Goal: Transaction & Acquisition: Book appointment/travel/reservation

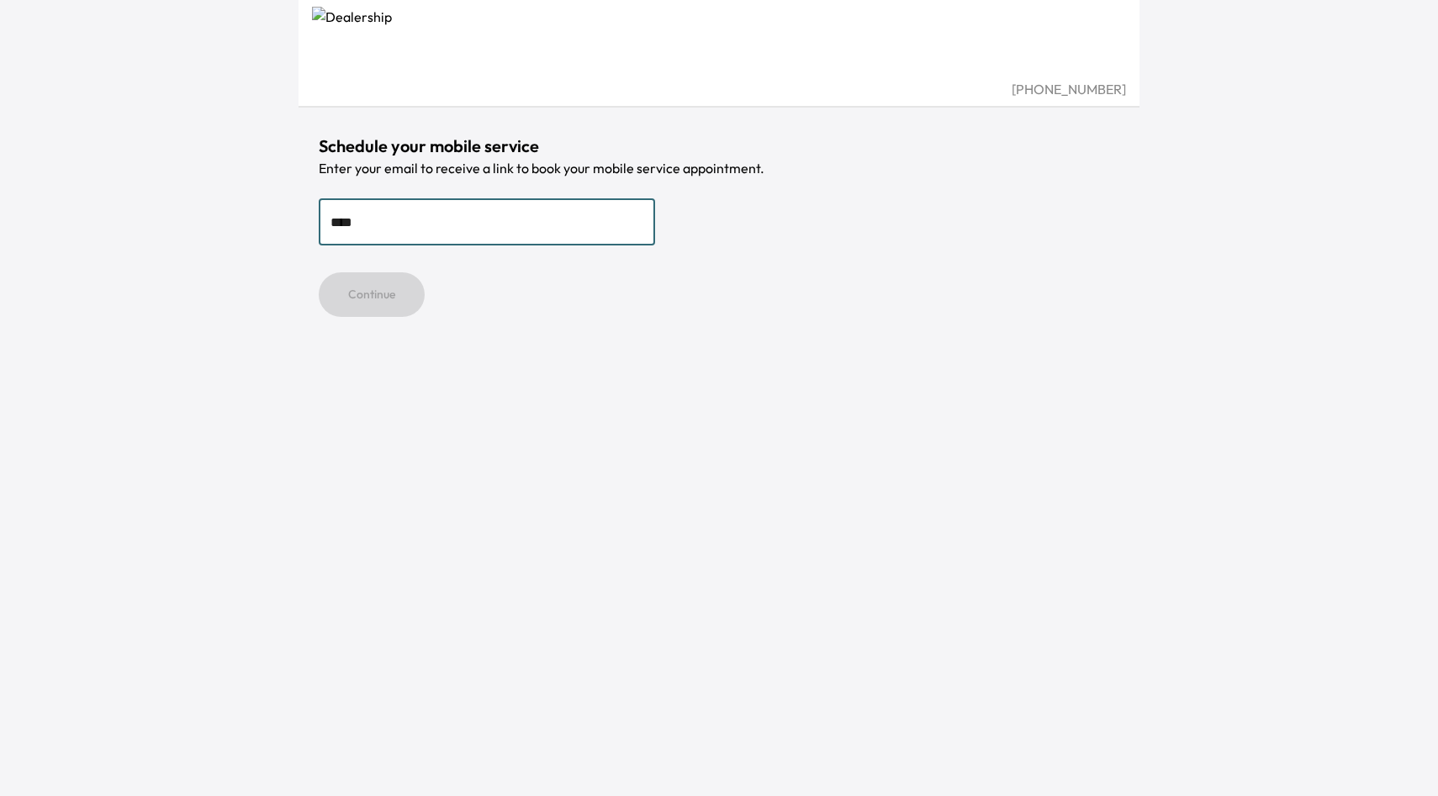
type input "**********"
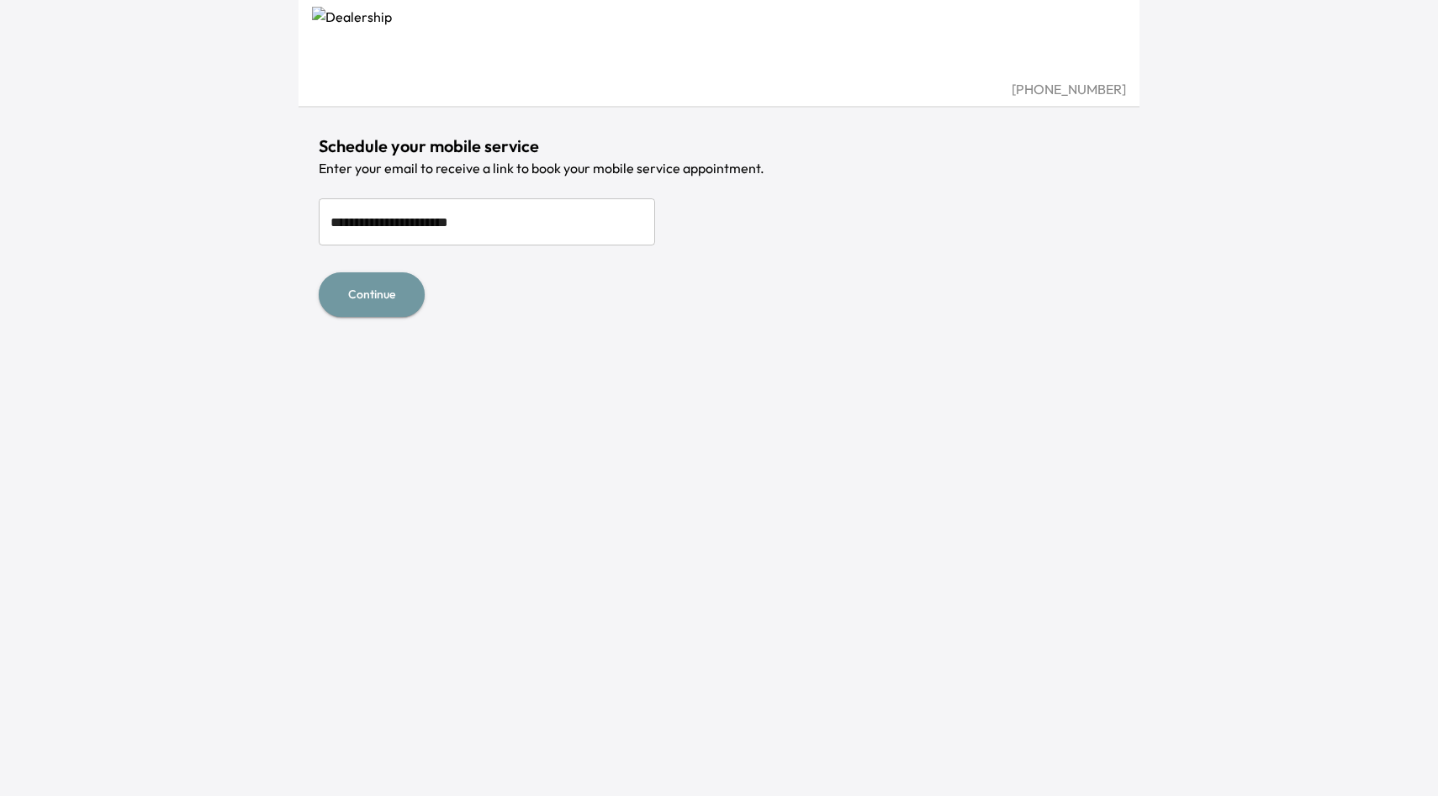
click at [390, 309] on button "Continue" at bounding box center [372, 294] width 106 height 45
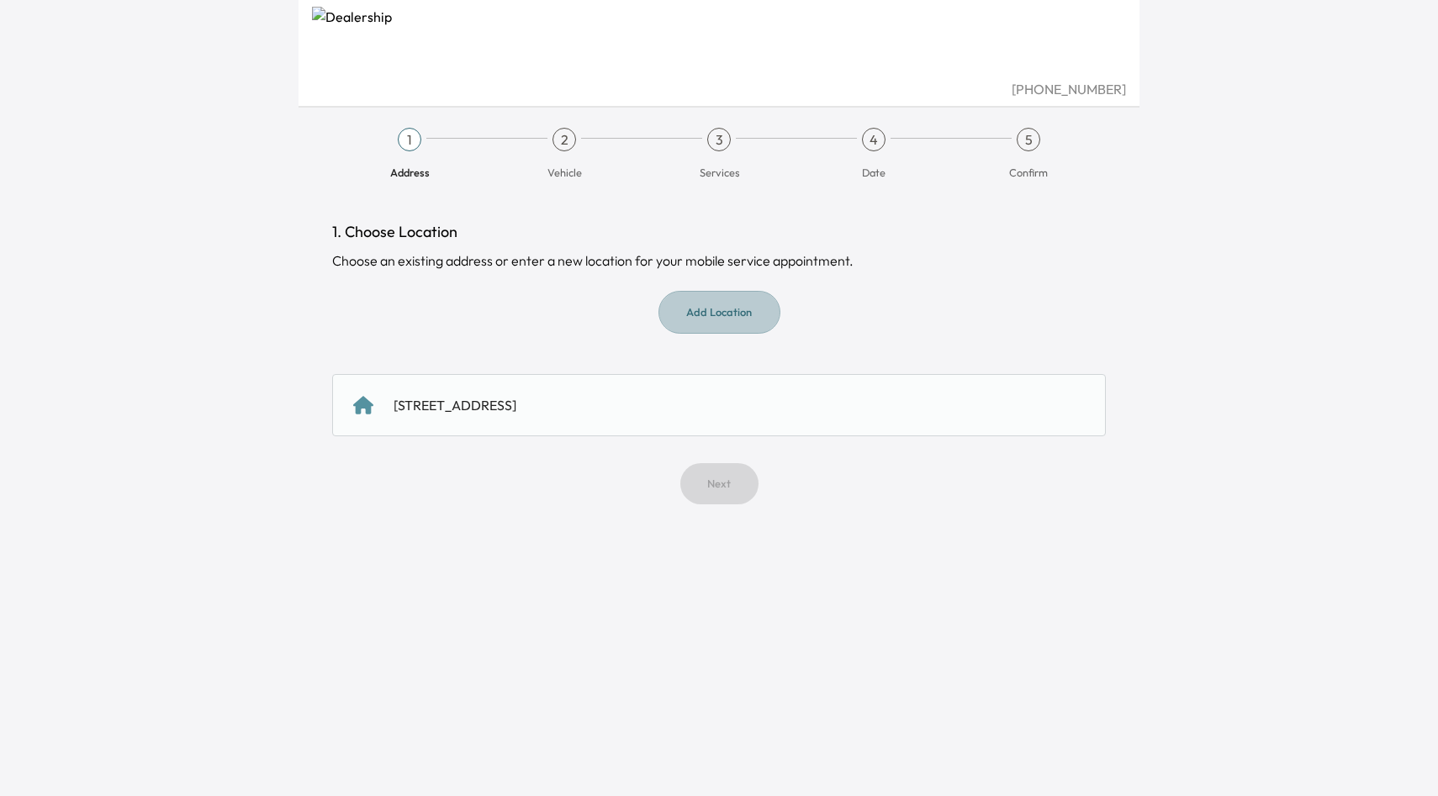
click at [741, 319] on button "Add Location" at bounding box center [719, 312] width 122 height 43
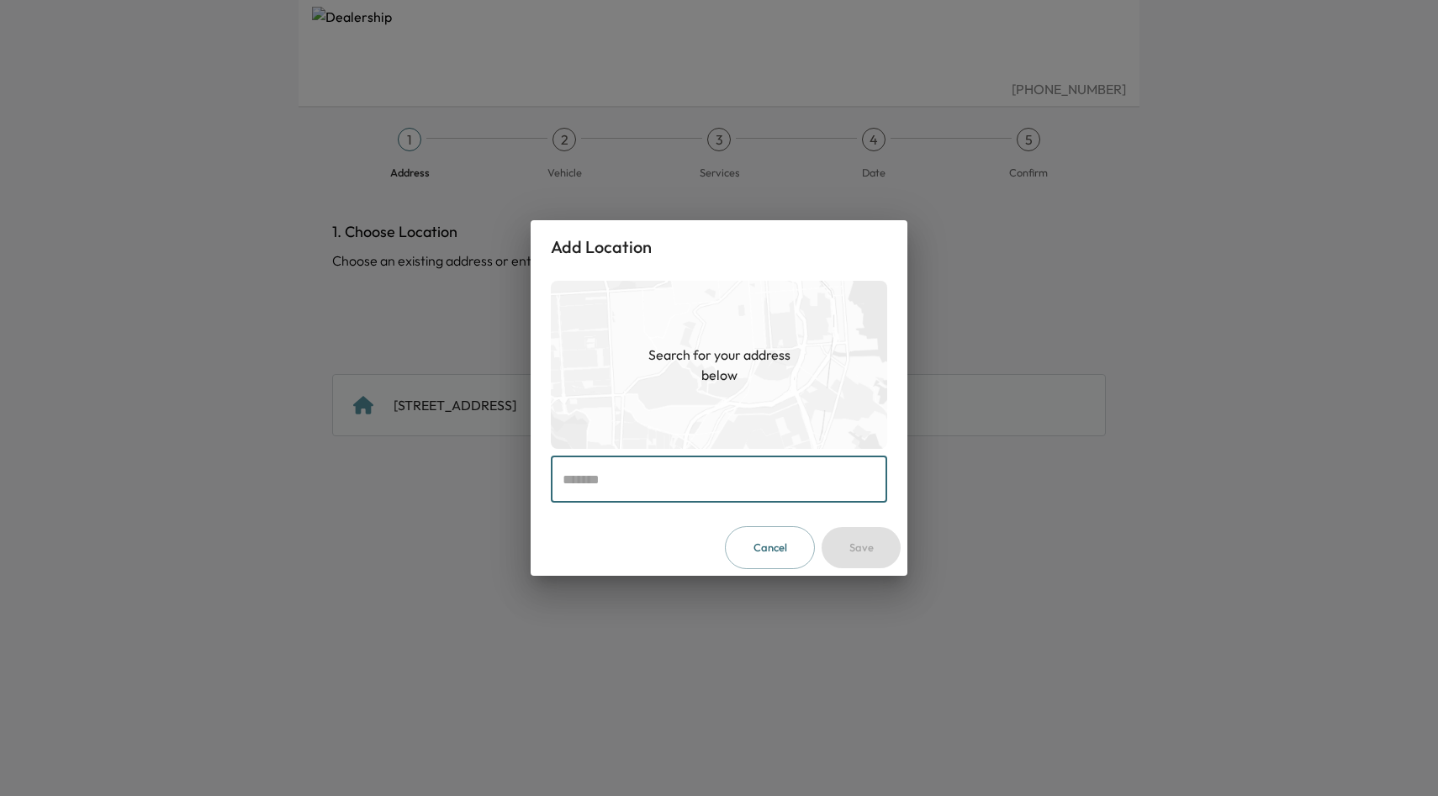
click at [716, 468] on input "text" at bounding box center [719, 479] width 336 height 47
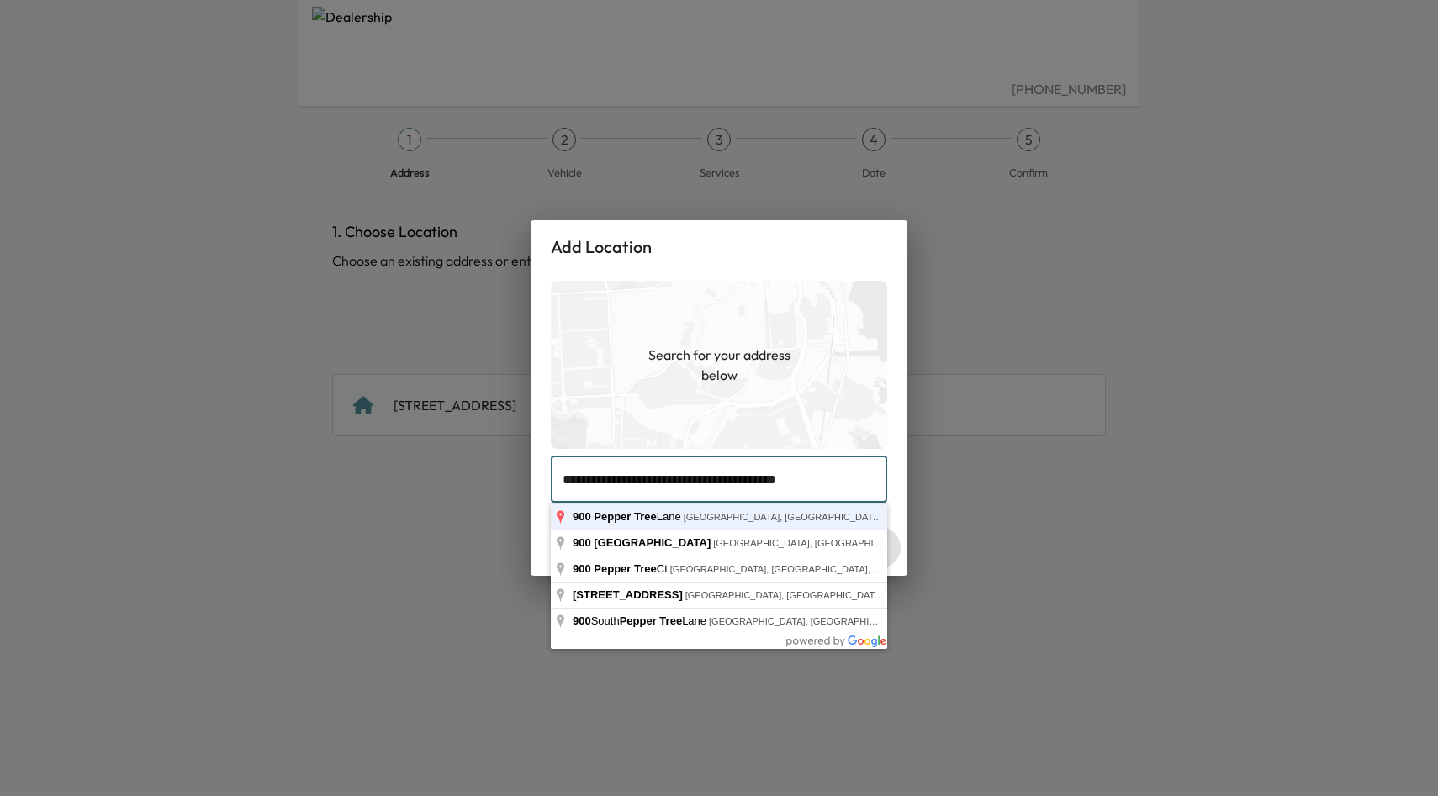
type input "**********"
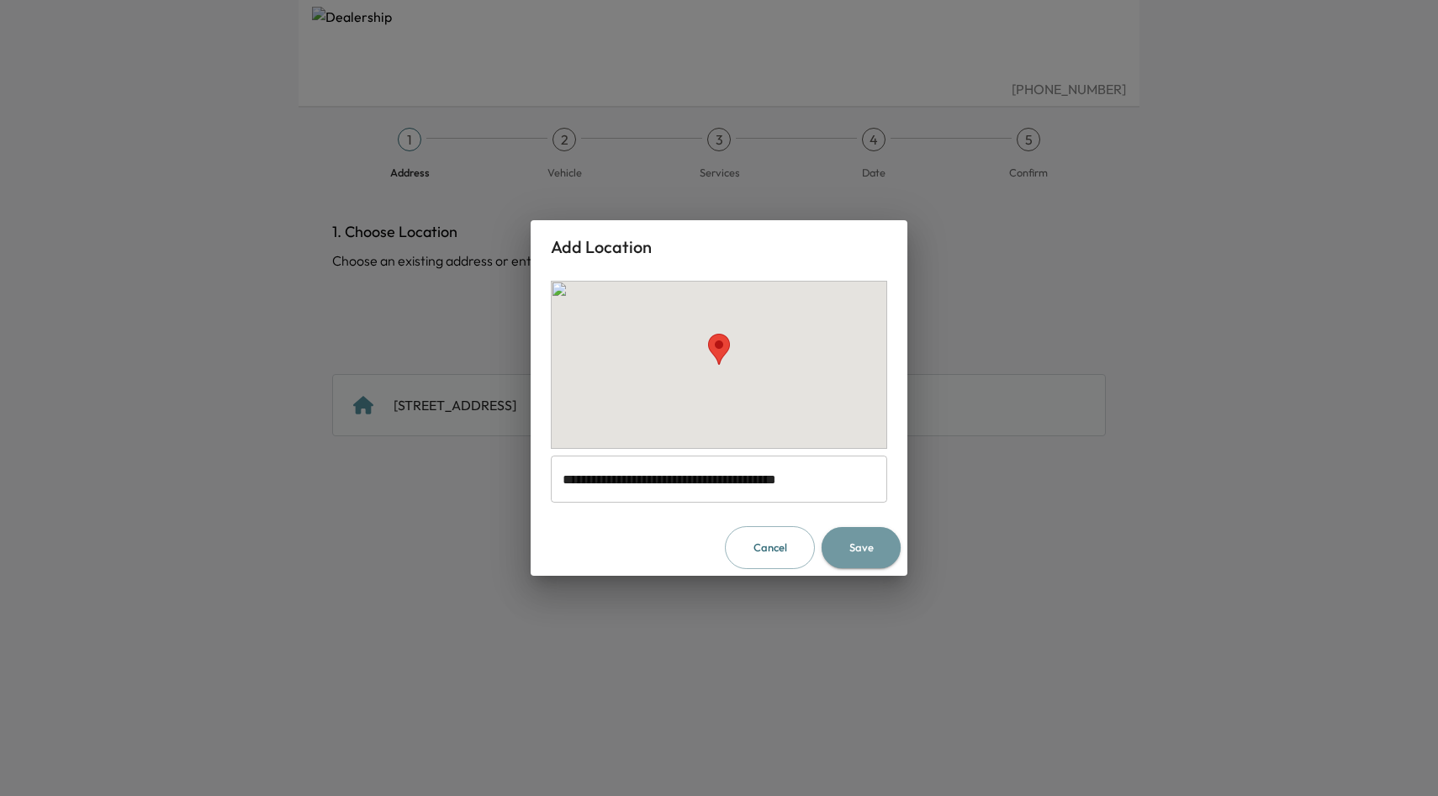
click at [857, 552] on button "Save" at bounding box center [860, 547] width 79 height 41
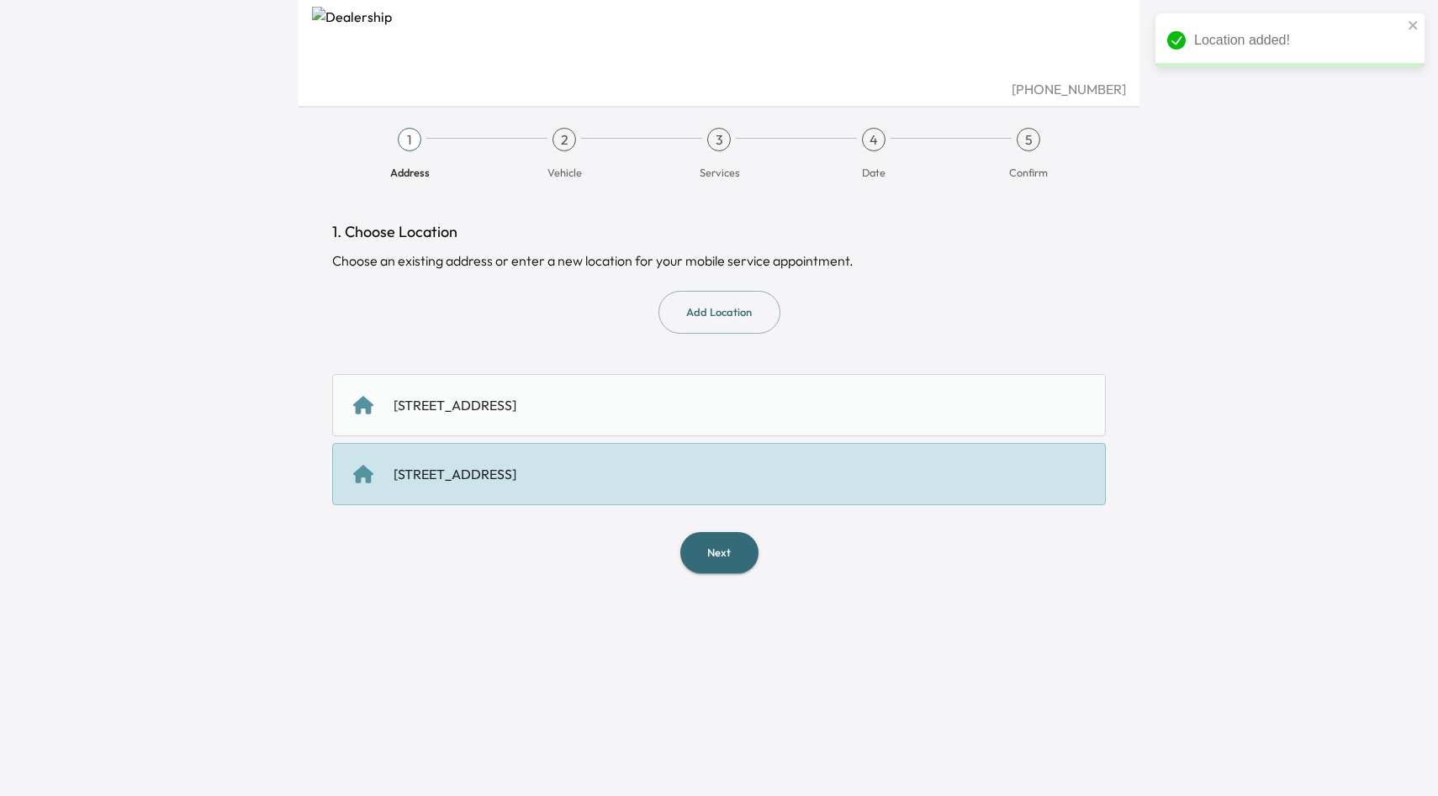
click at [774, 409] on div "900 pepper tree ln, Santa Clara, CA 95051, US" at bounding box center [718, 405] width 731 height 20
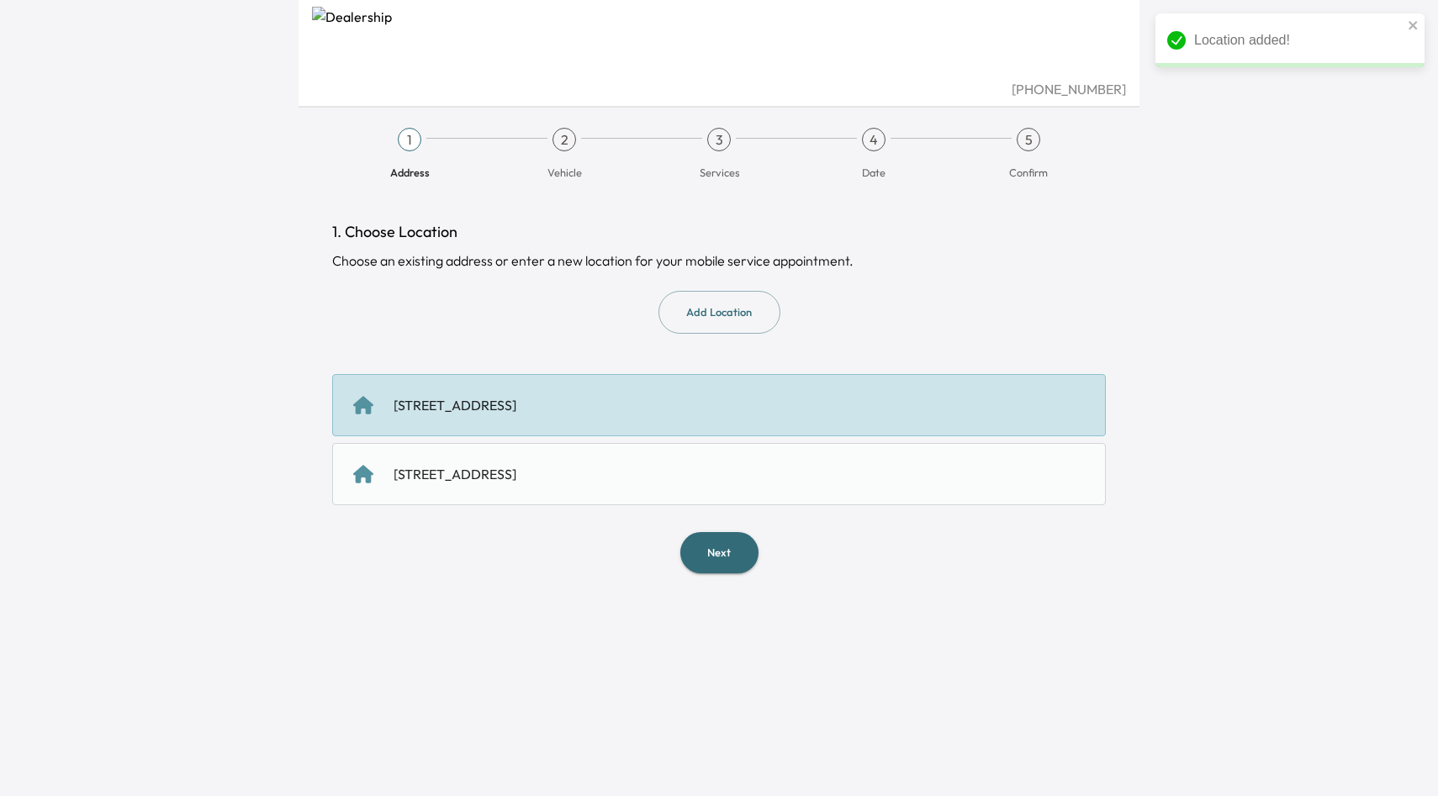
click at [724, 563] on button "Next" at bounding box center [719, 552] width 78 height 41
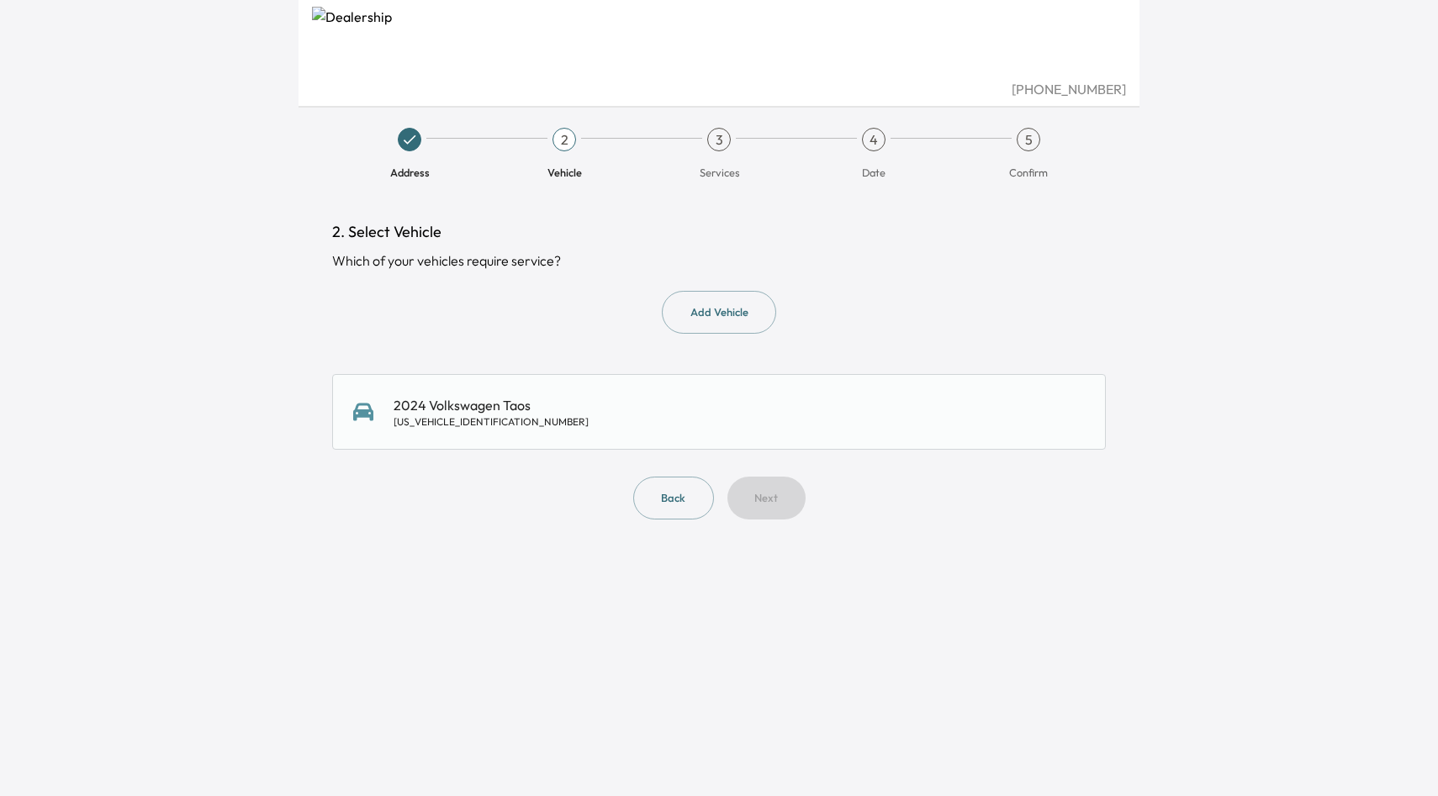
click at [666, 433] on div "2024 Volkswagen Taos 3VV5X7B21RM039295" at bounding box center [718, 412] width 773 height 76
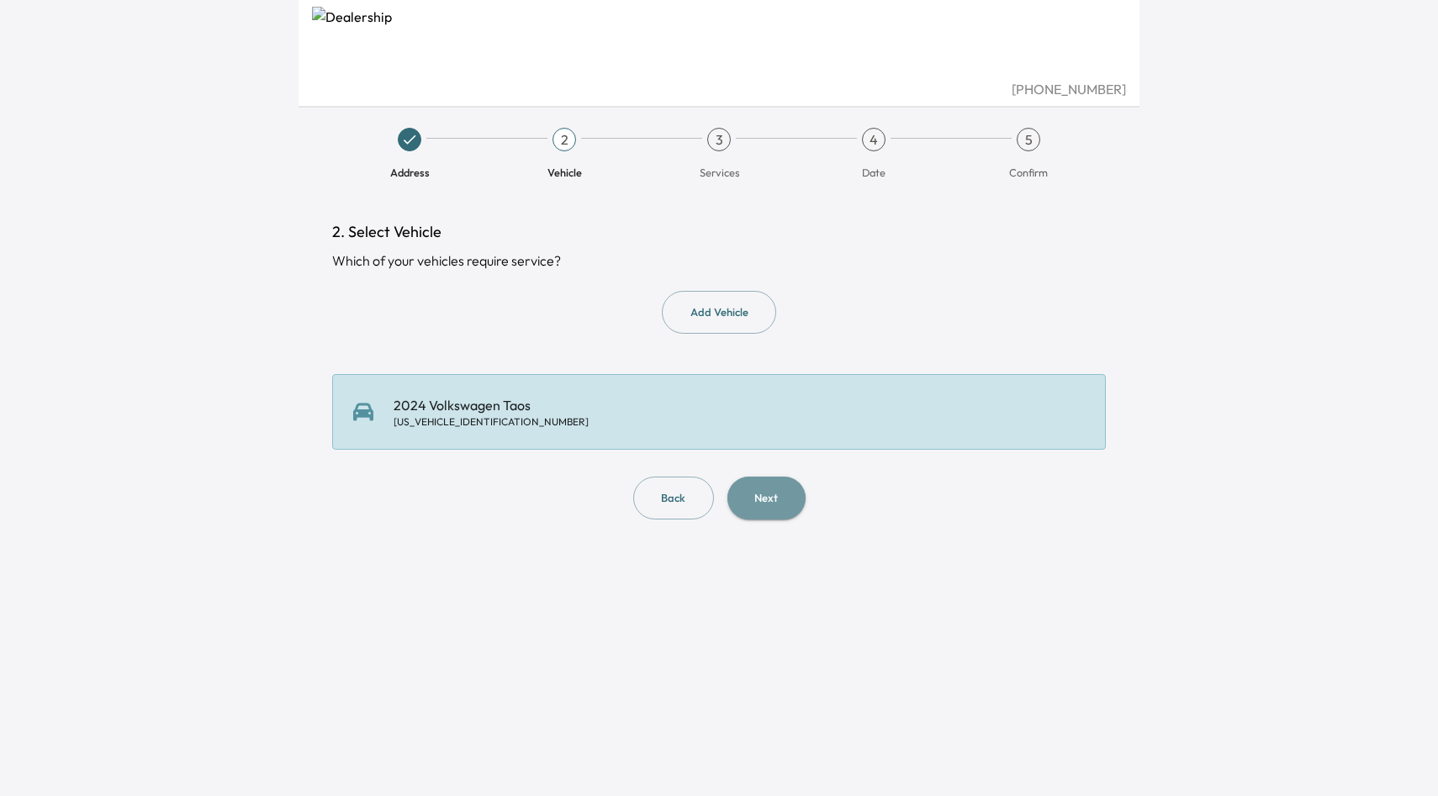
click at [760, 502] on button "Next" at bounding box center [766, 498] width 78 height 43
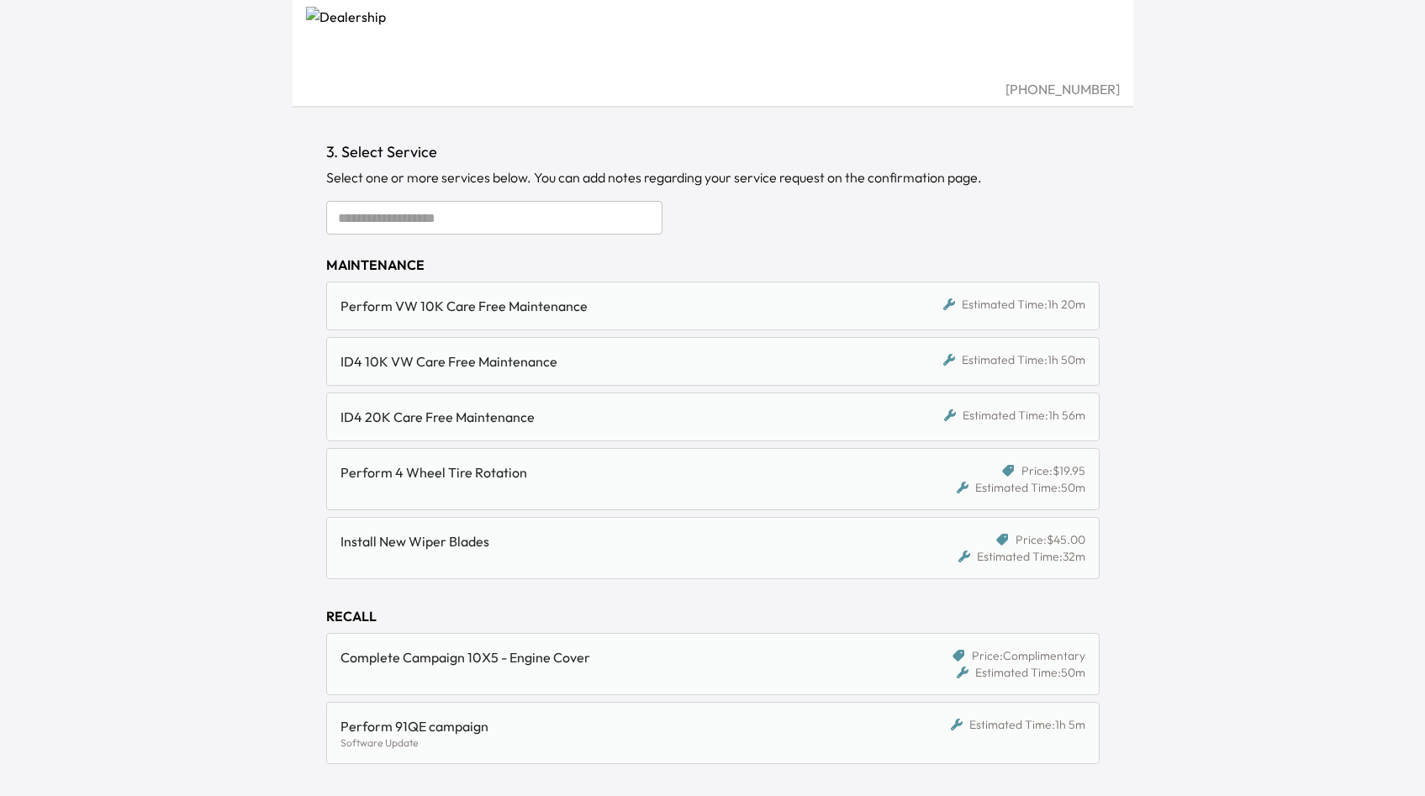
scroll to position [82, 0]
drag, startPoint x: 500, startPoint y: 542, endPoint x: 411, endPoint y: 539, distance: 89.2
click at [411, 539] on div "Install New Wiper Blades" at bounding box center [614, 540] width 546 height 20
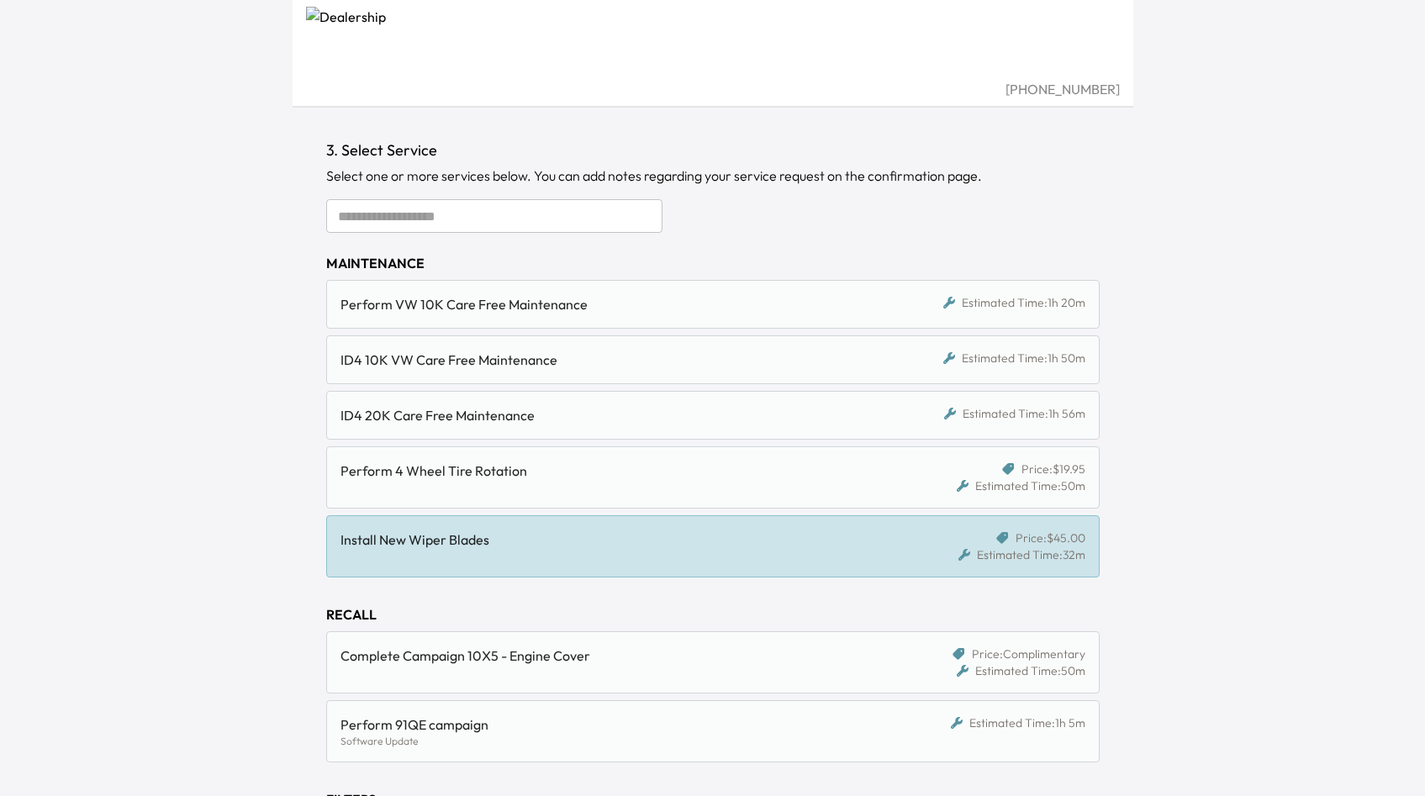
click at [194, 633] on div "(408) 200-4250 Address Vehicle 3 Services 4 Date 5 Confirm 3. Select Service Se…" at bounding box center [712, 316] width 1425 height 796
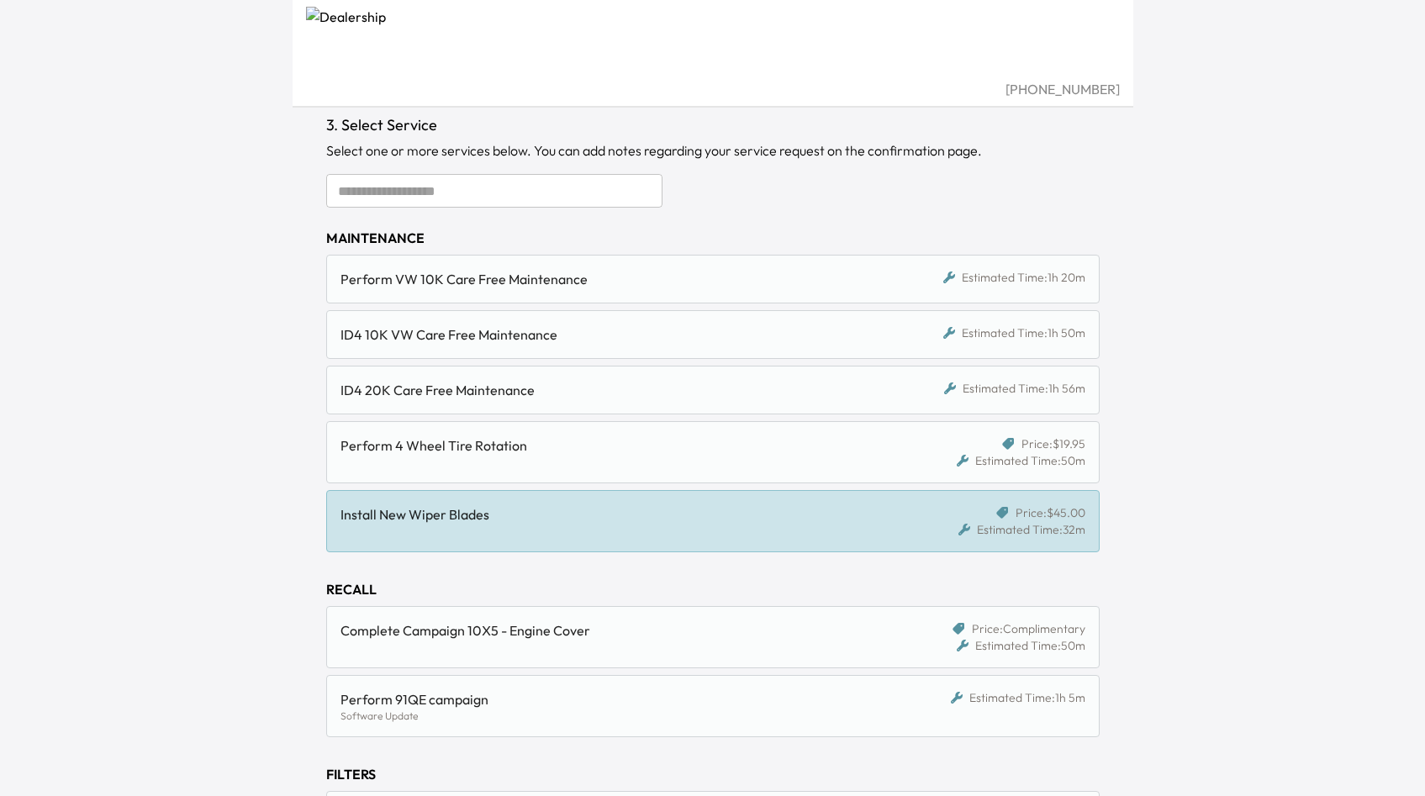
scroll to position [109, 0]
click at [454, 457] on div "Perform 4 Wheel Tire Rotation" at bounding box center [620, 450] width 559 height 34
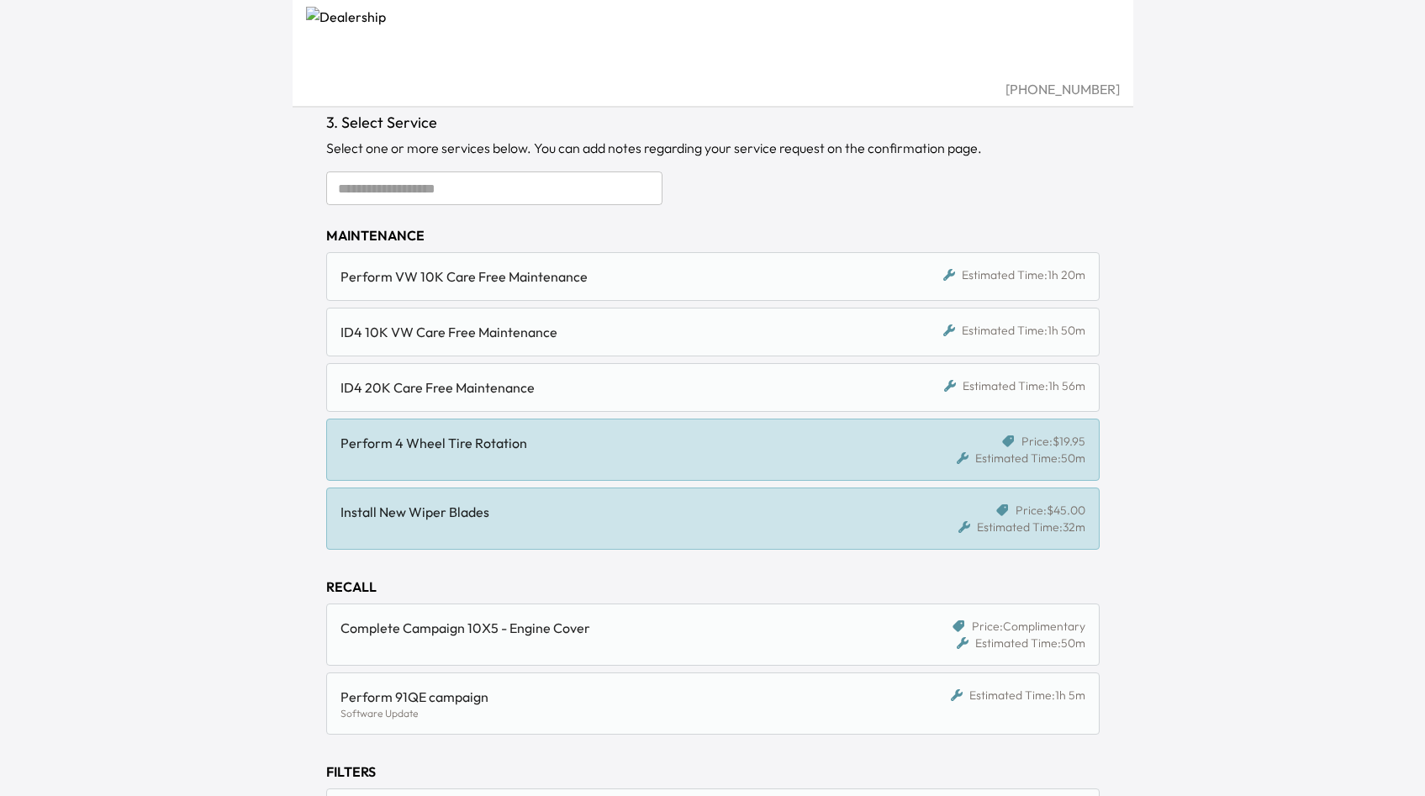
click at [458, 508] on div "Install New Wiper Blades" at bounding box center [614, 512] width 546 height 20
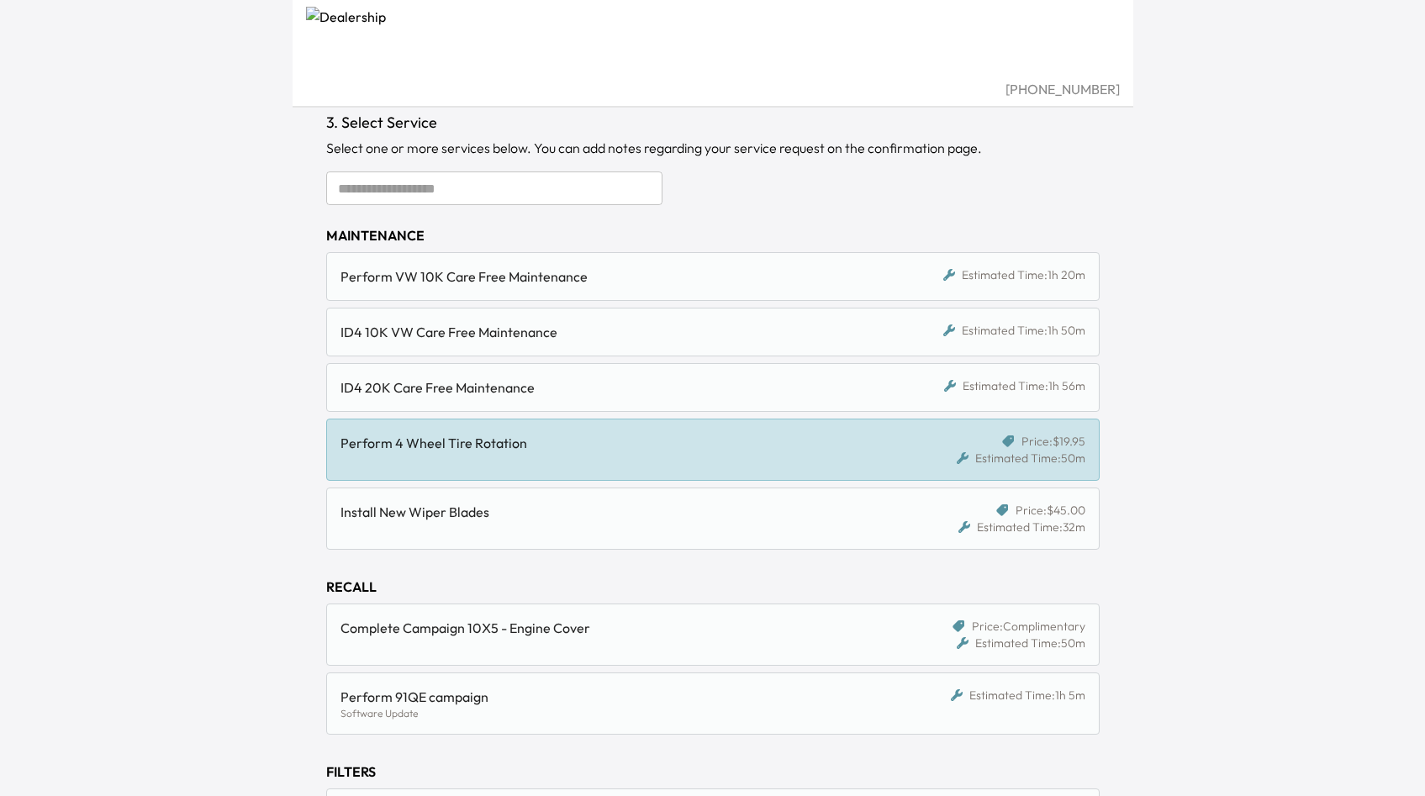
click at [520, 397] on div "ID4 20K Care Free Maintenance" at bounding box center [614, 387] width 546 height 20
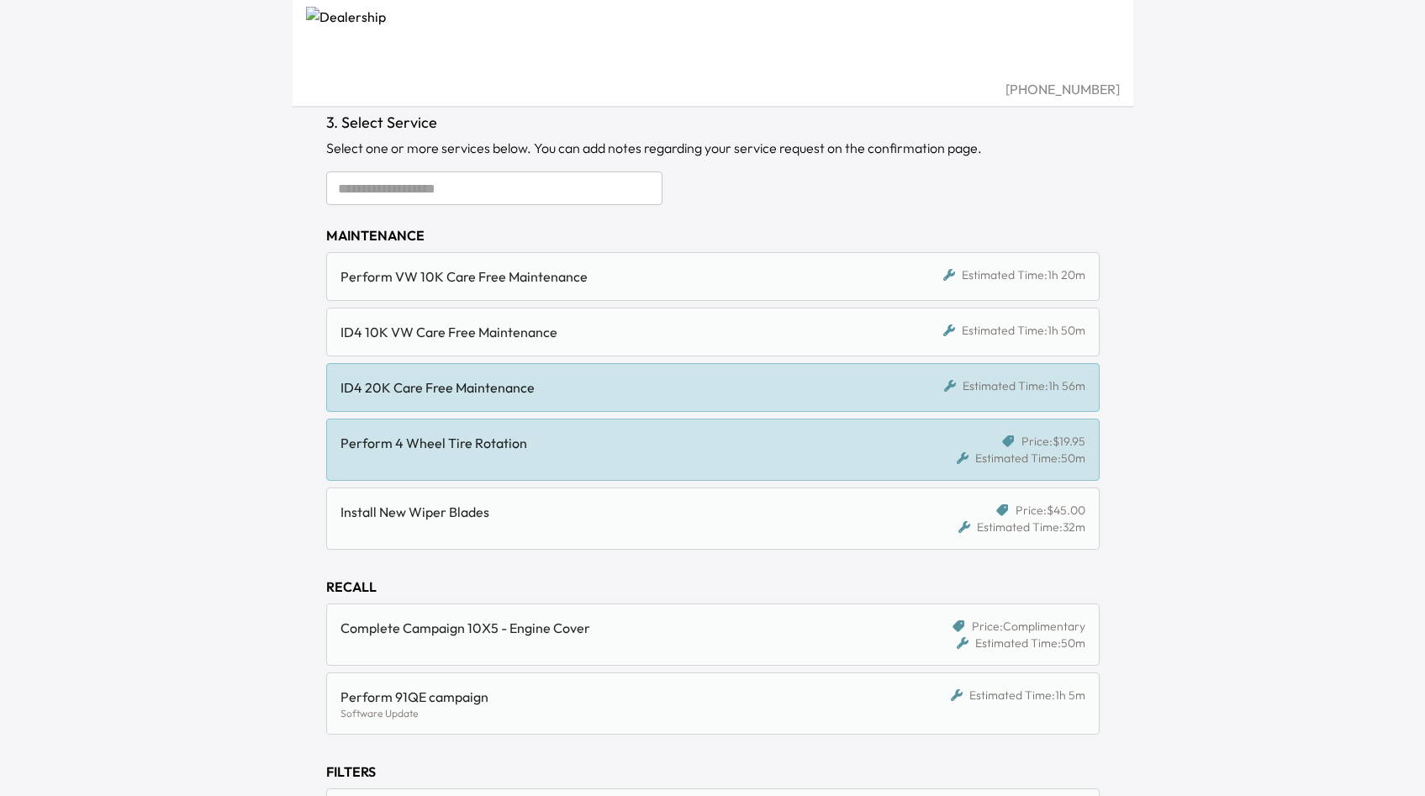
click at [548, 352] on div "ID4 10K VW Care Free Maintenance Estimated Time: 1h 50m" at bounding box center [712, 332] width 773 height 49
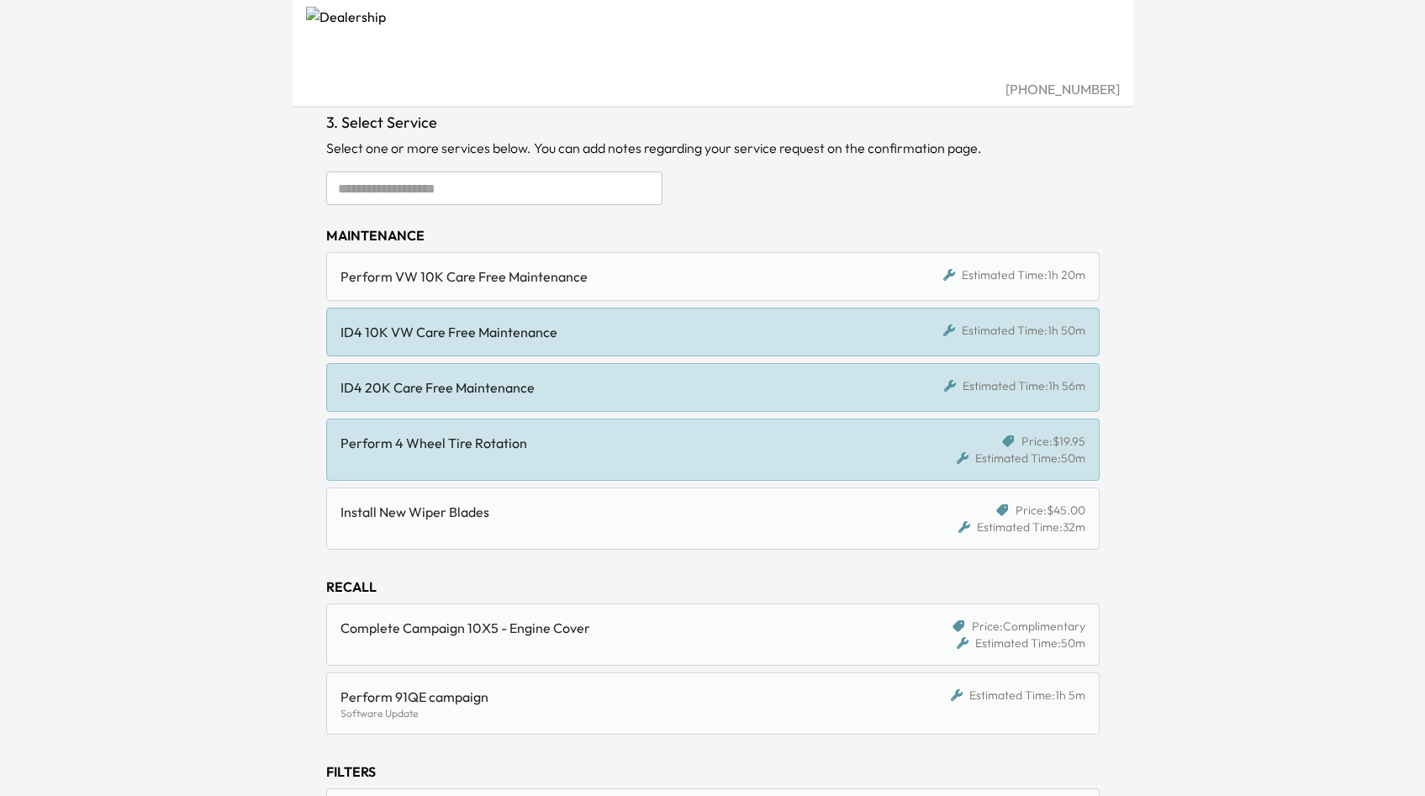
click at [598, 309] on div "ID4 10K VW Care Free Maintenance Estimated Time: 1h 50m" at bounding box center [712, 332] width 773 height 49
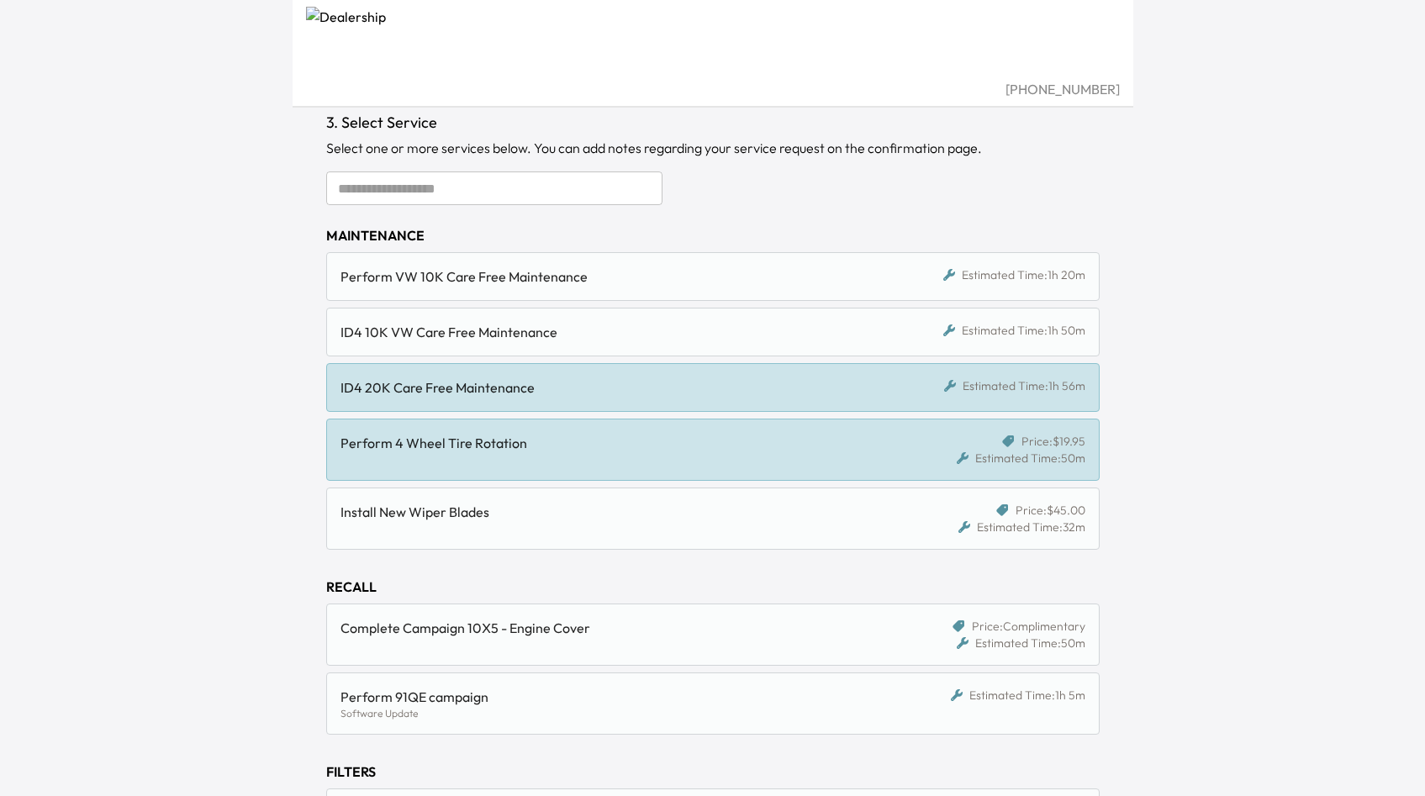
click at [605, 295] on div "Perform VW 10K Care Free Maintenance Estimated Time: 1h 20m" at bounding box center [712, 276] width 773 height 49
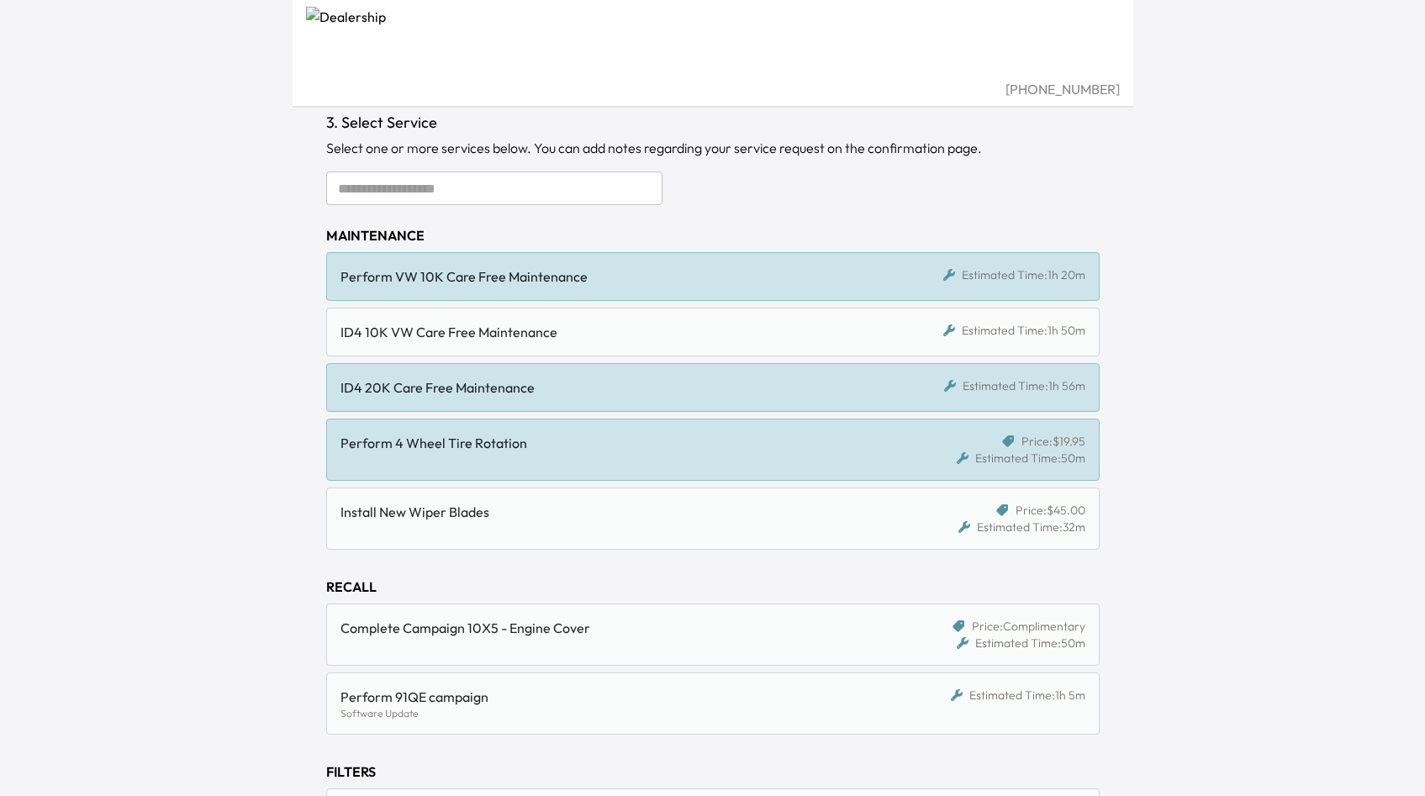
click at [573, 330] on div "ID4 10K VW Care Free Maintenance" at bounding box center [614, 332] width 546 height 20
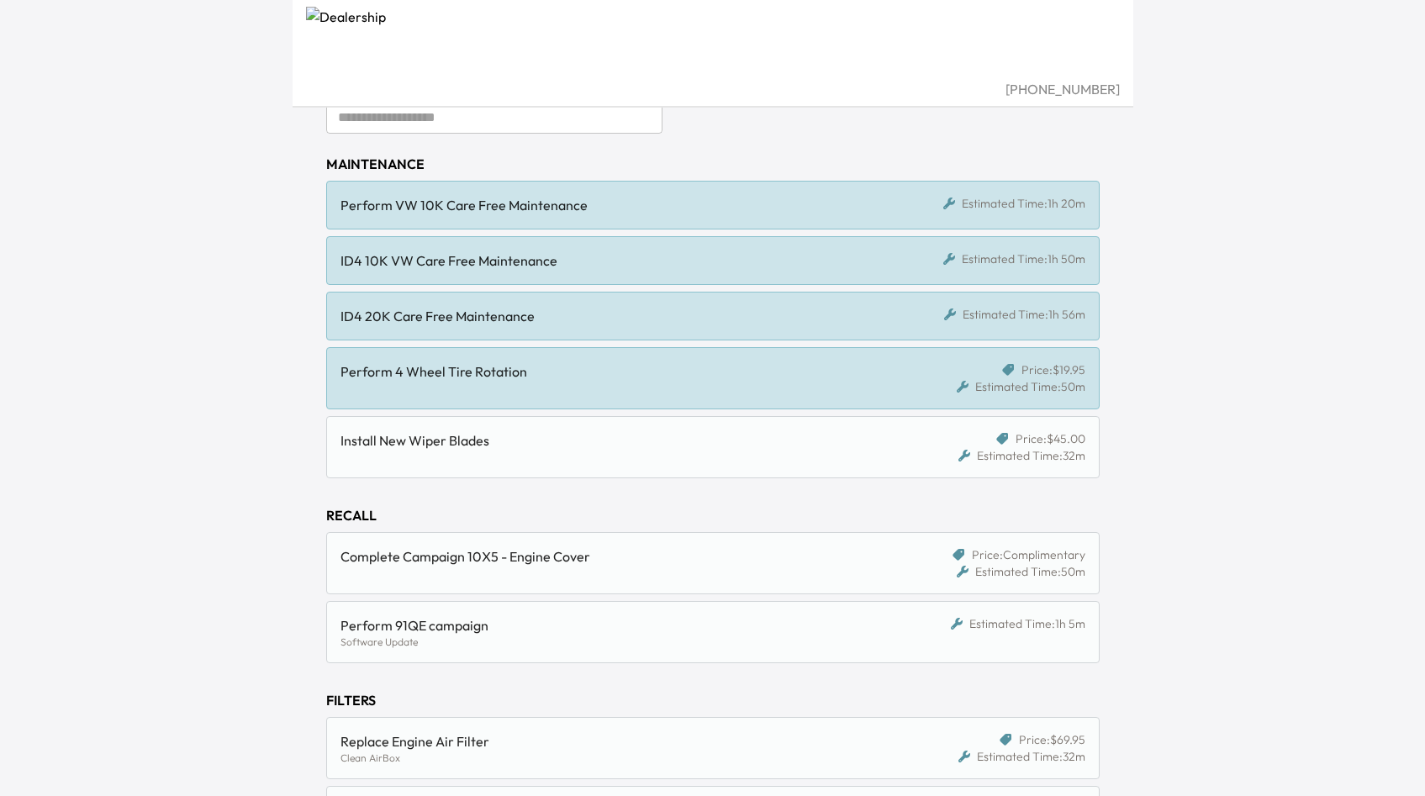
scroll to position [172, 0]
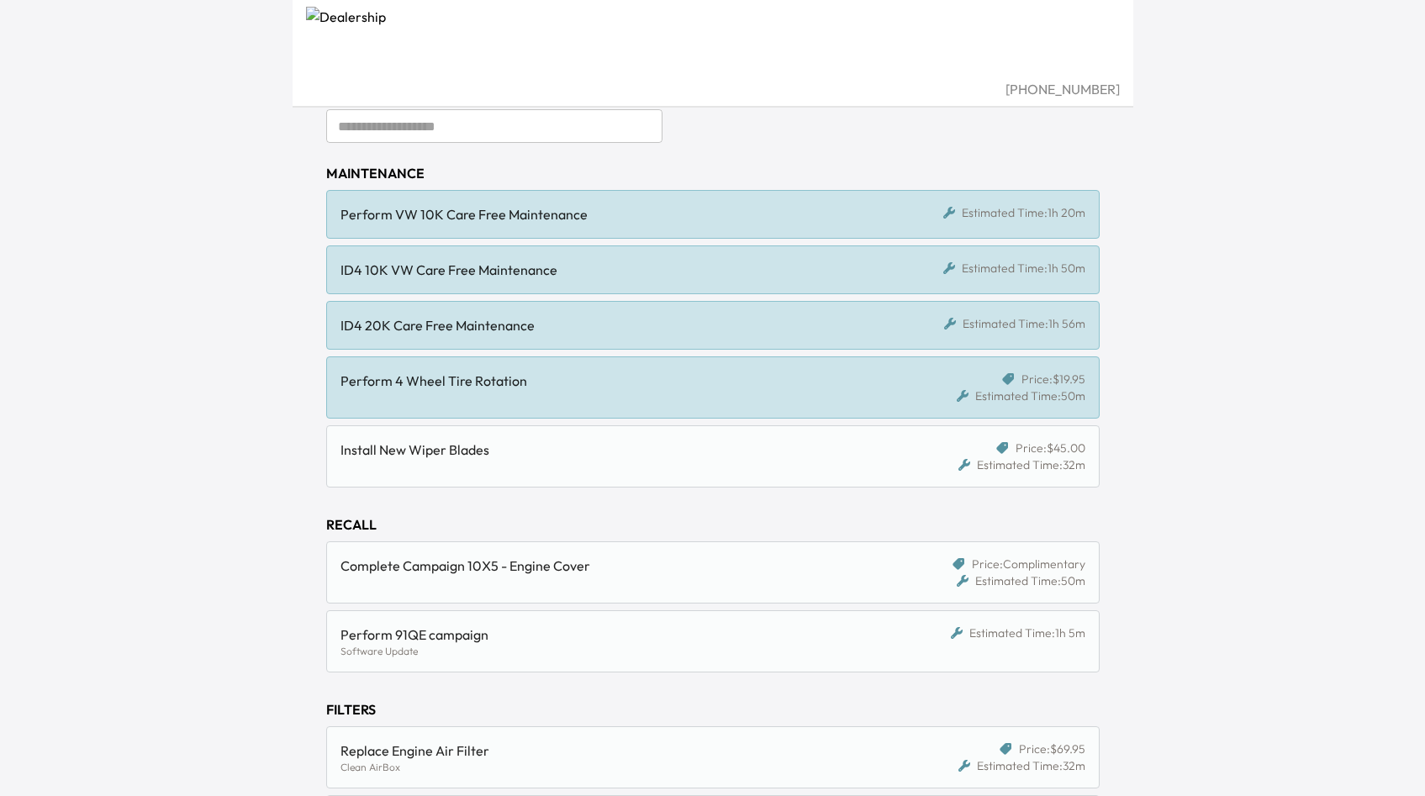
click at [568, 194] on div "Perform VW 10K Care Free Maintenance Estimated Time: 1h 20m" at bounding box center [712, 214] width 773 height 49
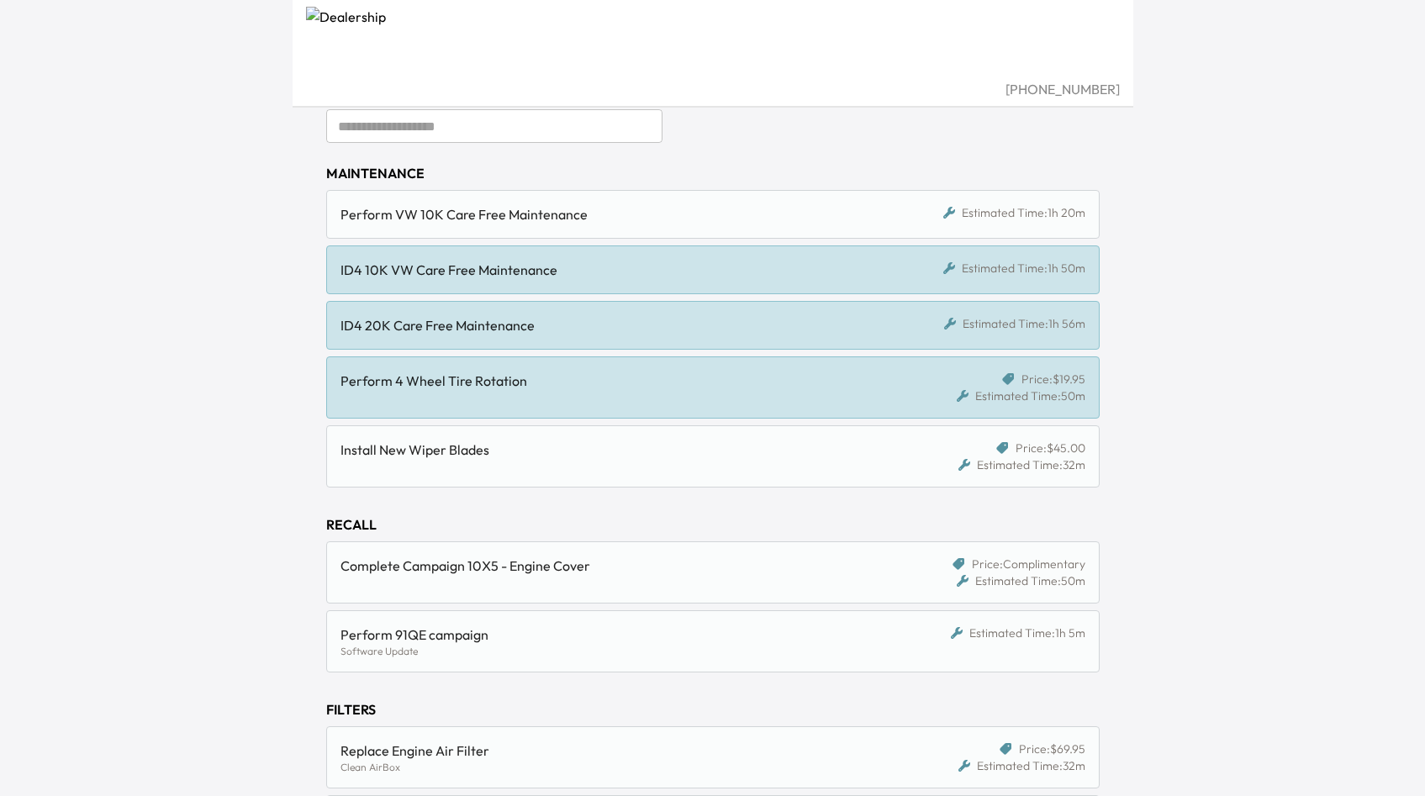
click at [525, 253] on div "ID4 10K VW Care Free Maintenance Estimated Time: 1h 50m" at bounding box center [712, 269] width 773 height 49
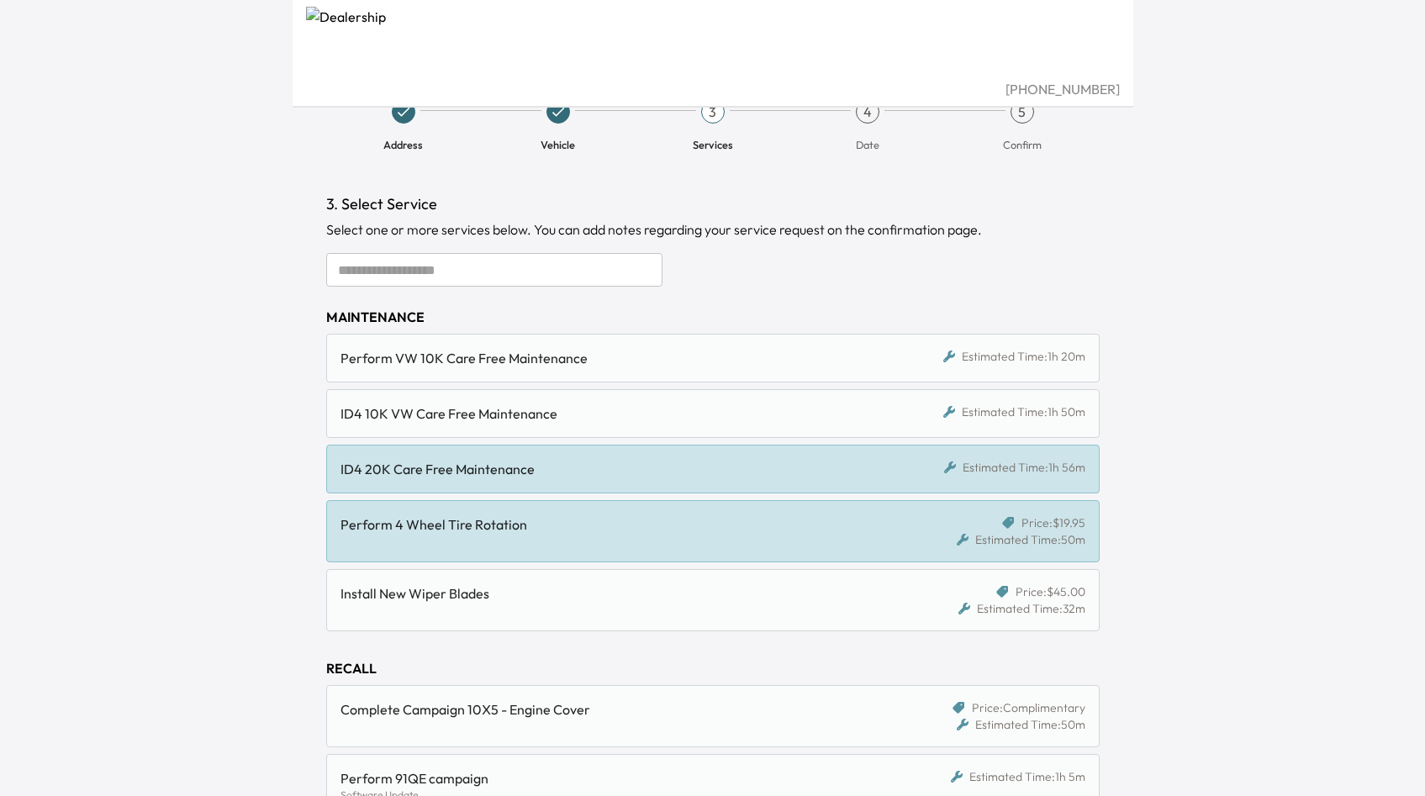
scroll to position [15, 0]
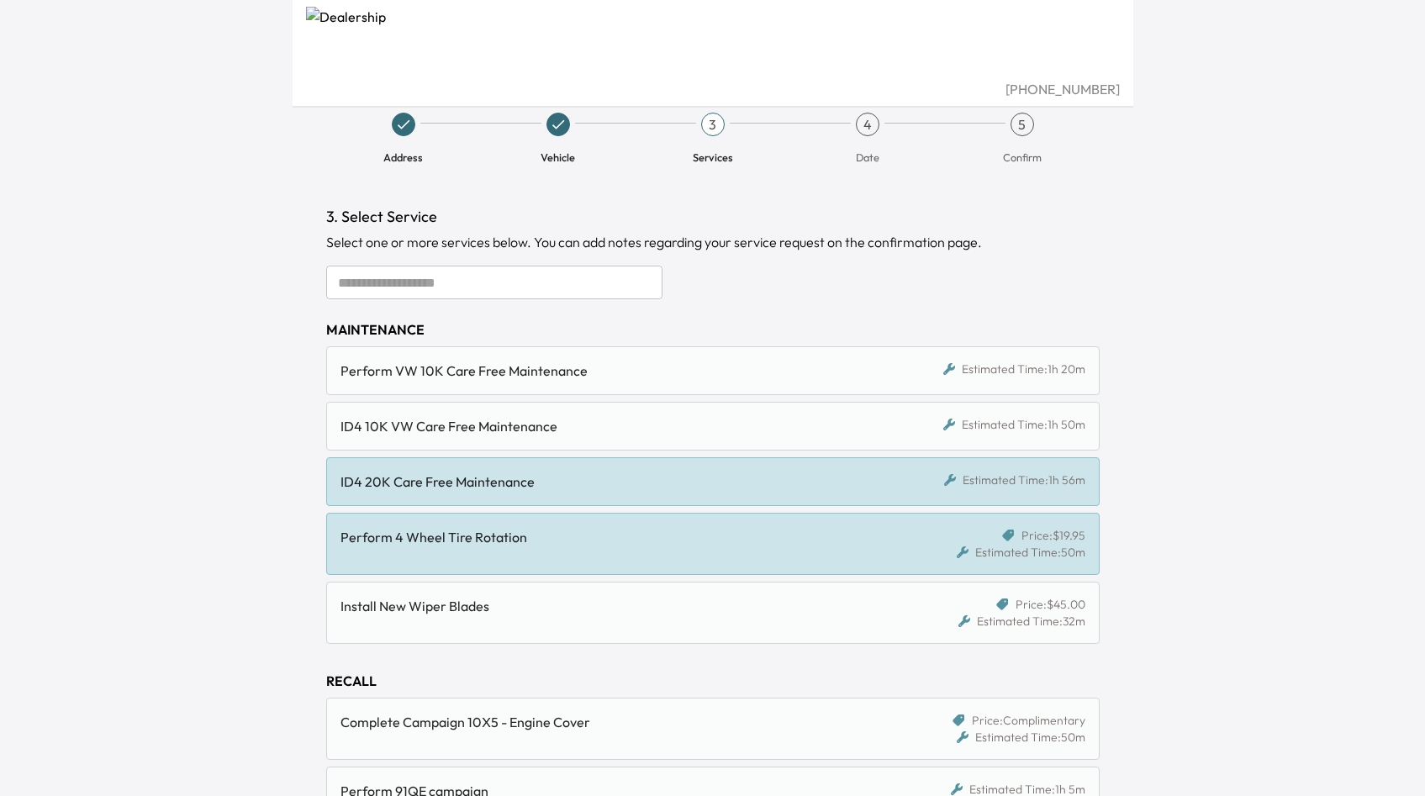
click at [526, 290] on input "text" at bounding box center [494, 283] width 336 height 34
click at [522, 423] on div "ID4 10K VW Care Free Maintenance" at bounding box center [614, 426] width 546 height 20
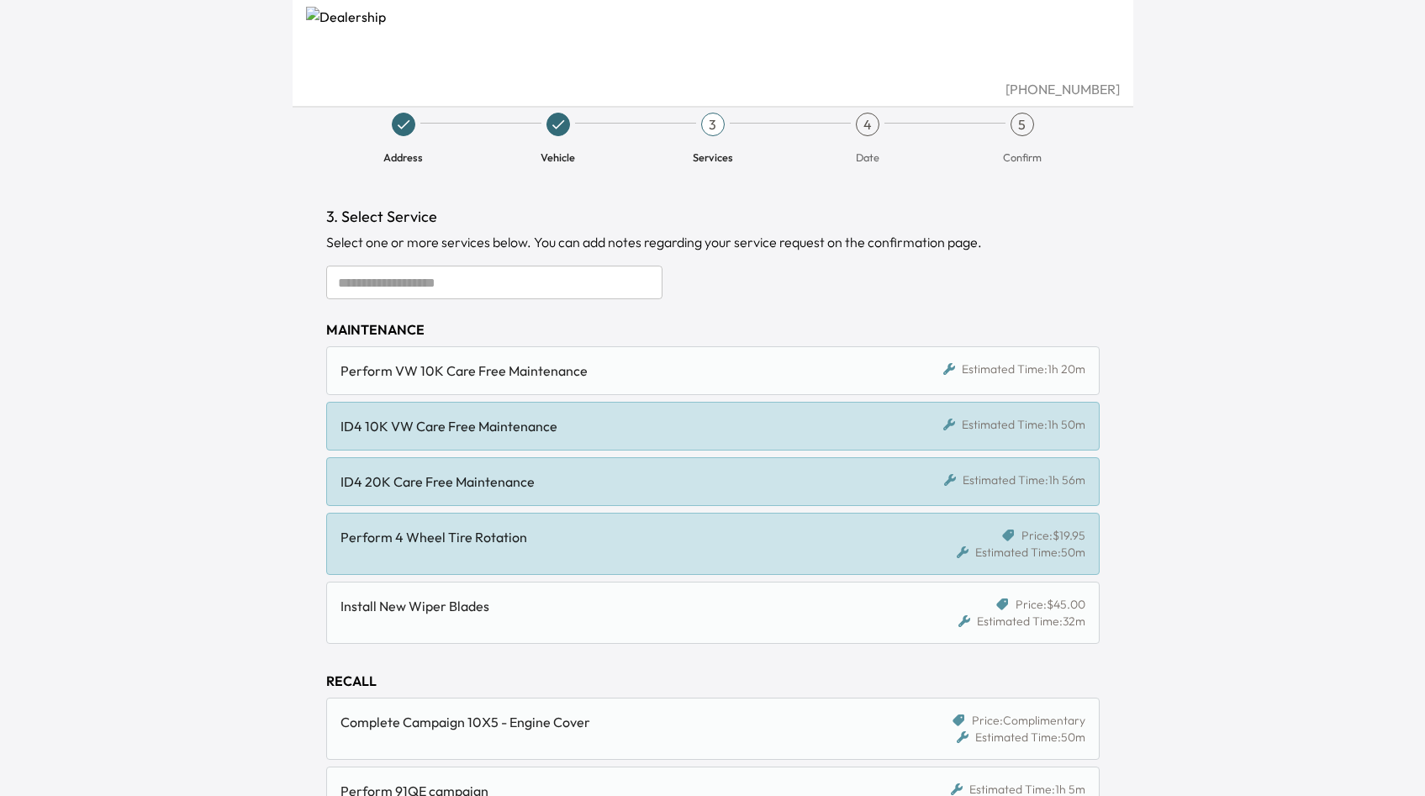
click at [542, 367] on div "Perform VW 10K Care Free Maintenance" at bounding box center [614, 371] width 546 height 20
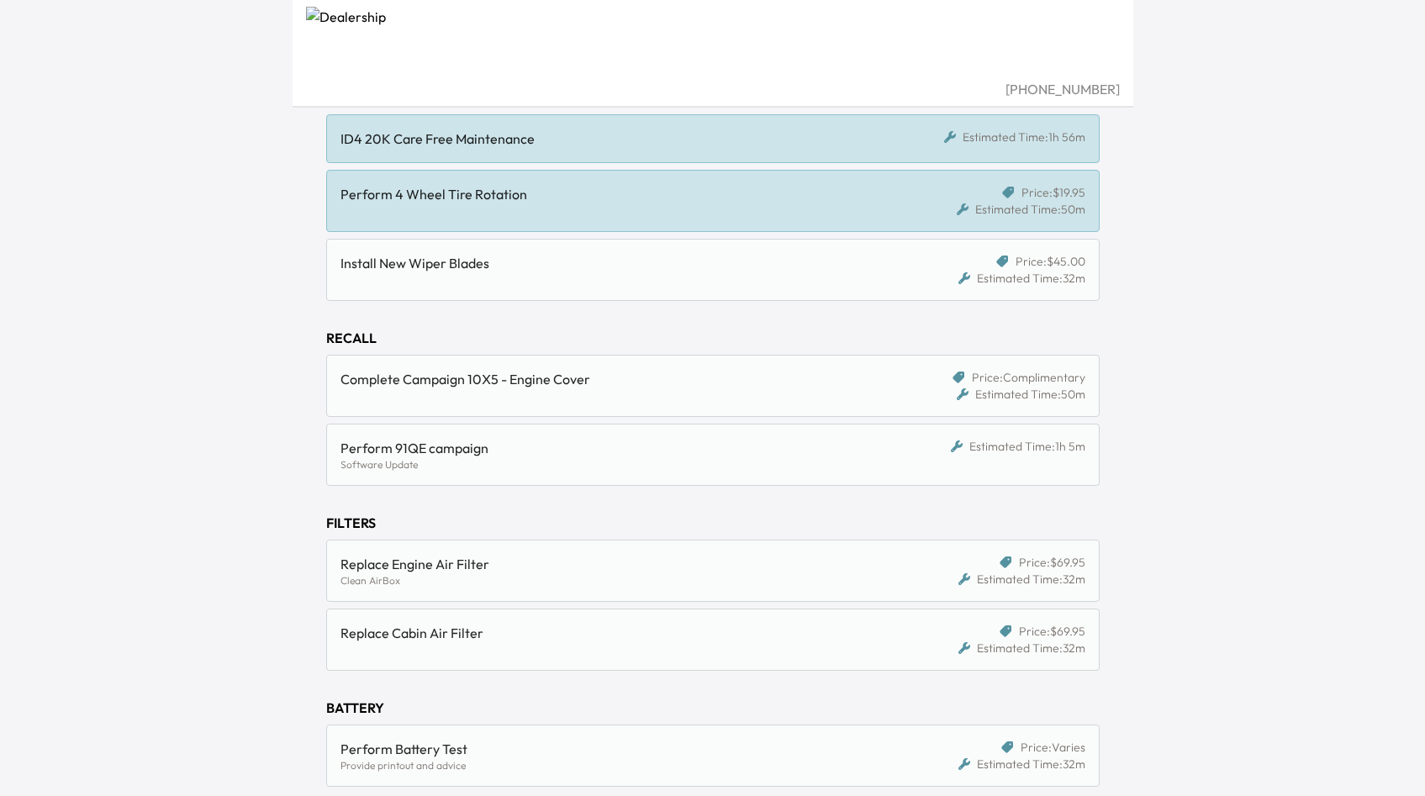
scroll to position [357, 0]
click at [546, 450] on div "Perform 91QE campaign" at bounding box center [614, 449] width 546 height 20
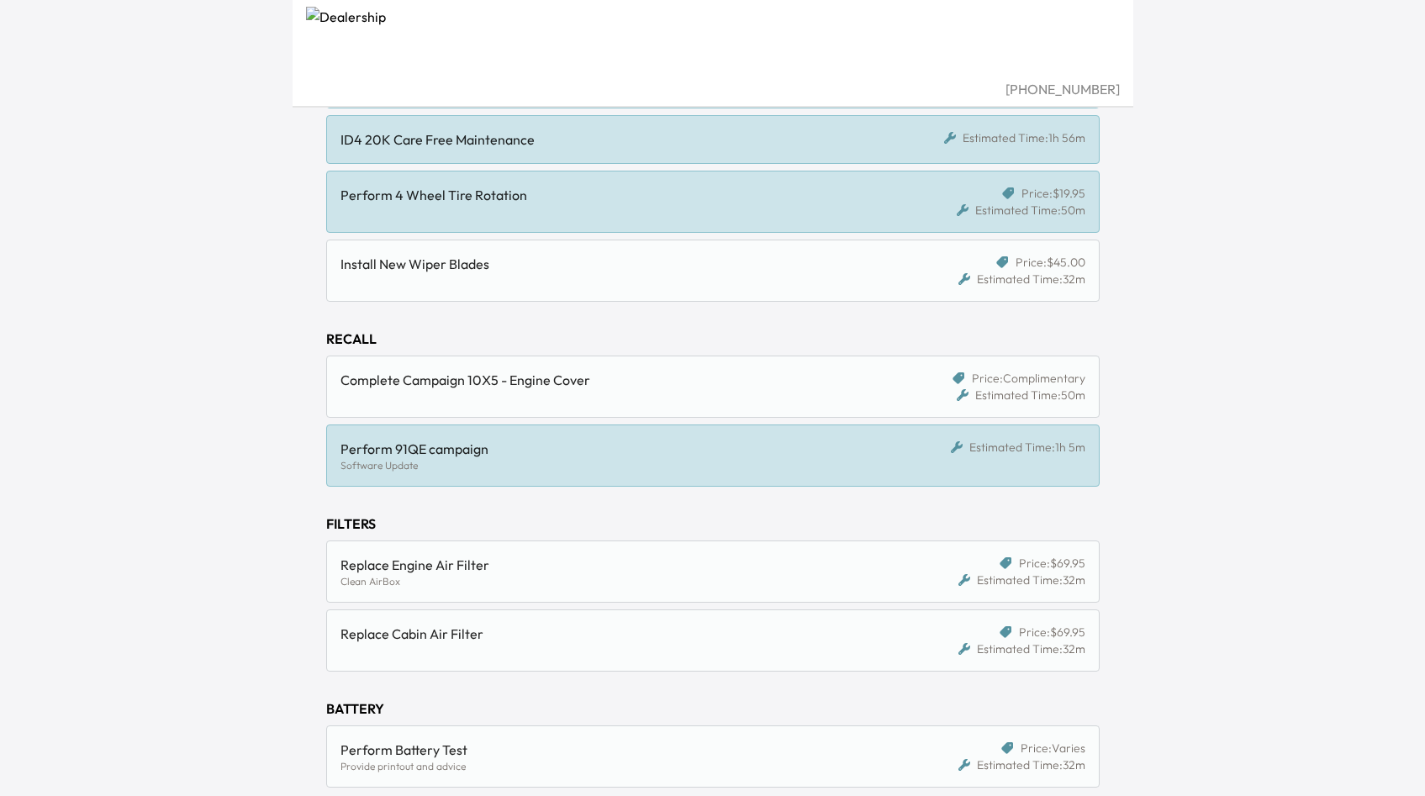
click at [554, 408] on div "Complete Campaign 10X5 - Engine Cover Price: Complimentary Estimated Time: 50m" at bounding box center [712, 387] width 773 height 62
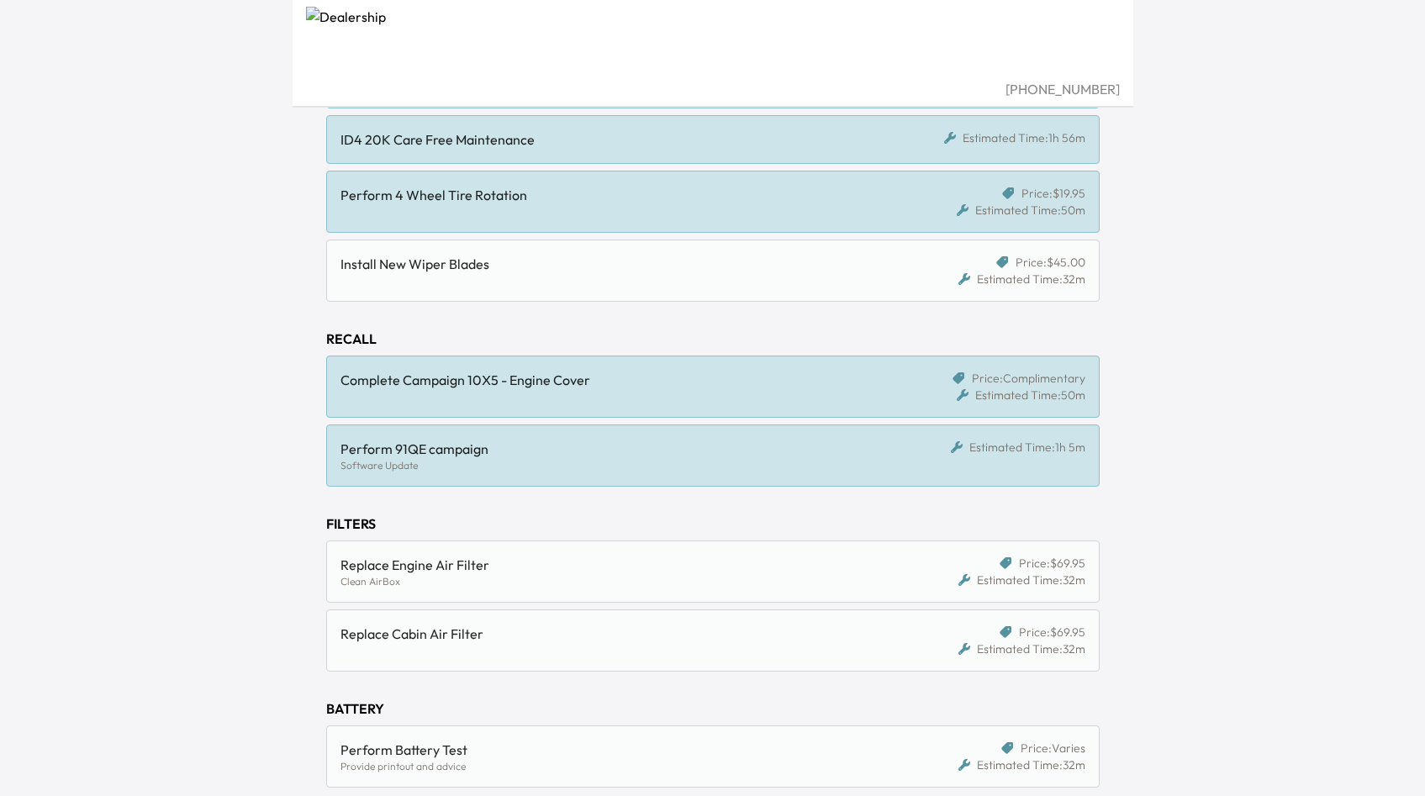
click at [554, 406] on div "Complete Campaign 10X5 - Engine Cover Price: Complimentary Estimated Time: 50m" at bounding box center [712, 387] width 773 height 62
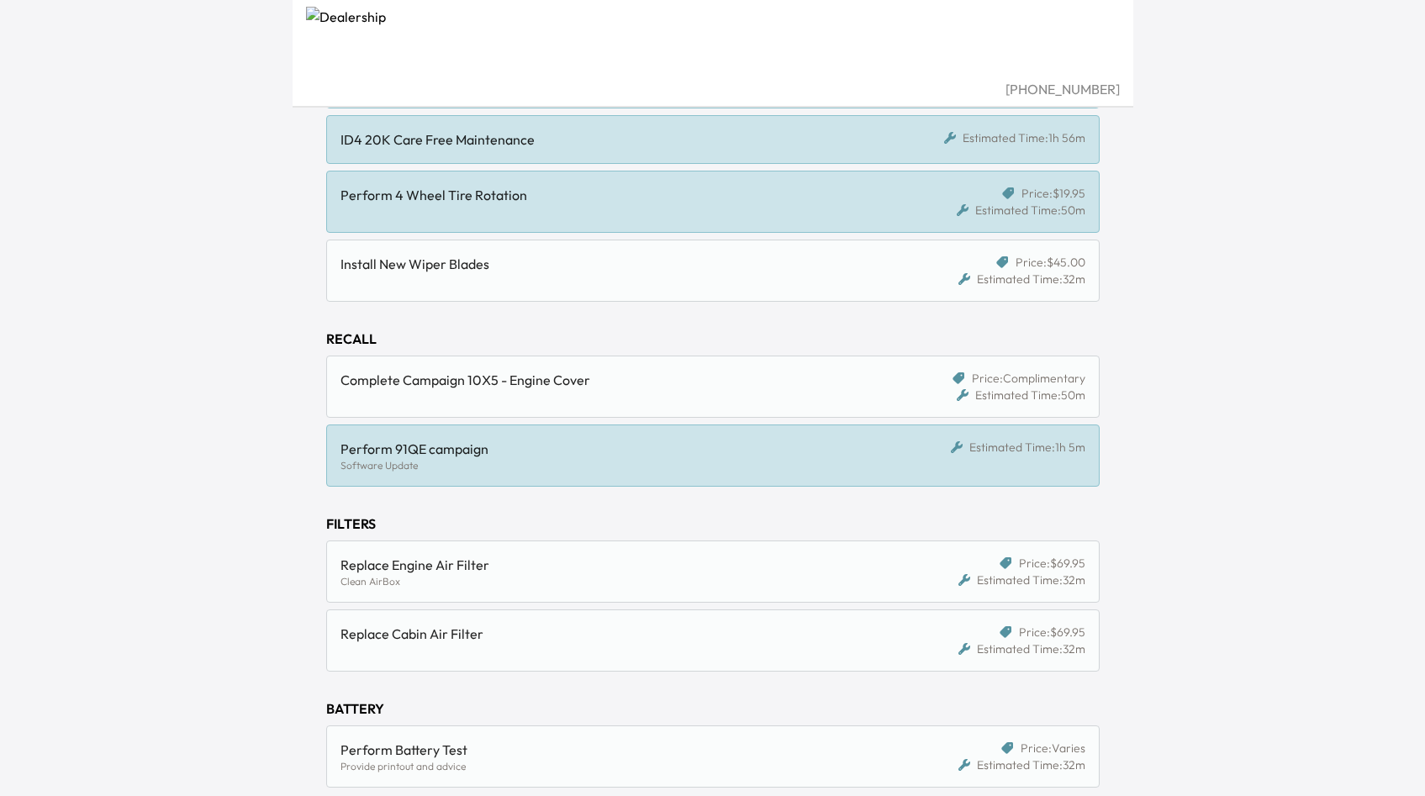
click at [554, 406] on div "Complete Campaign 10X5 - Engine Cover Price: Complimentary Estimated Time: 50m" at bounding box center [712, 387] width 773 height 62
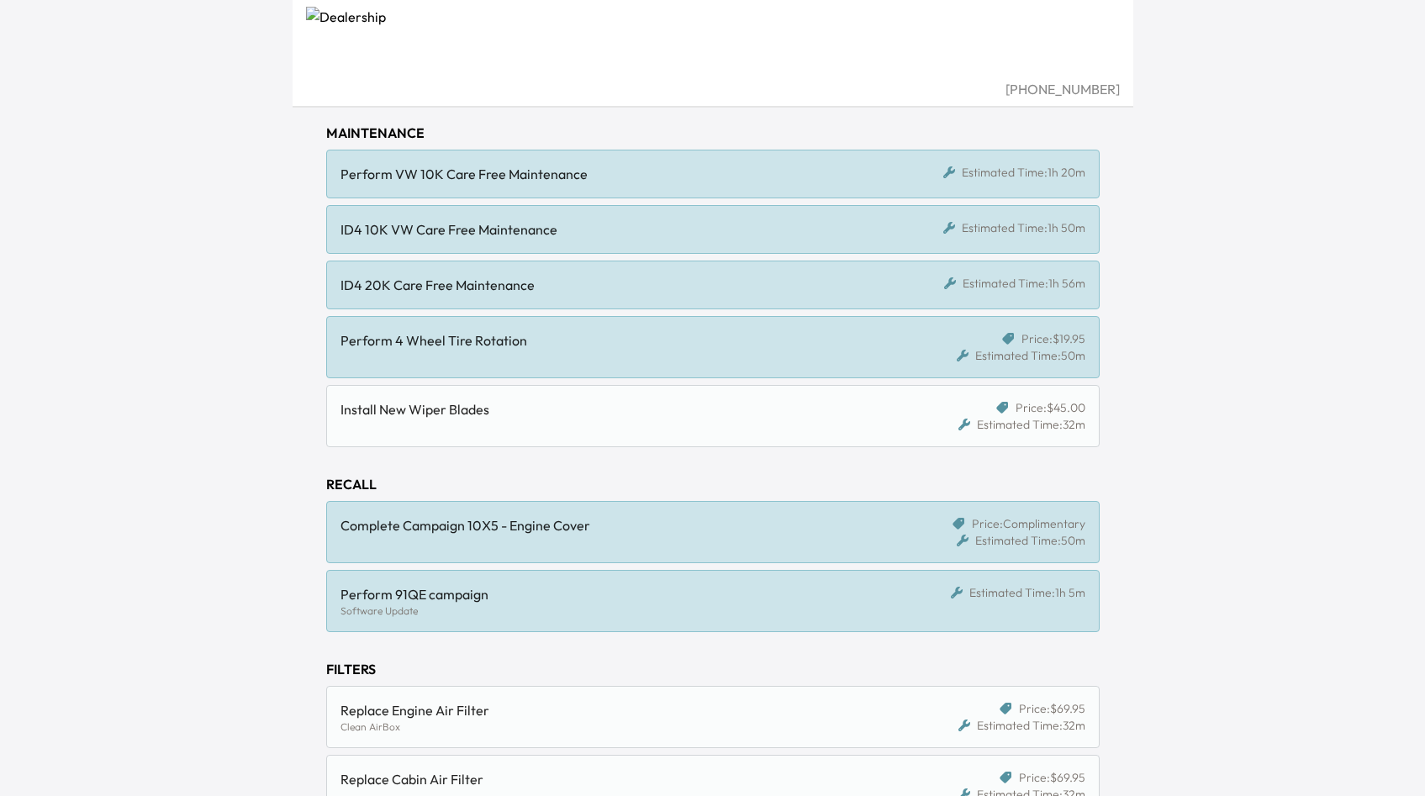
scroll to position [217, 0]
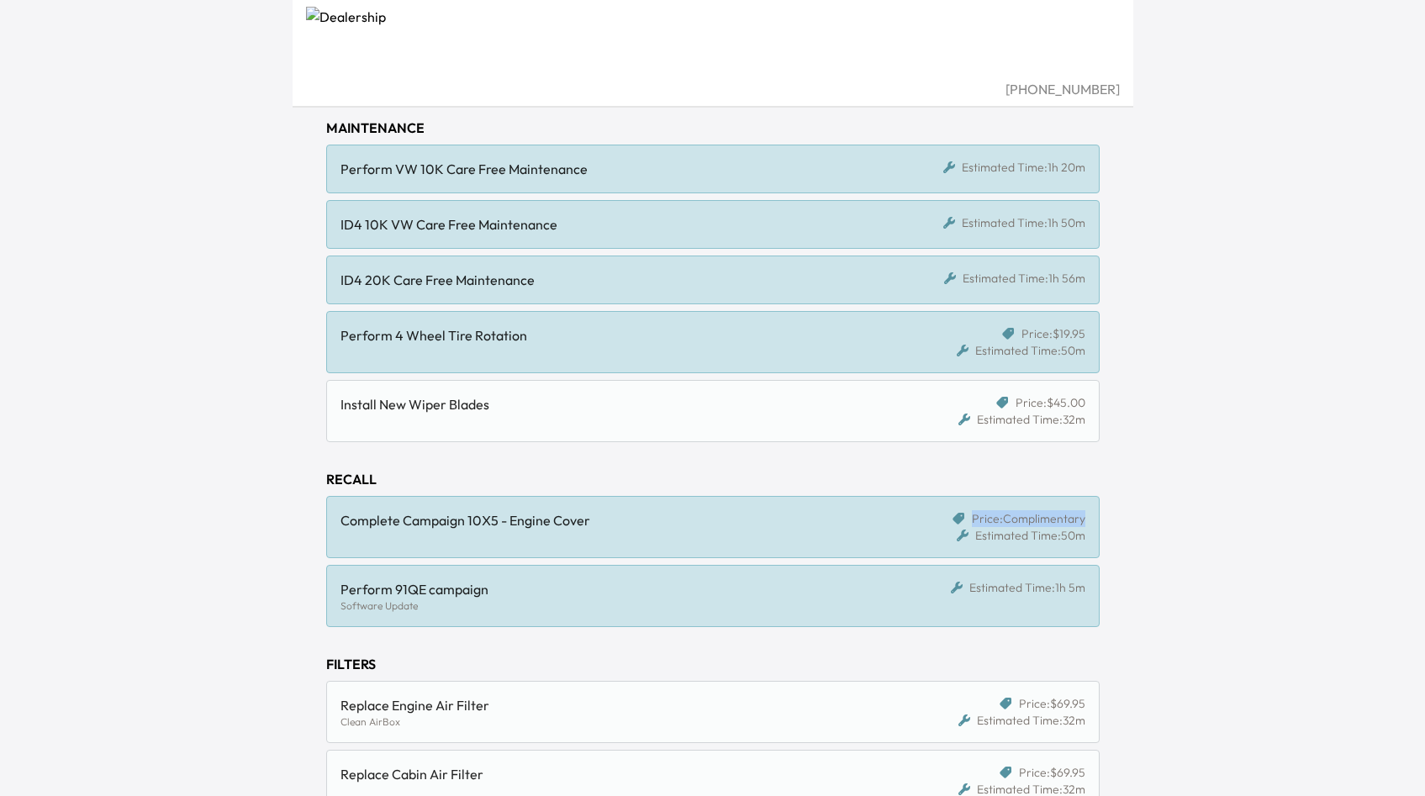
drag, startPoint x: 974, startPoint y: 520, endPoint x: 1084, endPoint y: 515, distance: 109.4
click at [1084, 515] on span "Price: Complimentary" at bounding box center [1029, 518] width 114 height 17
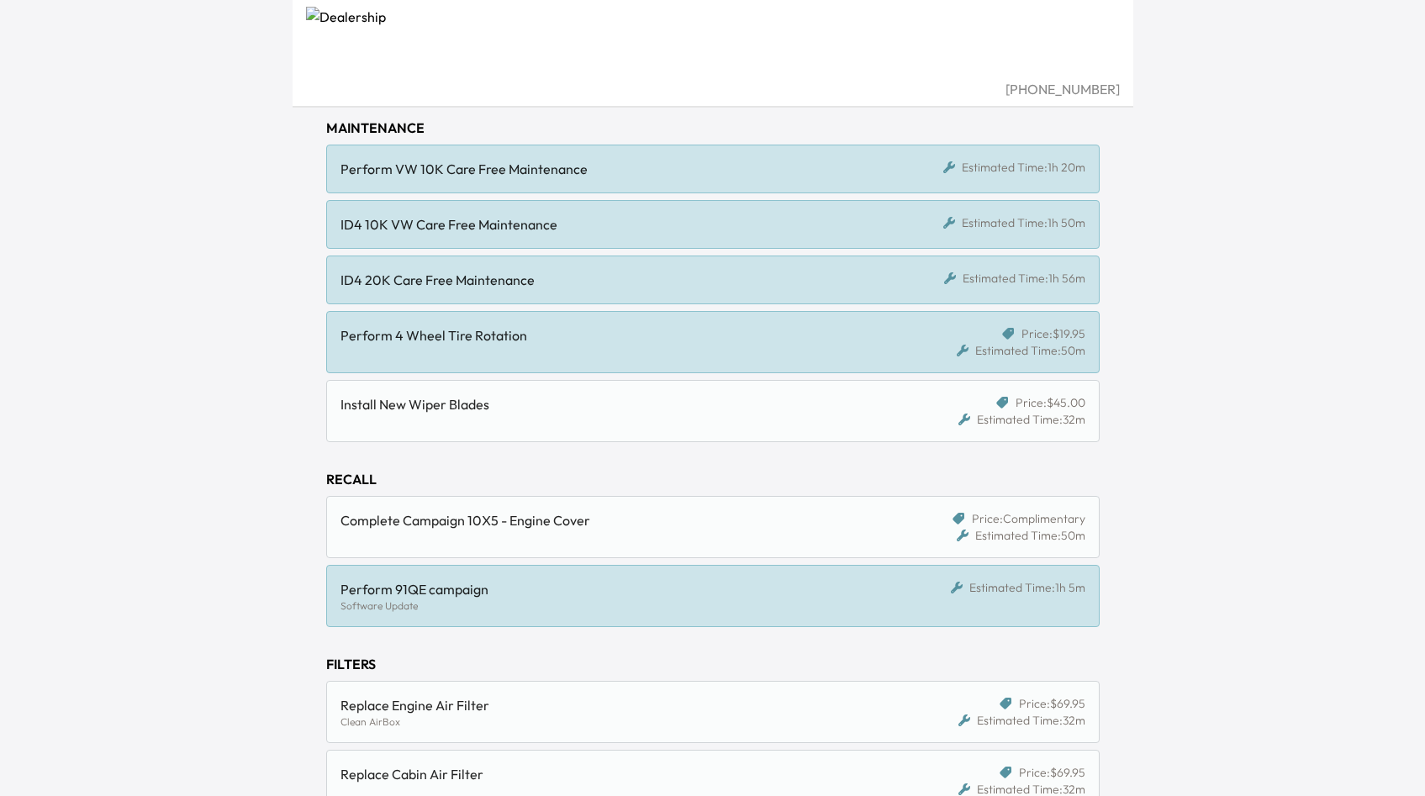
click at [998, 541] on div "Estimated Time: 50m" at bounding box center [1021, 535] width 129 height 17
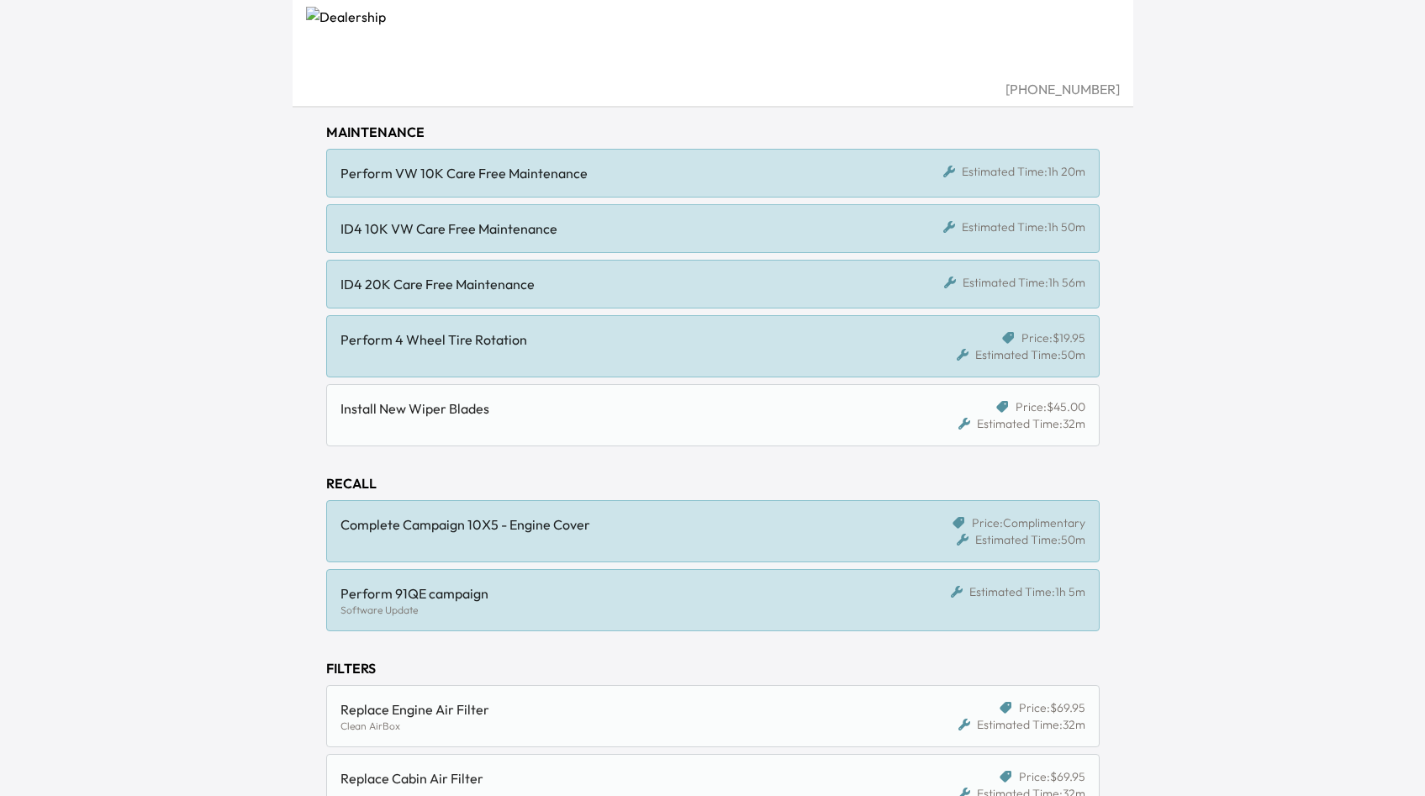
scroll to position [446, 0]
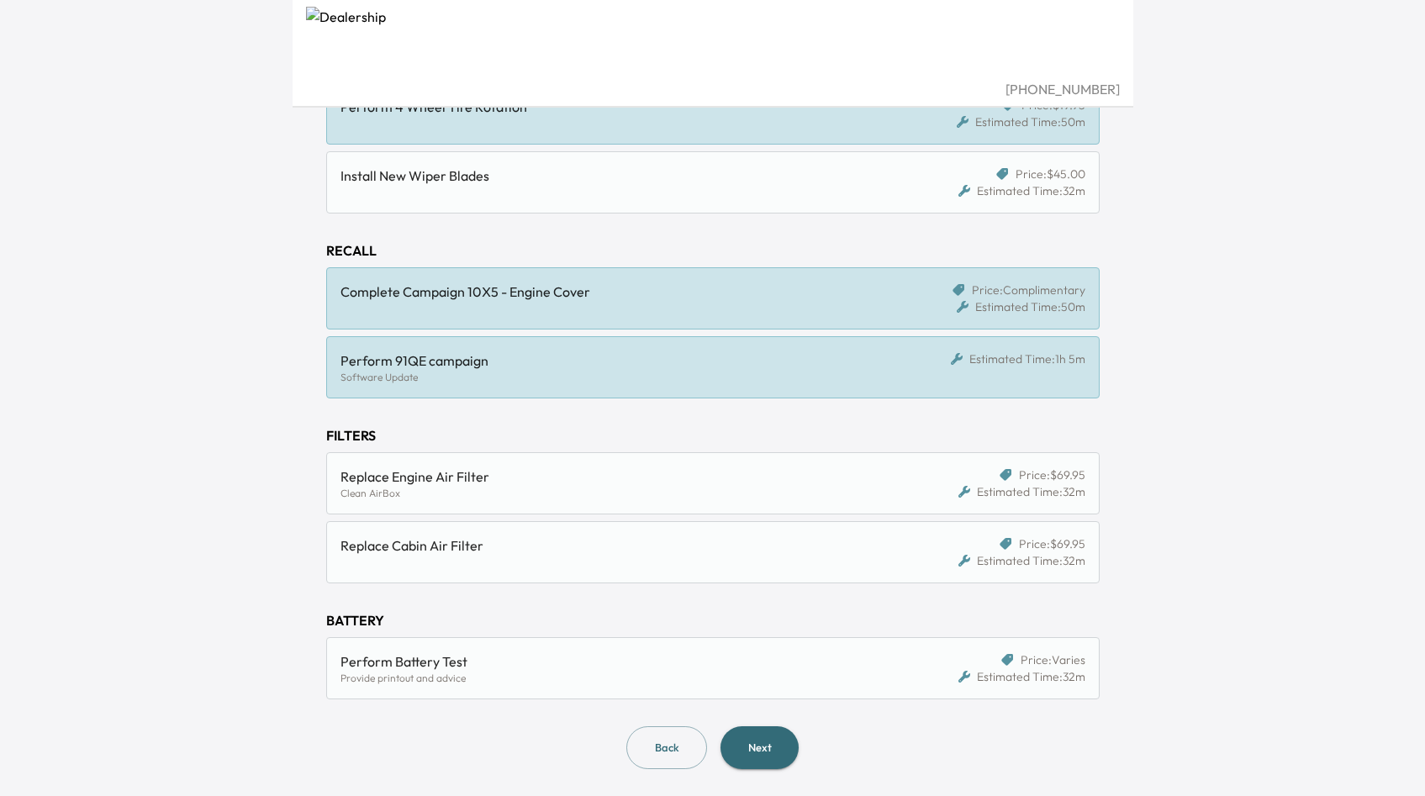
click at [747, 745] on button "Next" at bounding box center [760, 747] width 78 height 43
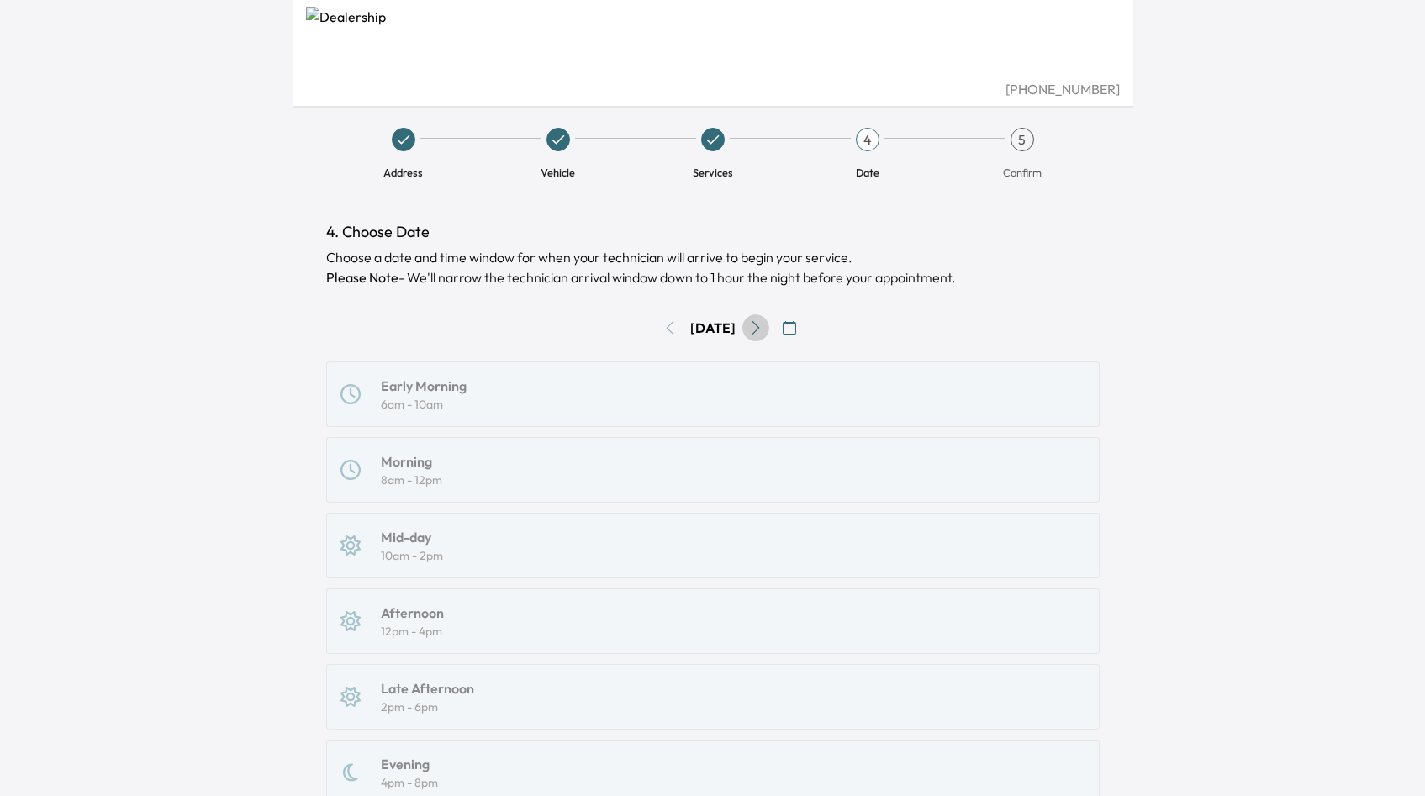
click at [761, 330] on icon "Go to next day" at bounding box center [755, 327] width 13 height 13
click at [432, 541] on div "Early Morning 6am - 10am Morning 8am - 12pm Mid-day 10am - 2pm Afternoon 12pm -…" at bounding box center [712, 622] width 773 height 520
click at [411, 541] on div "Early Morning 6am - 10am Morning 8am - 12pm Mid-day 10am - 2pm Afternoon 12pm -…" at bounding box center [712, 622] width 773 height 520
click at [446, 463] on div "Early Morning 6am - 10am Morning 8am - 12pm Mid-day 10am - 2pm Afternoon 12pm -…" at bounding box center [712, 622] width 773 height 520
click at [663, 324] on icon "Go to previous day" at bounding box center [669, 327] width 13 height 13
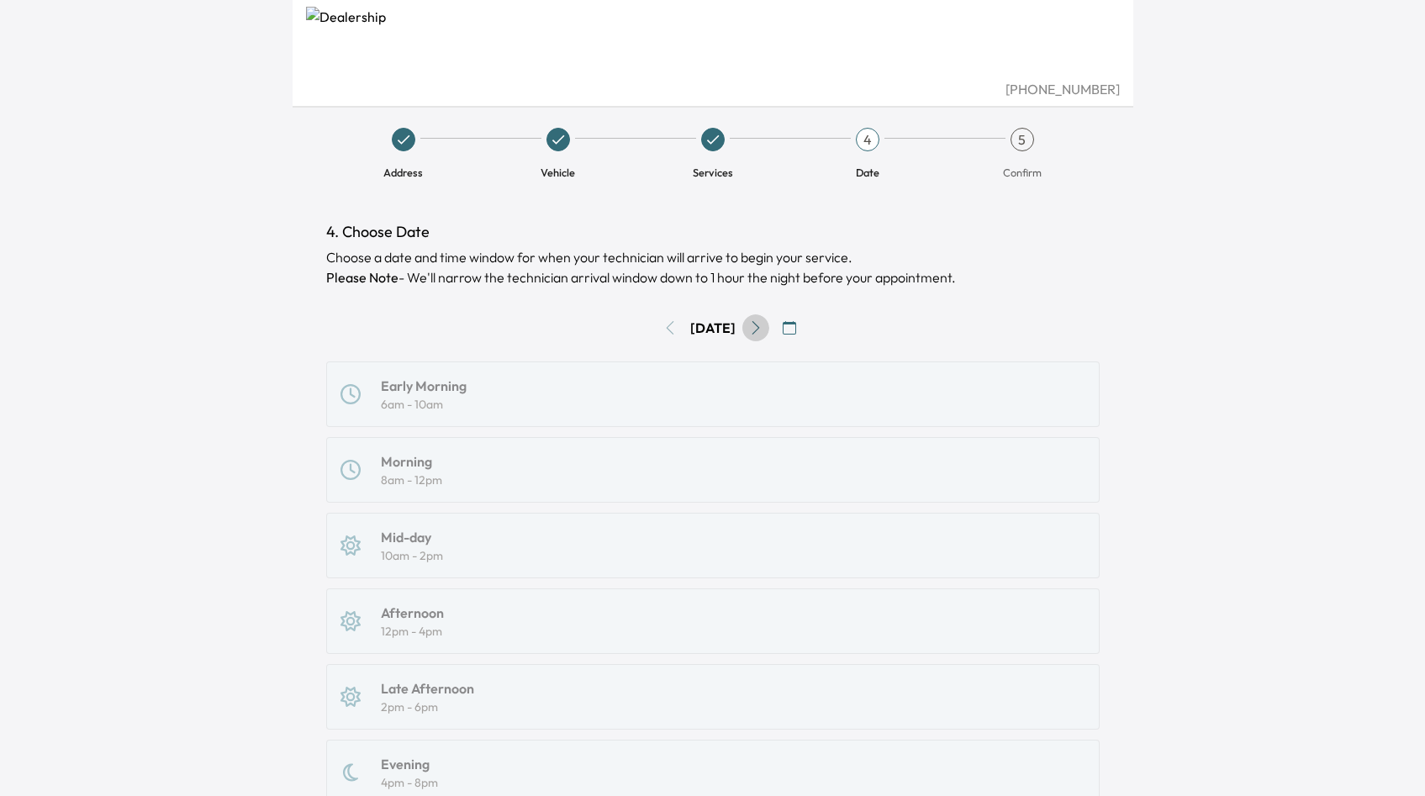
click at [760, 337] on button "Go to next day" at bounding box center [755, 327] width 27 height 27
click at [393, 540] on div "Early Morning 6am - 10am Morning 8am - 12pm Mid-day 10am - 2pm Afternoon 12pm -…" at bounding box center [712, 622] width 773 height 520
drag, startPoint x: 393, startPoint y: 480, endPoint x: 393, endPoint y: 451, distance: 28.6
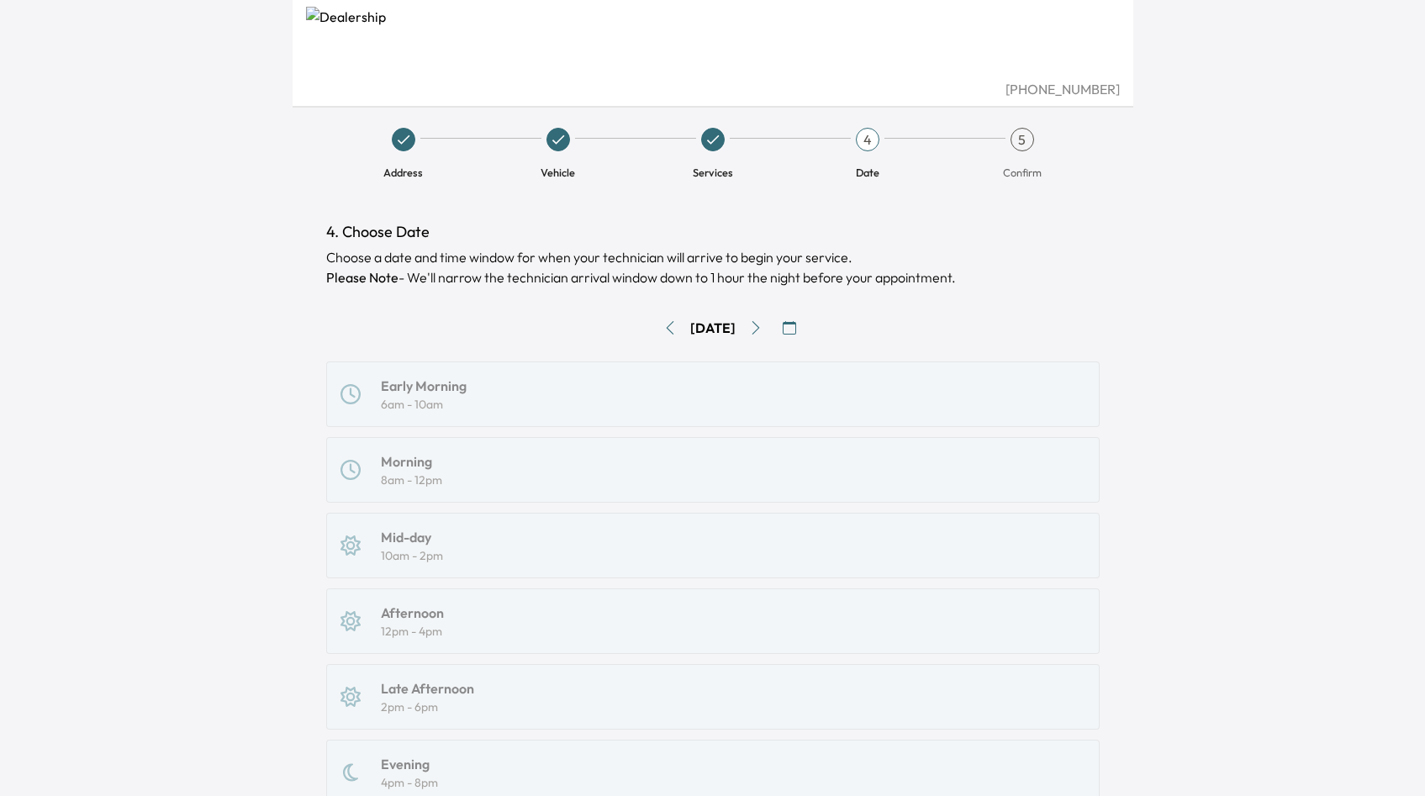
click at [393, 479] on div "Early Morning 6am - 10am Morning 8am - 12pm Mid-day 10am - 2pm Afternoon 12pm -…" at bounding box center [712, 622] width 773 height 520
click at [393, 451] on div "Early Morning 6am - 10am Morning 8am - 12pm Mid-day 10am - 2pm Afternoon 12pm -…" at bounding box center [712, 622] width 773 height 520
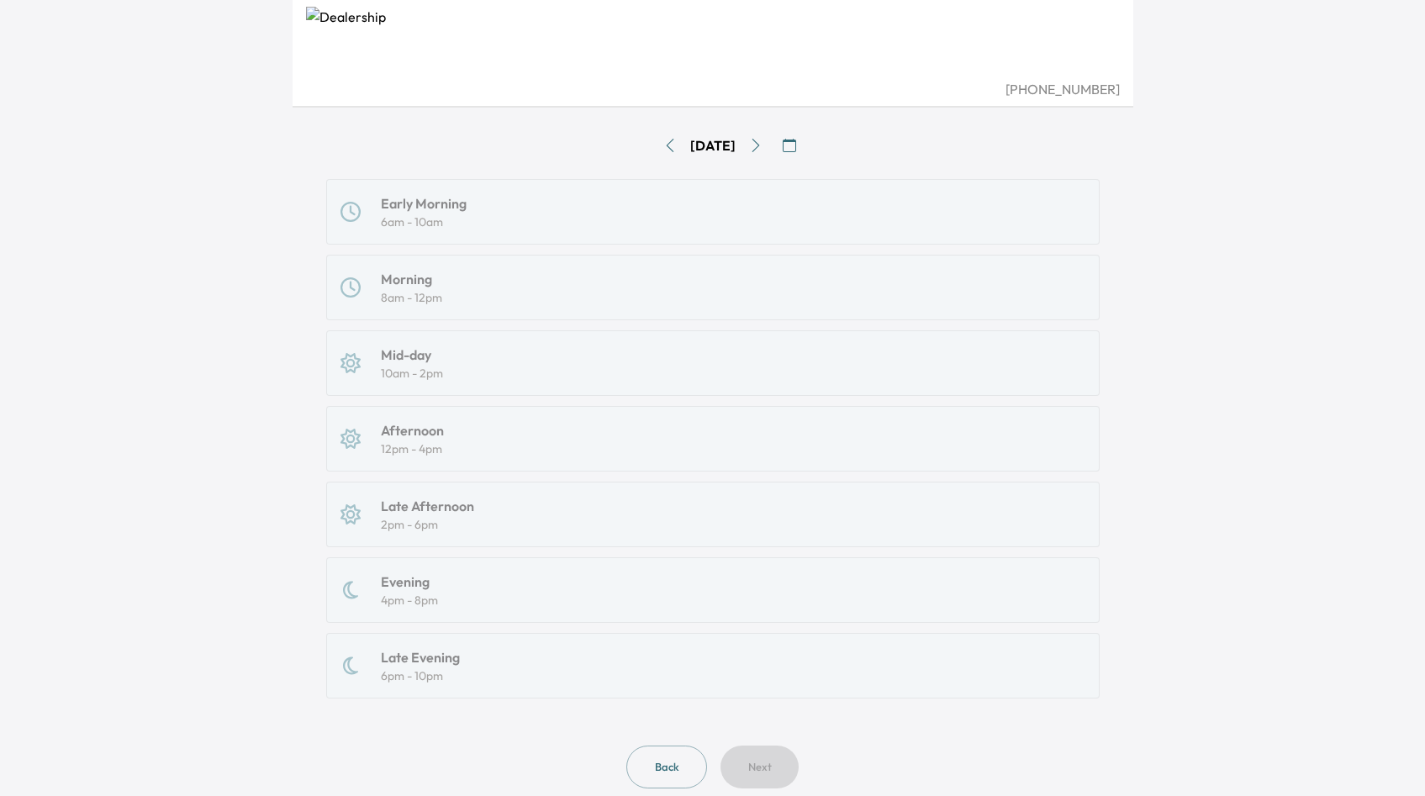
scroll to position [198, 0]
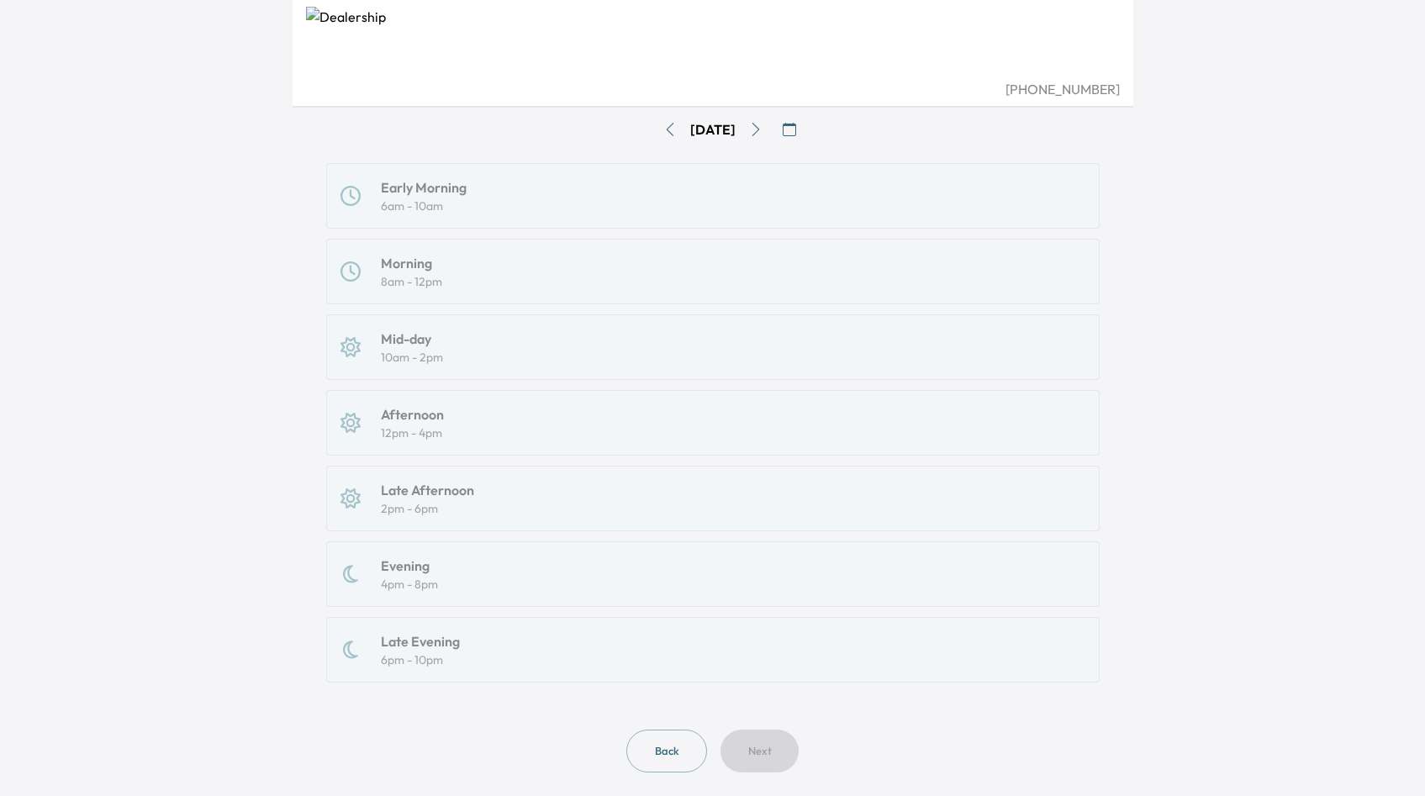
click at [388, 630] on div "Early Morning 6am - 10am Morning 8am - 12pm Mid-day 10am - 2pm Afternoon 12pm -…" at bounding box center [712, 423] width 773 height 520
click at [409, 649] on div "Early Morning 6am - 10am Morning 8am - 12pm Mid-day 10am - 2pm Afternoon 12pm -…" at bounding box center [712, 423] width 773 height 520
drag, startPoint x: 418, startPoint y: 638, endPoint x: 409, endPoint y: 542, distance: 96.2
click at [409, 541] on div "Early Morning 6am - 10am Morning 8am - 12pm Mid-day 10am - 2pm Afternoon 12pm -…" at bounding box center [712, 423] width 773 height 520
click at [424, 624] on div "Early Morning 6am - 10am Morning 8am - 12pm Mid-day 10am - 2pm Afternoon 12pm -…" at bounding box center [712, 423] width 773 height 520
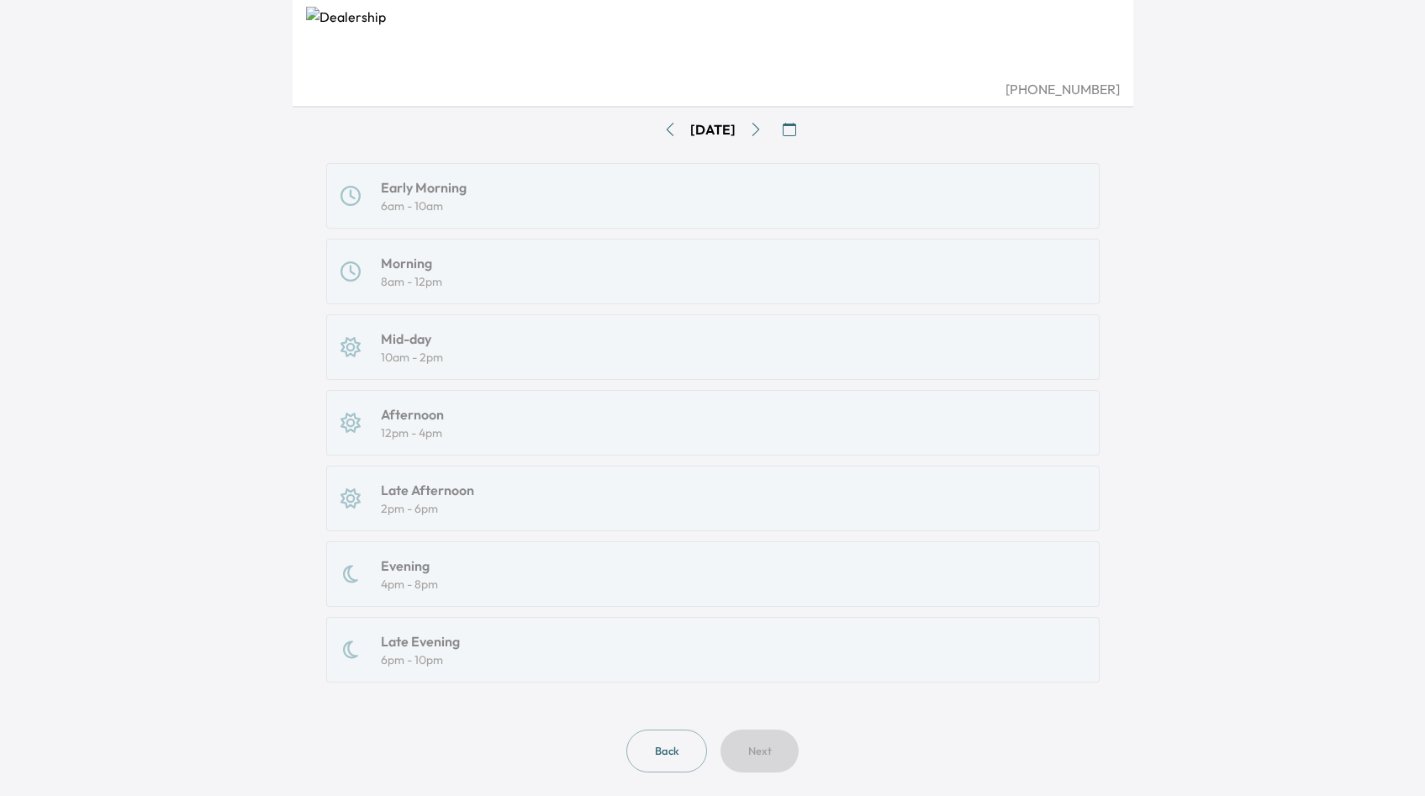
scroll to position [0, 0]
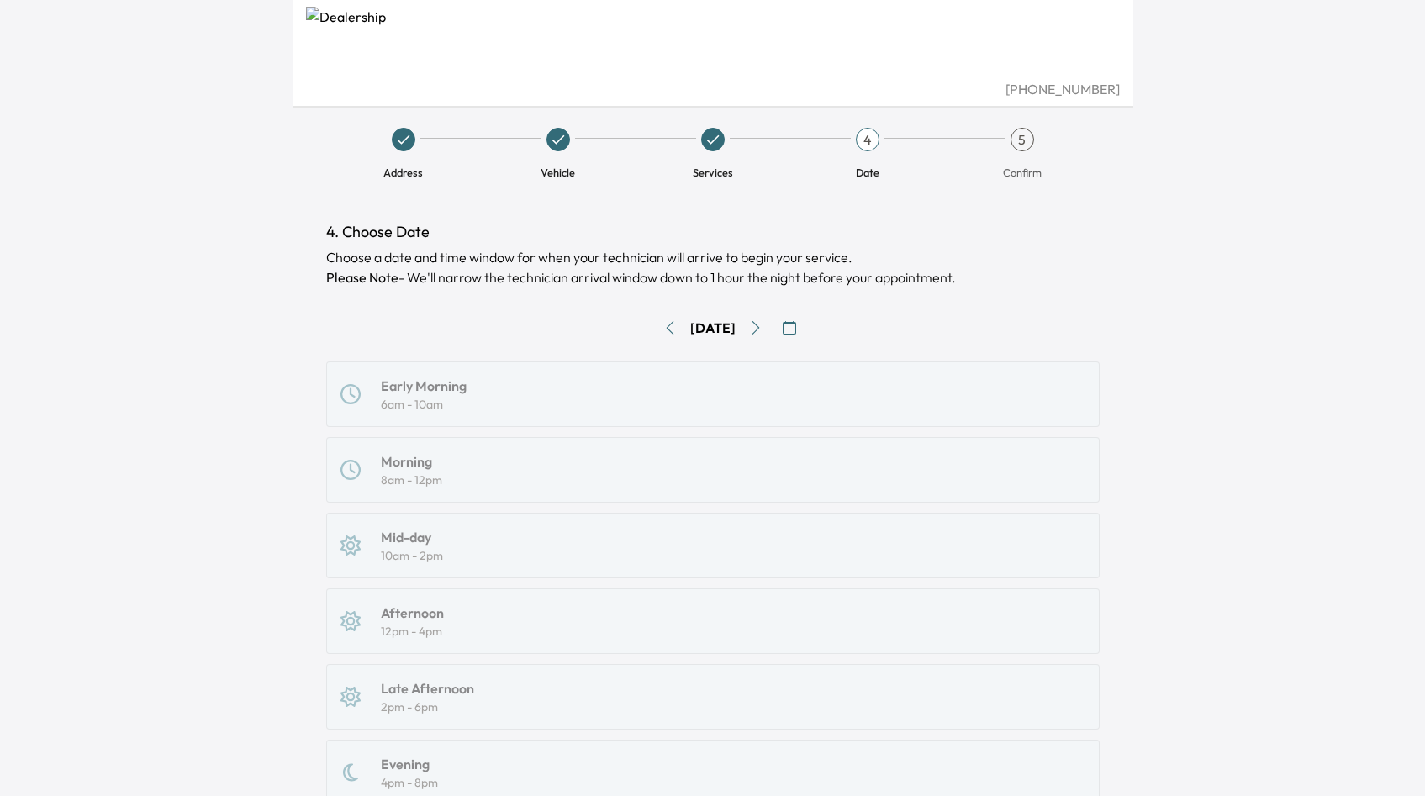
click at [799, 336] on button "button" at bounding box center [789, 327] width 27 height 27
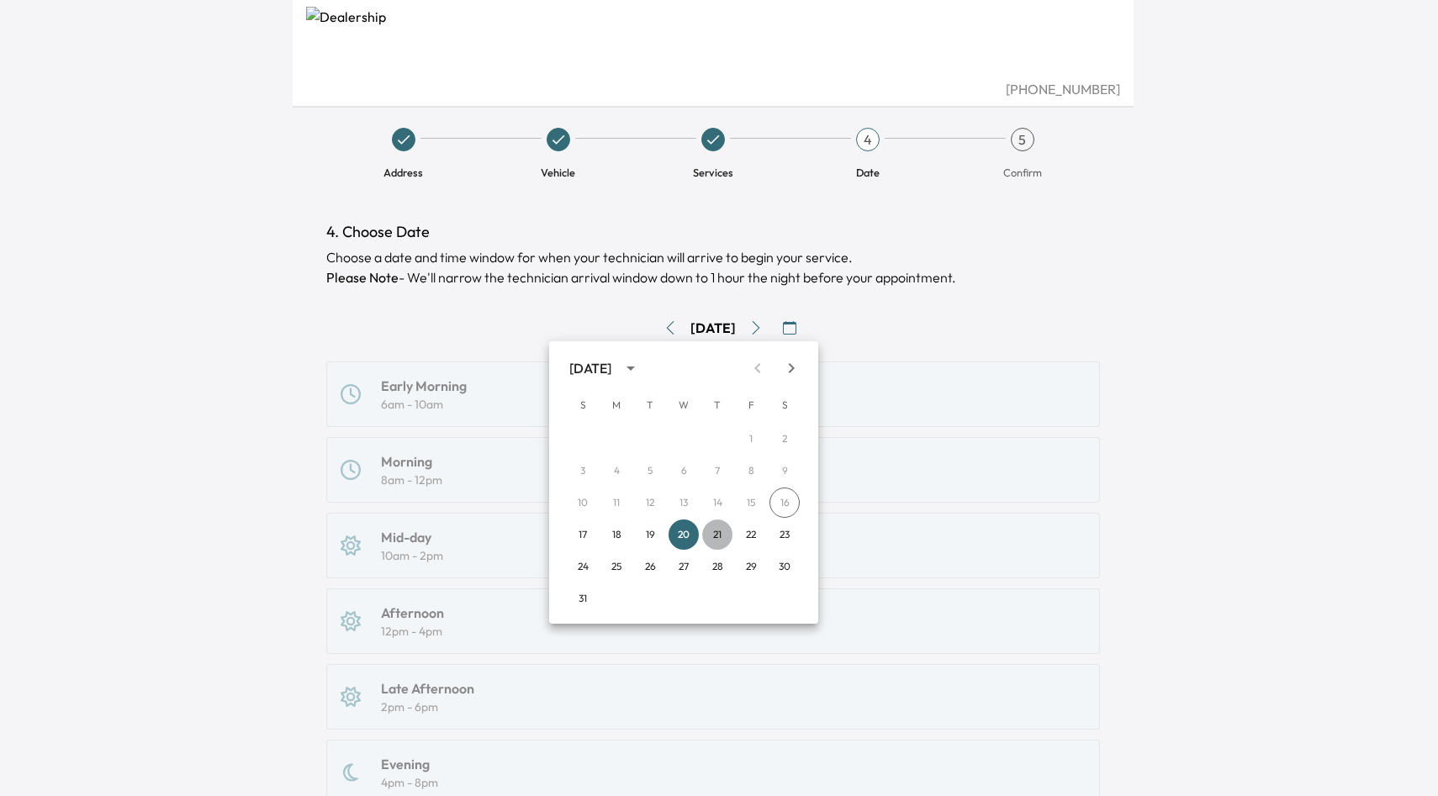
click at [727, 538] on button "21" at bounding box center [717, 535] width 30 height 30
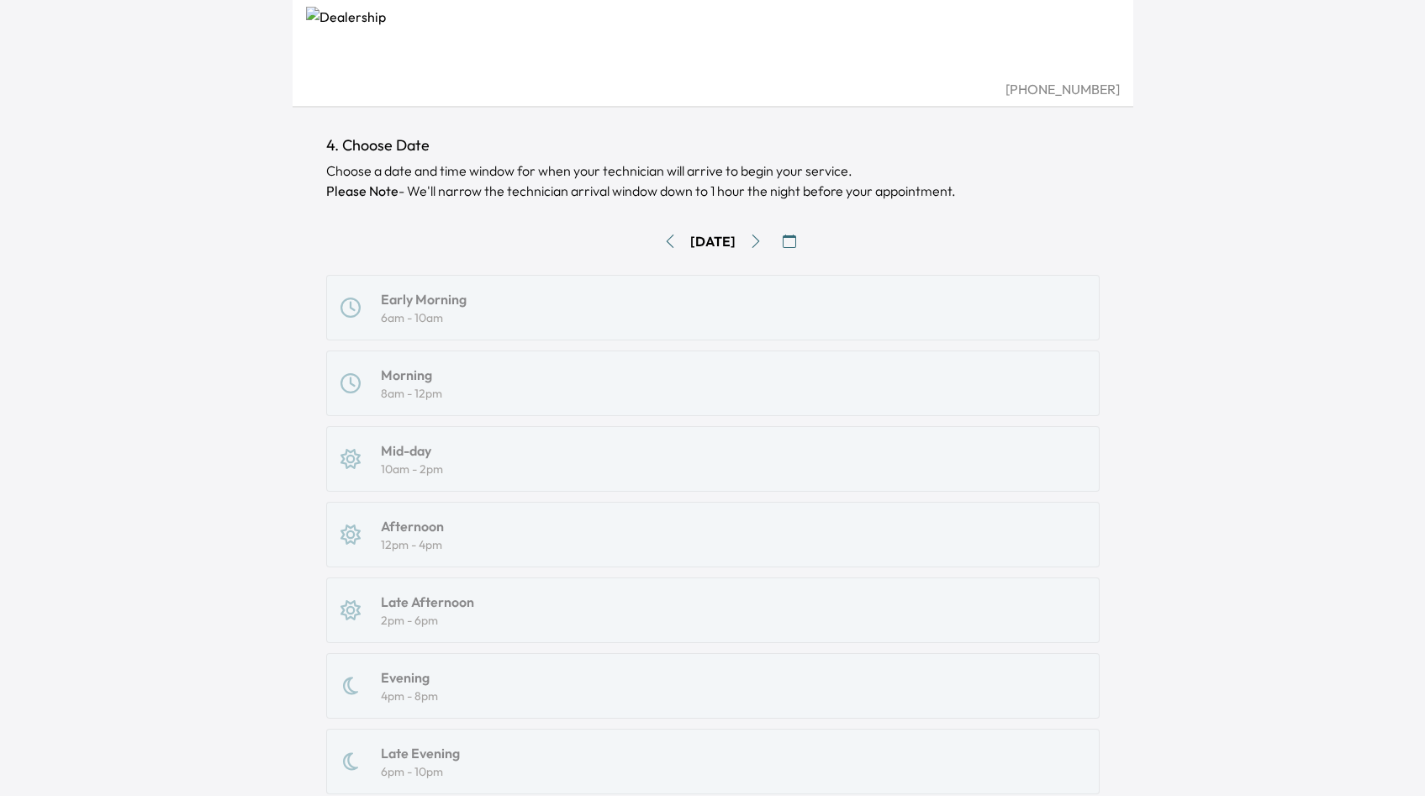
scroll to position [58, 0]
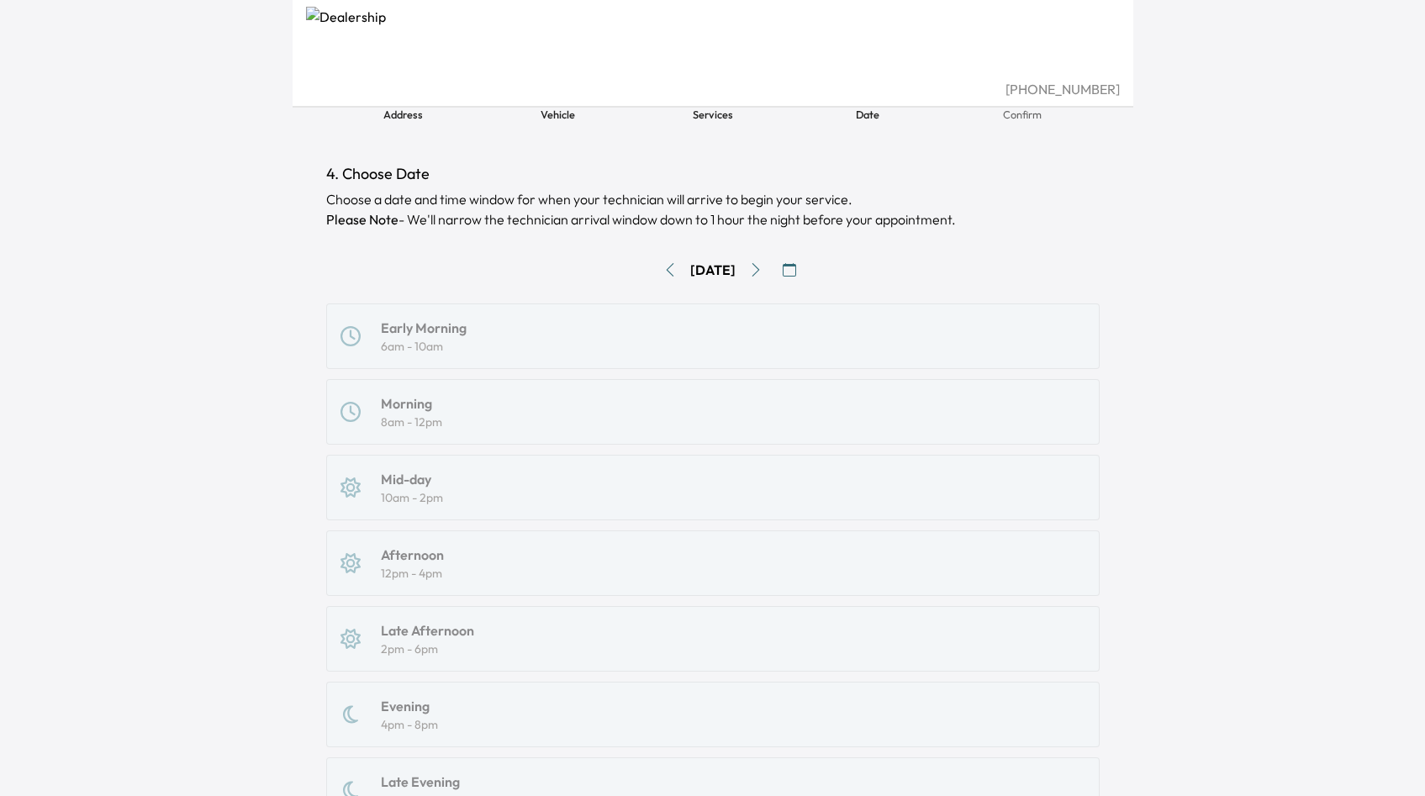
click at [763, 261] on button "Go to next day" at bounding box center [755, 269] width 27 height 27
click at [389, 417] on div "Early Morning 6am - 10am Morning 8am - 12pm Mid-day 10am - 2pm Afternoon 12pm -…" at bounding box center [712, 564] width 773 height 520
click at [346, 411] on div "Early Morning 6am - 10am Morning 8am - 12pm Mid-day 10am - 2pm Afternoon 12pm -…" at bounding box center [712, 564] width 773 height 520
click at [331, 411] on div "Early Morning 6am - 10am Morning 8am - 12pm Mid-day 10am - 2pm Afternoon 12pm -…" at bounding box center [712, 564] width 773 height 520
click at [353, 411] on div "Early Morning 6am - 10am Morning 8am - 12pm Mid-day 10am - 2pm Afternoon 12pm -…" at bounding box center [712, 564] width 773 height 520
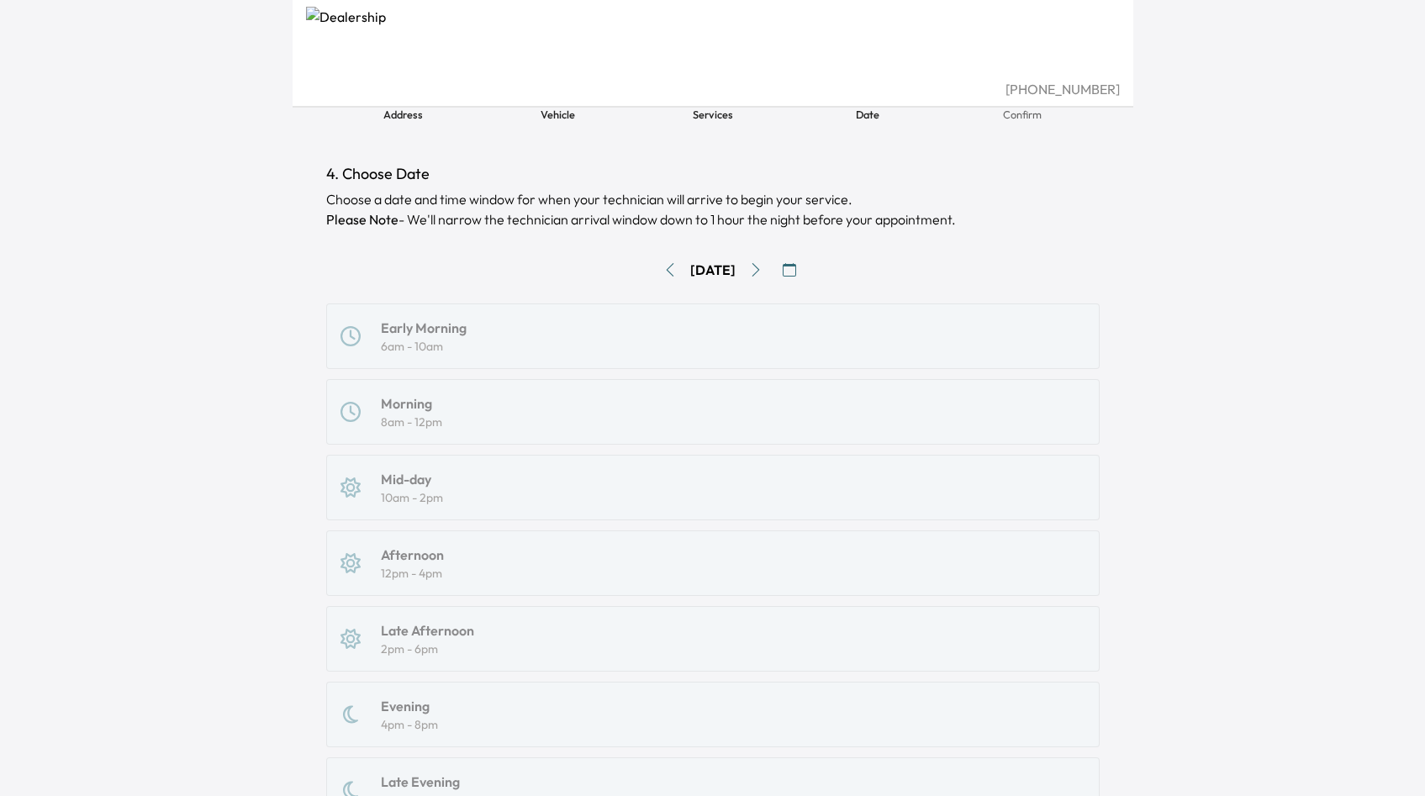
click at [451, 316] on div "Early Morning 6am - 10am Morning 8am - 12pm Mid-day 10am - 2pm Afternoon 12pm -…" at bounding box center [712, 564] width 773 height 520
click at [451, 341] on div "Early Morning 6am - 10am Morning 8am - 12pm Mid-day 10am - 2pm Afternoon 12pm -…" at bounding box center [712, 564] width 773 height 520
click at [801, 278] on button "button" at bounding box center [789, 269] width 27 height 27
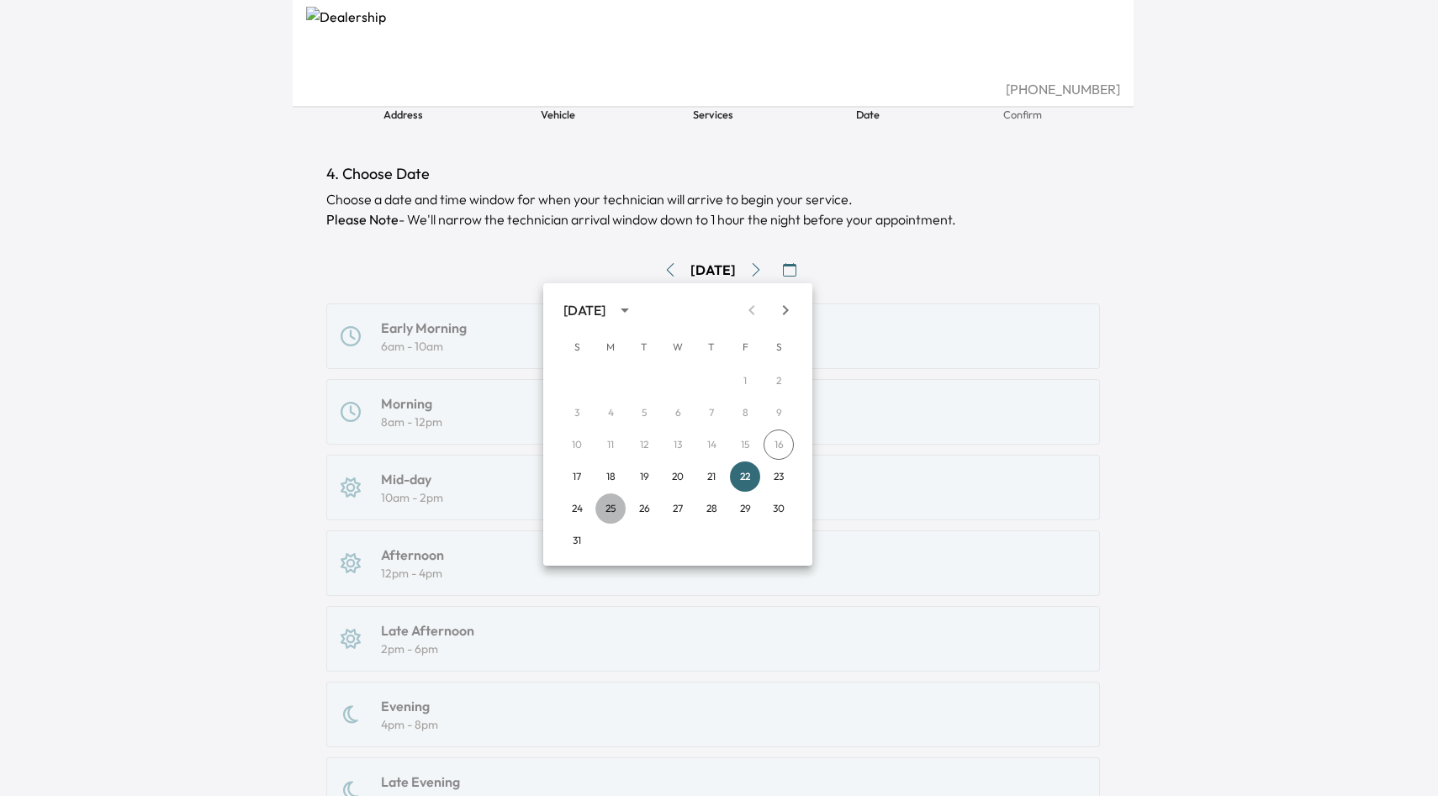
click at [616, 511] on button "25" at bounding box center [610, 509] width 30 height 30
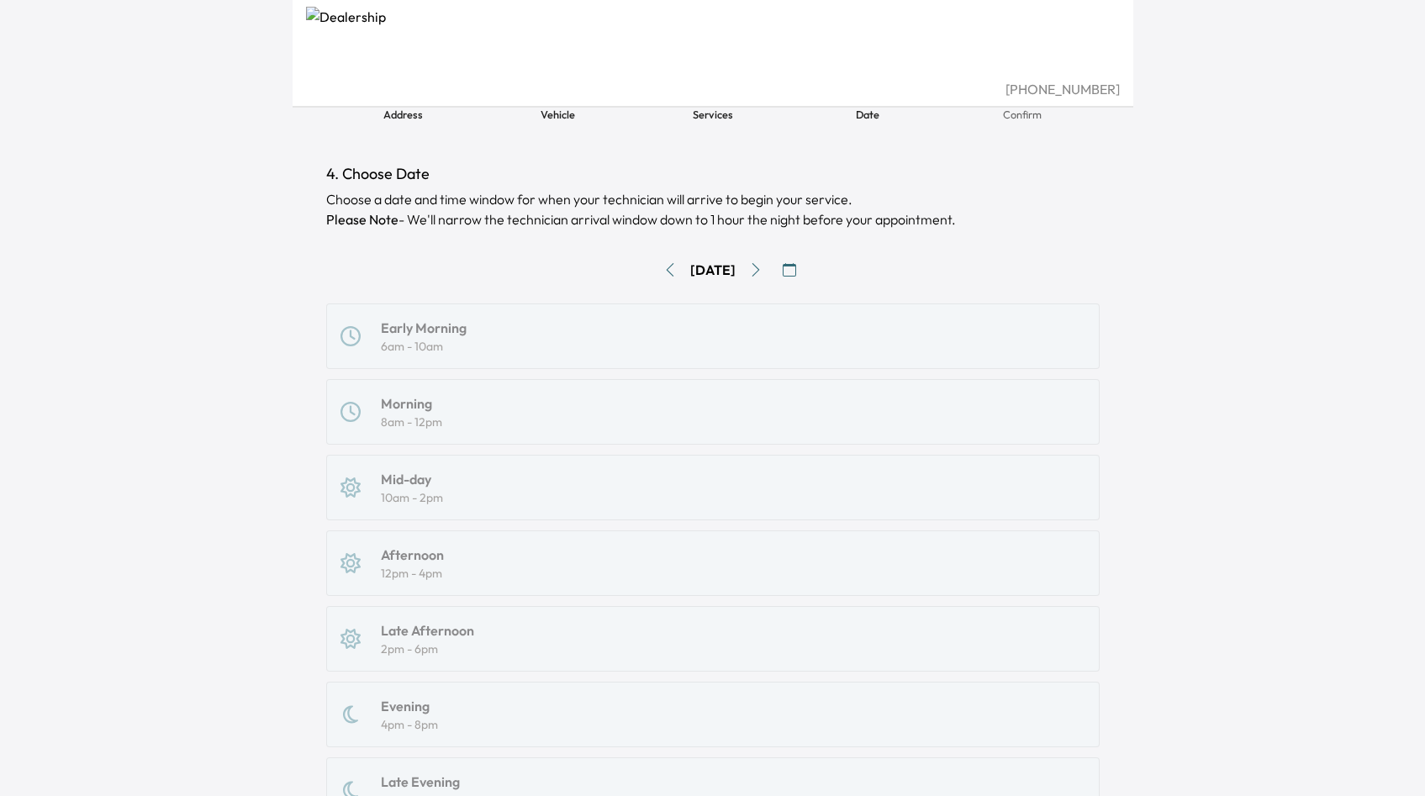
scroll to position [40, 0]
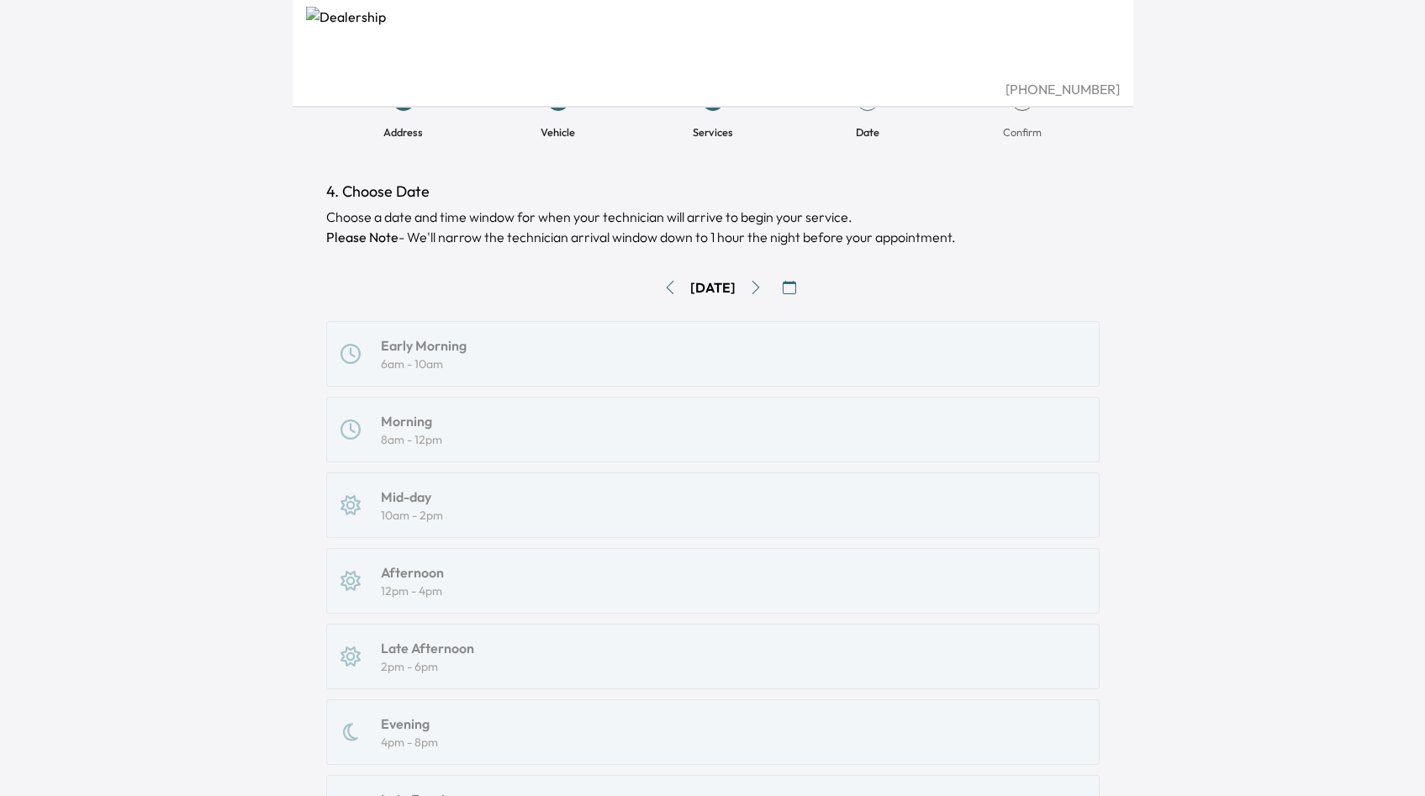
click at [759, 293] on icon "Go to next day" at bounding box center [756, 287] width 8 height 13
click at [763, 293] on icon "Go to next day" at bounding box center [755, 287] width 13 height 13
click at [803, 282] on button "button" at bounding box center [789, 287] width 27 height 27
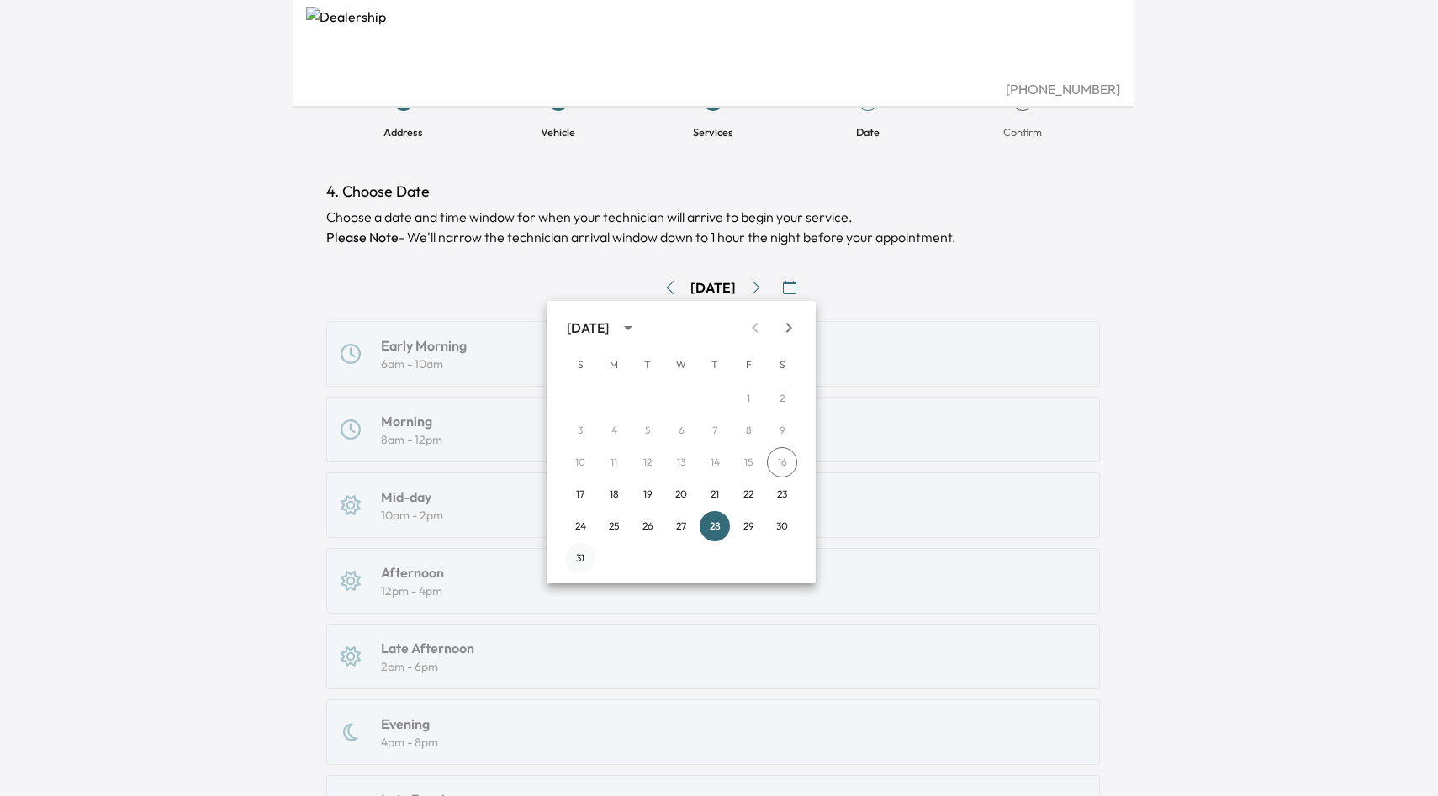
click at [573, 569] on button "31" at bounding box center [580, 558] width 30 height 30
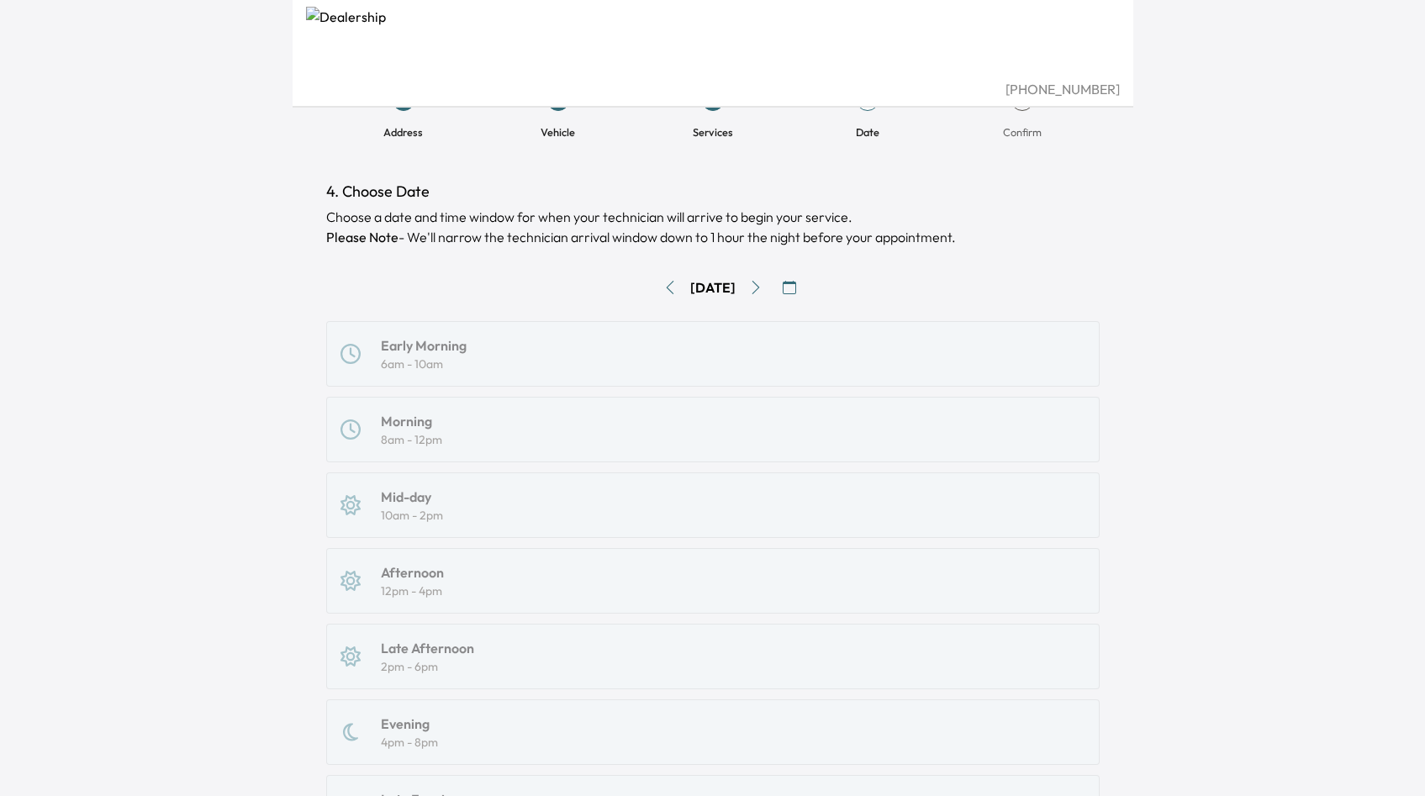
click at [803, 278] on button "button" at bounding box center [789, 287] width 27 height 27
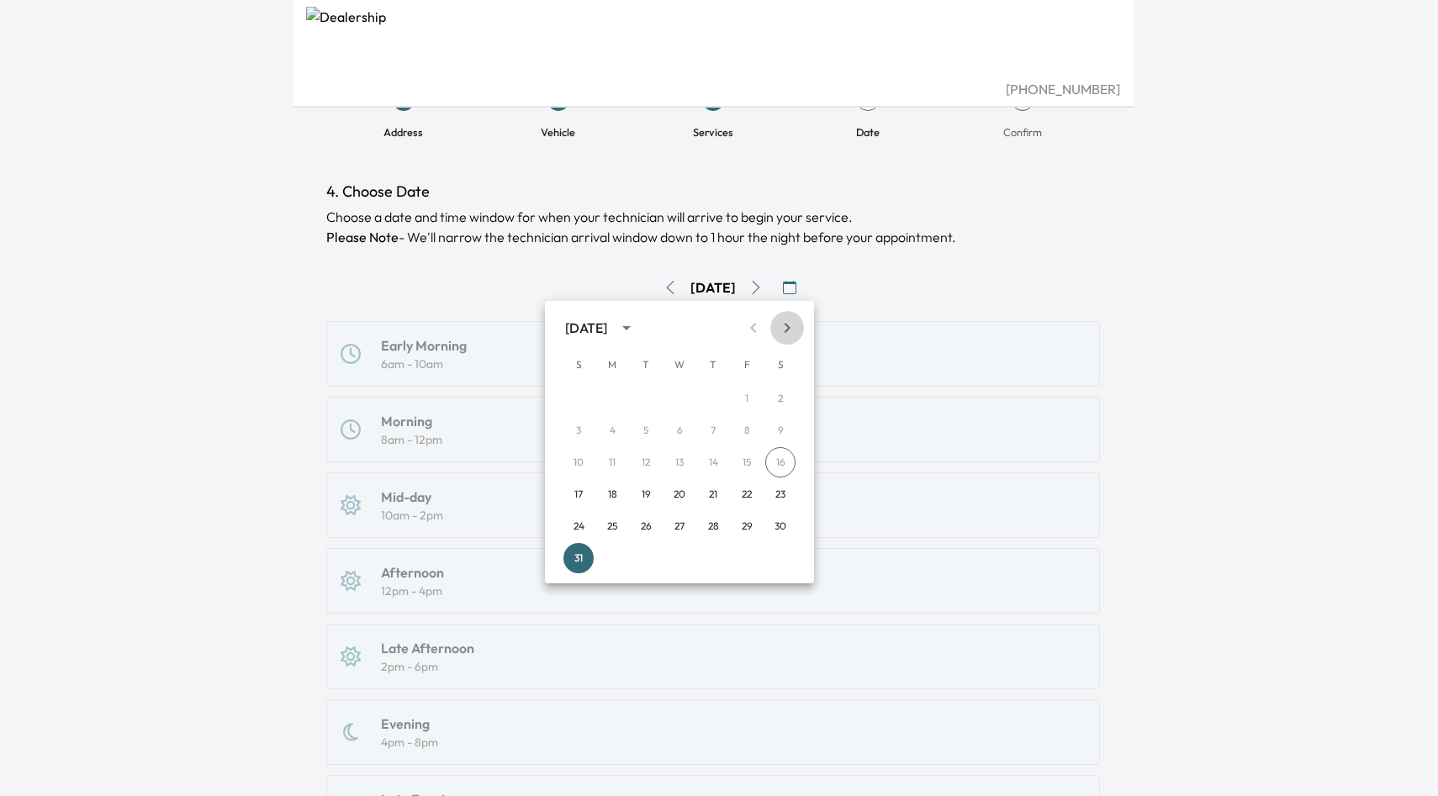
click at [782, 333] on icon "Next month" at bounding box center [787, 328] width 20 height 20
click at [685, 438] on button "10" at bounding box center [679, 430] width 30 height 30
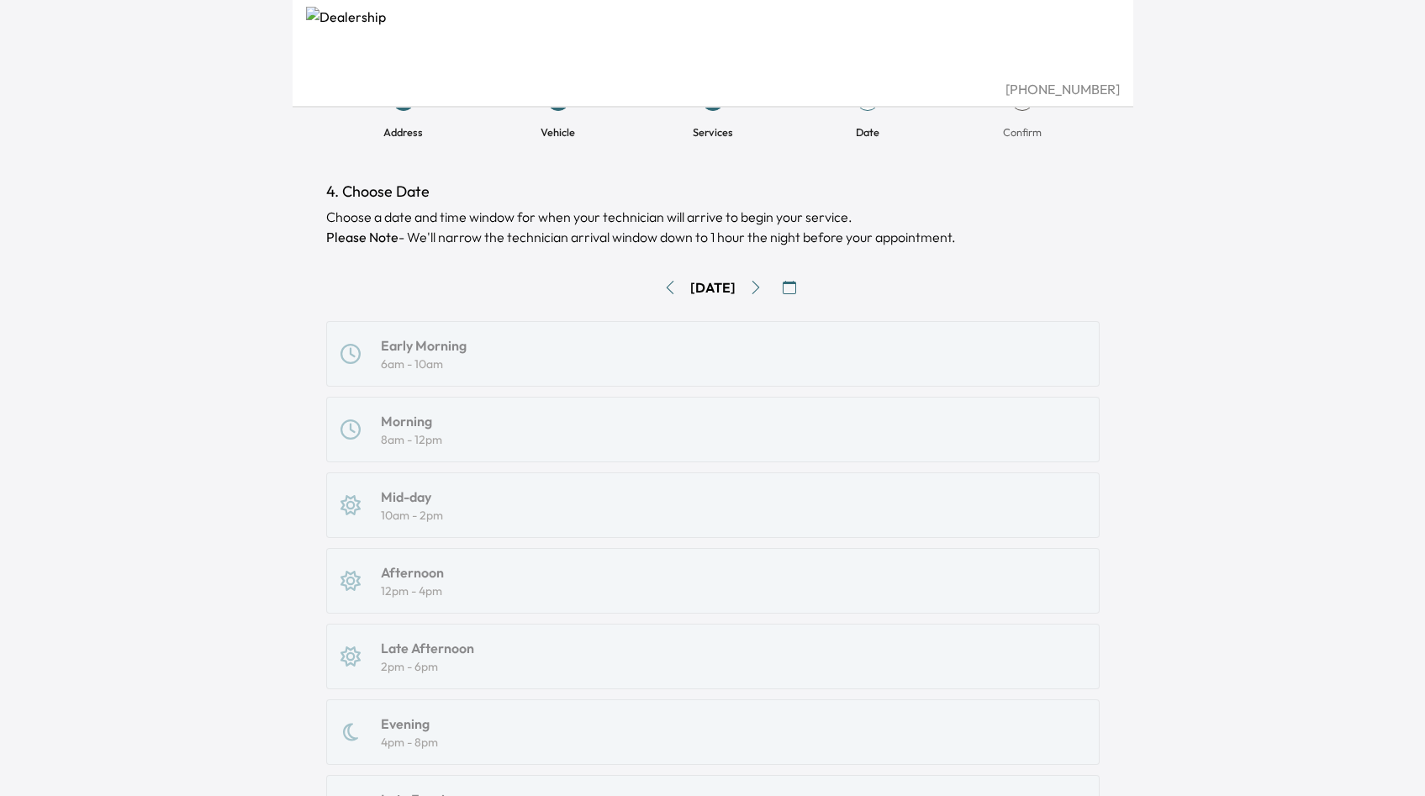
click at [433, 492] on div "Early Morning 6am - 10am Morning 8am - 12pm Mid-day 10am - 2pm Afternoon 12pm -…" at bounding box center [712, 581] width 773 height 520
click at [405, 492] on div "Early Morning 6am - 10am Morning 8am - 12pm Mid-day 10am - 2pm Afternoon 12pm -…" at bounding box center [712, 581] width 773 height 520
click at [410, 492] on div "Early Morning 6am - 10am Morning 8am - 12pm Mid-day 10am - 2pm Afternoon 12pm -…" at bounding box center [712, 581] width 773 height 520
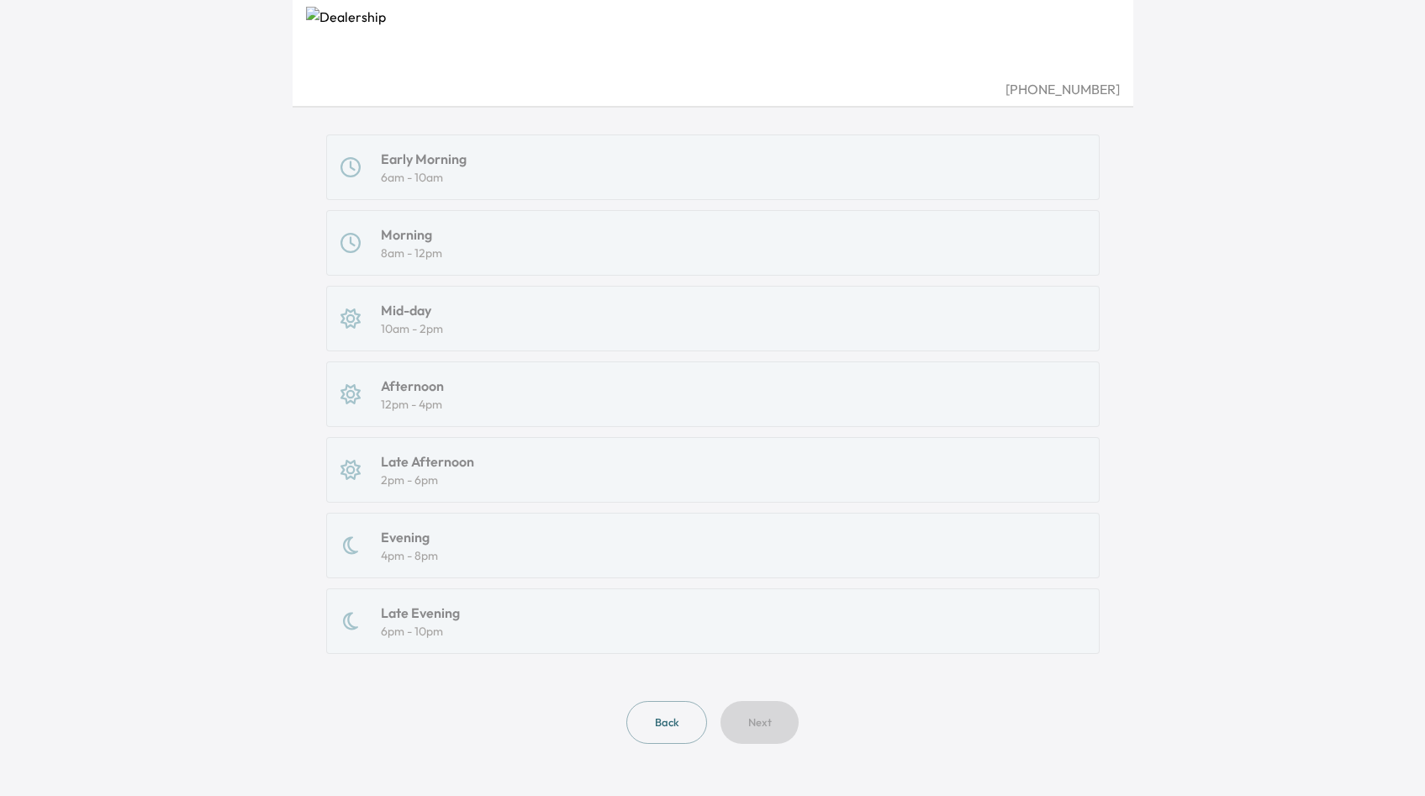
scroll to position [229, 0]
click at [515, 479] on div "Early Morning 6am - 10am Morning 8am - 12pm Mid-day 10am - 2pm Afternoon 12pm -…" at bounding box center [712, 393] width 773 height 520
click at [656, 744] on div "4. Choose Date Choose a date and time window for when your technician will arri…" at bounding box center [713, 381] width 800 height 832
click at [656, 734] on button "Back" at bounding box center [666, 721] width 81 height 43
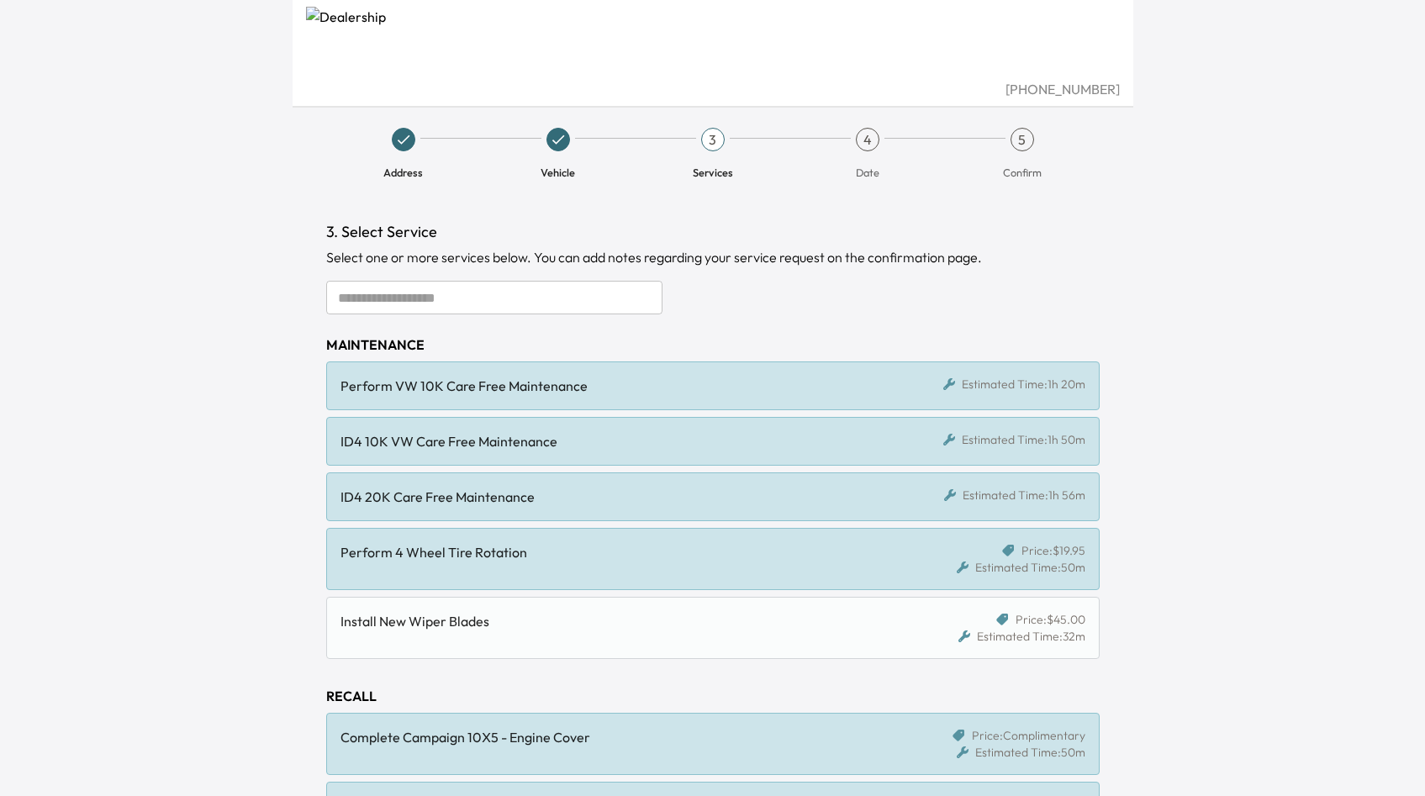
scroll to position [8, 0]
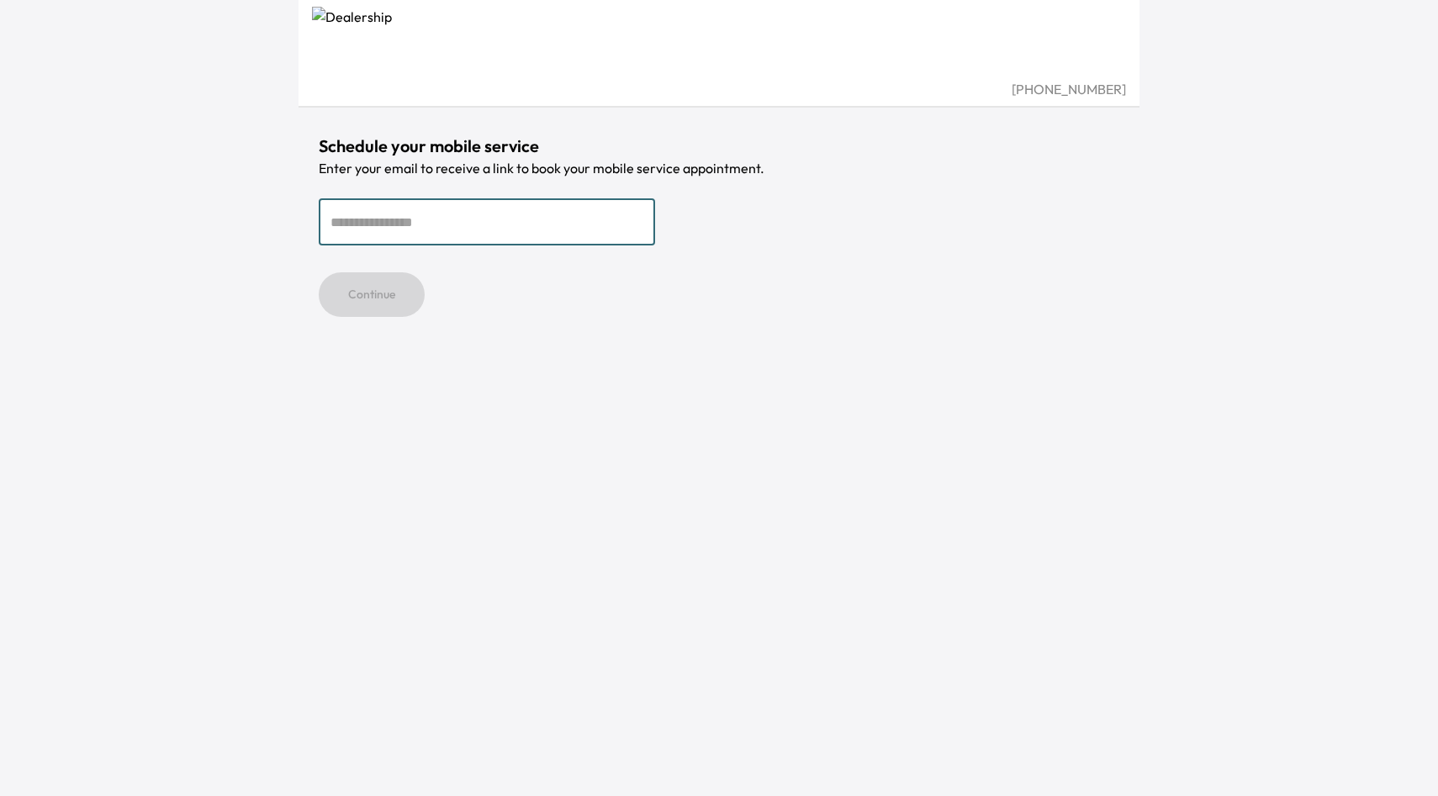
click at [562, 217] on input "email" at bounding box center [487, 221] width 336 height 47
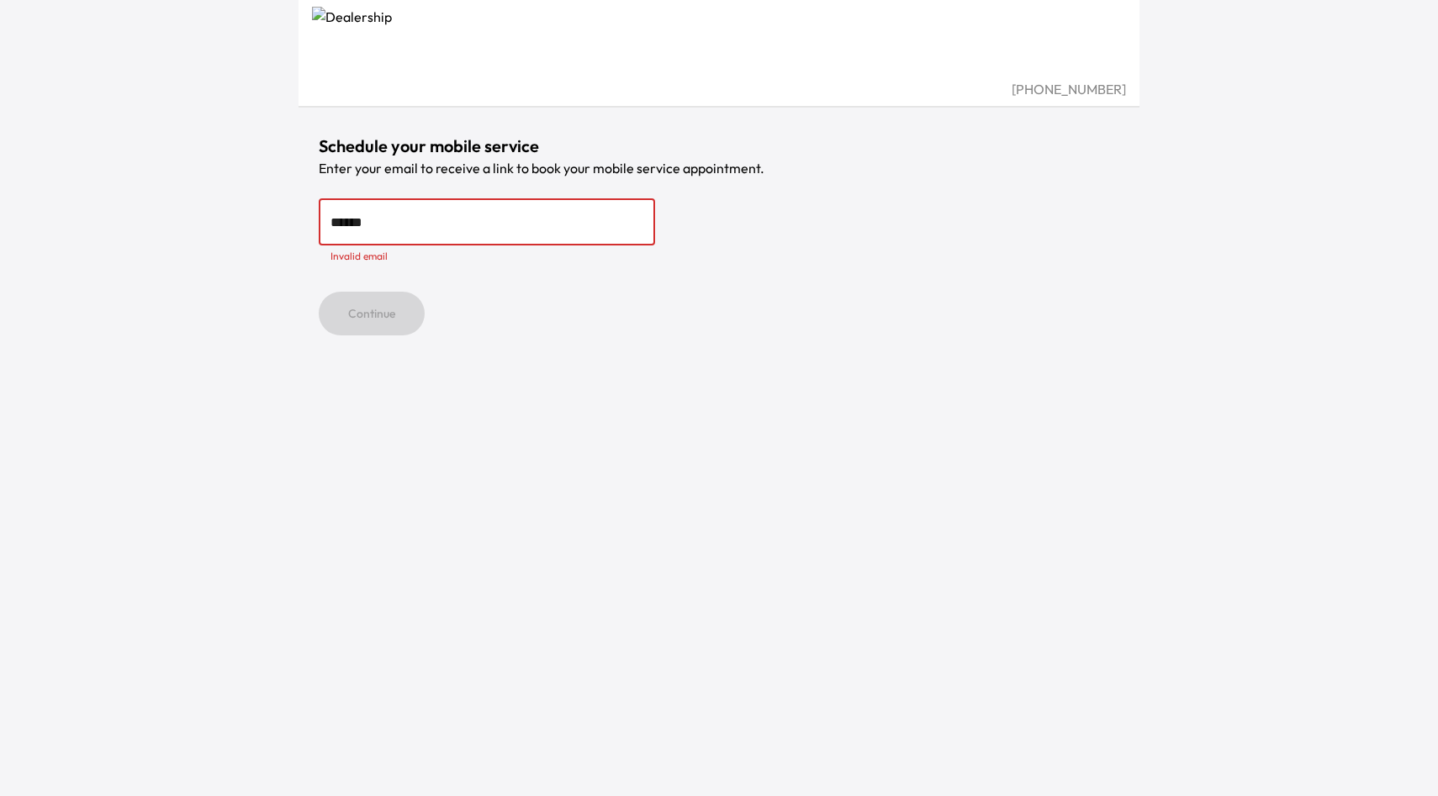
type input "**********"
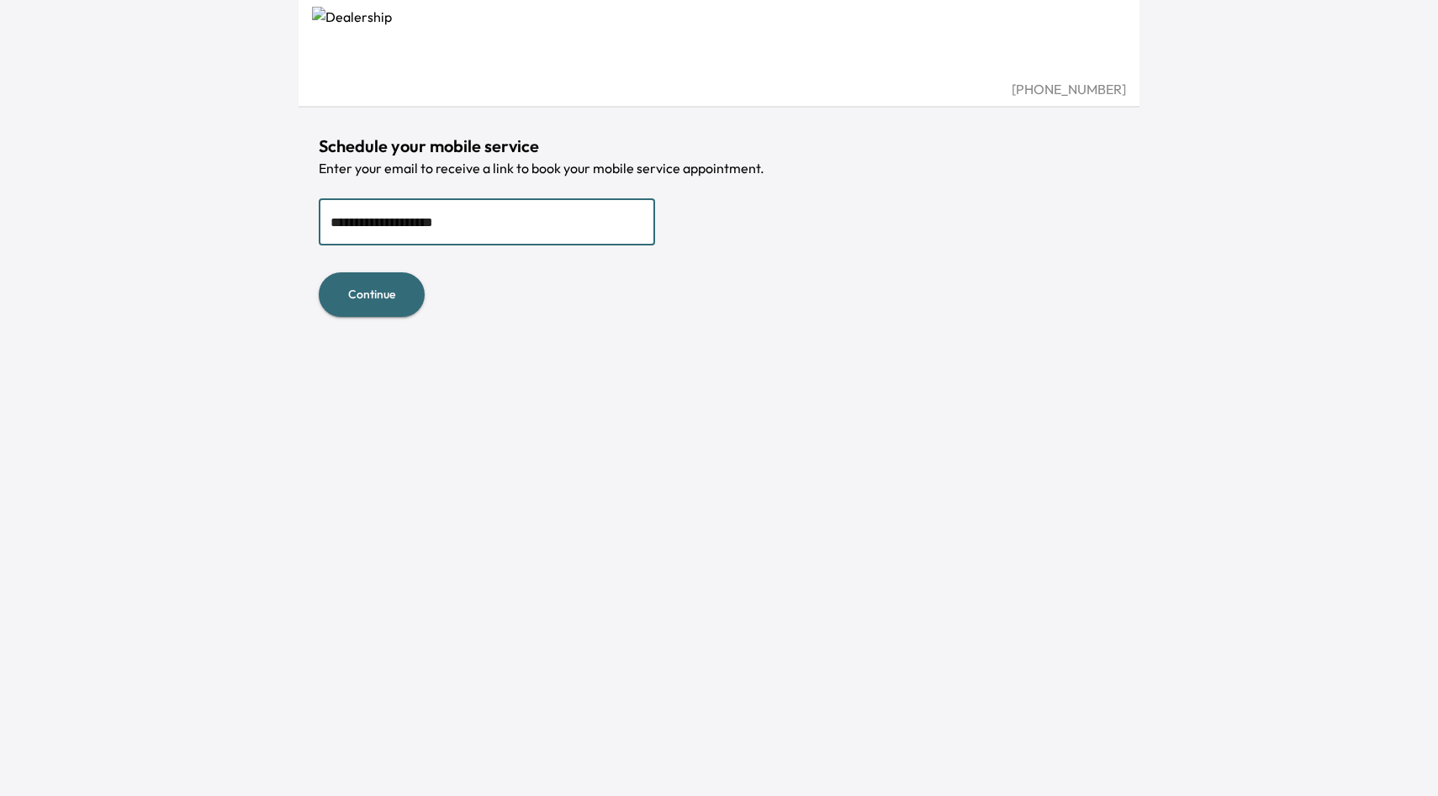
click at [365, 302] on button "Continue" at bounding box center [372, 294] width 106 height 45
type input "*"
type input "**********"
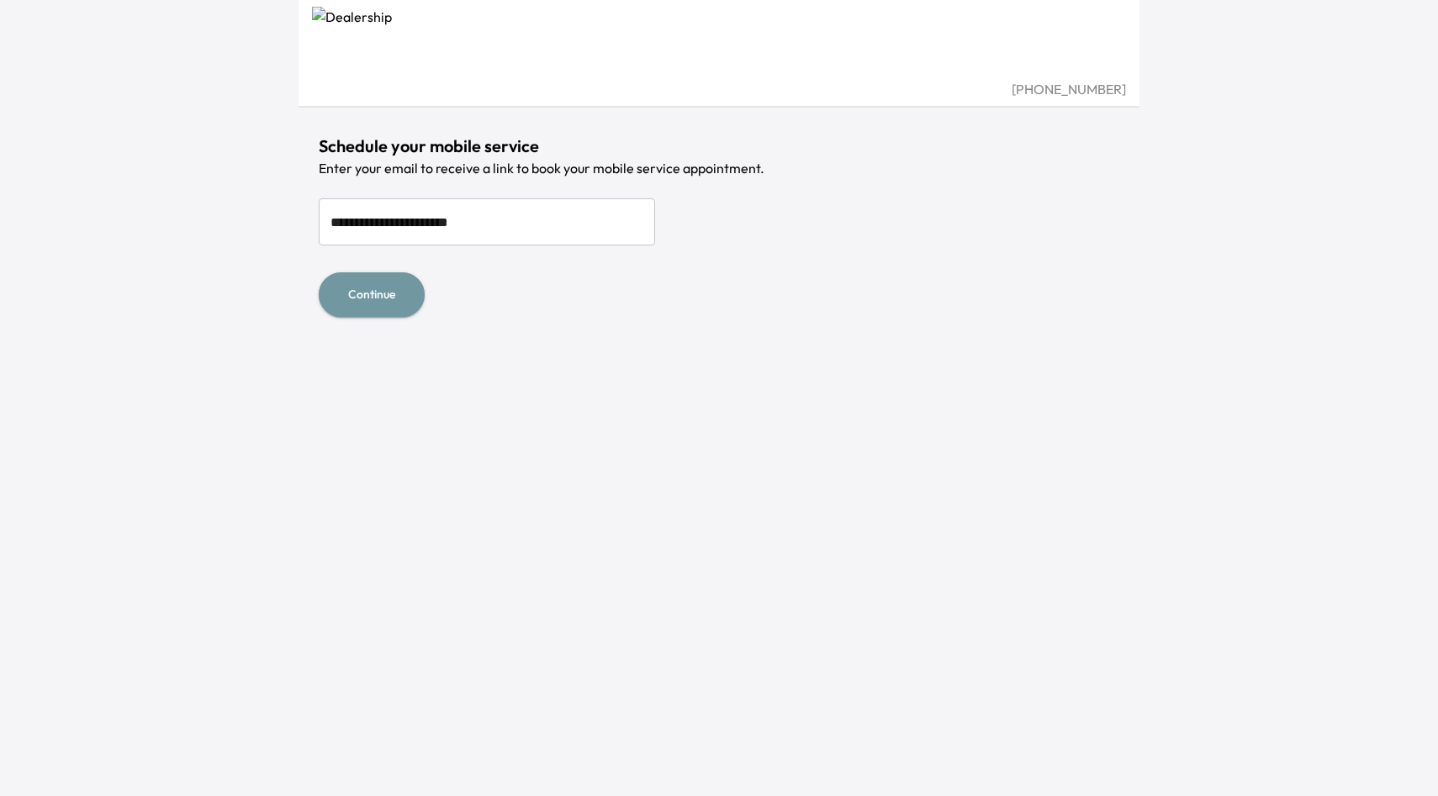
click at [367, 291] on button "Continue" at bounding box center [372, 294] width 106 height 45
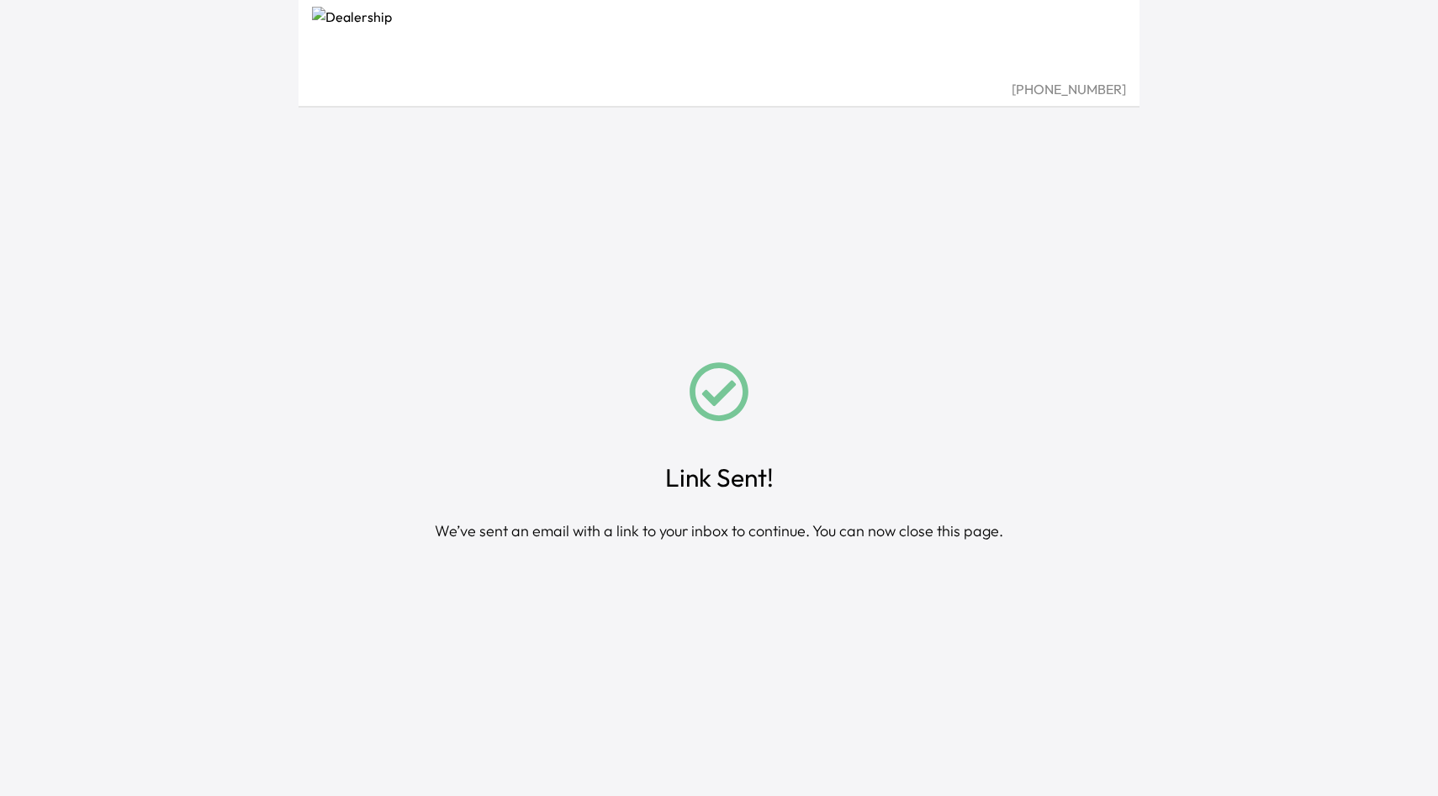
click at [1243, 240] on div "(408) 200-4250 Link Sent! We’ve sent an email with a link to your inbox to cont…" at bounding box center [719, 398] width 1438 height 796
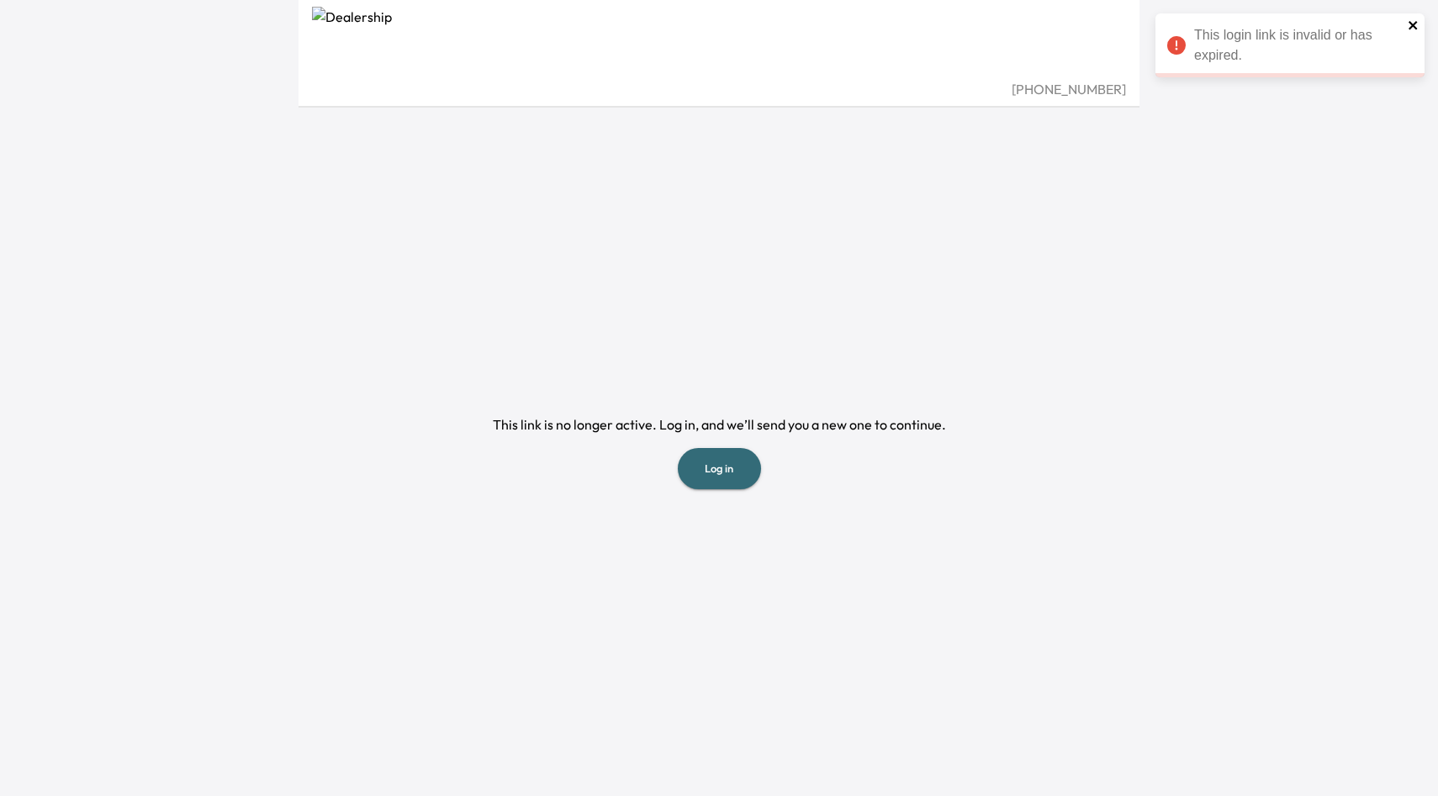
click at [1412, 29] on icon "close" at bounding box center [1413, 24] width 12 height 13
click at [743, 471] on button "Log in" at bounding box center [719, 468] width 83 height 41
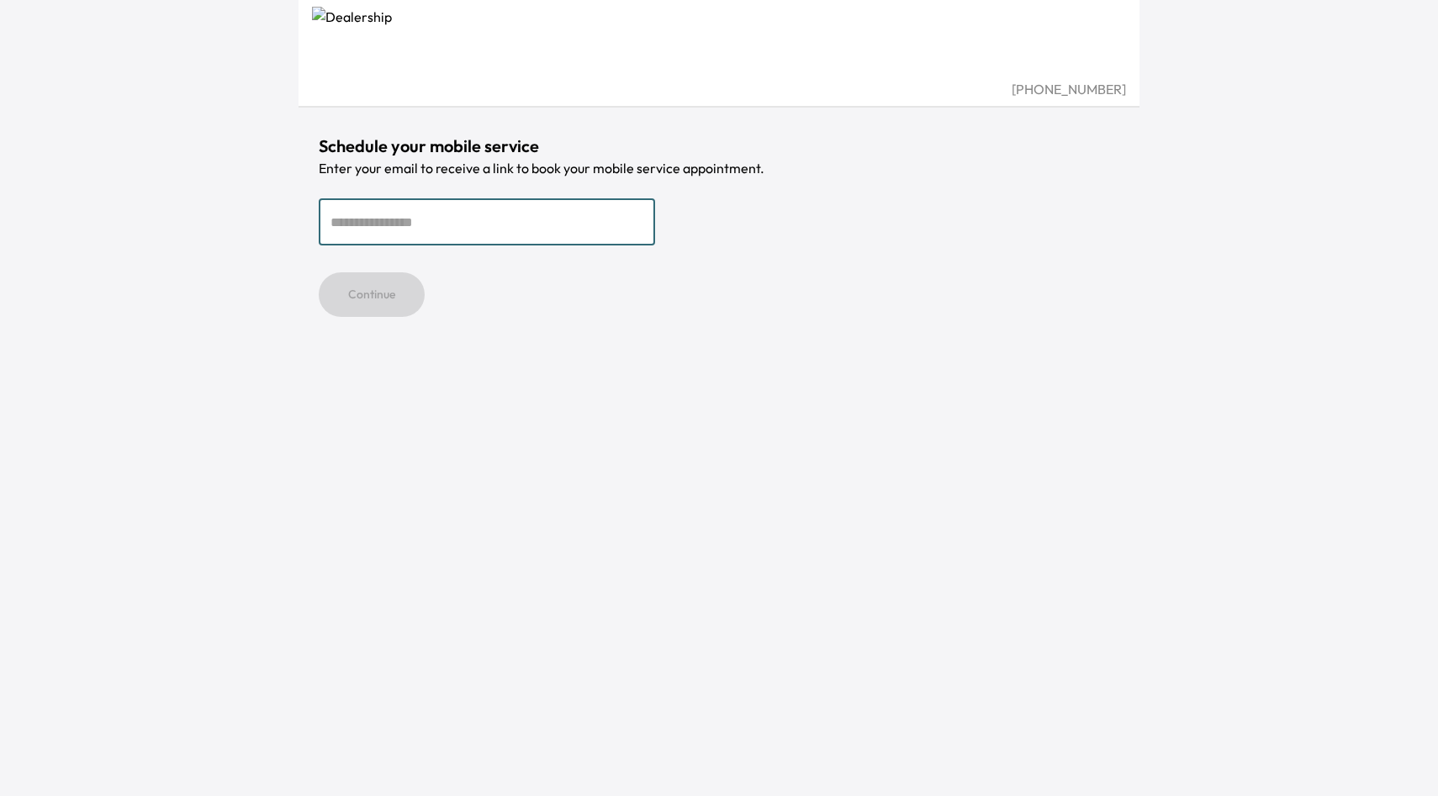
type input "**********"
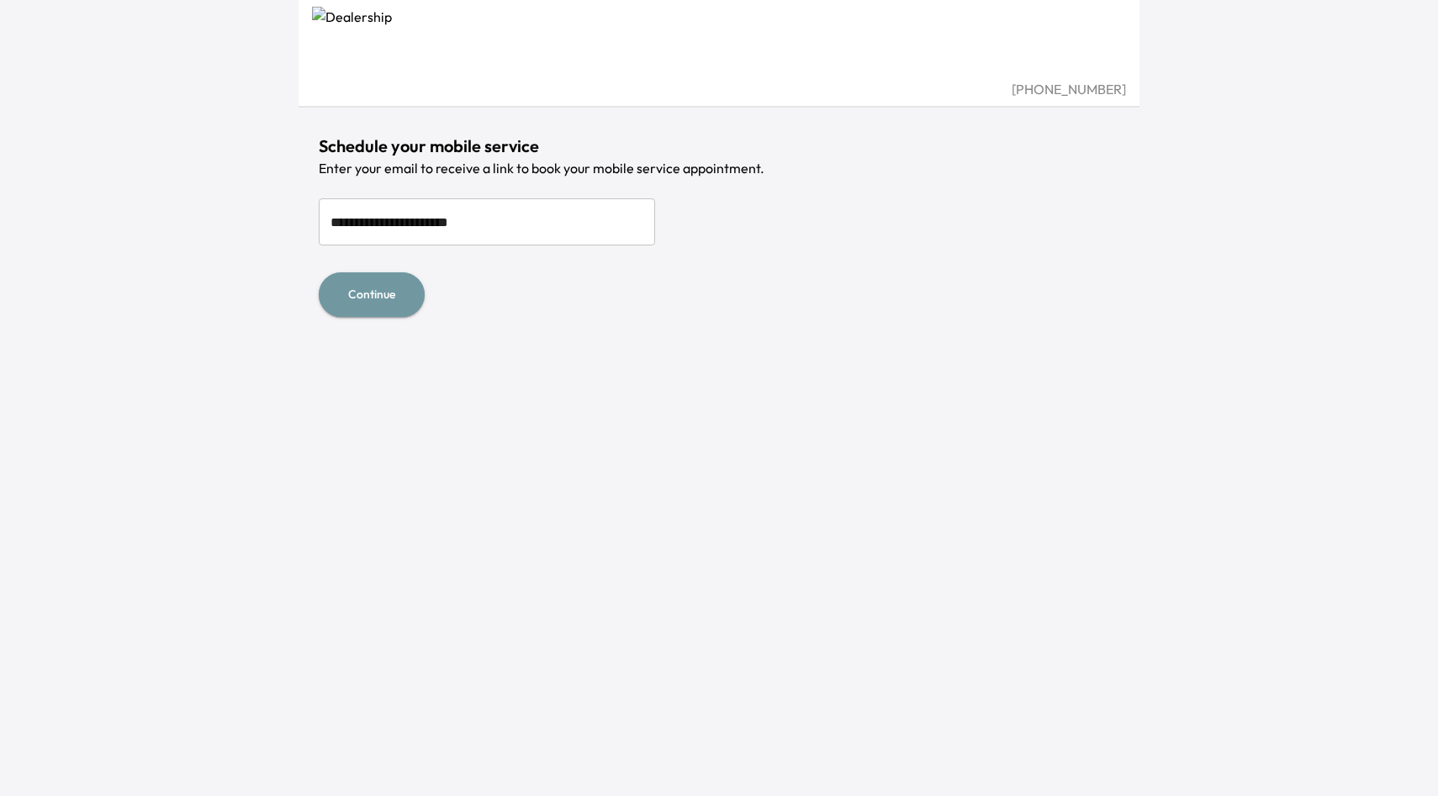
click at [415, 295] on button "Continue" at bounding box center [372, 294] width 106 height 45
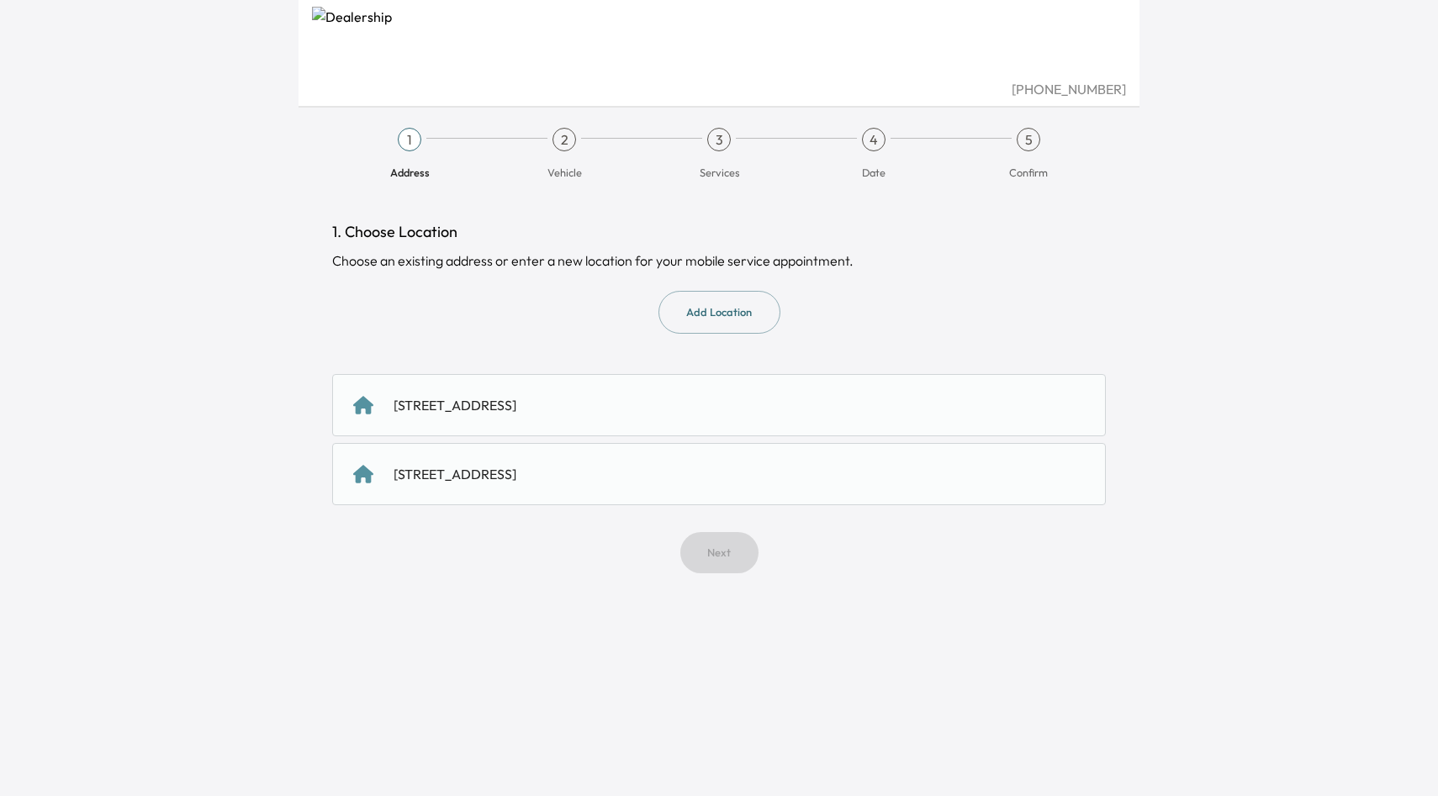
click at [516, 483] on div "[STREET_ADDRESS]" at bounding box center [454, 474] width 123 height 20
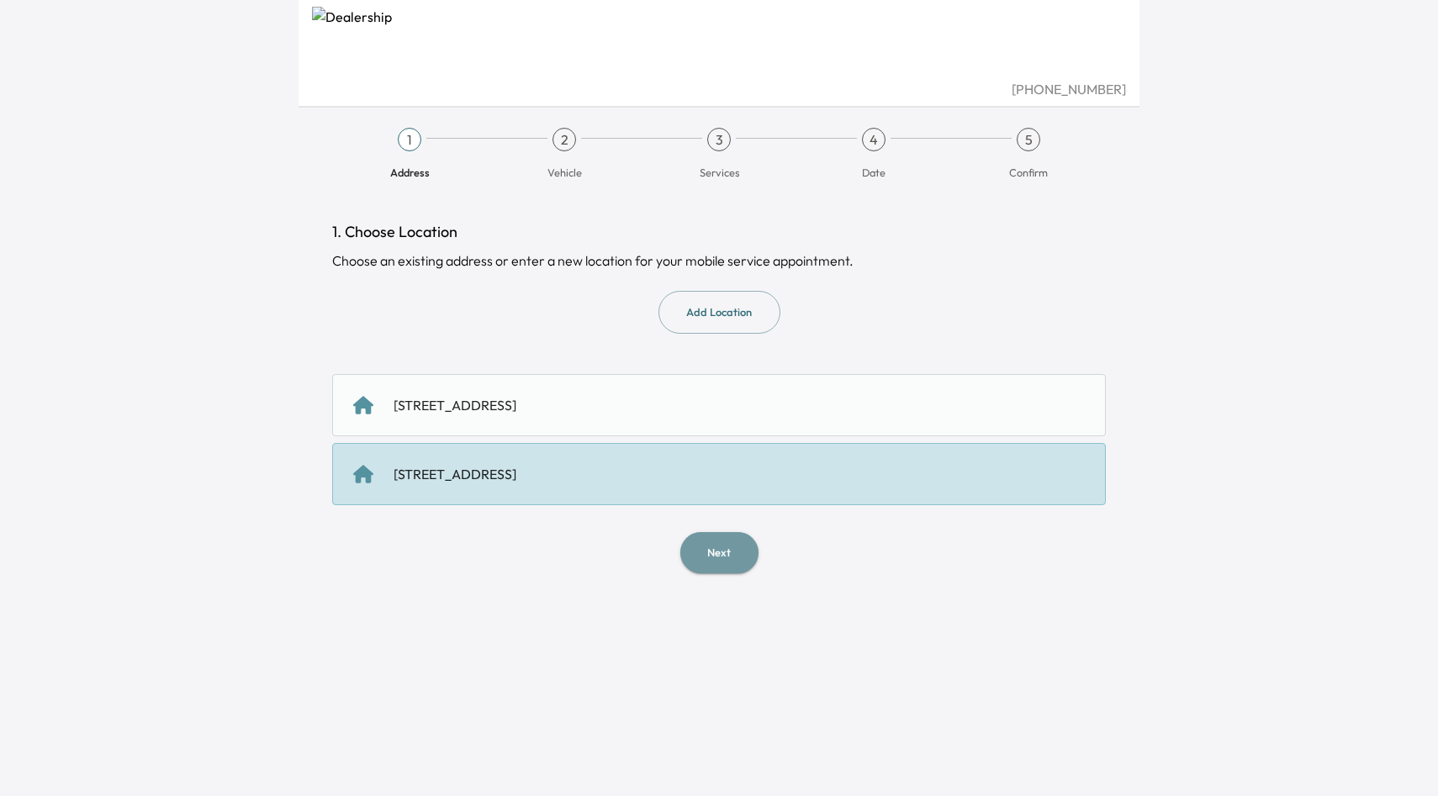
click at [712, 555] on button "Next" at bounding box center [719, 552] width 78 height 41
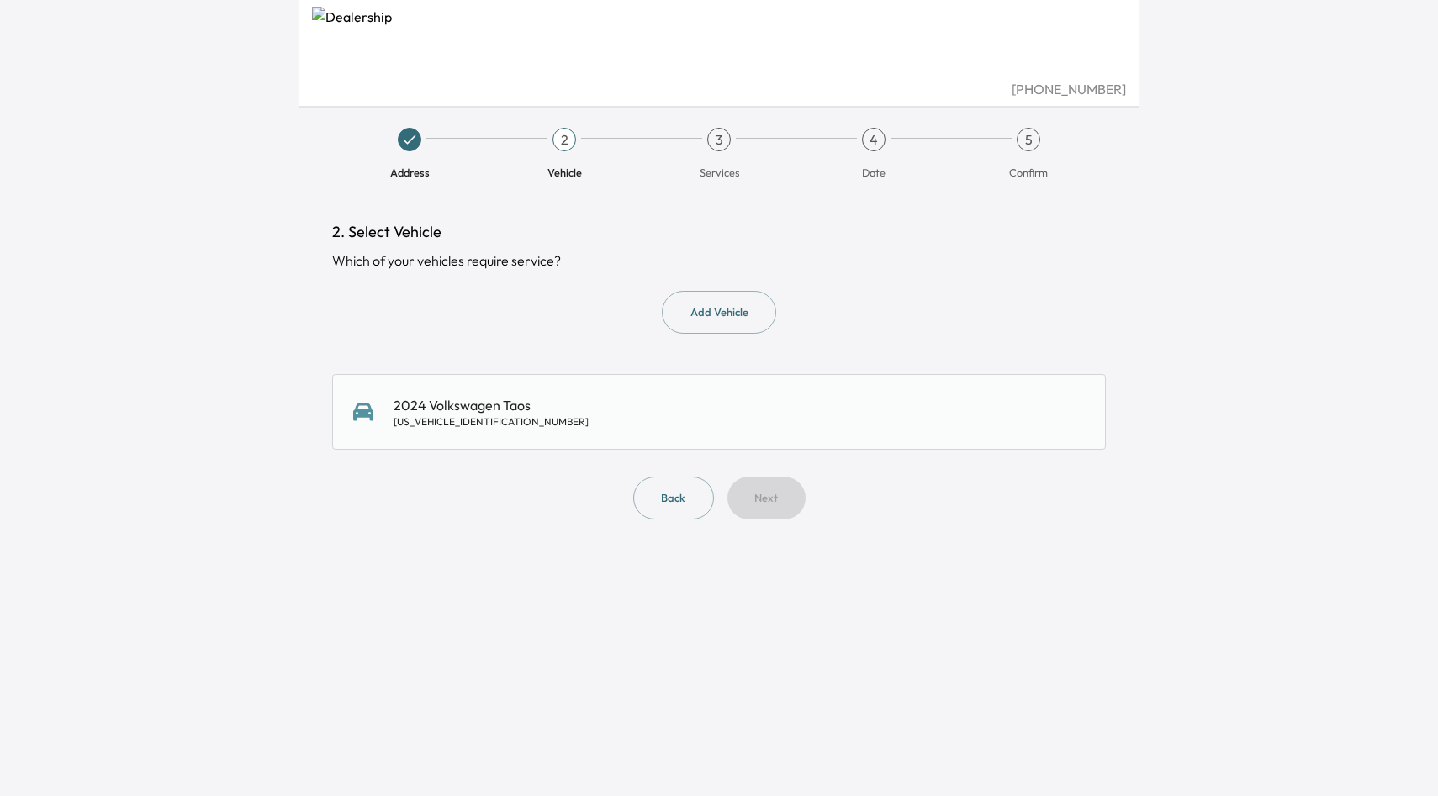
click at [698, 420] on div "2024 Volkswagen Taos 3VV5X7B21RM039295" at bounding box center [718, 412] width 731 height 34
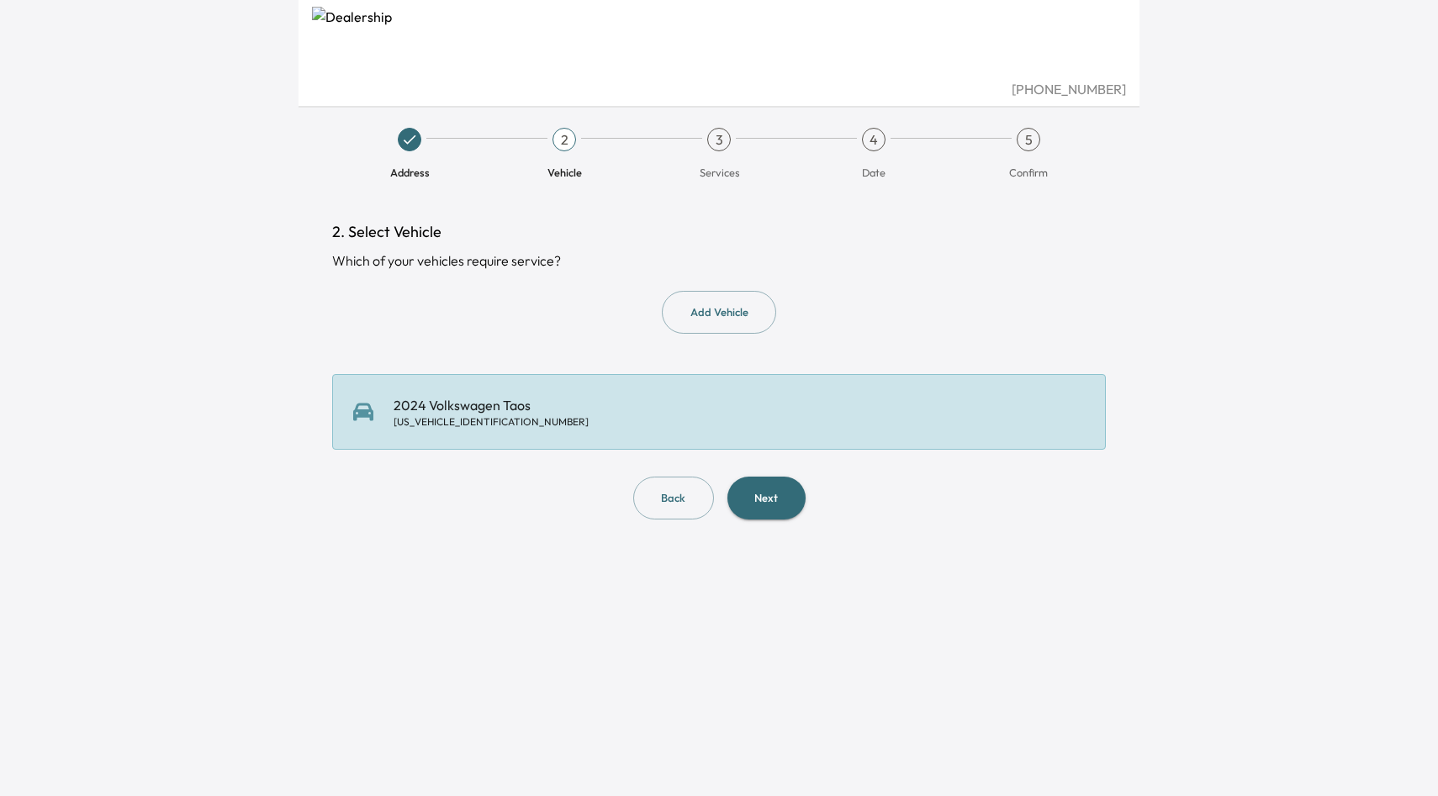
click at [763, 496] on button "Next" at bounding box center [766, 498] width 78 height 43
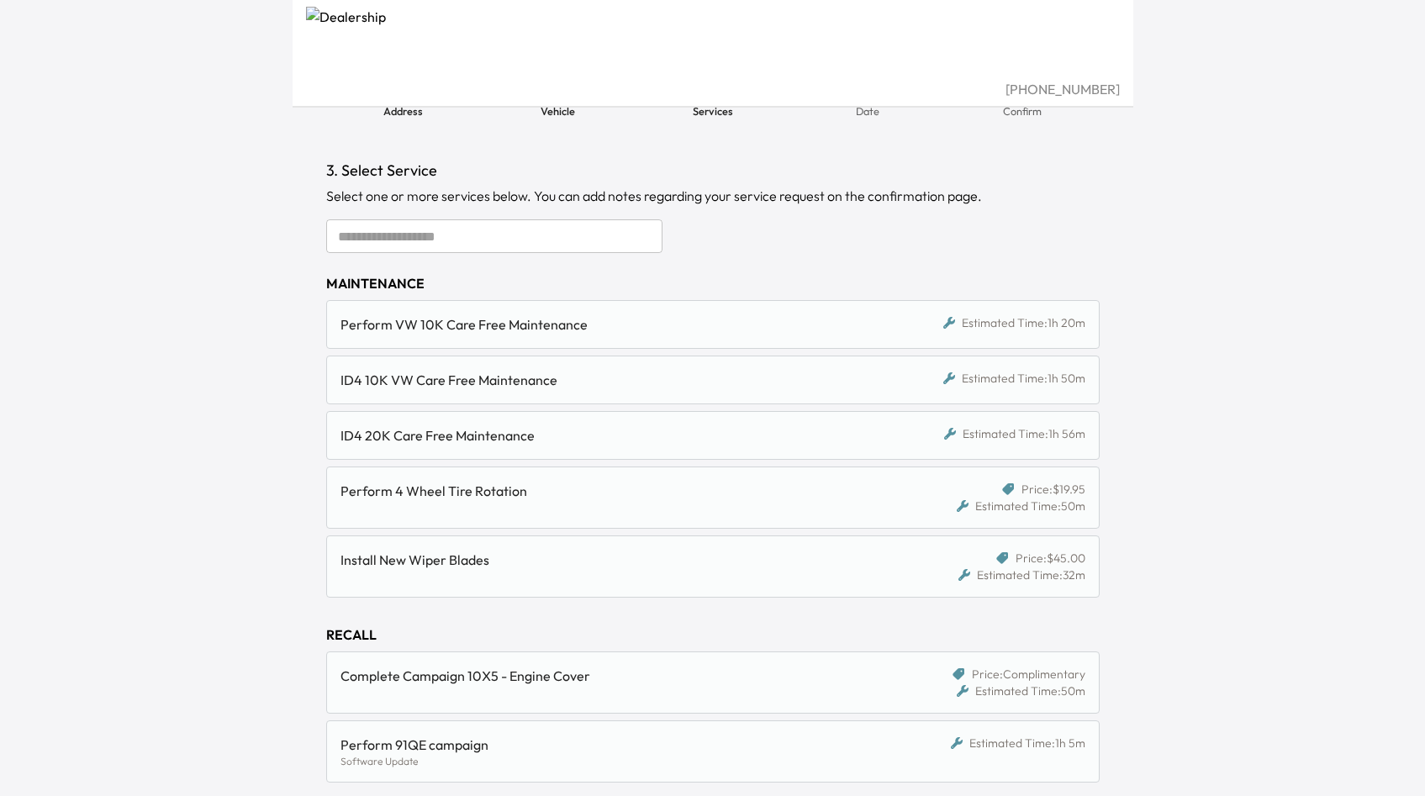
scroll to position [87, 0]
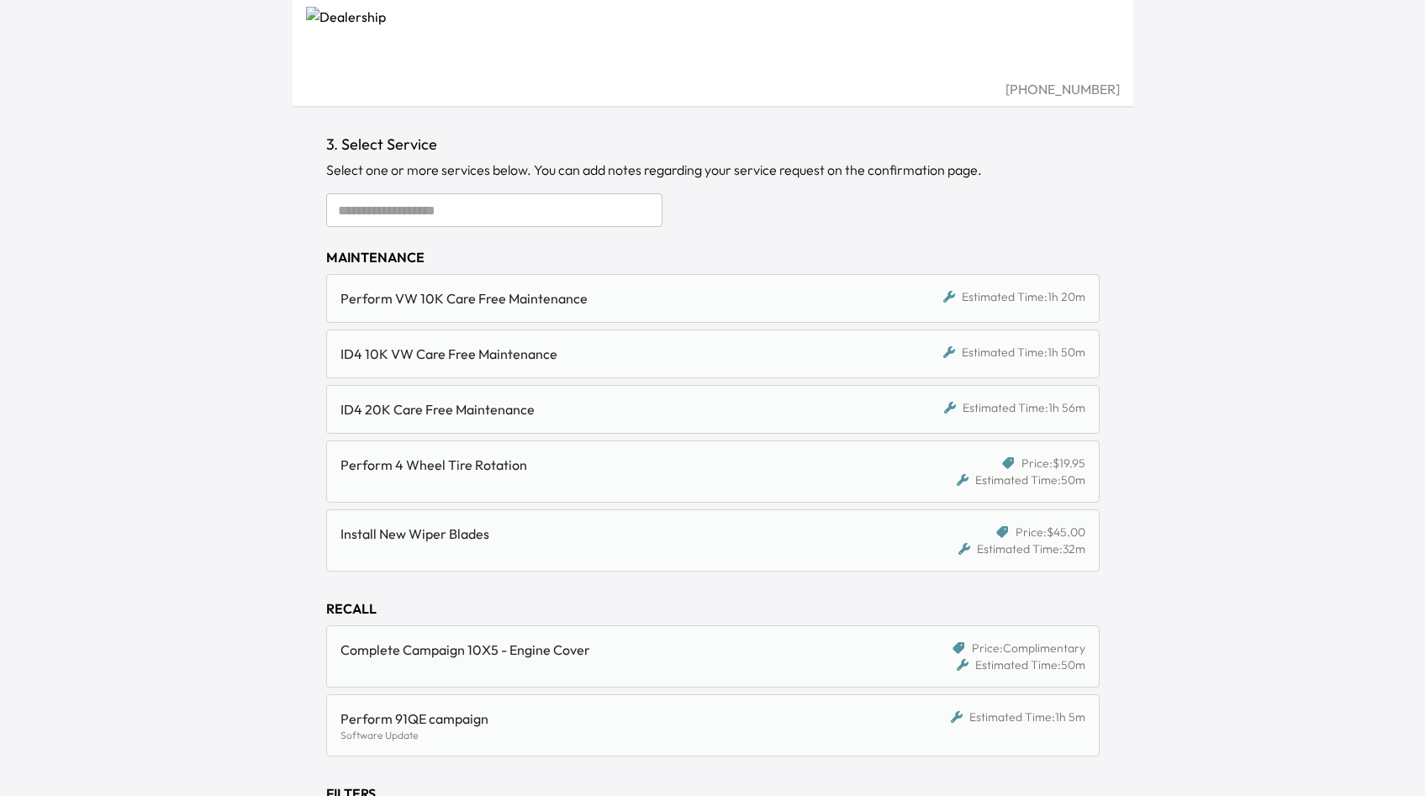
click at [666, 296] on div "Perform VW 10K Care Free Maintenance" at bounding box center [614, 298] width 546 height 20
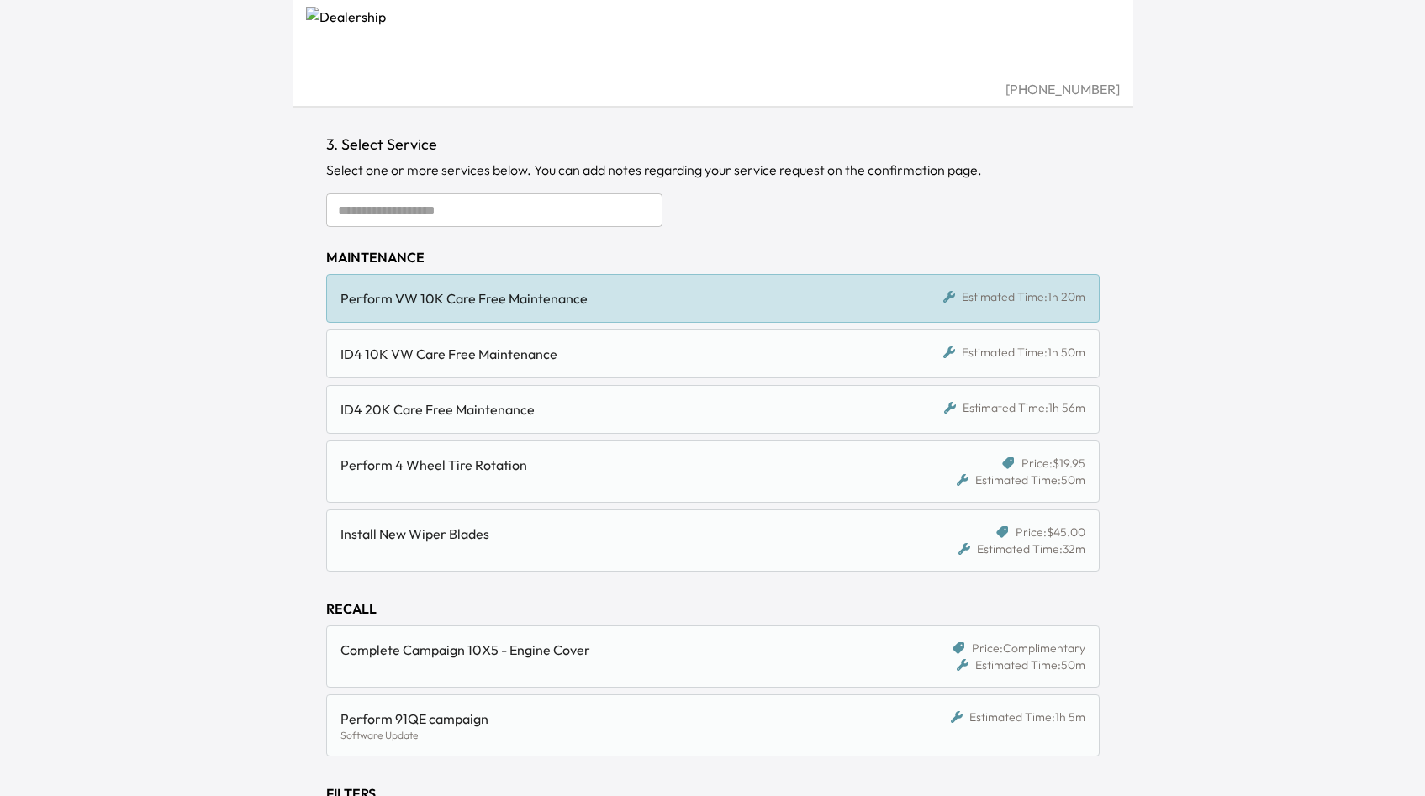
click at [625, 370] on div "ID4 10K VW Care Free Maintenance Estimated Time: 1h 50m" at bounding box center [712, 354] width 773 height 49
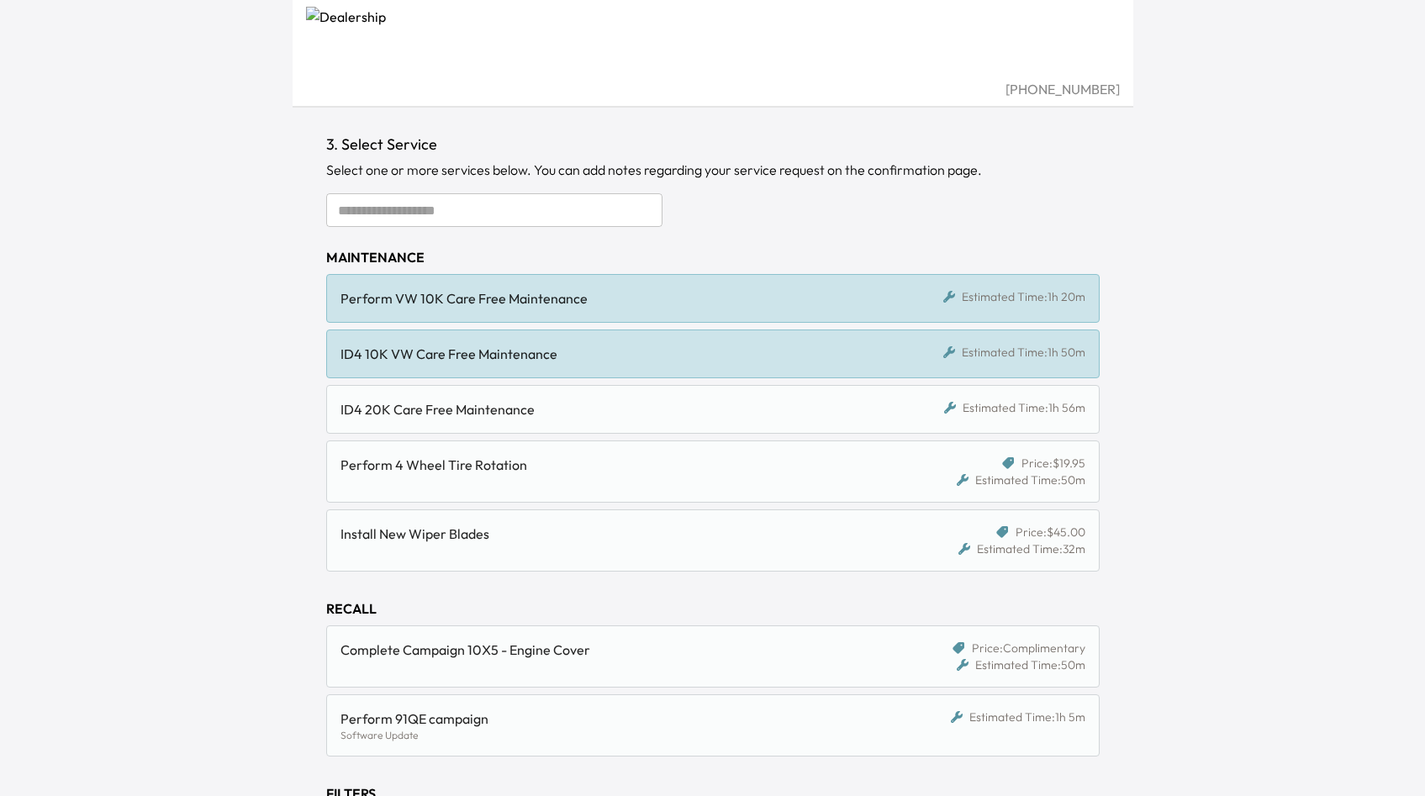
click at [599, 451] on div "Perform 4 Wheel Tire Rotation Price: $19.95 Estimated Time: 50m" at bounding box center [712, 472] width 773 height 62
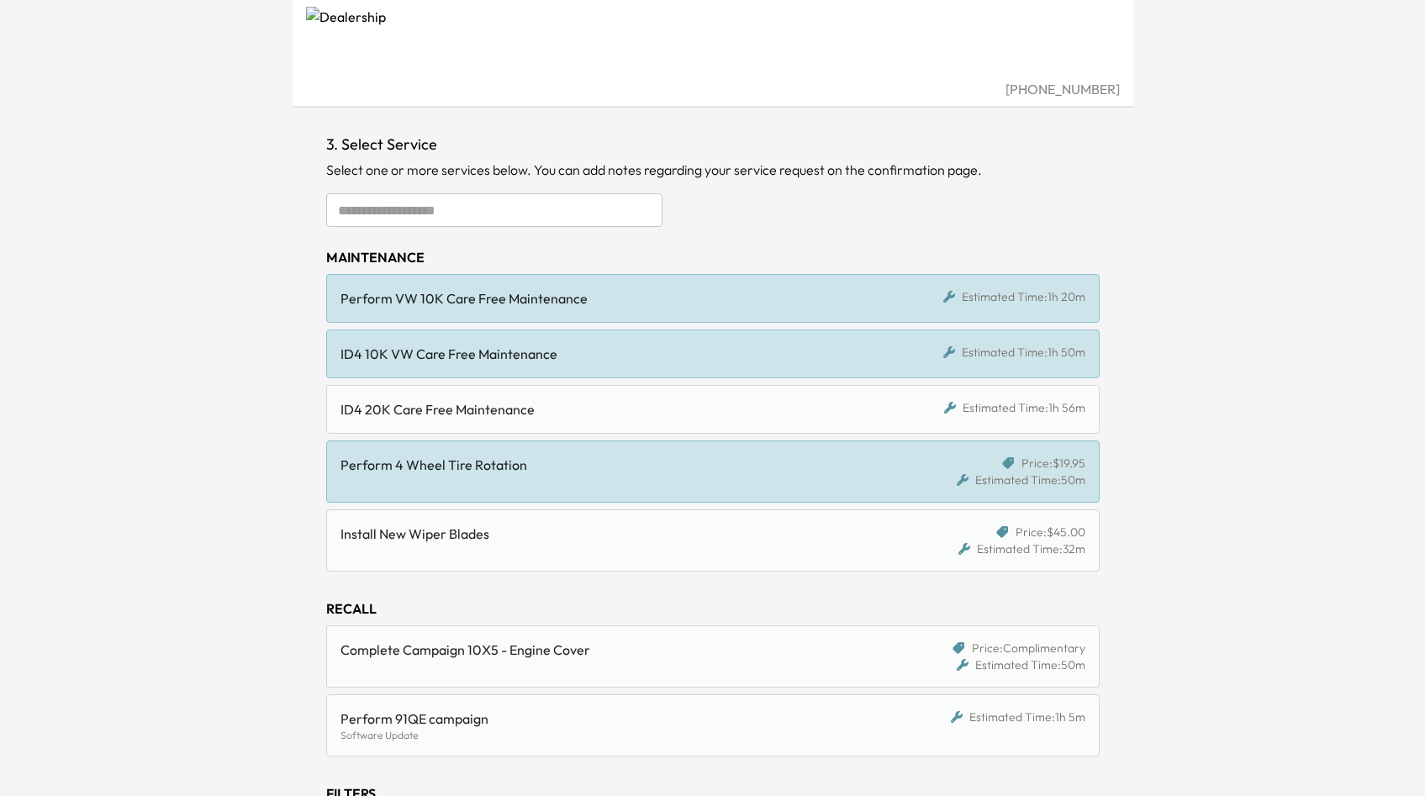
click at [617, 404] on div "ID4 20K Care Free Maintenance" at bounding box center [614, 409] width 546 height 20
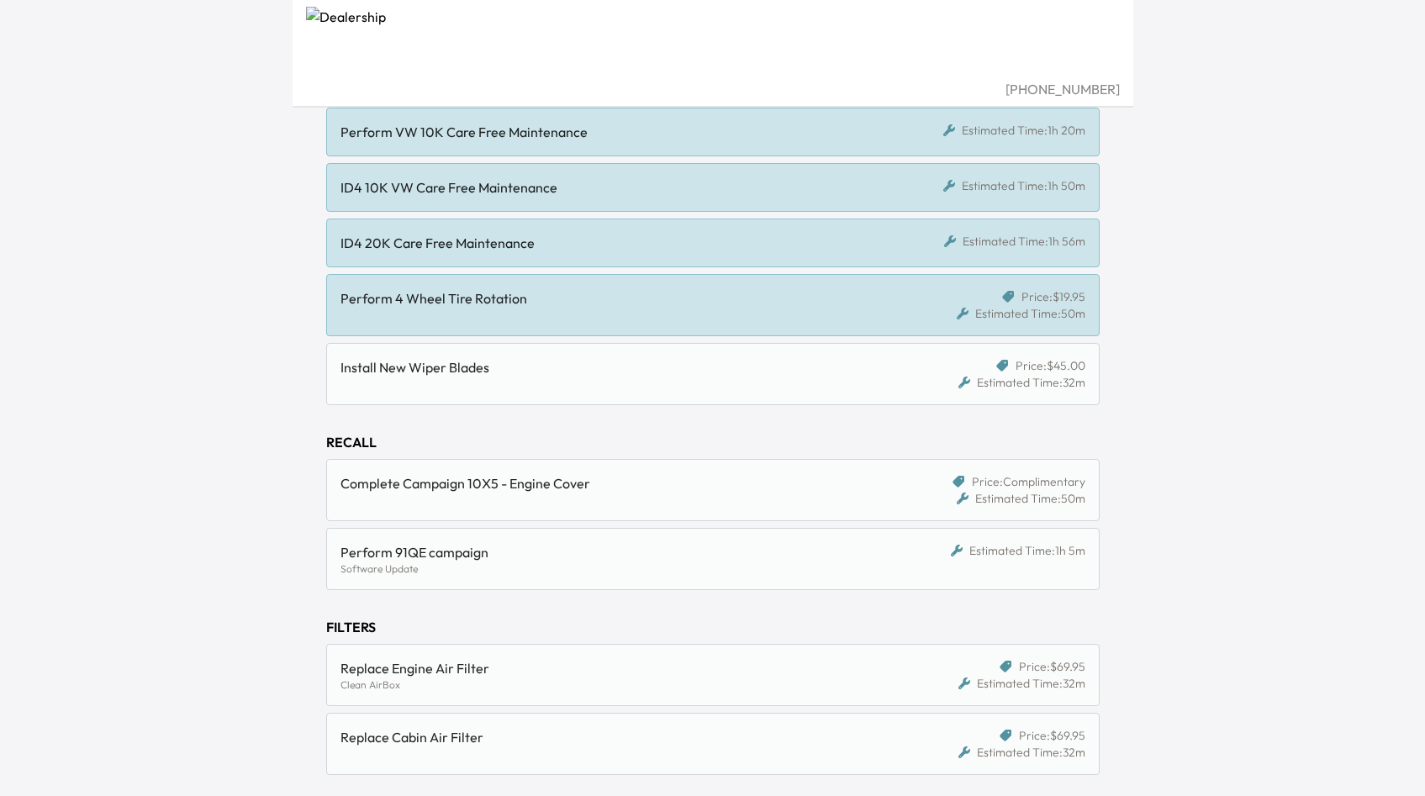
scroll to position [256, 0]
click at [592, 288] on div "Perform 4 Wheel Tire Rotation" at bounding box center [614, 297] width 546 height 20
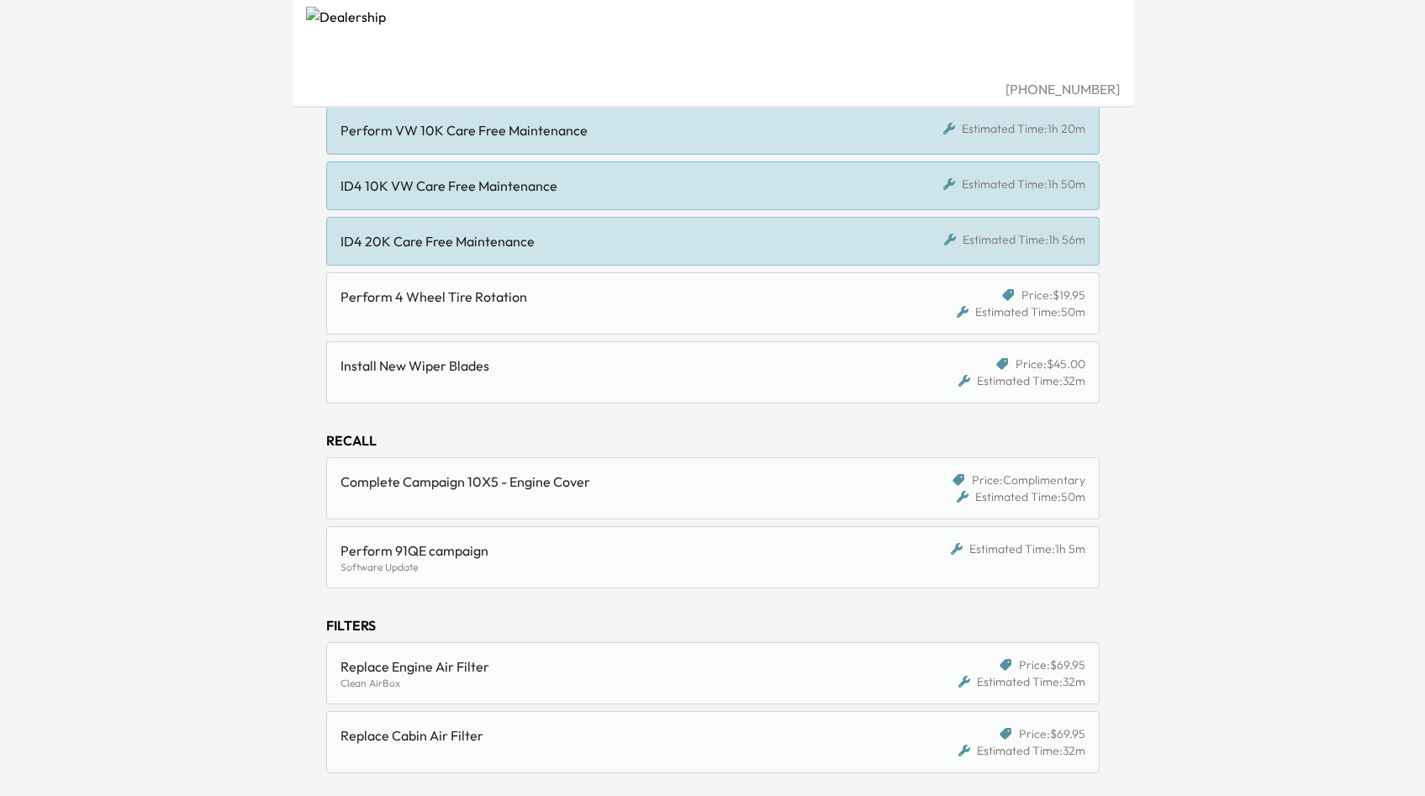
click at [598, 490] on div "Complete Campaign 10X5 - Engine Cover" at bounding box center [614, 482] width 546 height 20
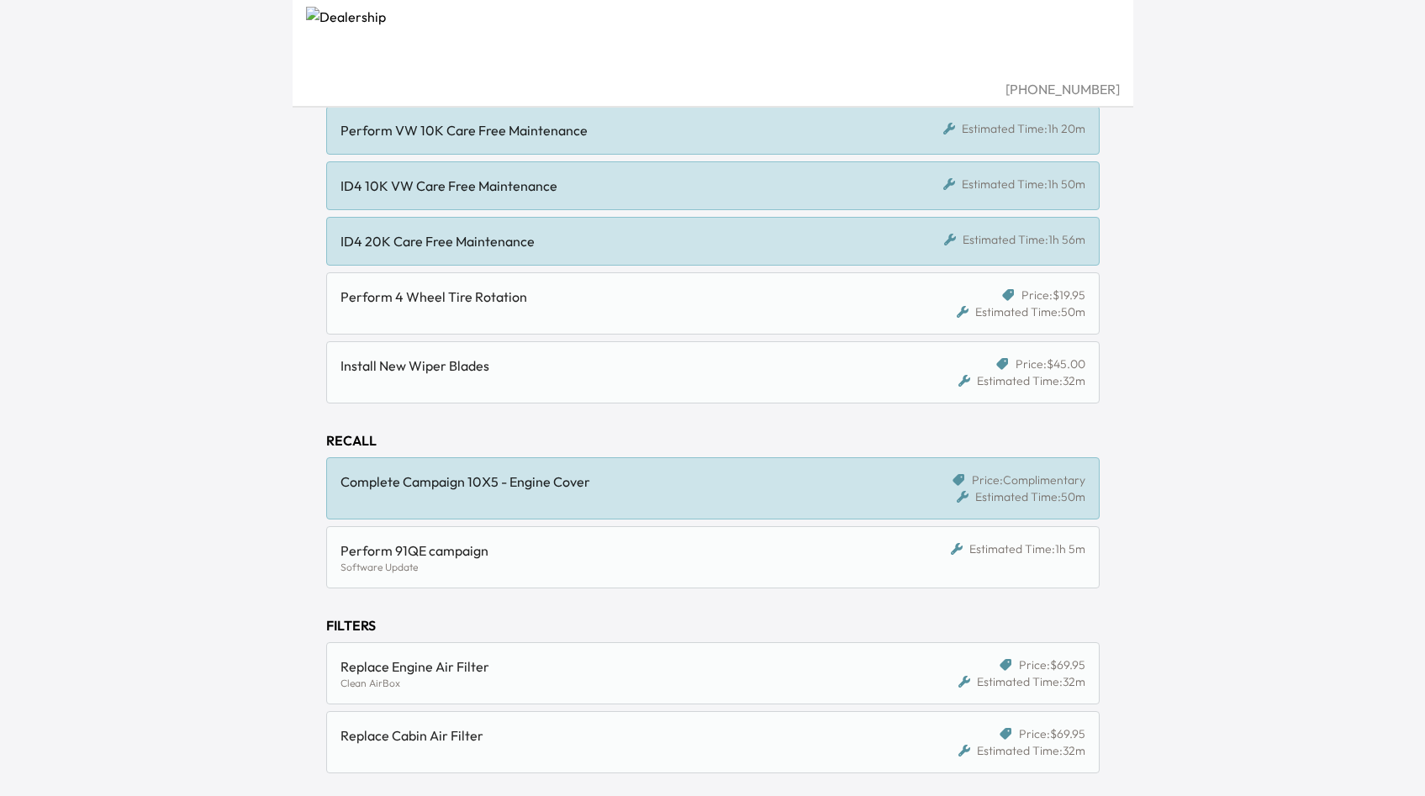
click at [592, 545] on div "Perform 91QE campaign" at bounding box center [614, 551] width 546 height 20
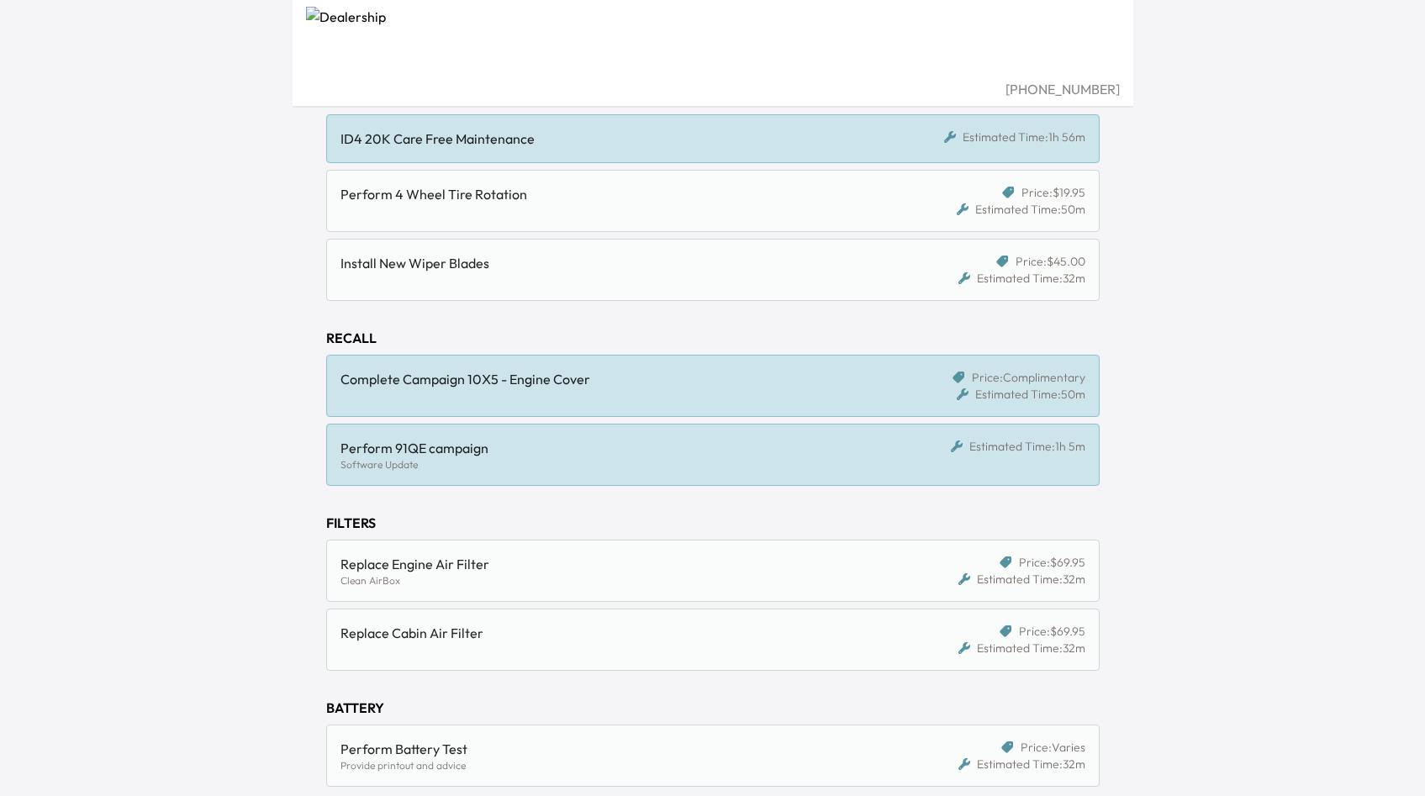
scroll to position [446, 0]
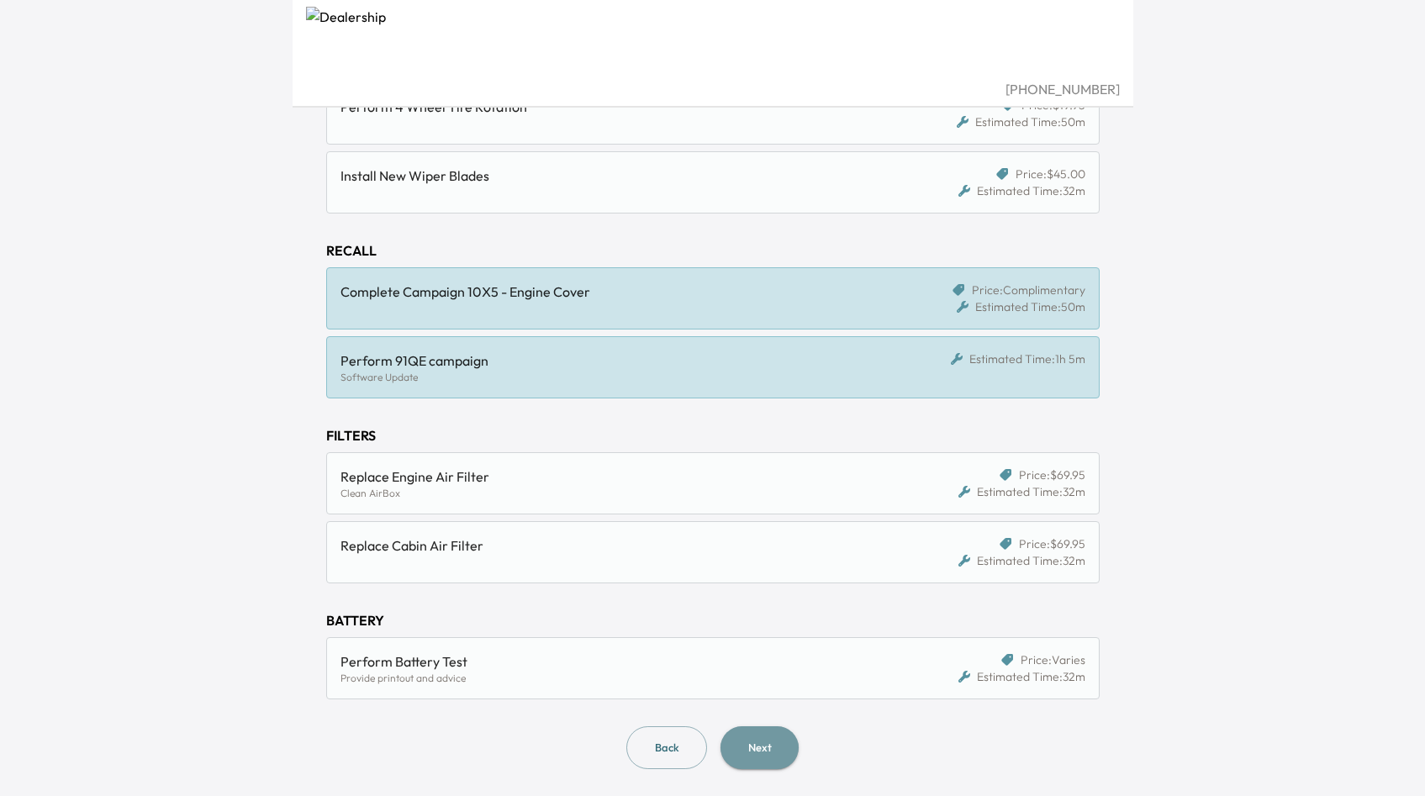
click at [784, 749] on button "Next" at bounding box center [760, 747] width 78 height 43
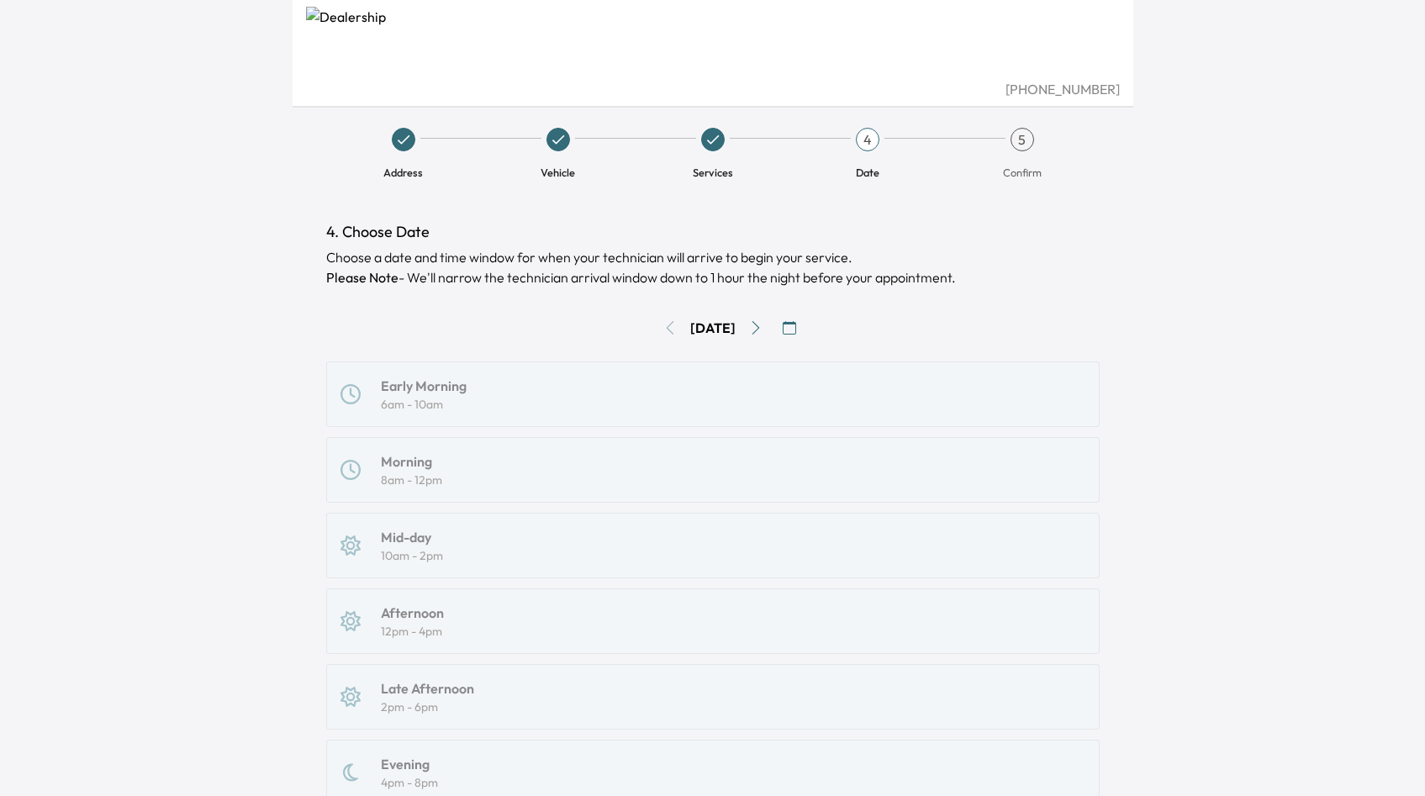
click at [519, 402] on div "Early Morning 6am - 10am Morning 8am - 12pm Mid-day 10am - 2pm Afternoon 12pm -…" at bounding box center [712, 622] width 773 height 520
click at [455, 399] on div "Early Morning 6am - 10am Morning 8am - 12pm Mid-day 10am - 2pm Afternoon 12pm -…" at bounding box center [712, 622] width 773 height 520
drag, startPoint x: 372, startPoint y: 383, endPoint x: 479, endPoint y: 414, distance: 111.2
click at [479, 414] on div "Early Morning 6am - 10am Morning 8am - 12pm Mid-day 10am - 2pm Afternoon 12pm -…" at bounding box center [712, 622] width 773 height 520
click at [480, 414] on div "Early Morning 6am - 10am Morning 8am - 12pm Mid-day 10am - 2pm Afternoon 12pm -…" at bounding box center [712, 622] width 773 height 520
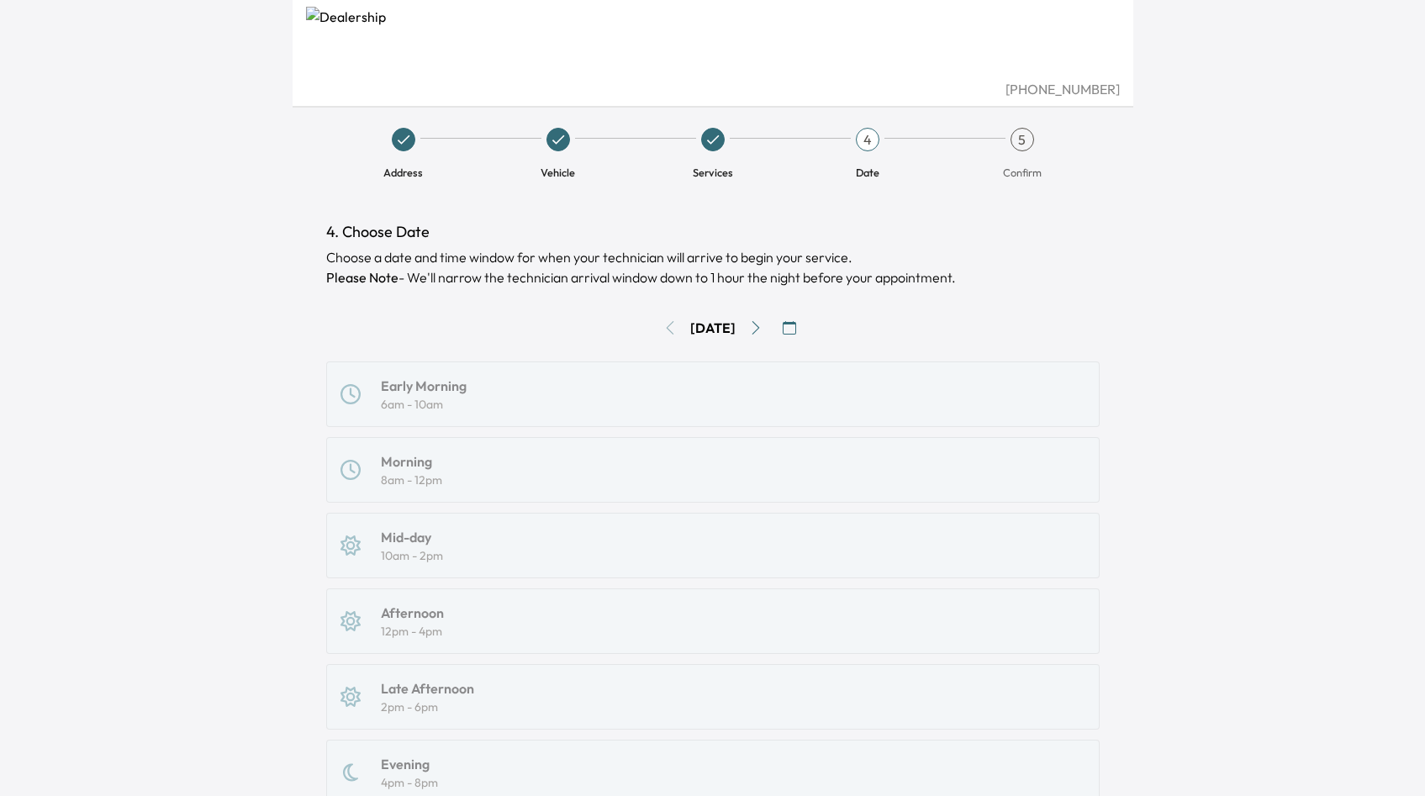
click at [796, 322] on icon "button" at bounding box center [789, 327] width 13 height 13
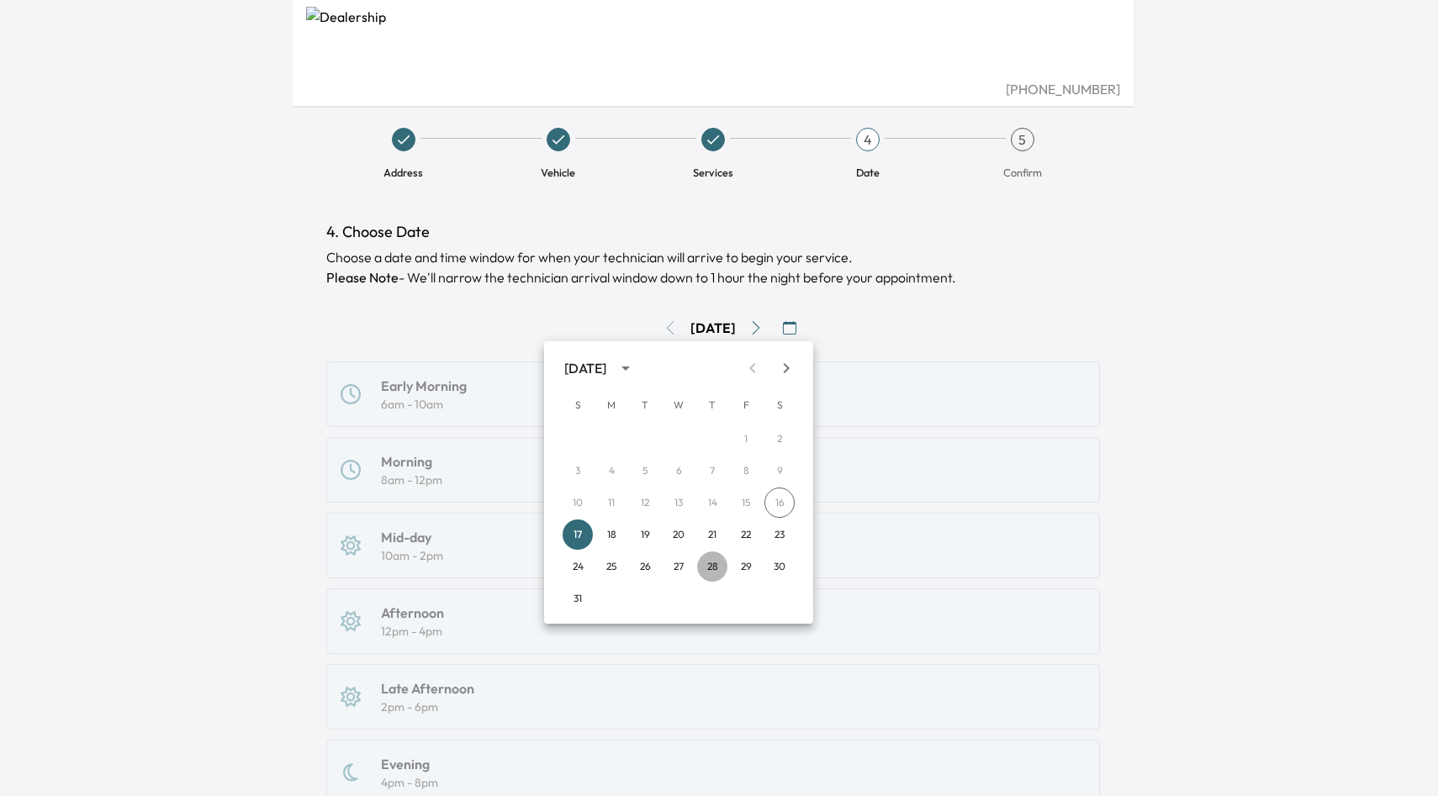
click at [707, 569] on button "28" at bounding box center [712, 567] width 30 height 30
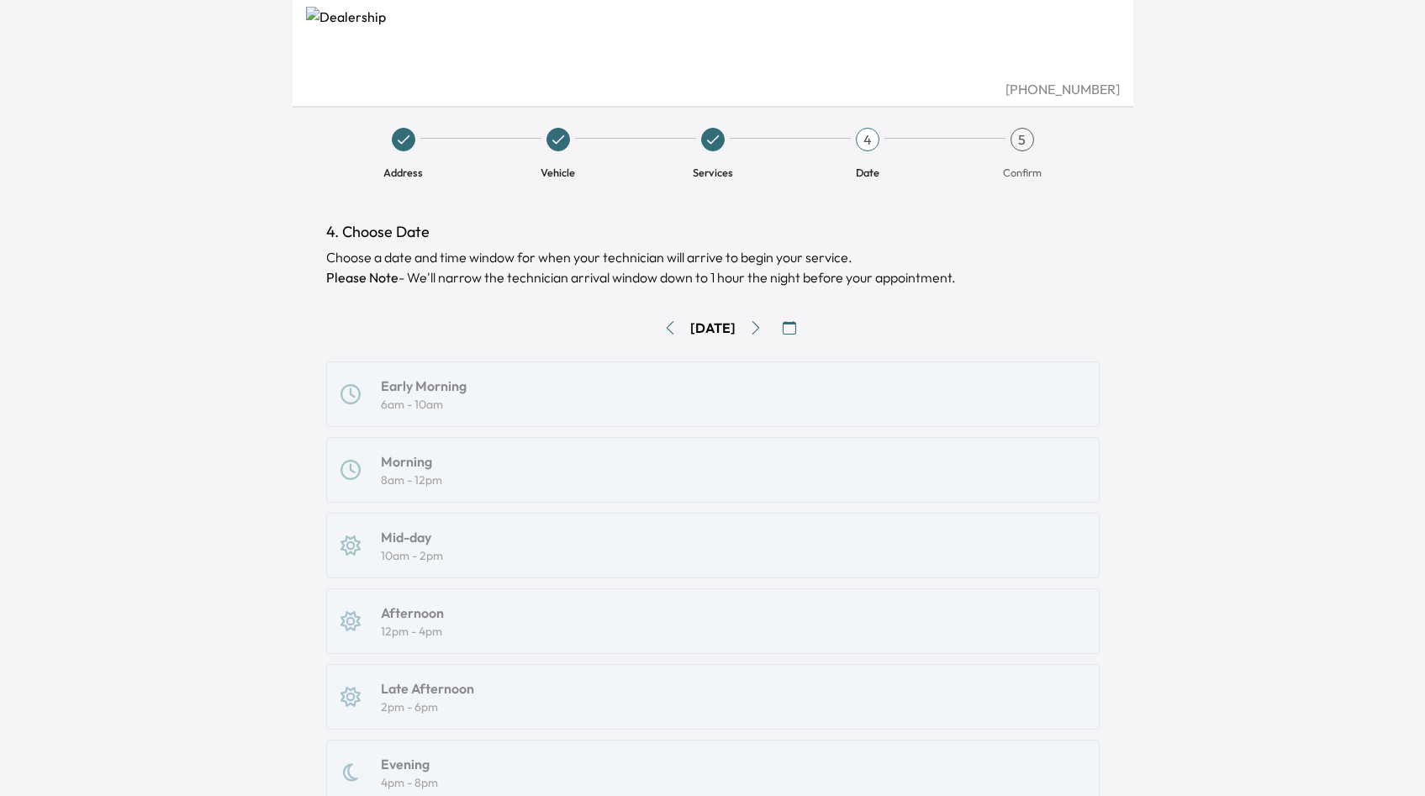
click at [392, 434] on div "Early Morning 6am - 10am Morning 8am - 12pm Mid-day 10am - 2pm Afternoon 12pm -…" at bounding box center [712, 622] width 773 height 520
click at [440, 376] on div "Early Morning 6am - 10am Morning 8am - 12pm Mid-day 10am - 2pm Afternoon 12pm -…" at bounding box center [712, 622] width 773 height 520
click at [796, 332] on icon "button" at bounding box center [789, 327] width 13 height 13
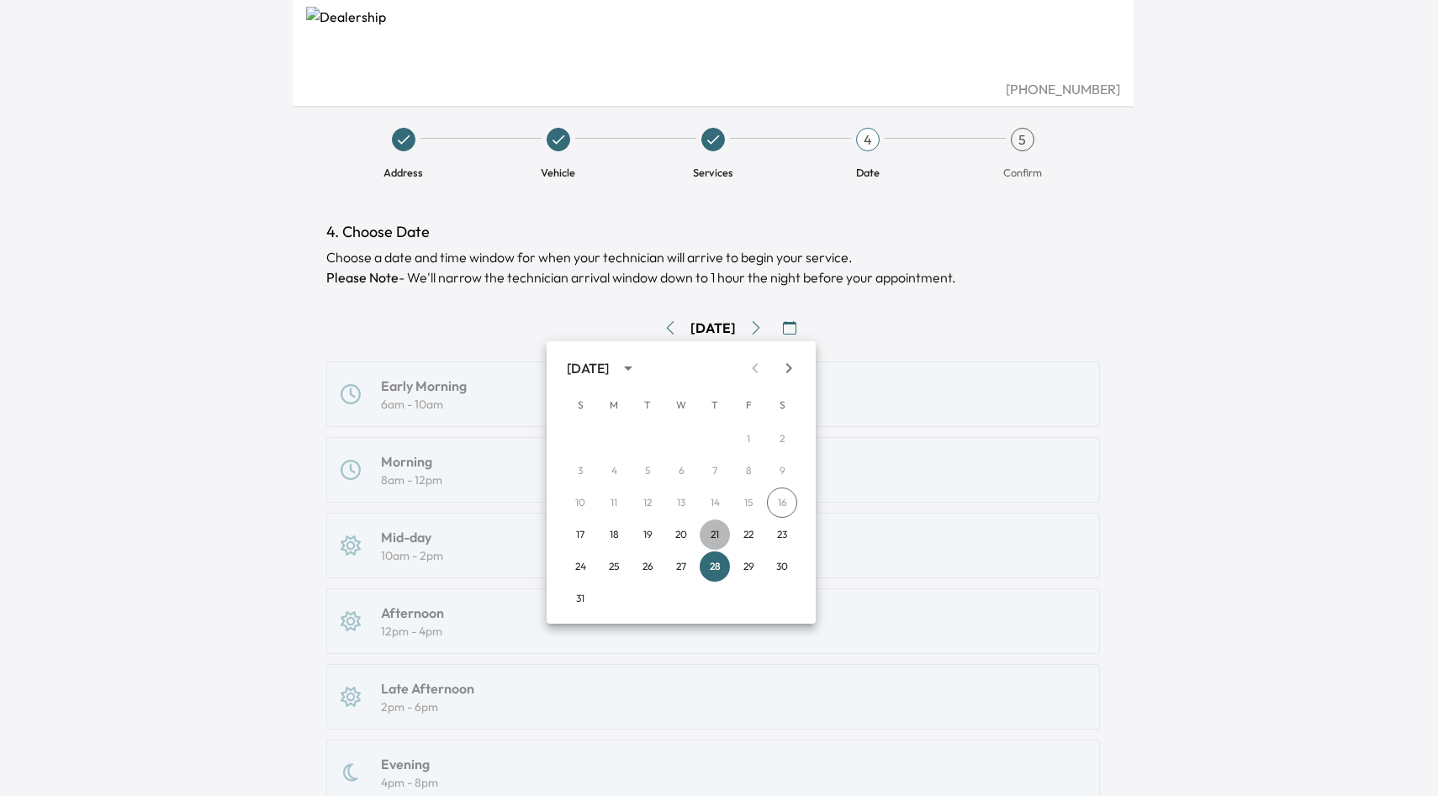
click at [713, 535] on button "21" at bounding box center [715, 535] width 30 height 30
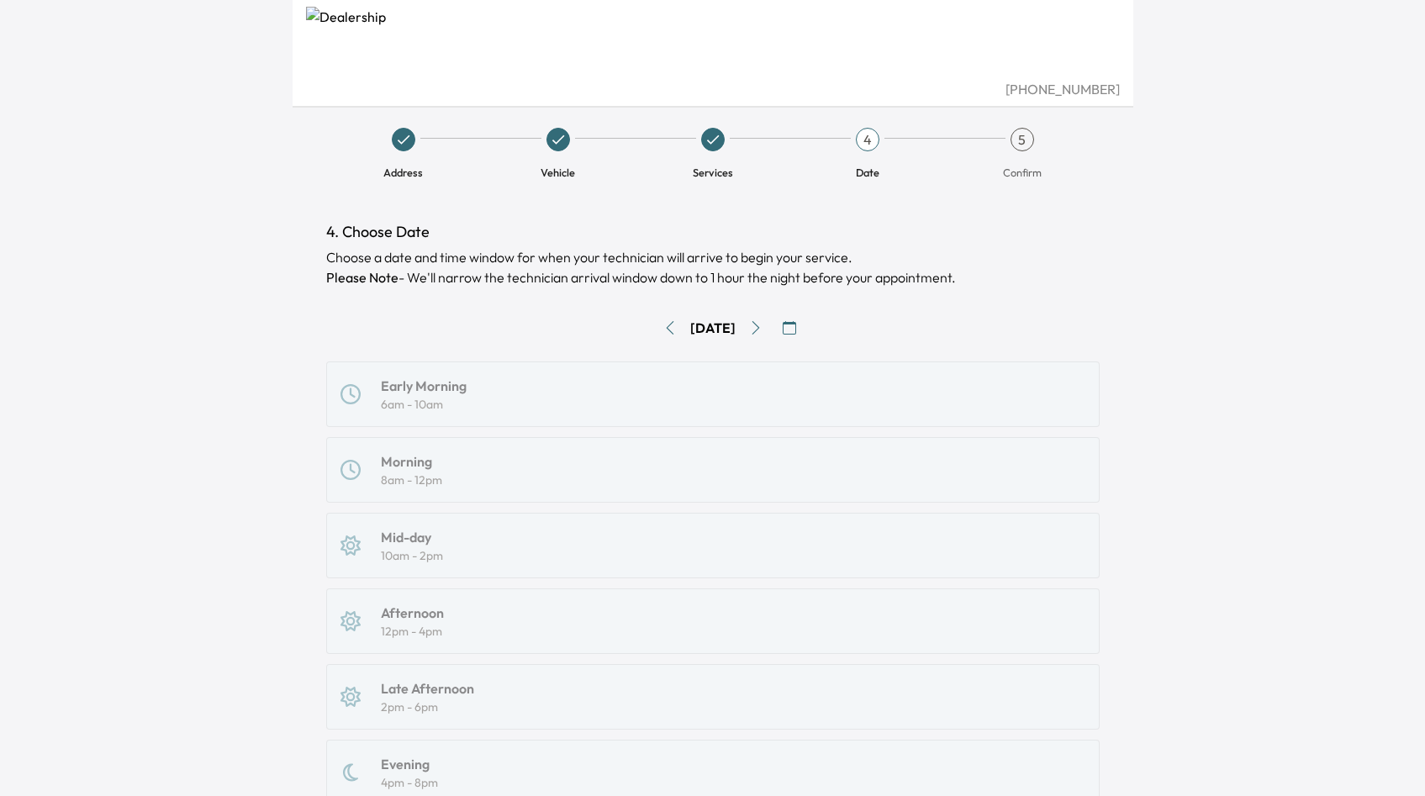
click at [361, 410] on div "Early Morning 6am - 10am Morning 8am - 12pm Mid-day 10am - 2pm Afternoon 12pm -…" at bounding box center [712, 622] width 773 height 520
click at [347, 390] on div "Early Morning 6am - 10am Morning 8am - 12pm Mid-day 10am - 2pm Afternoon 12pm -…" at bounding box center [712, 622] width 773 height 520
click at [431, 370] on div "Early Morning 6am - 10am Morning 8am - 12pm Mid-day 10am - 2pm Afternoon 12pm -…" at bounding box center [712, 622] width 773 height 520
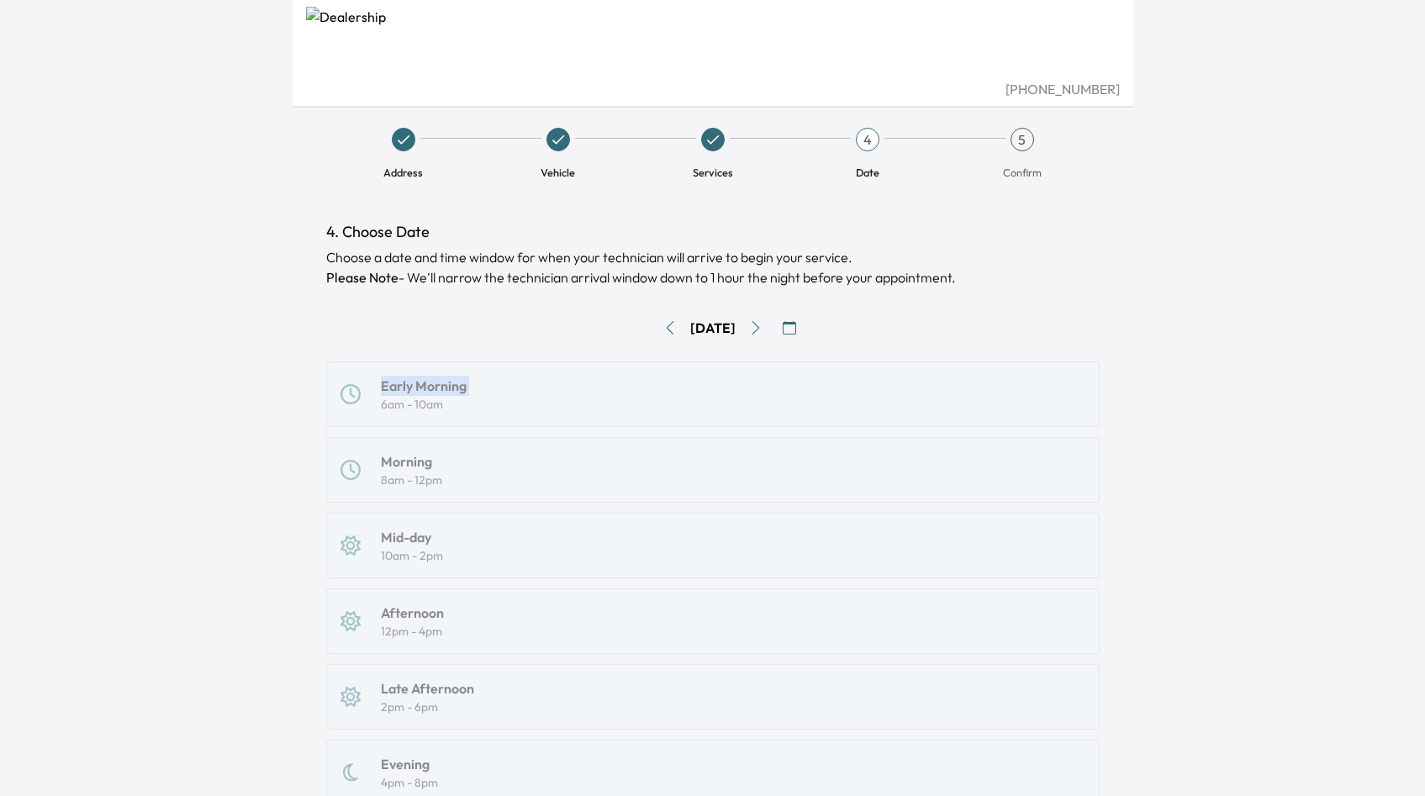
click at [431, 371] on div "Early Morning 6am - 10am Morning 8am - 12pm Mid-day 10am - 2pm Afternoon 12pm -…" at bounding box center [712, 622] width 773 height 520
click at [438, 382] on div "Early Morning 6am - 10am Morning 8am - 12pm Mid-day 10am - 2pm Afternoon 12pm -…" at bounding box center [712, 622] width 773 height 520
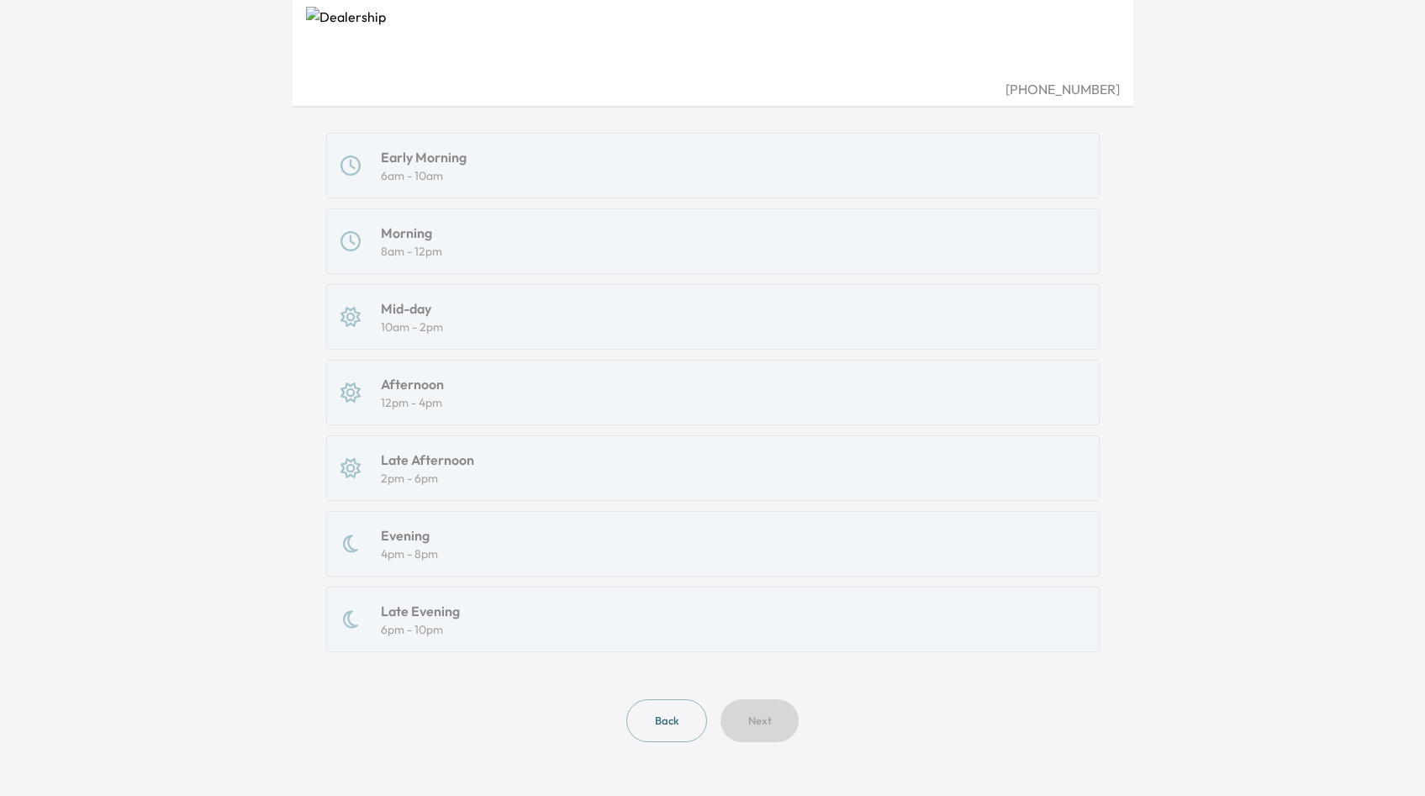
click at [411, 578] on div "Early Morning 6am - 10am Morning 8am - 12pm Mid-day 10am - 2pm Afternoon 12pm -…" at bounding box center [712, 393] width 773 height 520
click at [411, 606] on div "Early Morning 6am - 10am Morning 8am - 12pm Mid-day 10am - 2pm Afternoon 12pm -…" at bounding box center [712, 393] width 773 height 520
drag, startPoint x: 411, startPoint y: 565, endPoint x: 411, endPoint y: 604, distance: 38.7
click at [411, 603] on div "Early Morning 6am - 10am Morning 8am - 12pm Mid-day 10am - 2pm Afternoon 12pm -…" at bounding box center [712, 393] width 773 height 520
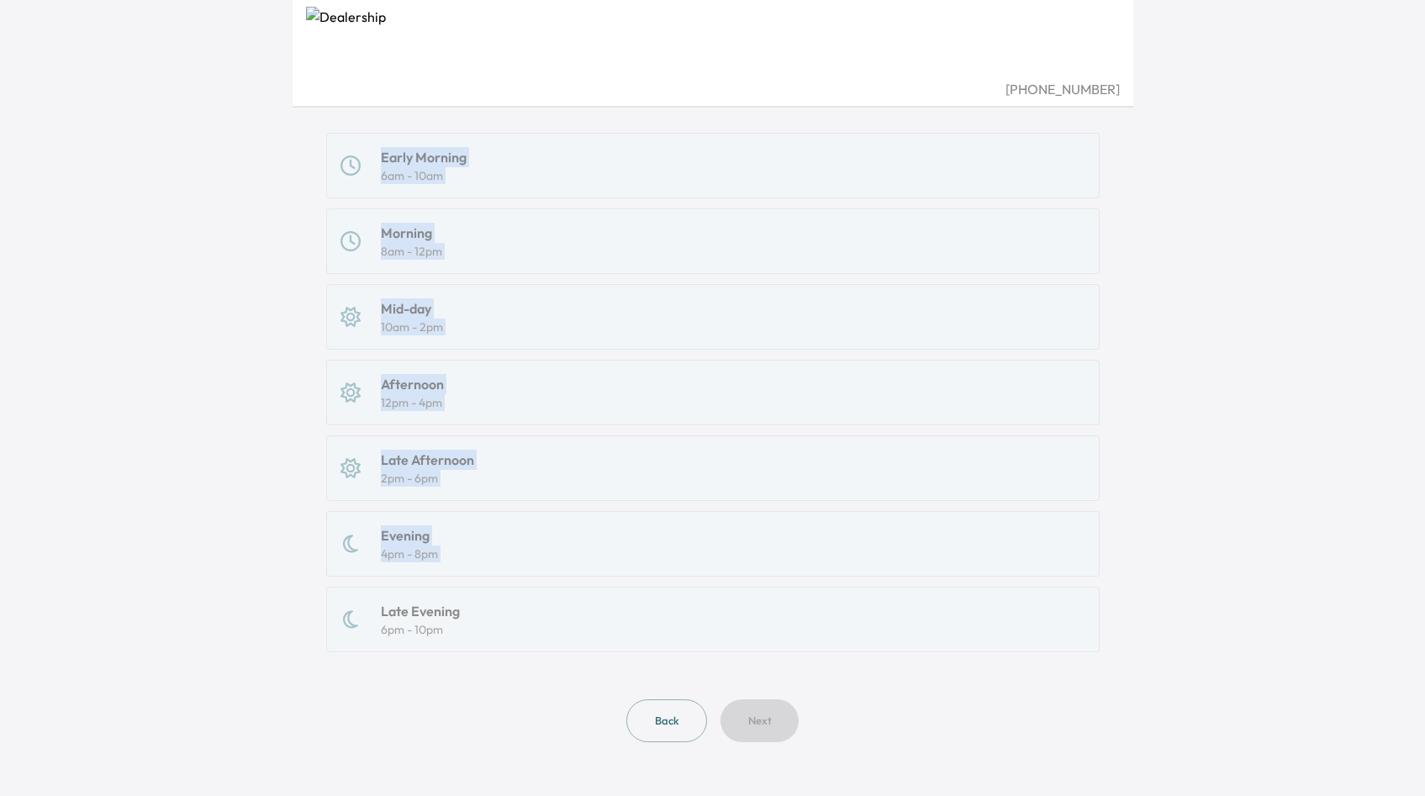
drag, startPoint x: 414, startPoint y: 596, endPoint x: 370, endPoint y: 132, distance: 466.2
click at [370, 133] on div "Early Morning 6am - 10am Morning 8am - 12pm Mid-day 10am - 2pm Afternoon 12pm -…" at bounding box center [712, 393] width 773 height 520
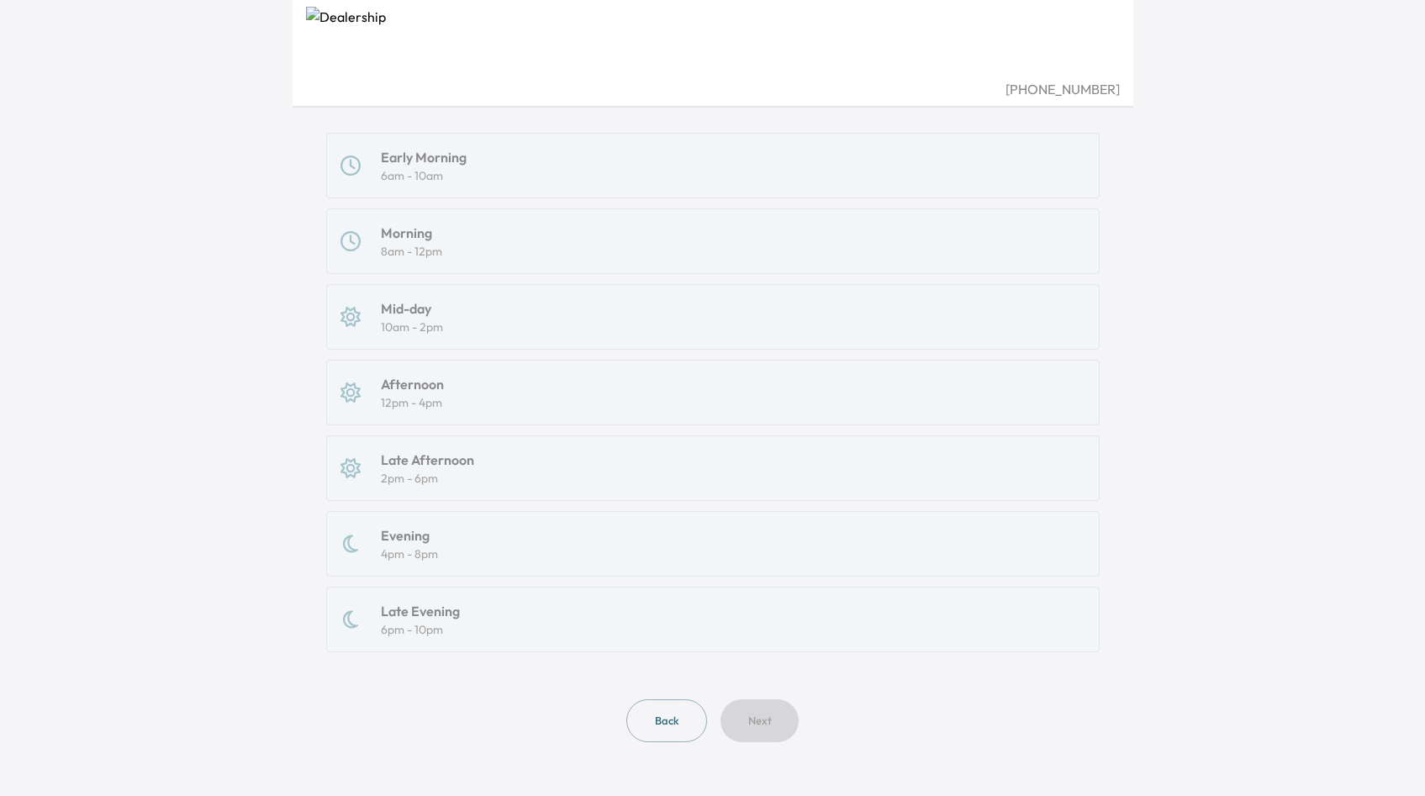
click at [451, 605] on div "Early Morning 6am - 10am Morning 8am - 12pm Mid-day 10am - 2pm Afternoon 12pm -…" at bounding box center [712, 393] width 773 height 520
click at [1200, 330] on div "(408) 200-4250 Address Vehicle Services 4 Date 5 Confirm 4. Choose Date Choose …" at bounding box center [712, 169] width 1425 height 796
drag, startPoint x: 415, startPoint y: 443, endPoint x: 437, endPoint y: 483, distance: 45.9
click at [430, 478] on div "Early Morning 6am - 10am Morning 8am - 12pm Mid-day 10am - 2pm Afternoon 12pm -…" at bounding box center [712, 393] width 773 height 520
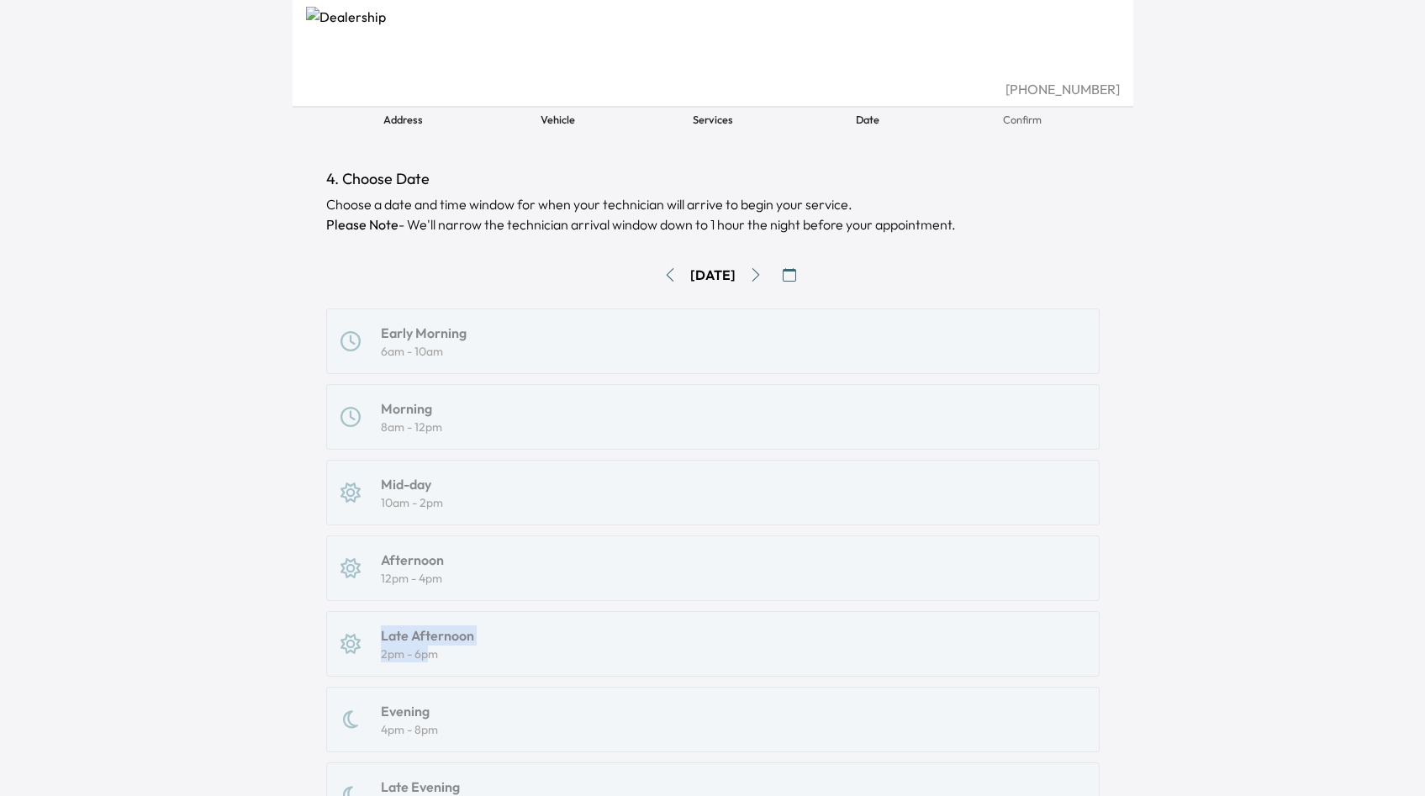
scroll to position [0, 0]
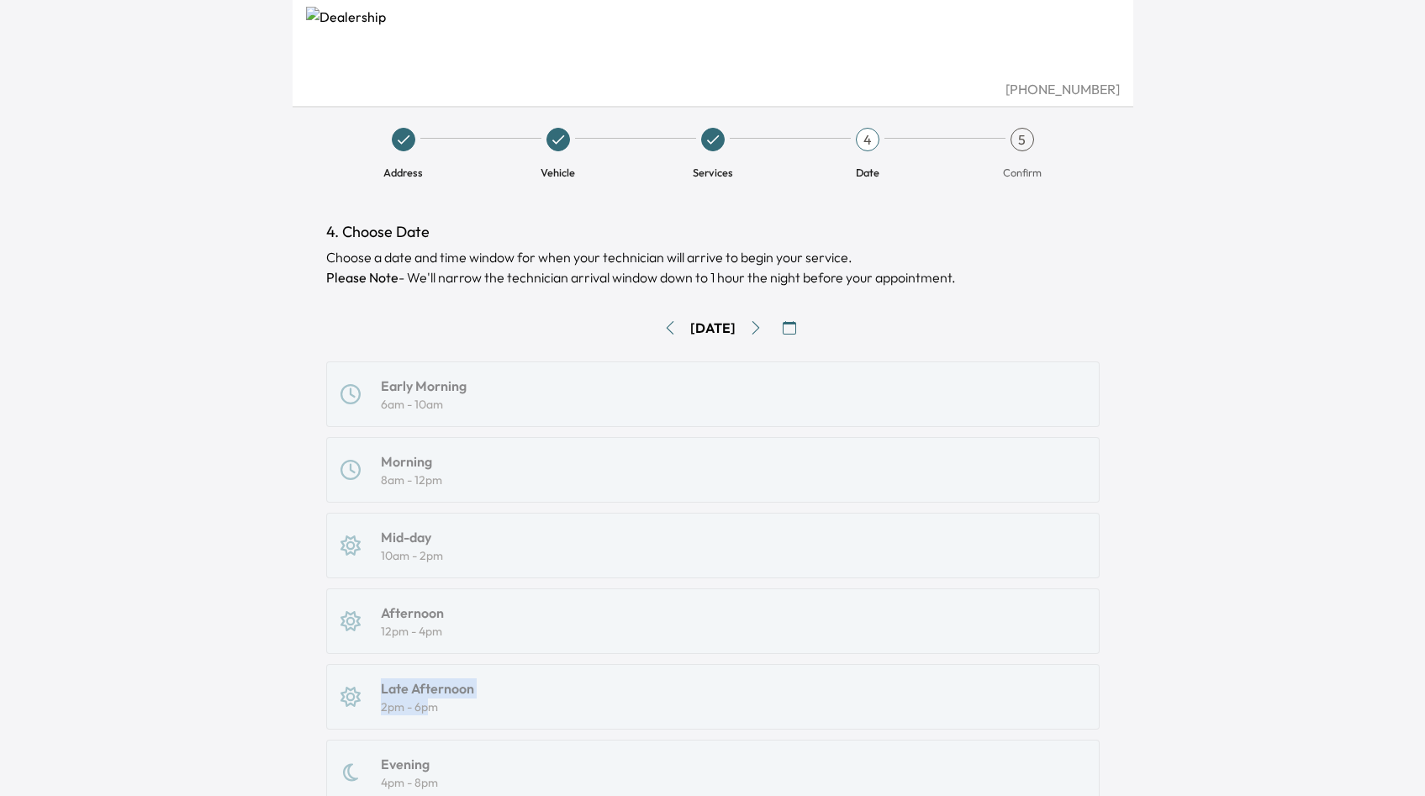
click at [803, 329] on button "button" at bounding box center [789, 327] width 27 height 27
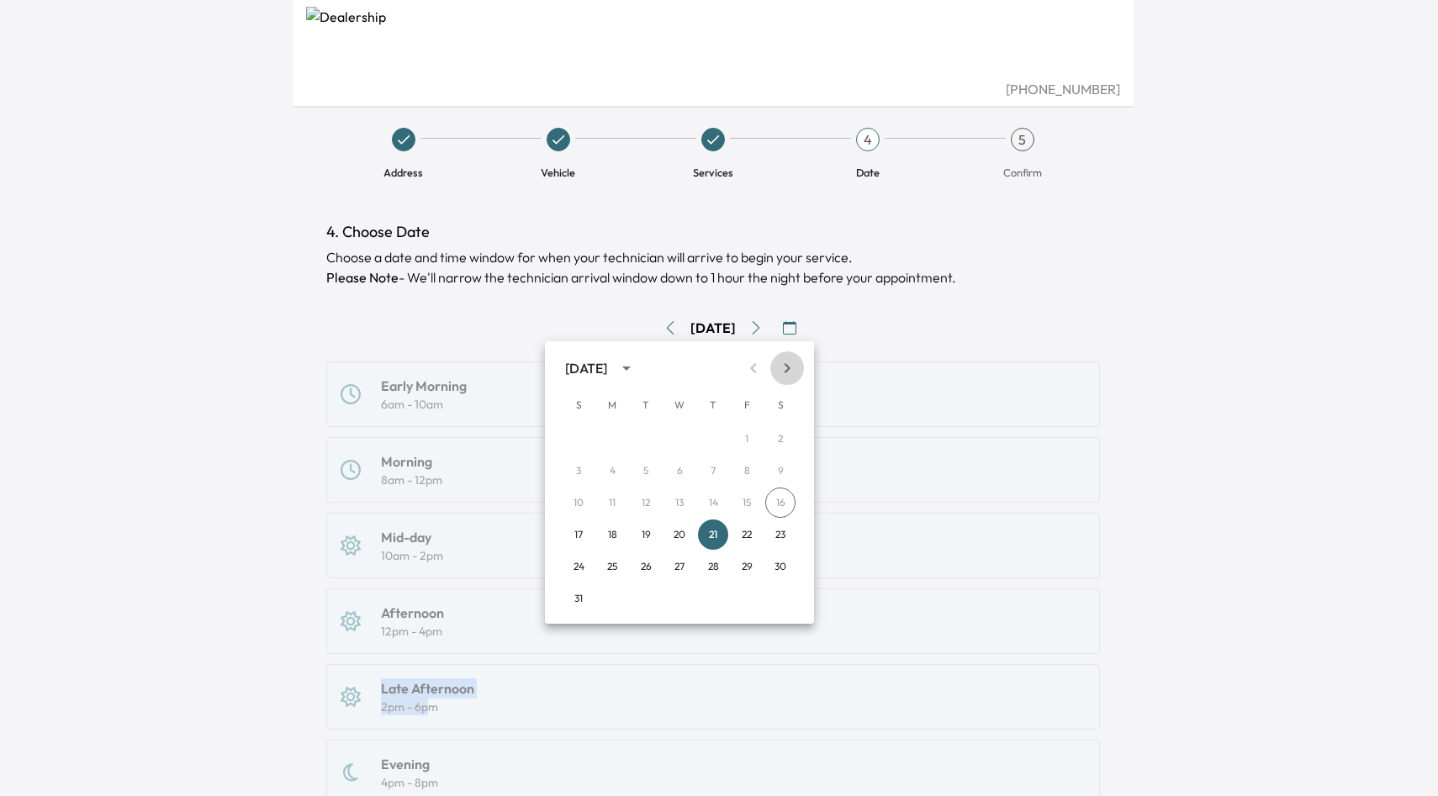
click at [784, 368] on icon "Next month" at bounding box center [787, 368] width 20 height 20
click at [633, 574] on button "30" at bounding box center [646, 567] width 30 height 30
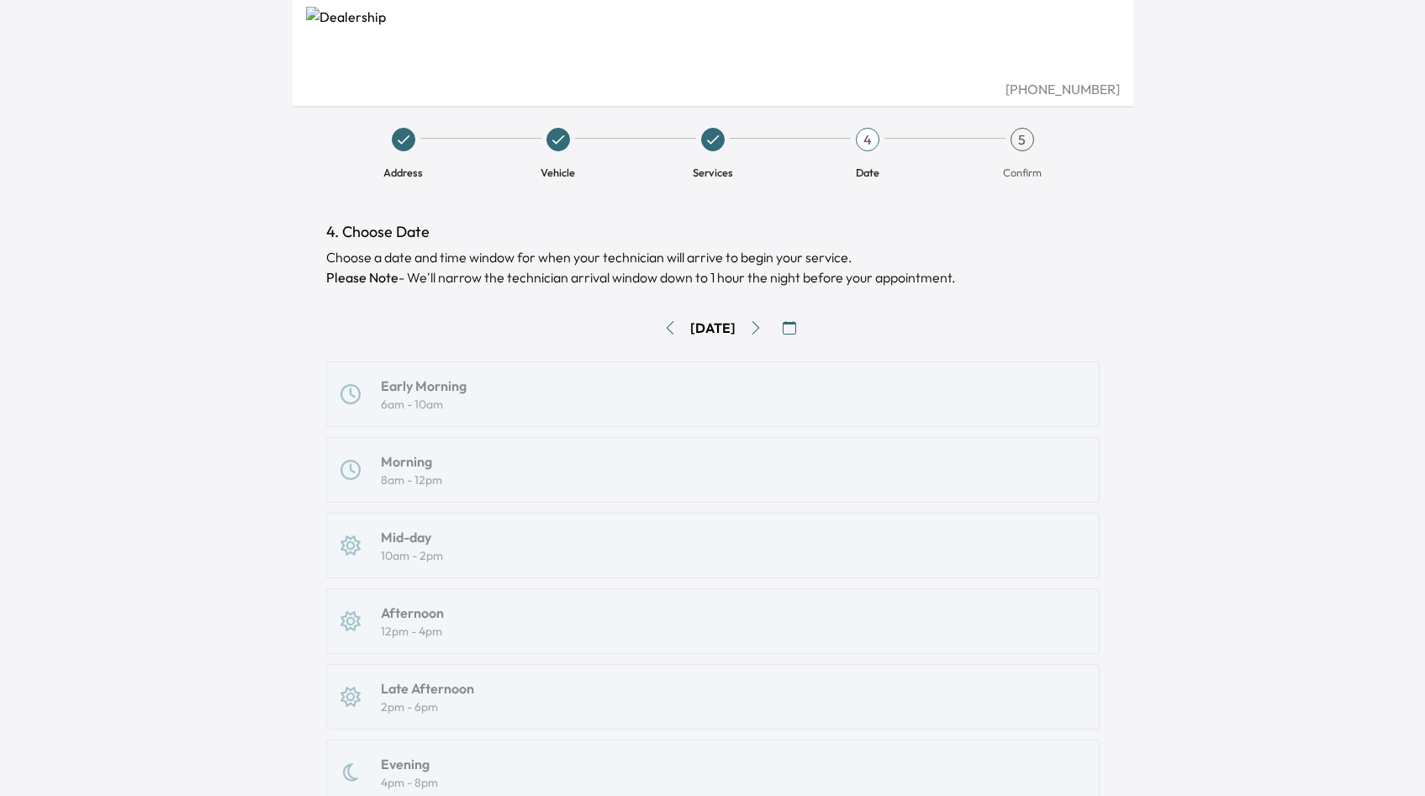
click at [423, 465] on div "Early Morning 6am - 10am Morning 8am - 12pm Mid-day 10am - 2pm Afternoon 12pm -…" at bounding box center [712, 622] width 773 height 520
drag, startPoint x: 424, startPoint y: 465, endPoint x: 414, endPoint y: 465, distance: 9.2
click at [414, 465] on div "Early Morning 6am - 10am Morning 8am - 12pm Mid-day 10am - 2pm Afternoon 12pm -…" at bounding box center [712, 622] width 773 height 520
click at [414, 480] on div "Early Morning 6am - 10am Morning 8am - 12pm Mid-day 10am - 2pm Afternoon 12pm -…" at bounding box center [712, 622] width 773 height 520
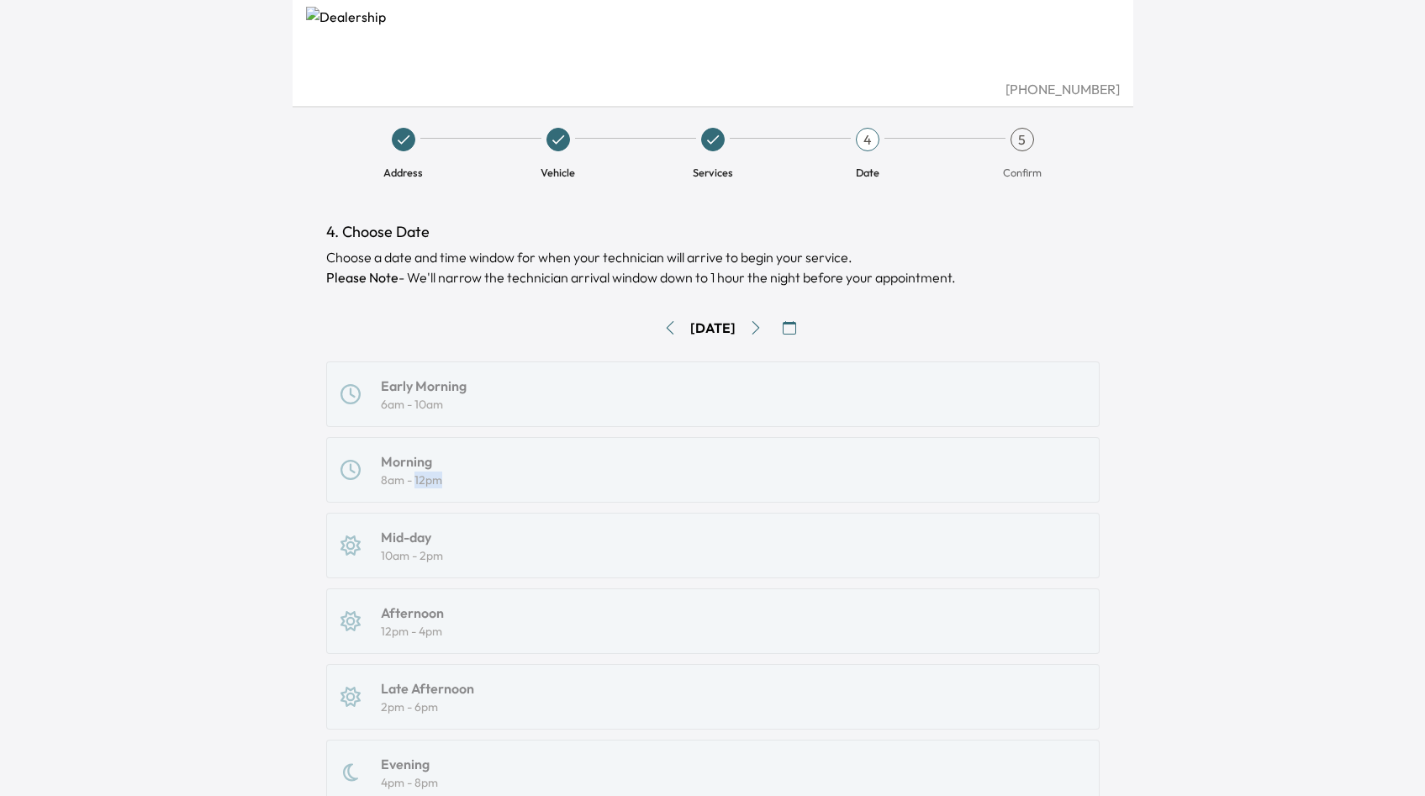
click at [414, 480] on div "Early Morning 6am - 10am Morning 8am - 12pm Mid-day 10am - 2pm Afternoon 12pm -…" at bounding box center [712, 622] width 773 height 520
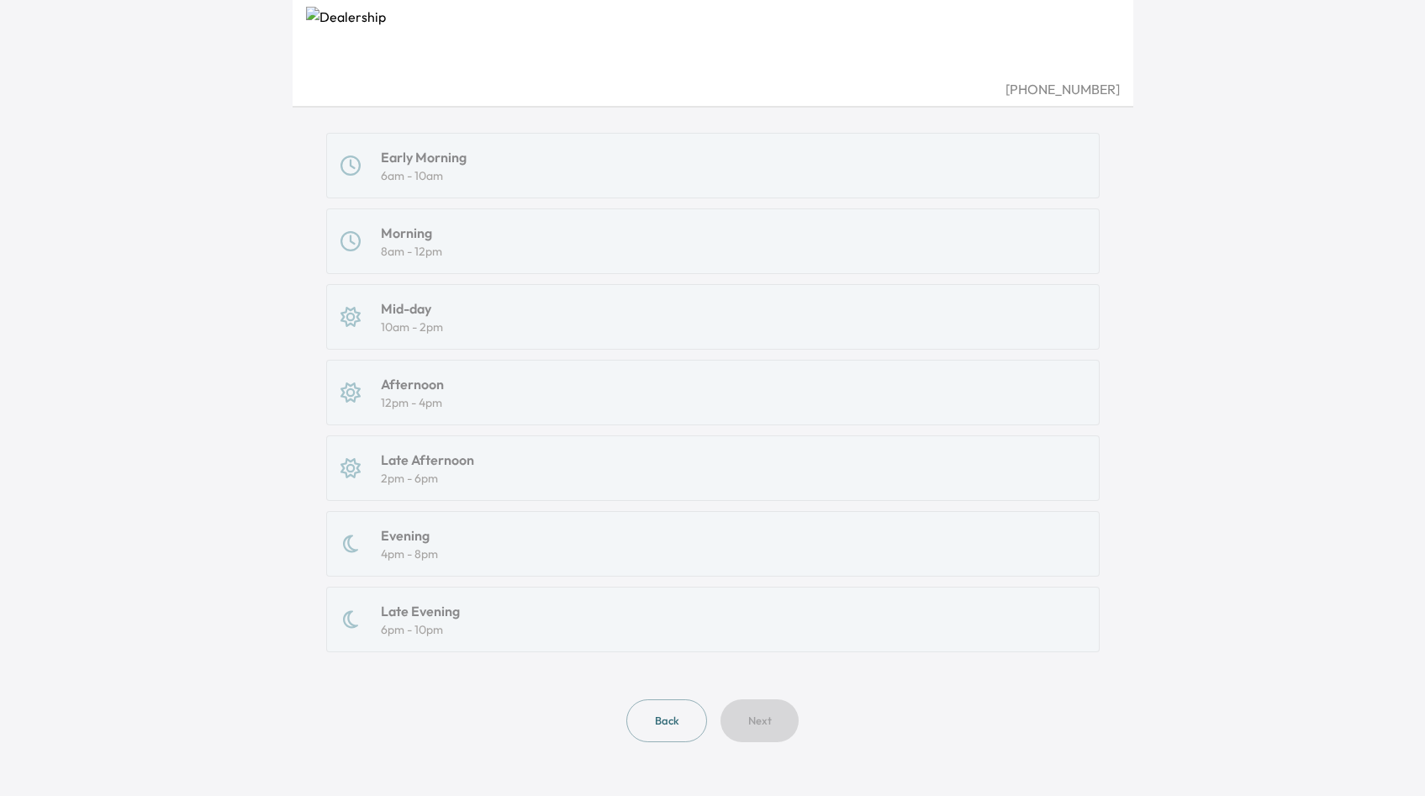
click at [768, 721] on div "Back Next" at bounding box center [712, 721] width 773 height 43
drag, startPoint x: 509, startPoint y: 606, endPoint x: 453, endPoint y: 513, distance: 109.0
click at [444, 513] on div "Early Morning 6am - 10am Morning 8am - 12pm Mid-day 10am - 2pm Afternoon 12pm -…" at bounding box center [712, 393] width 773 height 520
click at [453, 513] on div "Early Morning 6am - 10am Morning 8am - 12pm Mid-day 10am - 2pm Afternoon 12pm -…" at bounding box center [712, 393] width 773 height 520
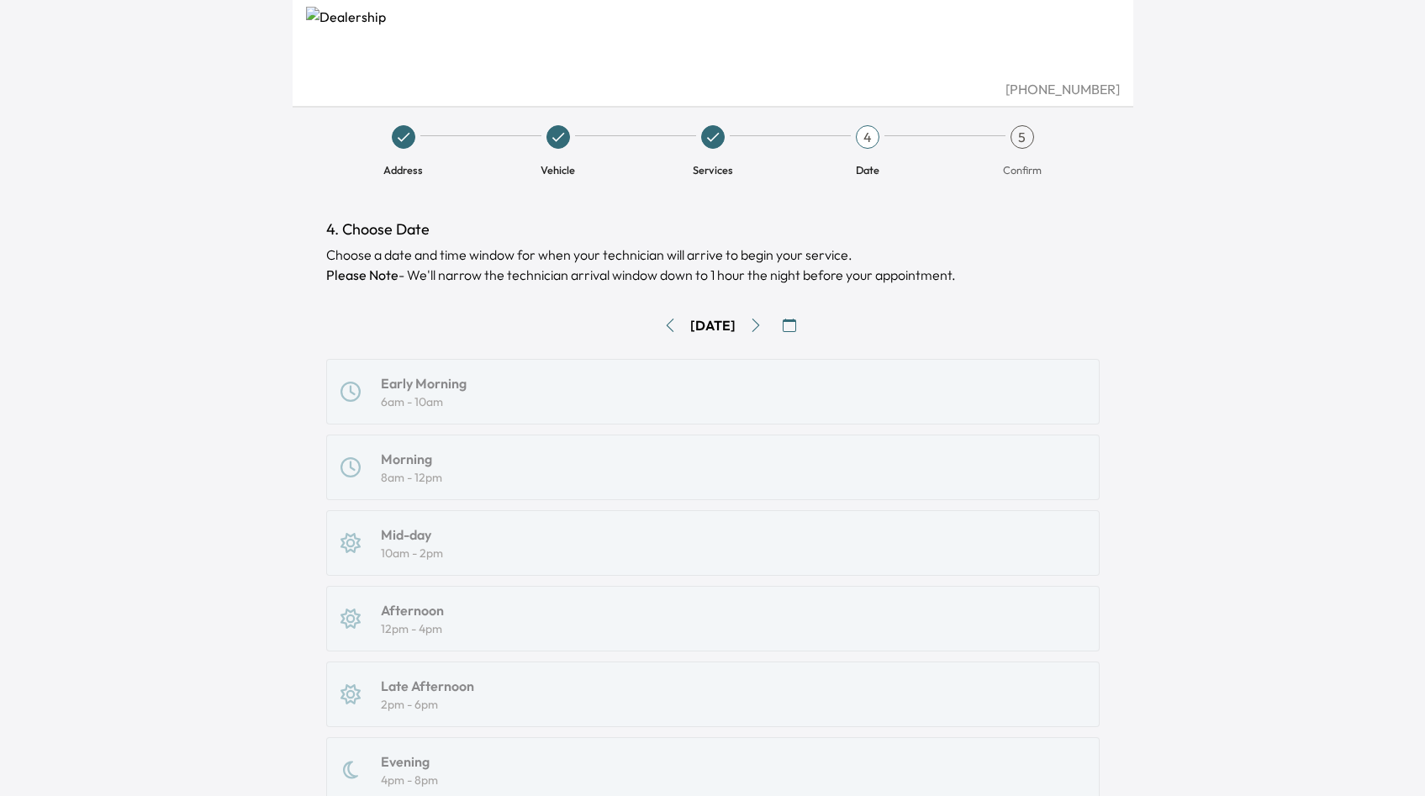
scroll to position [0, 0]
click at [803, 346] on div "4. Choose Date Choose a date and time window for when your technician will arri…" at bounding box center [712, 595] width 773 height 751
click at [803, 336] on button "button" at bounding box center [789, 327] width 27 height 27
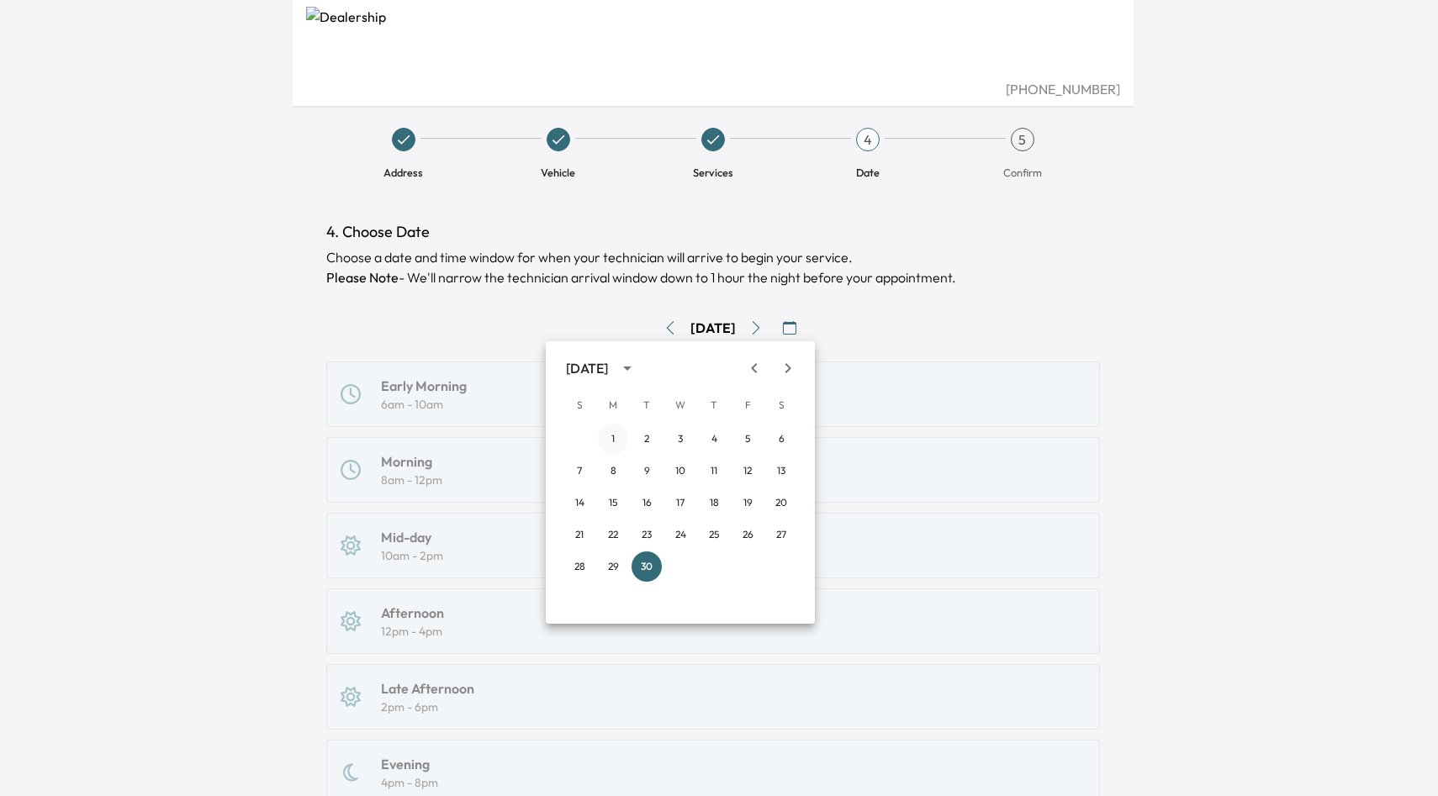
click at [614, 435] on button "1" at bounding box center [613, 439] width 30 height 30
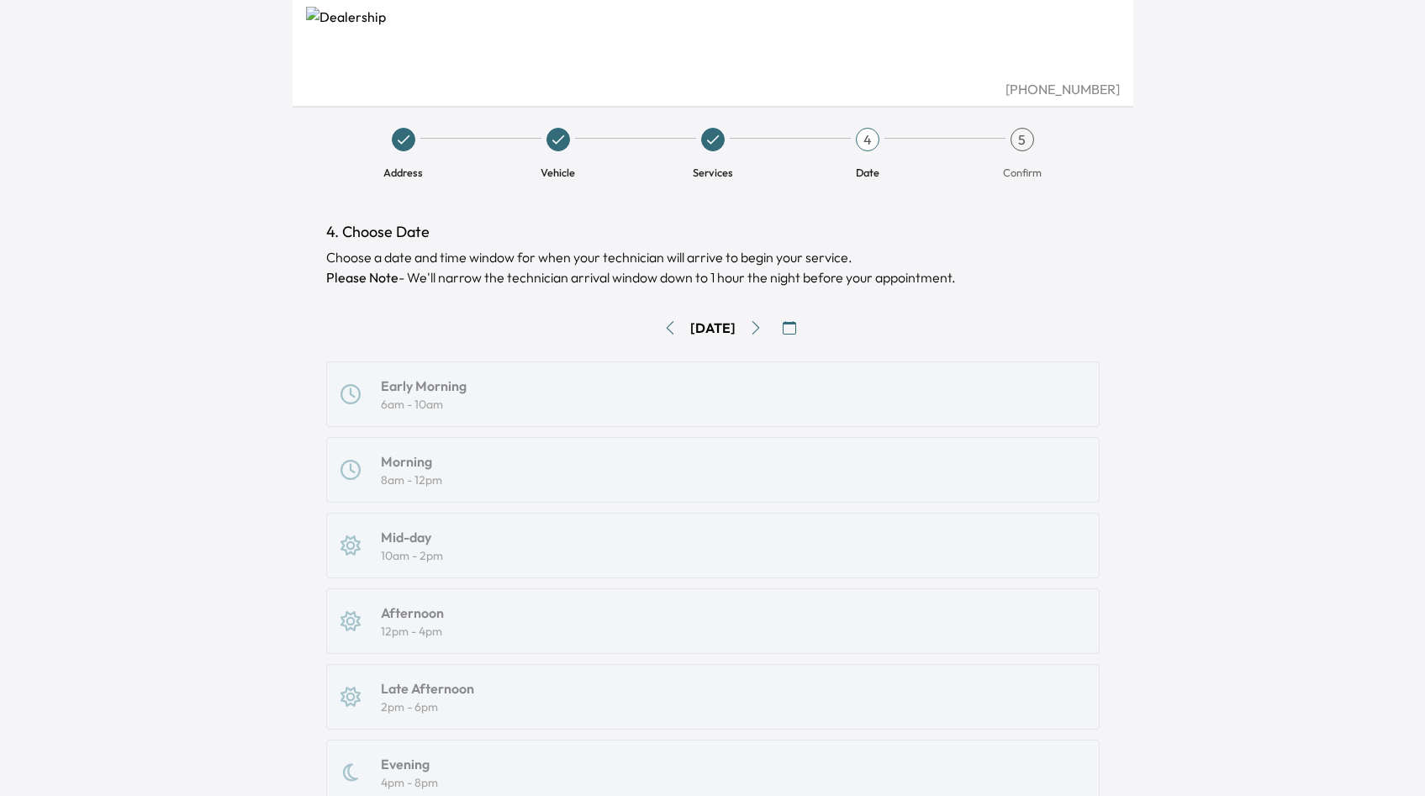
click at [823, 340] on div "[DATE]" at bounding box center [712, 327] width 773 height 27
click at [814, 332] on div "[DATE]" at bounding box center [712, 327] width 773 height 27
click at [803, 332] on button "button" at bounding box center [789, 327] width 27 height 27
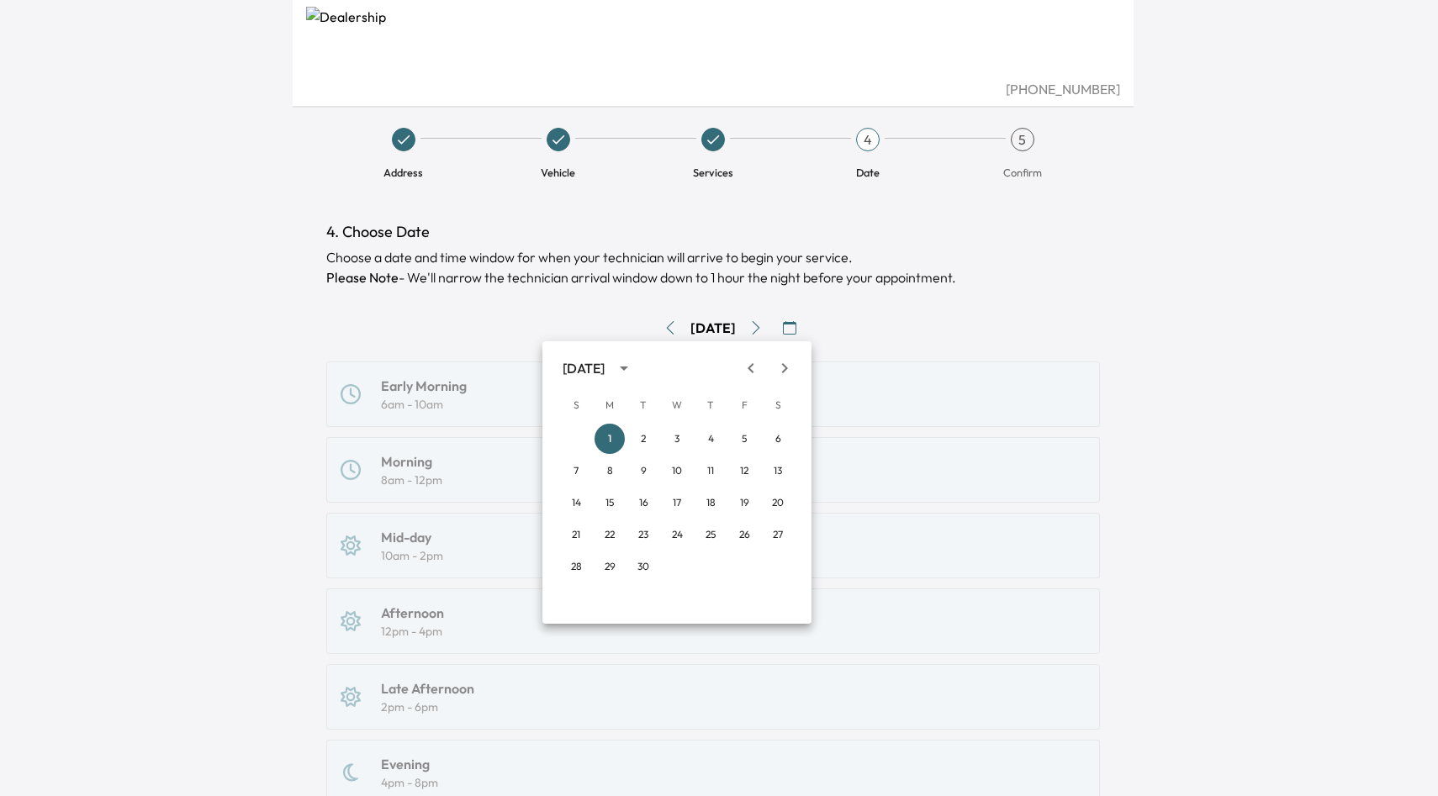
click at [773, 404] on span "S" at bounding box center [778, 405] width 30 height 34
click at [768, 437] on button "6" at bounding box center [778, 439] width 30 height 30
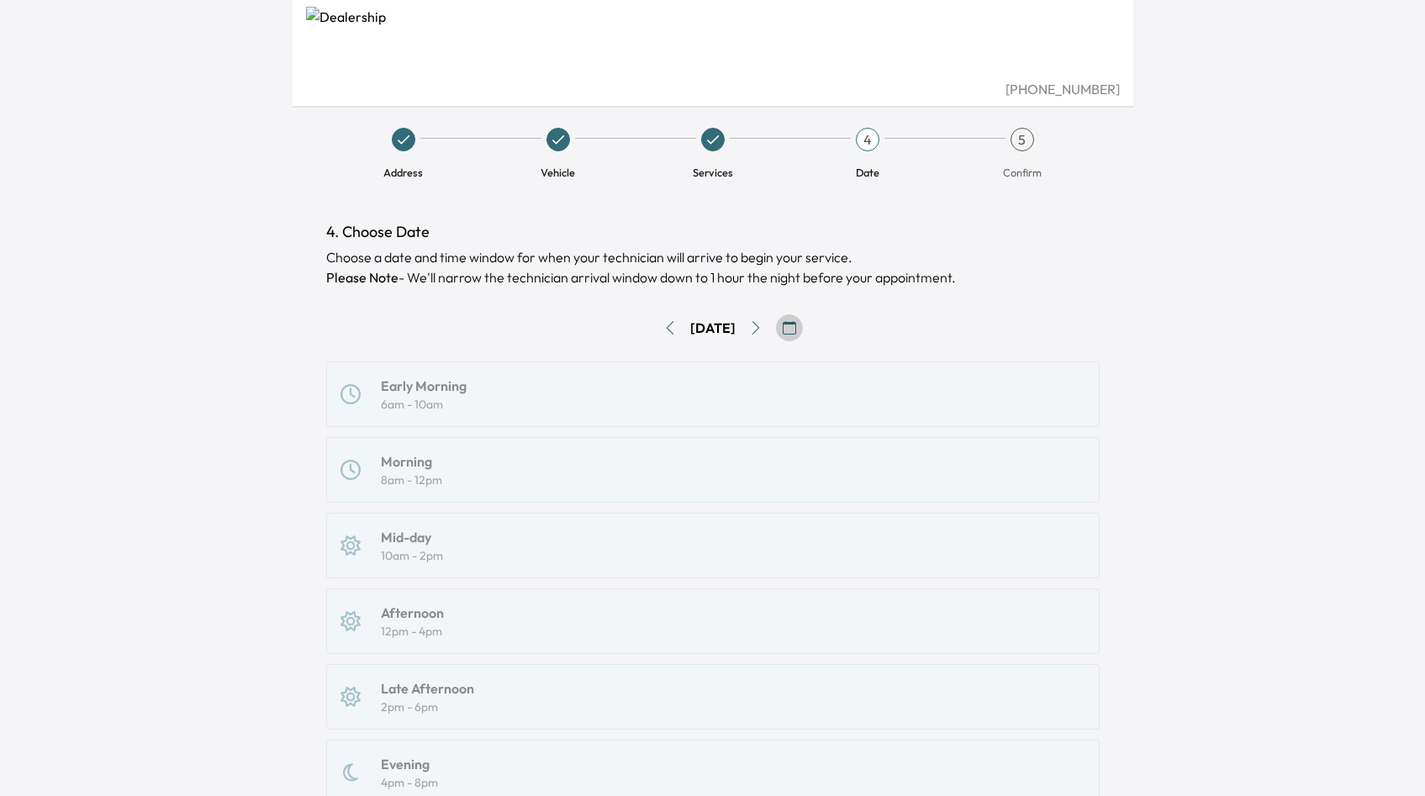
click at [803, 335] on button "button" at bounding box center [789, 327] width 27 height 27
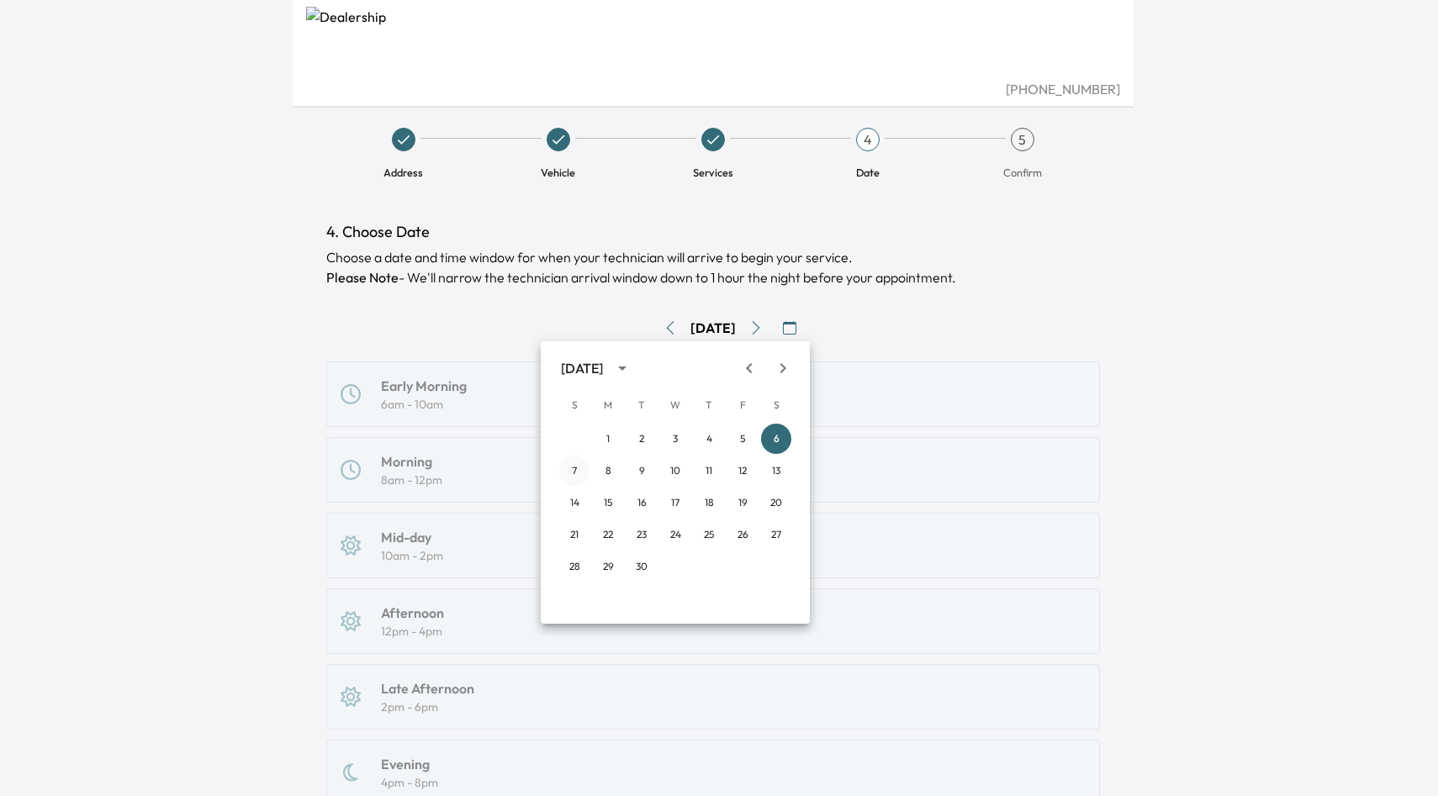
click at [572, 464] on button "7" at bounding box center [574, 471] width 30 height 30
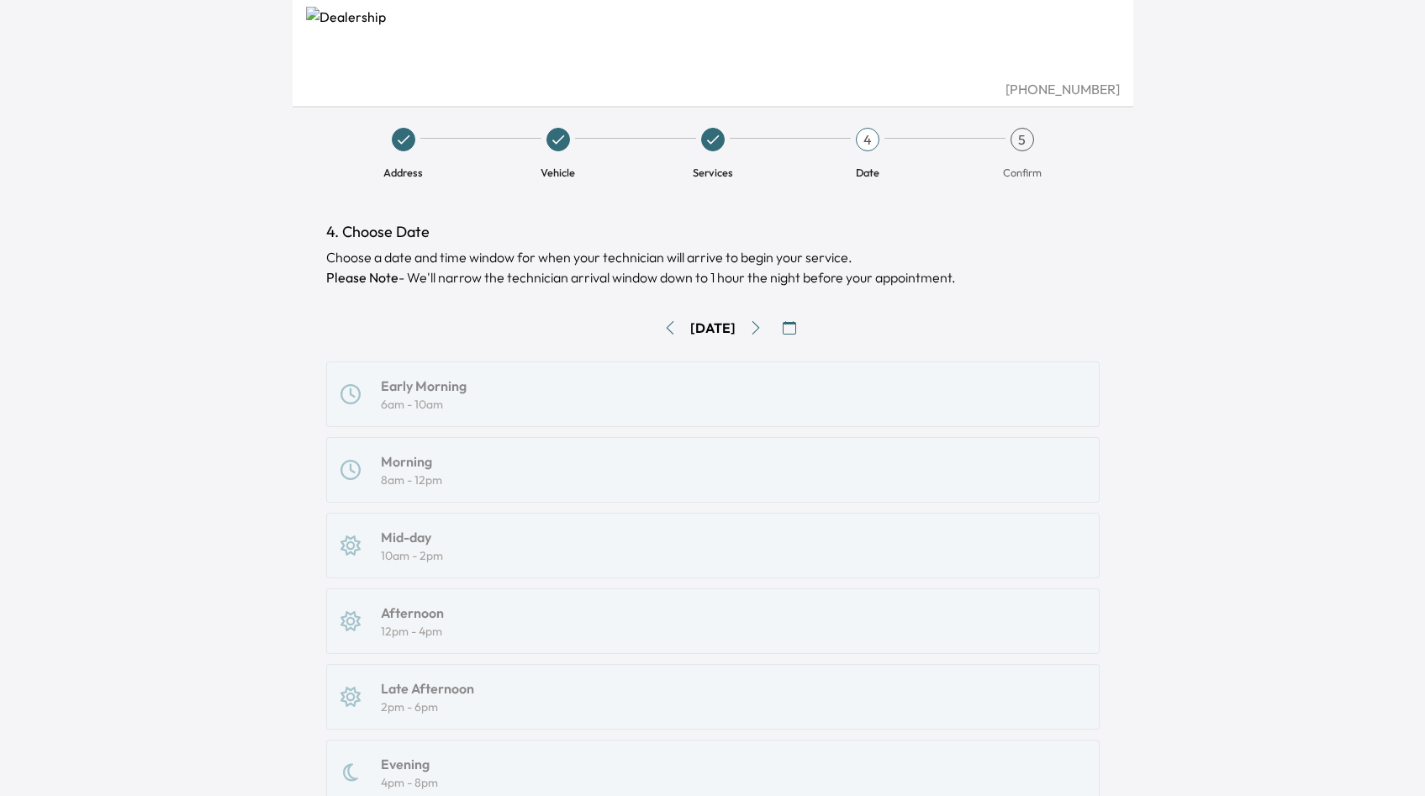
scroll to position [229, 0]
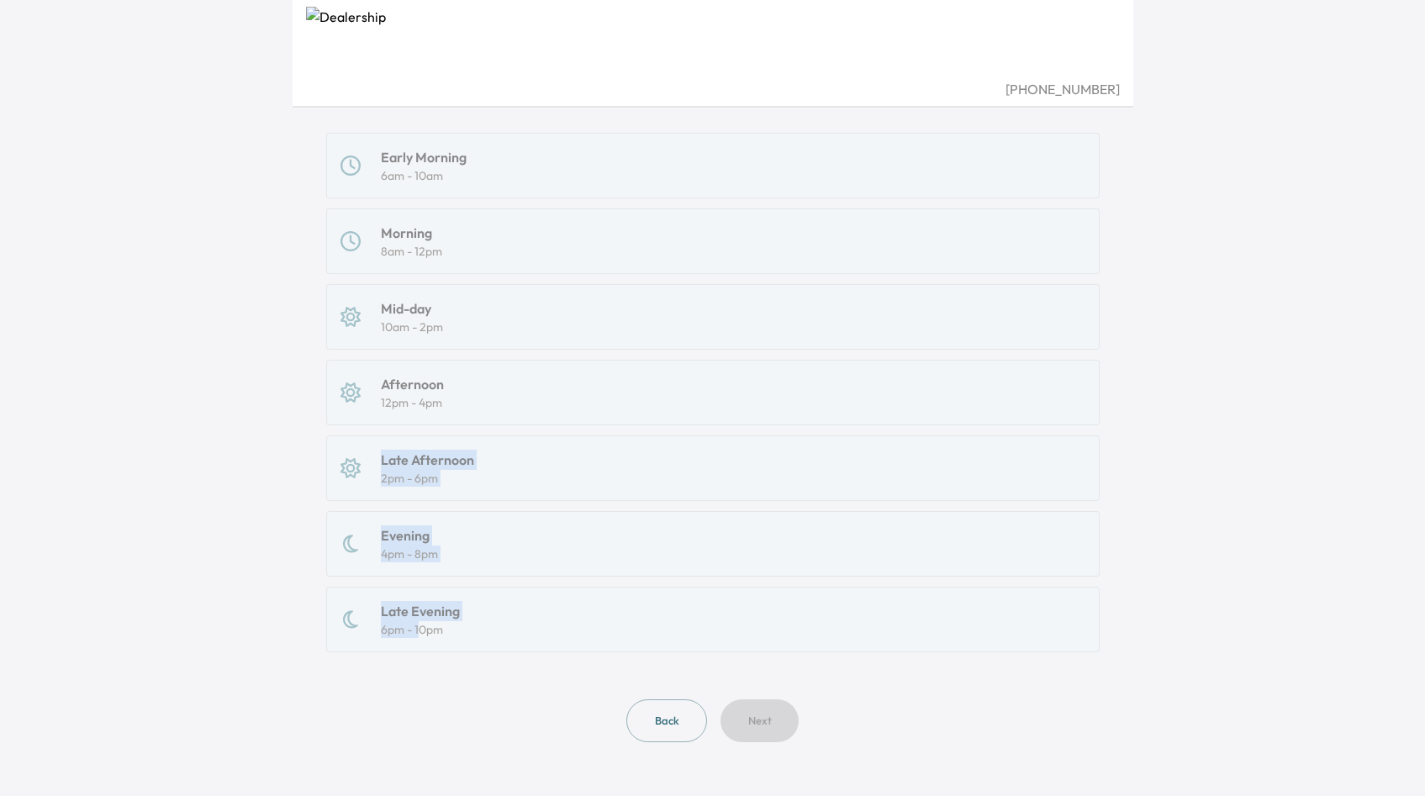
drag, startPoint x: 420, startPoint y: 626, endPoint x: 414, endPoint y: 240, distance: 386.0
click at [415, 255] on div "Early Morning 6am - 10am Morning 8am - 12pm Mid-day 10am - 2pm Afternoon 12pm -…" at bounding box center [712, 393] width 773 height 520
drag, startPoint x: 707, startPoint y: 644, endPoint x: 879, endPoint y: 463, distance: 249.8
click at [879, 463] on div "Early Morning 6am - 10am Morning 8am - 12pm Mid-day 10am - 2pm Afternoon 12pm -…" at bounding box center [712, 393] width 773 height 520
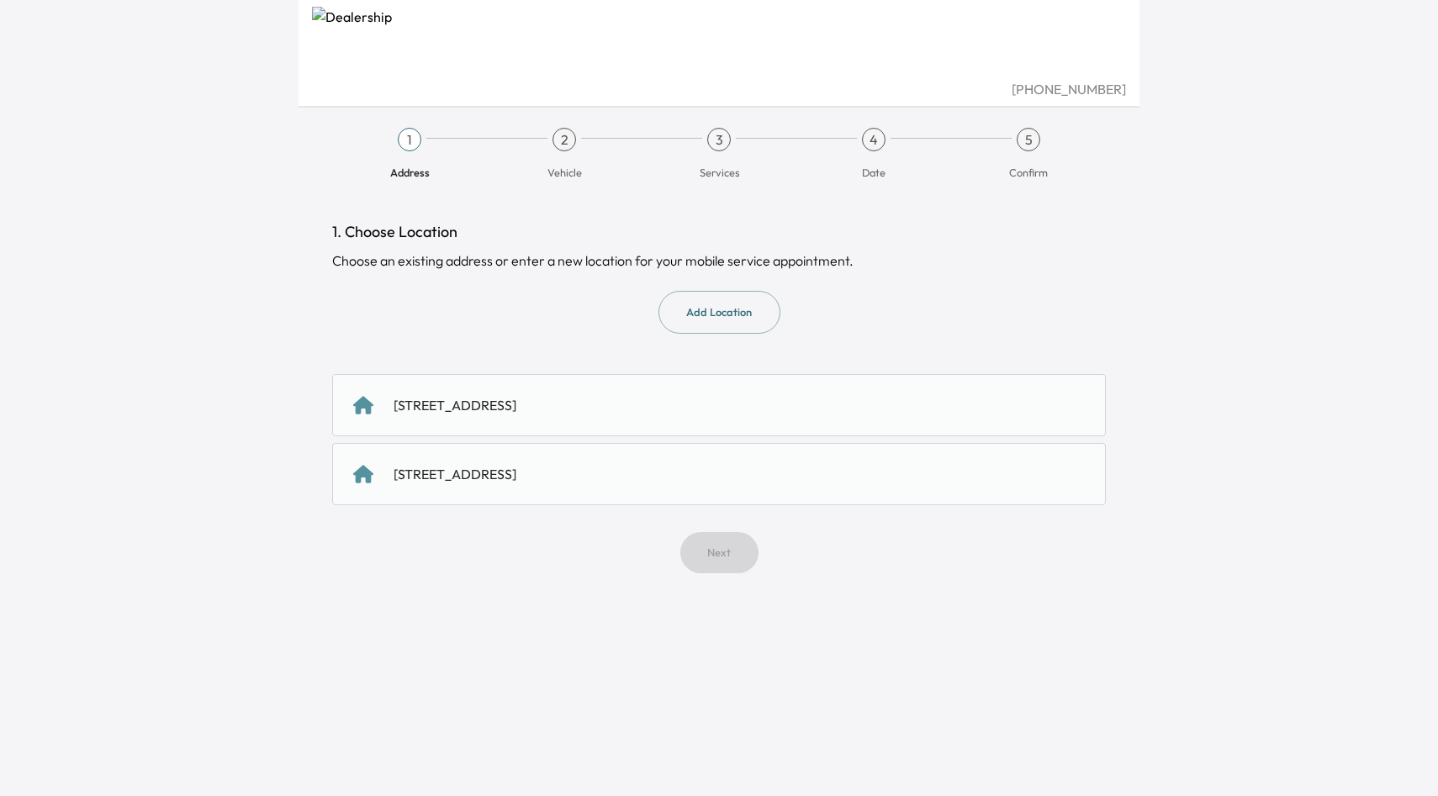
click at [711, 394] on div "[STREET_ADDRESS]" at bounding box center [718, 405] width 773 height 62
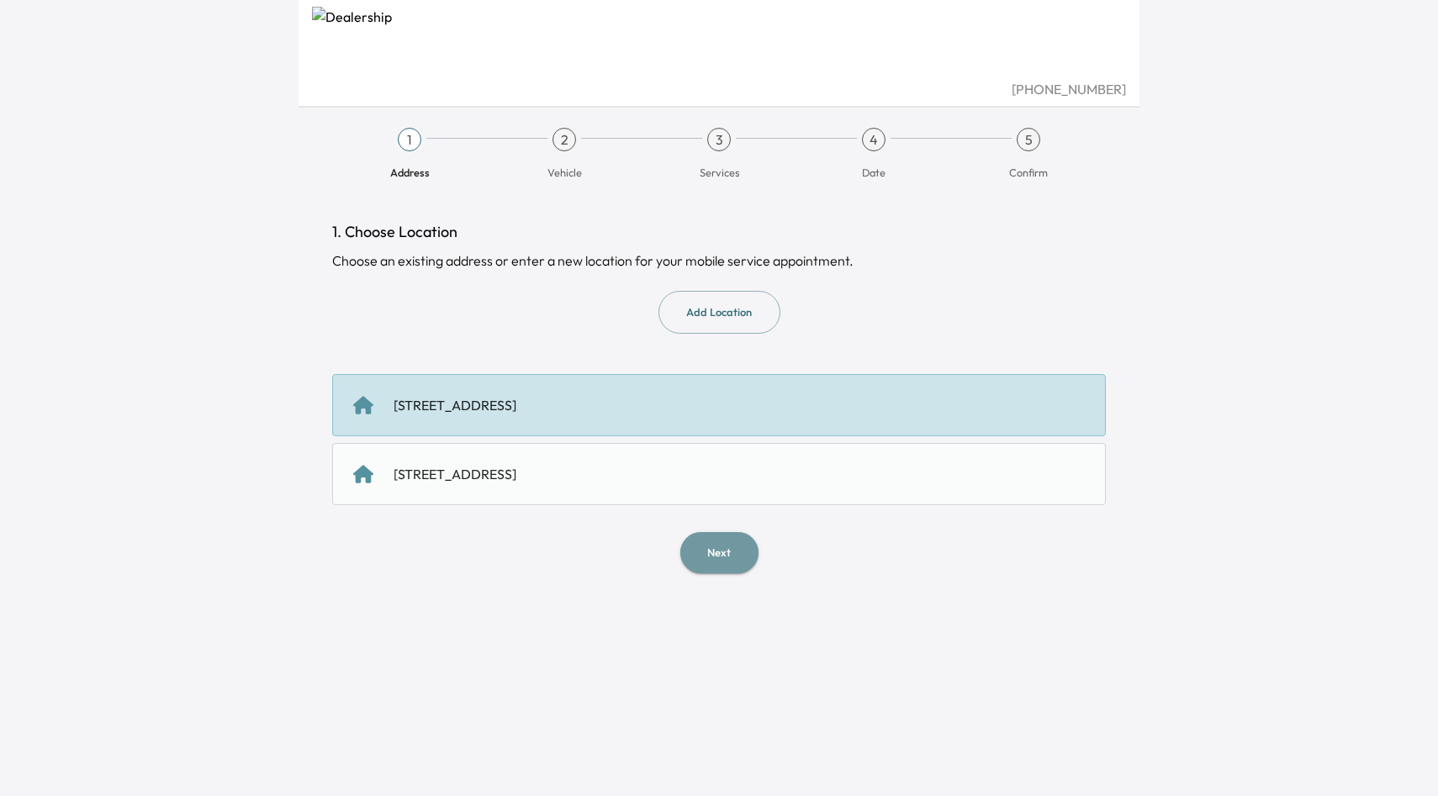
click at [705, 556] on button "Next" at bounding box center [719, 552] width 78 height 41
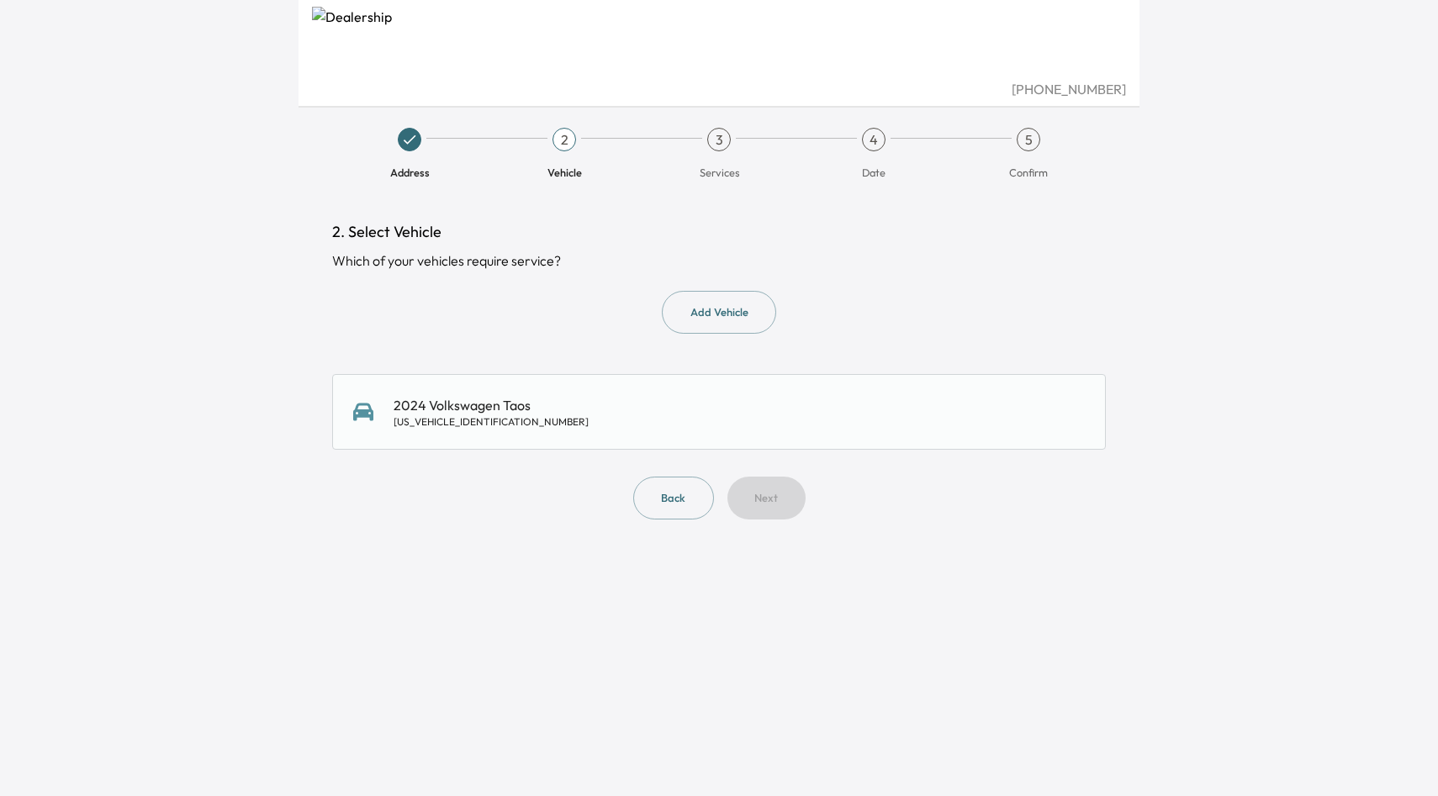
click at [754, 432] on div "2024 Volkswagen Taos [US_VEHICLE_IDENTIFICATION_NUMBER]" at bounding box center [718, 412] width 773 height 76
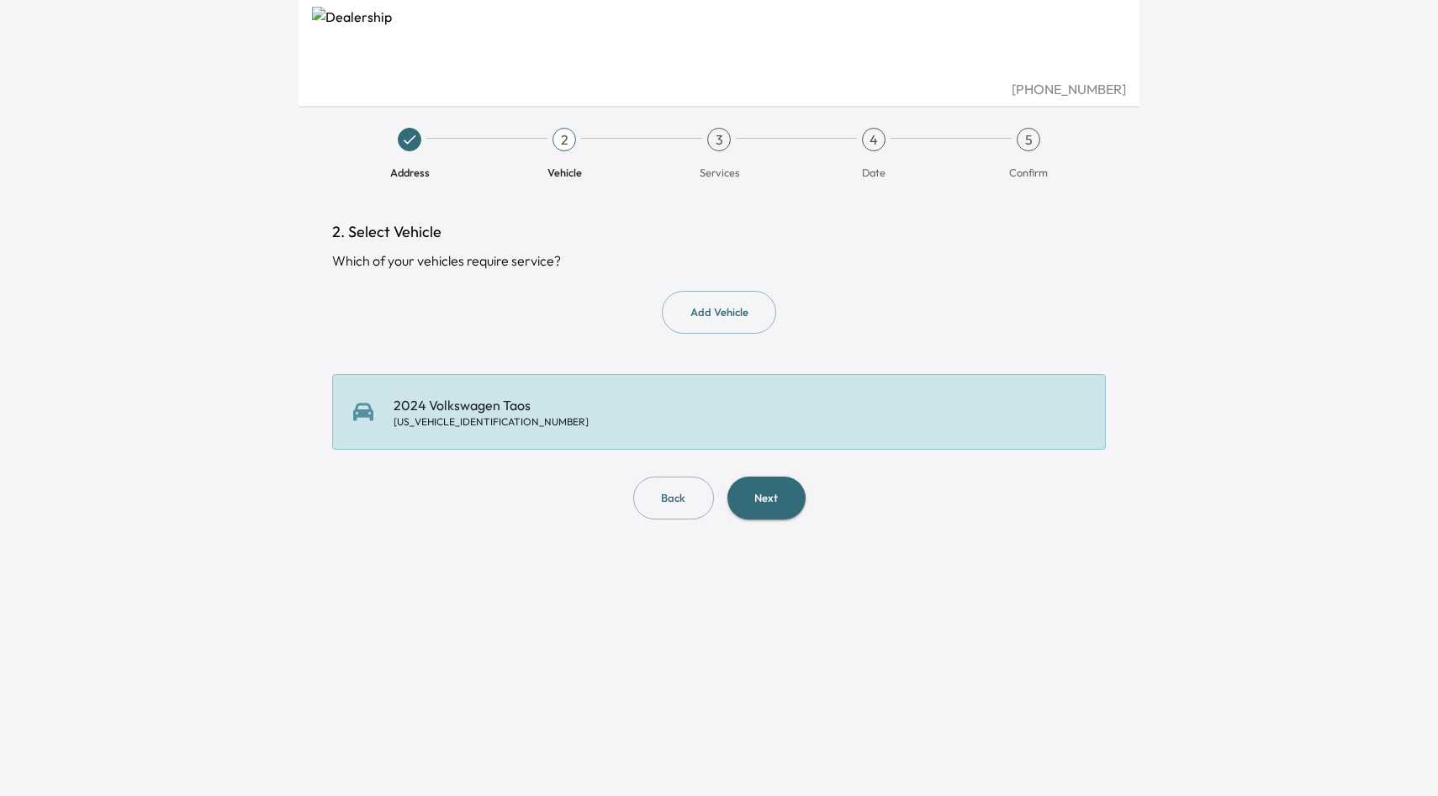
click at [761, 490] on button "Next" at bounding box center [766, 498] width 78 height 43
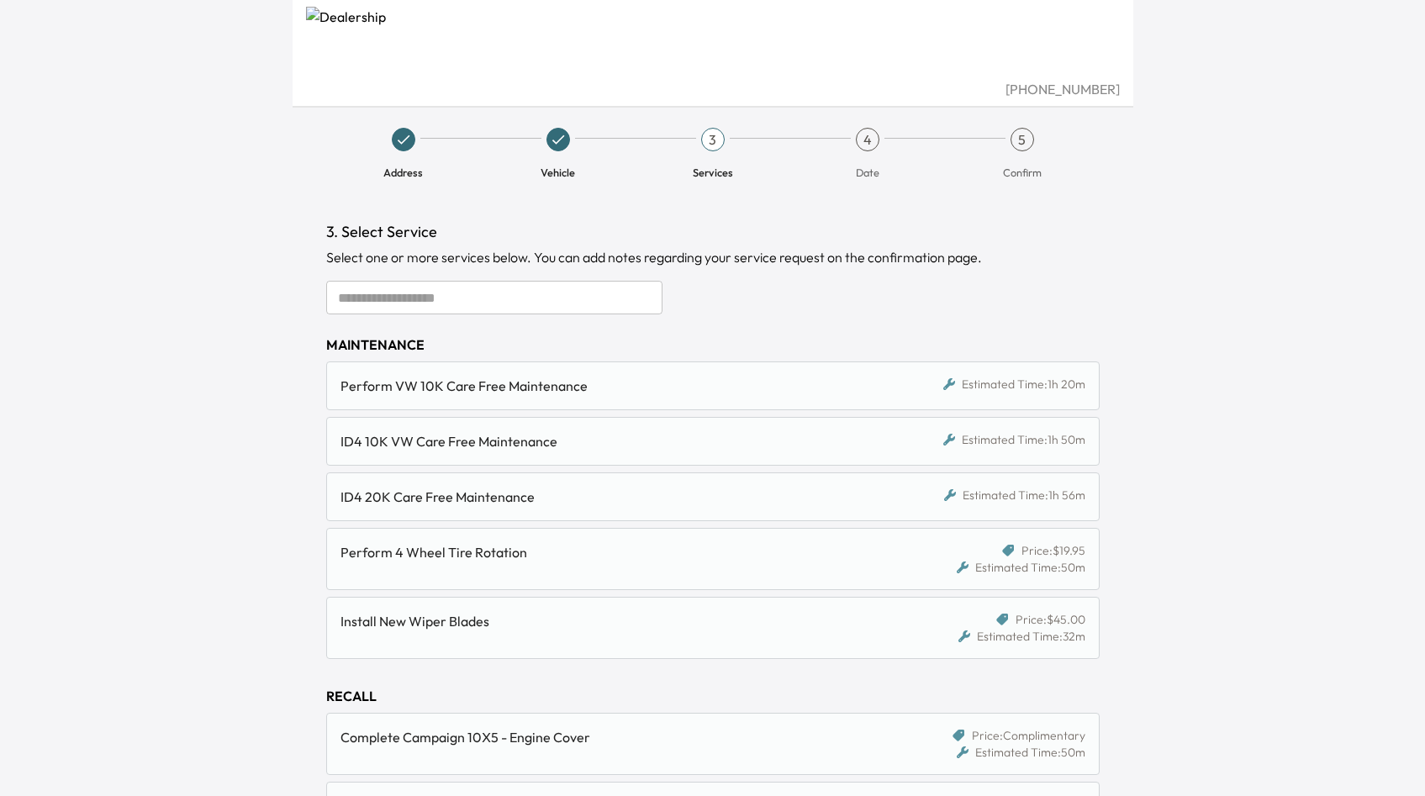
click at [759, 385] on div "Perform VW 10K Care Free Maintenance" at bounding box center [614, 386] width 546 height 20
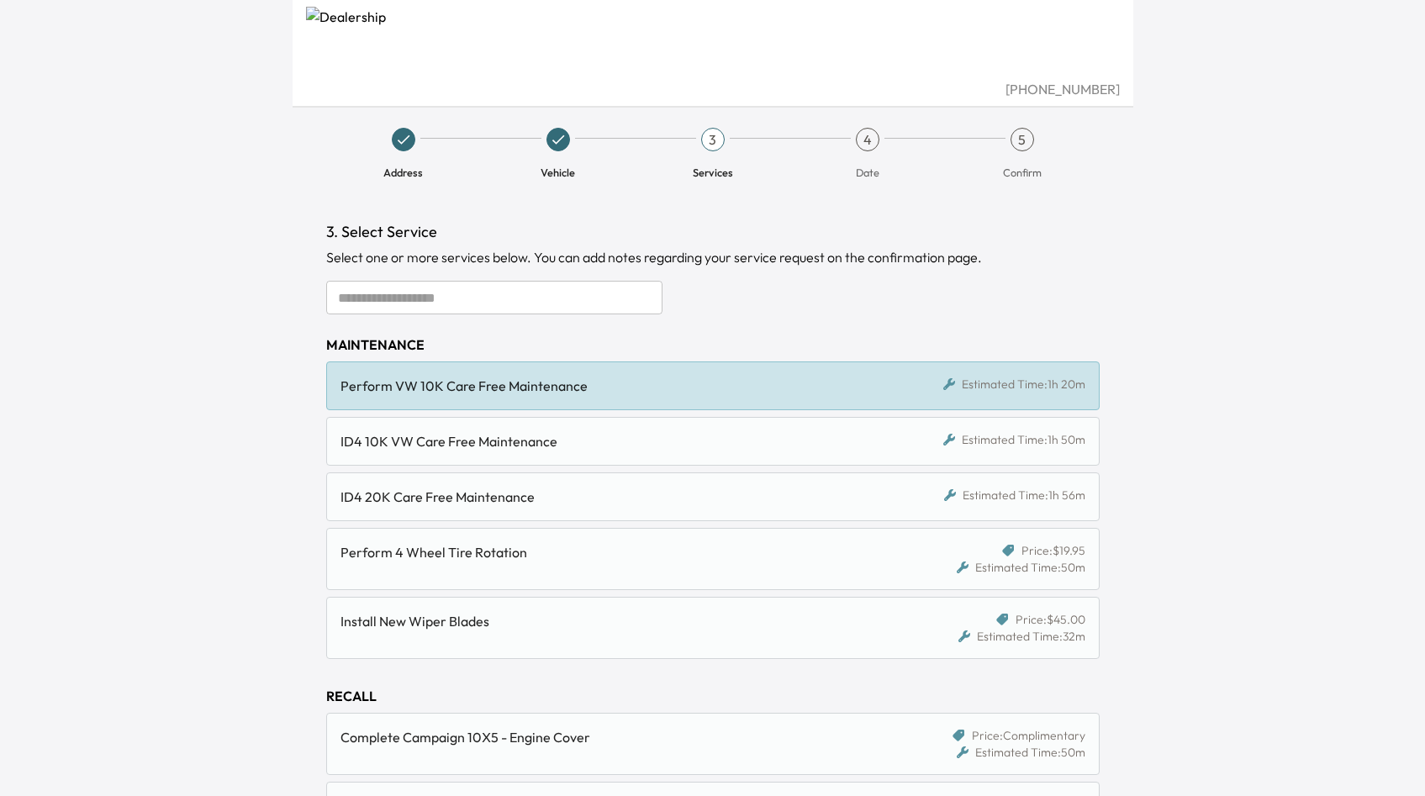
click at [707, 436] on div "ID4 10K VW Care Free Maintenance" at bounding box center [614, 441] width 546 height 20
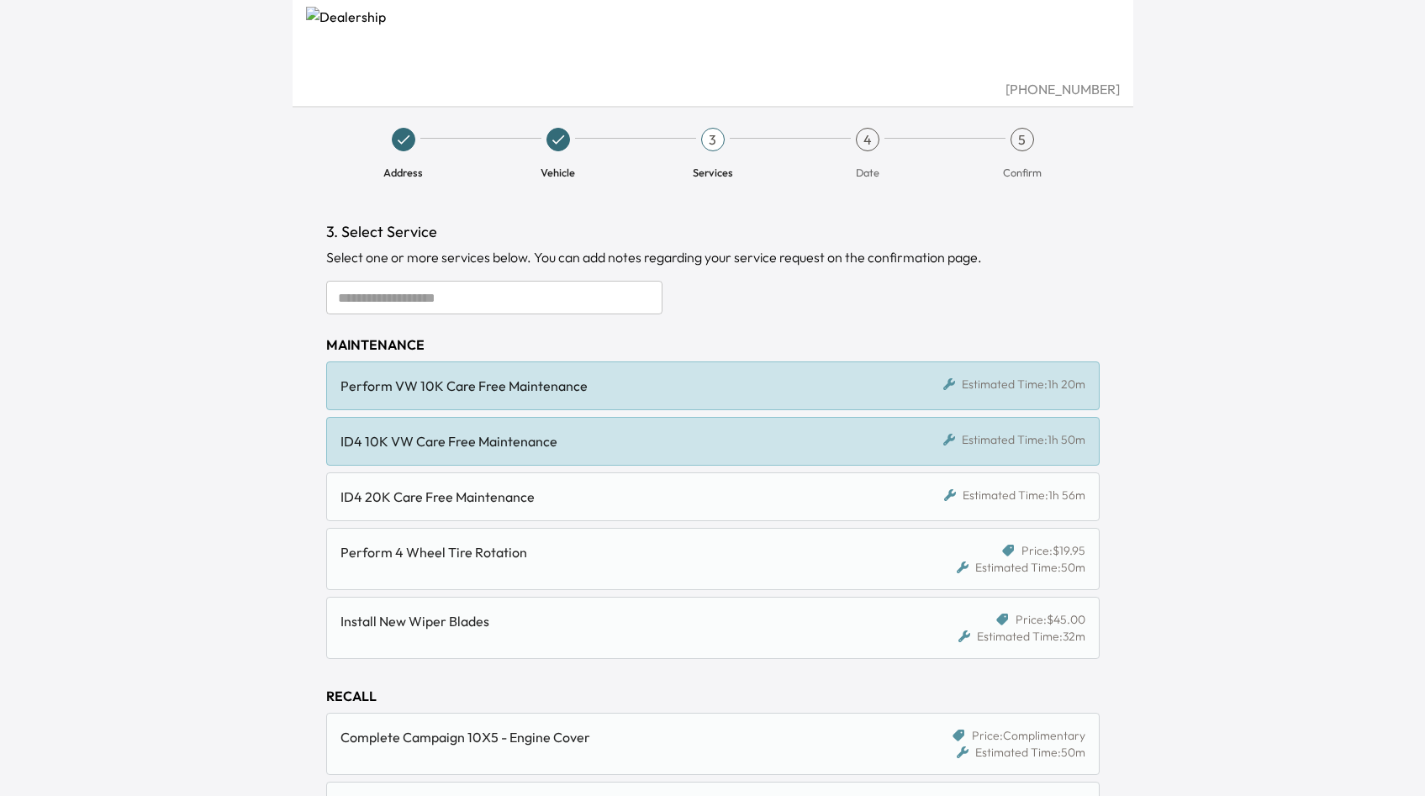
click at [690, 488] on div "ID4 20K Care Free Maintenance" at bounding box center [614, 497] width 546 height 20
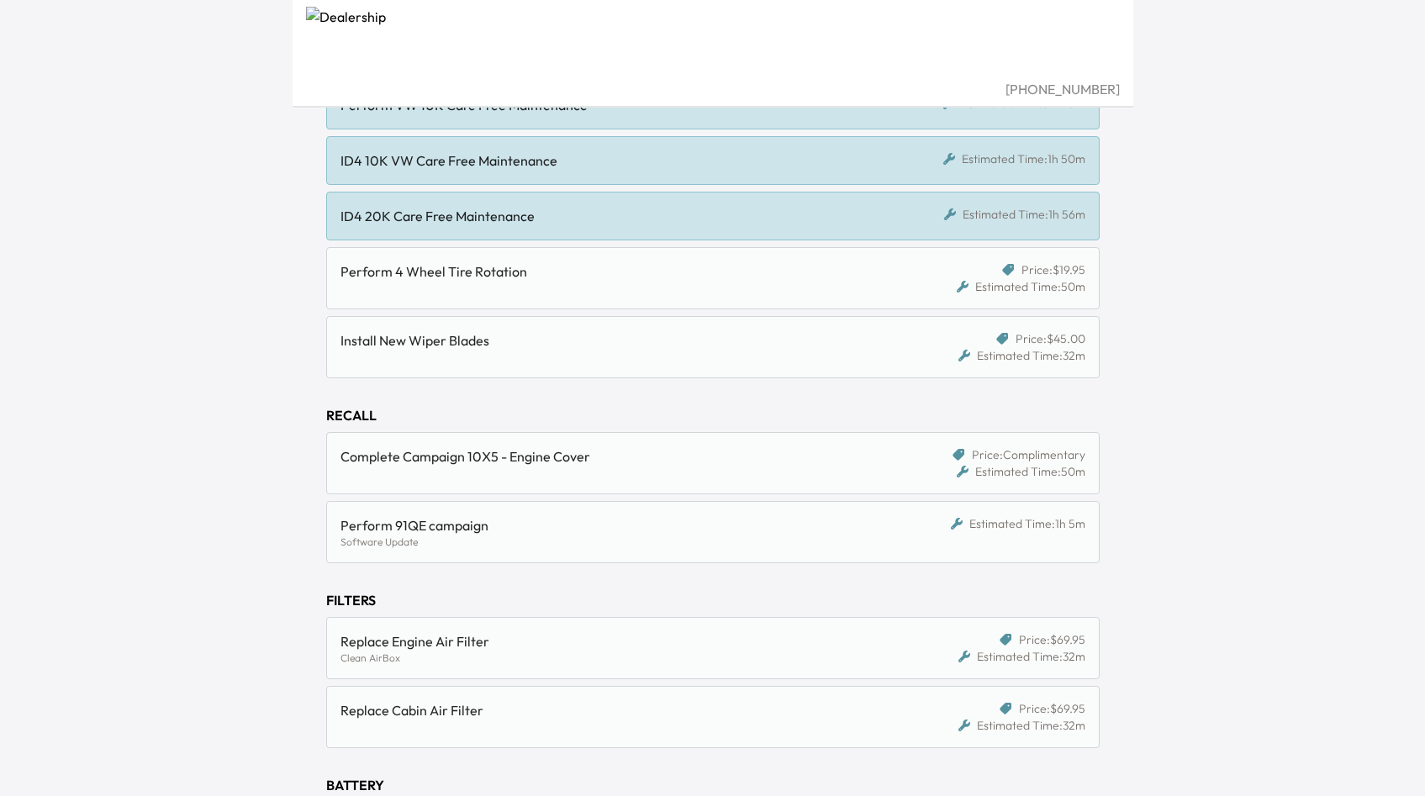
scroll to position [307, 0]
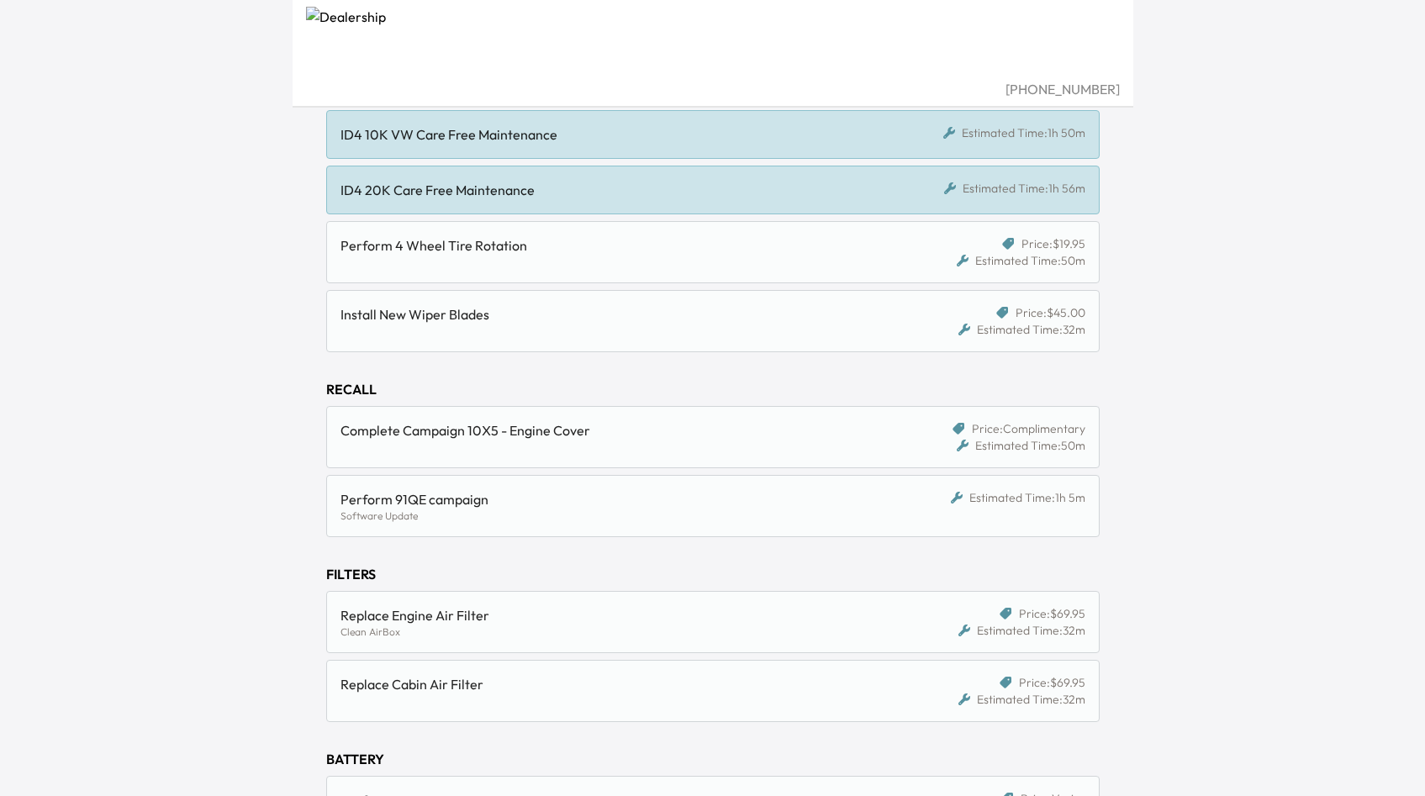
click at [774, 254] on div "Perform 4 Wheel Tire Rotation" at bounding box center [614, 245] width 546 height 20
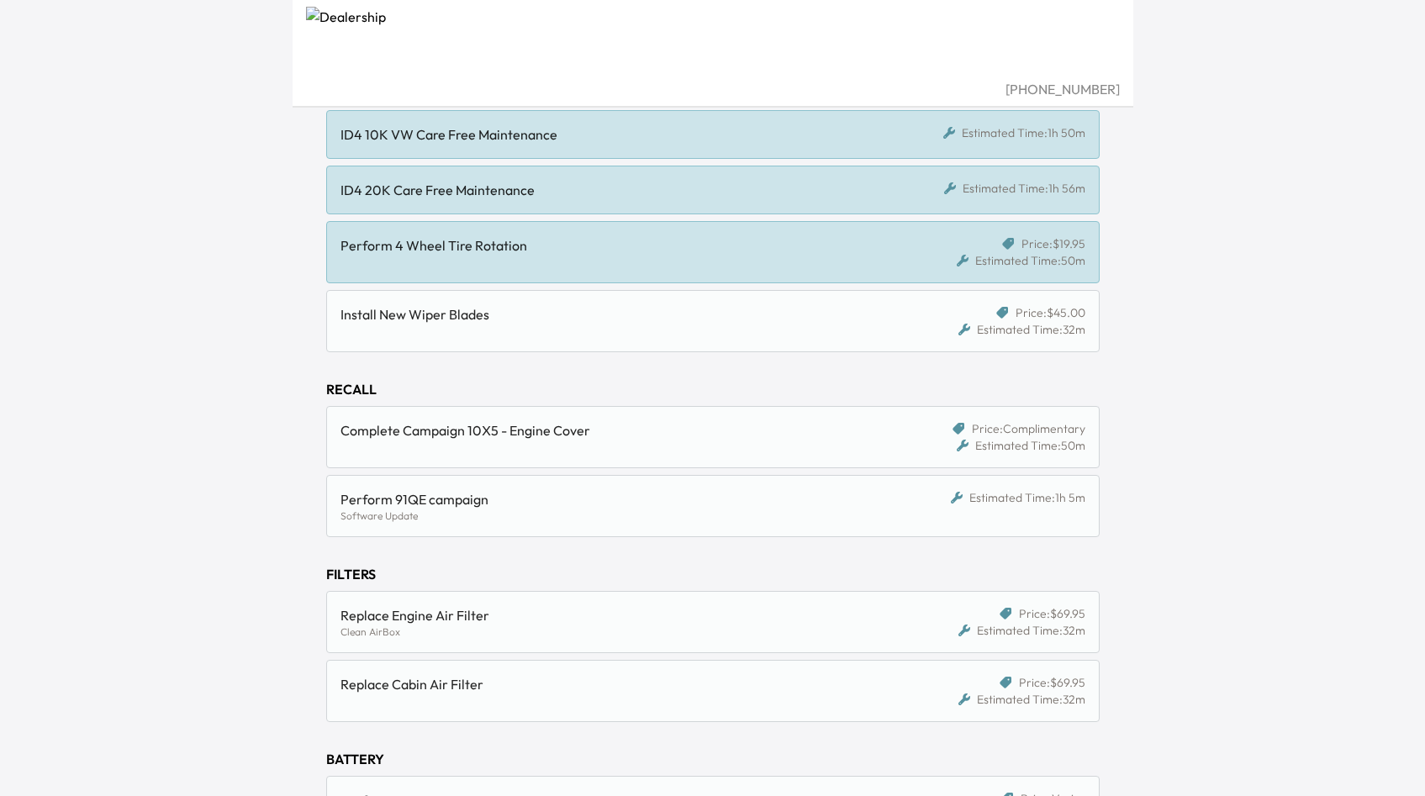
click at [700, 457] on div "Complete Campaign 10X5 - Engine Cover Price: Complimentary Estimated Time: 50m" at bounding box center [712, 437] width 773 height 62
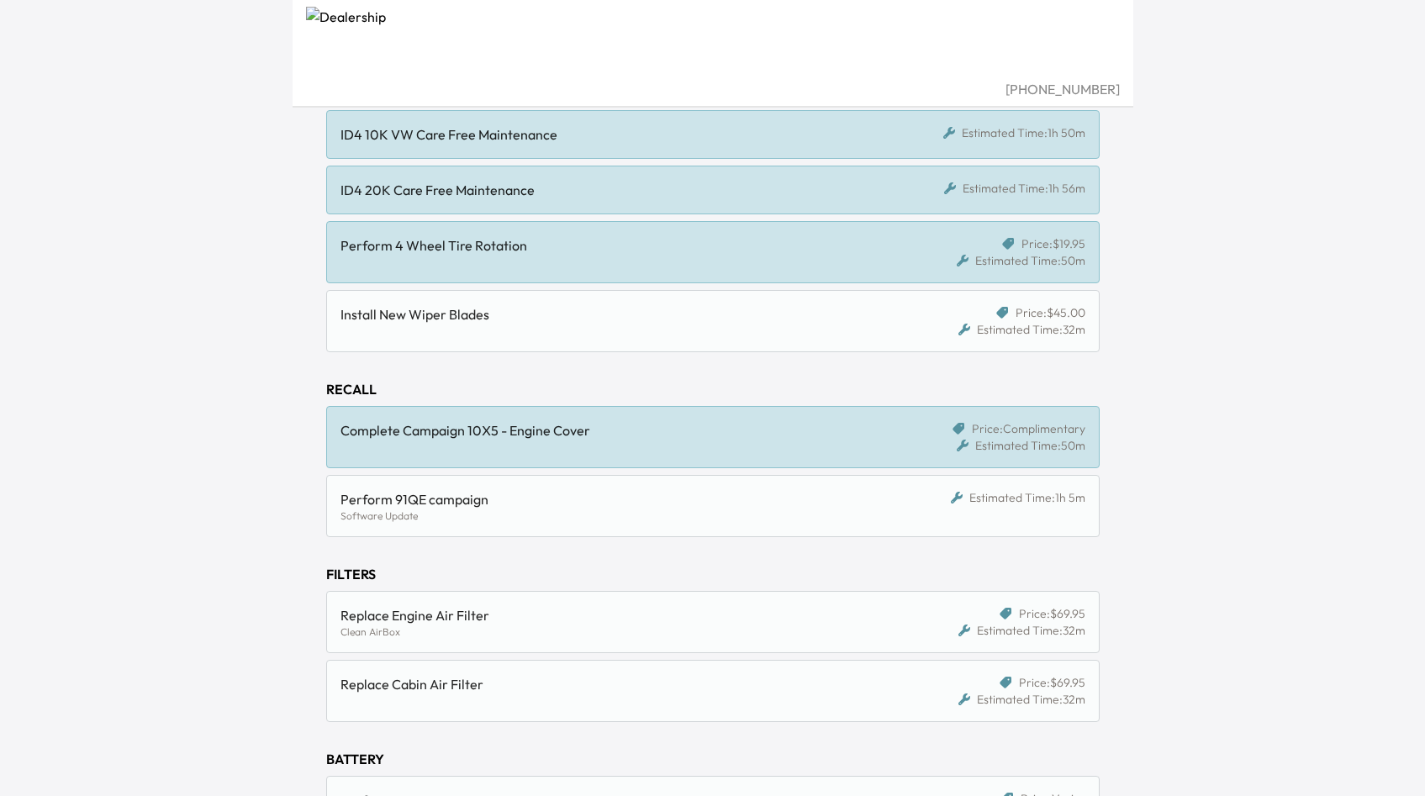
click at [681, 509] on div "Perform 91QE campaign" at bounding box center [614, 499] width 546 height 20
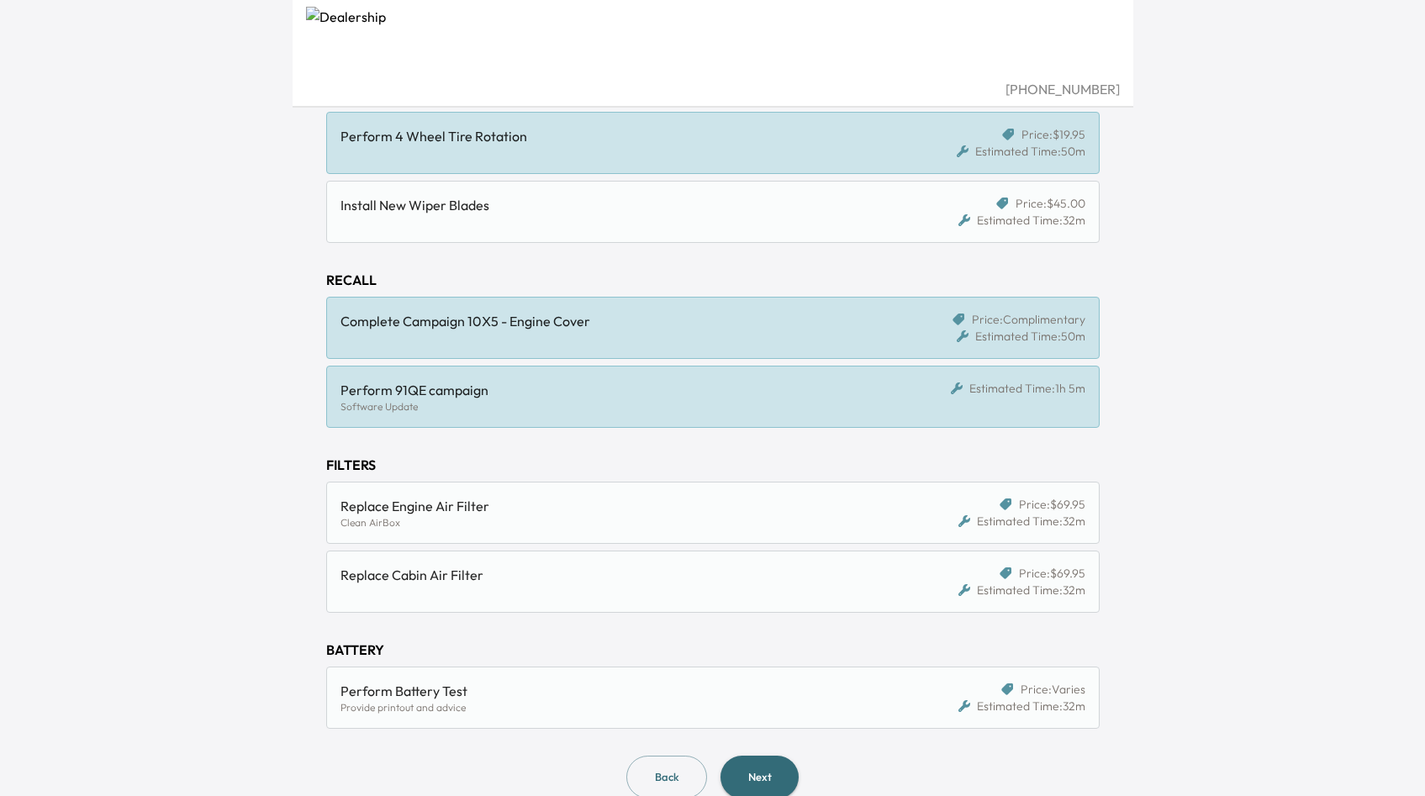
scroll to position [446, 0]
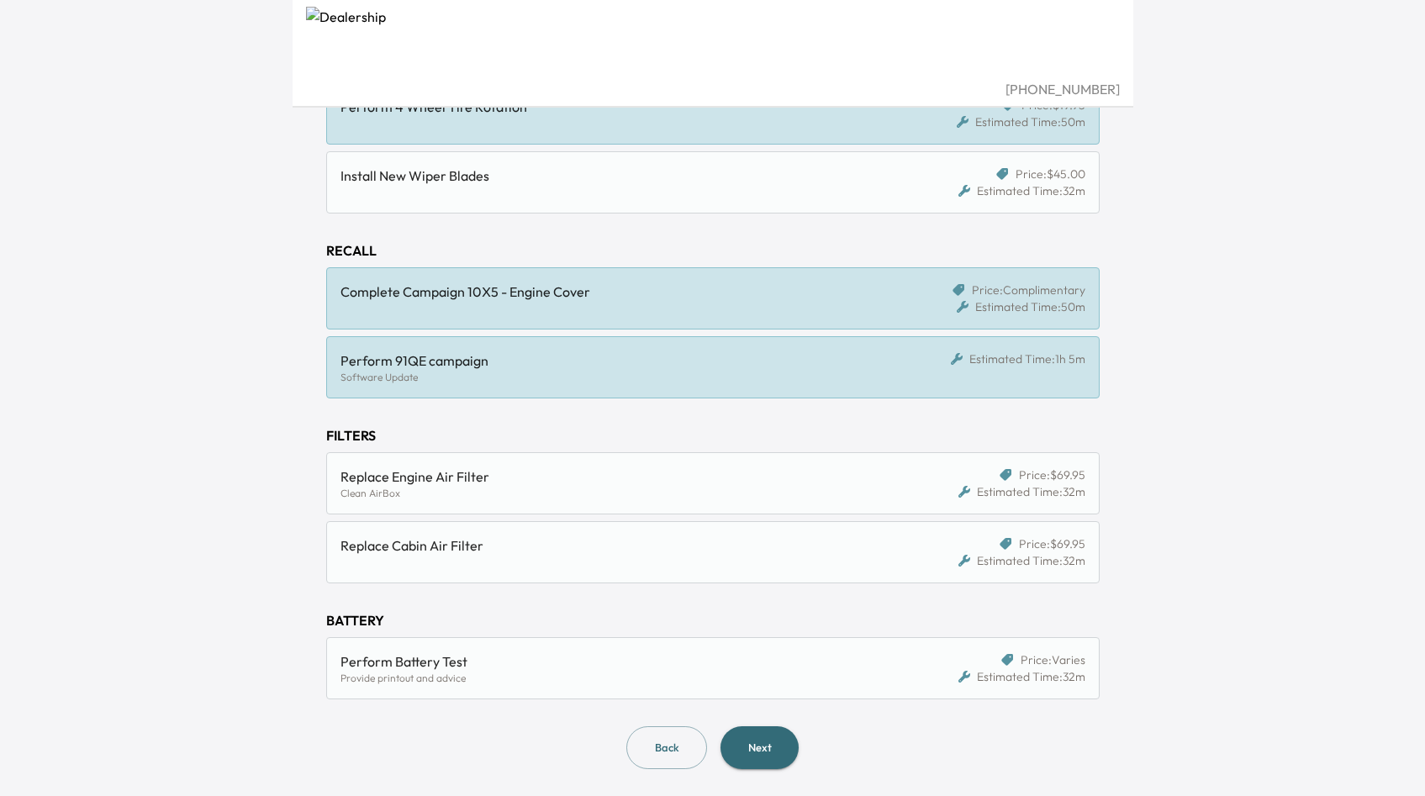
click at [772, 727] on button "Next" at bounding box center [760, 747] width 78 height 43
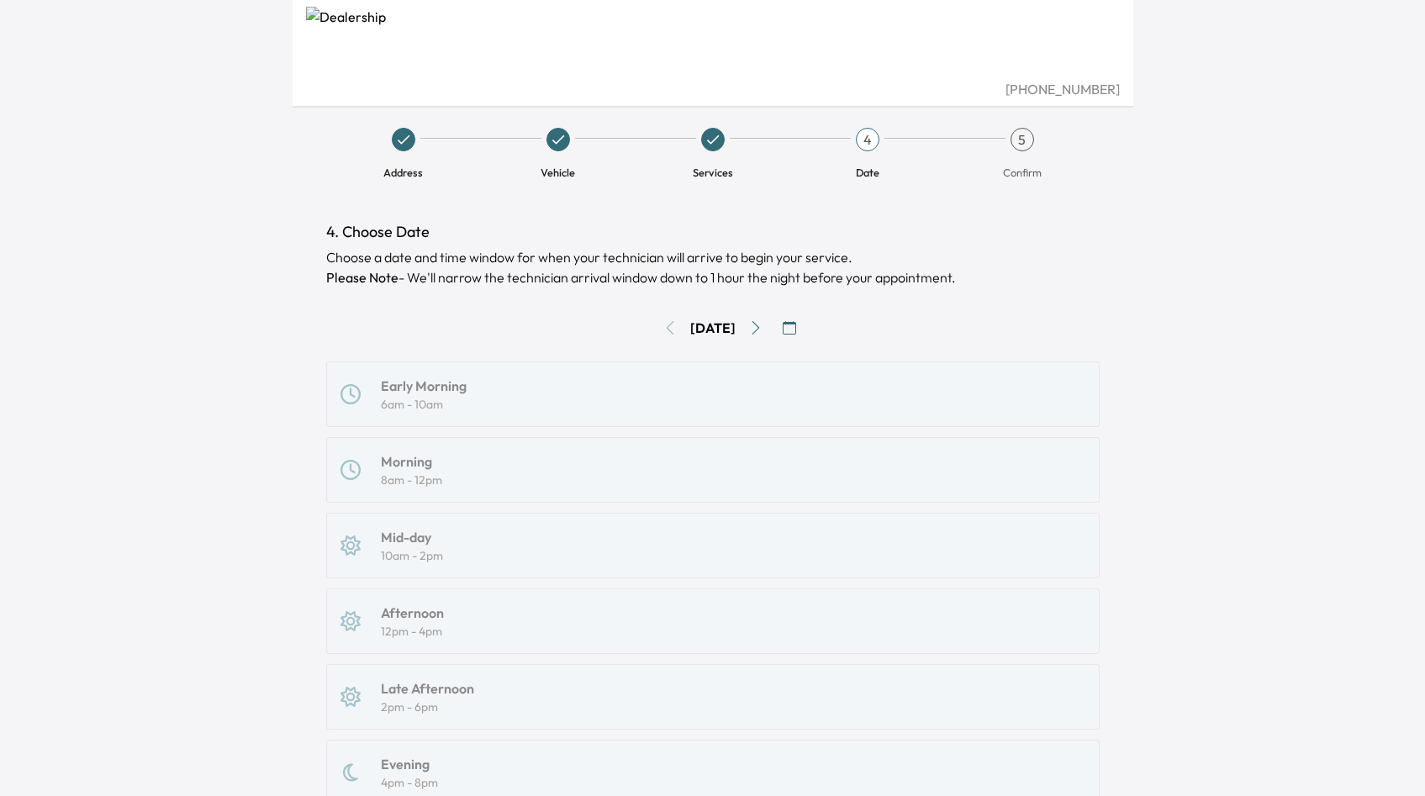
click at [495, 399] on div "Early Morning 6am - 10am Morning 8am - 12pm Mid-day 10am - 2pm Afternoon 12pm -…" at bounding box center [712, 622] width 773 height 520
click at [456, 393] on div "Early Morning 6am - 10am Morning 8am - 12pm Mid-day 10am - 2pm Afternoon 12pm -…" at bounding box center [712, 622] width 773 height 520
click at [473, 403] on div "Early Morning 6am - 10am Morning 8am - 12pm Mid-day 10am - 2pm Afternoon 12pm -…" at bounding box center [712, 622] width 773 height 520
click at [758, 331] on button "Go to next day" at bounding box center [755, 327] width 27 height 27
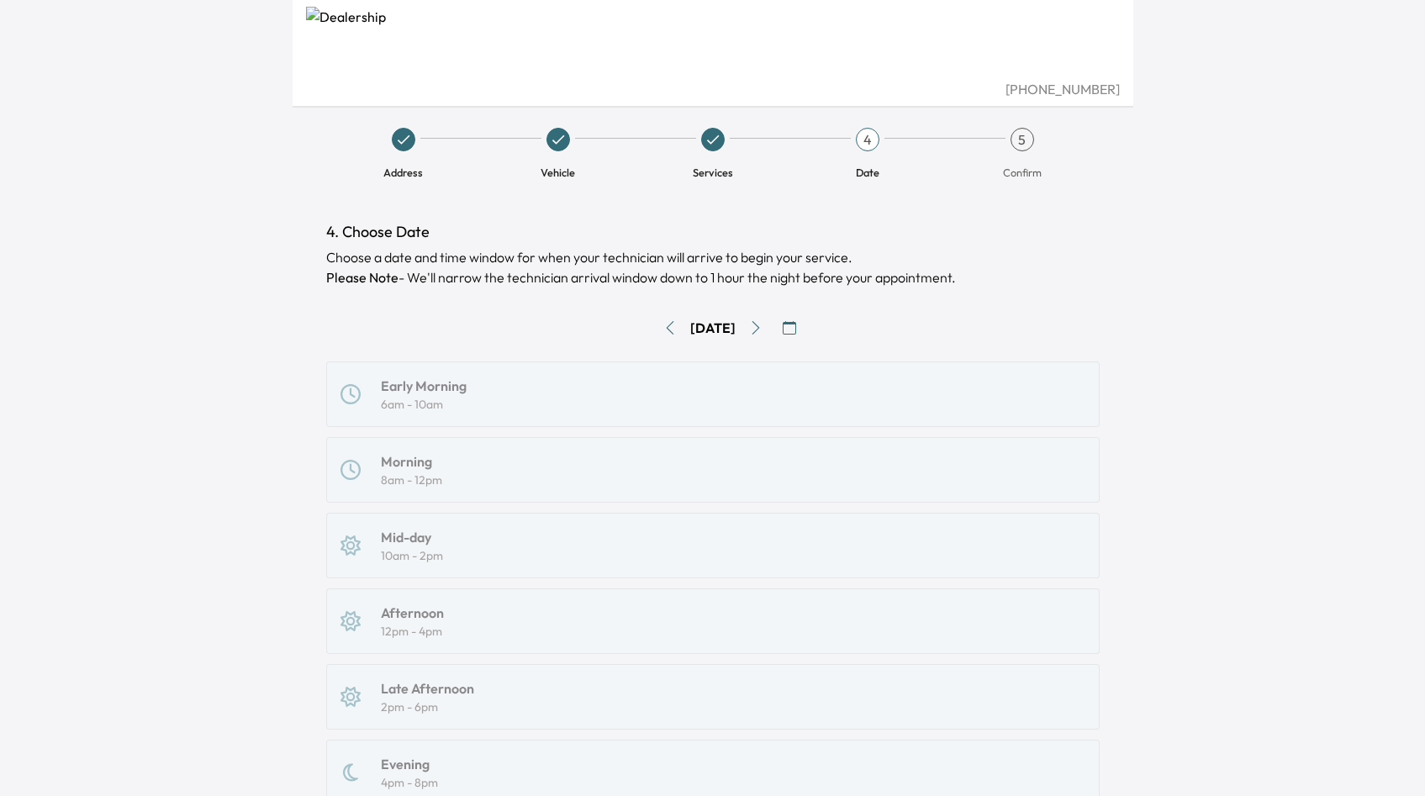
click at [758, 331] on button "Go to next day" at bounding box center [755, 327] width 27 height 27
click at [758, 331] on icon "Go to next day" at bounding box center [755, 327] width 13 height 13
click at [350, 634] on div "Early Morning 6am - 10am Morning 8am - 12pm Mid-day 10am - 2pm Afternoon 12pm -…" at bounding box center [712, 622] width 773 height 520
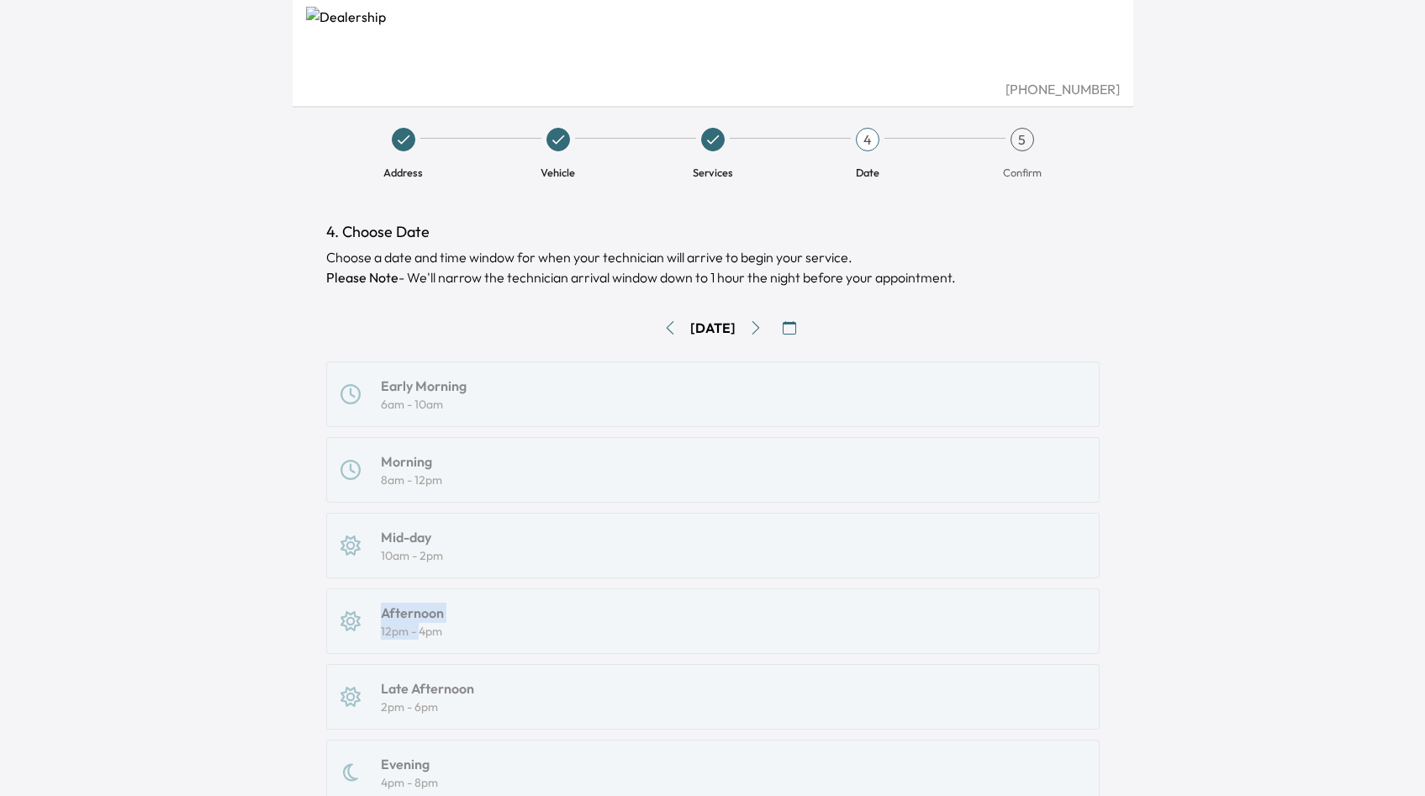
drag, startPoint x: 361, startPoint y: 634, endPoint x: 425, endPoint y: 634, distance: 63.9
click at [423, 634] on div "Early Morning 6am - 10am Morning 8am - 12pm Mid-day 10am - 2pm Afternoon 12pm -…" at bounding box center [712, 622] width 773 height 520
click at [425, 634] on div "Early Morning 6am - 10am Morning 8am - 12pm Mid-day 10am - 2pm Afternoon 12pm -…" at bounding box center [712, 622] width 773 height 520
click at [796, 327] on icon "button" at bounding box center [789, 327] width 13 height 13
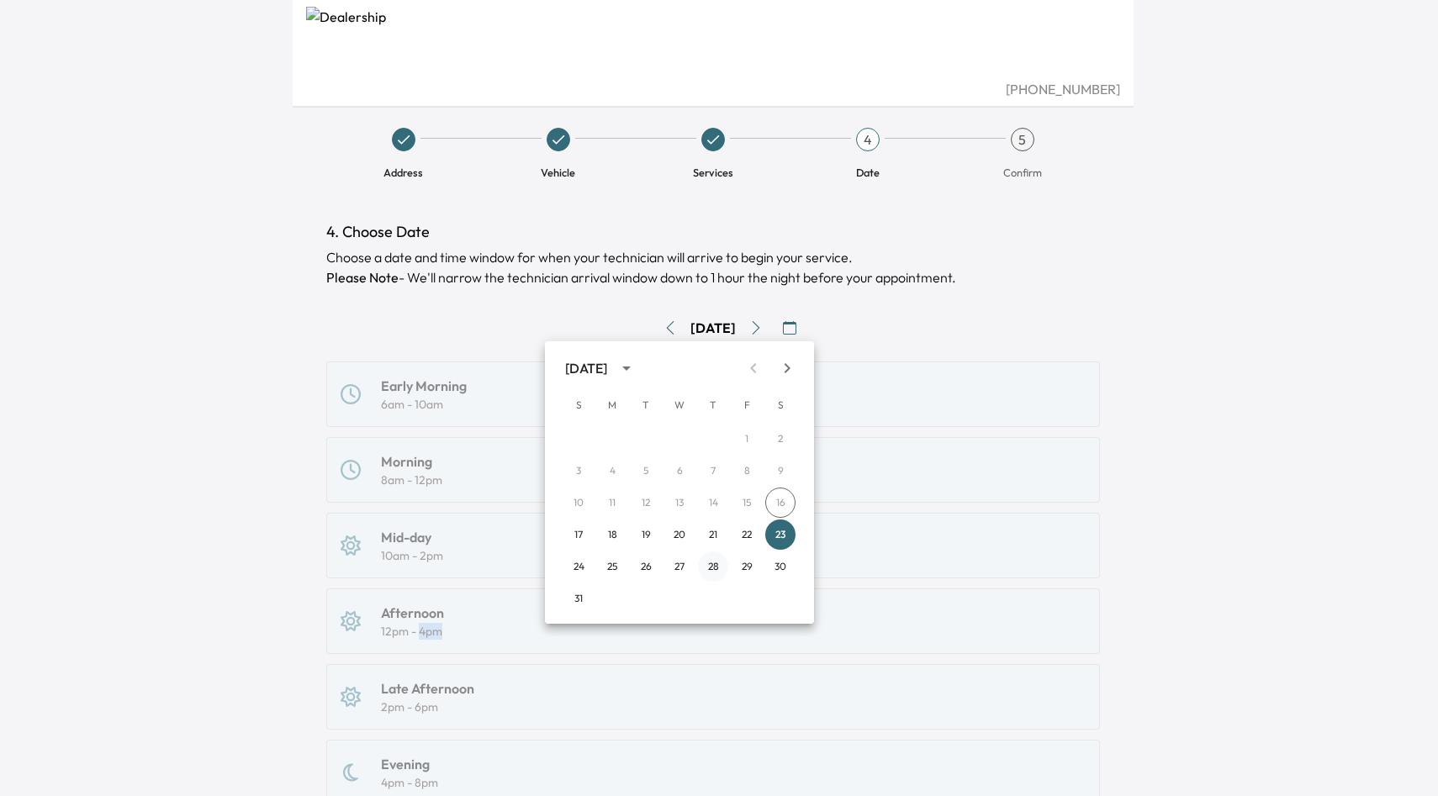
click at [714, 567] on button "28" at bounding box center [713, 567] width 30 height 30
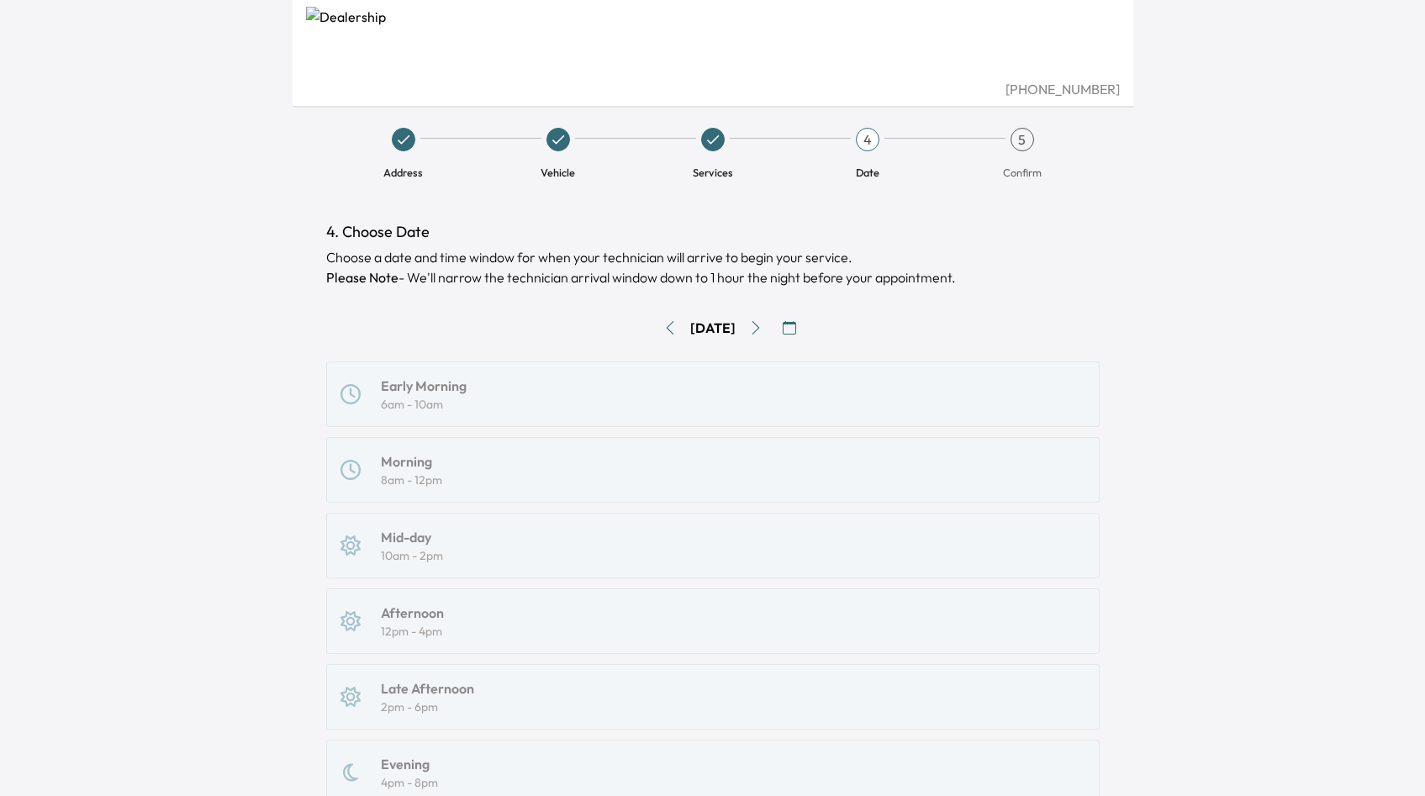
click at [351, 564] on div "Early Morning 6am - 10am Morning 8am - 12pm Mid-day 10am - 2pm Afternoon 12pm -…" at bounding box center [712, 622] width 773 height 520
click at [412, 609] on div "Early Morning 6am - 10am Morning 8am - 12pm Mid-day 10am - 2pm Afternoon 12pm -…" at bounding box center [712, 622] width 773 height 520
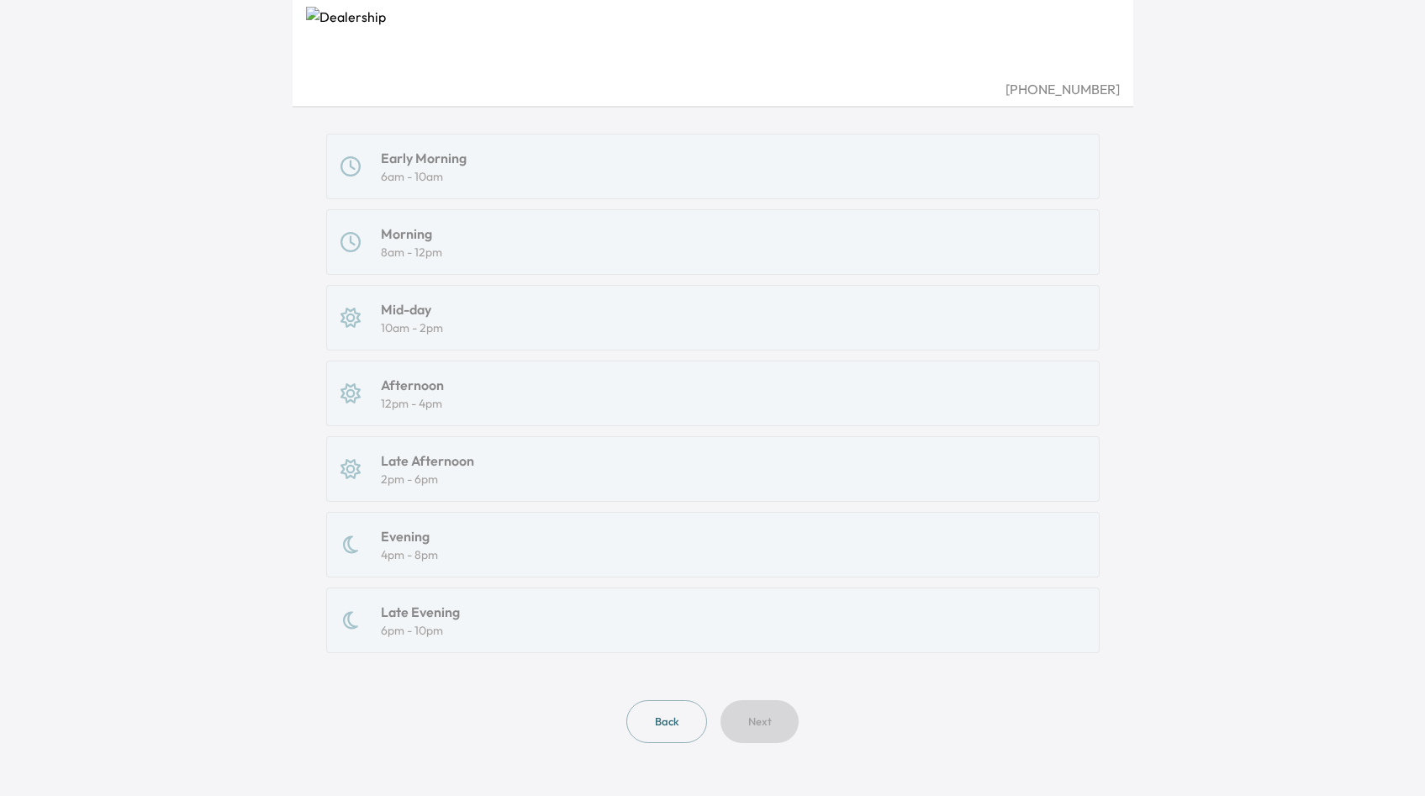
click at [412, 609] on div "Early Morning 6am - 10am Morning 8am - 12pm Mid-day 10am - 2pm Afternoon 12pm -…" at bounding box center [712, 394] width 773 height 520
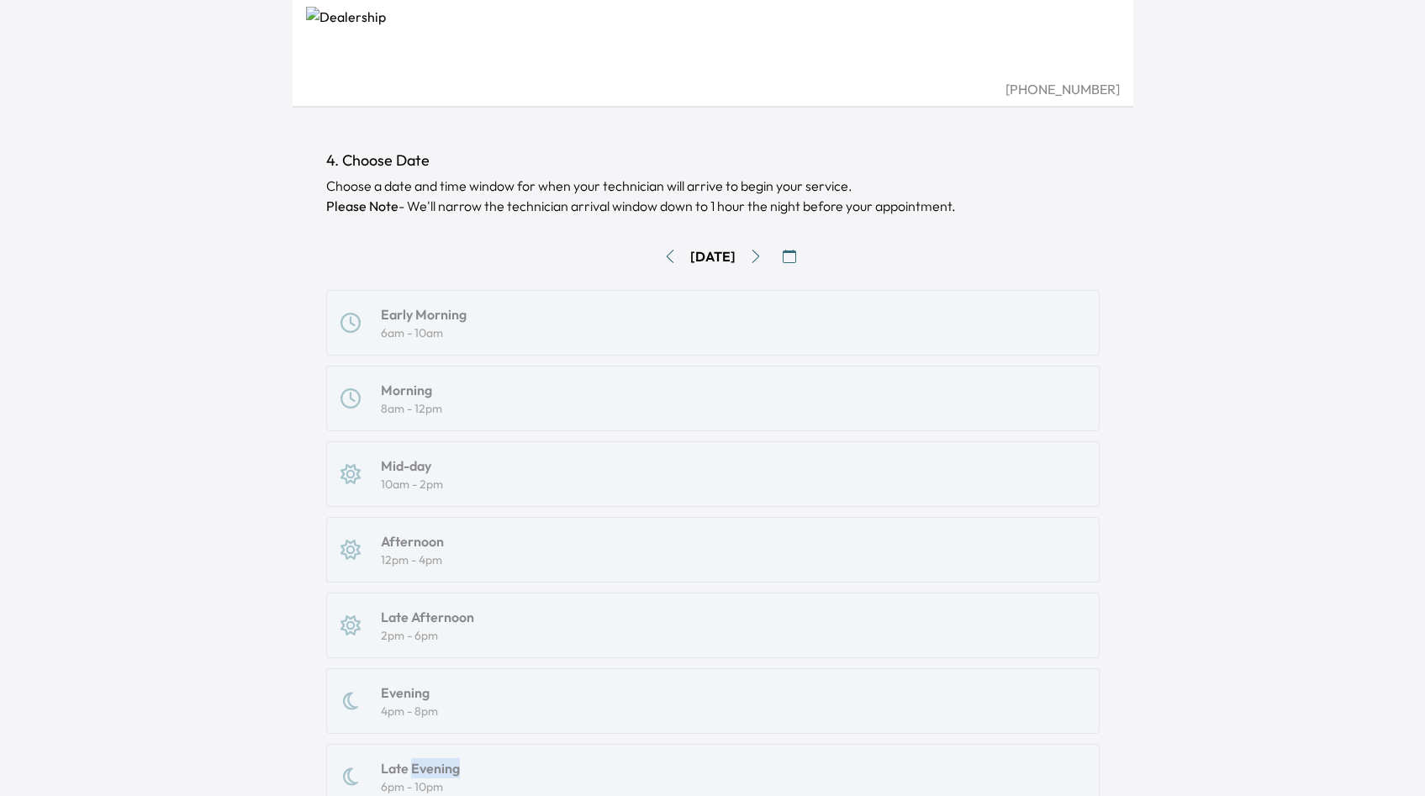
scroll to position [36, 0]
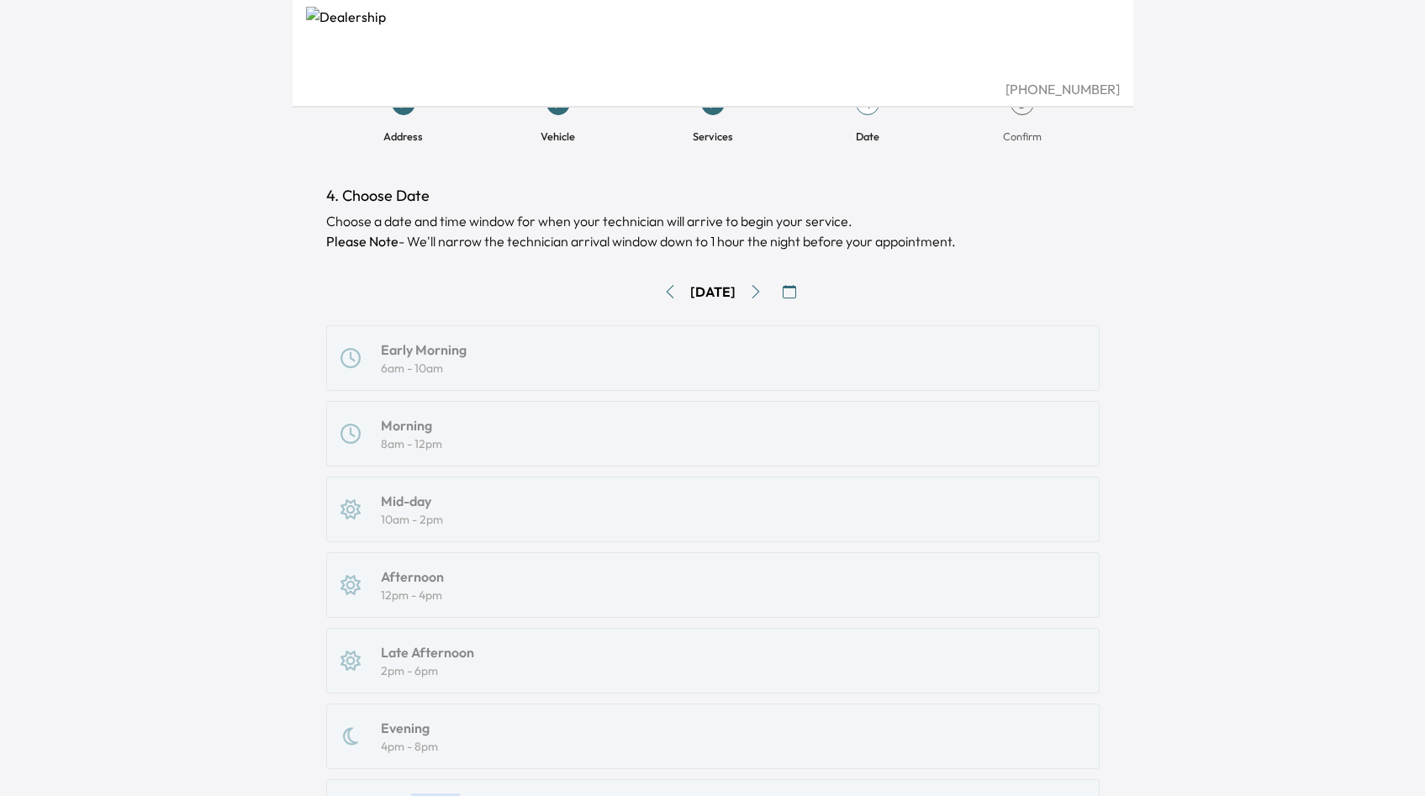
click at [759, 289] on icon "Go to next day" at bounding box center [756, 291] width 8 height 13
click at [763, 289] on icon "Go to next day" at bounding box center [755, 291] width 13 height 13
click at [768, 304] on button "Go to next day" at bounding box center [755, 291] width 27 height 27
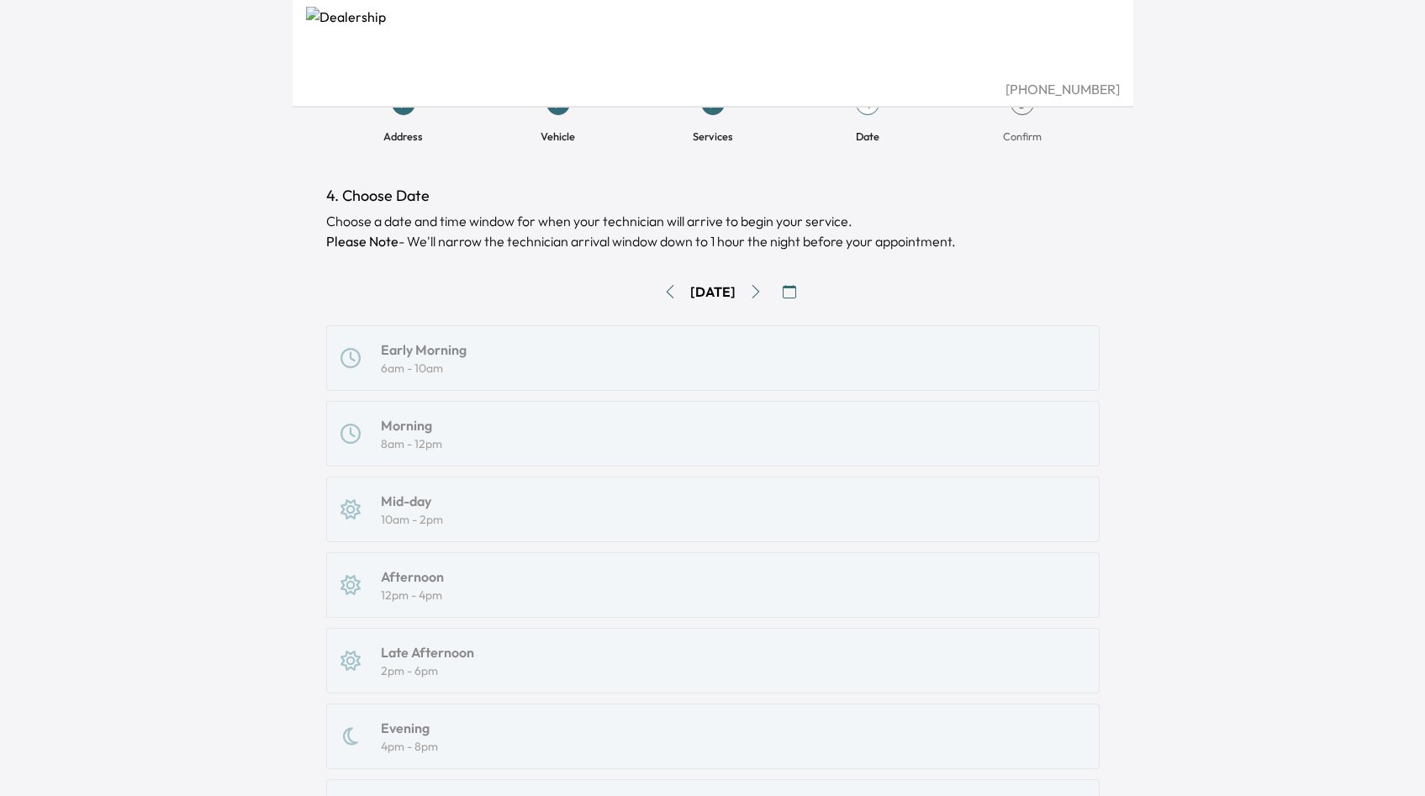
click at [768, 304] on button "Go to next day" at bounding box center [755, 291] width 27 height 27
click at [768, 304] on div "[DATE]" at bounding box center [712, 291] width 773 height 27
click at [768, 305] on div "[DATE]" at bounding box center [712, 291] width 773 height 27
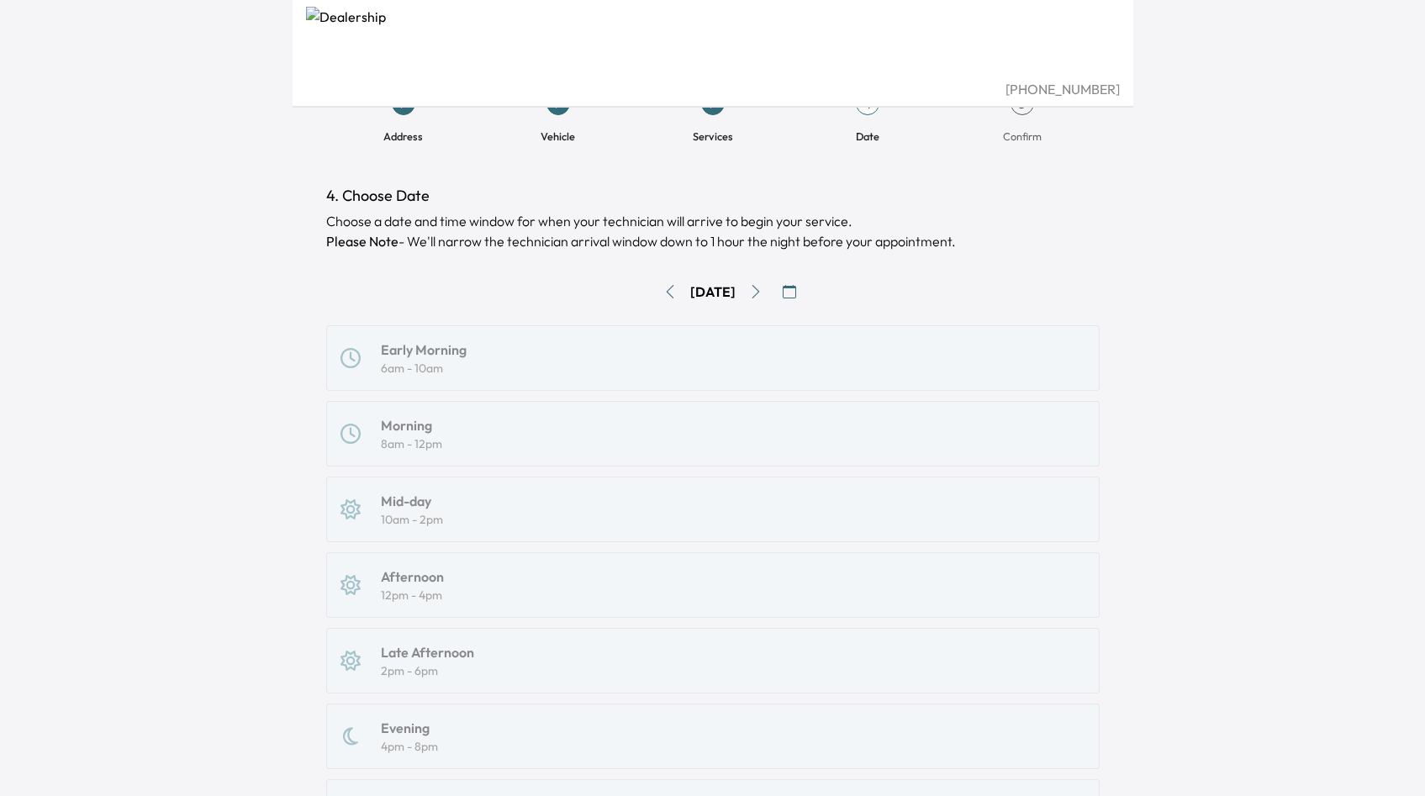
click at [758, 298] on icon "Go to next day" at bounding box center [756, 291] width 8 height 13
click at [758, 298] on button "Go to next day" at bounding box center [755, 291] width 27 height 27
click at [758, 301] on button "Go to next day" at bounding box center [755, 291] width 27 height 27
click at [758, 302] on button "Go to next day" at bounding box center [755, 291] width 27 height 27
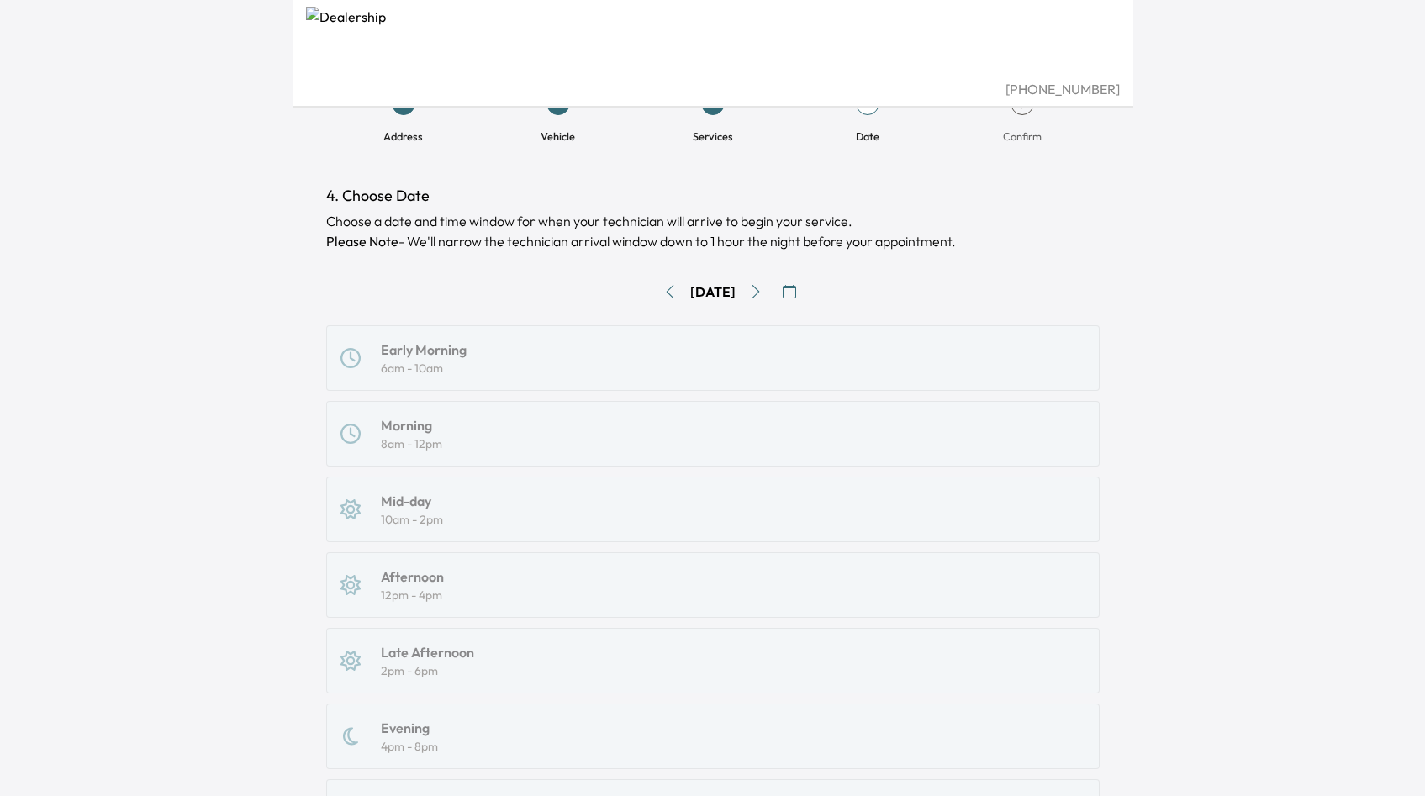
click at [758, 302] on div "[DATE]" at bounding box center [712, 291] width 773 height 27
click at [446, 351] on div "Early Morning 6am - 10am Morning 8am - 12pm Mid-day 10am - 2pm Afternoon 12pm -…" at bounding box center [712, 585] width 773 height 520
drag, startPoint x: 446, startPoint y: 351, endPoint x: 900, endPoint y: 367, distance: 453.4
click at [898, 367] on div "Early Morning 6am - 10am Morning 8am - 12pm Mid-day 10am - 2pm Afternoon 12pm -…" at bounding box center [712, 585] width 773 height 520
drag, startPoint x: 908, startPoint y: 367, endPoint x: 967, endPoint y: 371, distance: 58.9
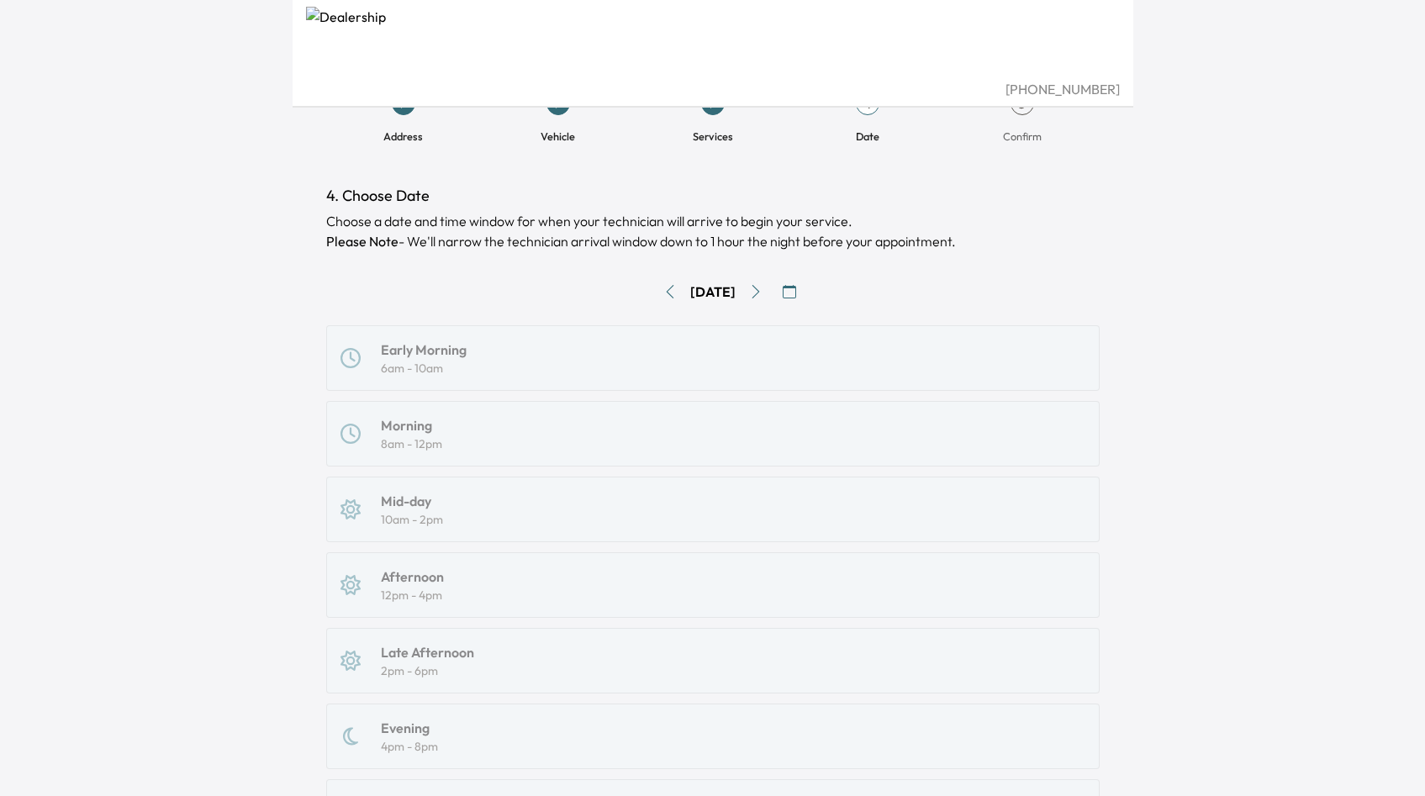
click at [966, 374] on div "Early Morning 6am - 10am Morning 8am - 12pm Mid-day 10am - 2pm Afternoon 12pm -…" at bounding box center [712, 585] width 773 height 520
click at [967, 371] on div "Early Morning 6am - 10am Morning 8am - 12pm Mid-day 10am - 2pm Afternoon 12pm -…" at bounding box center [712, 585] width 773 height 520
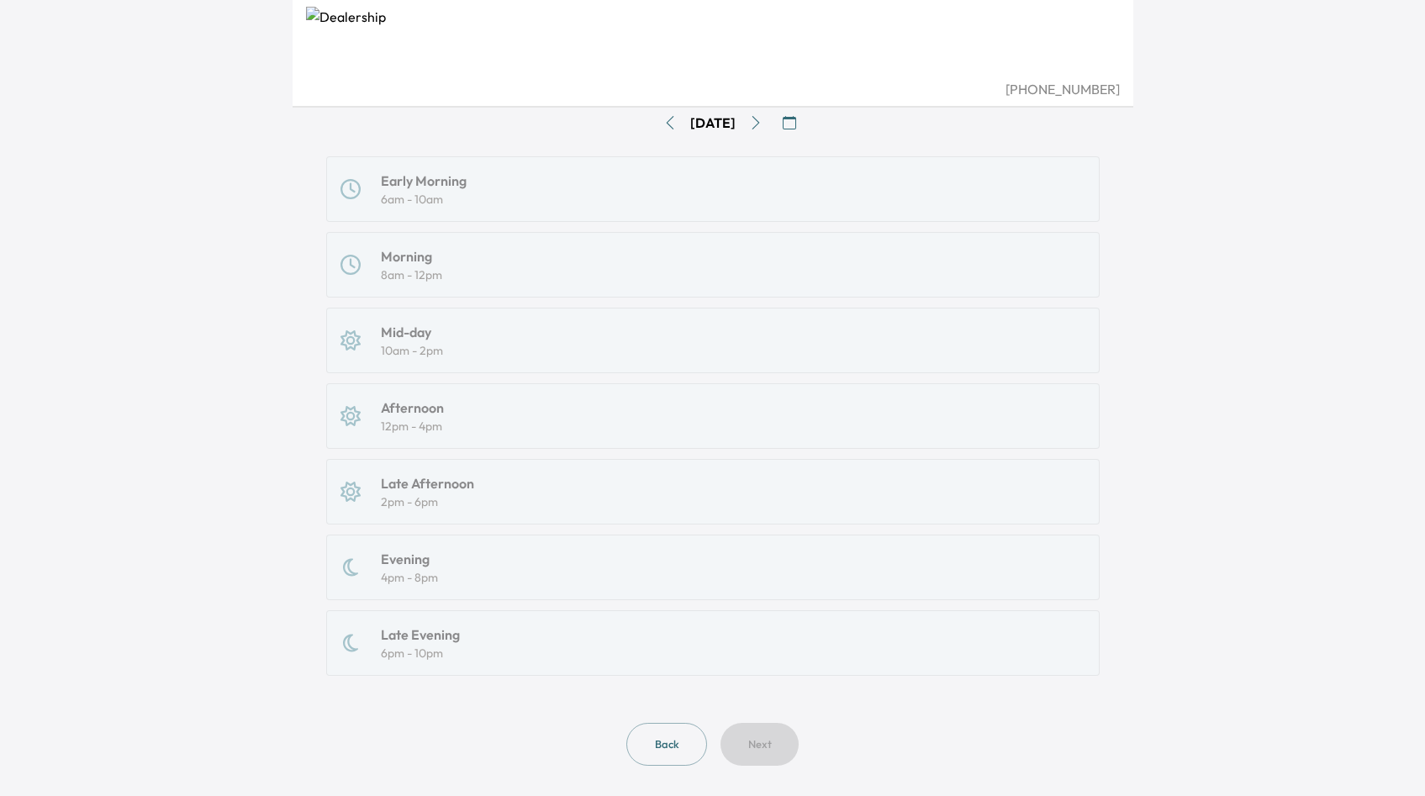
scroll to position [229, 0]
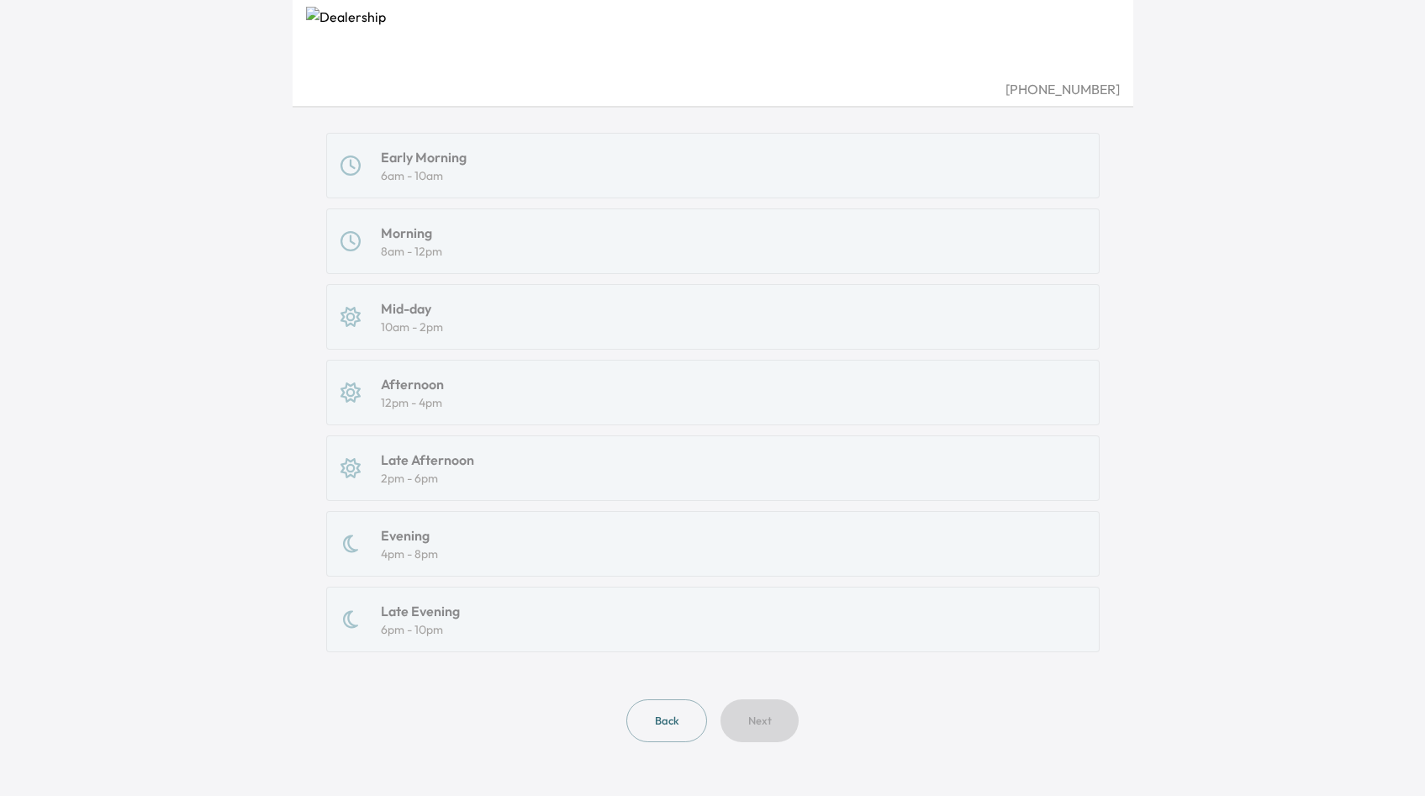
click at [889, 580] on div "Early Morning 6am - 10am Morning 8am - 12pm Mid-day 10am - 2pm Afternoon 12pm -…" at bounding box center [712, 393] width 773 height 520
click at [824, 649] on div "Early Morning 6am - 10am Morning 8am - 12pm Mid-day 10am - 2pm Afternoon 12pm -…" at bounding box center [712, 393] width 773 height 520
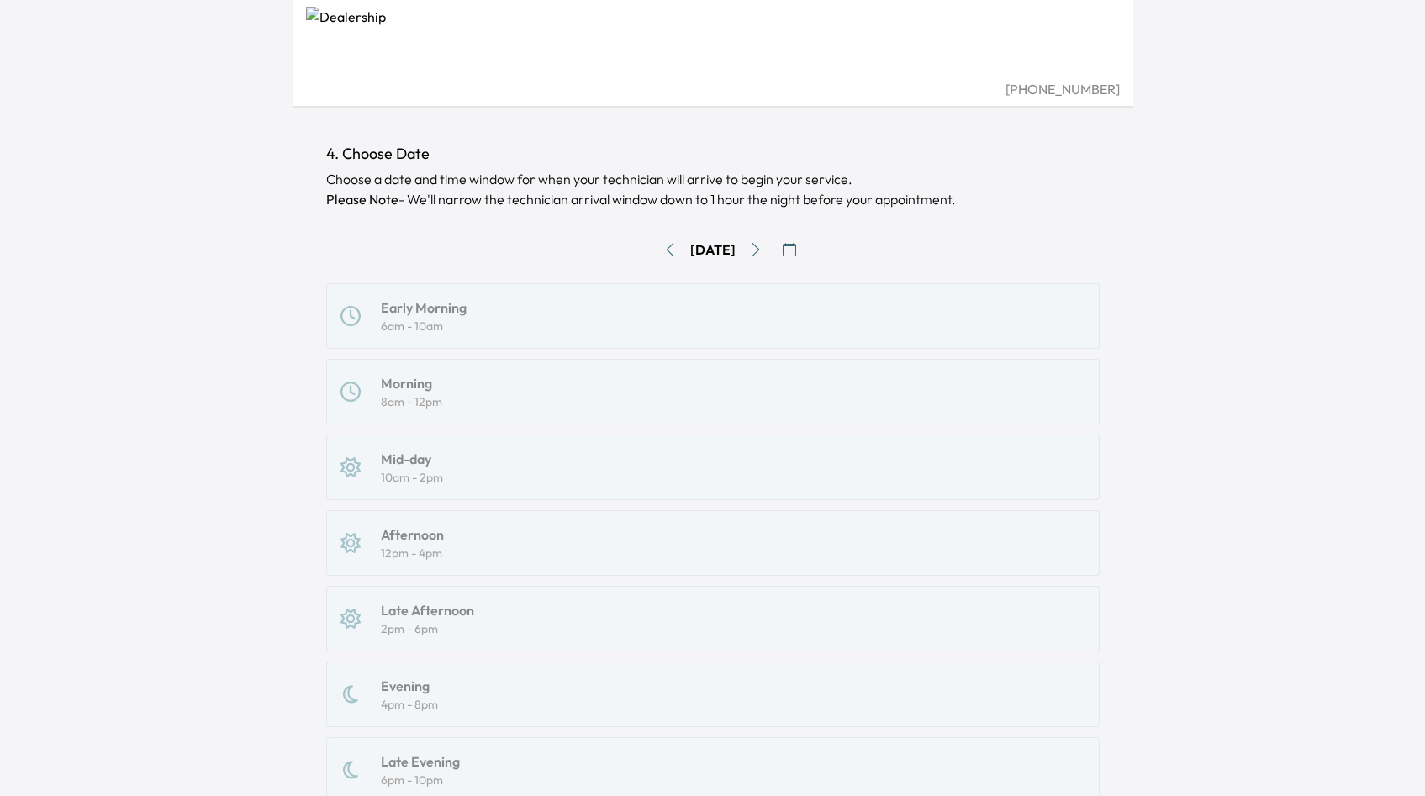
scroll to position [0, 0]
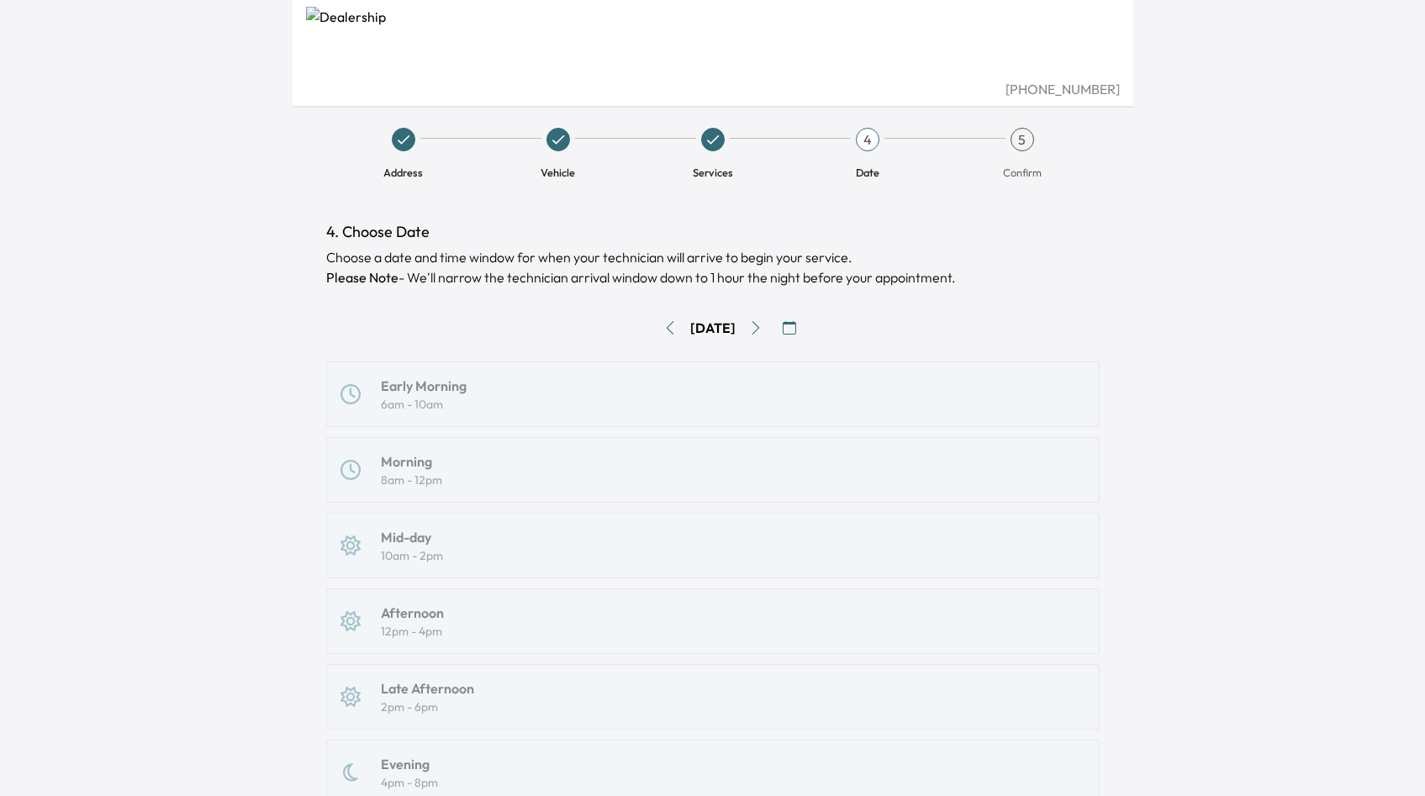
click at [803, 325] on button "button" at bounding box center [789, 327] width 27 height 27
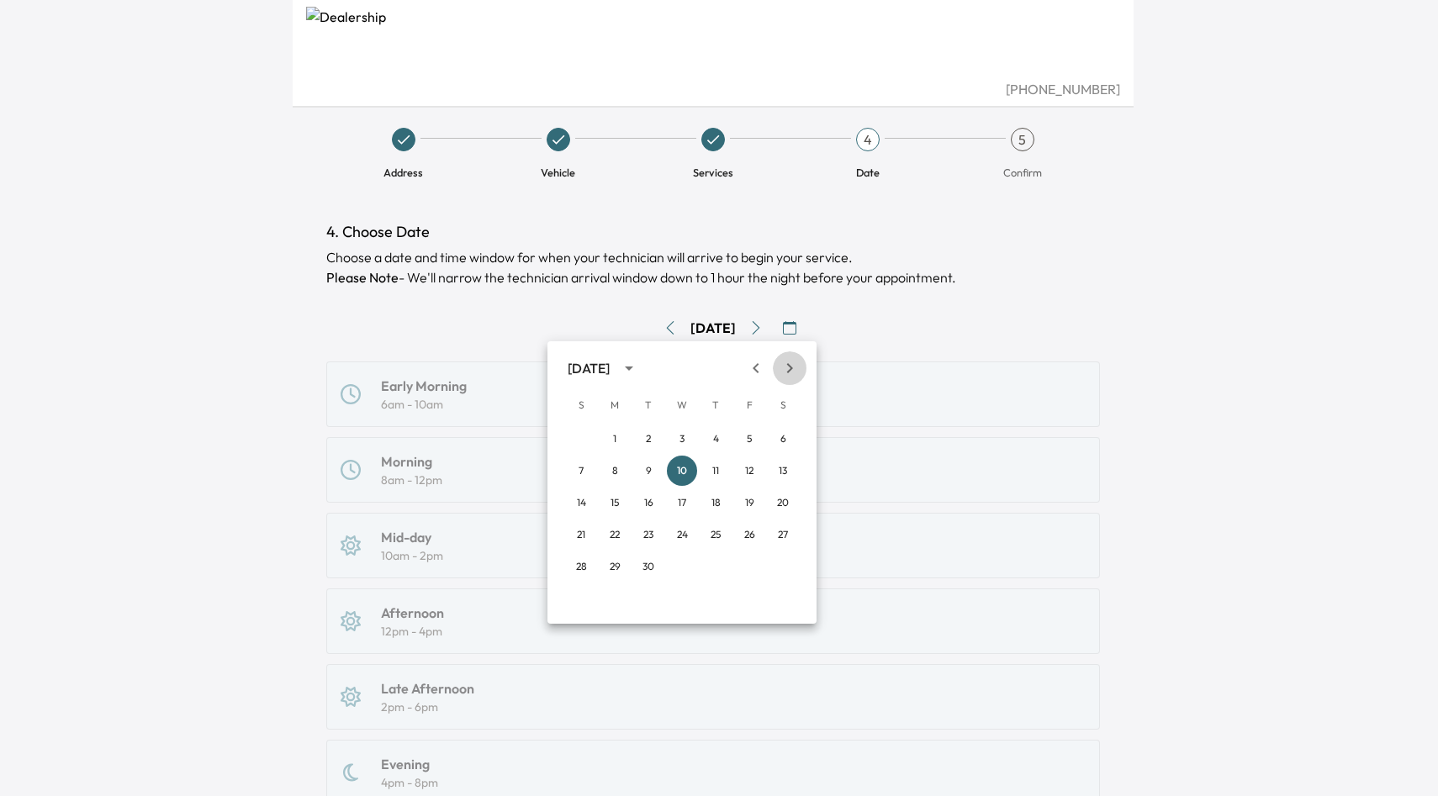
click at [799, 362] on icon "Next month" at bounding box center [789, 368] width 20 height 20
click at [687, 472] on button "5" at bounding box center [682, 471] width 30 height 30
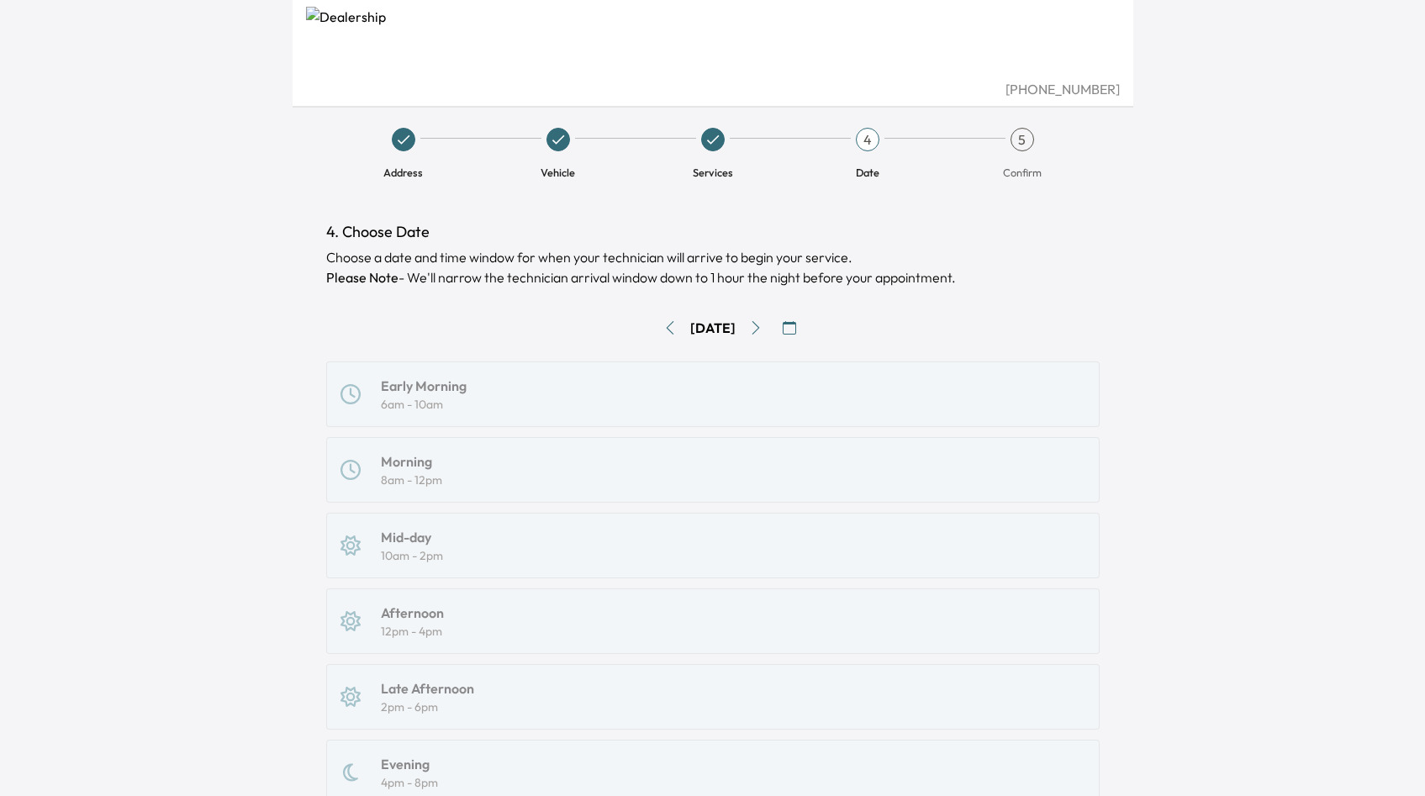
click at [412, 457] on div "Early Morning 6am - 10am Morning 8am - 12pm Mid-day 10am - 2pm Afternoon 12pm -…" at bounding box center [712, 622] width 773 height 520
click at [387, 420] on div "Early Morning 6am - 10am Morning 8am - 12pm Mid-day 10am - 2pm Afternoon 12pm -…" at bounding box center [712, 622] width 773 height 520
click at [399, 394] on div "Early Morning 6am - 10am Morning 8am - 12pm Mid-day 10am - 2pm Afternoon 12pm -…" at bounding box center [712, 622] width 773 height 520
click at [721, 158] on span "Services" at bounding box center [712, 165] width 141 height 29
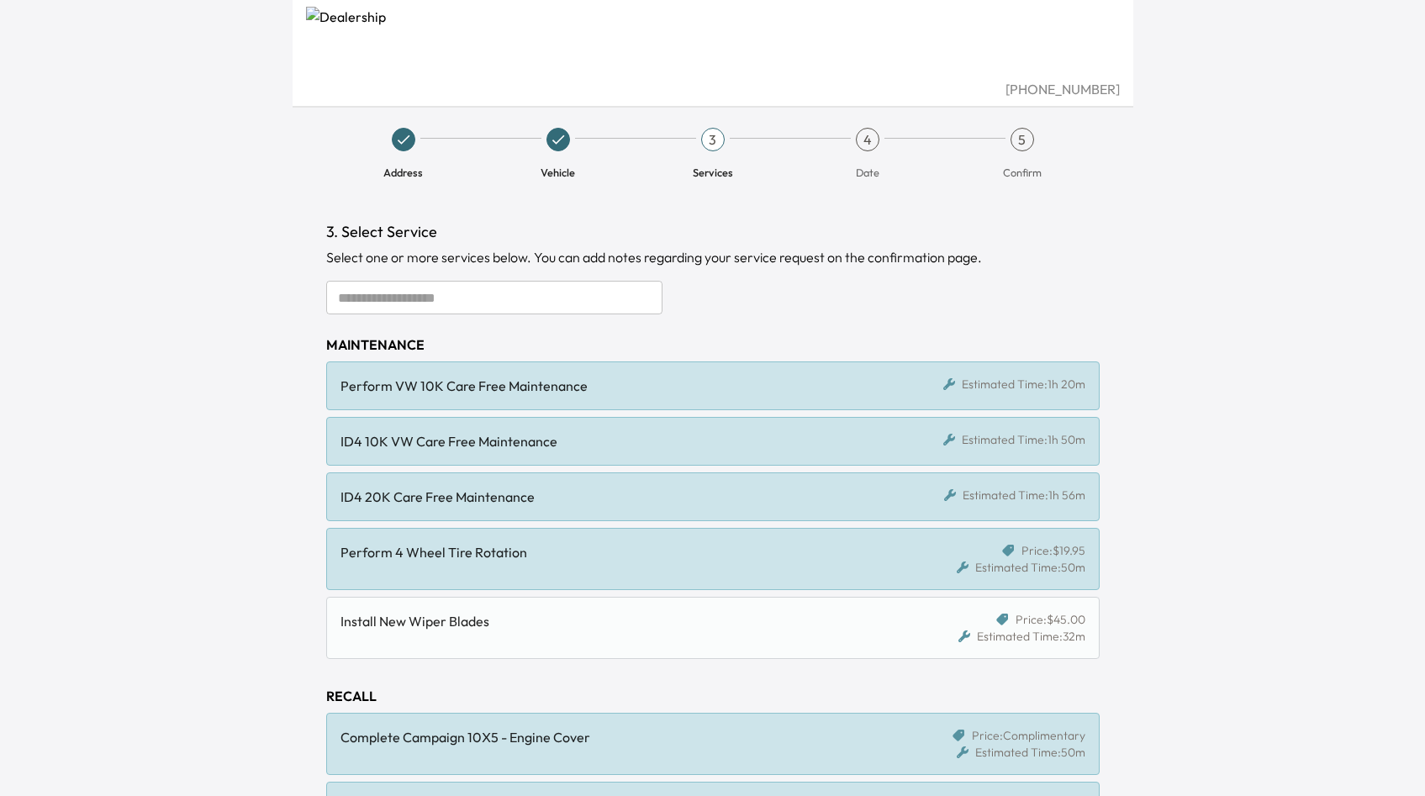
click at [834, 158] on span "Date" at bounding box center [867, 165] width 141 height 29
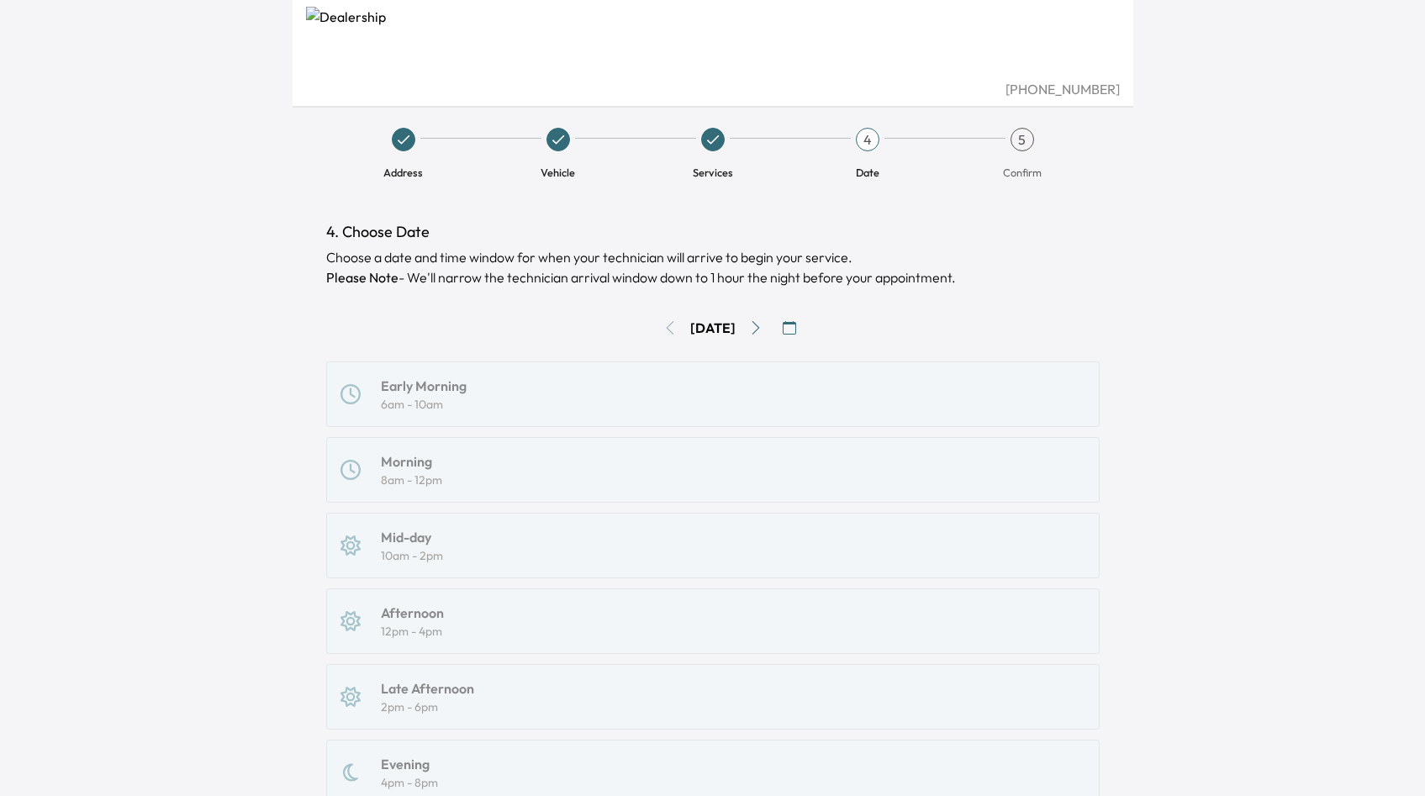
click at [851, 158] on span "Date" at bounding box center [867, 165] width 141 height 29
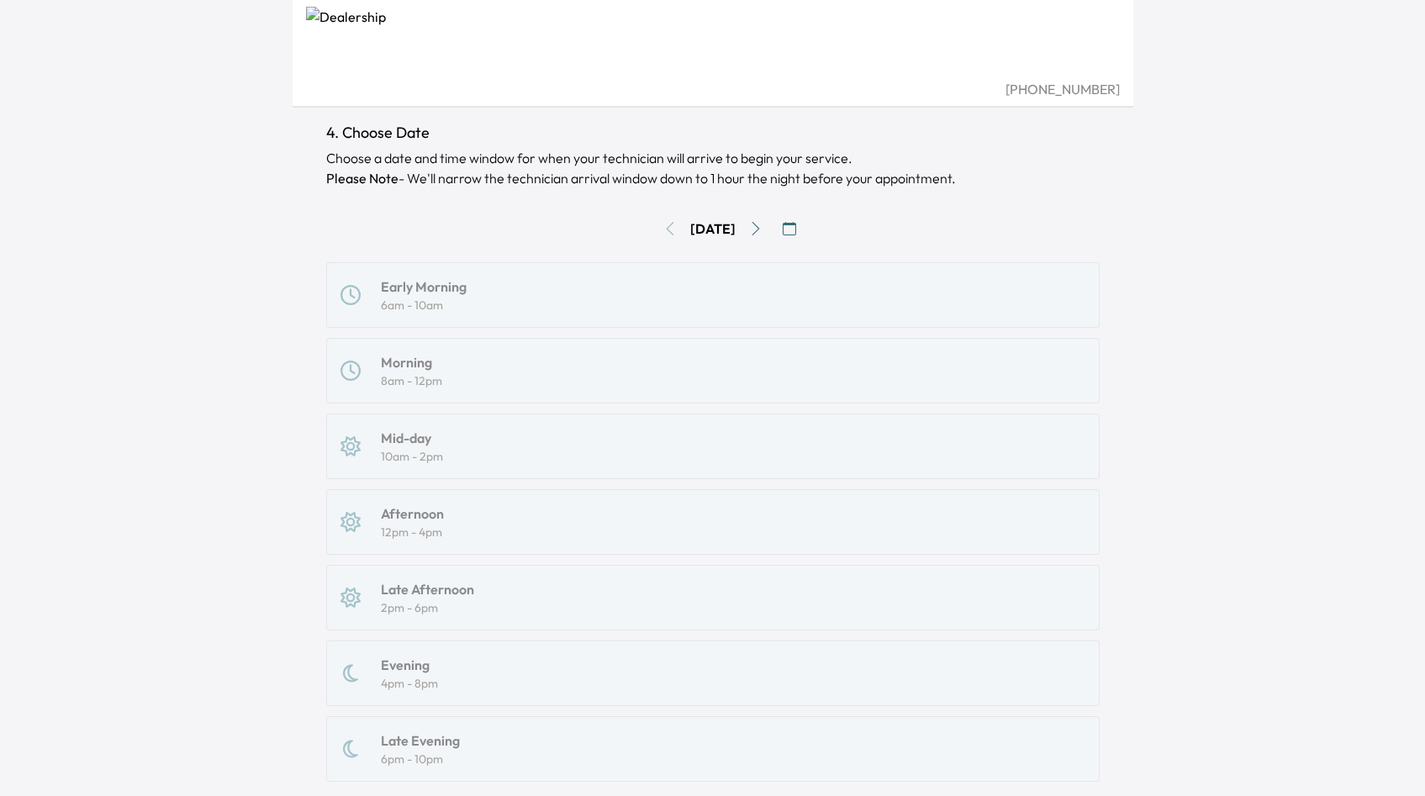
scroll to position [229, 0]
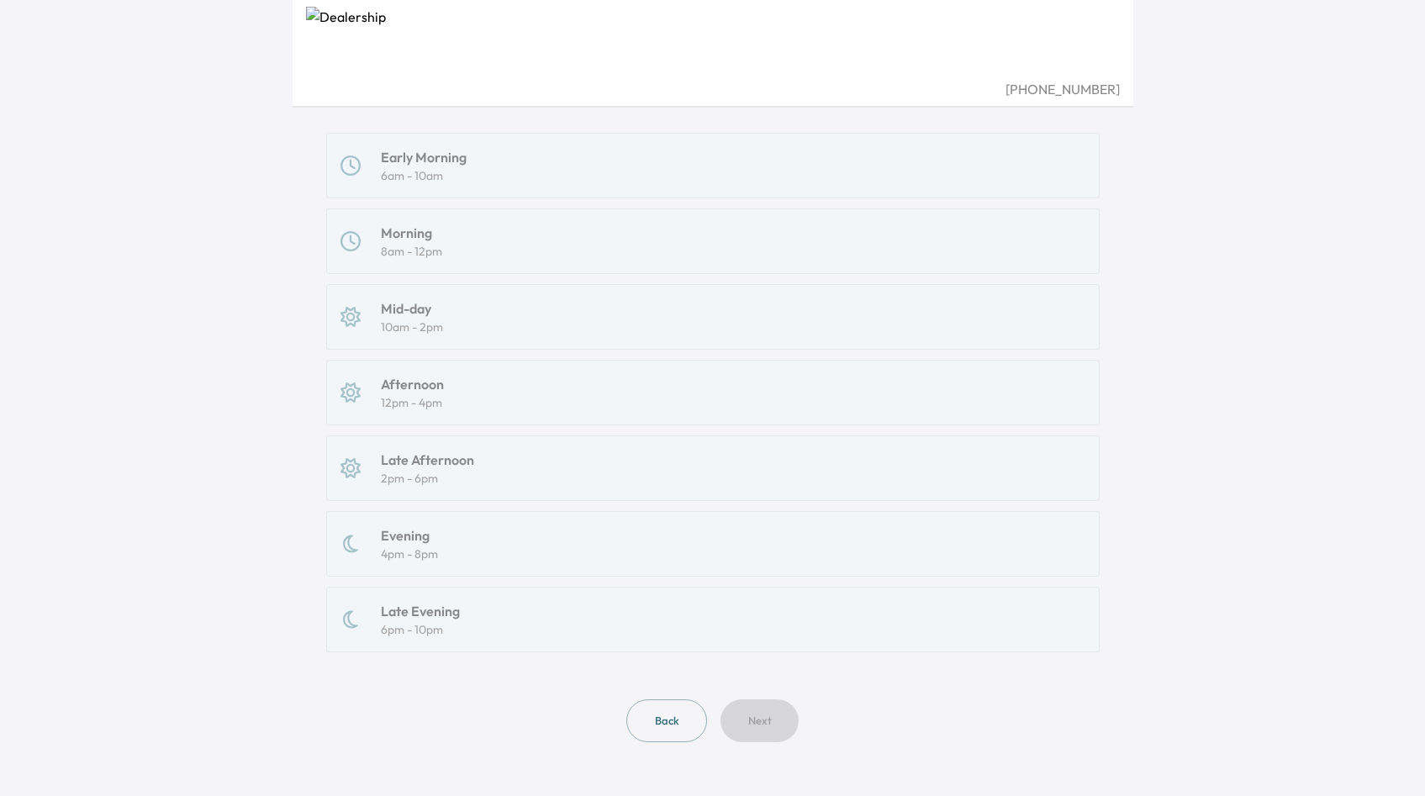
click at [409, 541] on div "Early Morning 6am - 10am Morning 8am - 12pm Mid-day 10am - 2pm Afternoon 12pm -…" at bounding box center [712, 393] width 773 height 520
click at [403, 598] on div "Early Morning 6am - 10am Morning 8am - 12pm Mid-day 10am - 2pm Afternoon 12pm -…" at bounding box center [712, 393] width 773 height 520
click at [710, 364] on div "Early Morning 6am - 10am Morning 8am - 12pm Mid-day 10am - 2pm Afternoon 12pm -…" at bounding box center [712, 393] width 773 height 520
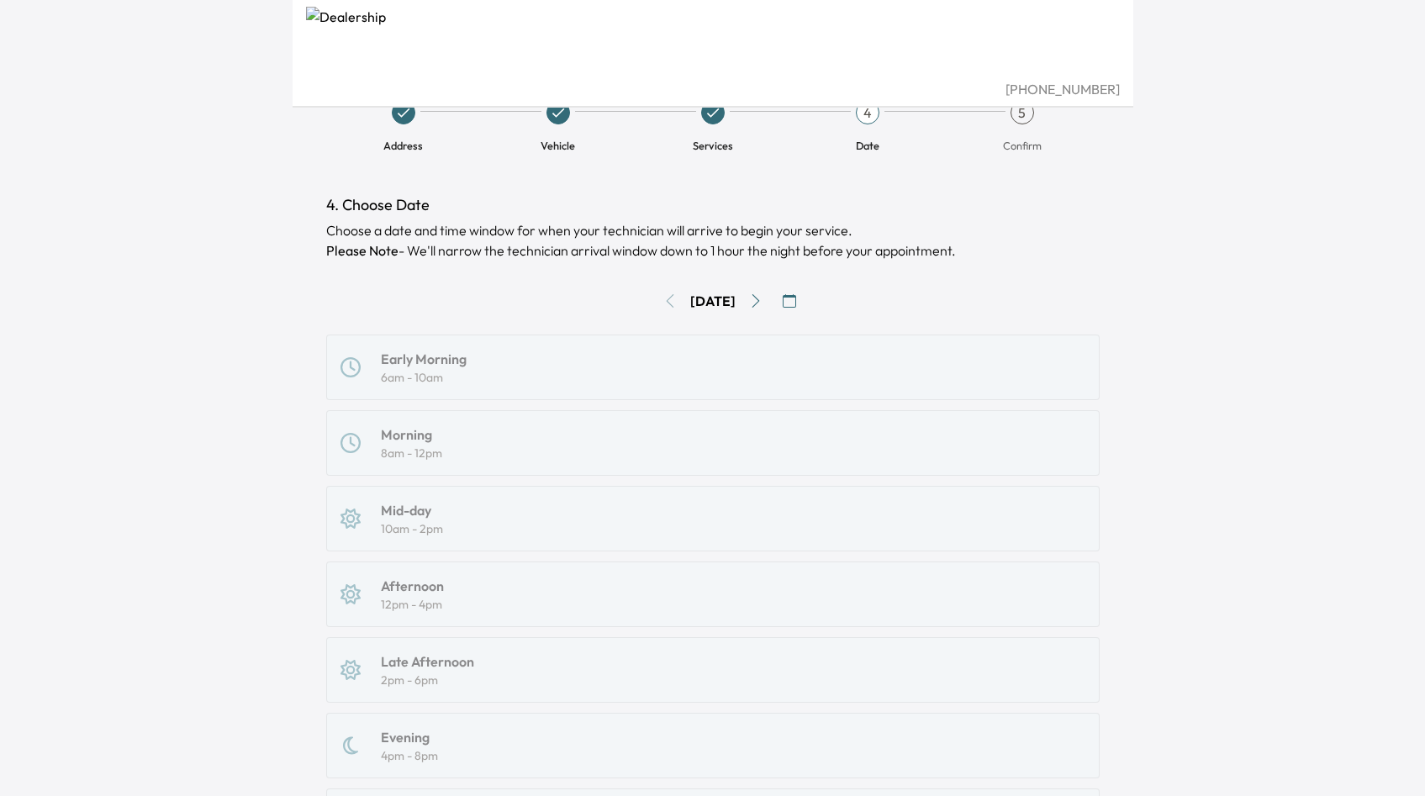
scroll to position [0, 0]
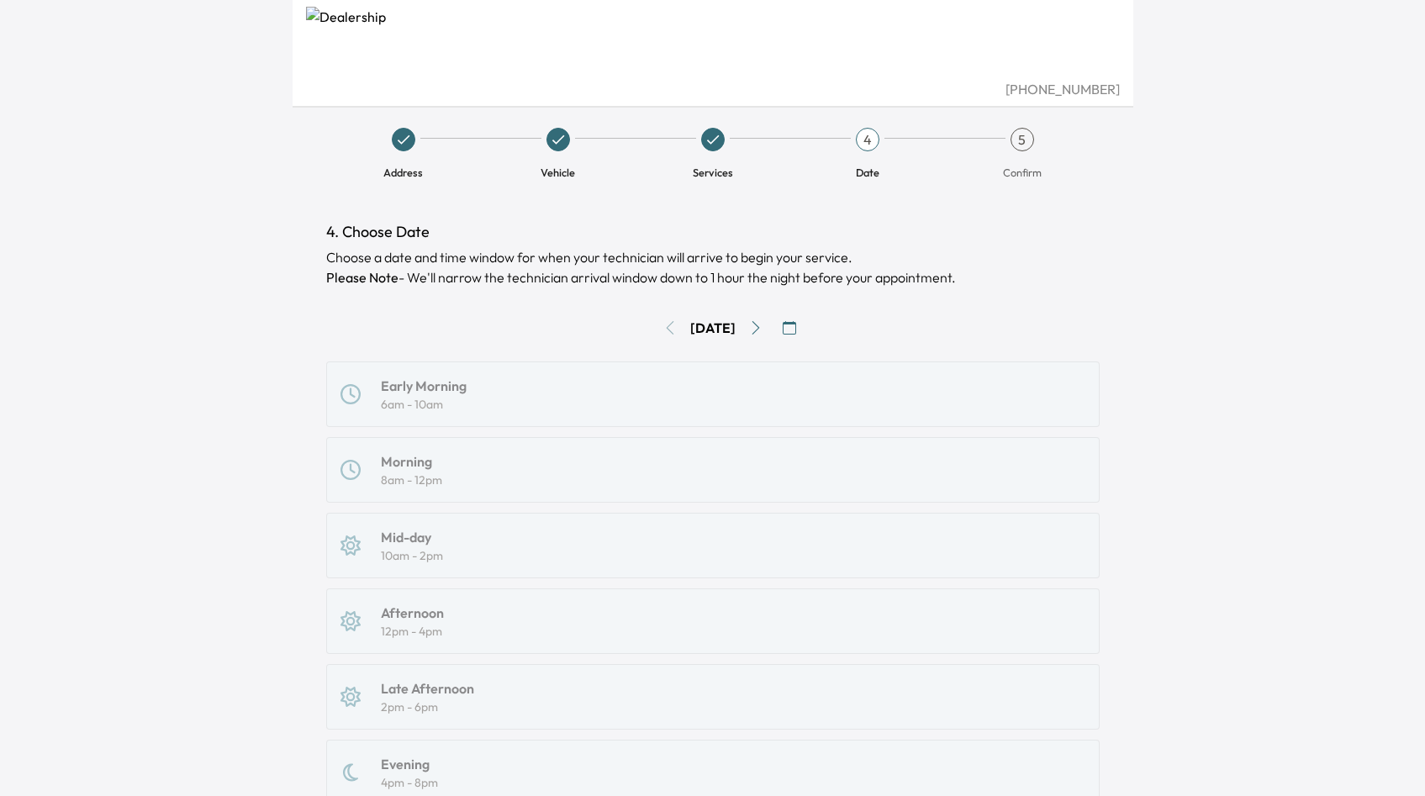
click at [794, 329] on icon "button" at bounding box center [789, 327] width 13 height 13
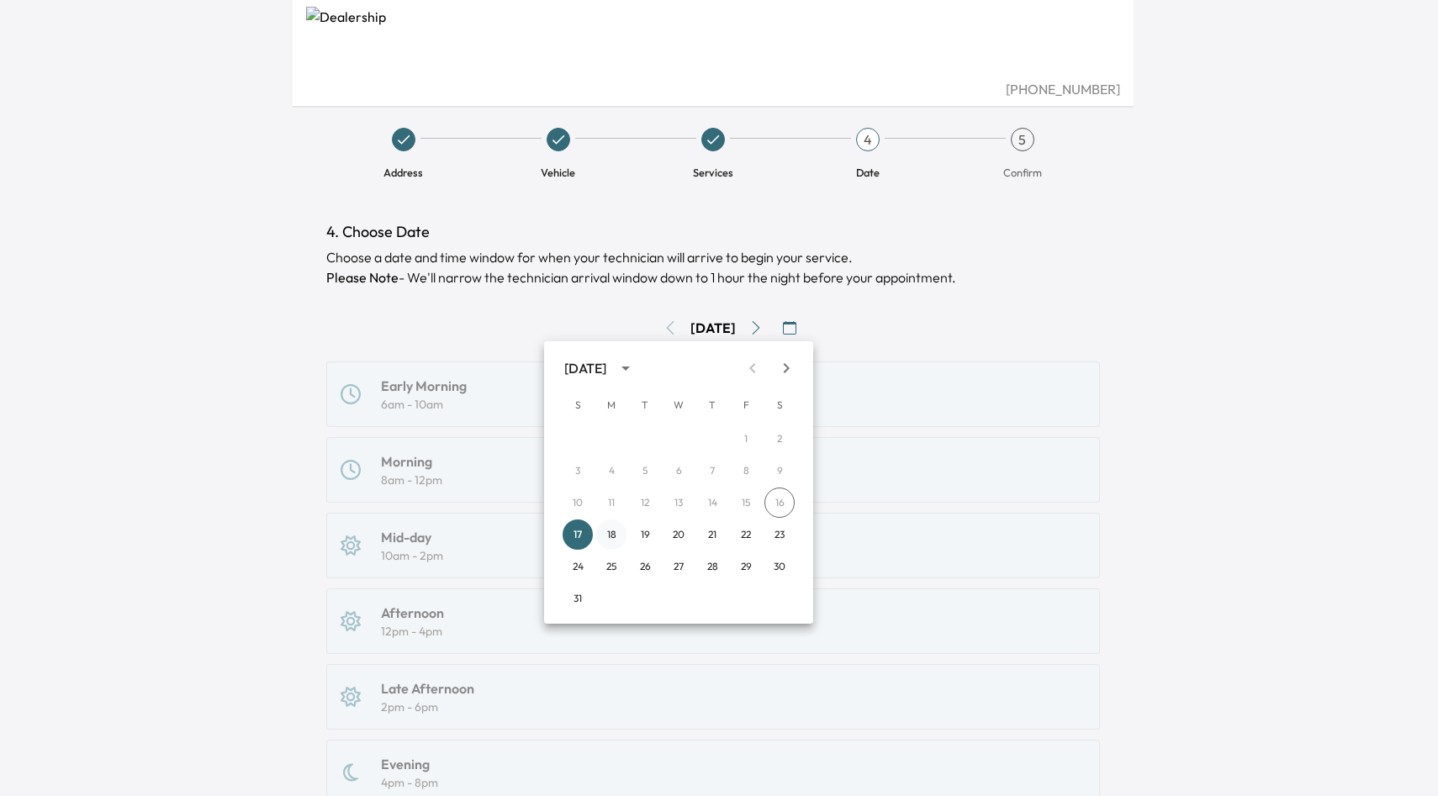
click at [610, 535] on button "18" at bounding box center [611, 535] width 30 height 30
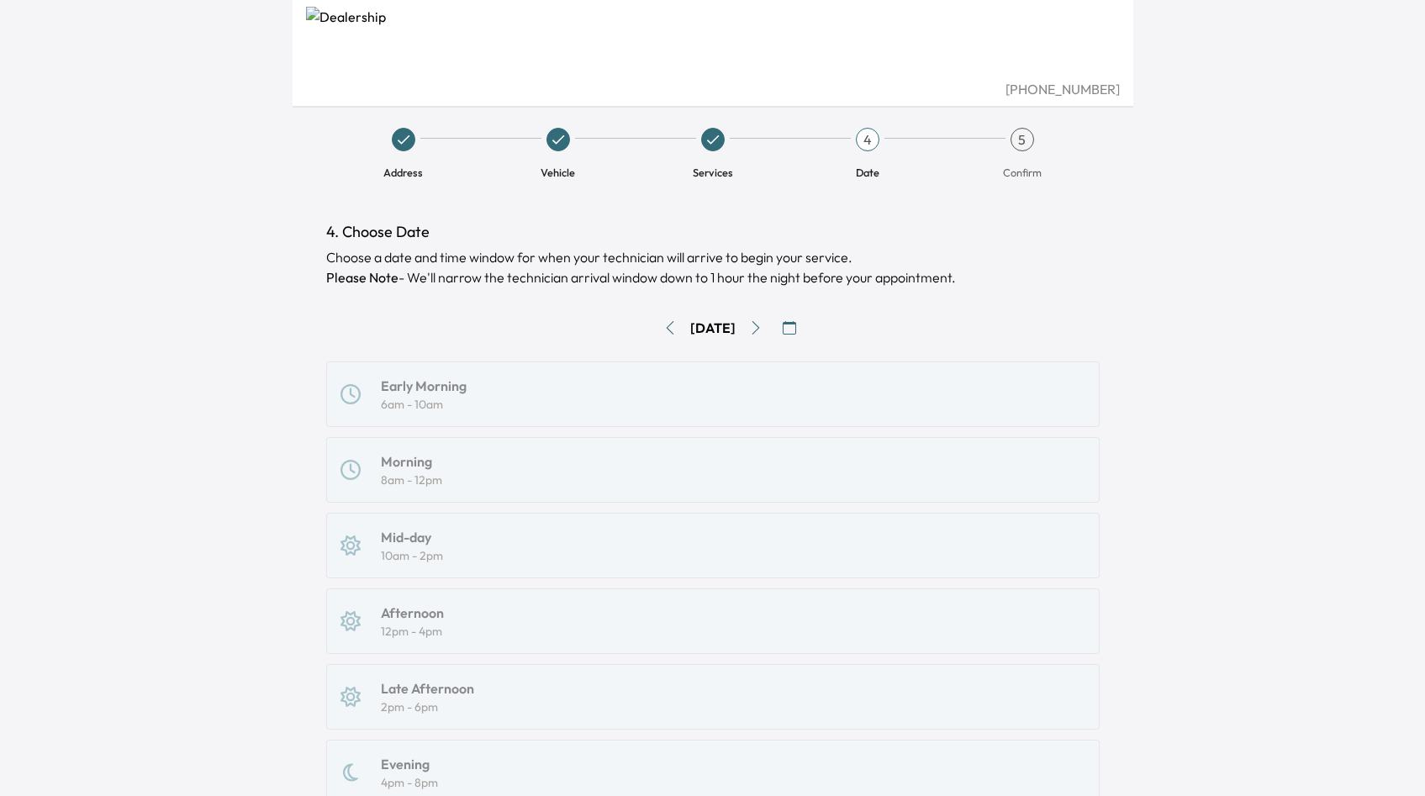
click at [627, 417] on div "Early Morning 6am - 10am Morning 8am - 12pm Mid-day 10am - 2pm Afternoon 12pm -…" at bounding box center [712, 622] width 773 height 520
click at [796, 329] on icon "button" at bounding box center [789, 327] width 13 height 13
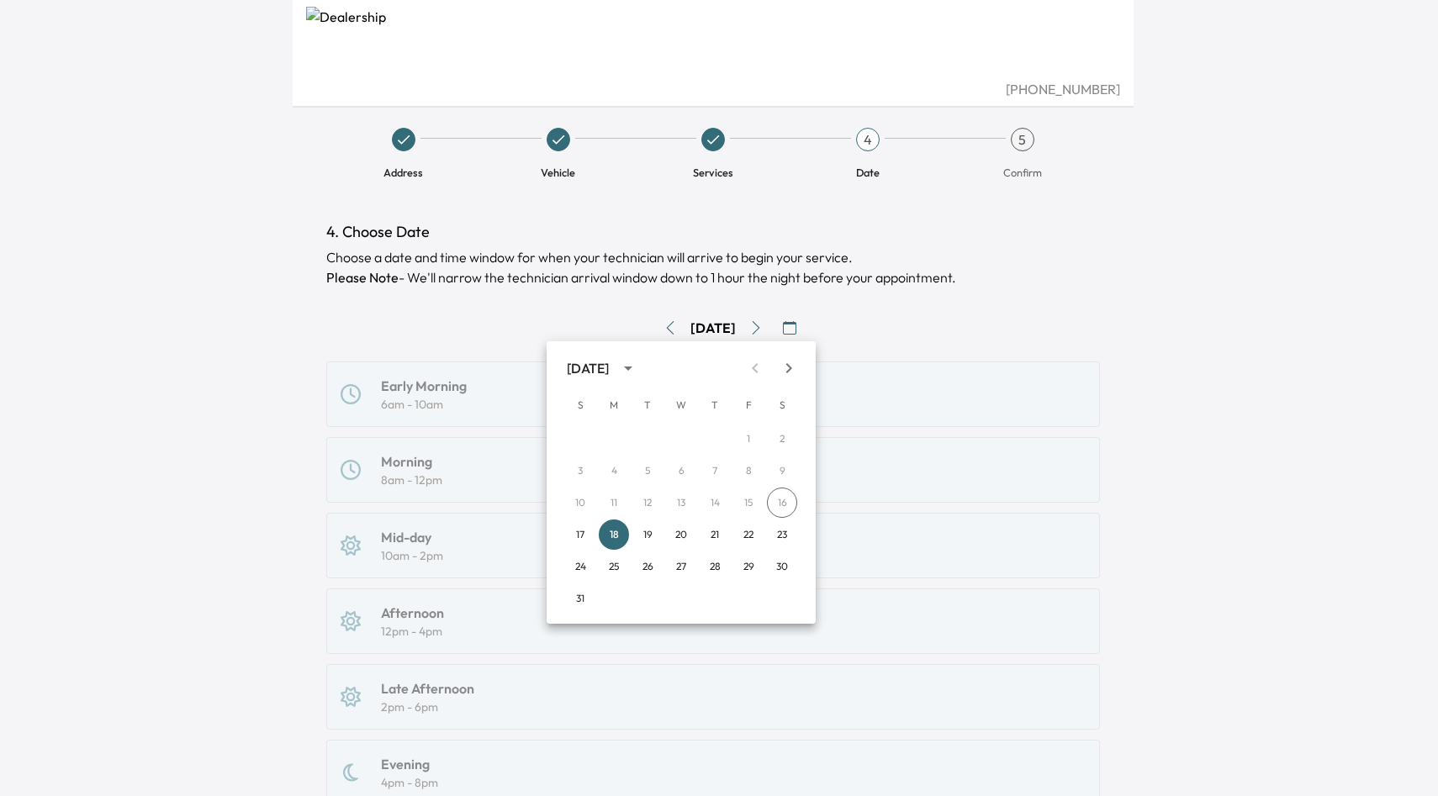
click at [784, 375] on icon "Next month" at bounding box center [789, 368] width 20 height 20
click at [717, 494] on button "16" at bounding box center [715, 503] width 30 height 30
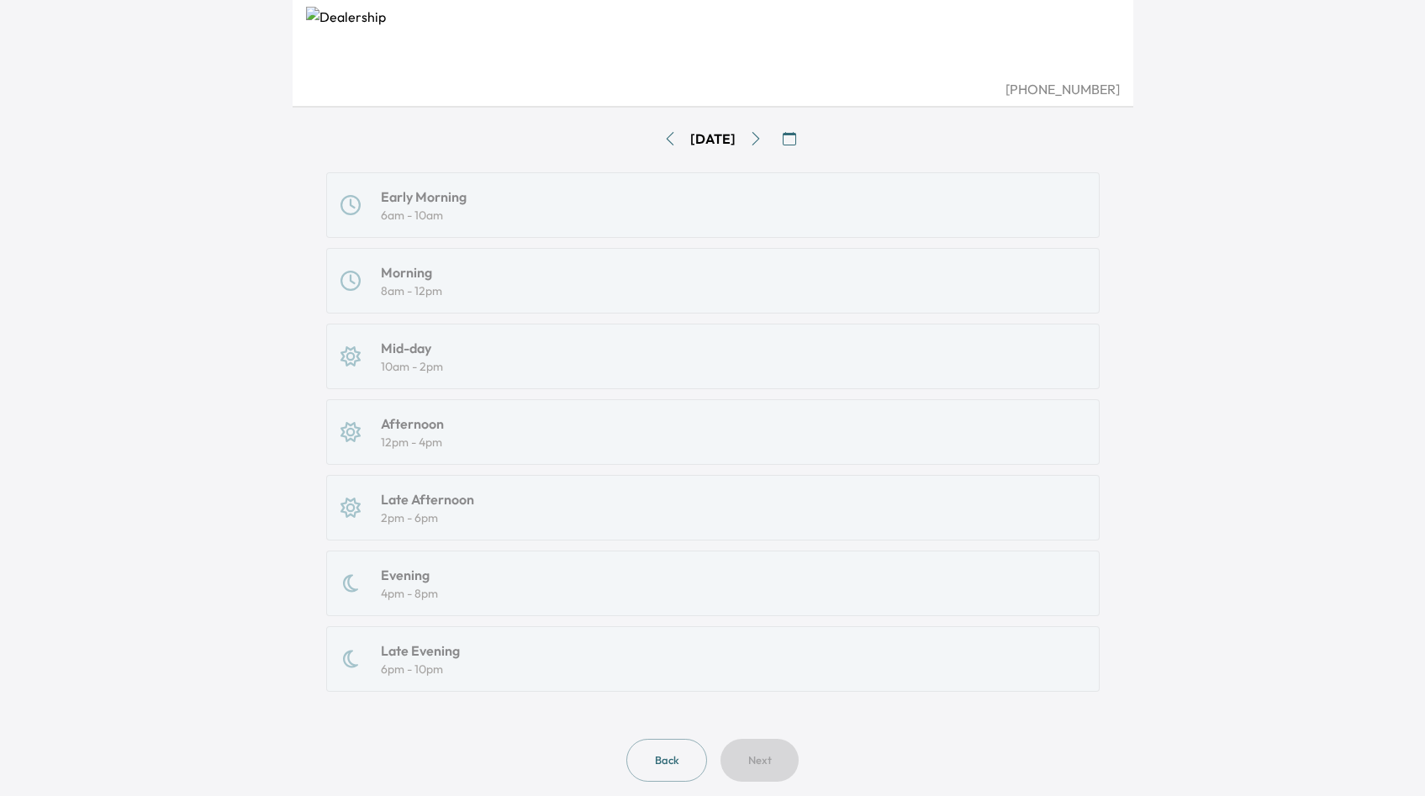
scroll to position [229, 0]
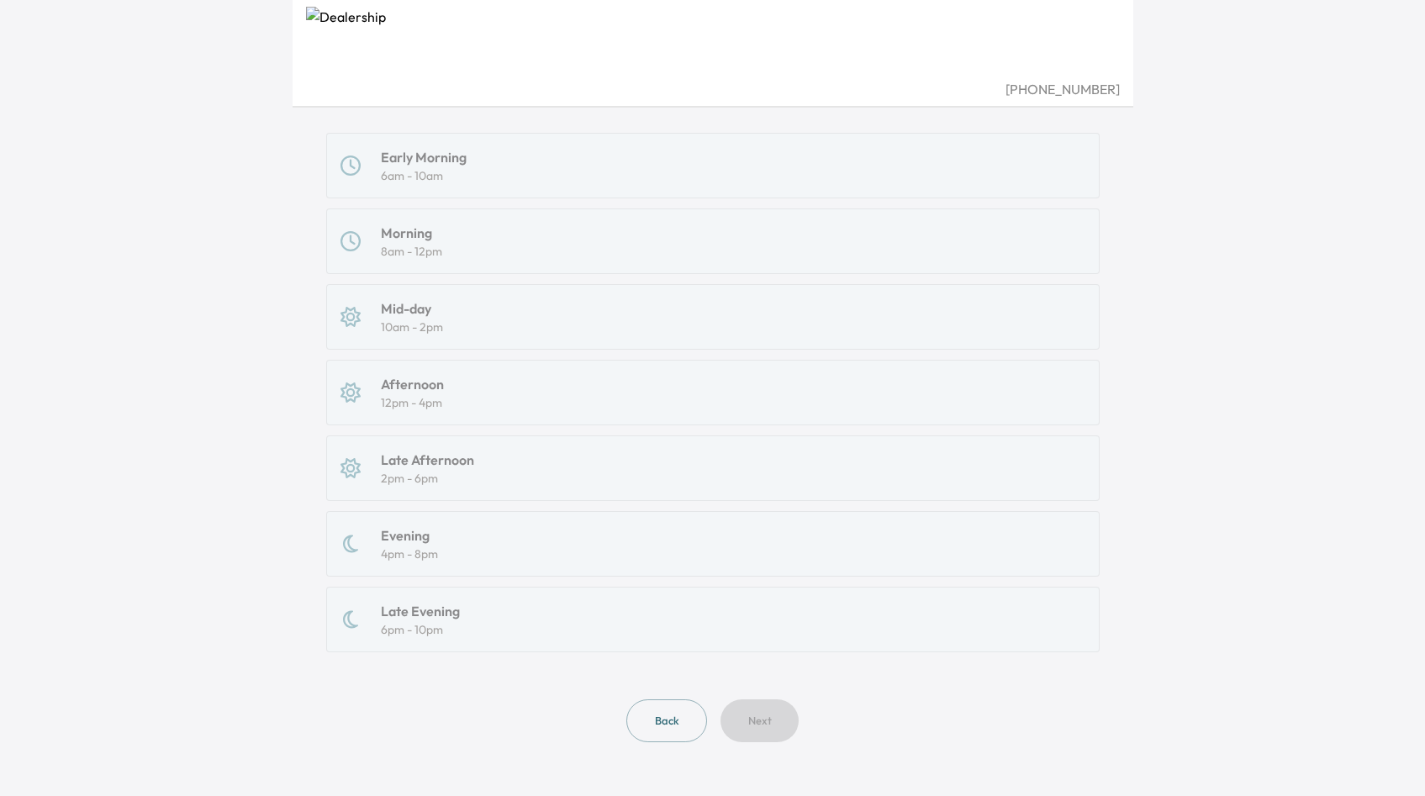
click at [677, 573] on div "Early Morning 6am - 10am Morning 8am - 12pm Mid-day 10am - 2pm Afternoon 12pm -…" at bounding box center [712, 393] width 773 height 520
click at [674, 734] on button "Back" at bounding box center [666, 721] width 81 height 43
click at [663, 710] on button "Back" at bounding box center [666, 721] width 81 height 43
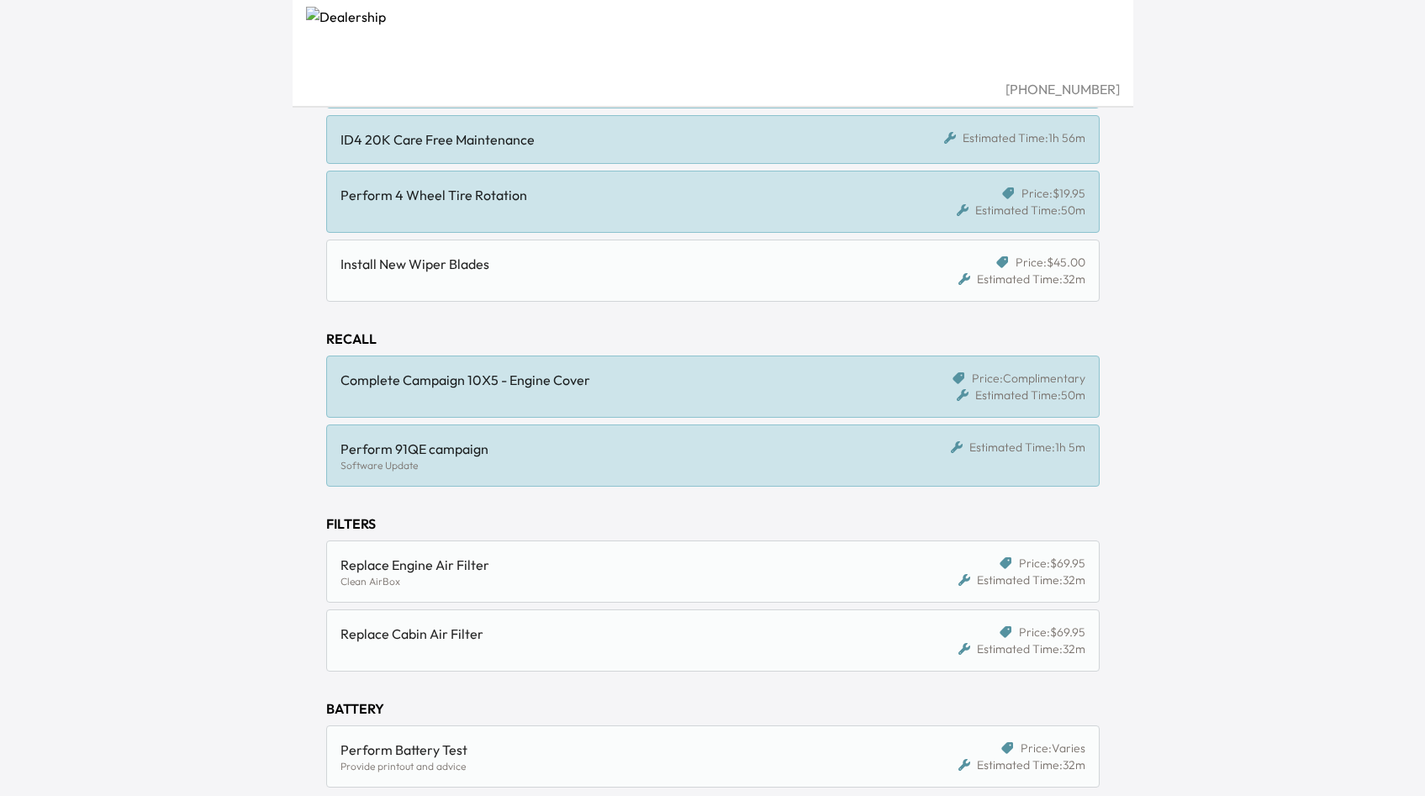
scroll to position [446, 0]
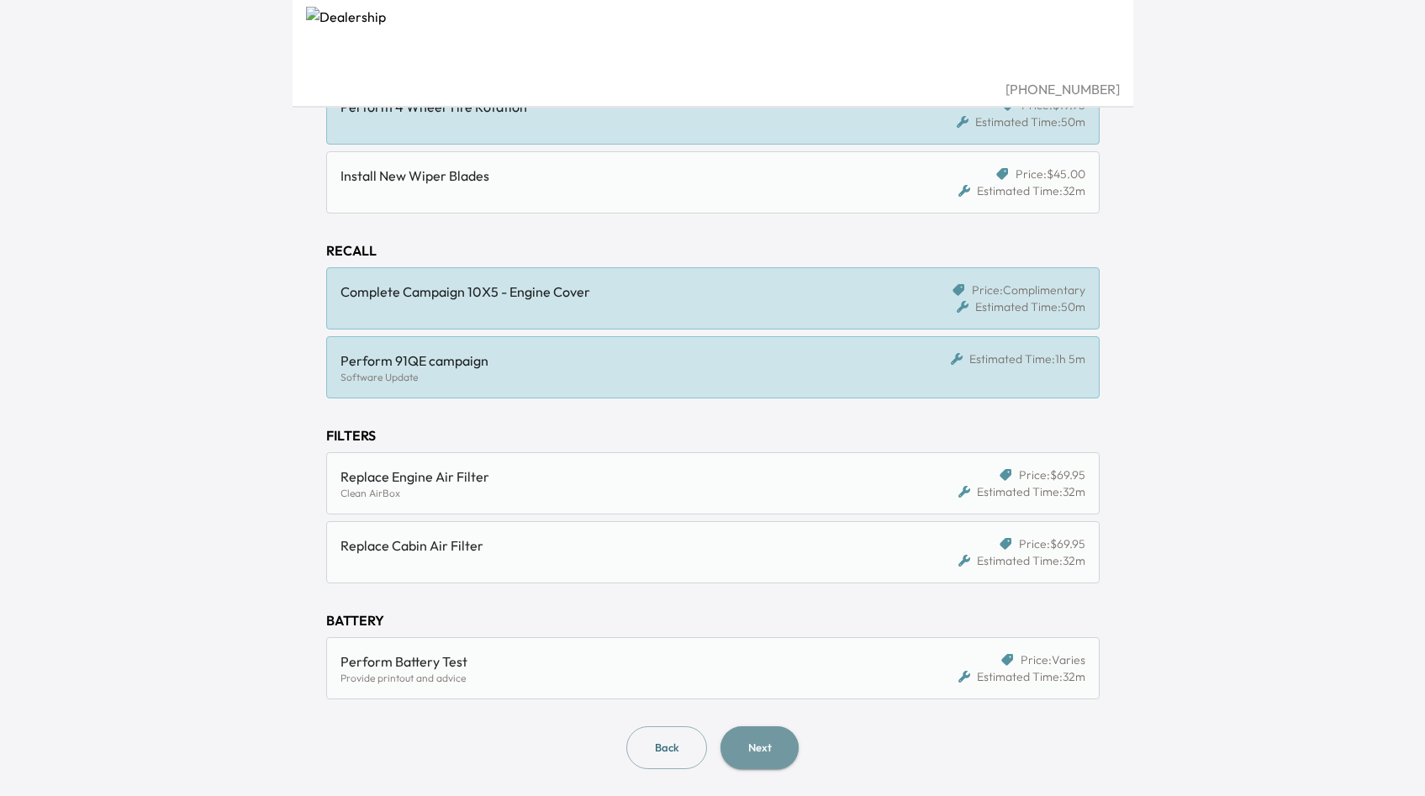
click at [737, 753] on button "Next" at bounding box center [760, 747] width 78 height 43
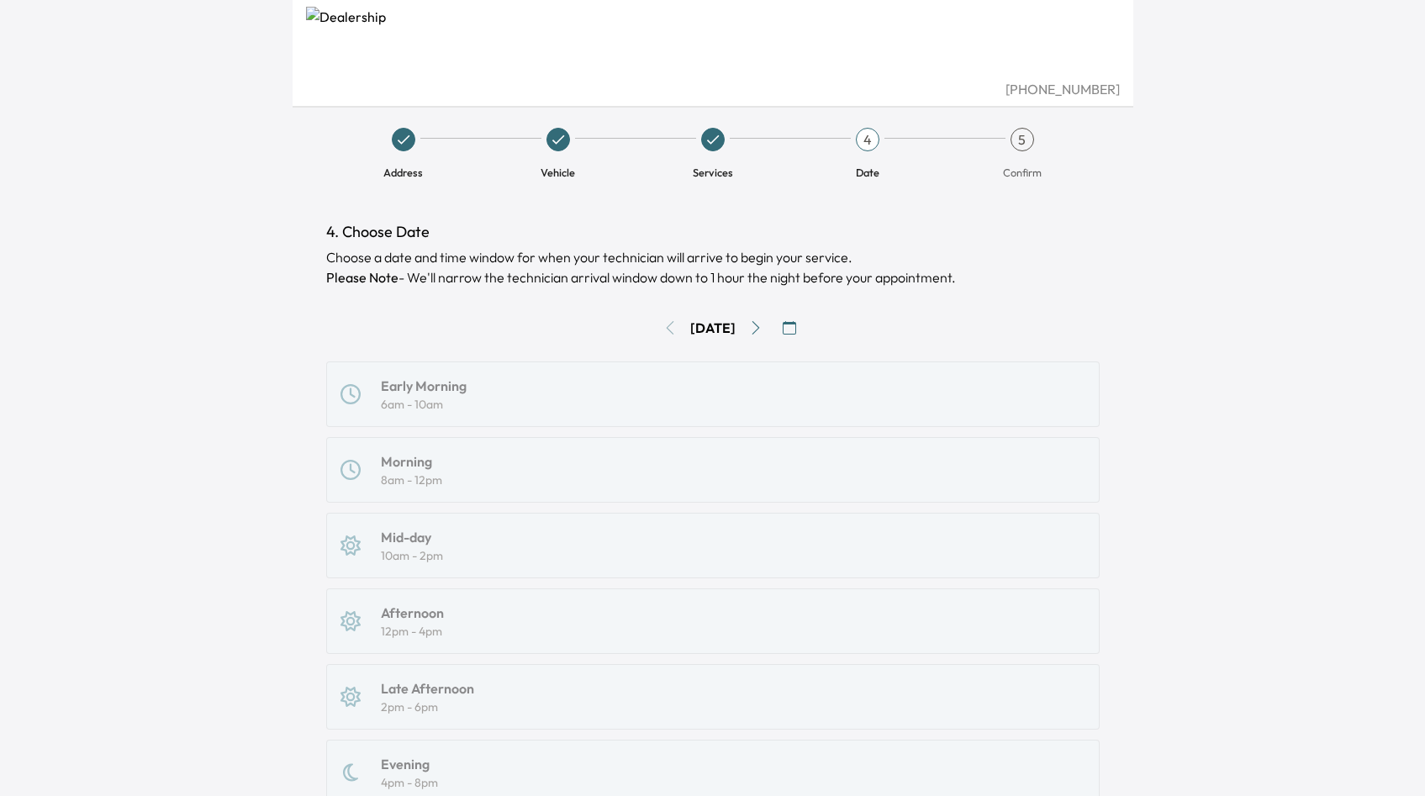
click at [522, 396] on div "Early Morning 6am - 10am Morning 8am - 12pm Mid-day 10am - 2pm Afternoon 12pm -…" at bounding box center [712, 622] width 773 height 520
click at [515, 472] on div "Early Morning 6am - 10am Morning 8am - 12pm Mid-day 10am - 2pm Afternoon 12pm -…" at bounding box center [712, 622] width 773 height 520
click at [529, 556] on div "Early Morning 6am - 10am Morning 8am - 12pm Mid-day 10am - 2pm Afternoon 12pm -…" at bounding box center [712, 622] width 773 height 520
click at [795, 329] on icon "button" at bounding box center [789, 327] width 13 height 13
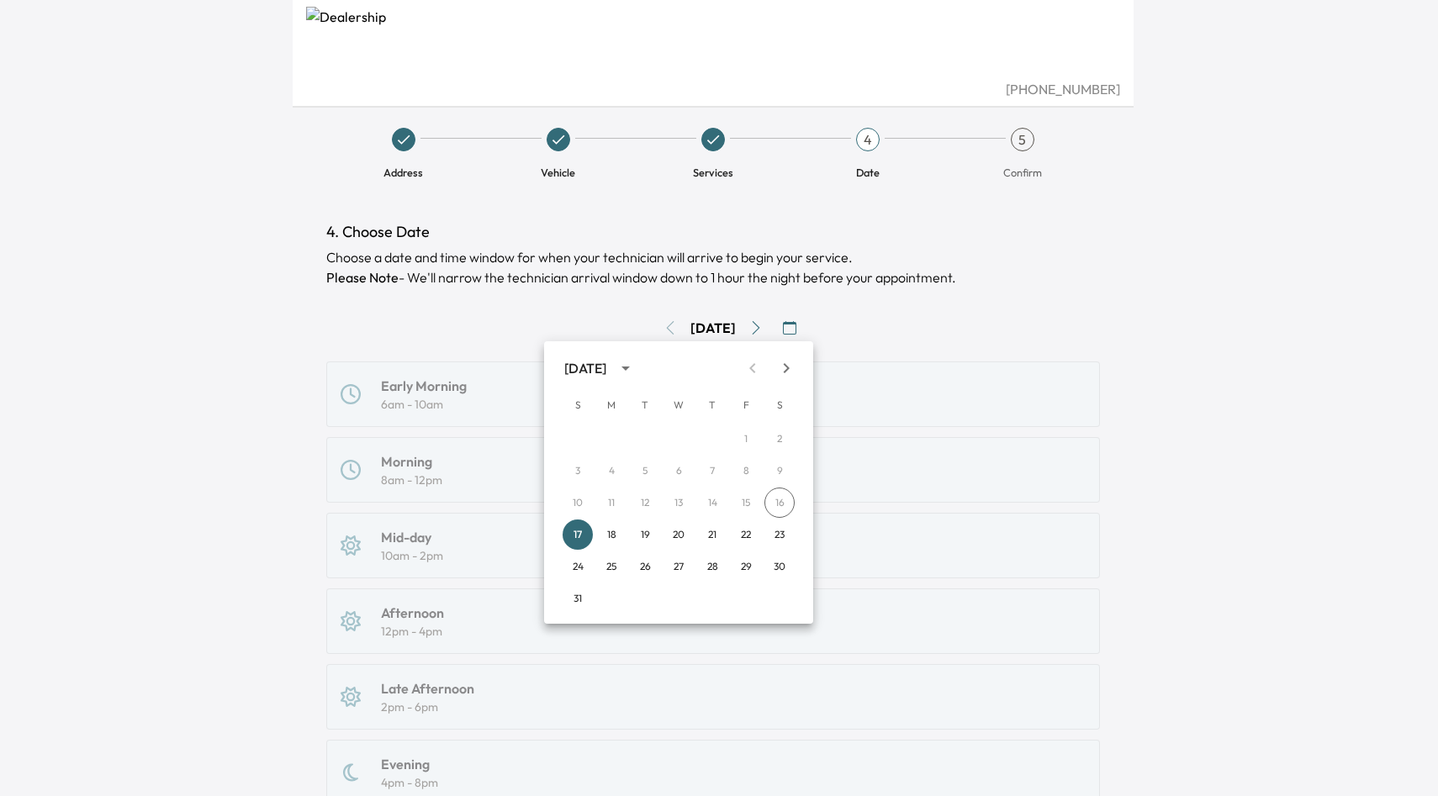
click at [779, 362] on icon "Next month" at bounding box center [786, 368] width 20 height 20
click at [747, 457] on button "12" at bounding box center [746, 471] width 30 height 30
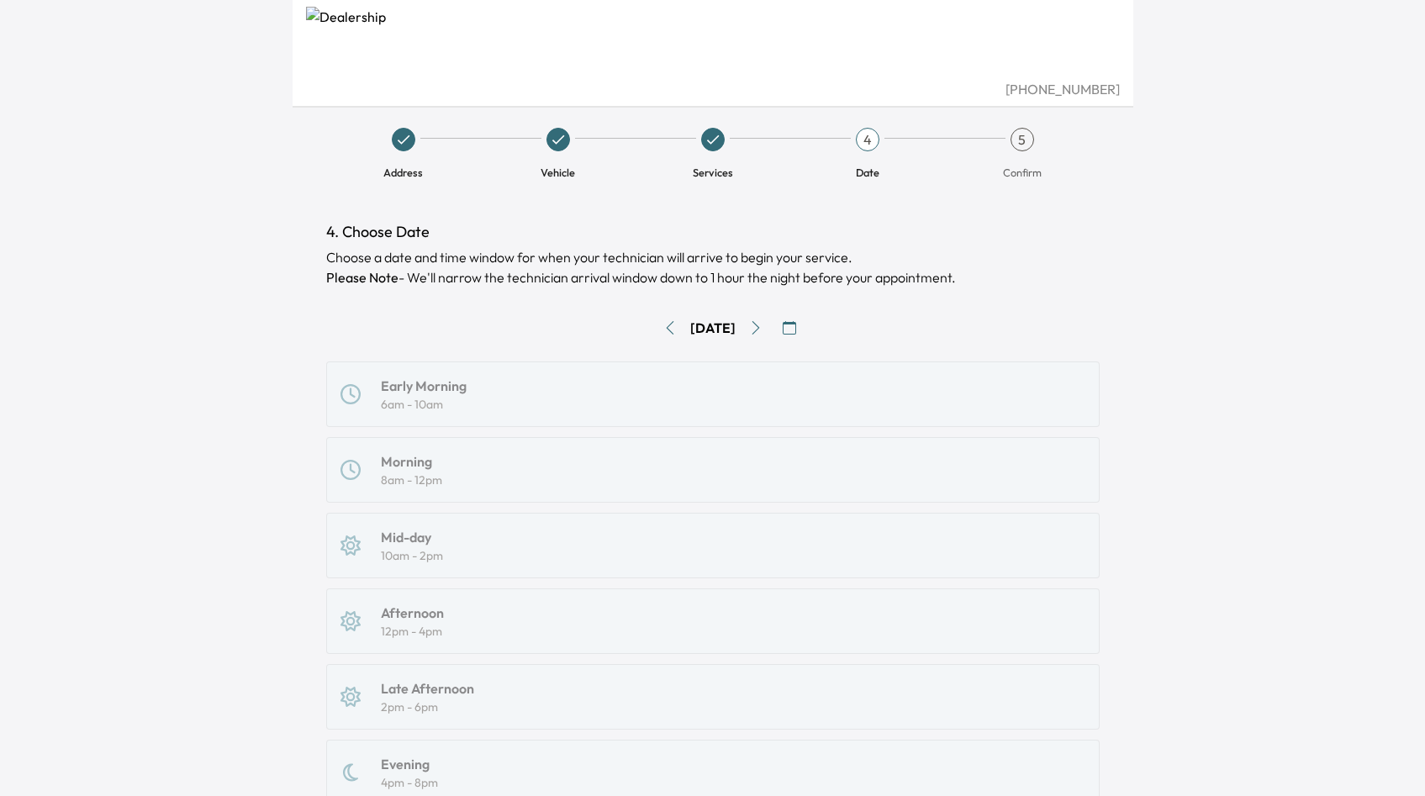
click at [693, 459] on div "Early Morning 6am - 10am Morning 8am - 12pm Mid-day 10am - 2pm Afternoon 12pm -…" at bounding box center [712, 622] width 773 height 520
drag, startPoint x: 693, startPoint y: 459, endPoint x: 465, endPoint y: 459, distance: 227.8
click at [693, 459] on div "Early Morning 6am - 10am Morning 8am - 12pm Mid-day 10am - 2pm Afternoon 12pm -…" at bounding box center [712, 622] width 773 height 520
click at [454, 459] on div "Early Morning 6am - 10am Morning 8am - 12pm Mid-day 10am - 2pm Afternoon 12pm -…" at bounding box center [712, 622] width 773 height 520
click at [401, 465] on div "Early Morning 6am - 10am Morning 8am - 12pm Mid-day 10am - 2pm Afternoon 12pm -…" at bounding box center [712, 622] width 773 height 520
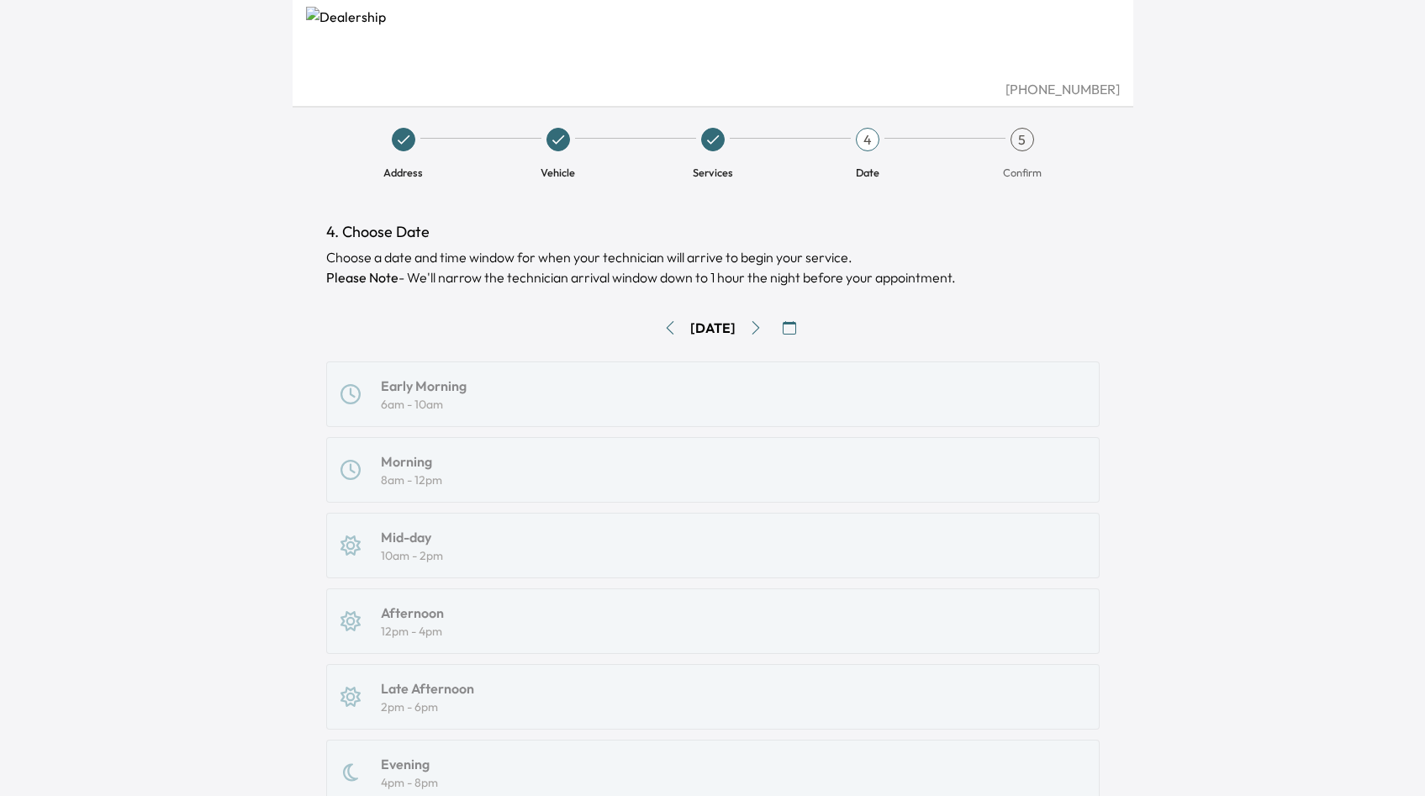
scroll to position [229, 0]
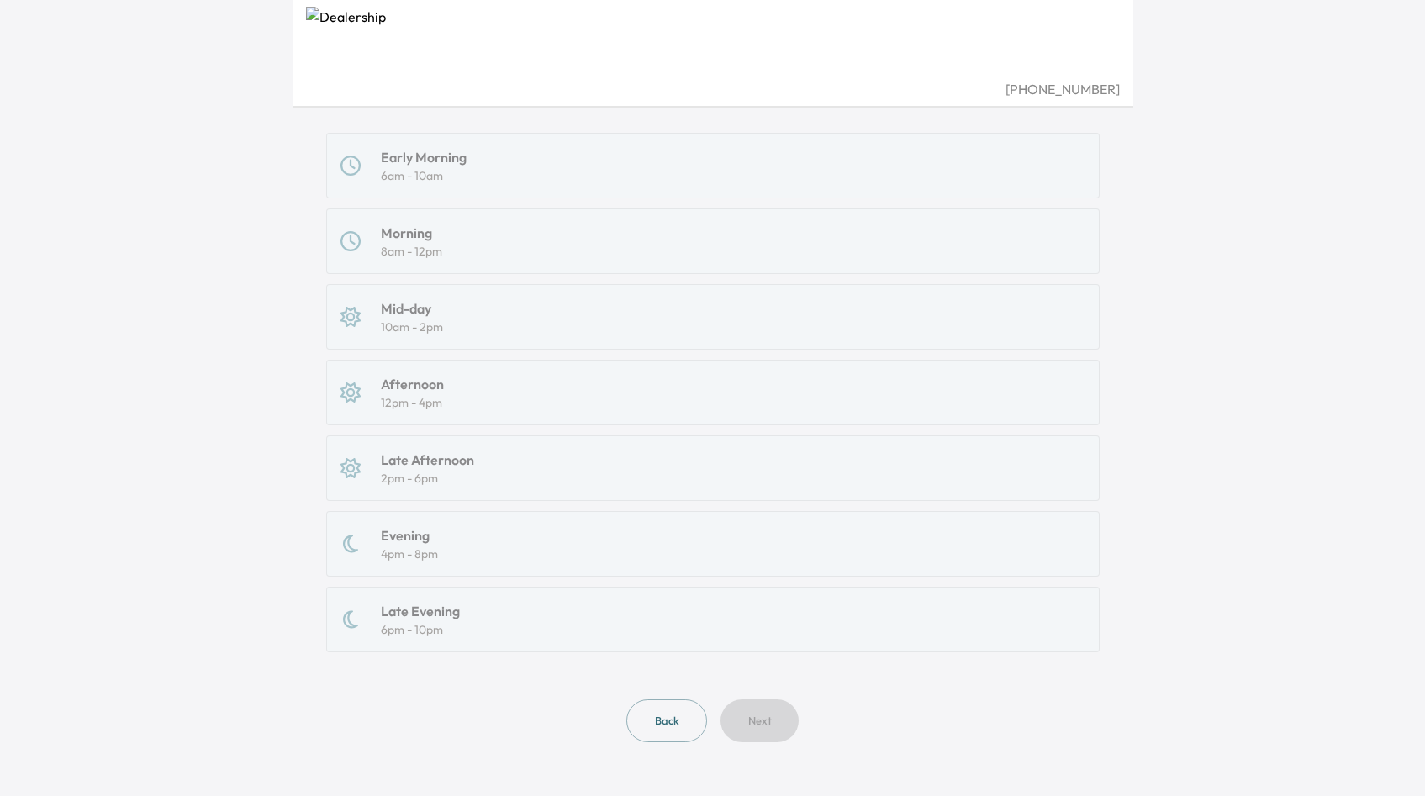
click at [401, 466] on div "Early Morning 6am - 10am Morning 8am - 12pm Mid-day 10am - 2pm Afternoon 12pm -…" at bounding box center [712, 393] width 773 height 520
click at [401, 545] on div "Early Morning 6am - 10am Morning 8am - 12pm Mid-day 10am - 2pm Afternoon 12pm -…" at bounding box center [712, 393] width 773 height 520
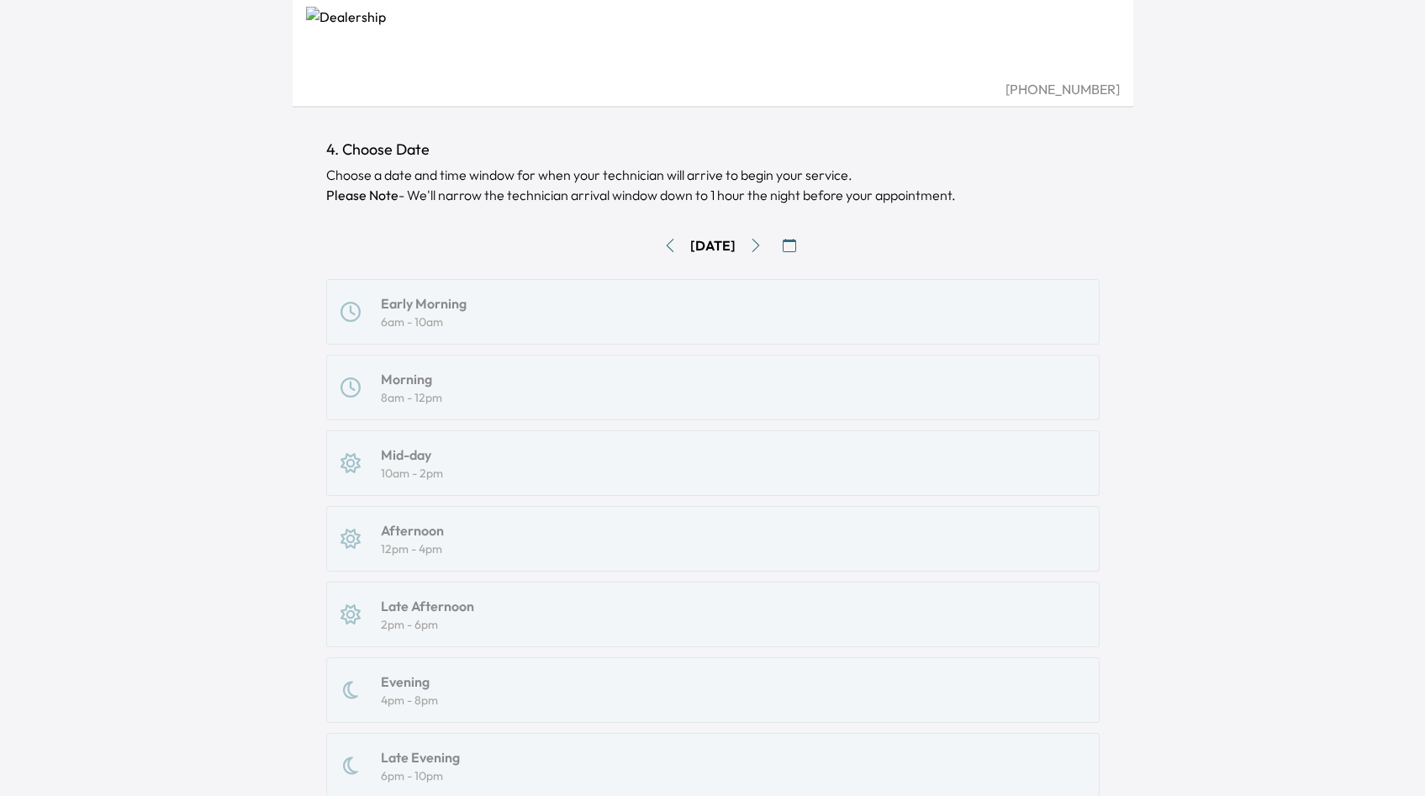
scroll to position [0, 0]
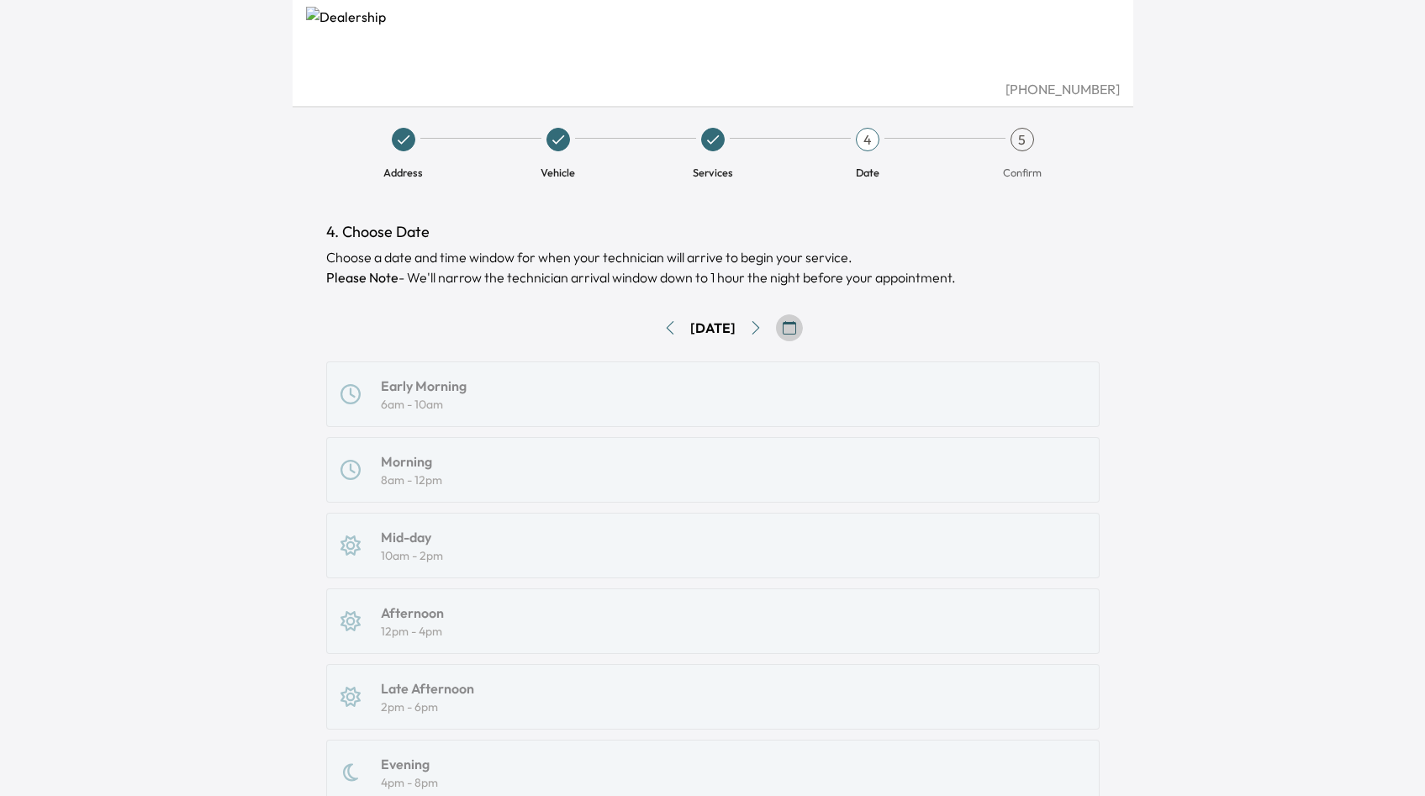
click at [796, 329] on icon "button" at bounding box center [789, 327] width 13 height 13
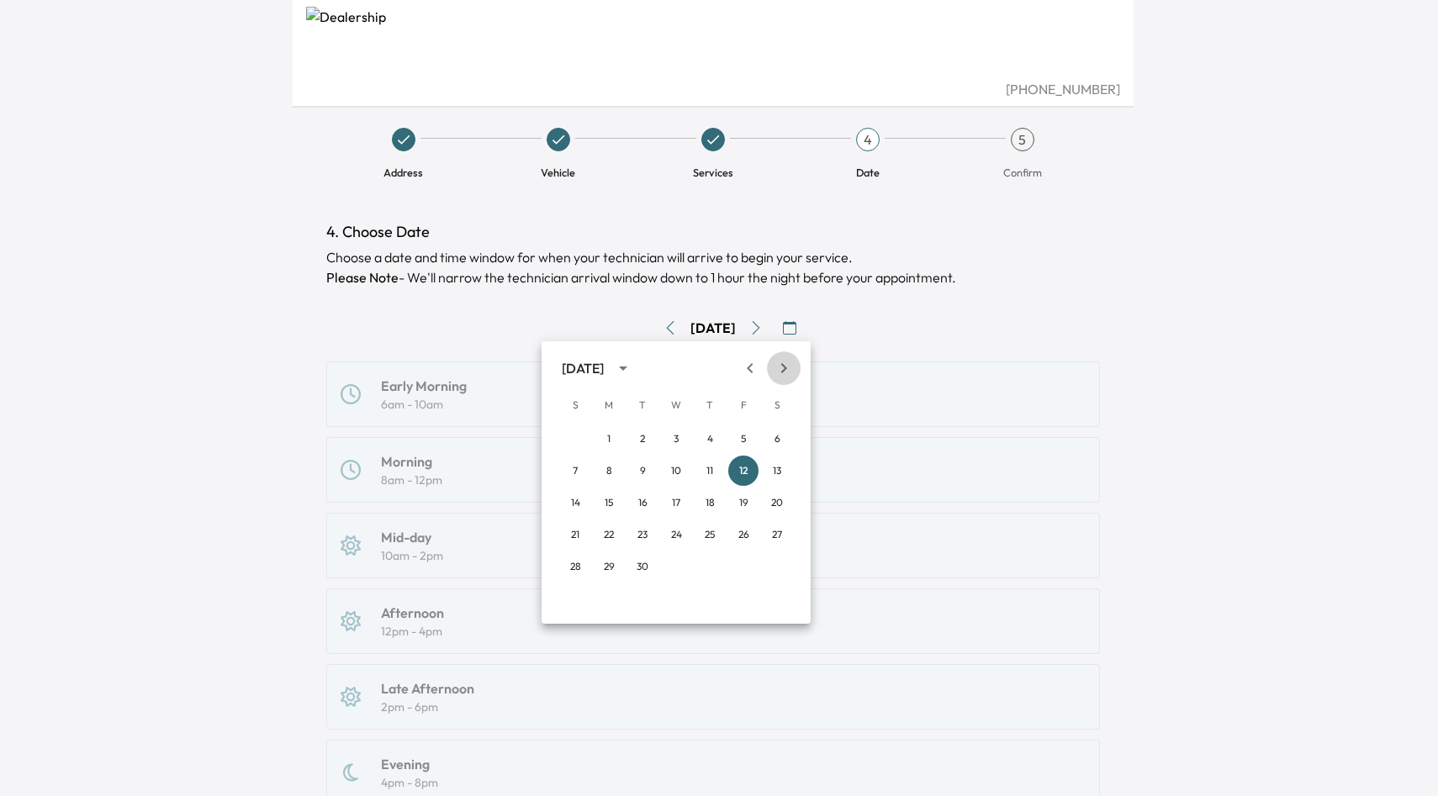
click at [778, 373] on icon "Next month" at bounding box center [783, 368] width 20 height 20
click at [746, 366] on icon "Previous month" at bounding box center [750, 368] width 20 height 20
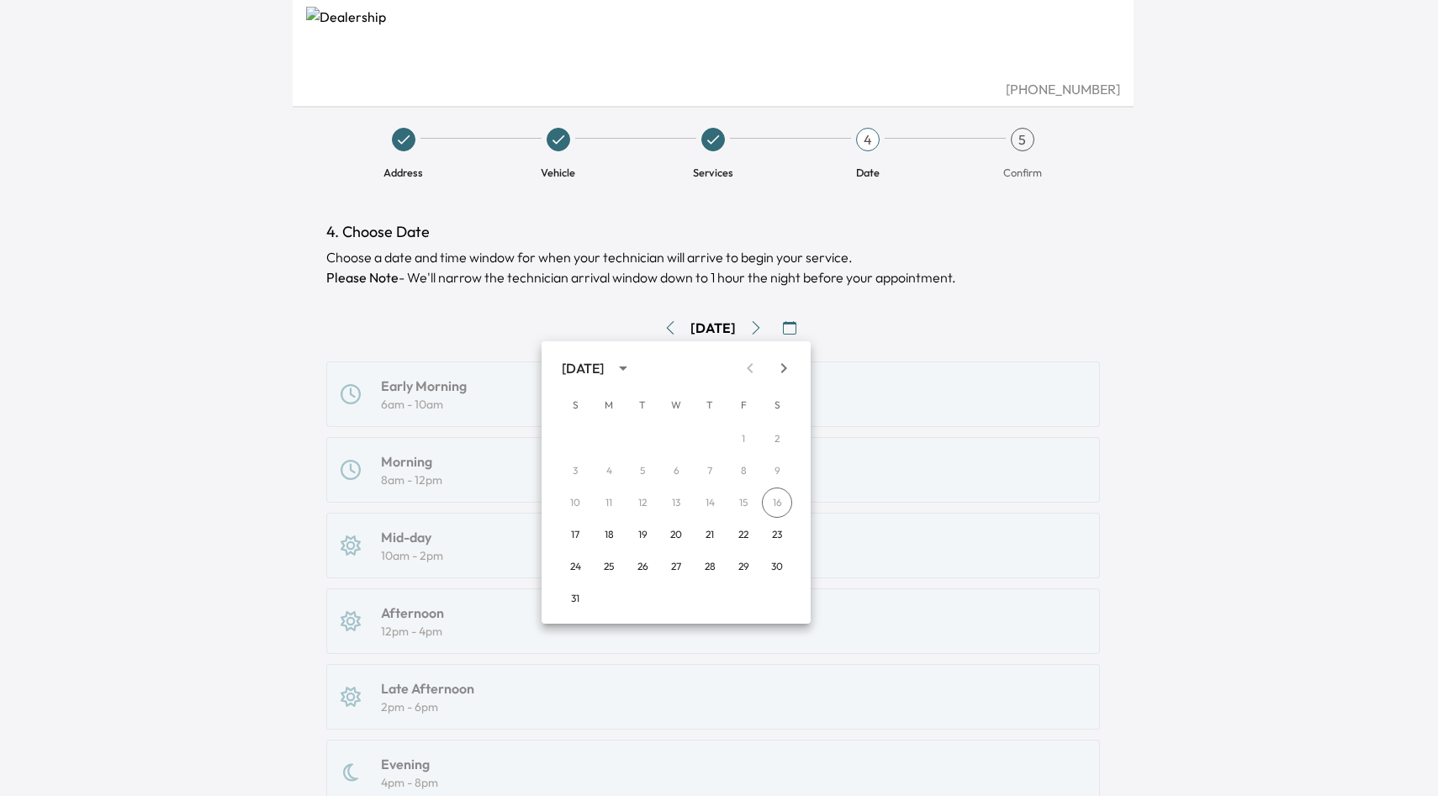
click at [782, 366] on icon "Next month" at bounding box center [783, 368] width 20 height 20
click at [705, 469] on button "11" at bounding box center [709, 471] width 30 height 30
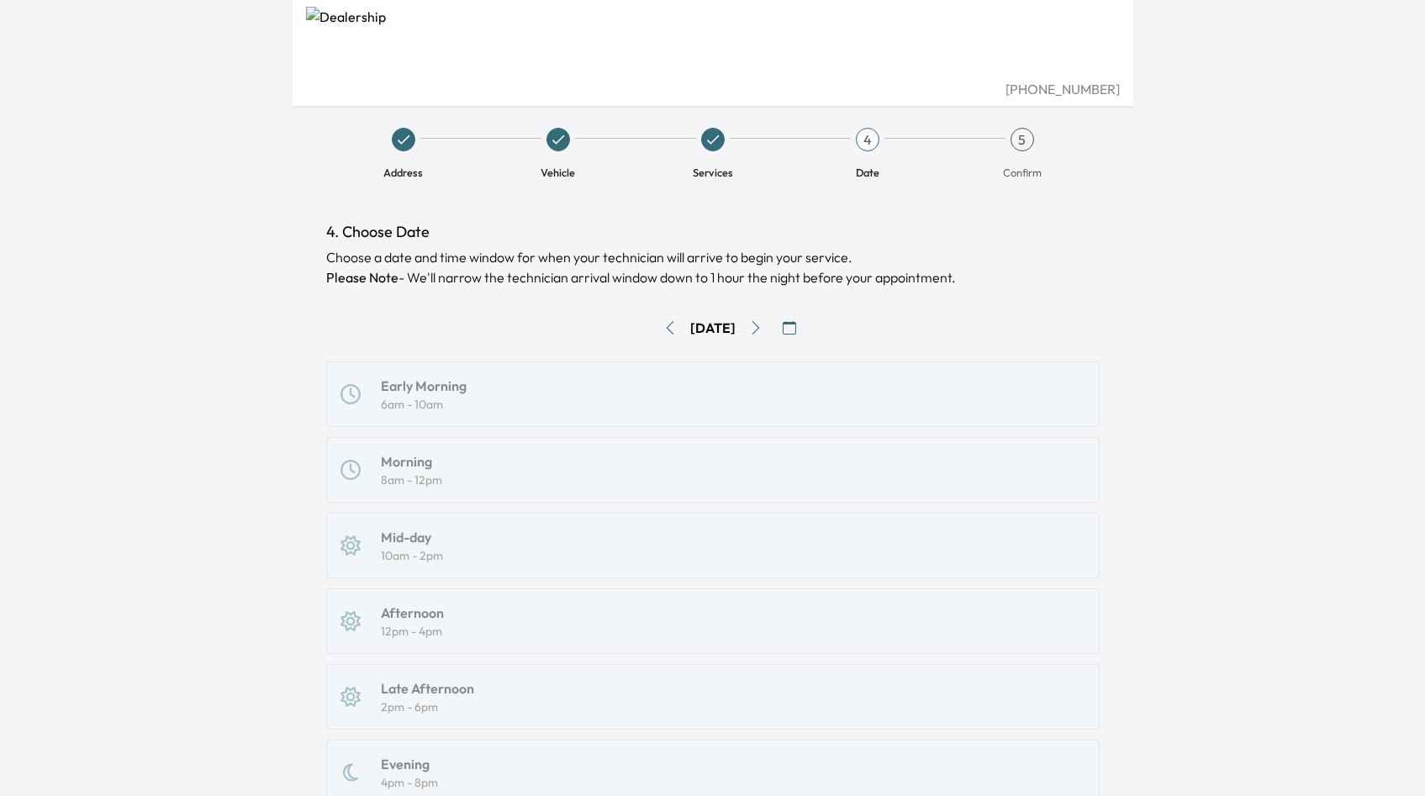
click at [705, 469] on div "Early Morning 6am - 10am Morning 8am - 12pm Mid-day 10am - 2pm Afternoon 12pm -…" at bounding box center [712, 622] width 773 height 520
click at [462, 467] on div "Early Morning 6am - 10am Morning 8am - 12pm Mid-day 10am - 2pm Afternoon 12pm -…" at bounding box center [712, 622] width 773 height 520
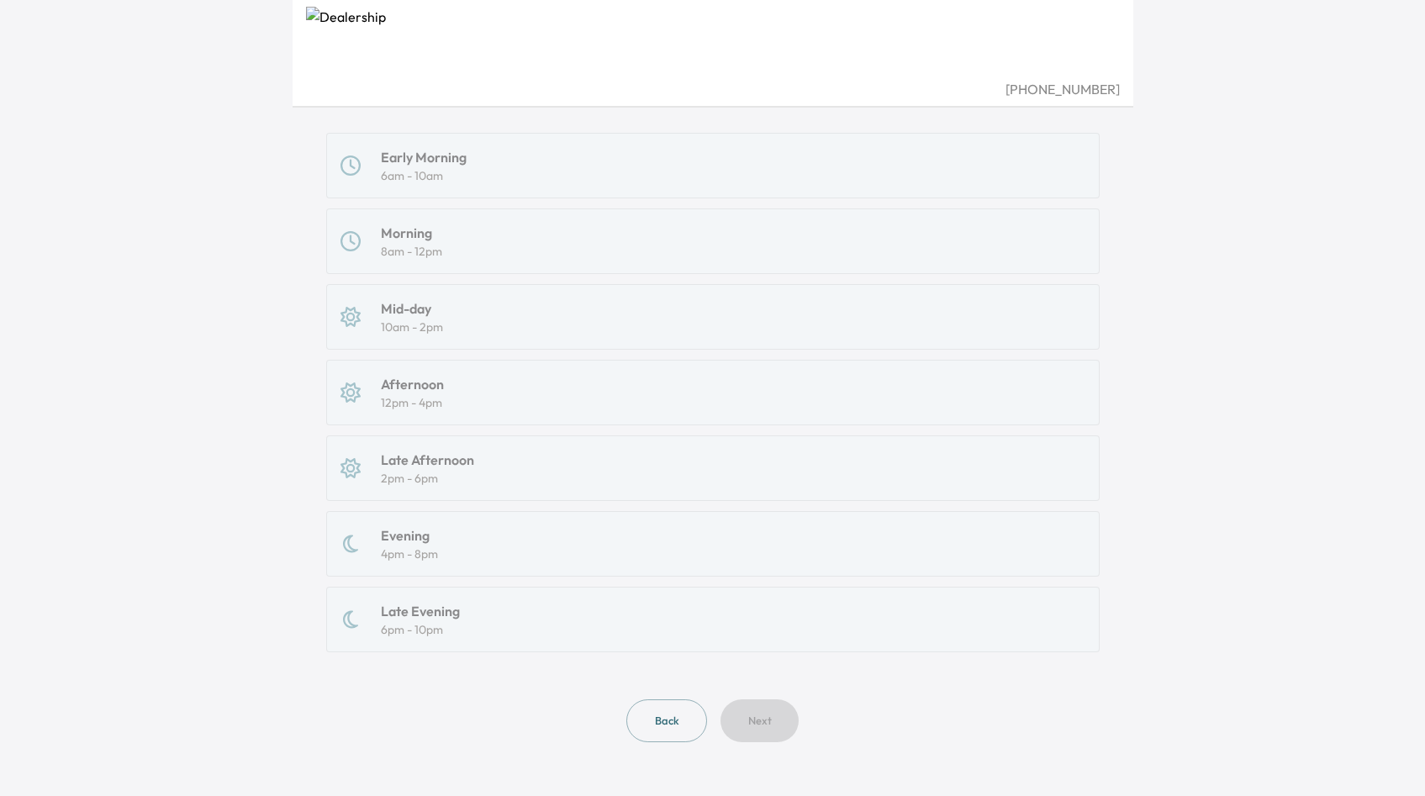
click at [462, 470] on div "Early Morning 6am - 10am Morning 8am - 12pm Mid-day 10am - 2pm Afternoon 12pm -…" at bounding box center [712, 393] width 773 height 520
click at [411, 573] on div "Early Morning 6am - 10am Morning 8am - 12pm Mid-day 10am - 2pm Afternoon 12pm -…" at bounding box center [712, 393] width 773 height 520
click at [411, 614] on div "Early Morning 6am - 10am Morning 8am - 12pm Mid-day 10am - 2pm Afternoon 12pm -…" at bounding box center [712, 393] width 773 height 520
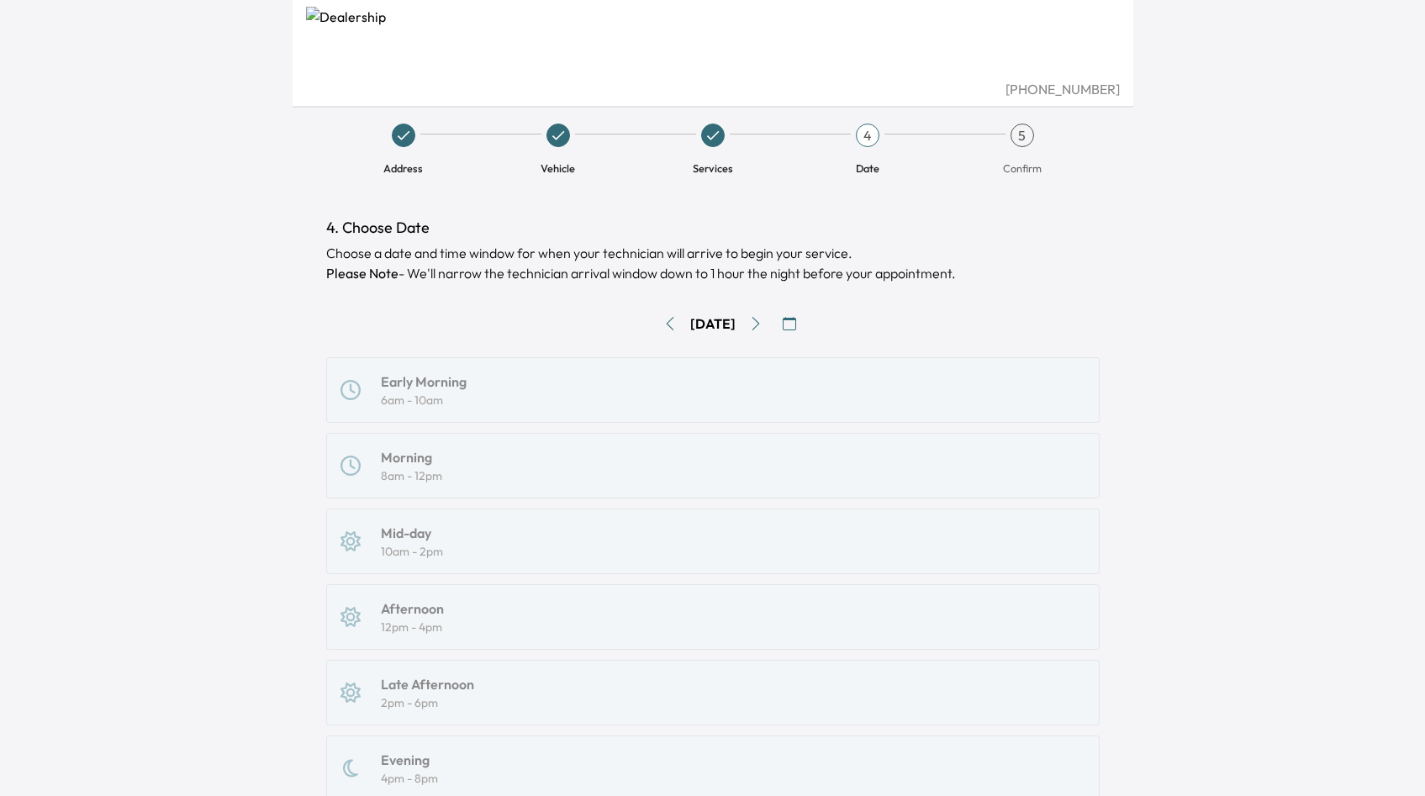
scroll to position [0, 0]
click at [788, 331] on button "button" at bounding box center [789, 327] width 27 height 27
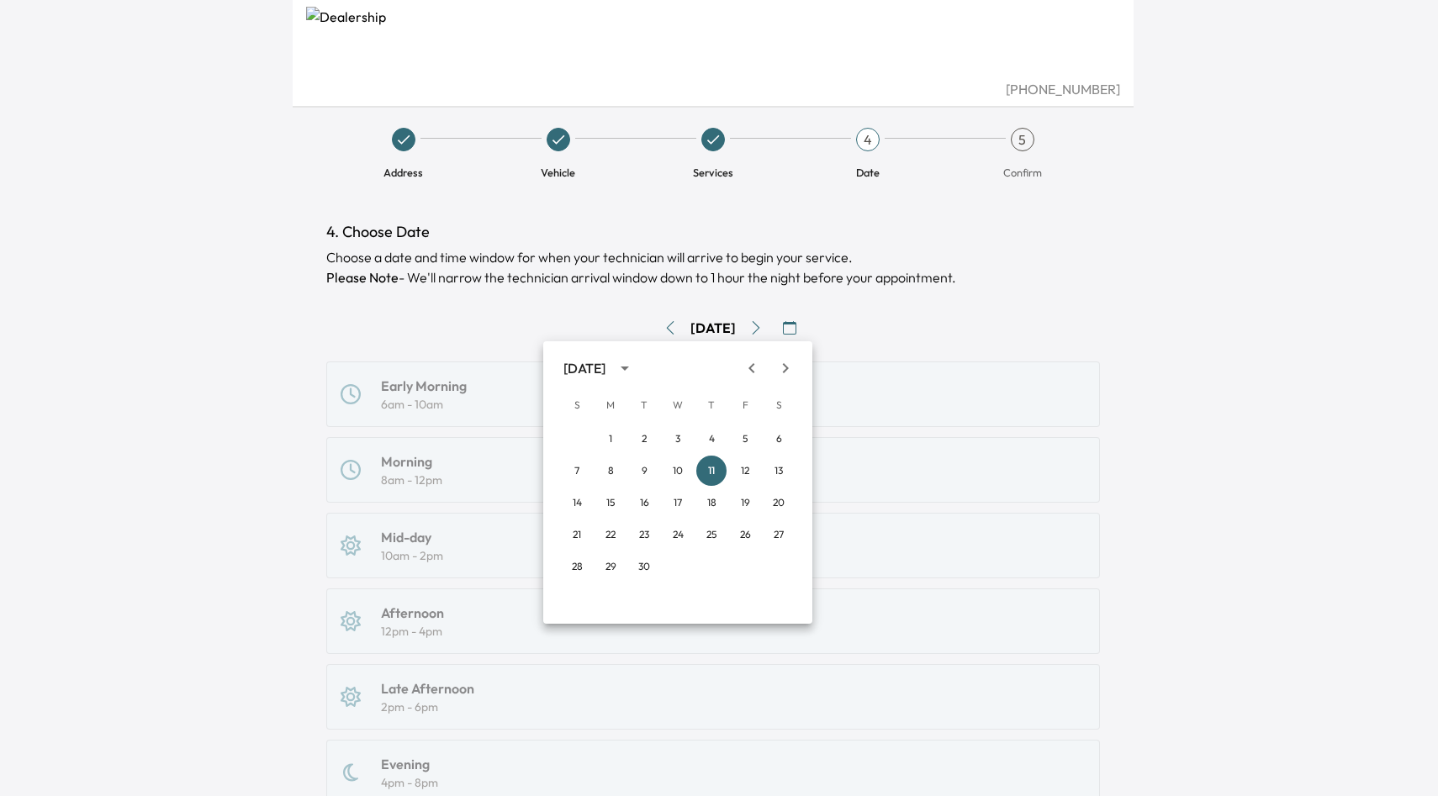
click at [783, 325] on div at bounding box center [719, 398] width 1438 height 796
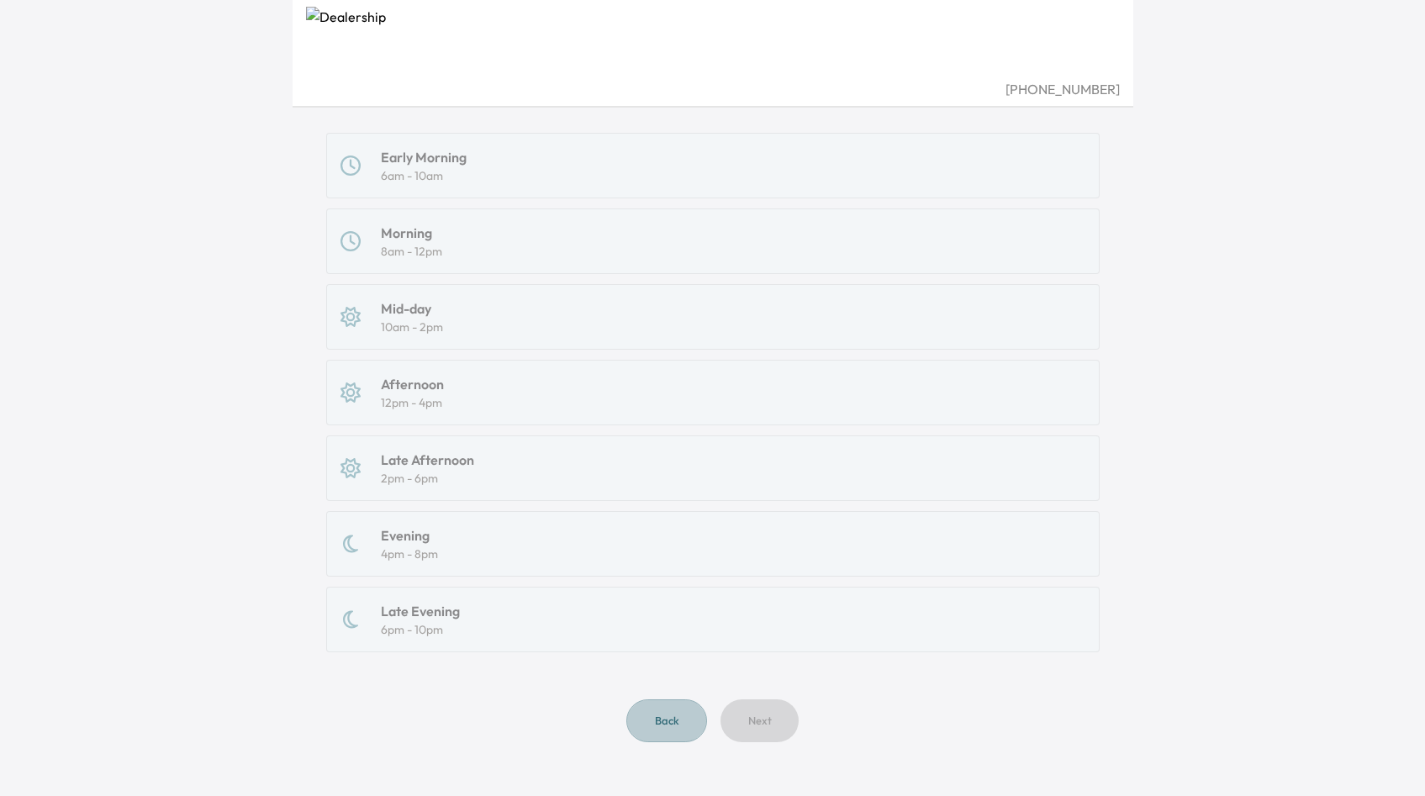
click at [669, 715] on button "Back" at bounding box center [666, 721] width 81 height 43
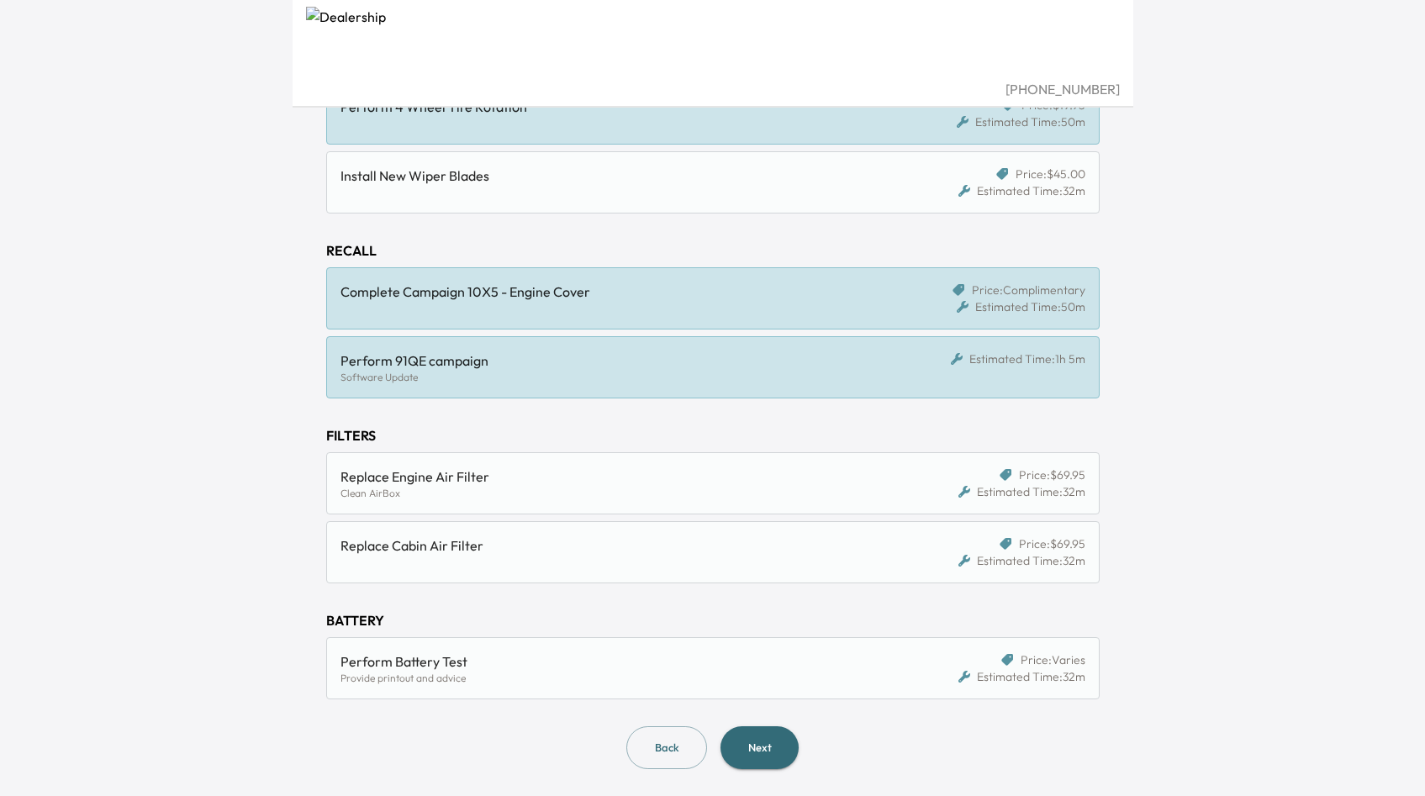
click at [663, 771] on div "3. Select Service Select one or more services below. You can add notes regardin…" at bounding box center [713, 272] width 800 height 1048
click at [663, 773] on div "3. Select Service Select one or more services below. You can add notes regardin…" at bounding box center [713, 272] width 800 height 1048
click at [707, 382] on div "Software Update" at bounding box center [614, 377] width 546 height 13
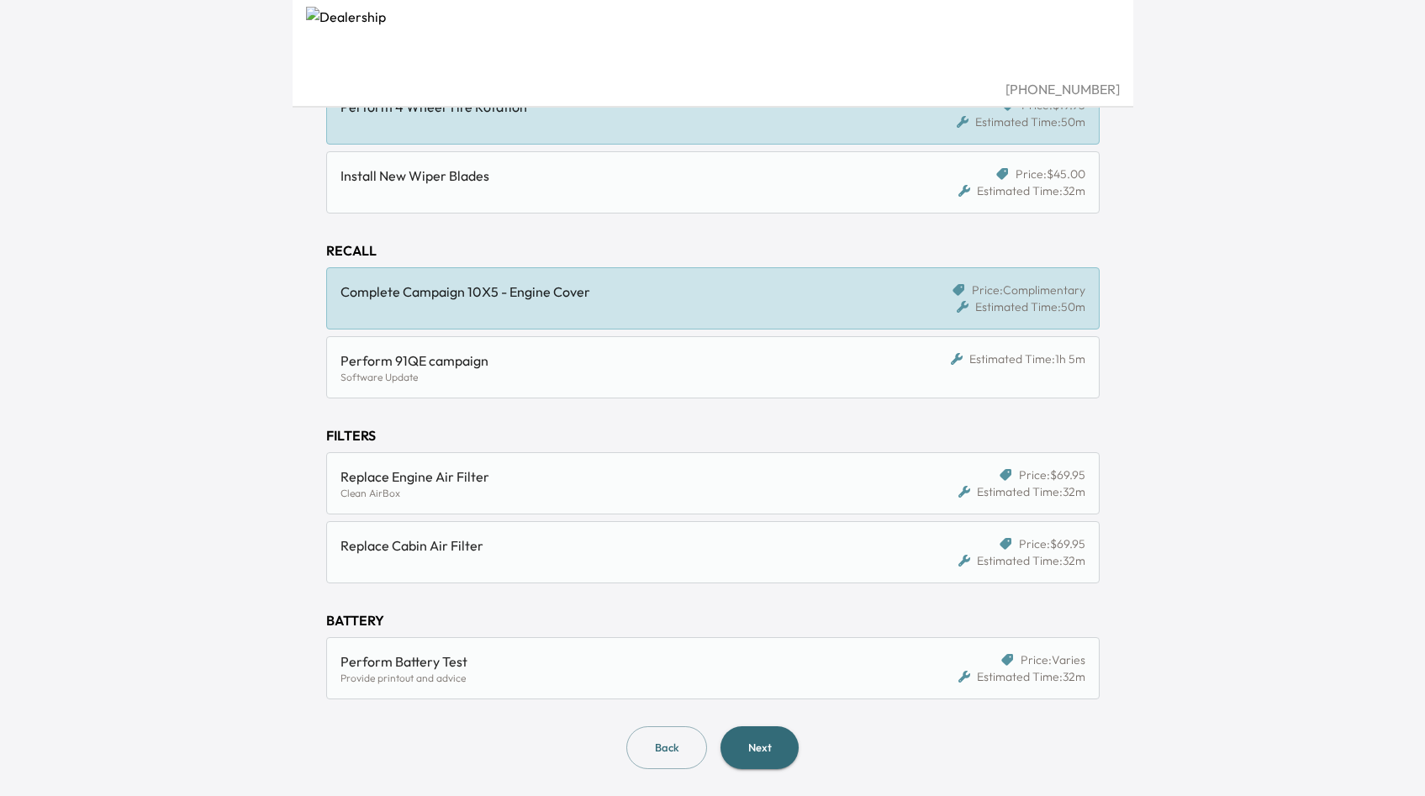
click at [714, 309] on div "Complete Campaign 10X5 - Engine Cover" at bounding box center [620, 299] width 559 height 34
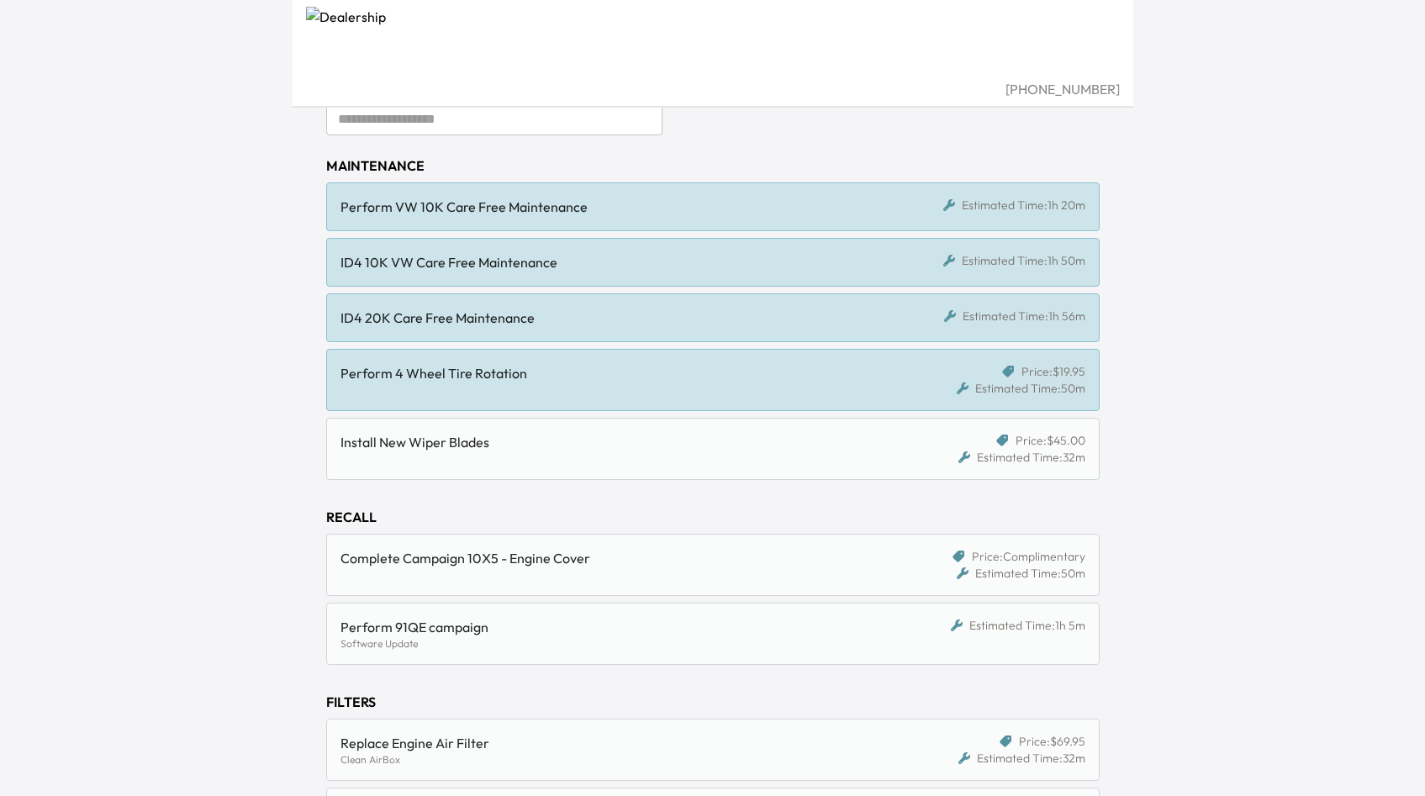
scroll to position [137, 0]
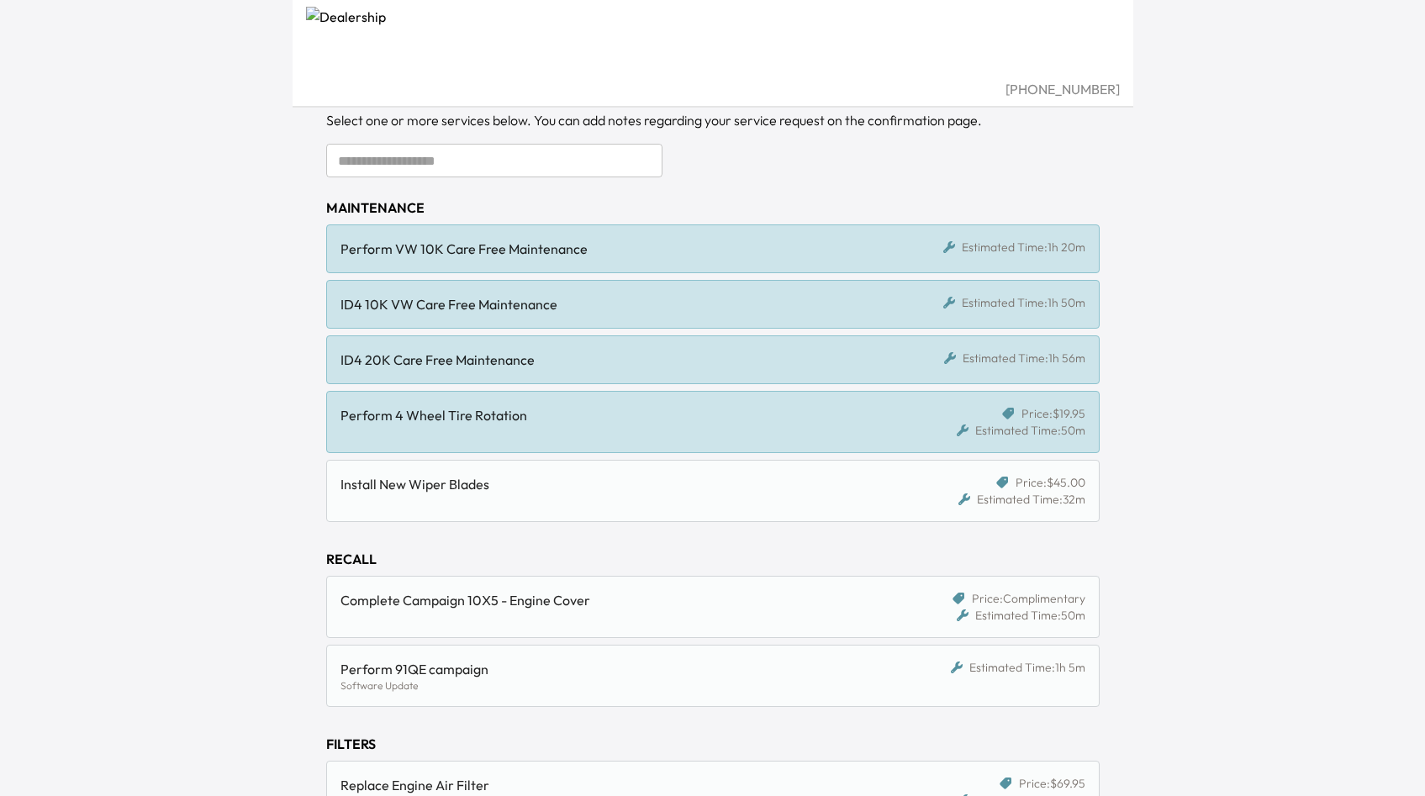
click at [684, 444] on div "Perform 4 Wheel Tire Rotation Price: $19.95 Estimated Time: 50m" at bounding box center [712, 422] width 773 height 62
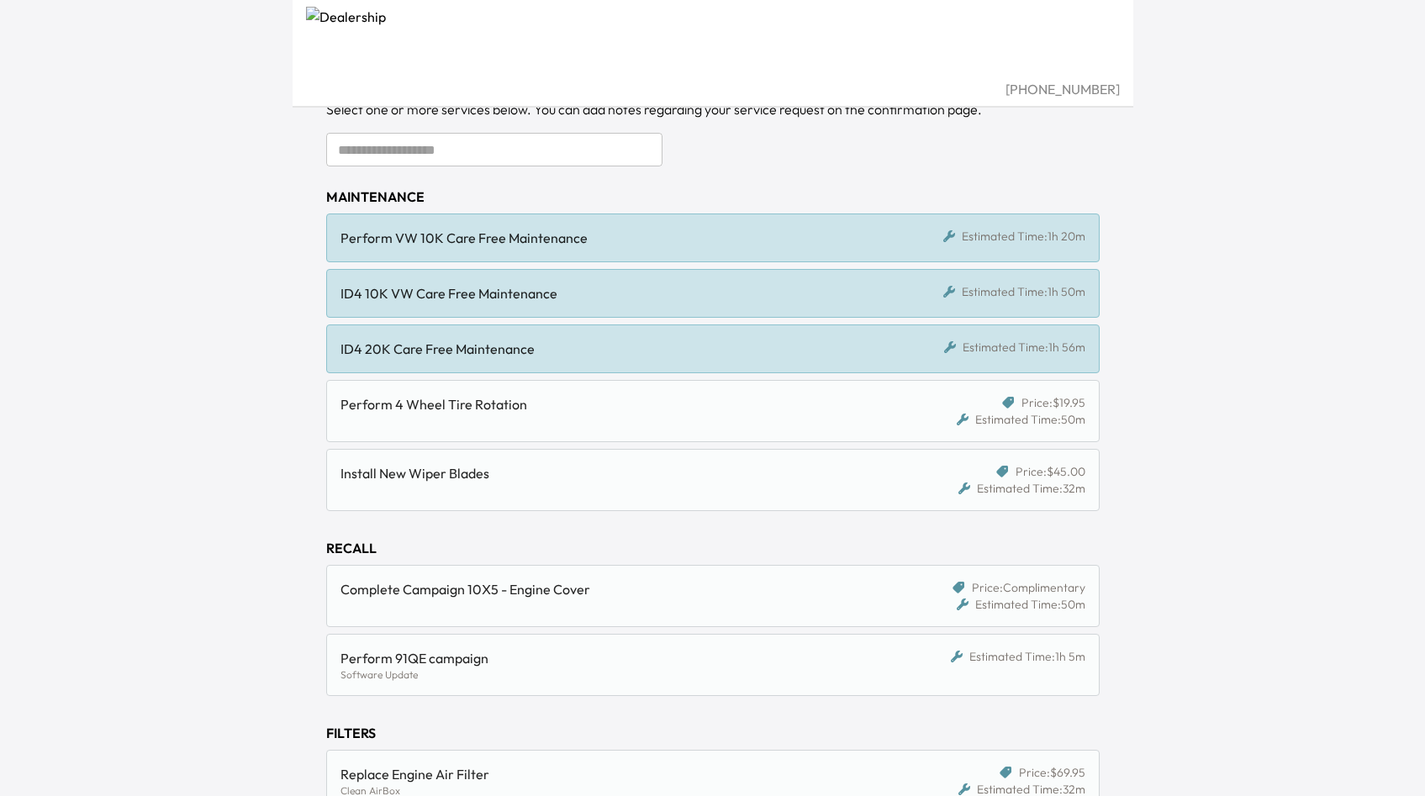
scroll to position [150, 0]
click at [705, 335] on div "ID4 20K Care Free Maintenance Estimated Time: 1h 56m" at bounding box center [712, 346] width 773 height 49
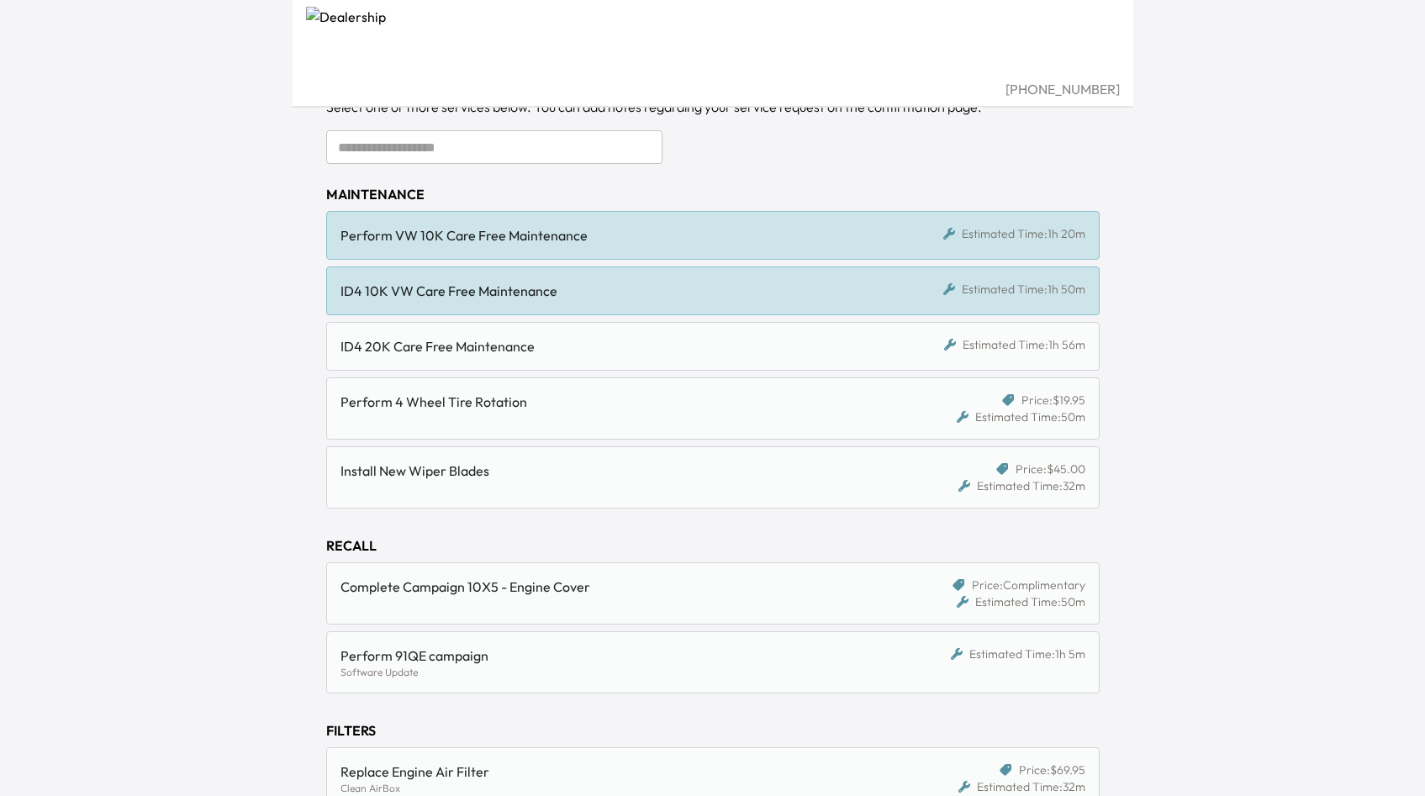
click at [705, 271] on div "ID4 10K VW Care Free Maintenance Estimated Time: 1h 50m" at bounding box center [712, 291] width 773 height 49
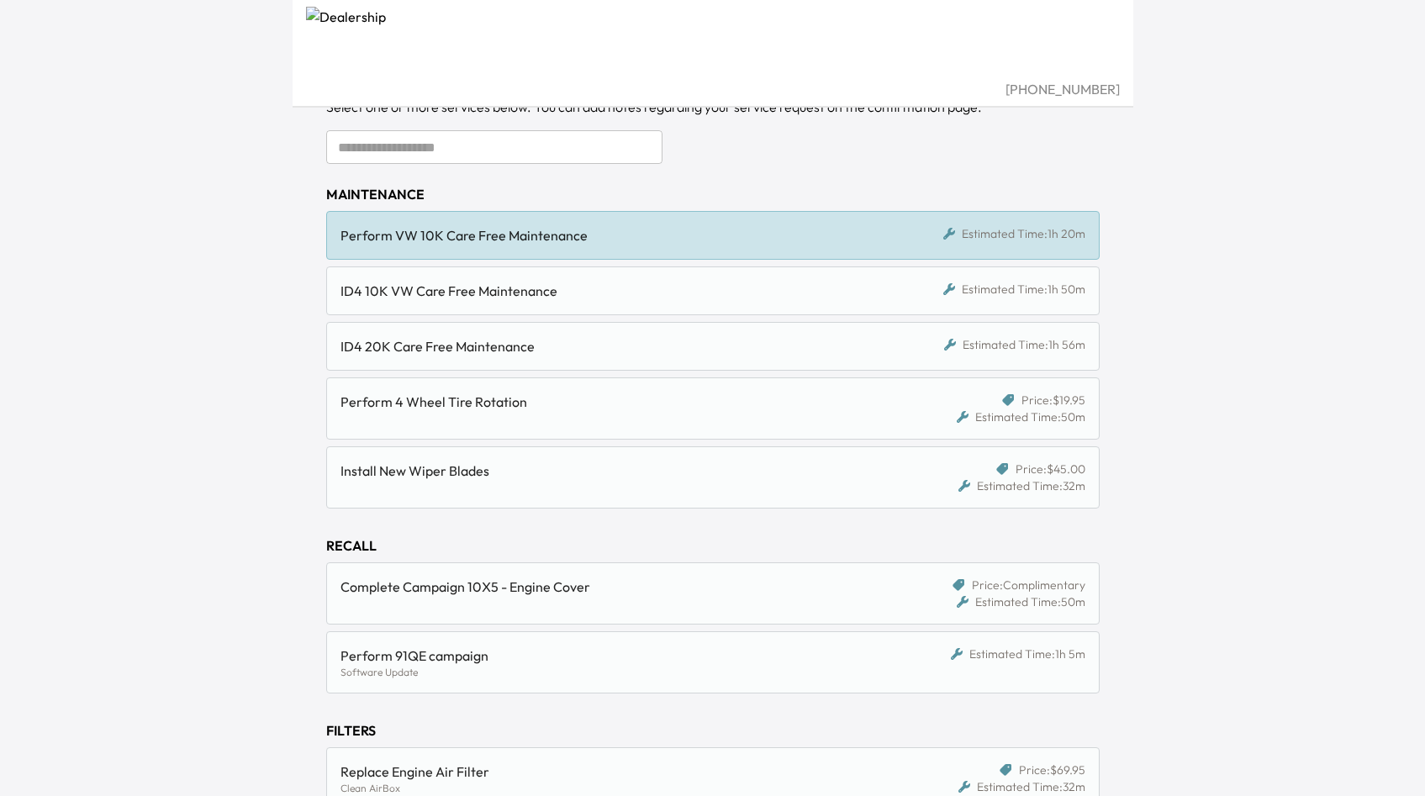
click at [705, 240] on div "Perform VW 10K Care Free Maintenance" at bounding box center [614, 235] width 546 height 20
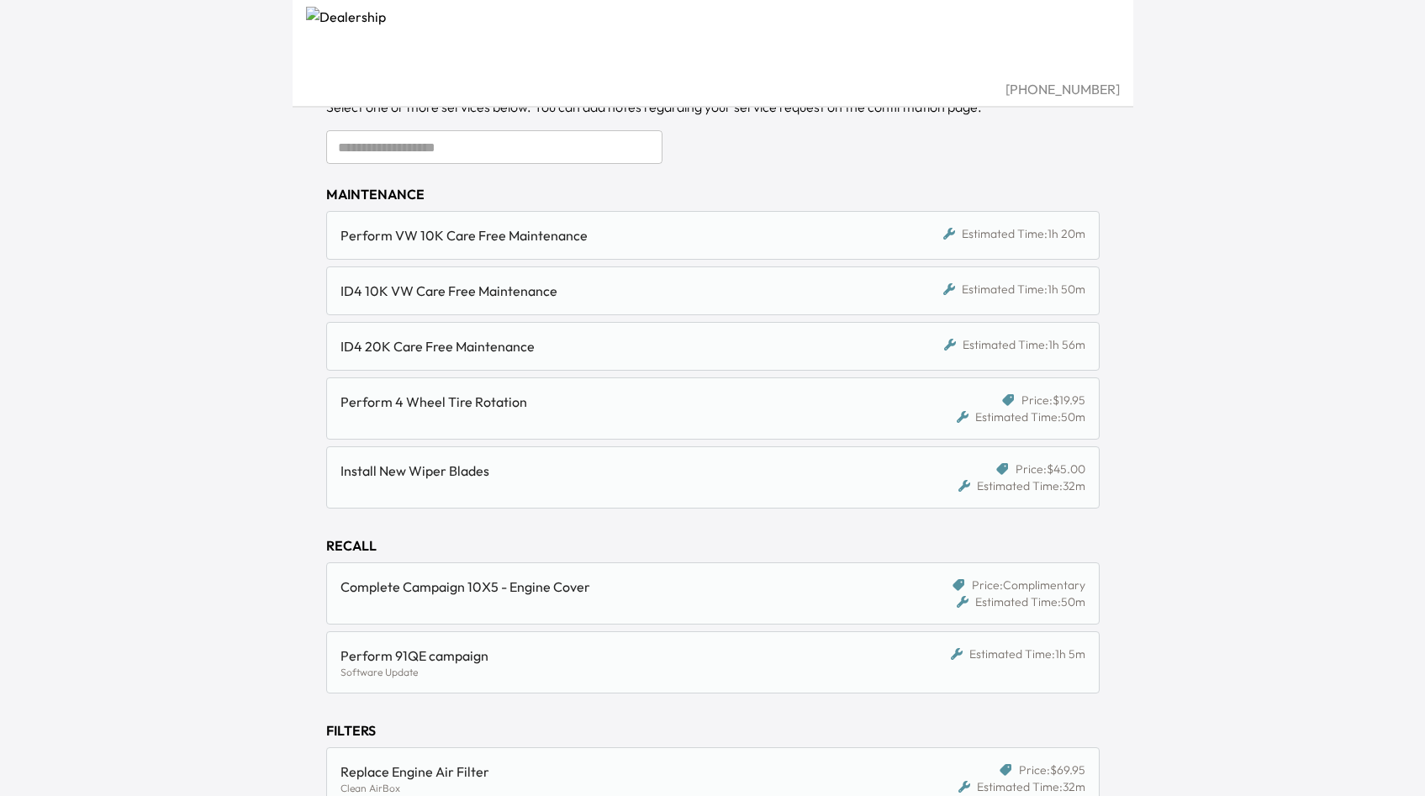
scroll to position [446, 0]
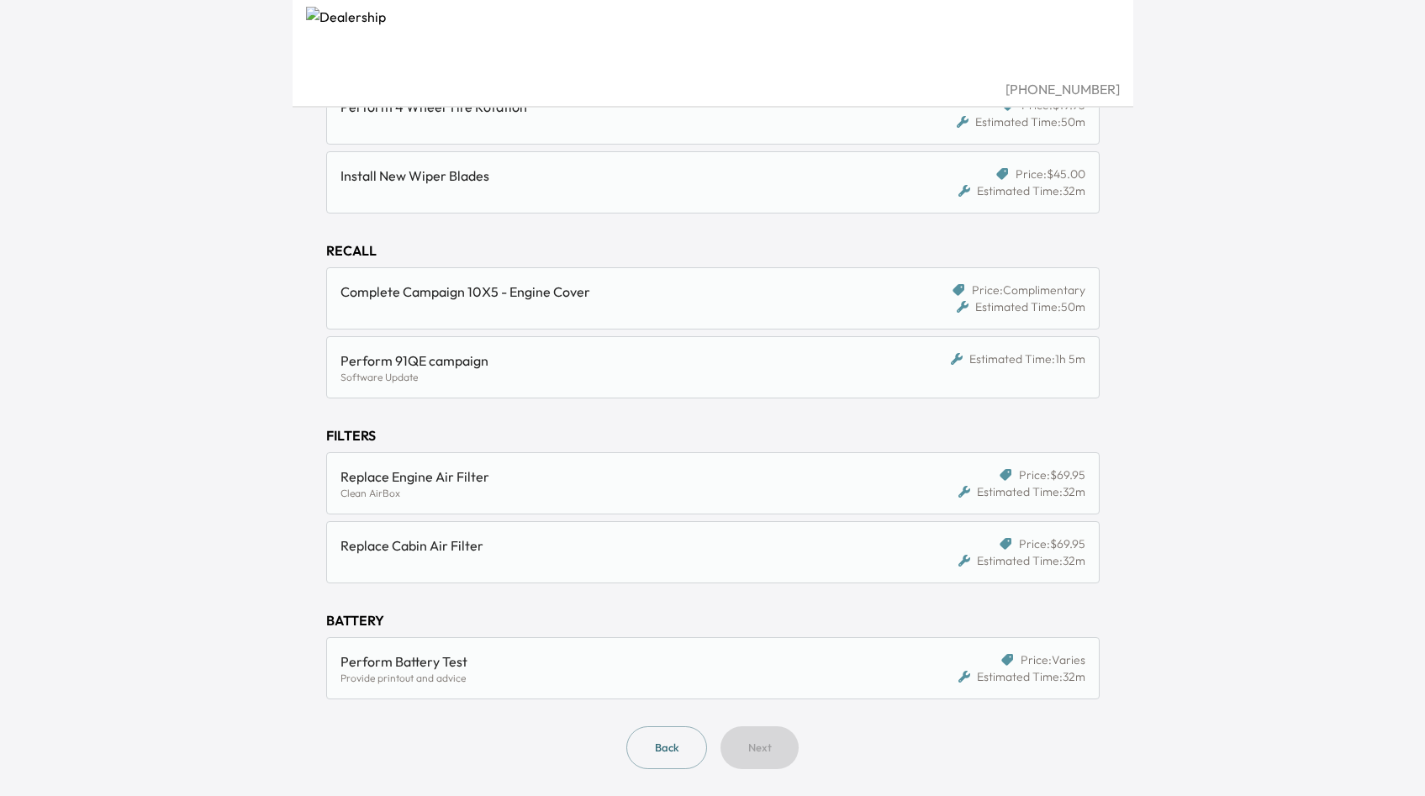
click at [706, 661] on div "Perform Battery Test" at bounding box center [614, 662] width 546 height 20
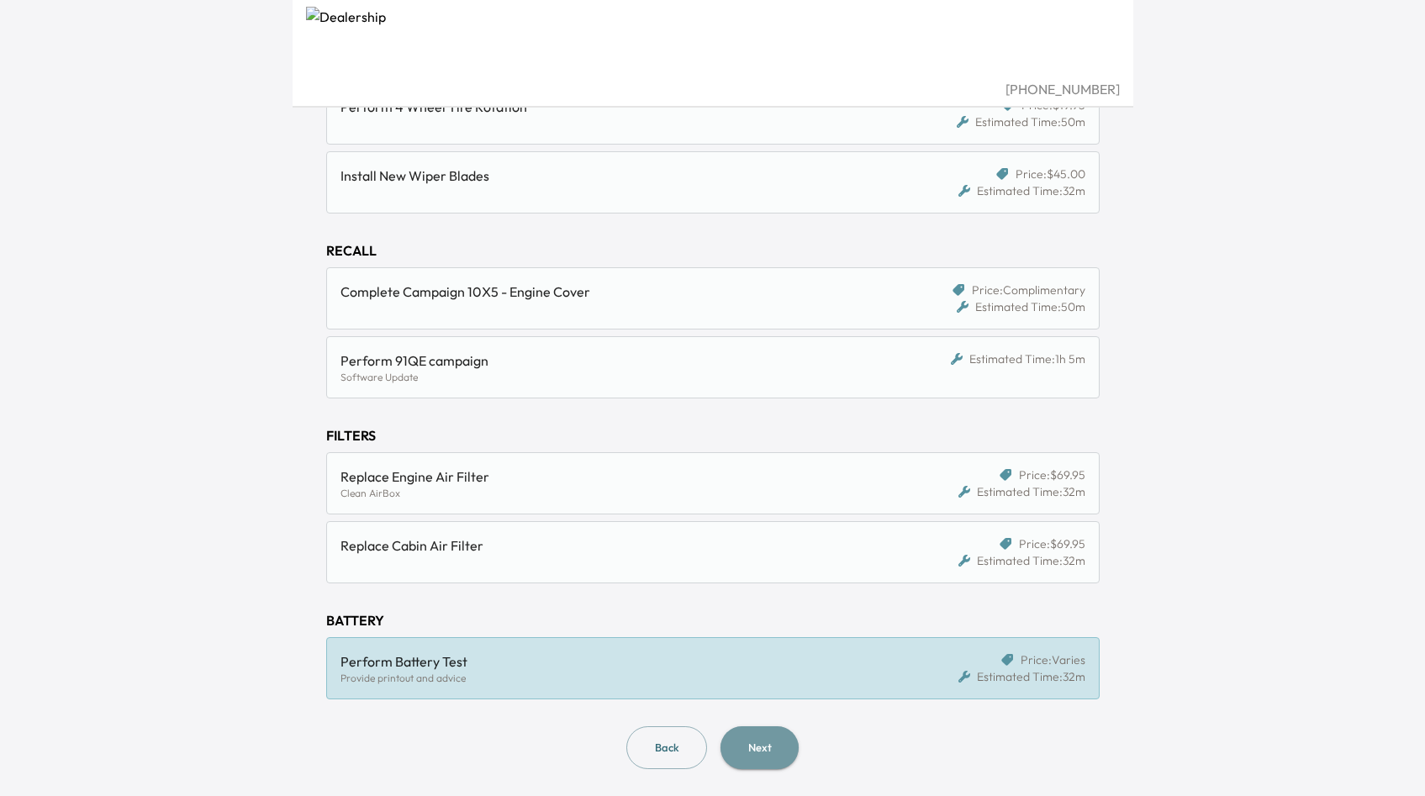
click at [747, 752] on button "Next" at bounding box center [760, 747] width 78 height 43
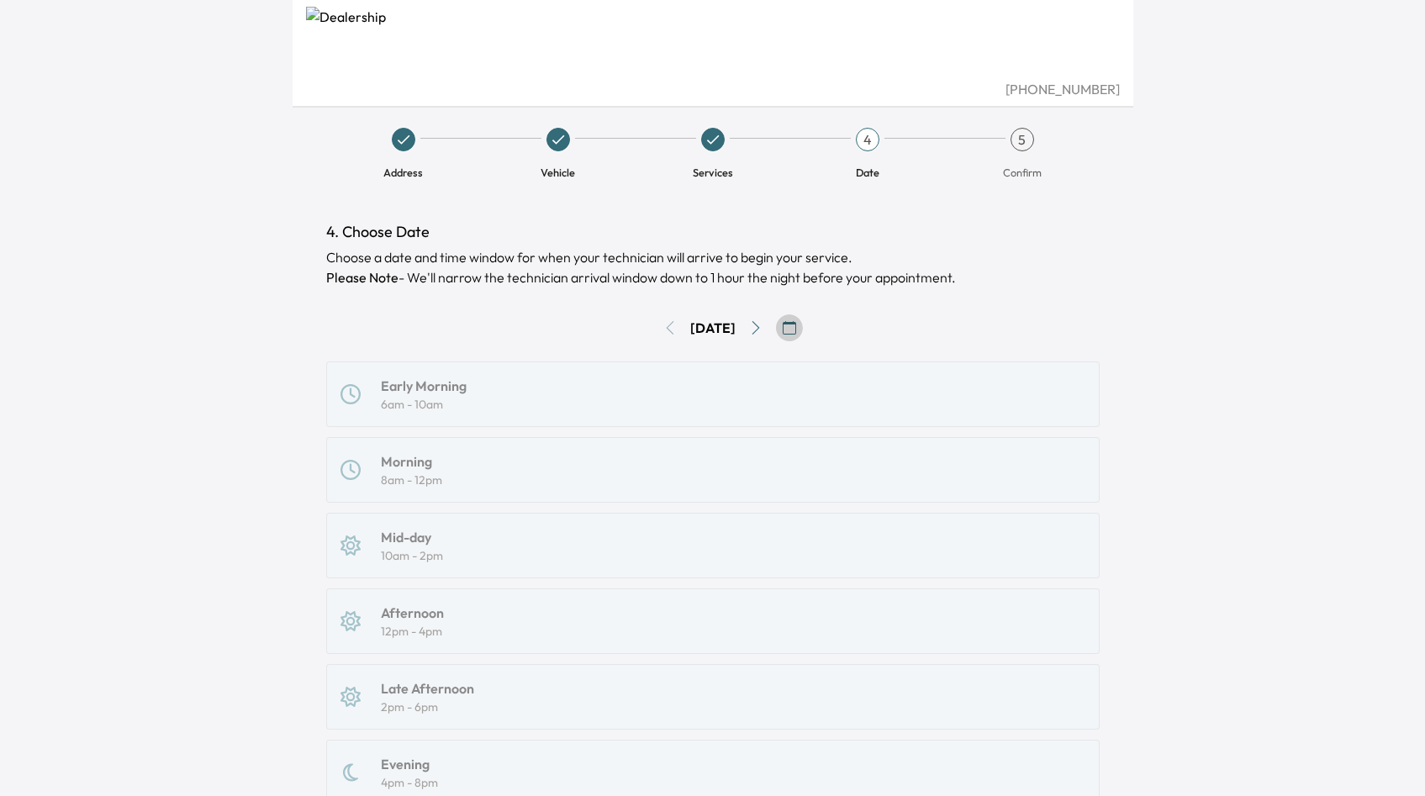
click at [796, 334] on icon "button" at bounding box center [789, 327] width 13 height 13
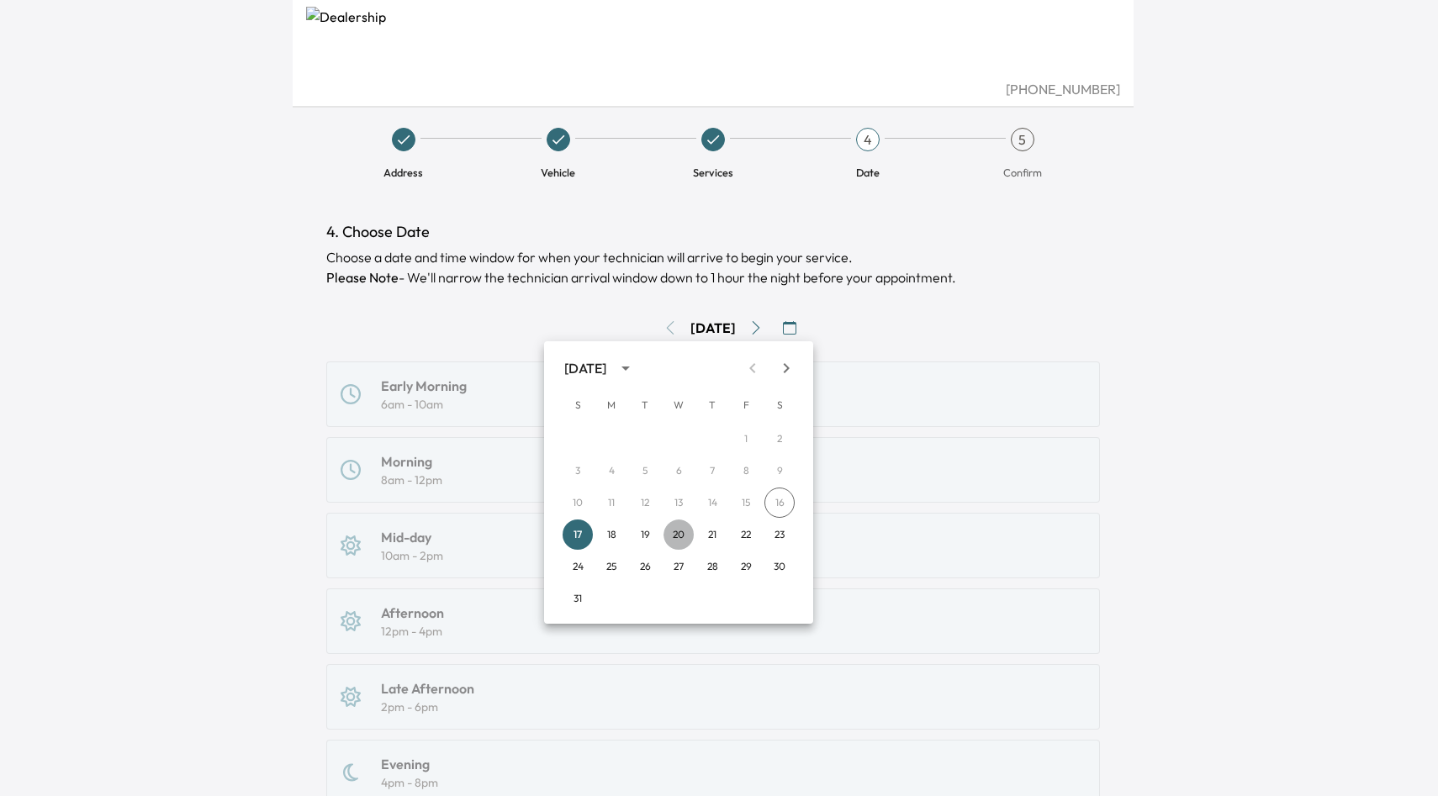
click at [686, 533] on button "20" at bounding box center [678, 535] width 30 height 30
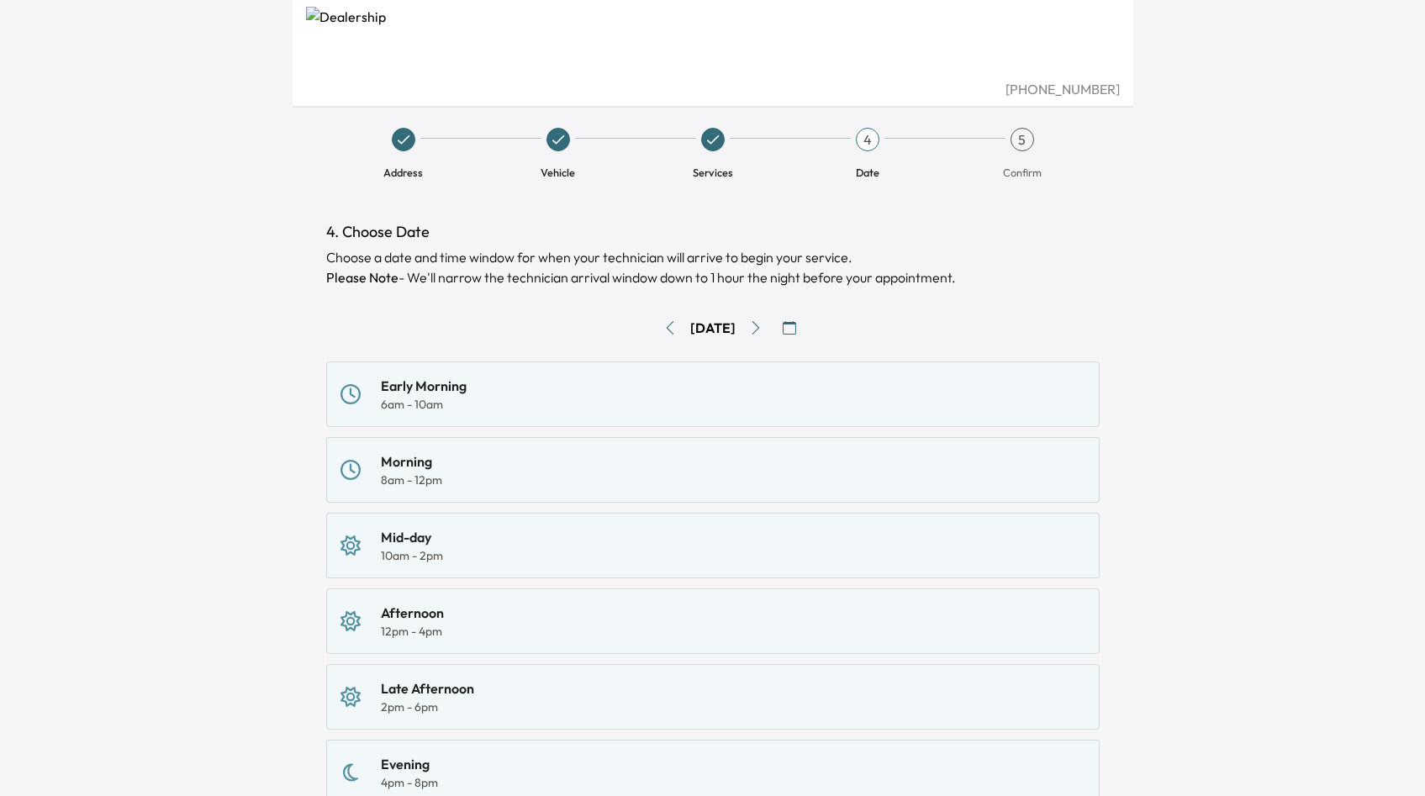
scroll to position [229, 0]
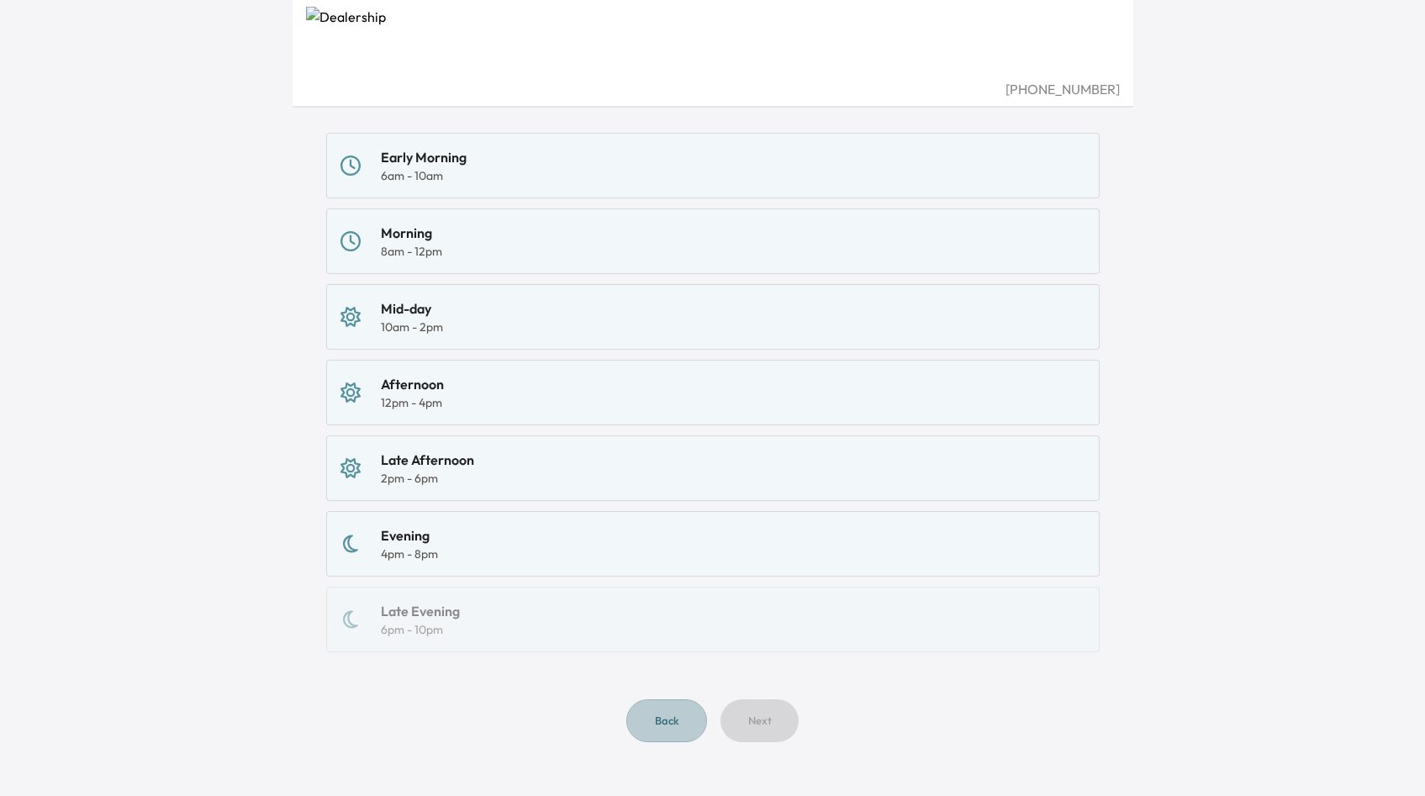
click at [643, 727] on button "Back" at bounding box center [666, 721] width 81 height 43
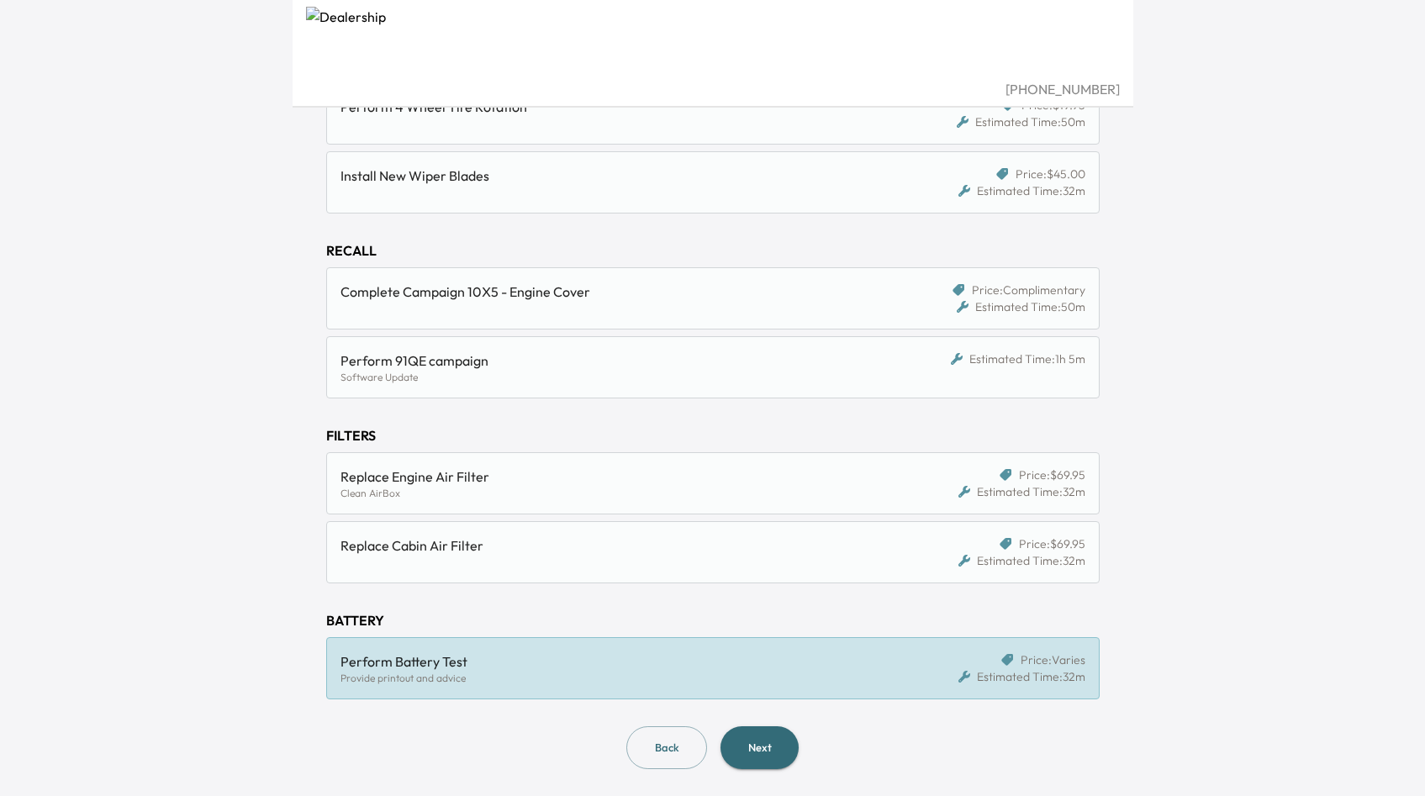
click at [736, 655] on div "Perform Battery Test" at bounding box center [614, 662] width 546 height 20
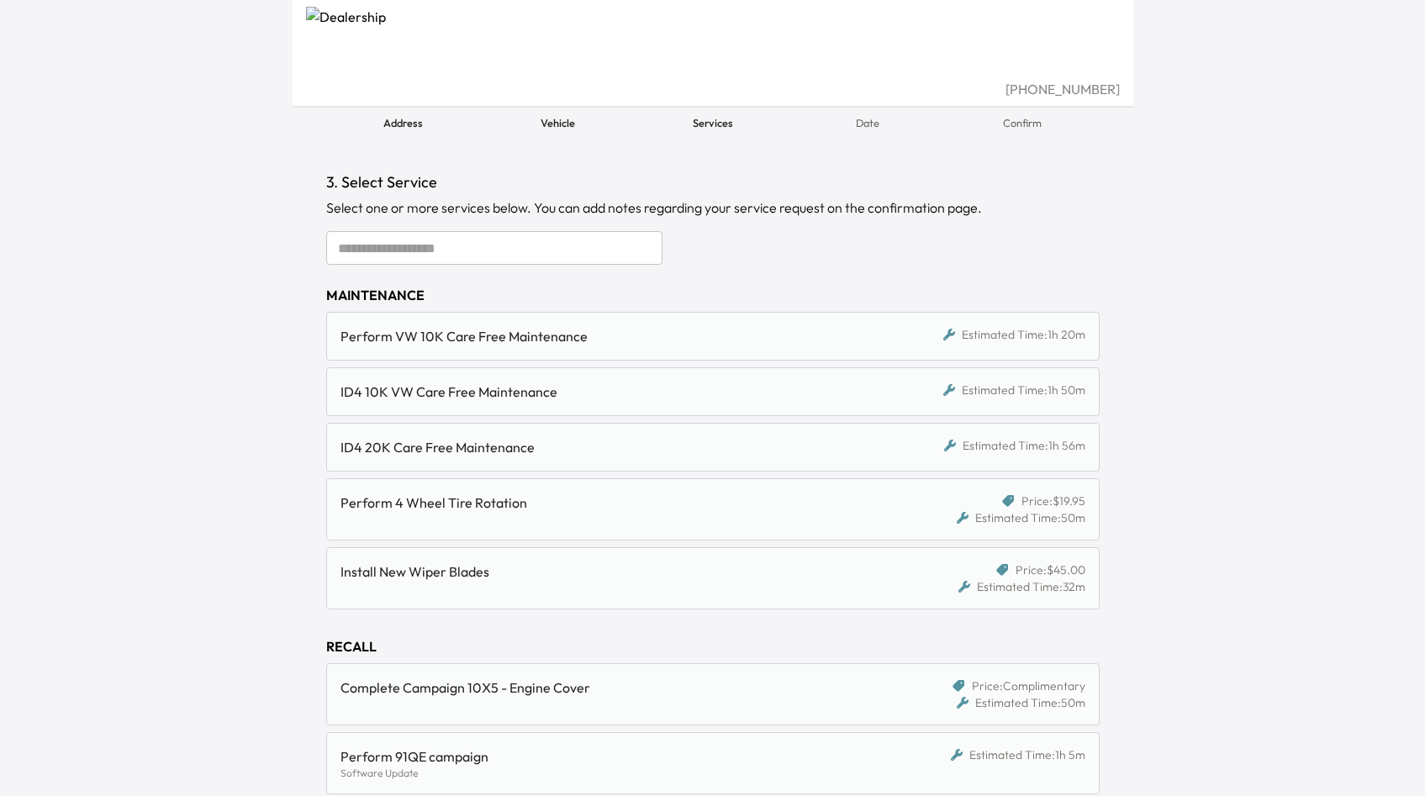
scroll to position [53, 0]
click at [712, 337] on div "Perform VW 10K Care Free Maintenance" at bounding box center [614, 333] width 546 height 20
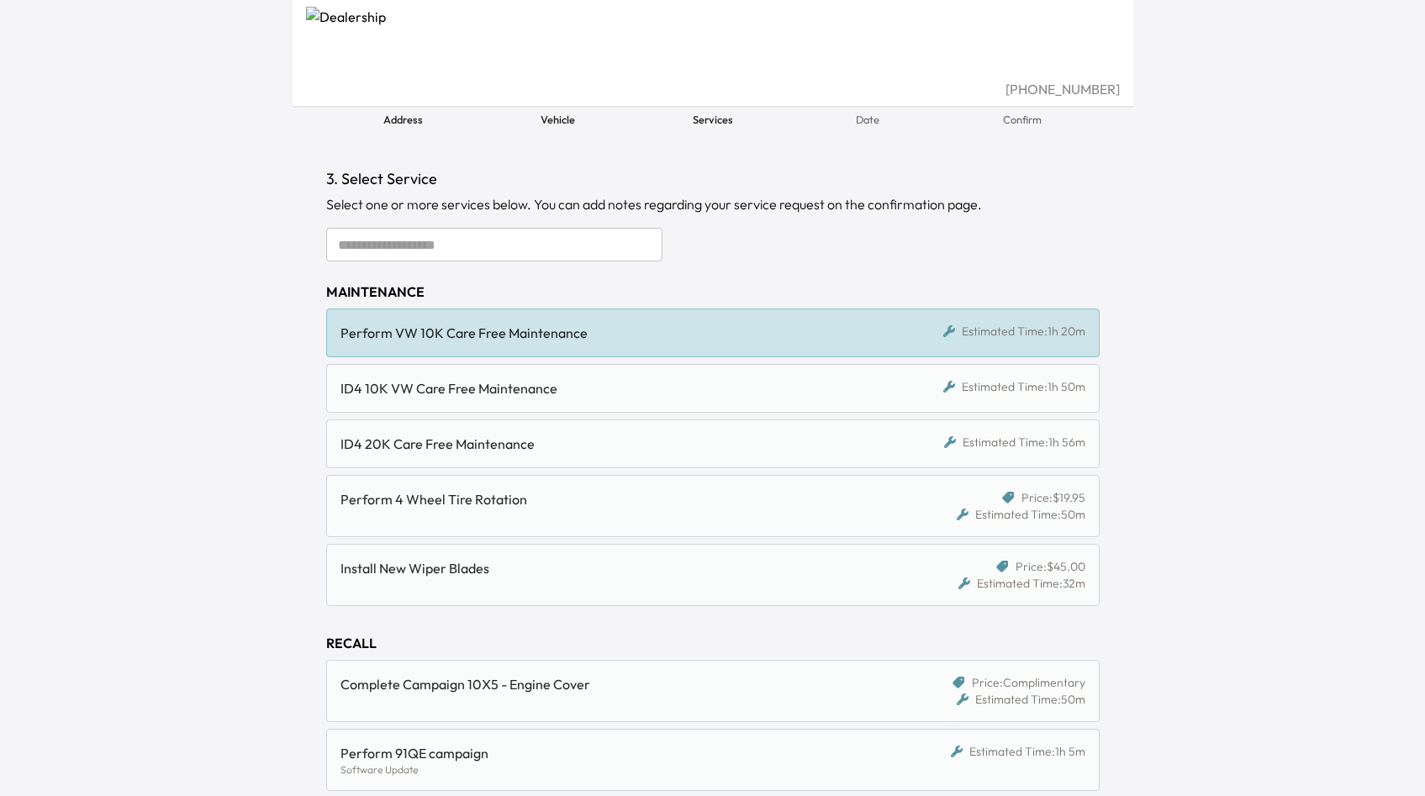
click at [702, 385] on div "ID4 10K VW Care Free Maintenance" at bounding box center [614, 388] width 546 height 20
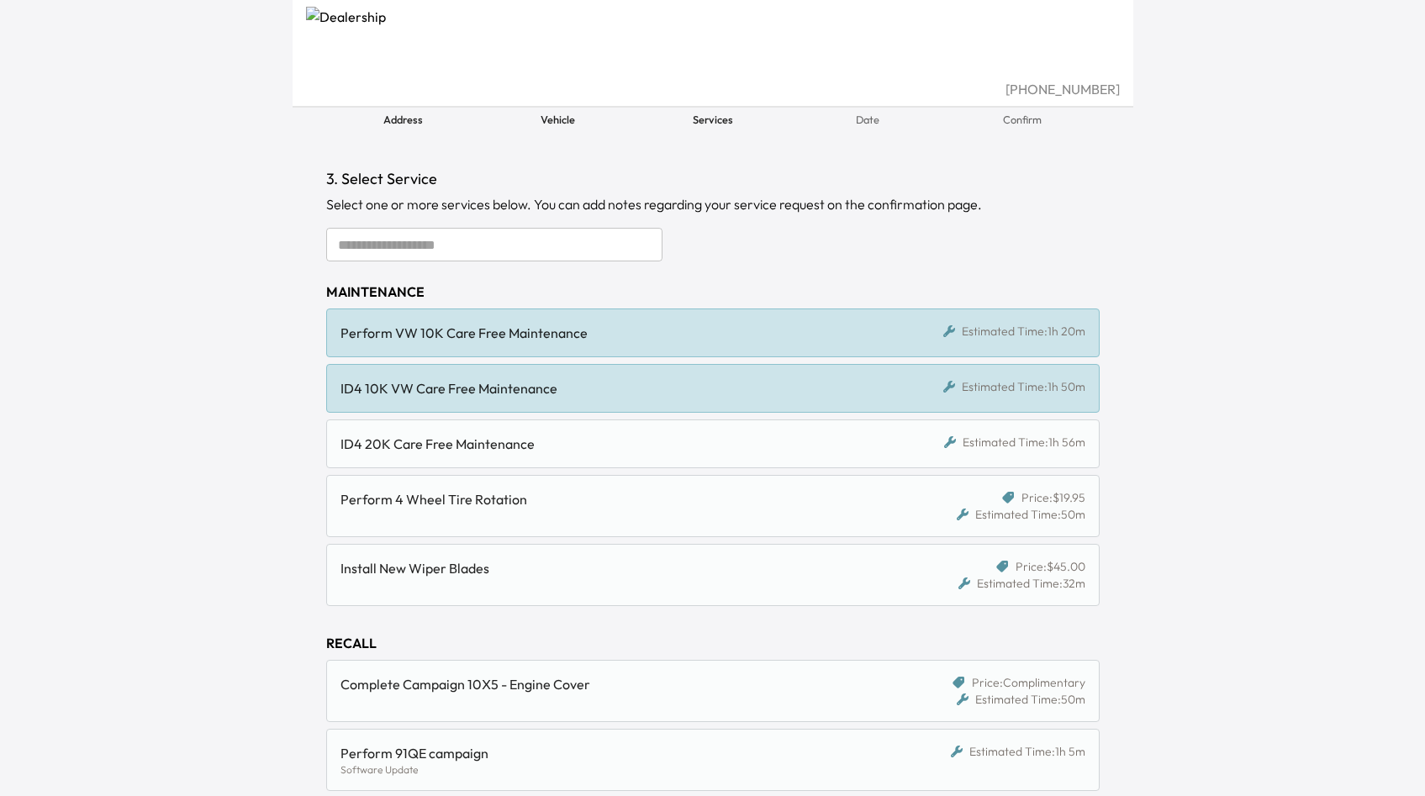
click at [698, 456] on div "ID4 20K Care Free Maintenance Estimated Time: 1h 56m" at bounding box center [712, 444] width 773 height 49
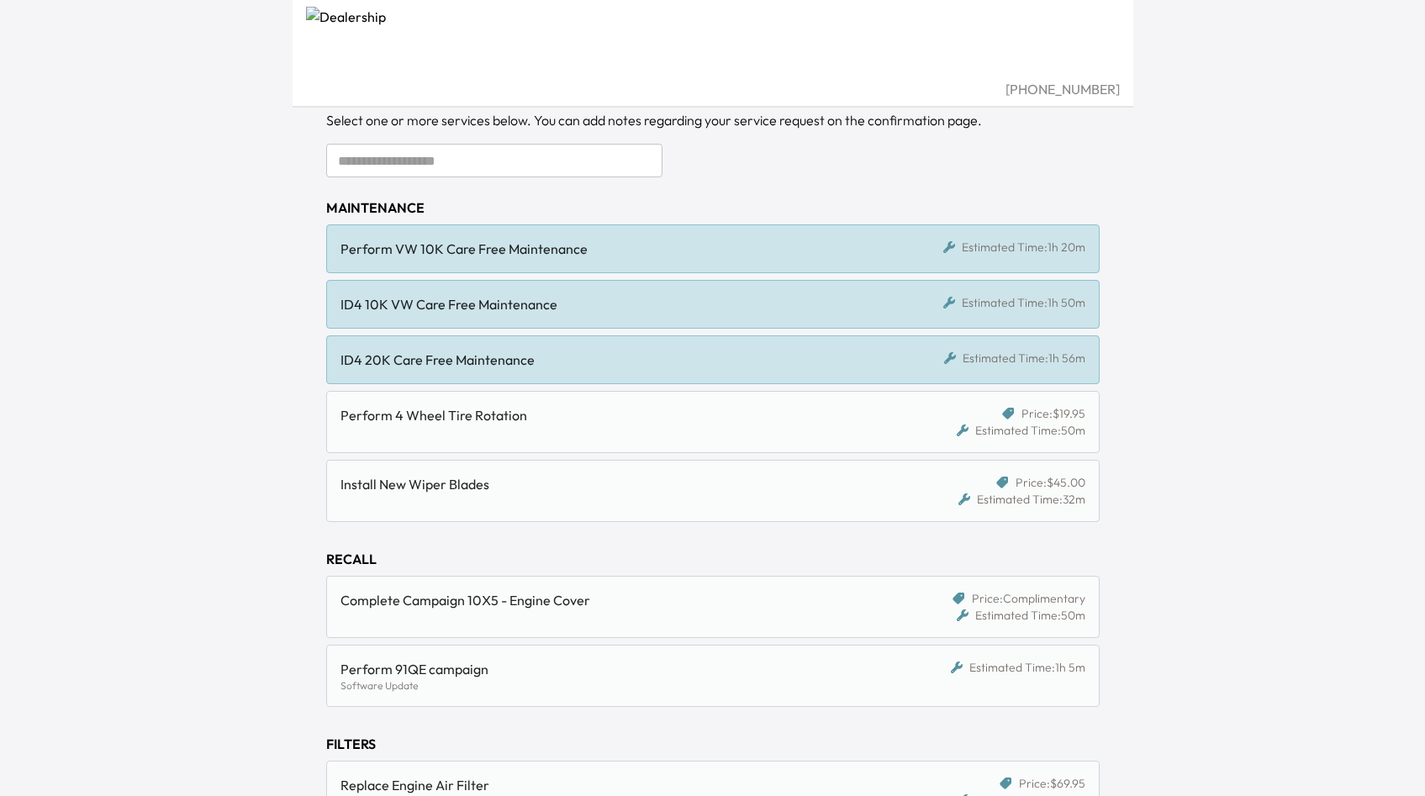
scroll to position [446, 0]
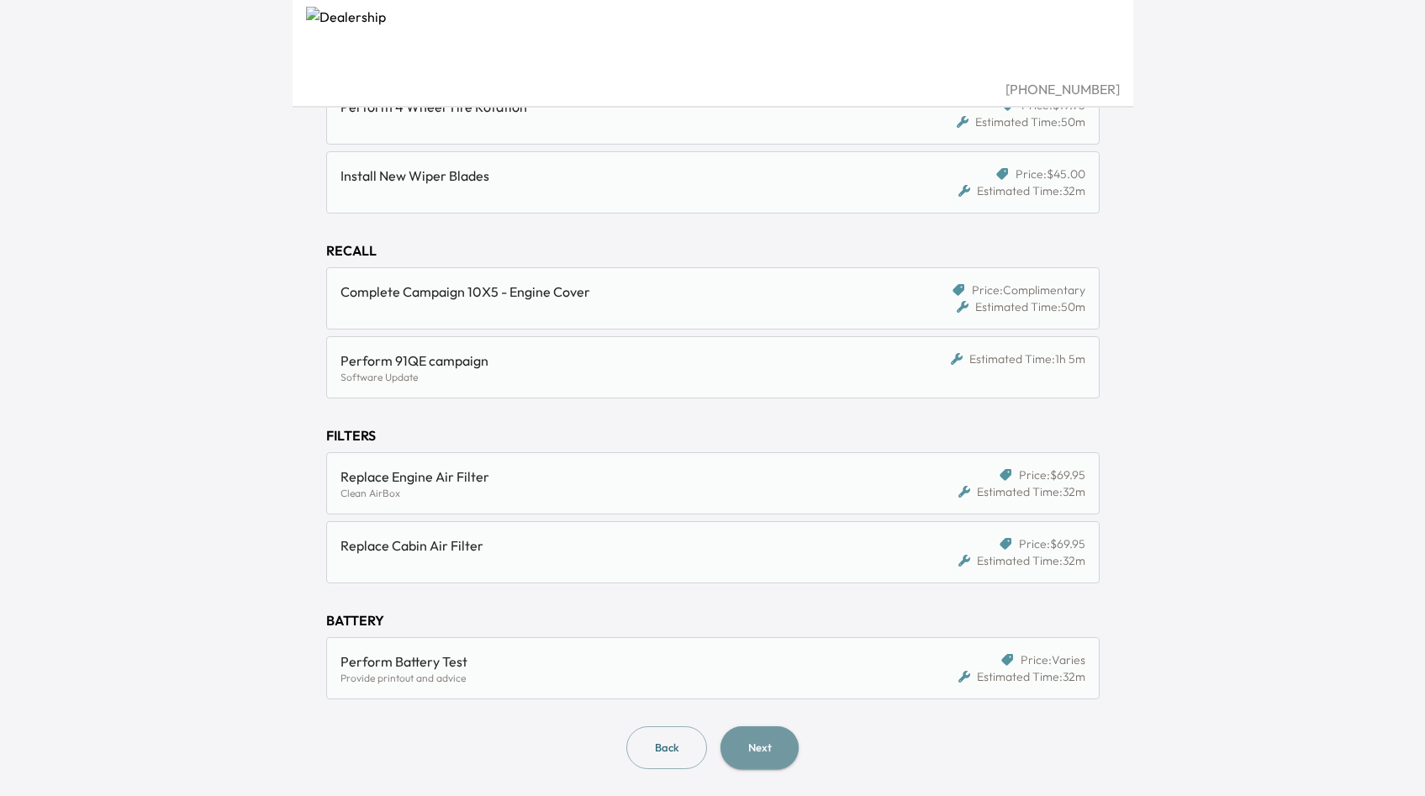
click at [750, 748] on button "Next" at bounding box center [760, 747] width 78 height 43
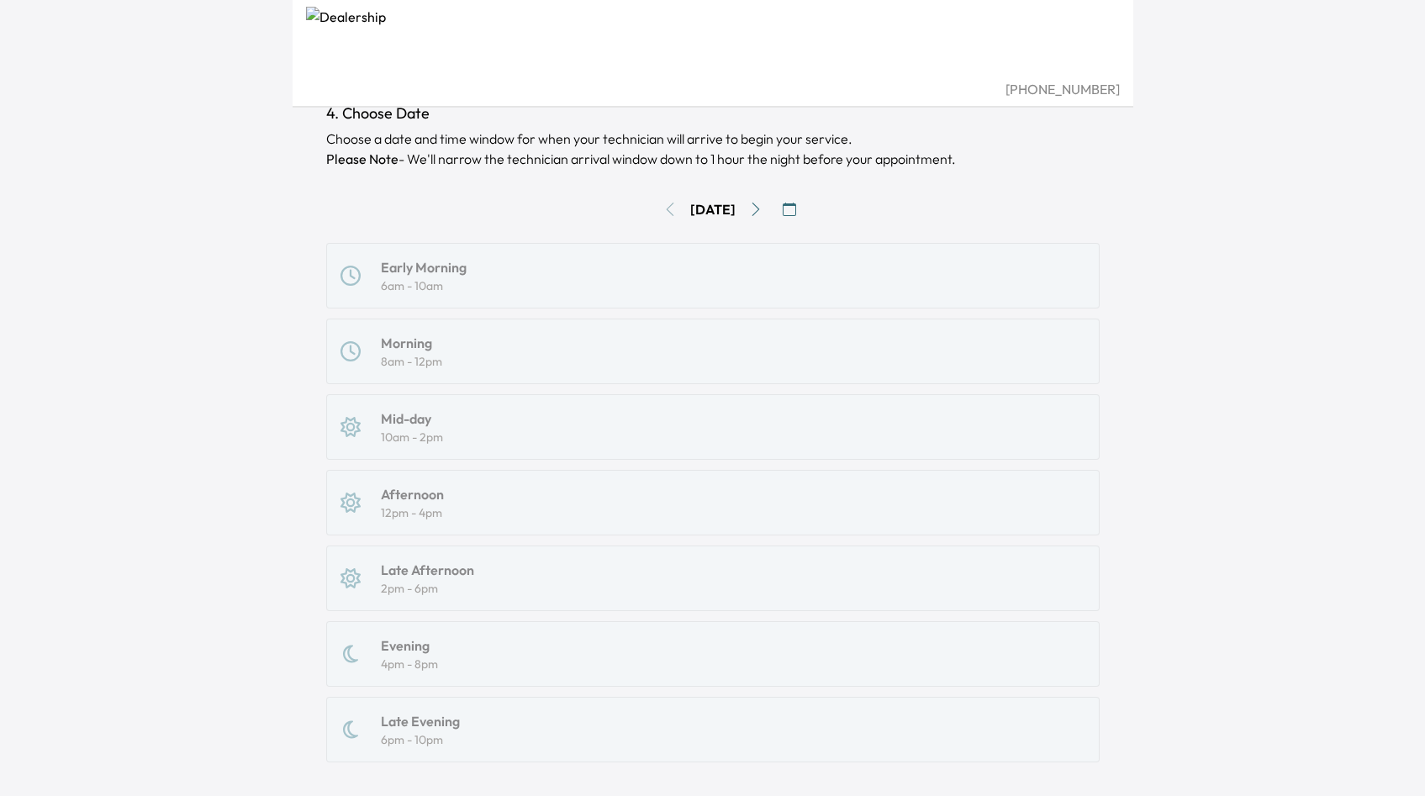
scroll to position [61, 0]
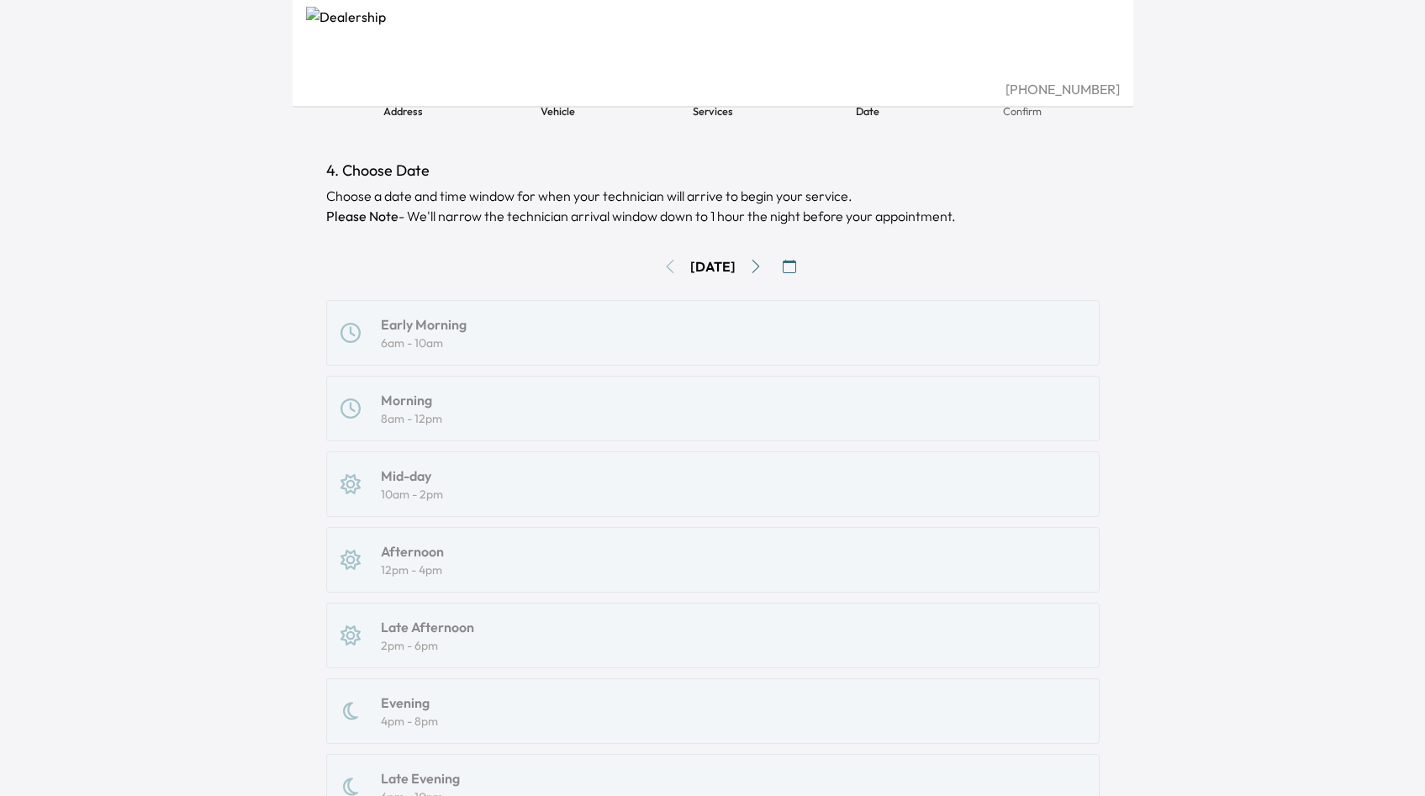
click at [801, 257] on button "button" at bounding box center [789, 266] width 27 height 27
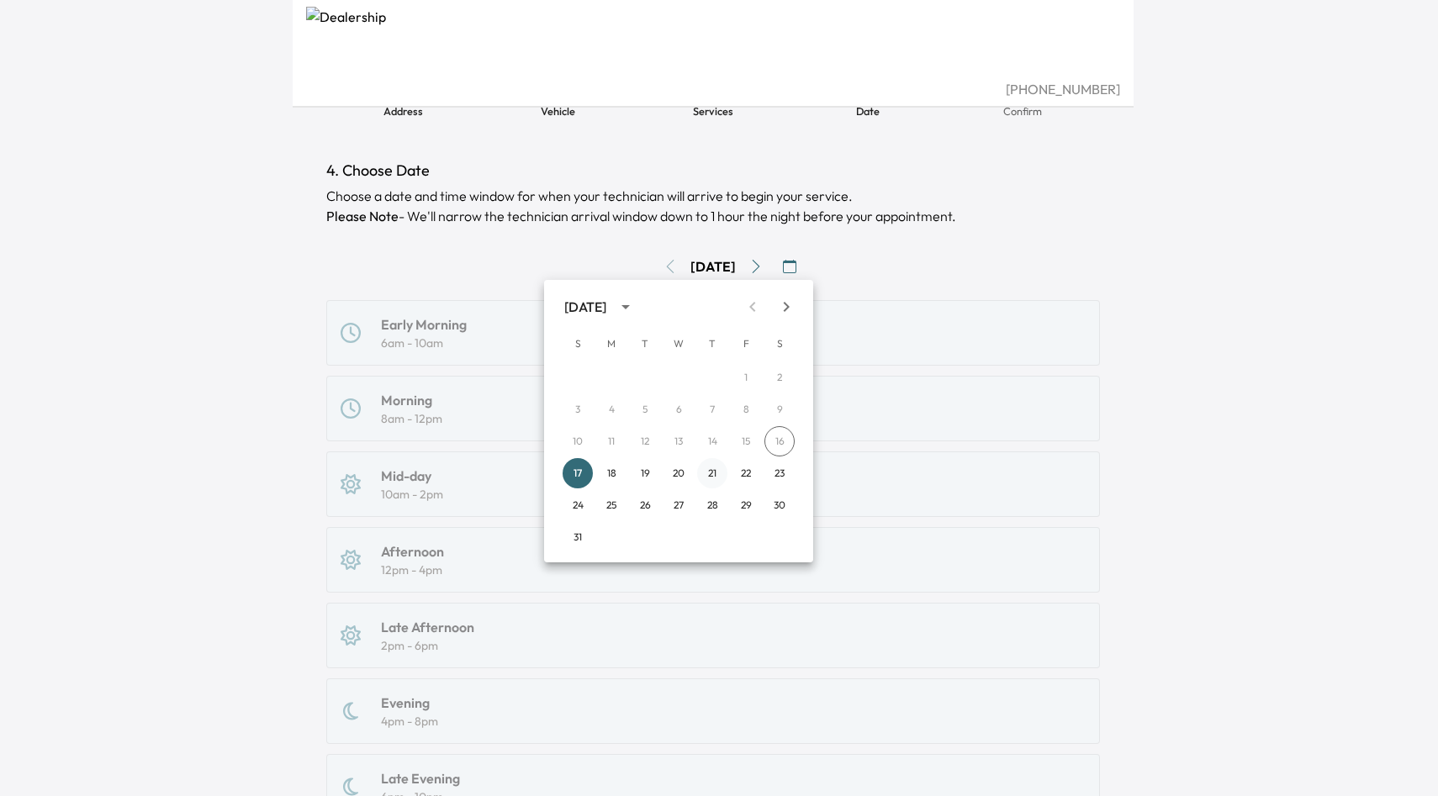
click at [721, 473] on button "21" at bounding box center [712, 473] width 30 height 30
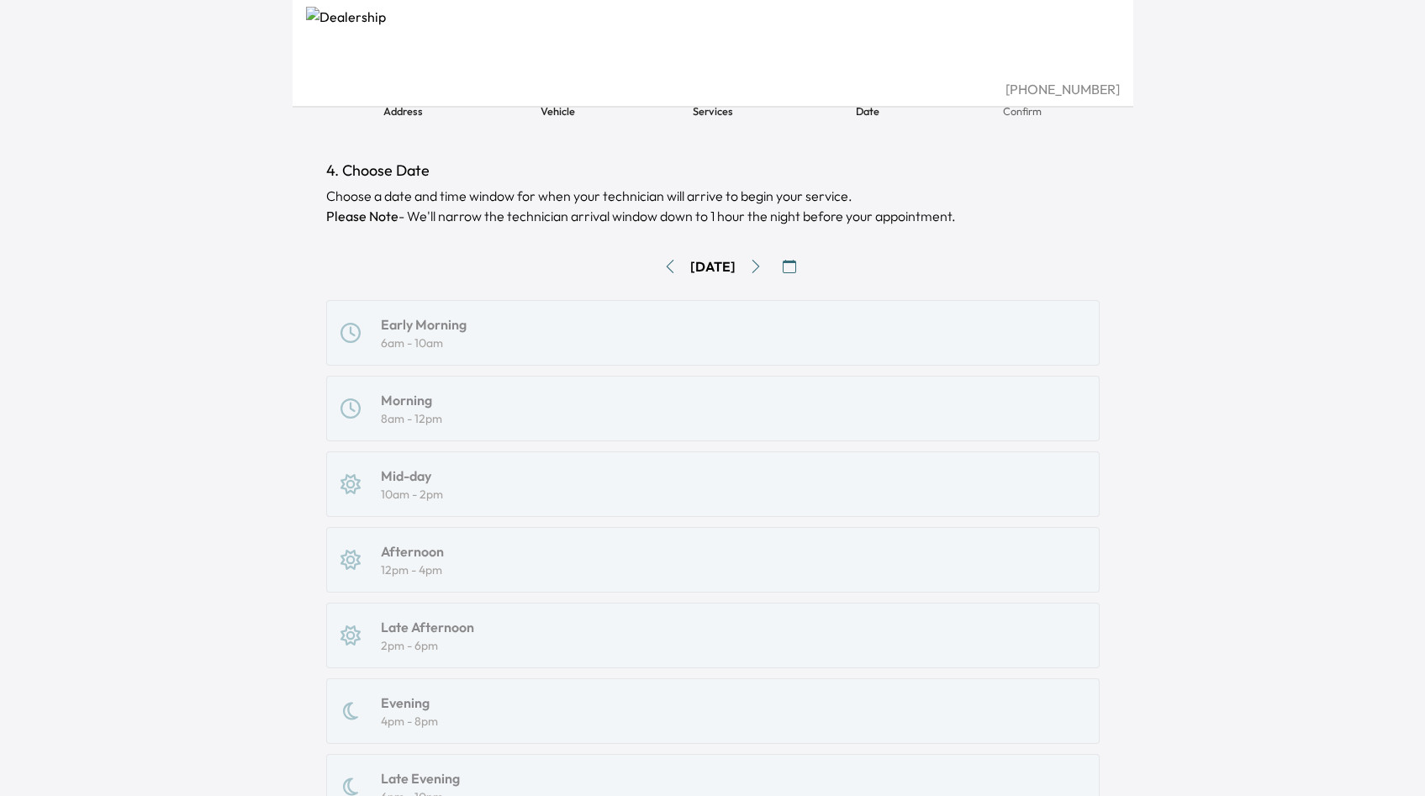
scroll to position [229, 0]
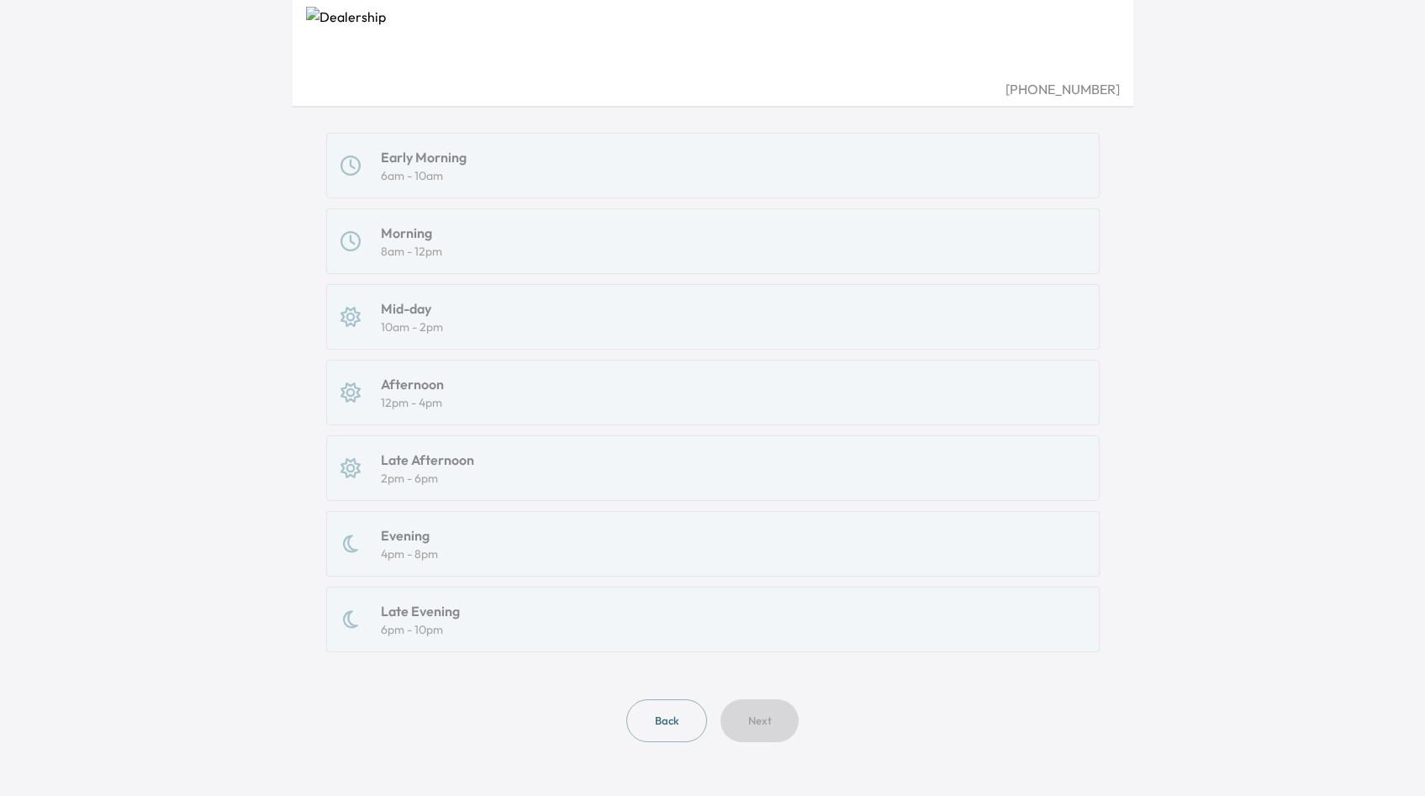
click at [676, 731] on button "Back" at bounding box center [666, 721] width 81 height 43
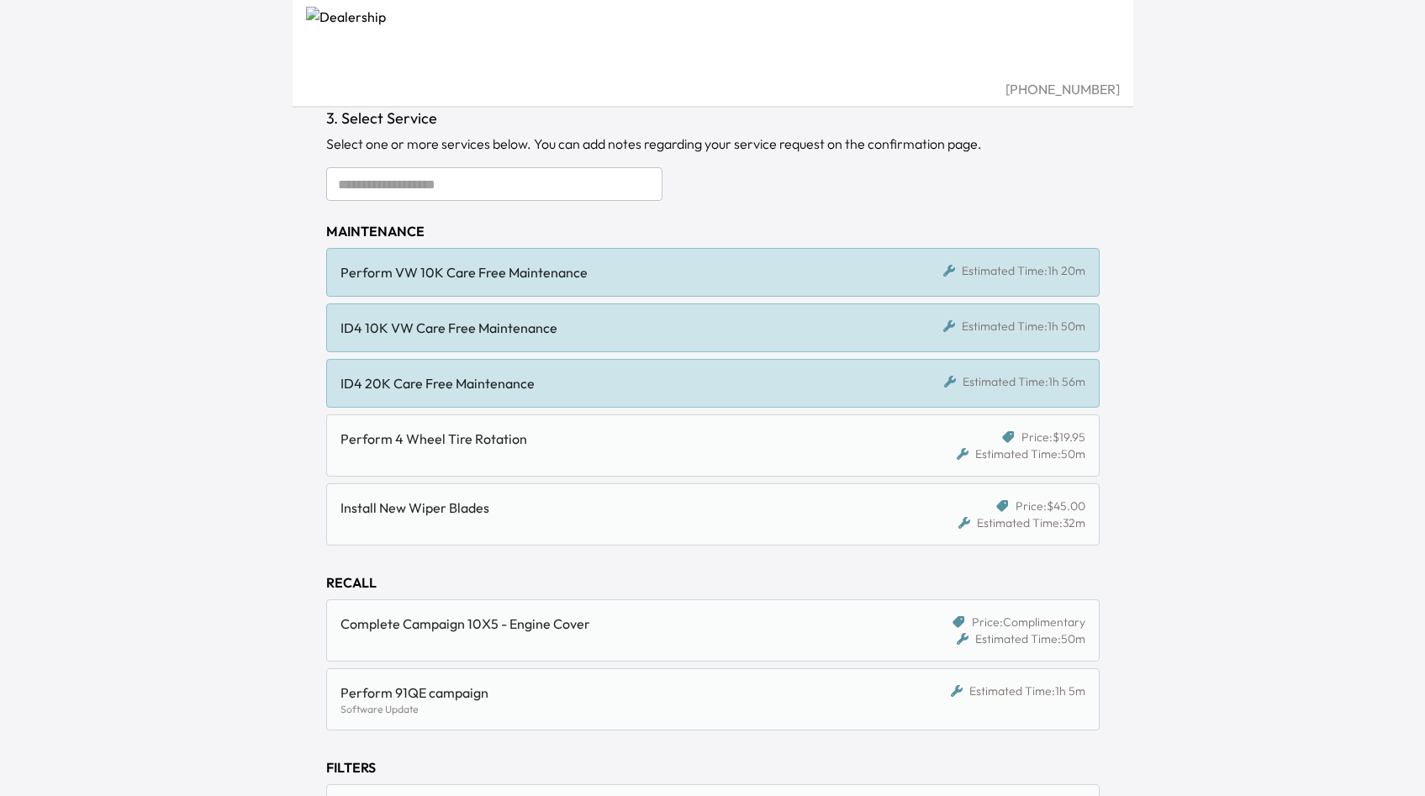
scroll to position [23, 0]
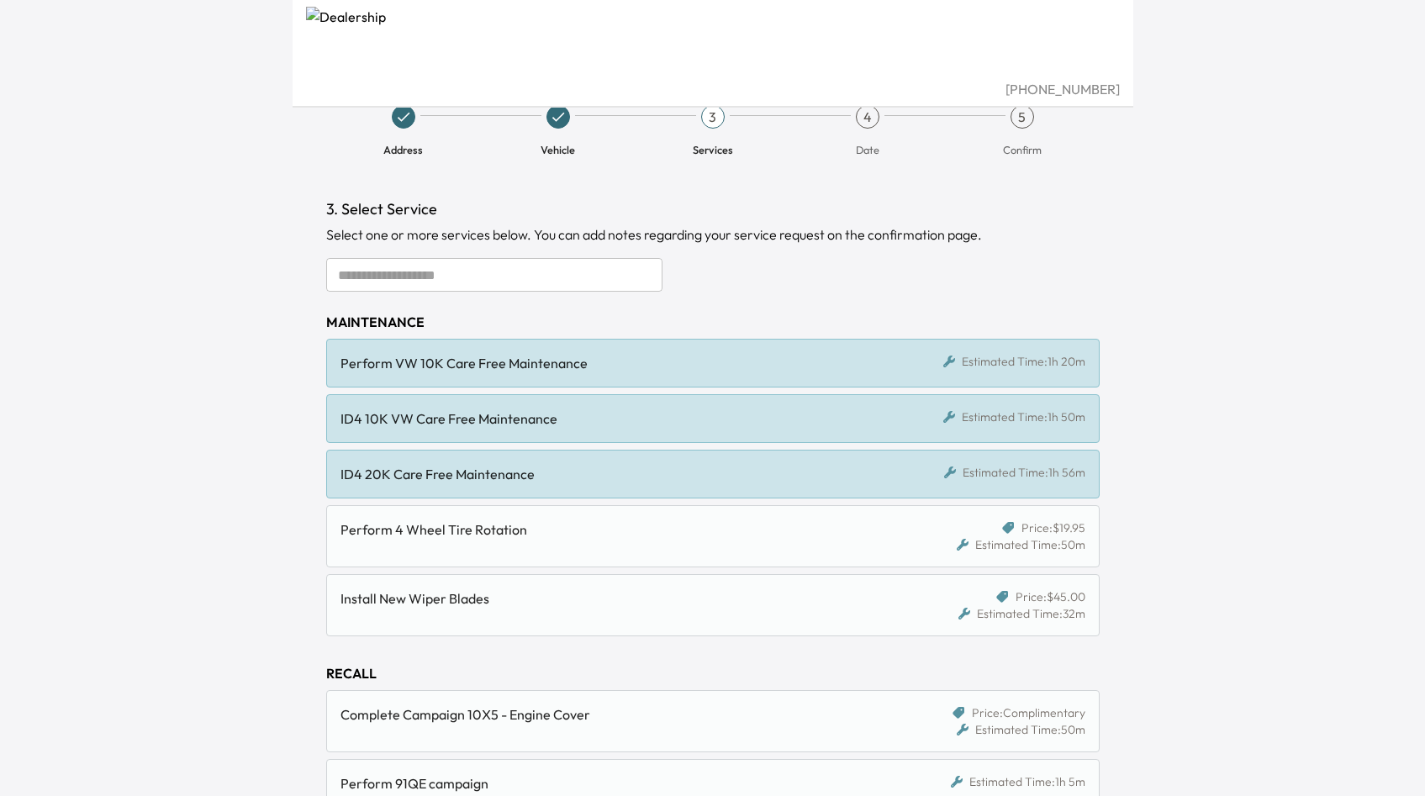
click at [842, 484] on div "ID4 20K Care Free Maintenance Estimated Time: 1h 56m" at bounding box center [712, 474] width 773 height 49
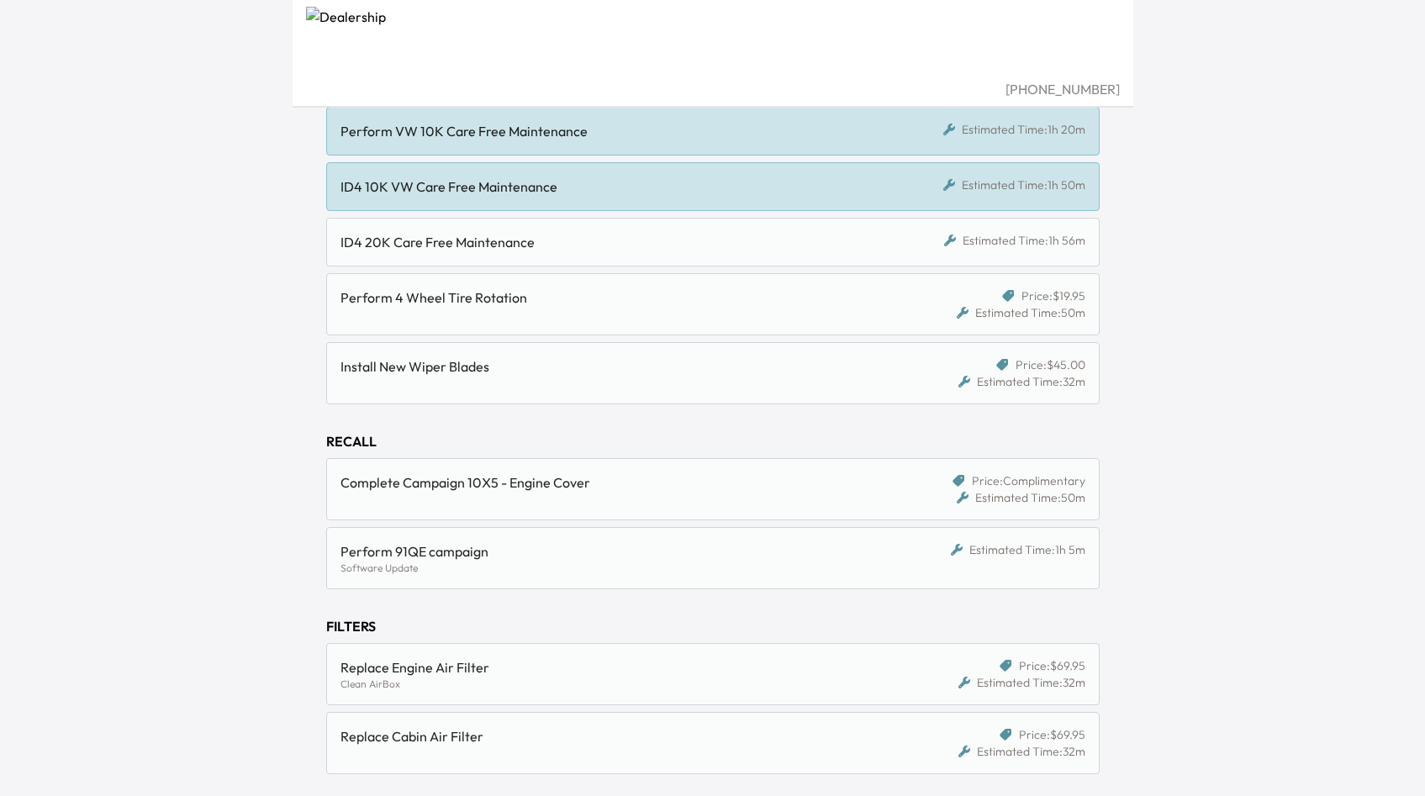
scroll to position [446, 0]
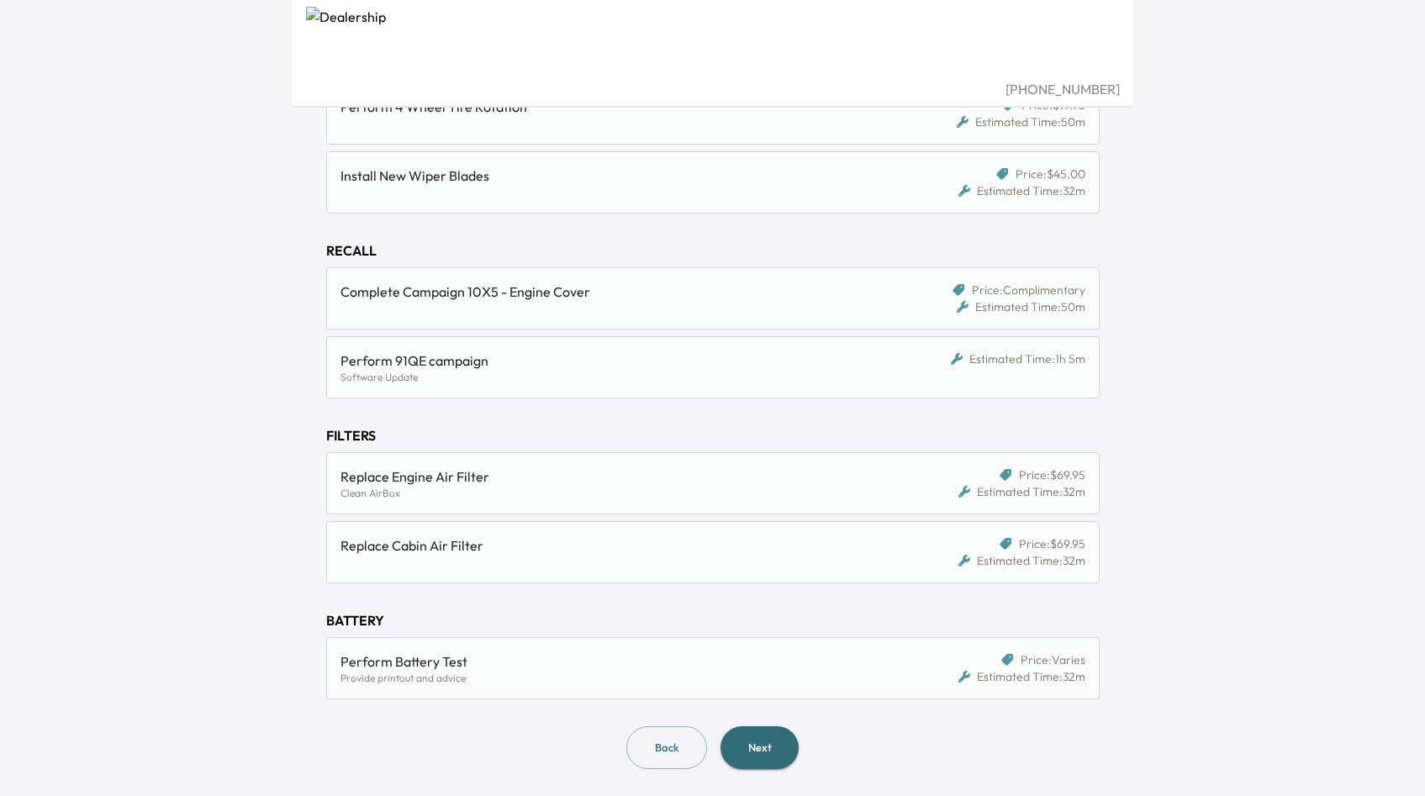
click at [746, 752] on button "Next" at bounding box center [760, 747] width 78 height 43
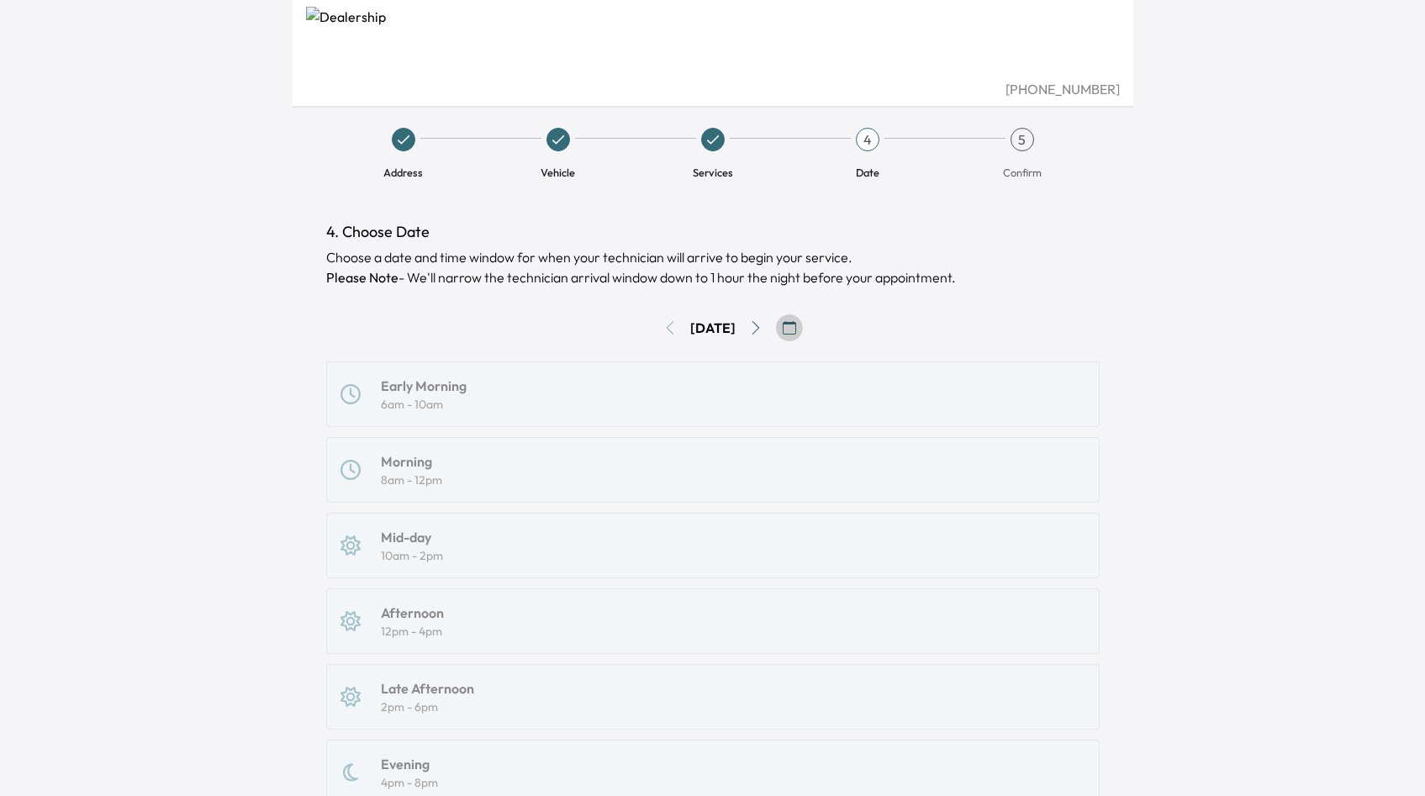
click at [791, 335] on button "button" at bounding box center [789, 327] width 27 height 27
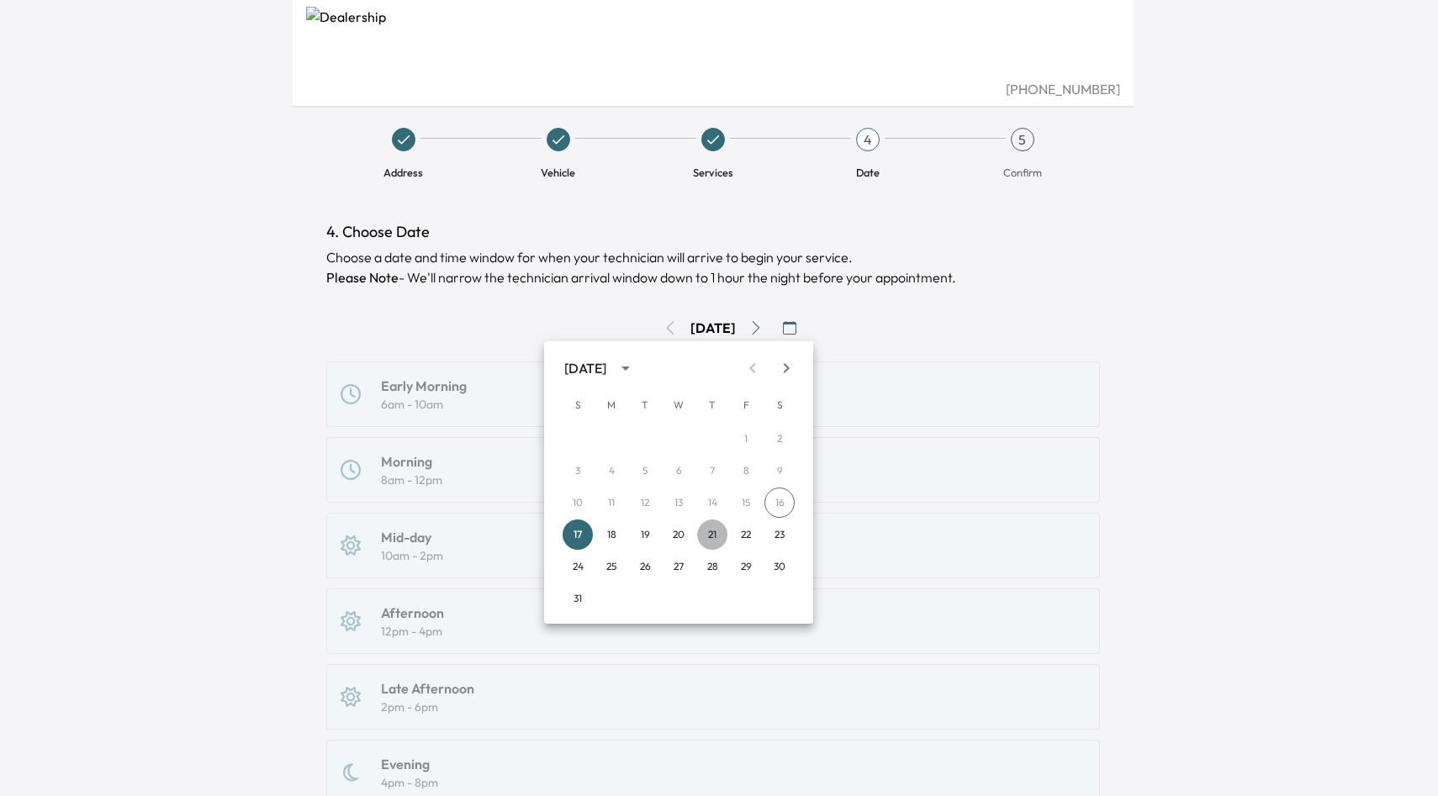
click at [713, 531] on button "21" at bounding box center [712, 535] width 30 height 30
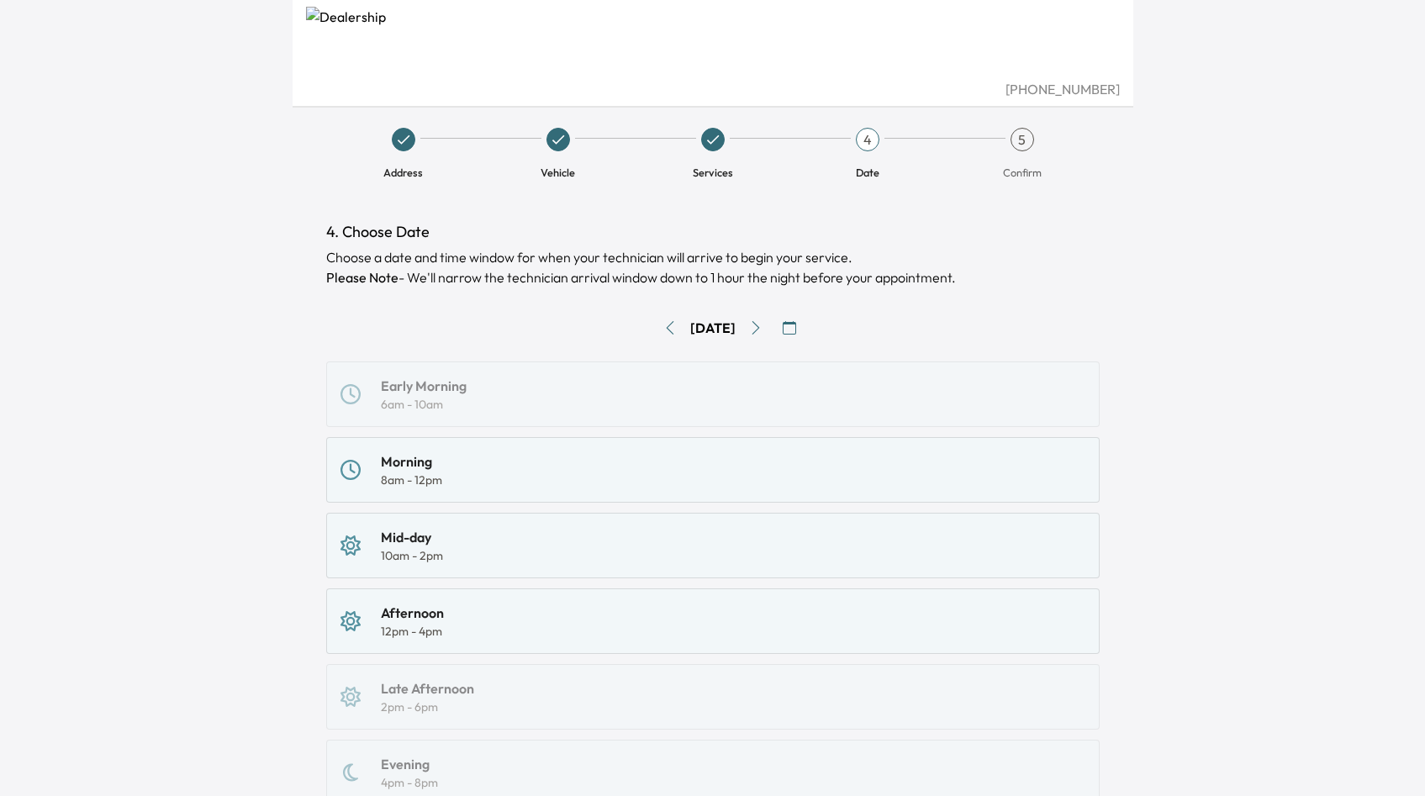
click at [734, 148] on span "Services" at bounding box center [712, 154] width 141 height 52
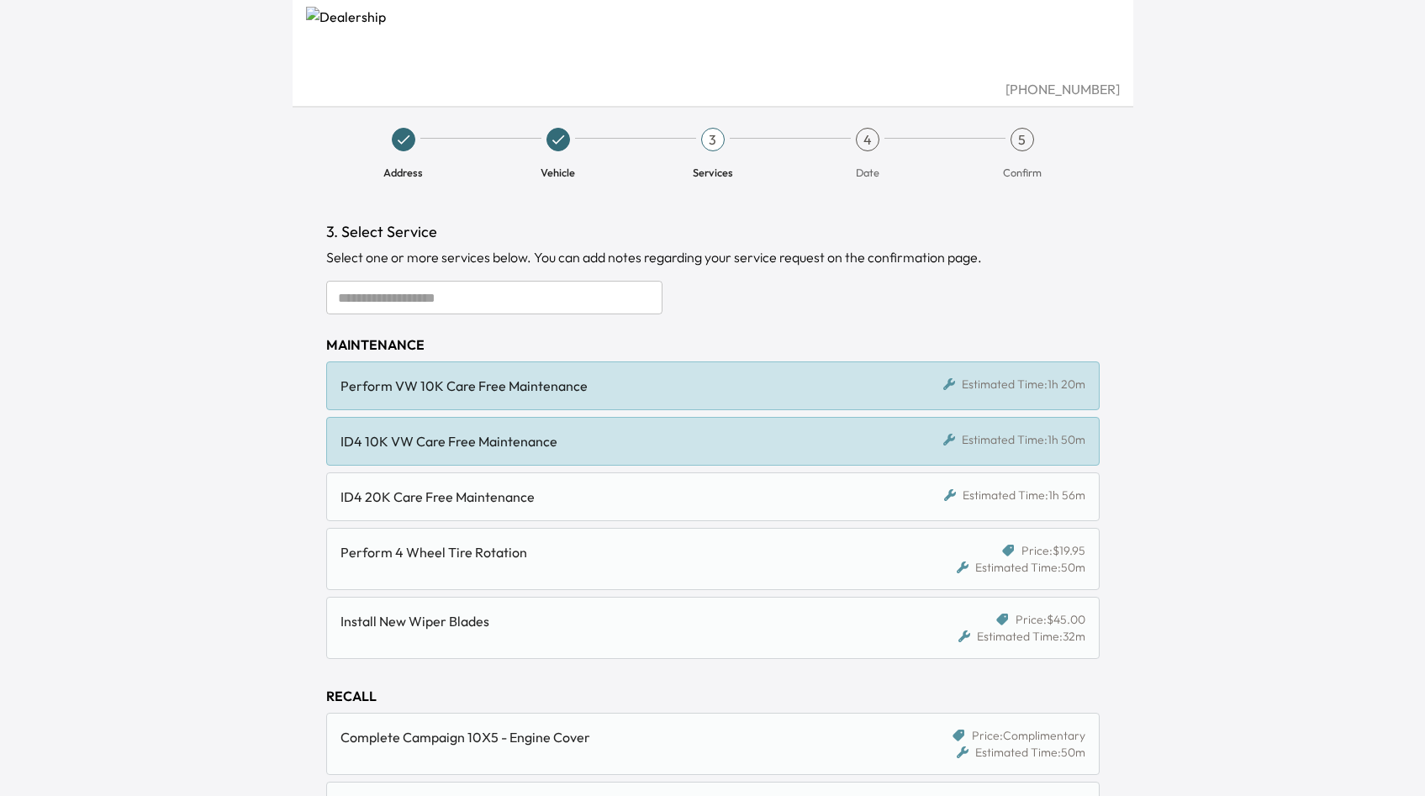
click at [636, 386] on div "Perform VW 10K Care Free Maintenance" at bounding box center [614, 386] width 546 height 20
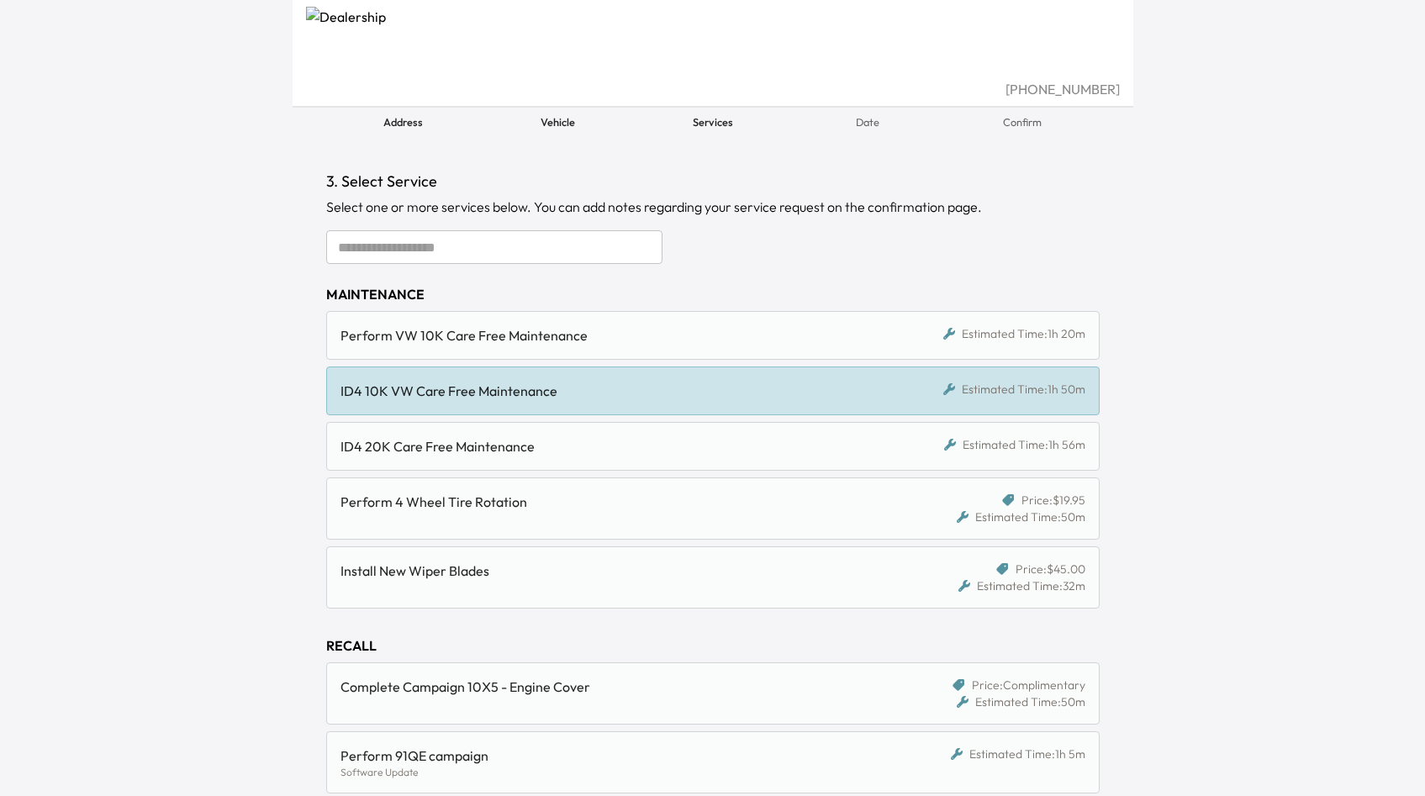
scroll to position [52, 0]
click at [456, 399] on div "ID4 10K VW Care Free Maintenance" at bounding box center [614, 389] width 546 height 20
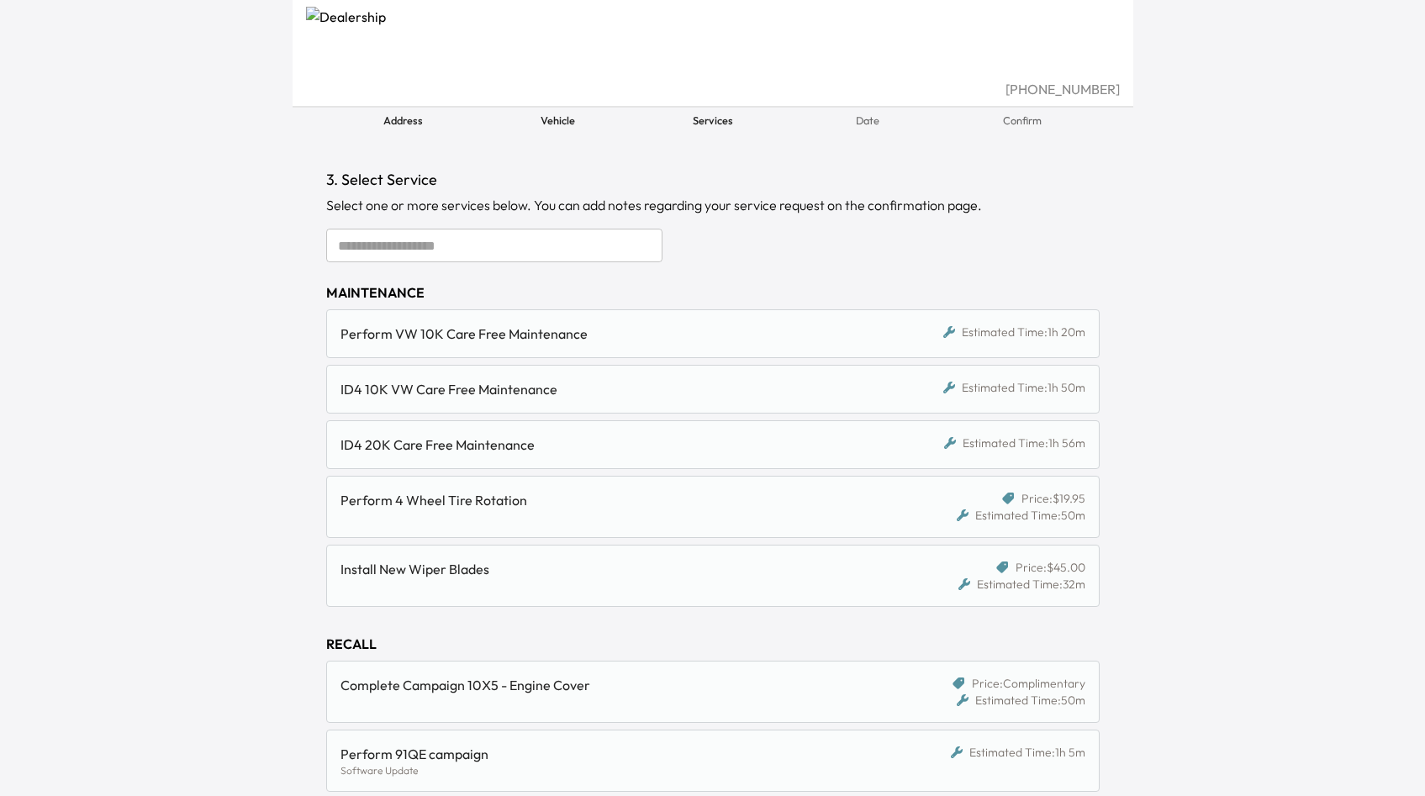
click at [456, 436] on div "ID4 20K Care Free Maintenance" at bounding box center [614, 445] width 546 height 20
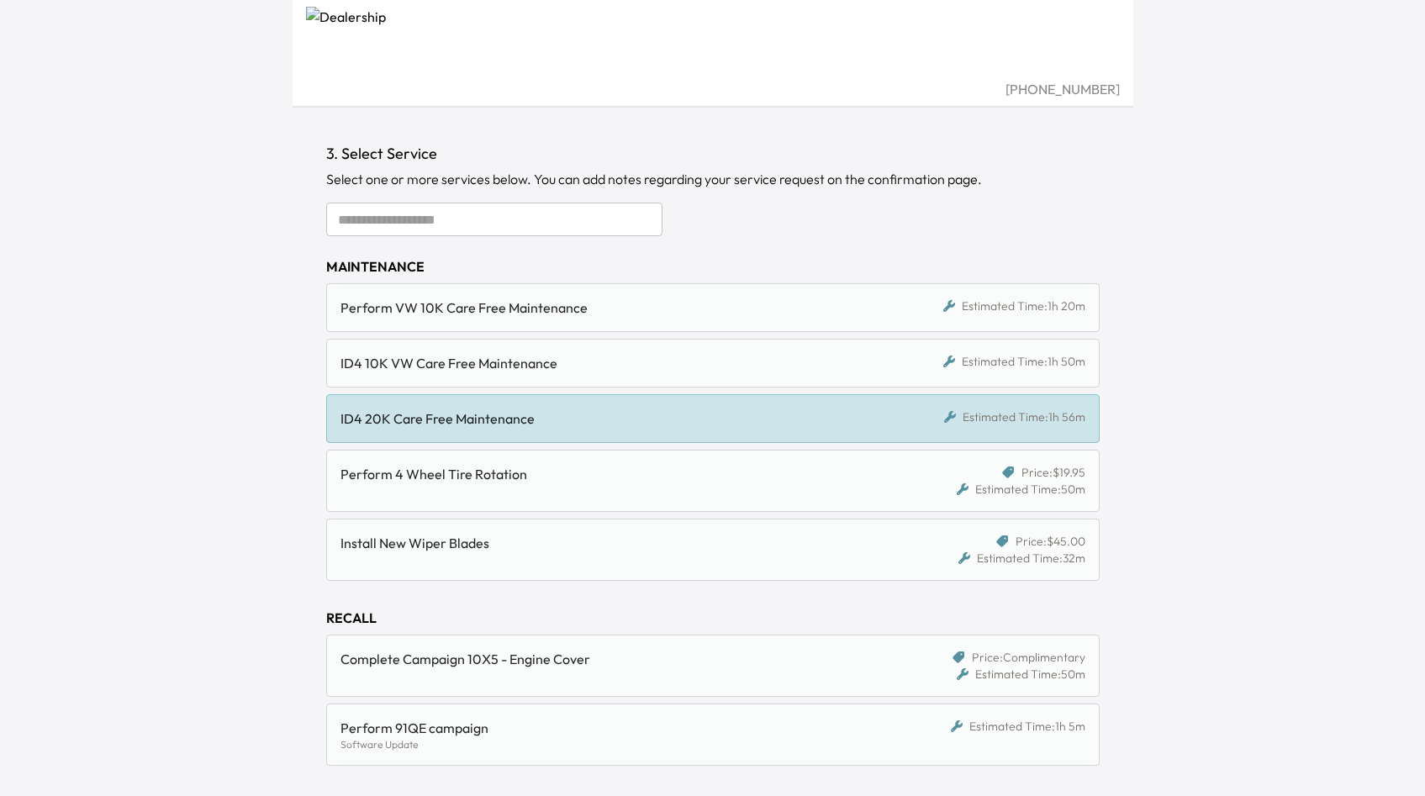
scroll to position [92, 0]
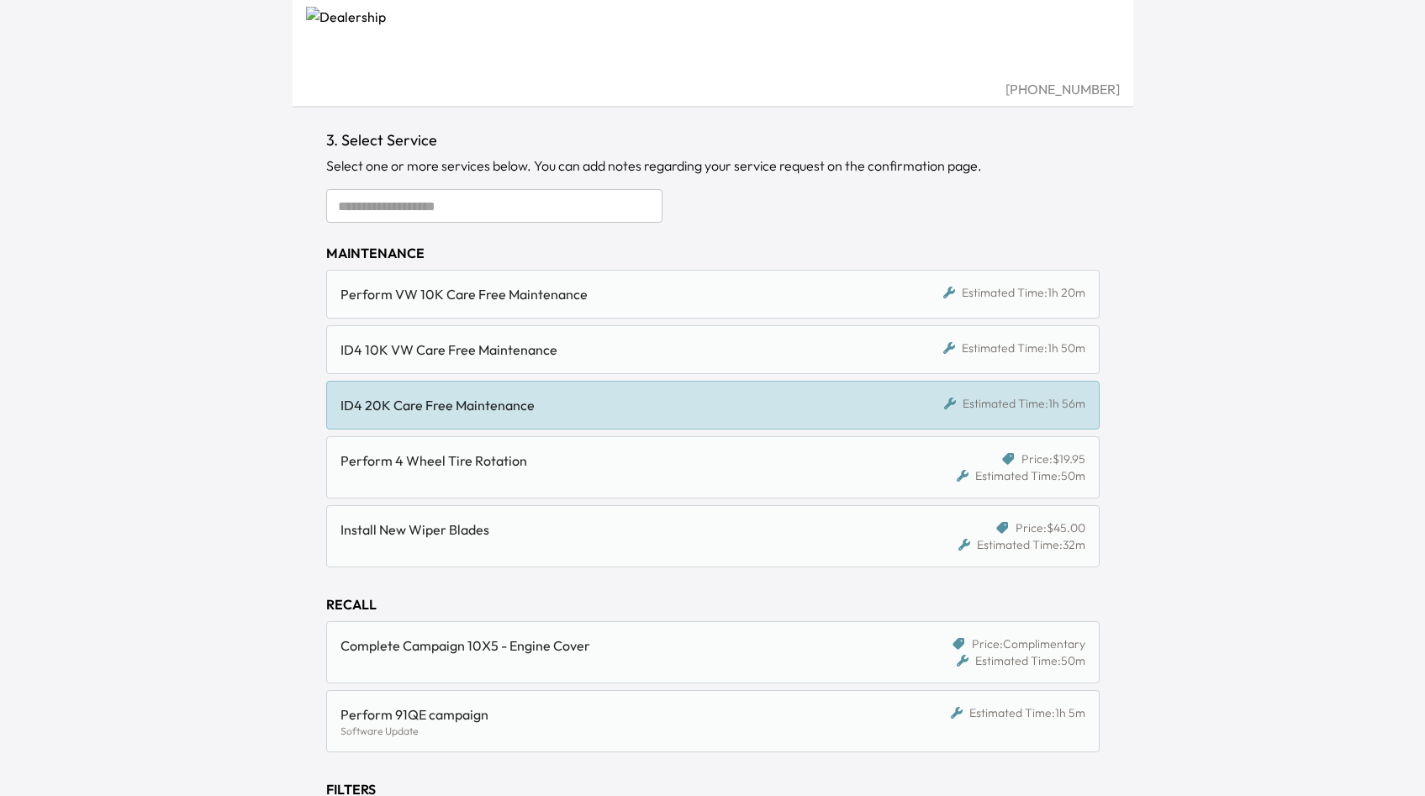
click at [390, 481] on div "Perform 4 Wheel Tire Rotation" at bounding box center [620, 468] width 559 height 34
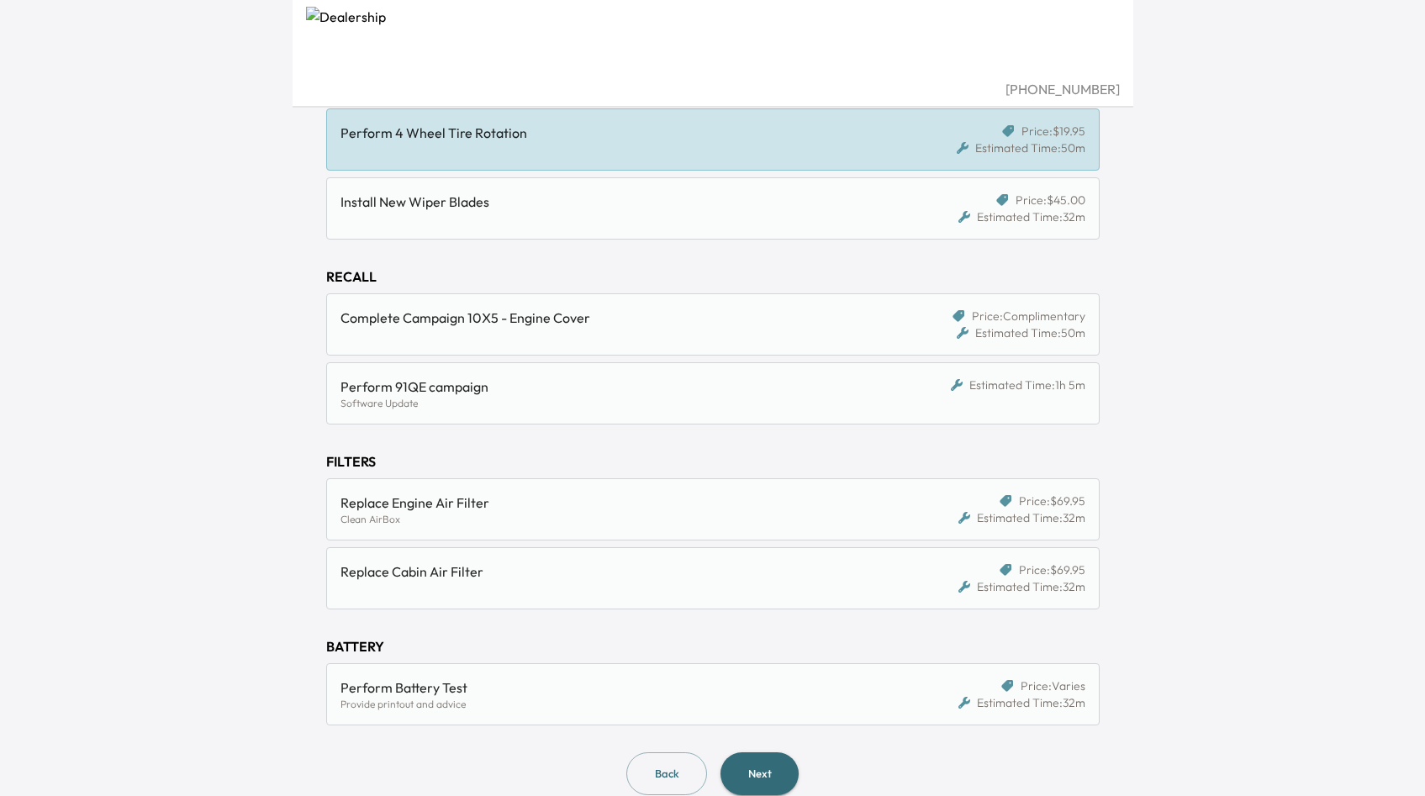
scroll to position [427, 0]
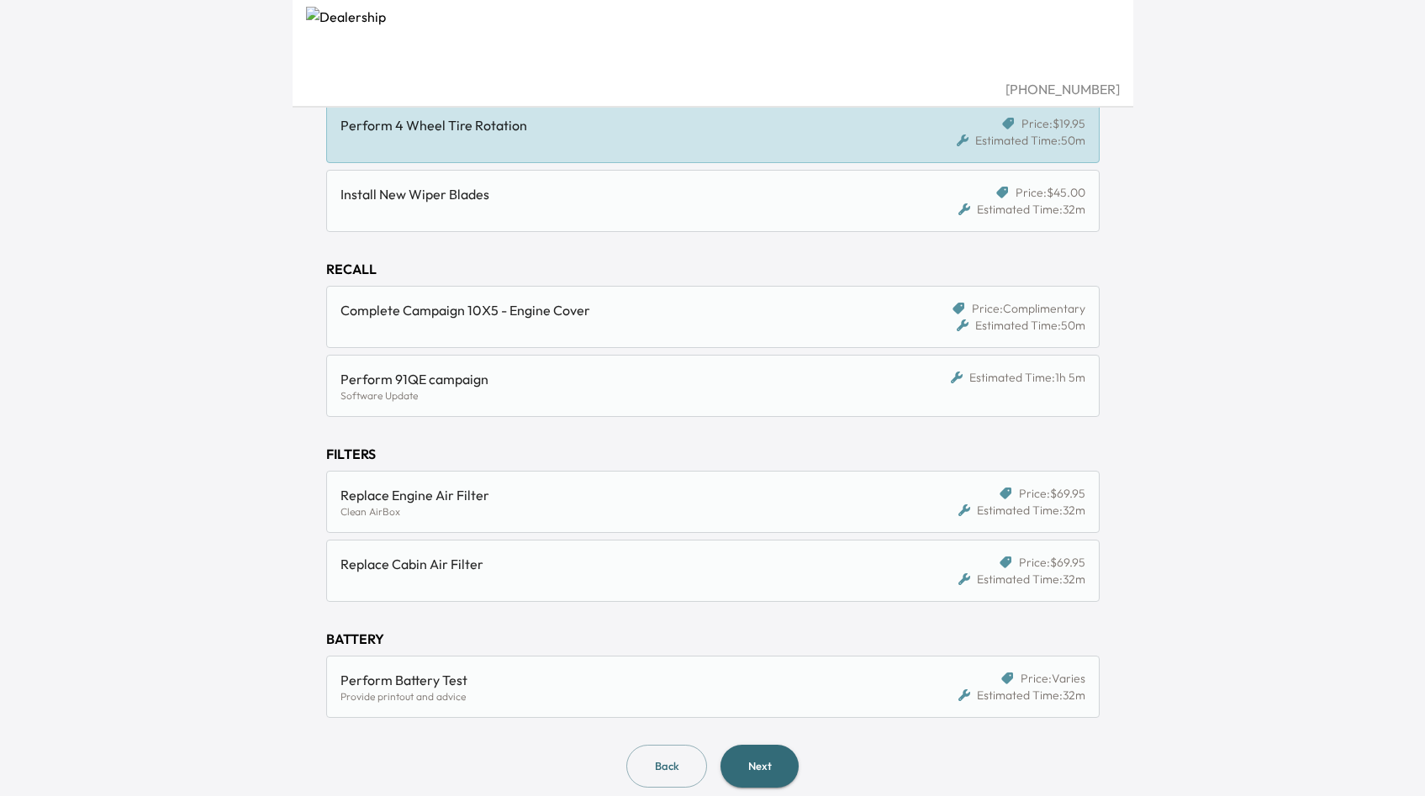
click at [605, 336] on div "Complete Campaign 10X5 - Engine Cover Price: Complimentary Estimated Time: 50m" at bounding box center [712, 317] width 773 height 62
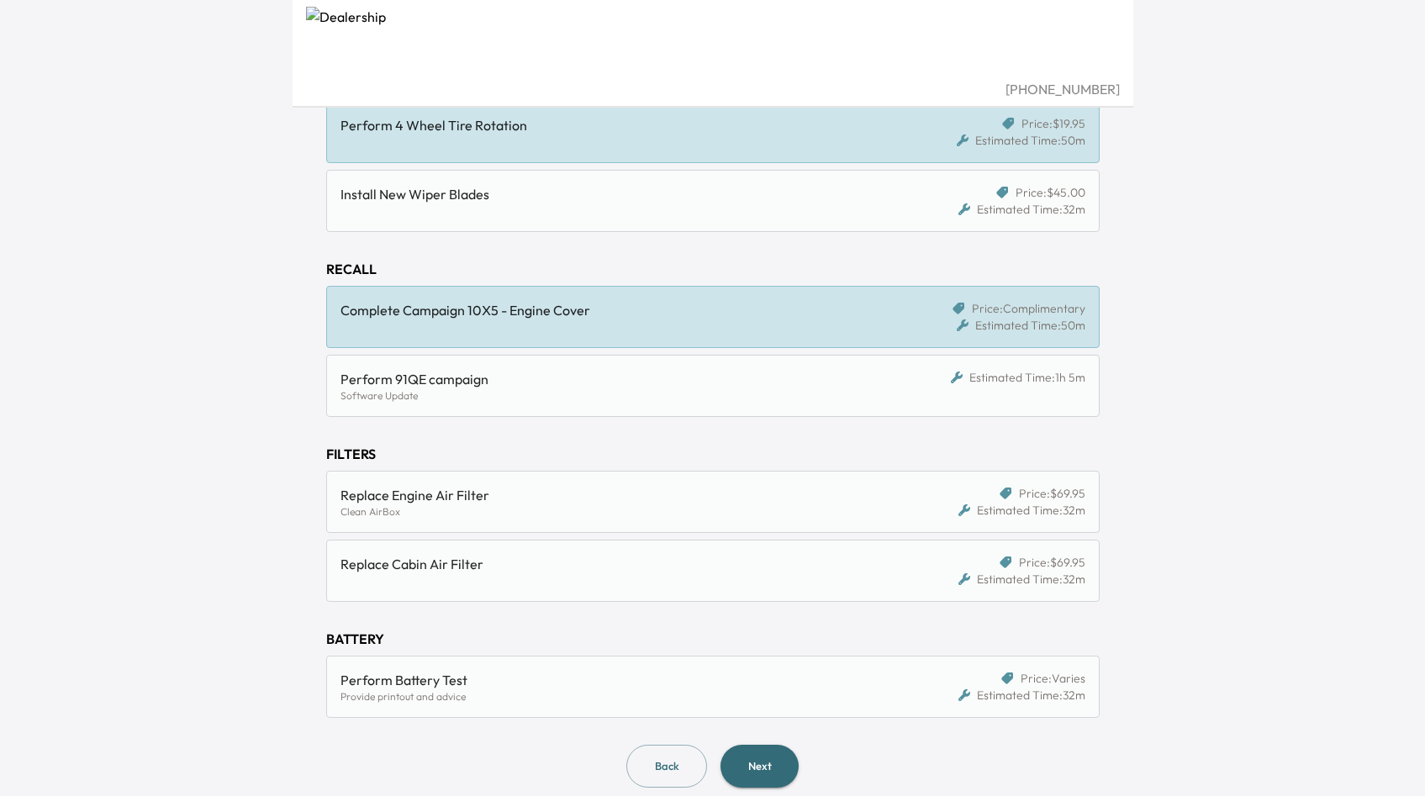
click at [583, 385] on div "Perform 91QE campaign" at bounding box center [614, 379] width 546 height 20
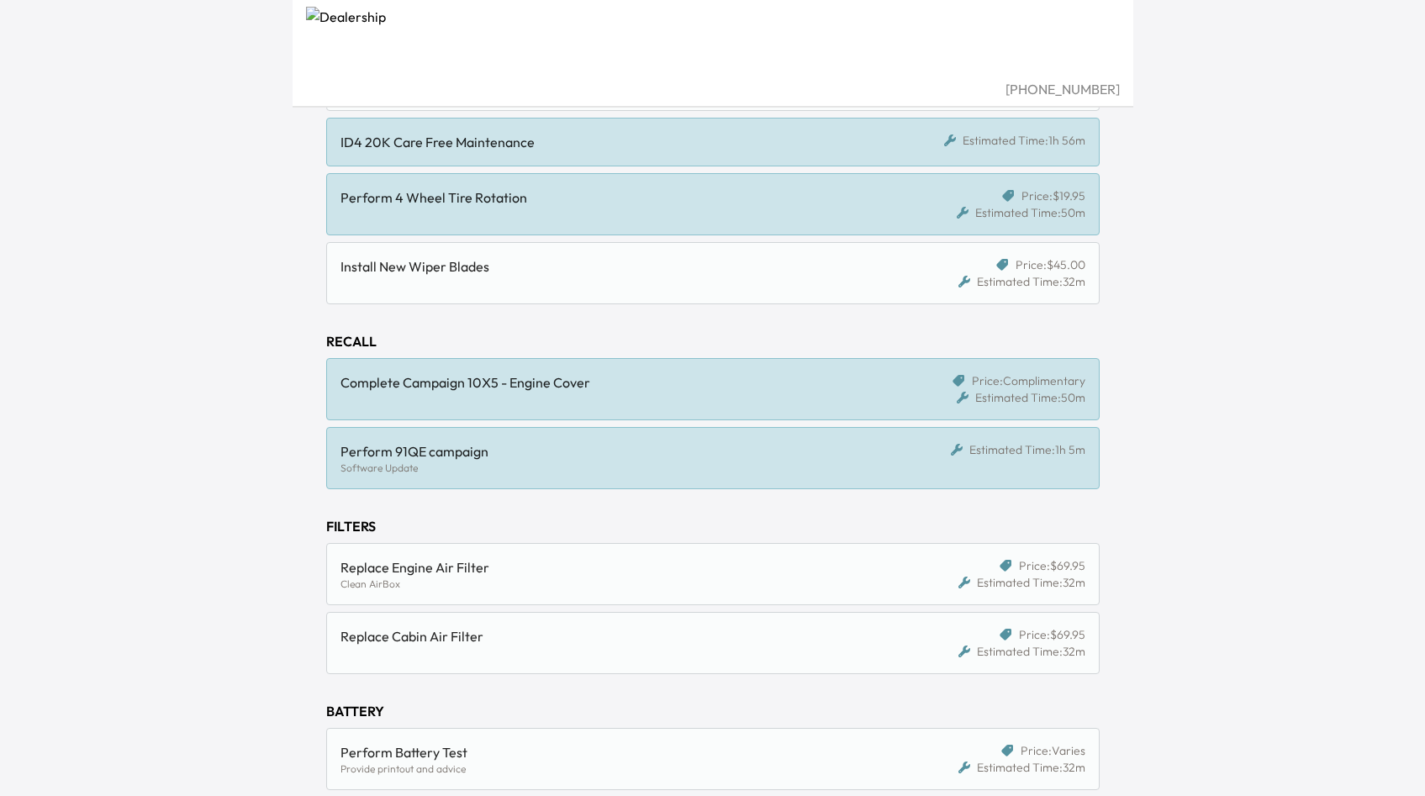
scroll to position [446, 0]
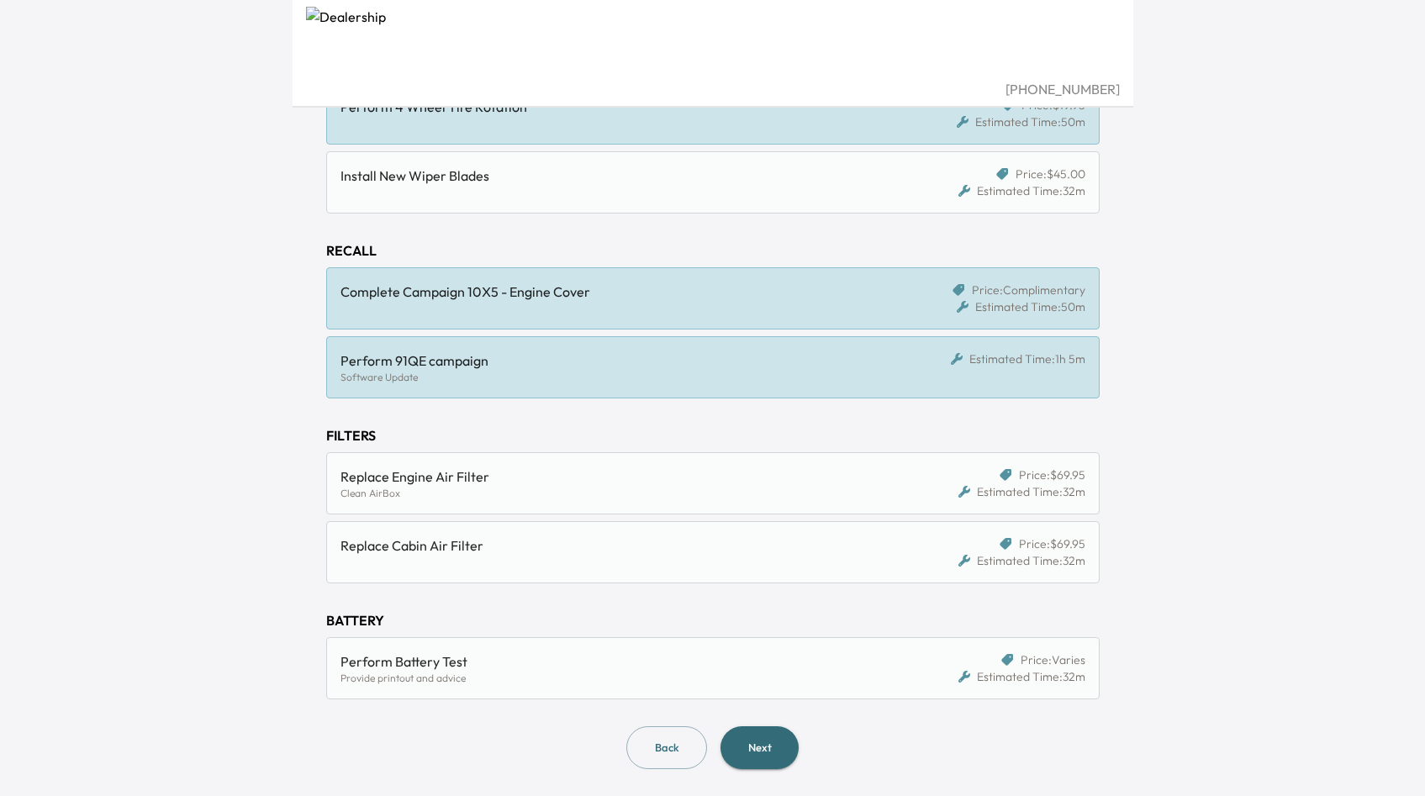
click at [726, 737] on button "Next" at bounding box center [760, 747] width 78 height 43
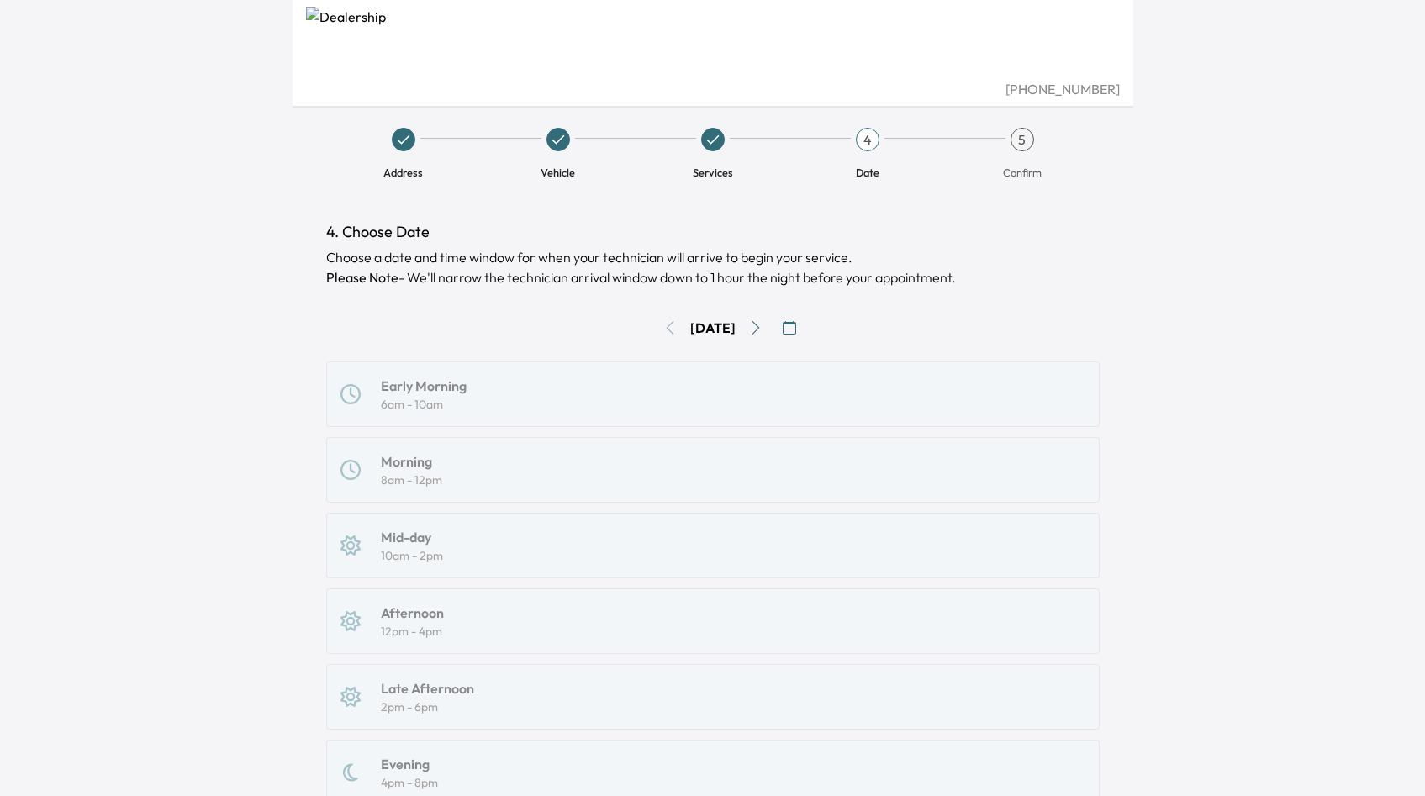
click at [763, 325] on icon "Go to next day" at bounding box center [755, 327] width 13 height 13
click at [763, 324] on icon "Go to next day" at bounding box center [755, 327] width 13 height 13
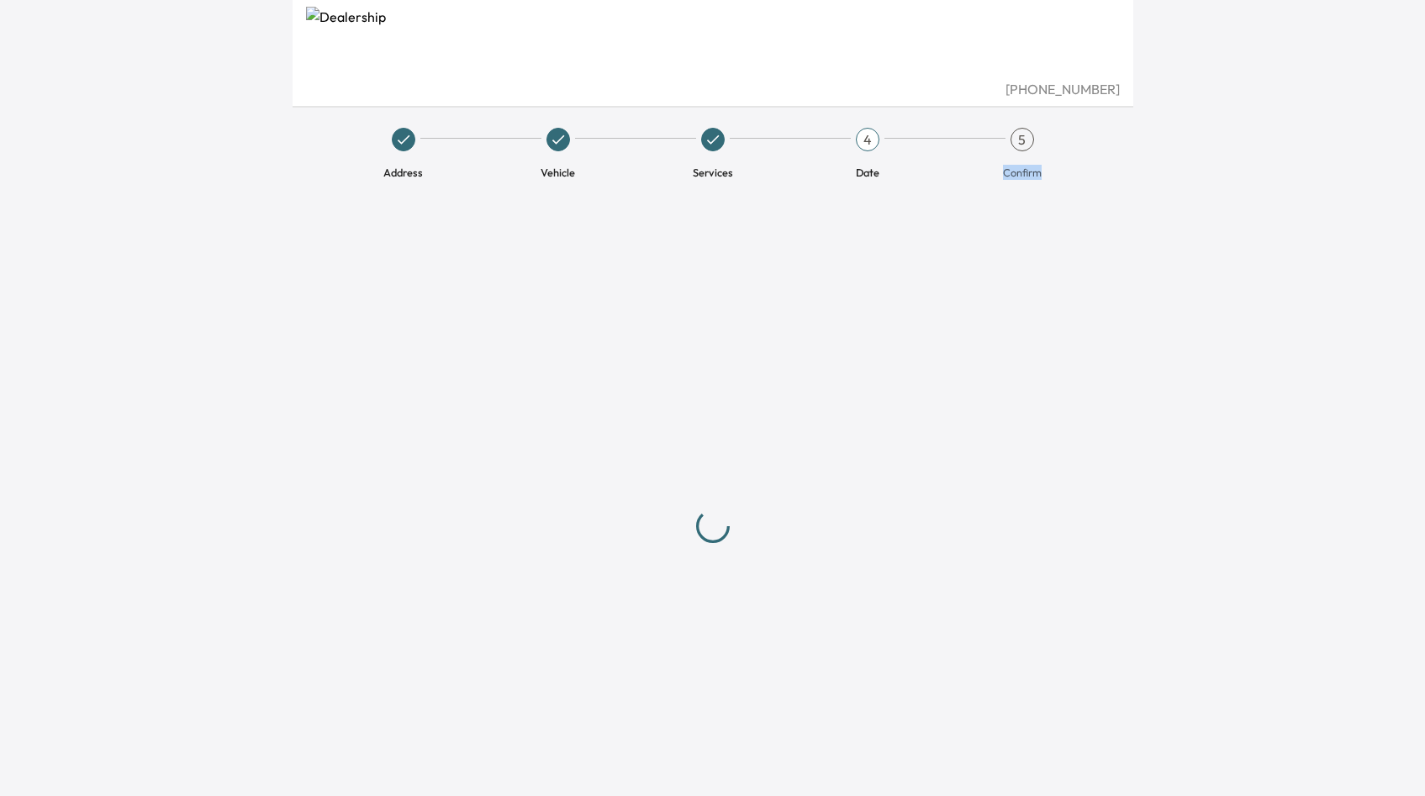
click at [764, 324] on div at bounding box center [712, 525] width 773 height 611
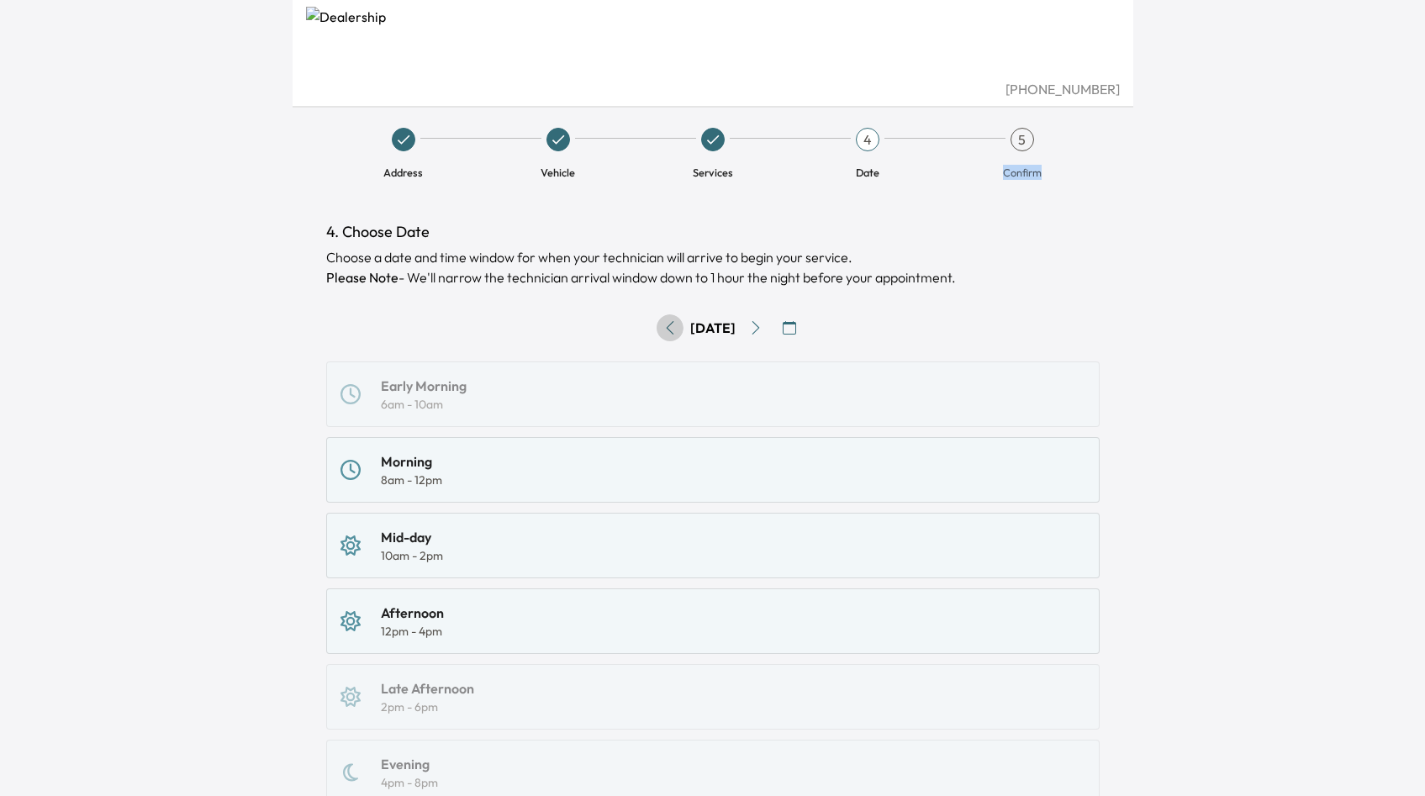
click at [666, 331] on icon "Go to previous day" at bounding box center [670, 327] width 8 height 13
click at [663, 331] on icon "Go to previous day" at bounding box center [669, 327] width 13 height 13
click at [773, 340] on div "[DATE]" at bounding box center [712, 327] width 773 height 27
click at [763, 329] on icon "Go to next day" at bounding box center [755, 327] width 13 height 13
click at [509, 474] on div "Morning 8am - 12pm" at bounding box center [713, 469] width 745 height 37
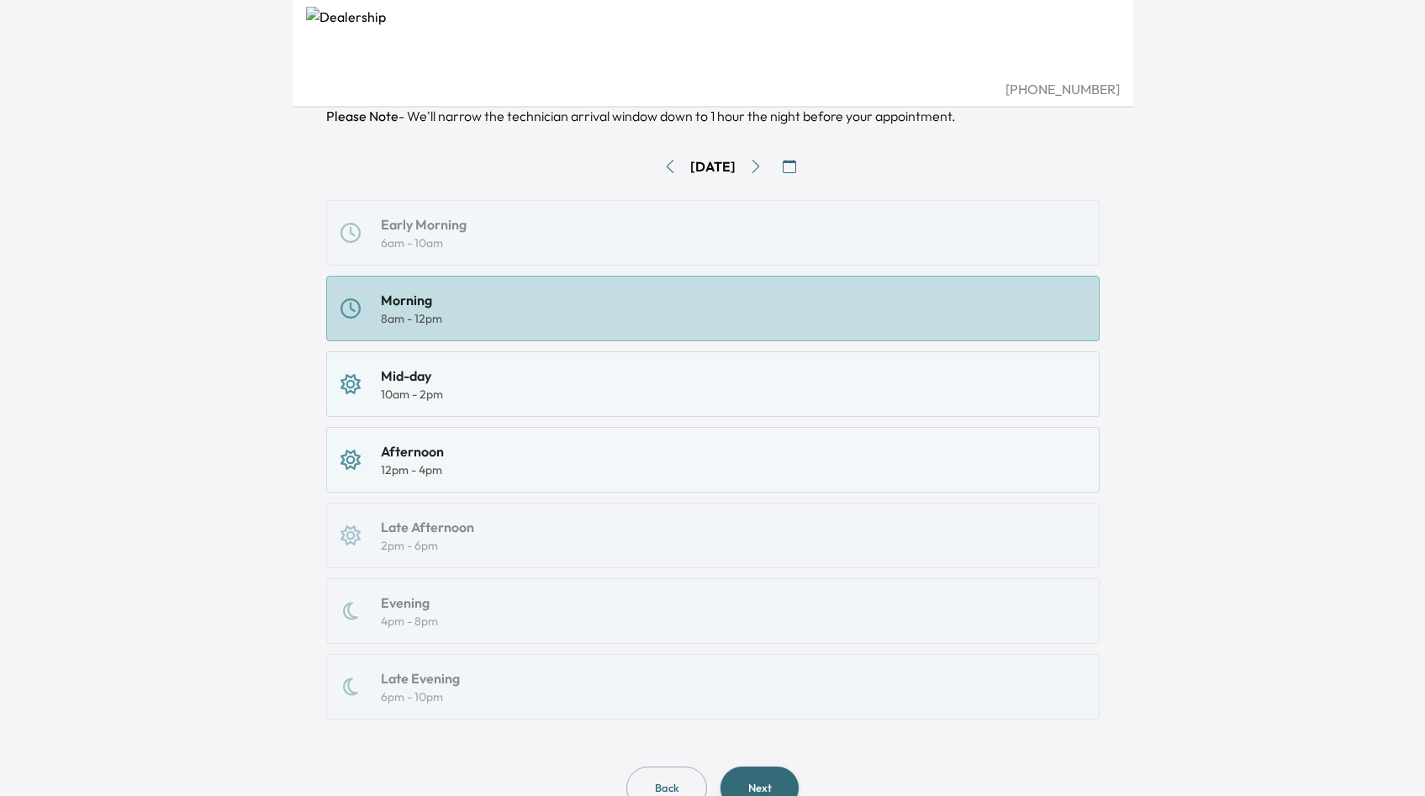
scroll to position [160, 0]
click at [759, 168] on icon "Go to next day" at bounding box center [756, 167] width 8 height 13
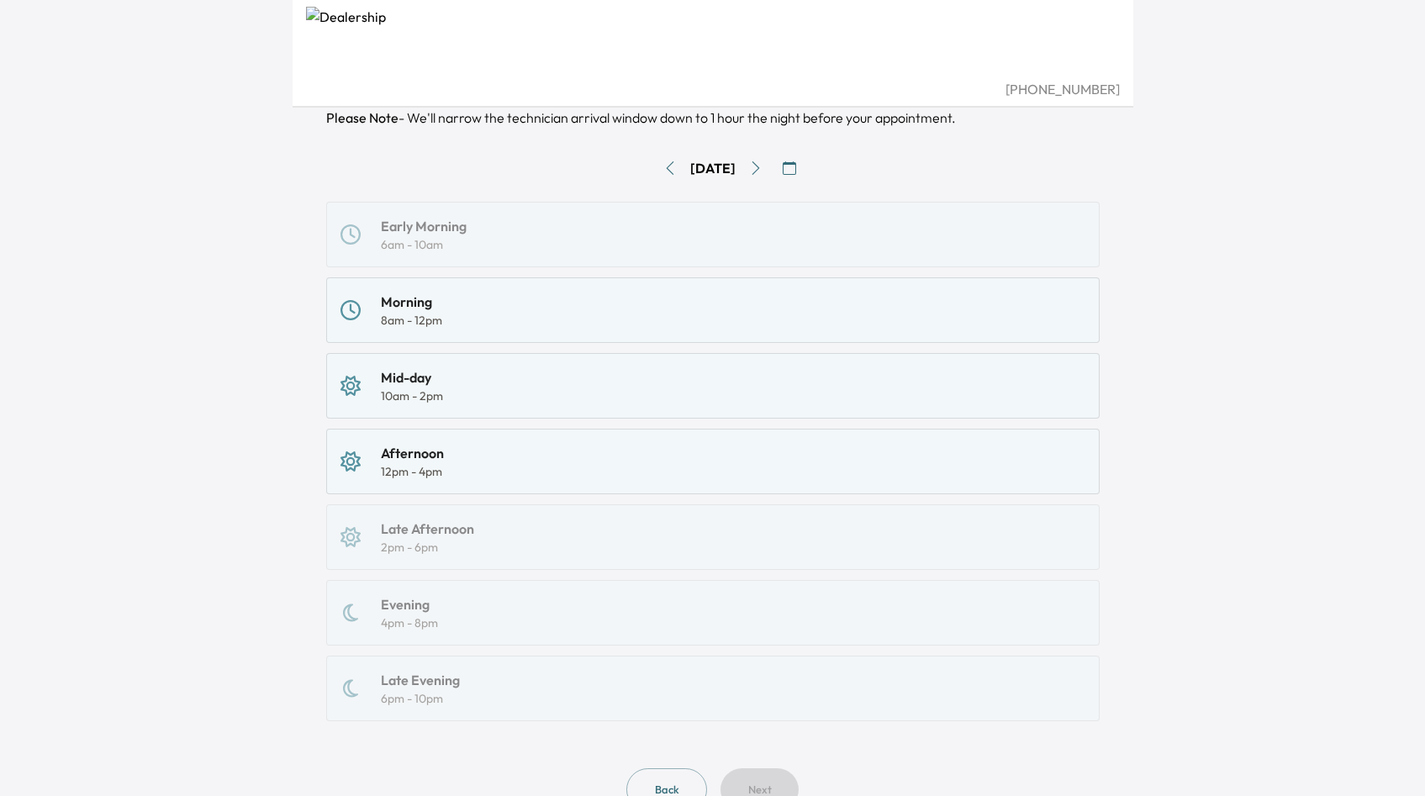
click at [641, 284] on div "Morning 8am - 12pm" at bounding box center [712, 310] width 773 height 66
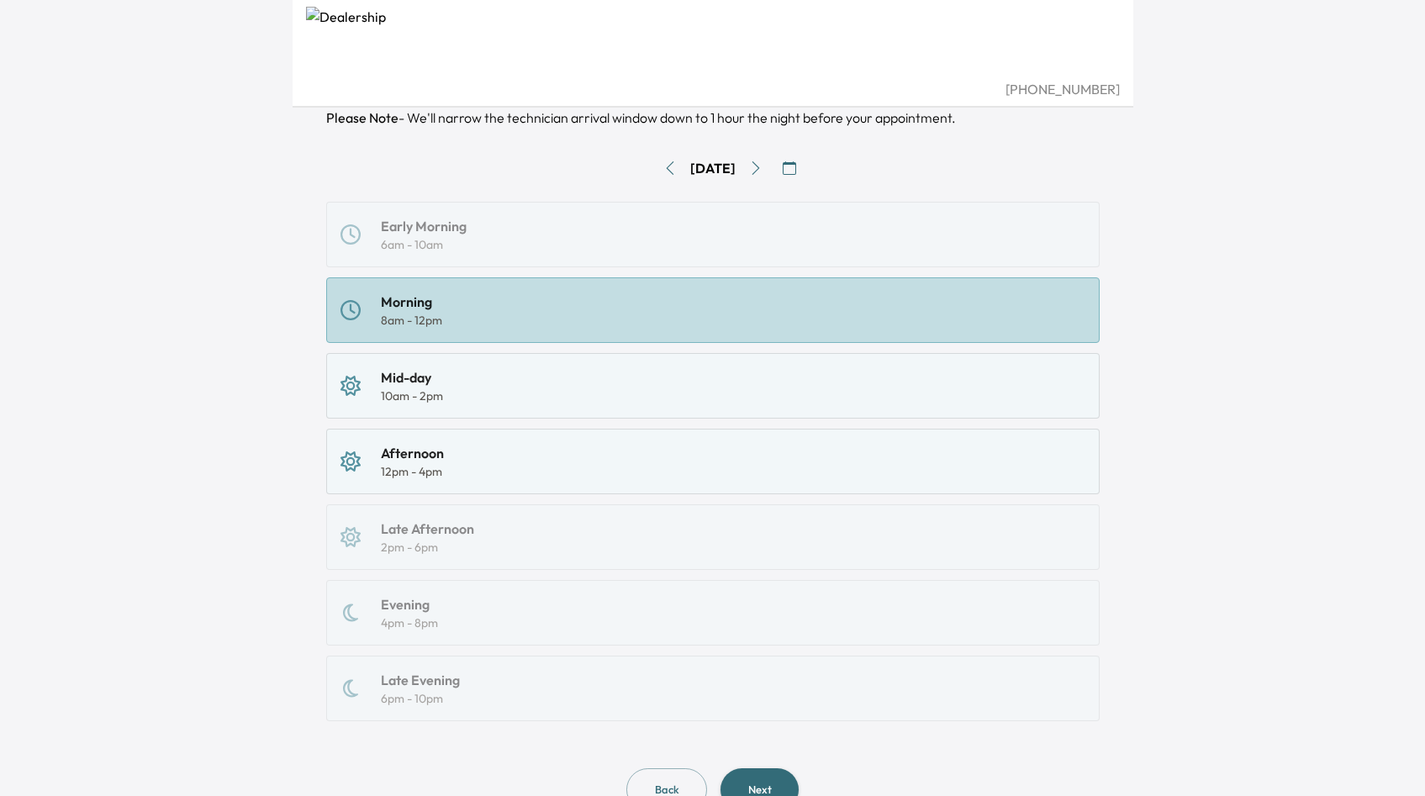
scroll to position [229, 0]
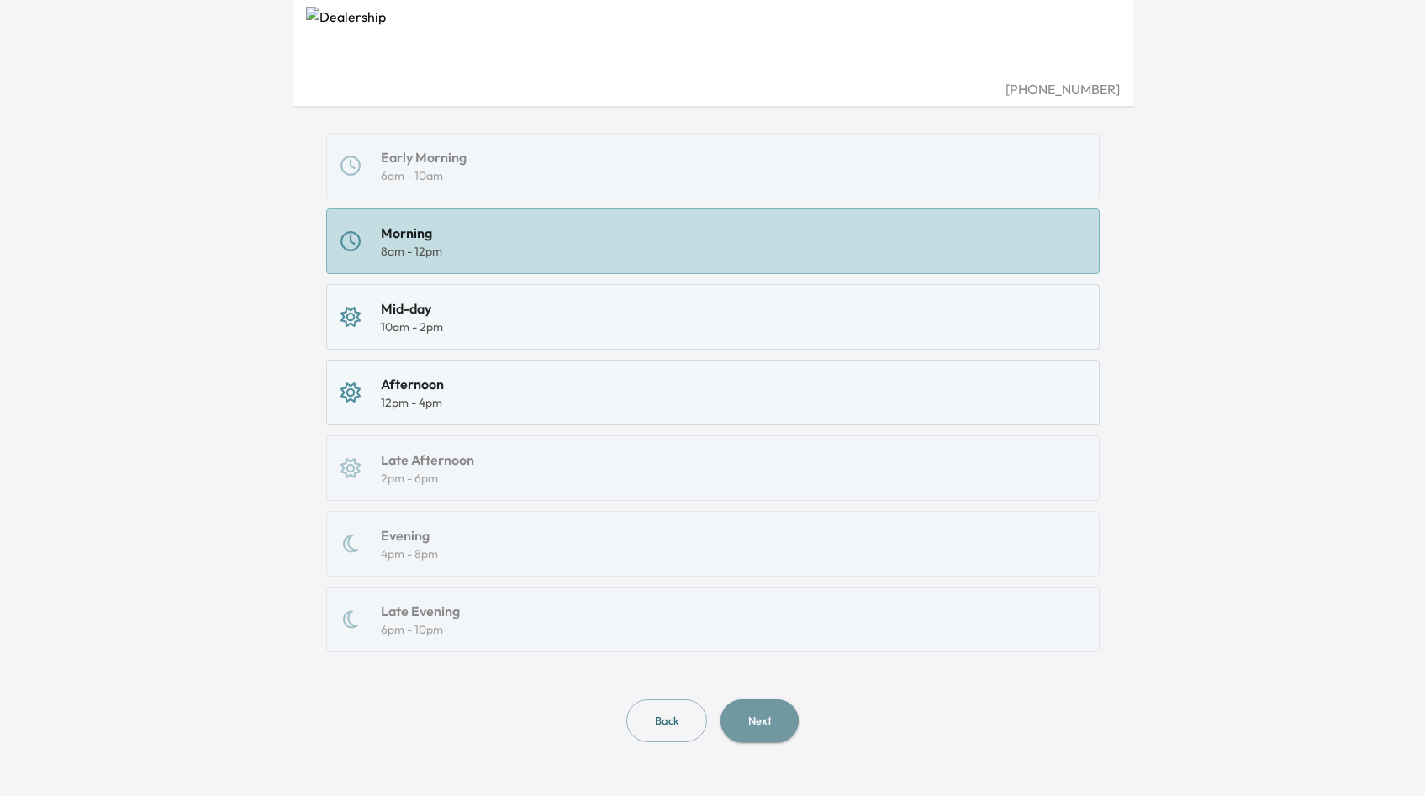
click at [742, 701] on button "Next" at bounding box center [760, 721] width 78 height 43
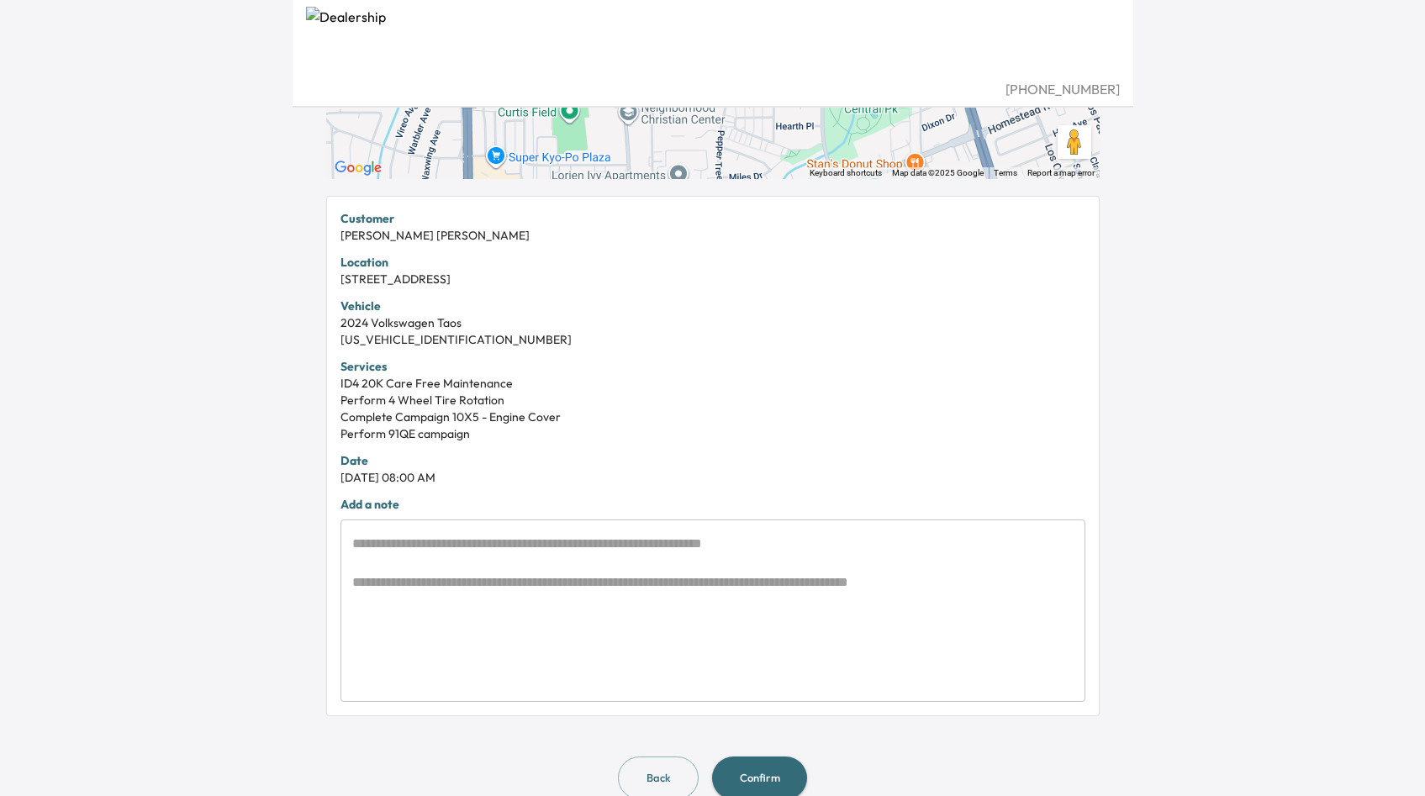
scroll to position [279, 0]
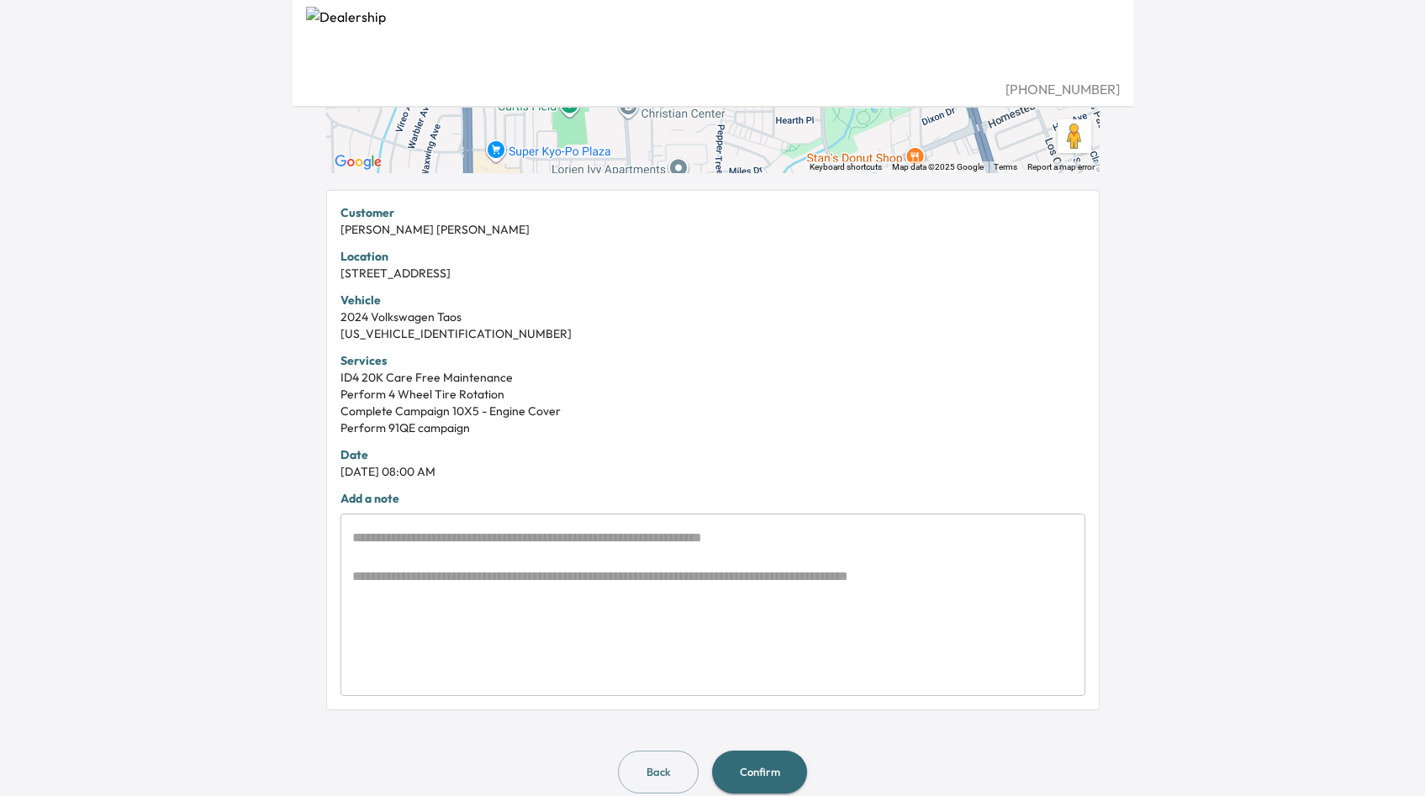
drag, startPoint x: 563, startPoint y: 467, endPoint x: 561, endPoint y: 356, distance: 111.0
click at [561, 356] on div "Customer [PERSON_NAME] Location [STREET_ADDRESS] Vehicle 2024 Volkswagen Taos […" at bounding box center [712, 450] width 773 height 520
click at [561, 356] on div "Services ID4 20K Care Free Maintenance Perform 4 Wheel Tire Rotation Complete C…" at bounding box center [713, 394] width 745 height 84
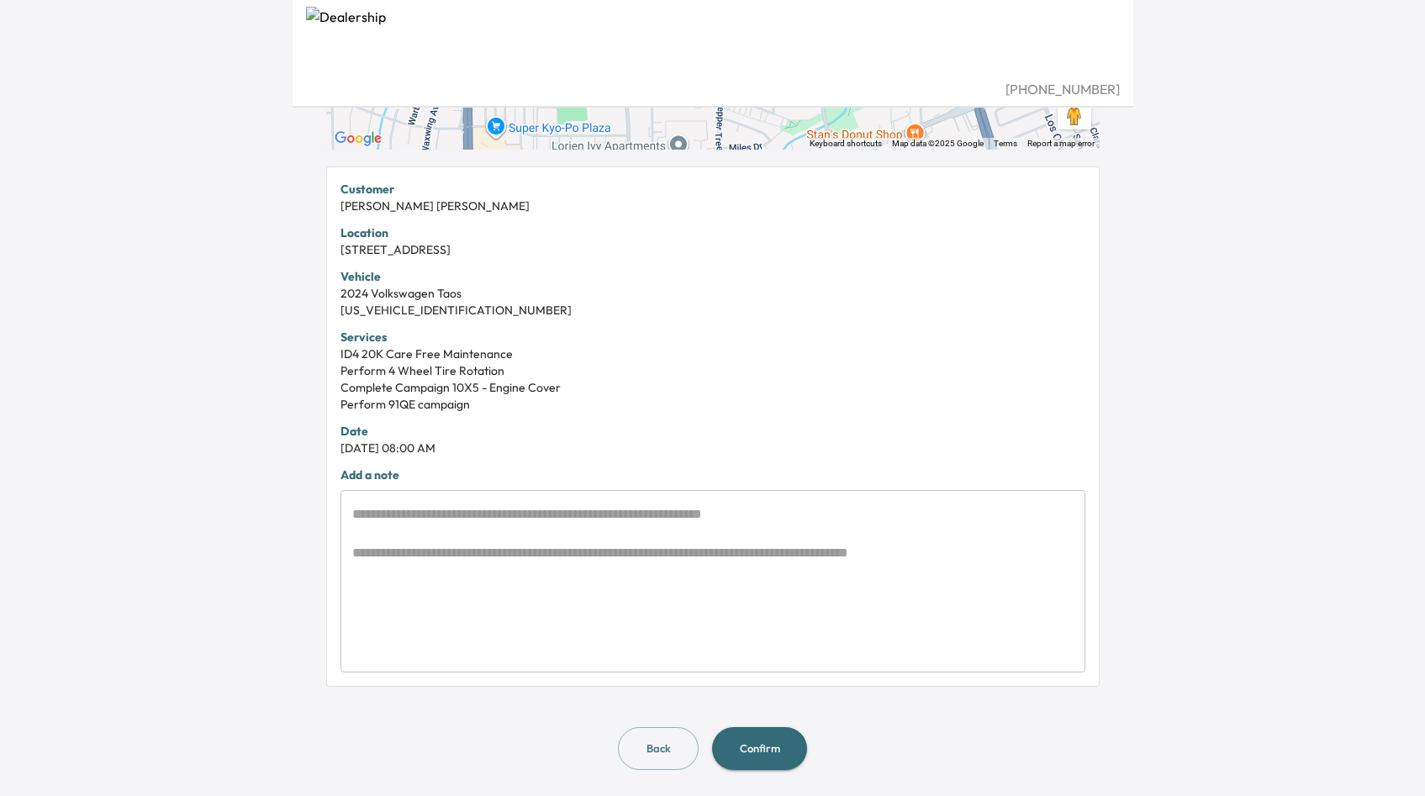
scroll to position [304, 0]
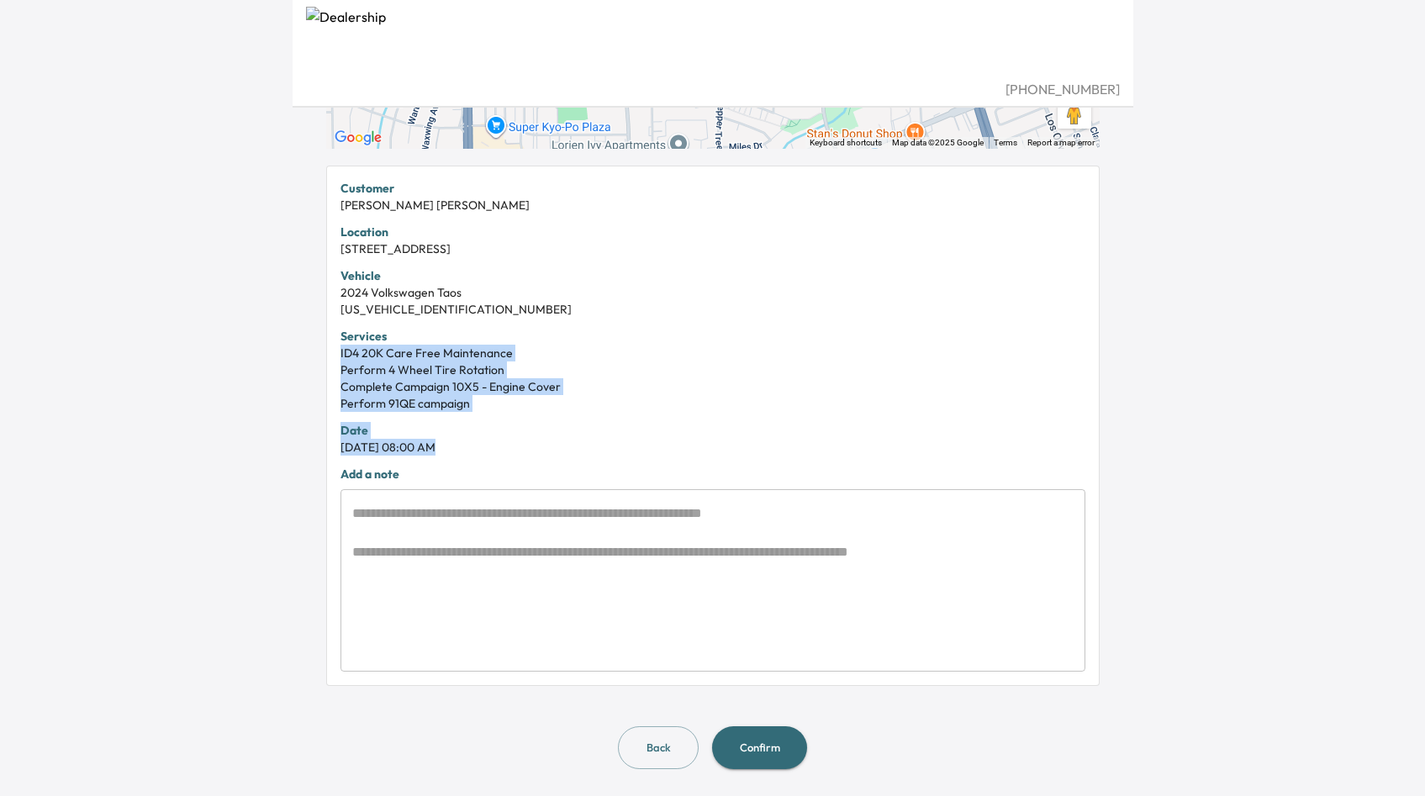
drag, startPoint x: 537, startPoint y: 459, endPoint x: 597, endPoint y: 338, distance: 135.0
click at [597, 337] on div "Customer [PERSON_NAME] Location [STREET_ADDRESS] Vehicle 2024 Volkswagen Taos […" at bounding box center [712, 426] width 773 height 520
click at [597, 338] on div "Services ID4 20K Care Free Maintenance Perform 4 Wheel Tire Rotation Complete C…" at bounding box center [713, 370] width 745 height 84
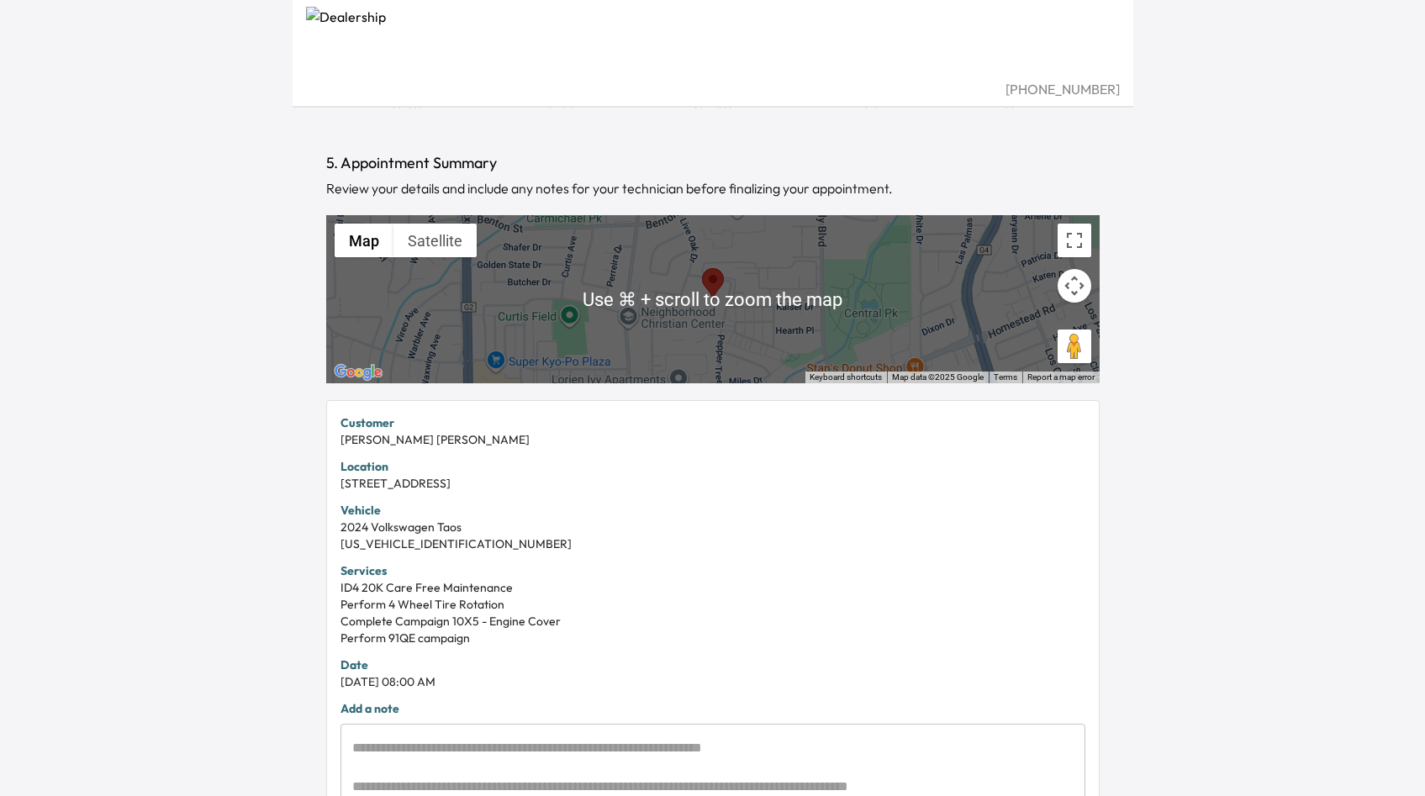
scroll to position [83, 0]
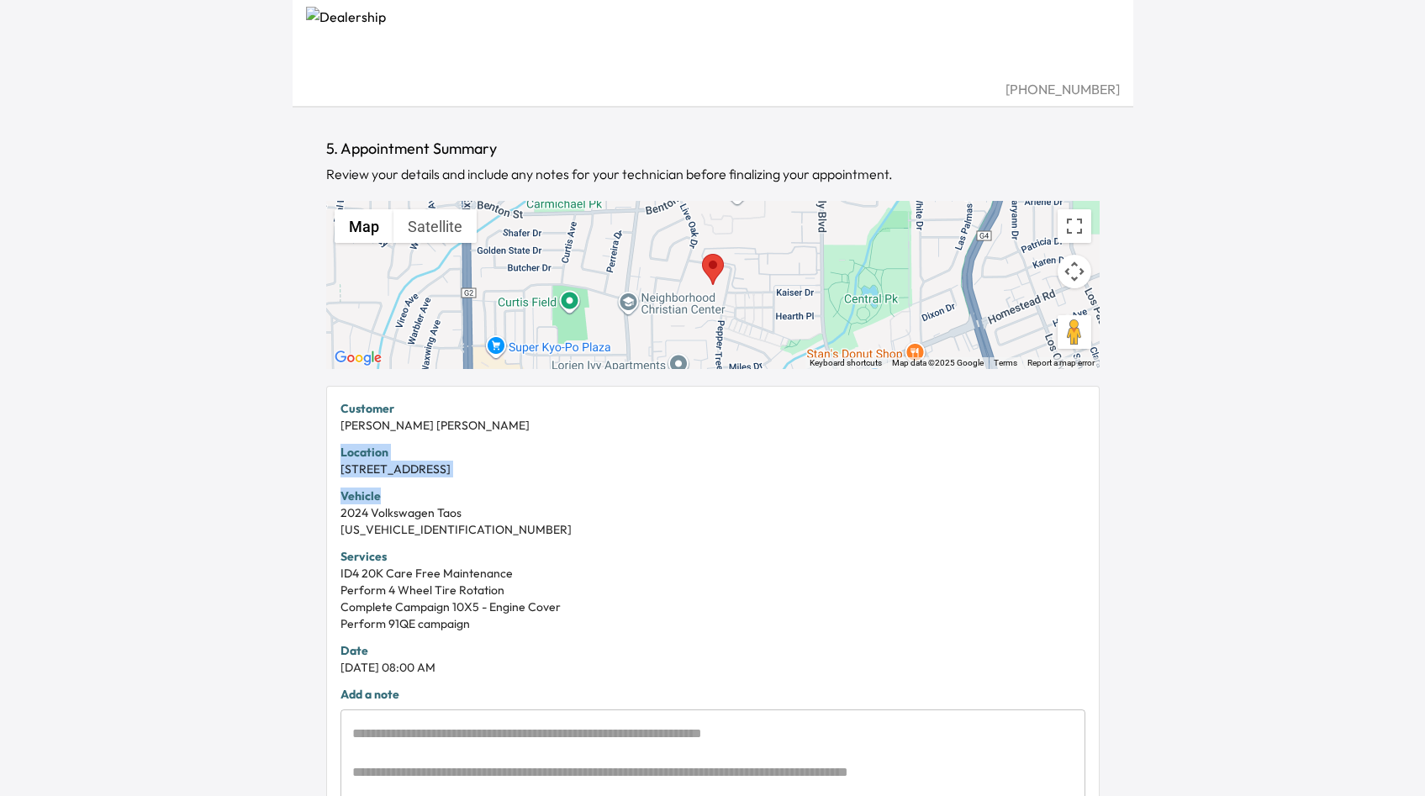
drag, startPoint x: 341, startPoint y: 450, endPoint x: 601, endPoint y: 492, distance: 263.2
click at [601, 492] on div "Customer [PERSON_NAME] Location [STREET_ADDRESS] Vehicle 2024 Volkswagen Taos […" at bounding box center [712, 646] width 773 height 520
click at [601, 492] on div "Vehicle 2024 Volkswagen Taos [US_VEHICLE_IDENTIFICATION_NUMBER]" at bounding box center [713, 513] width 745 height 50
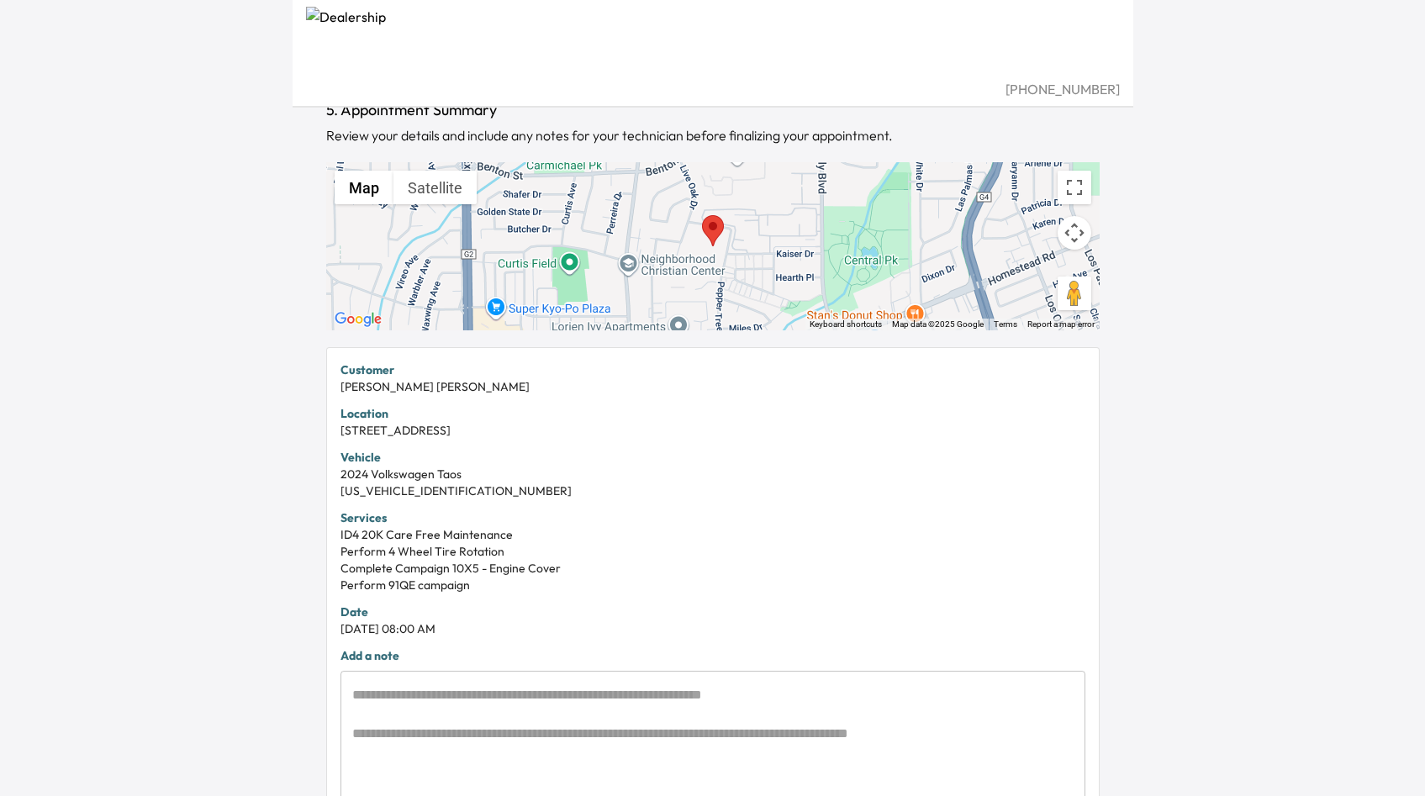
scroll to position [0, 0]
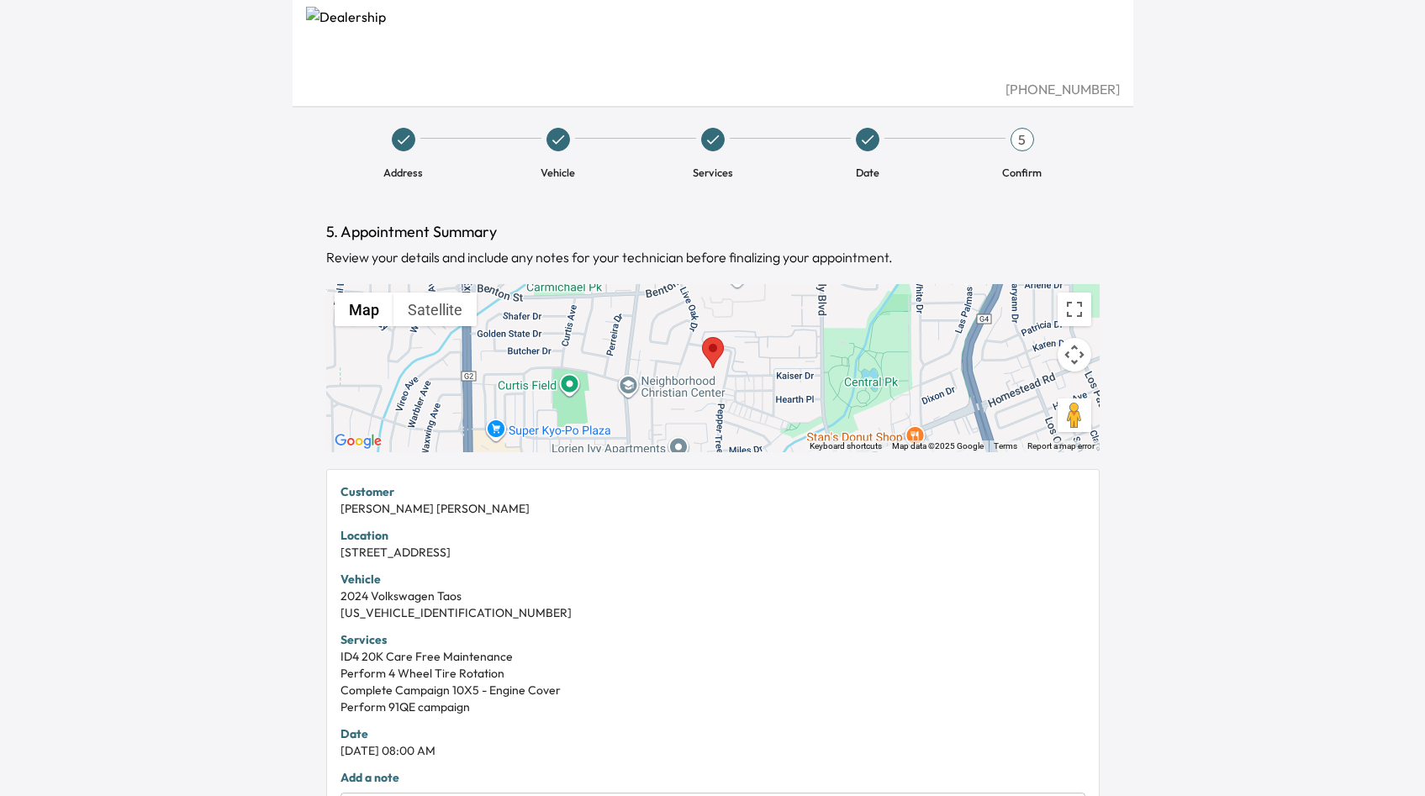
click at [407, 139] on icon at bounding box center [403, 139] width 17 height 17
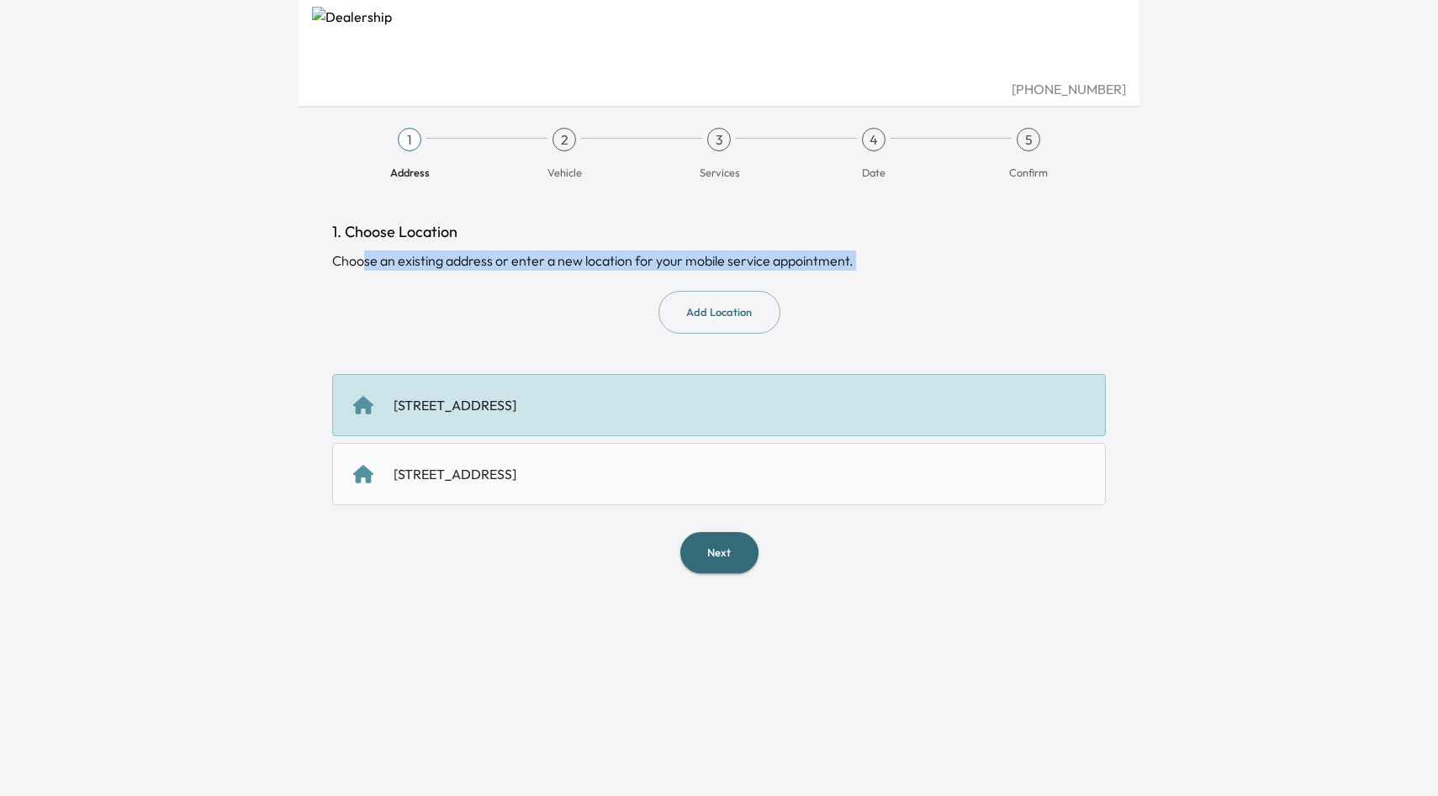
drag, startPoint x: 361, startPoint y: 258, endPoint x: 630, endPoint y: 284, distance: 270.3
click at [630, 284] on div "1. Choose Location Choose an existing address or enter a new location for your …" at bounding box center [718, 396] width 773 height 353
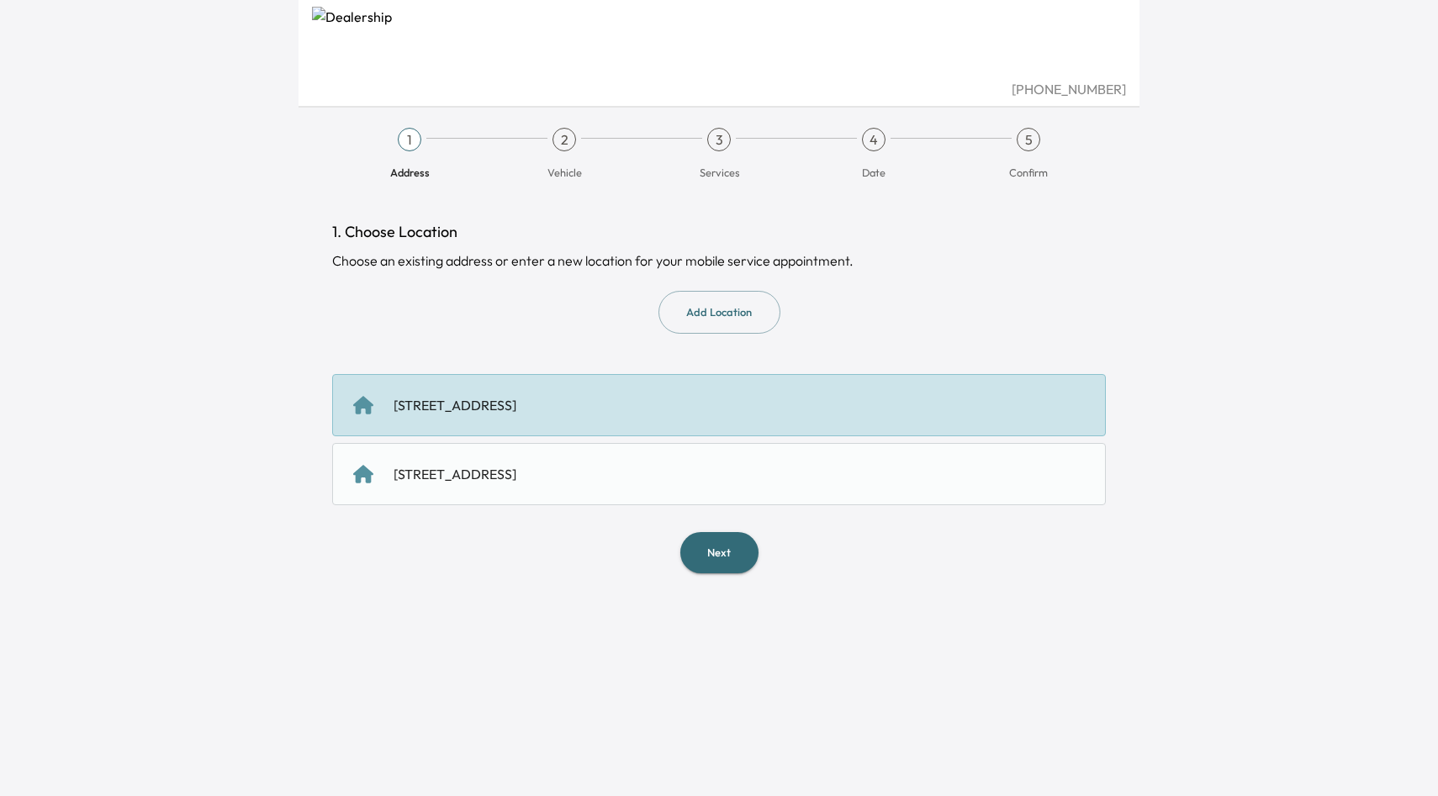
click at [721, 306] on button "Add Location" at bounding box center [719, 312] width 122 height 43
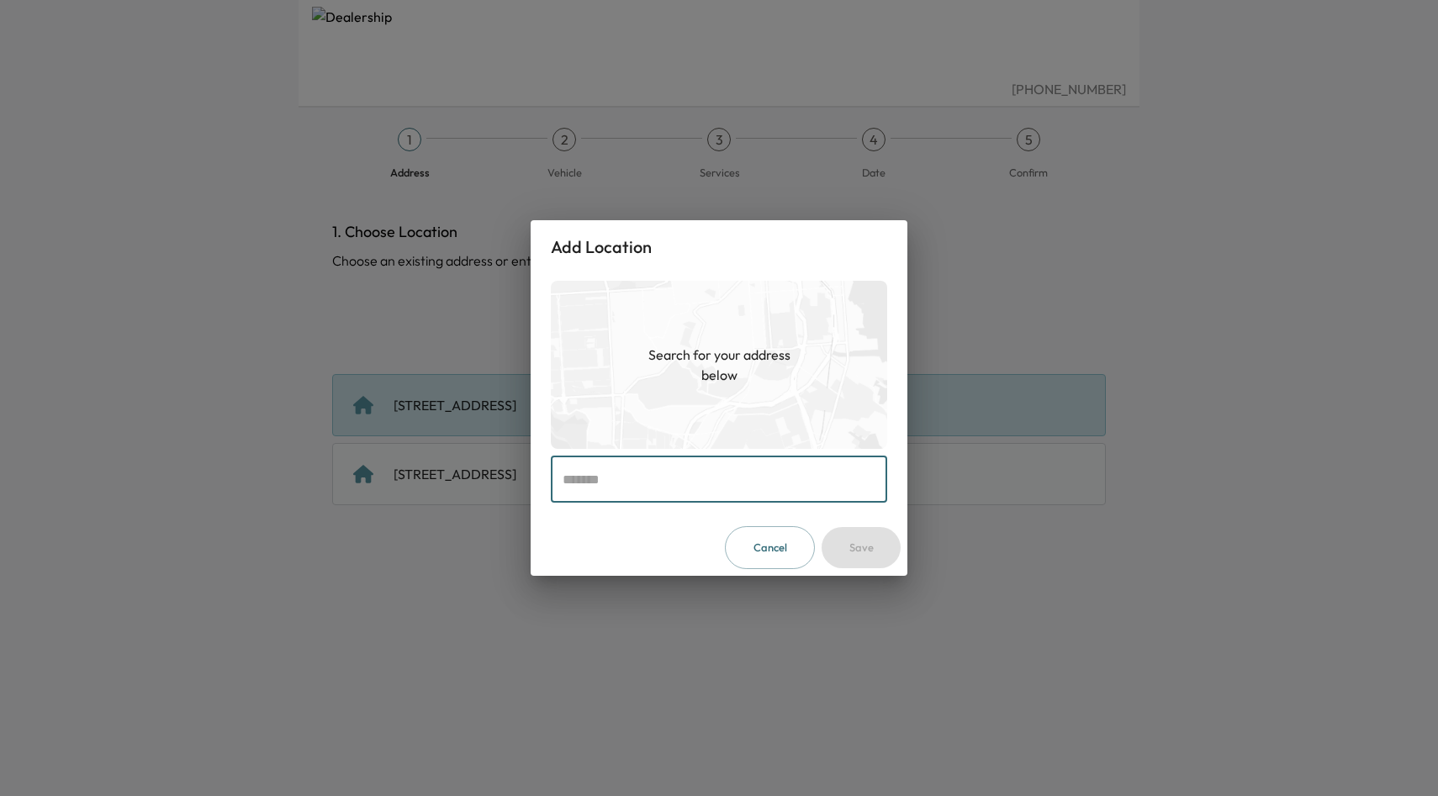
click at [726, 466] on input "text" at bounding box center [719, 479] width 336 height 47
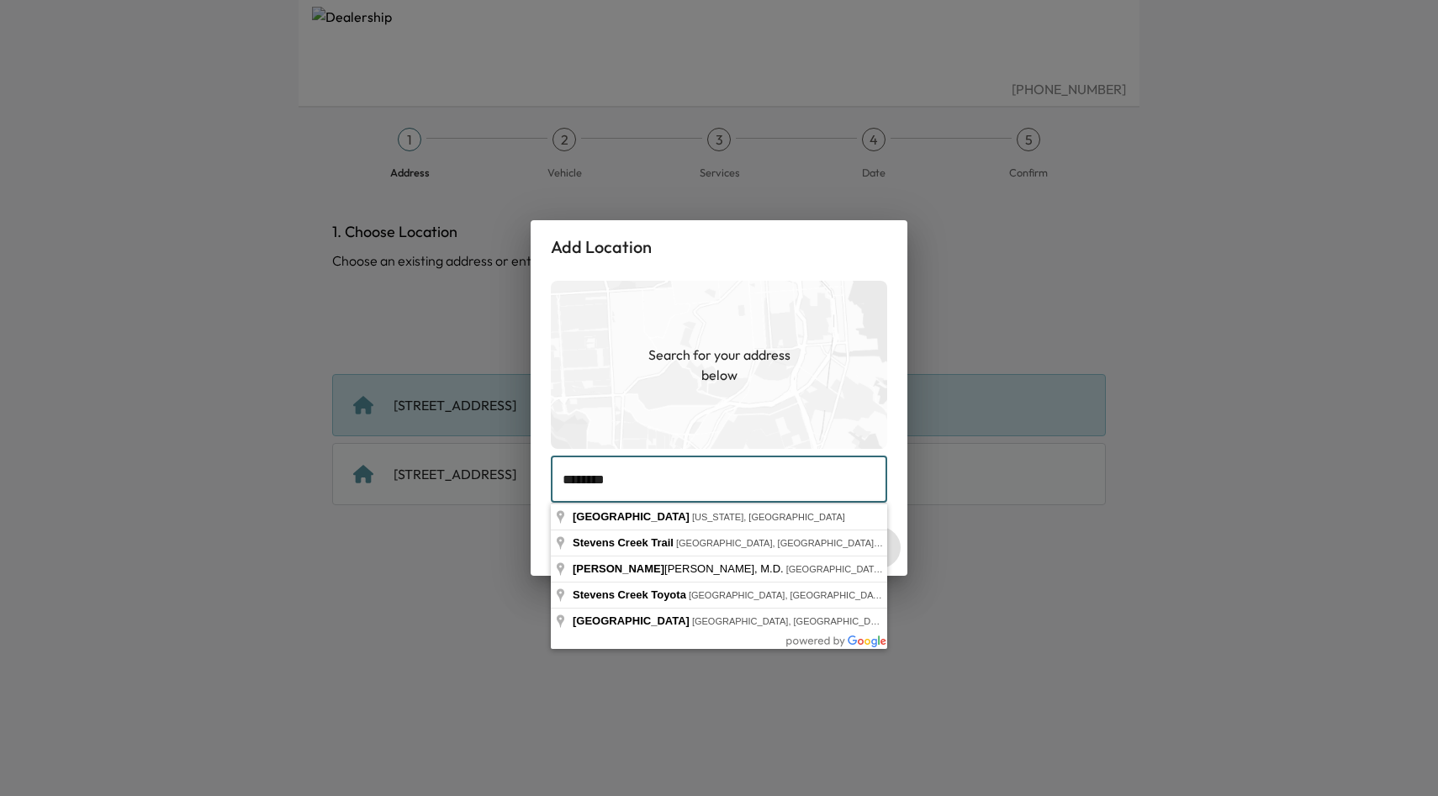
click at [625, 470] on input "********" at bounding box center [719, 479] width 336 height 47
paste input "**********"
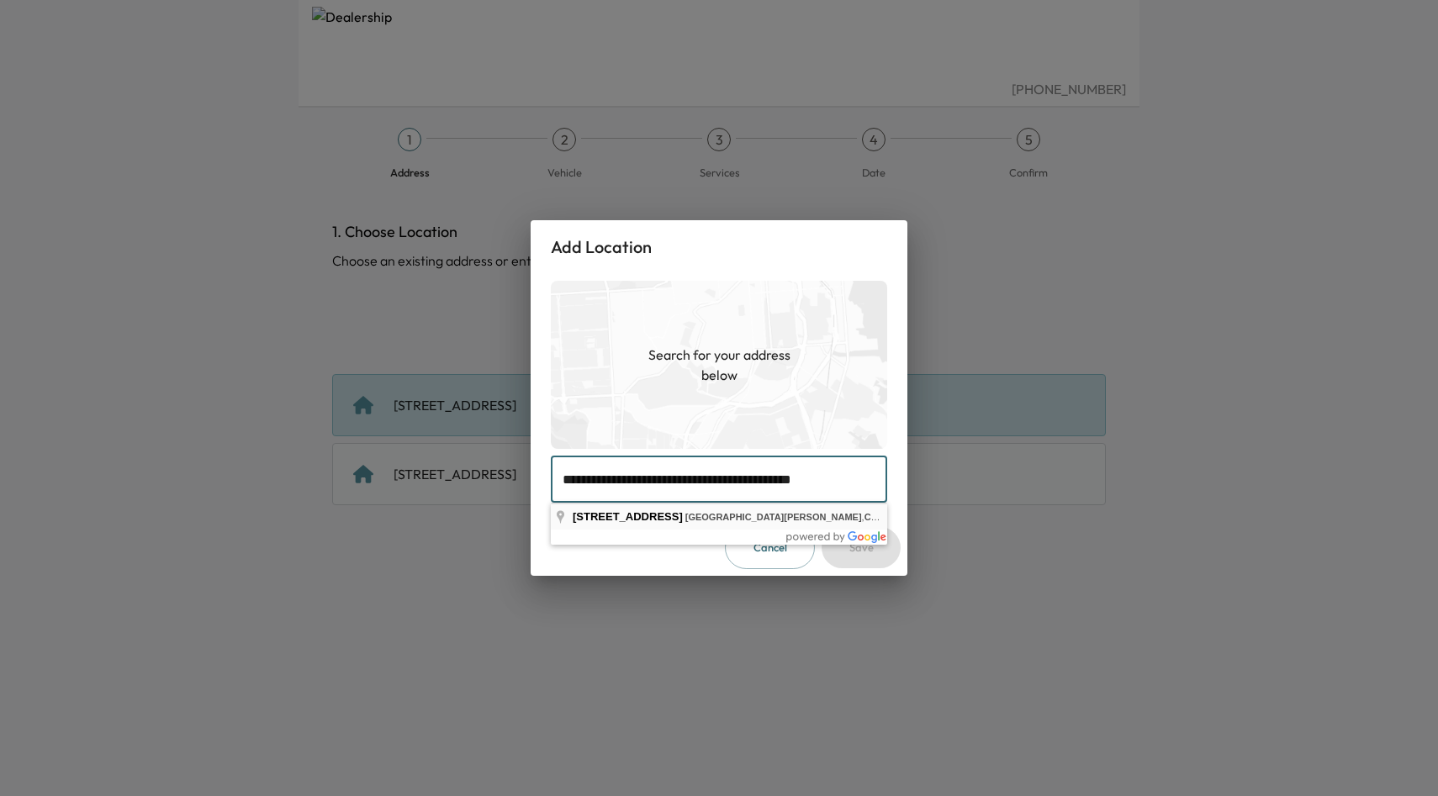
type input "**********"
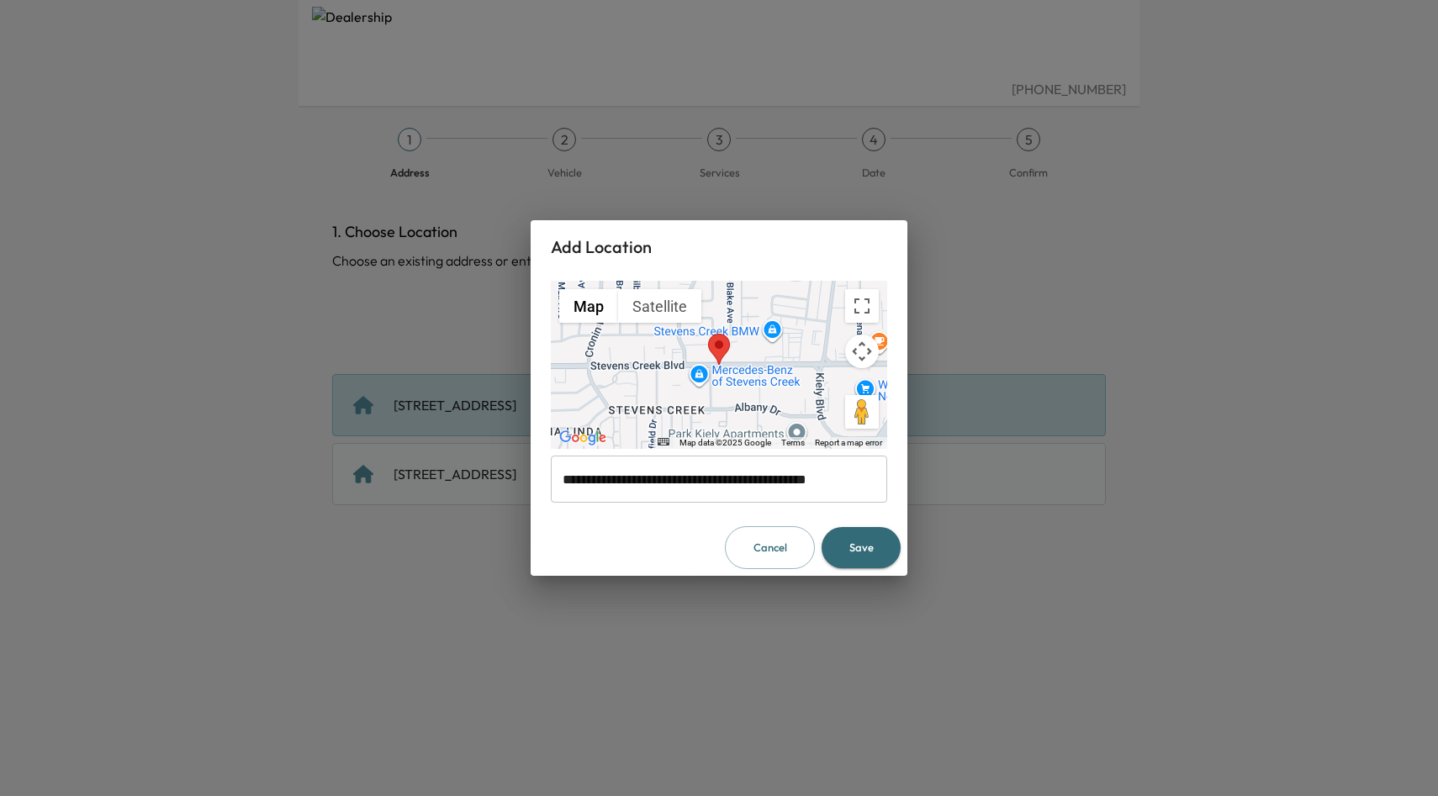
click at [886, 557] on button "Save" at bounding box center [860, 547] width 79 height 41
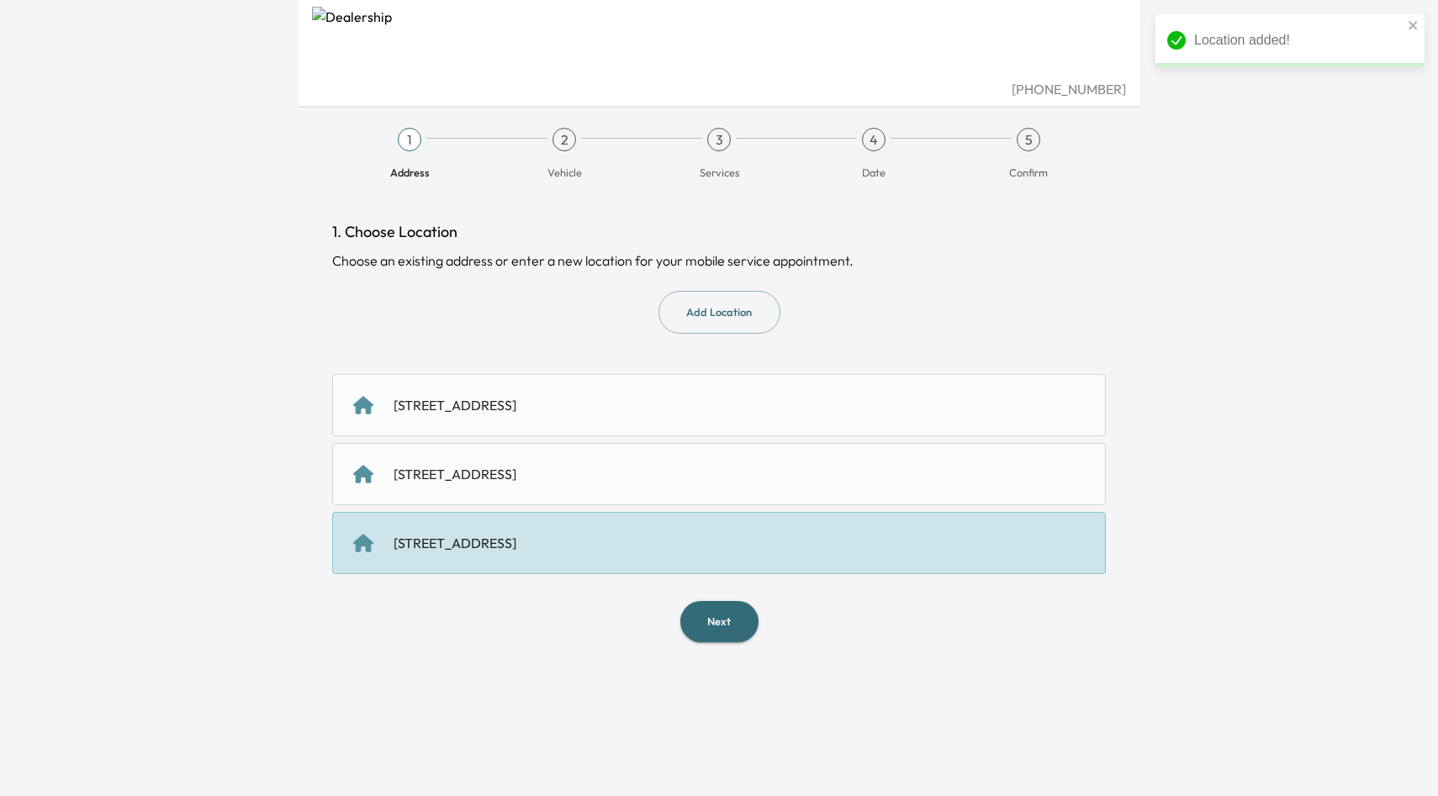
click at [747, 539] on div "[STREET_ADDRESS]" at bounding box center [718, 543] width 731 height 20
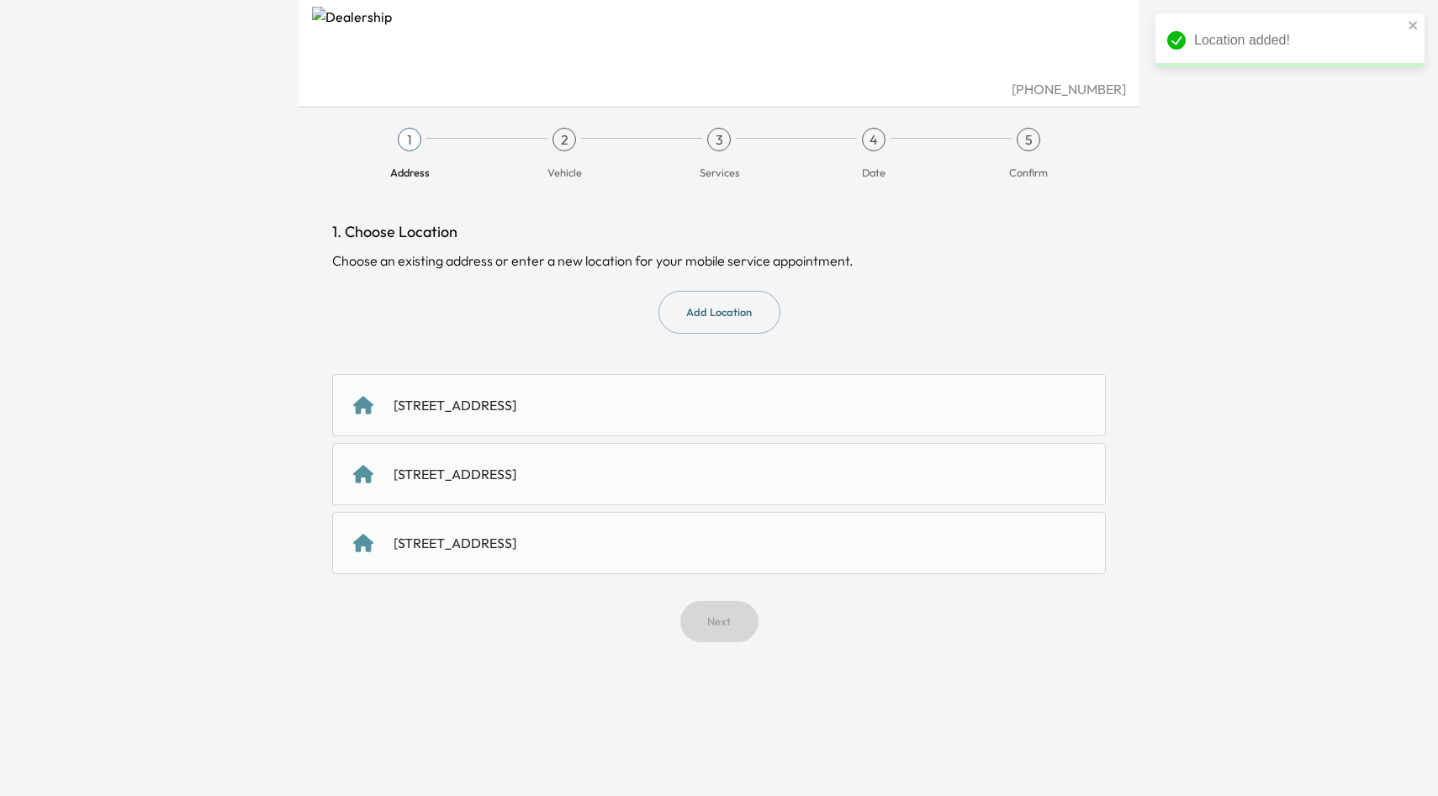
click at [723, 565] on div "[STREET_ADDRESS]" at bounding box center [718, 543] width 773 height 62
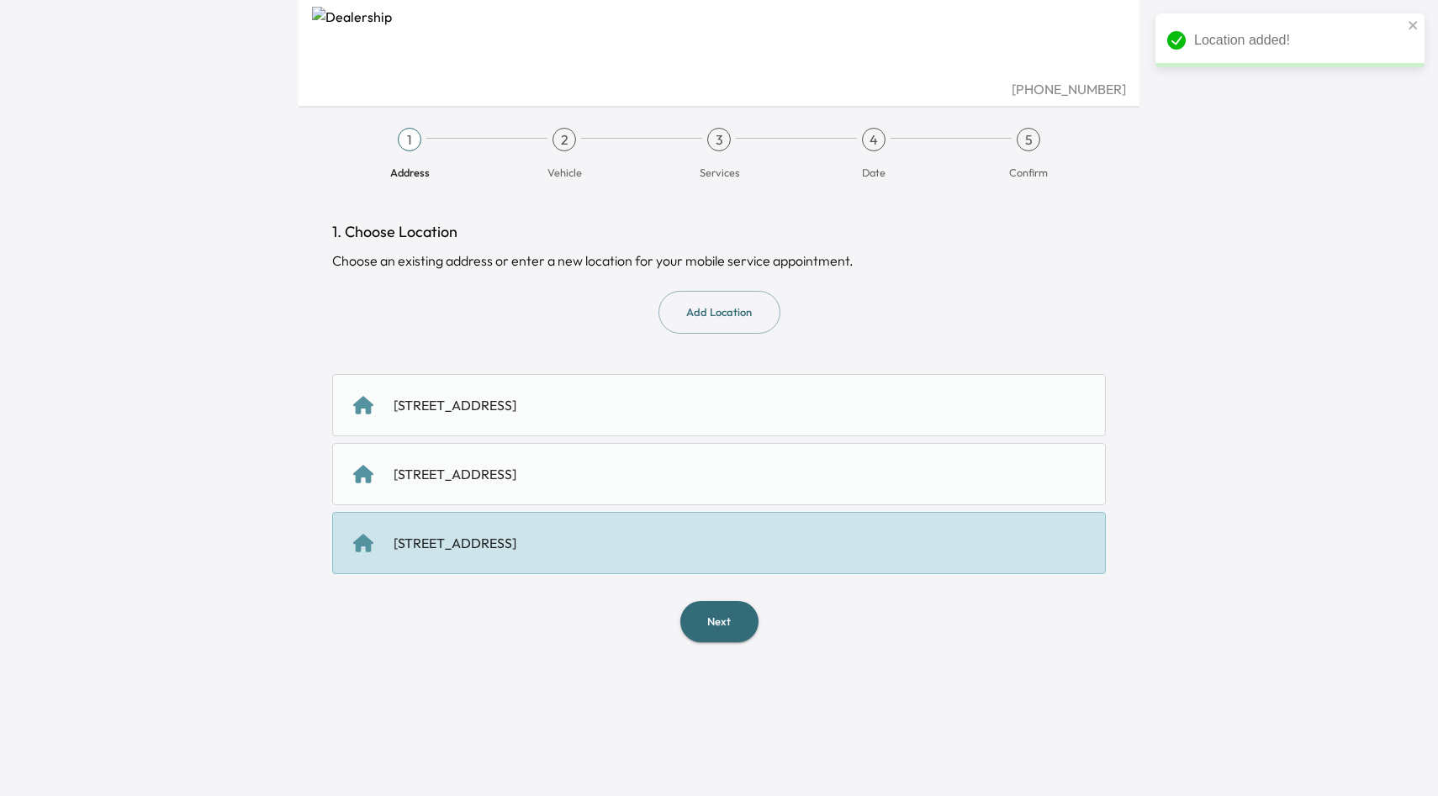
click at [712, 605] on button "Next" at bounding box center [719, 621] width 78 height 41
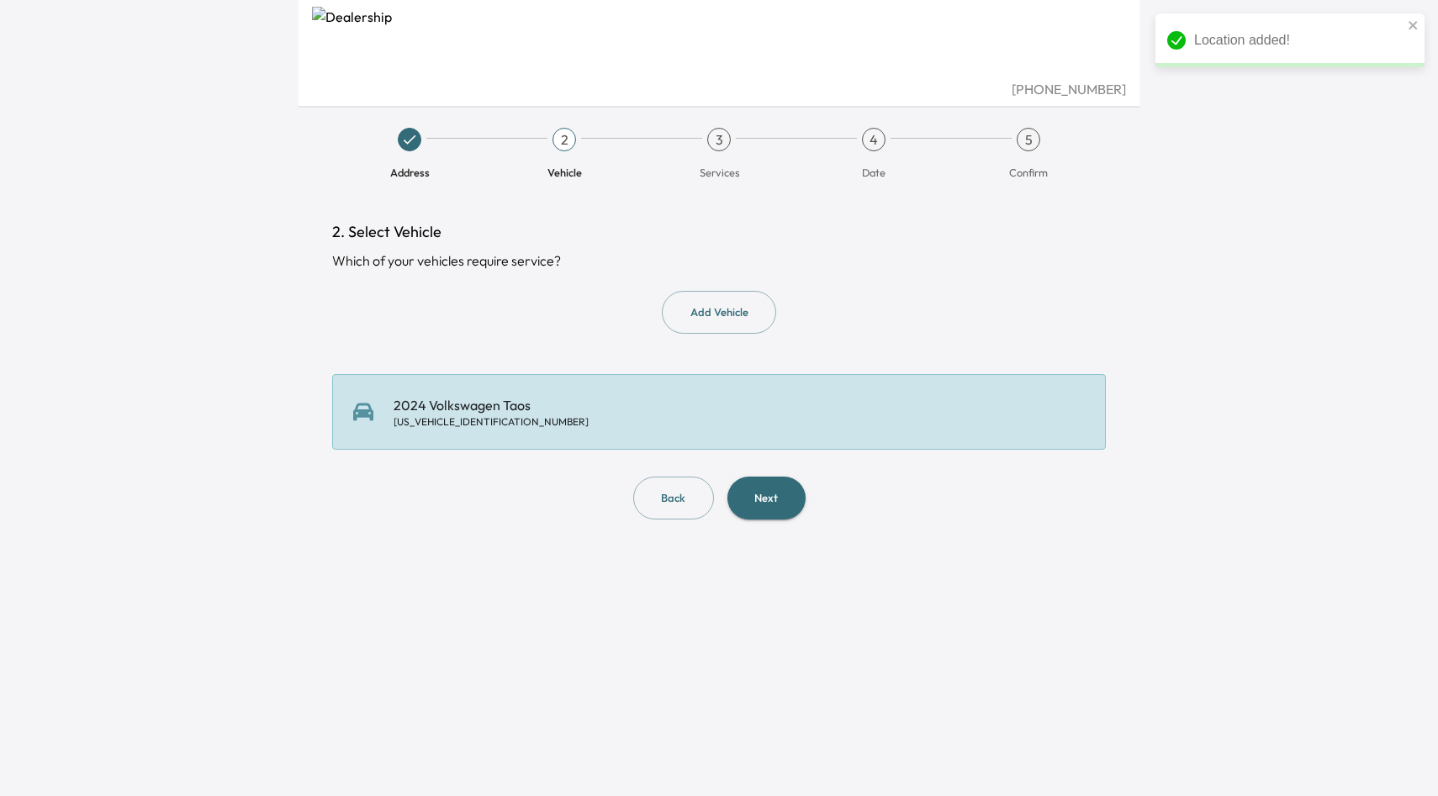
click at [786, 508] on button "Next" at bounding box center [766, 498] width 78 height 43
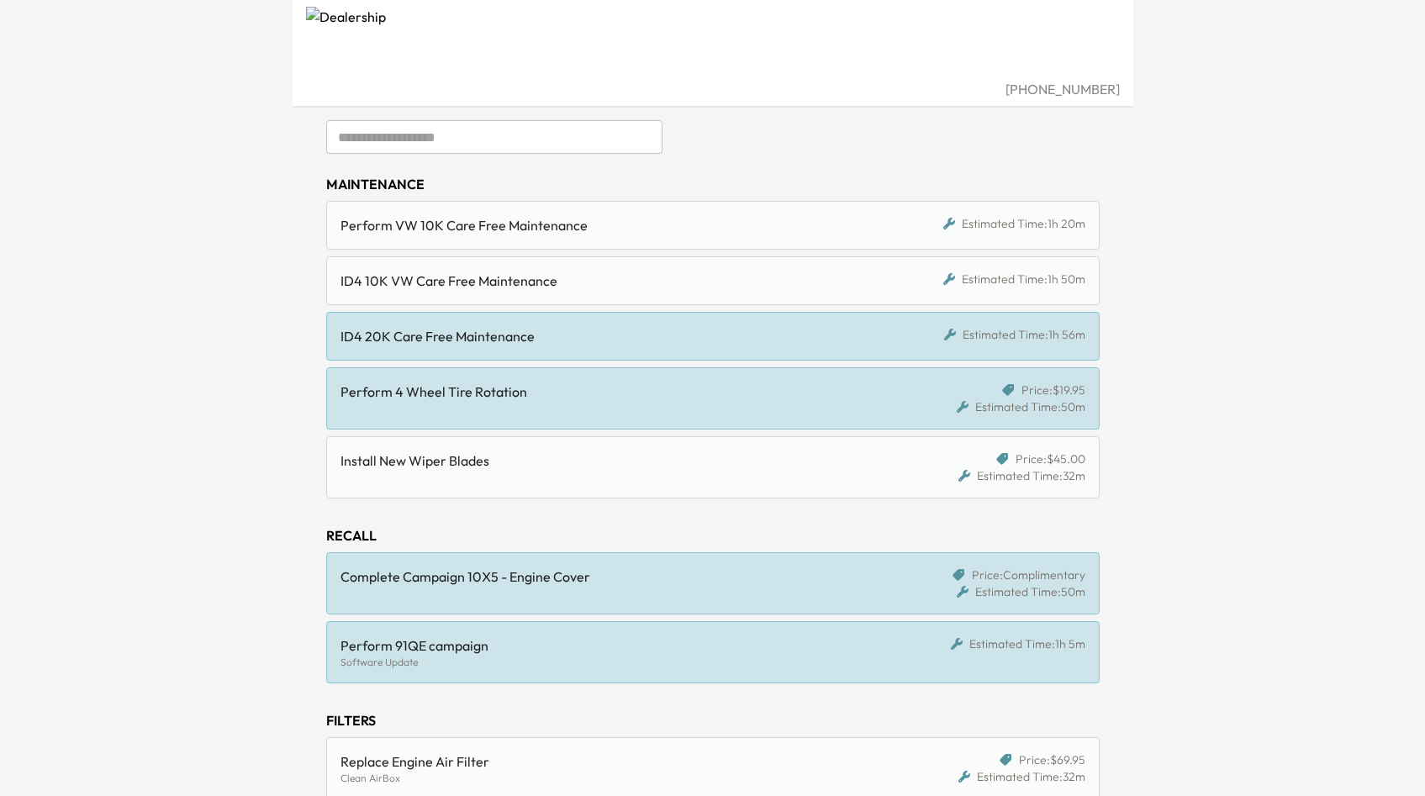
scroll to position [446, 0]
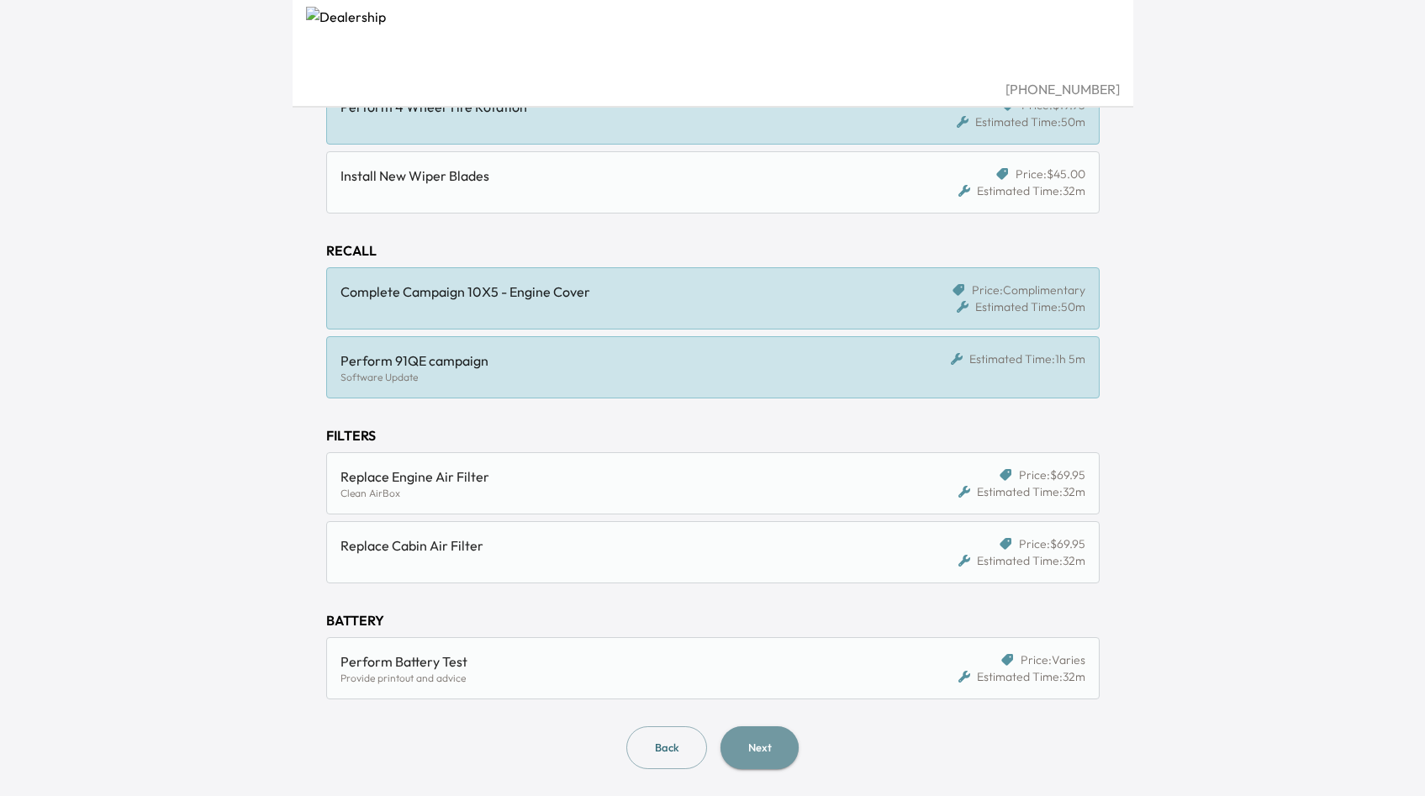
click at [761, 739] on button "Next" at bounding box center [760, 747] width 78 height 43
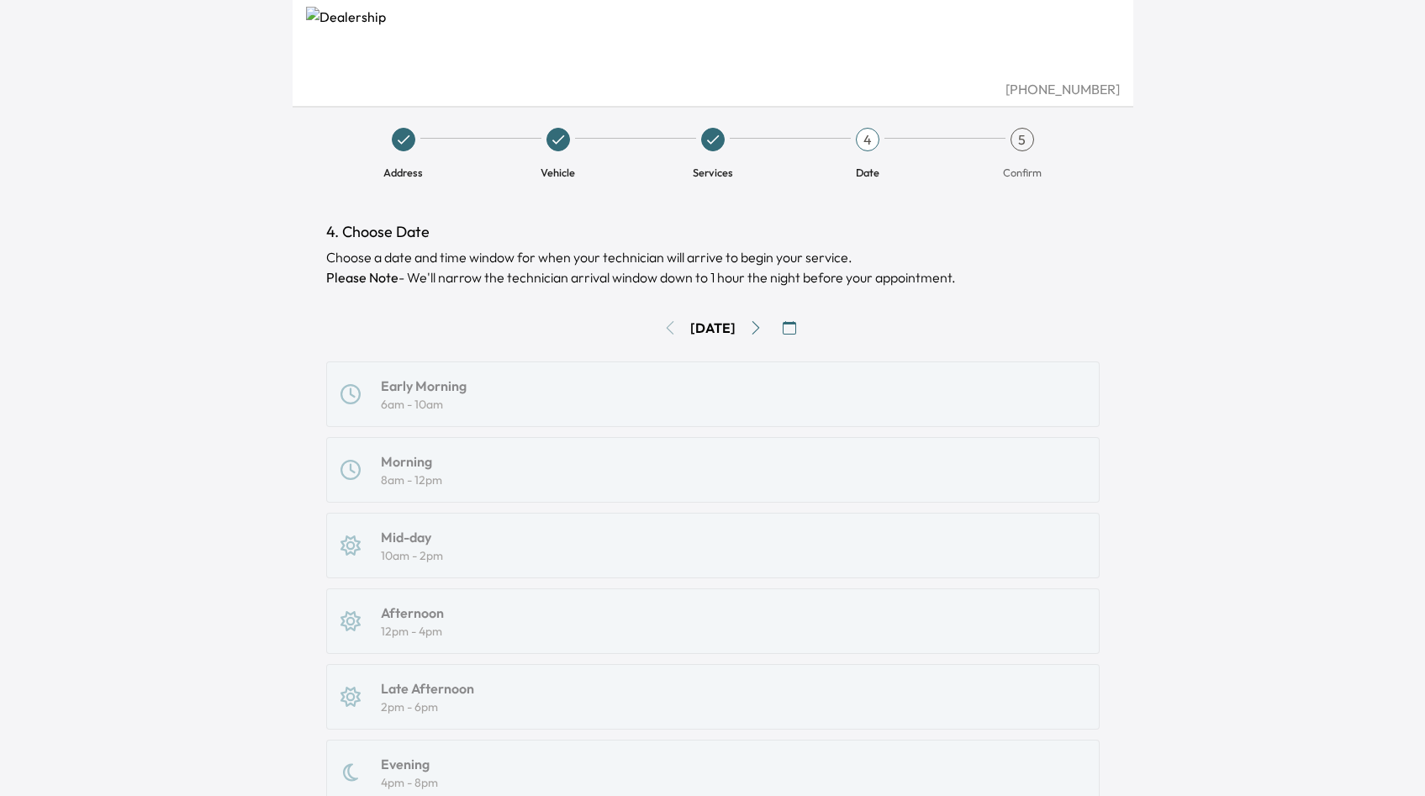
scroll to position [115, 0]
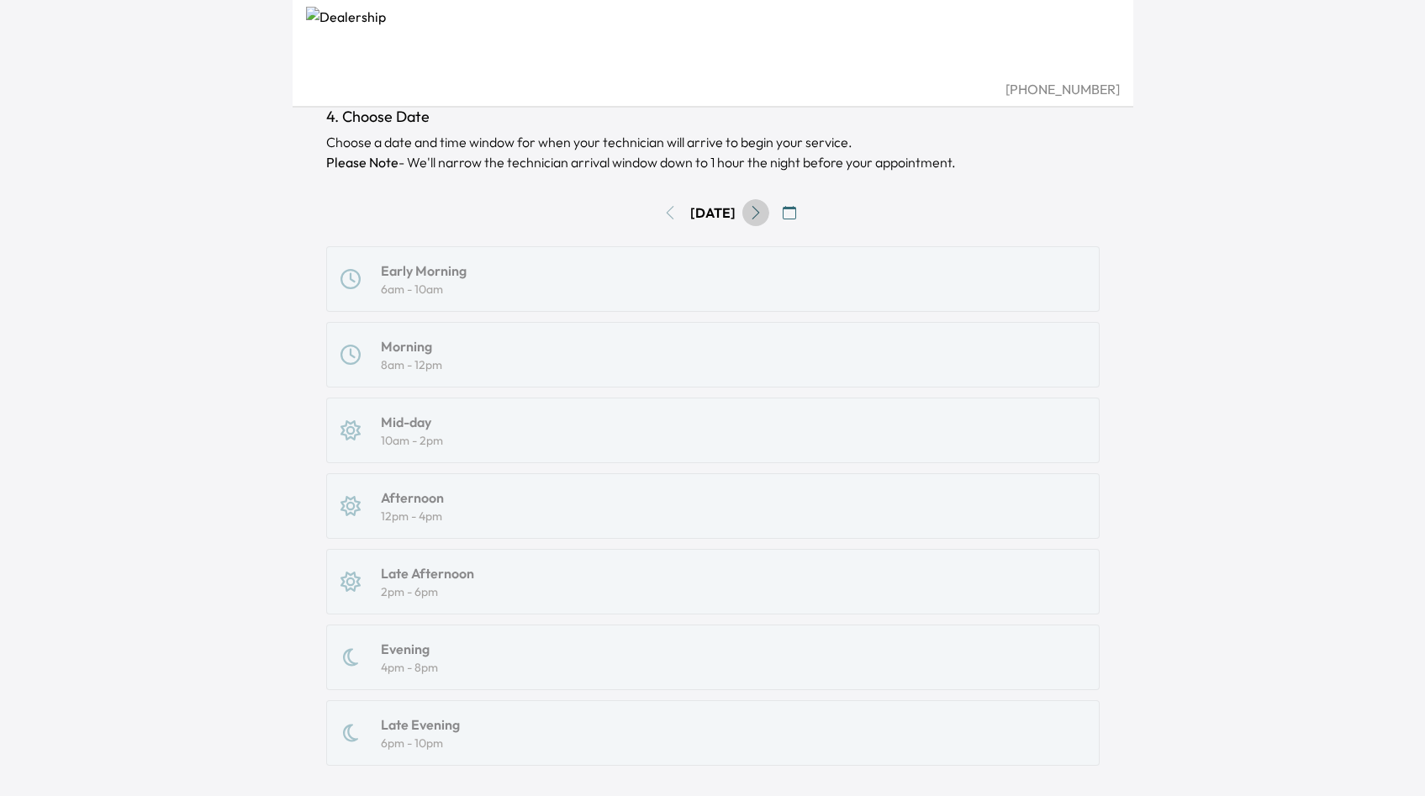
click at [759, 212] on icon "Go to next day" at bounding box center [755, 212] width 13 height 13
click at [761, 211] on icon "Go to next day" at bounding box center [755, 212] width 13 height 13
click at [570, 362] on div "Morning 8am - 12pm" at bounding box center [713, 354] width 745 height 37
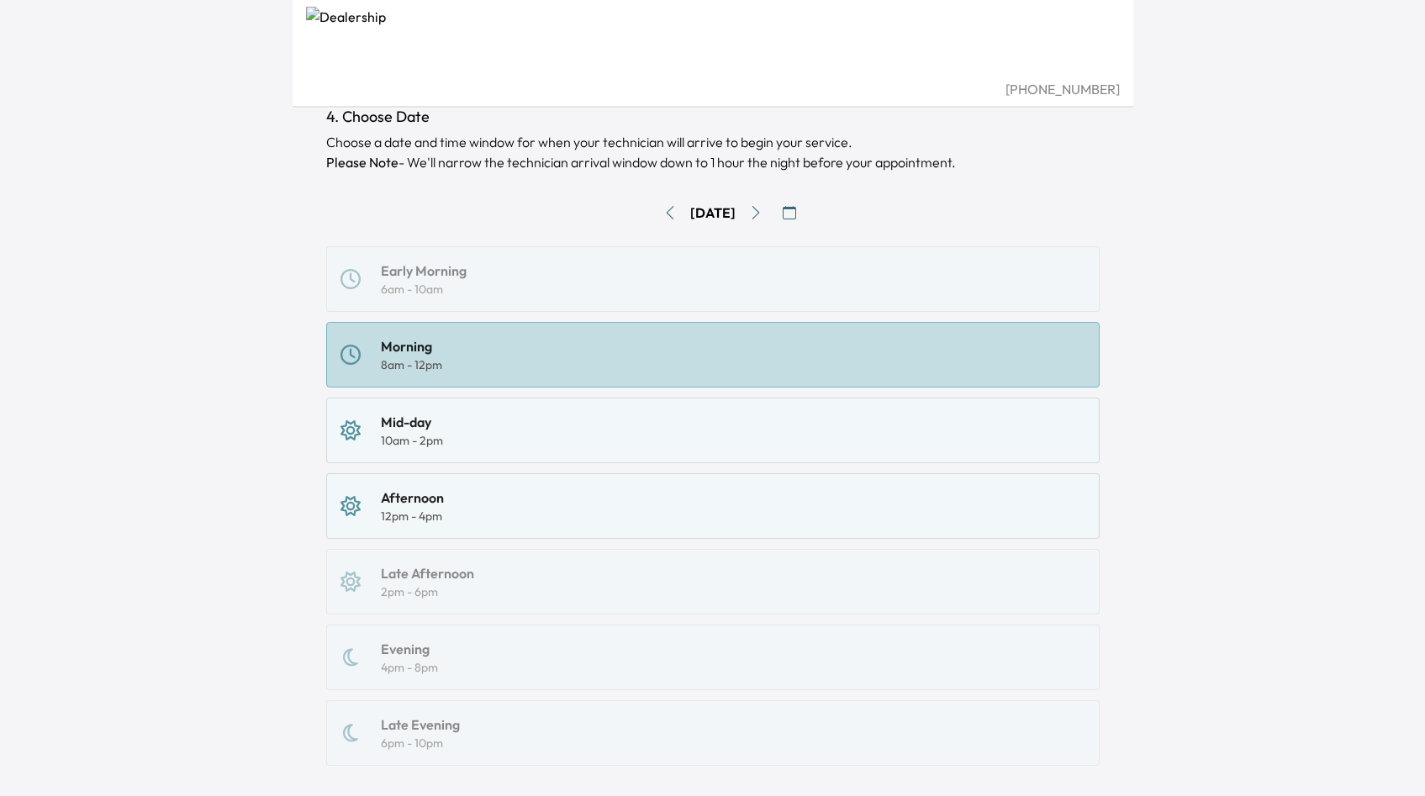
scroll to position [229, 0]
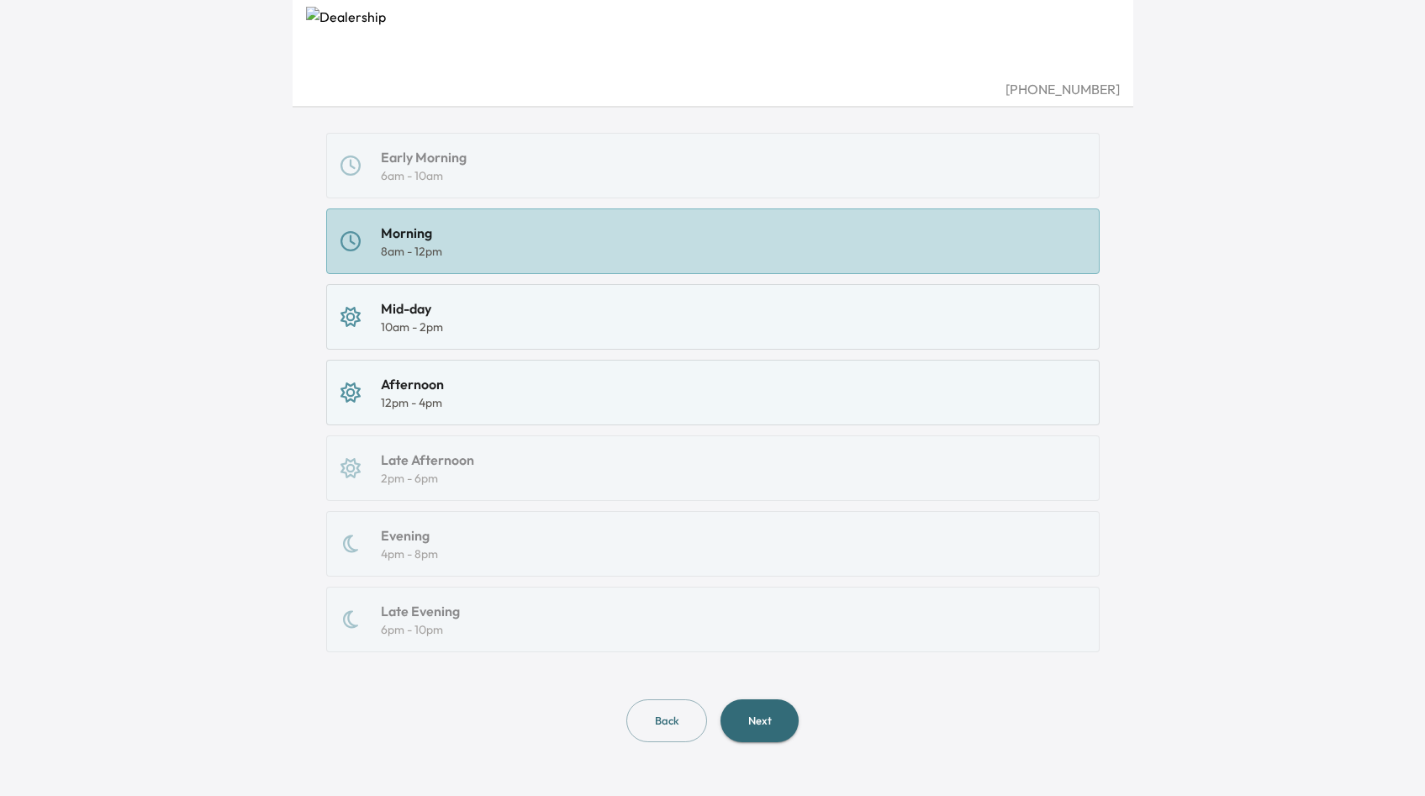
click at [731, 705] on button "Next" at bounding box center [760, 721] width 78 height 43
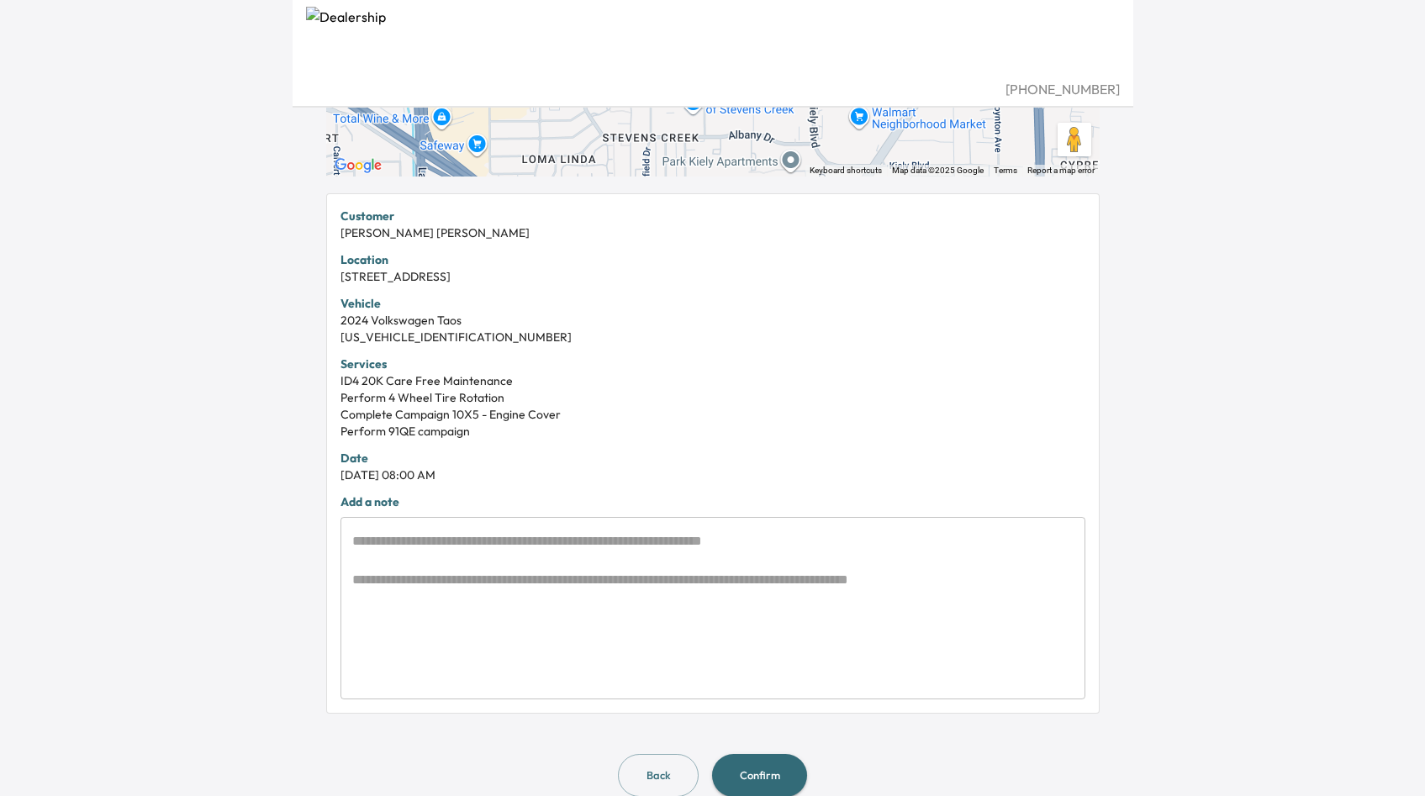
scroll to position [304, 0]
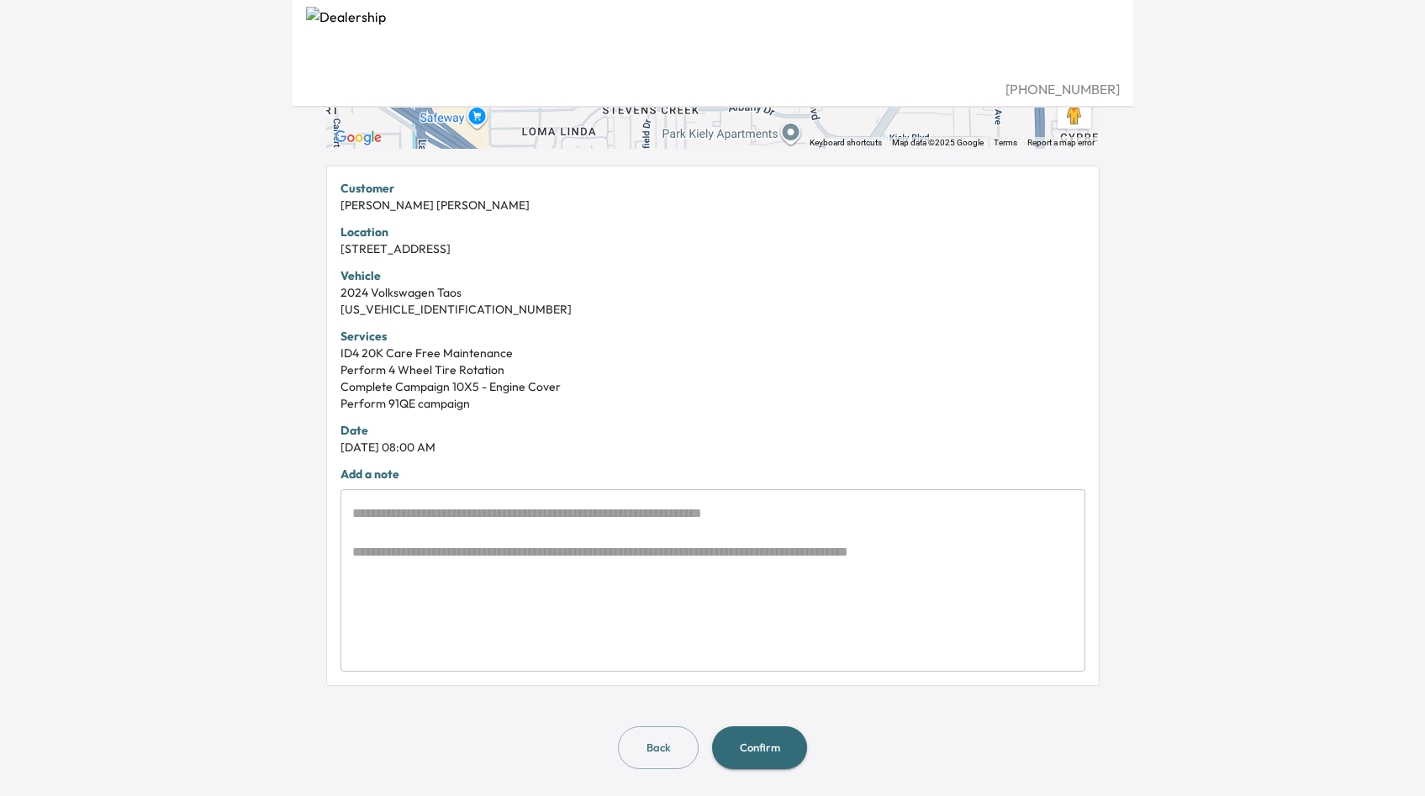
click at [779, 570] on textarea at bounding box center [712, 581] width 721 height 155
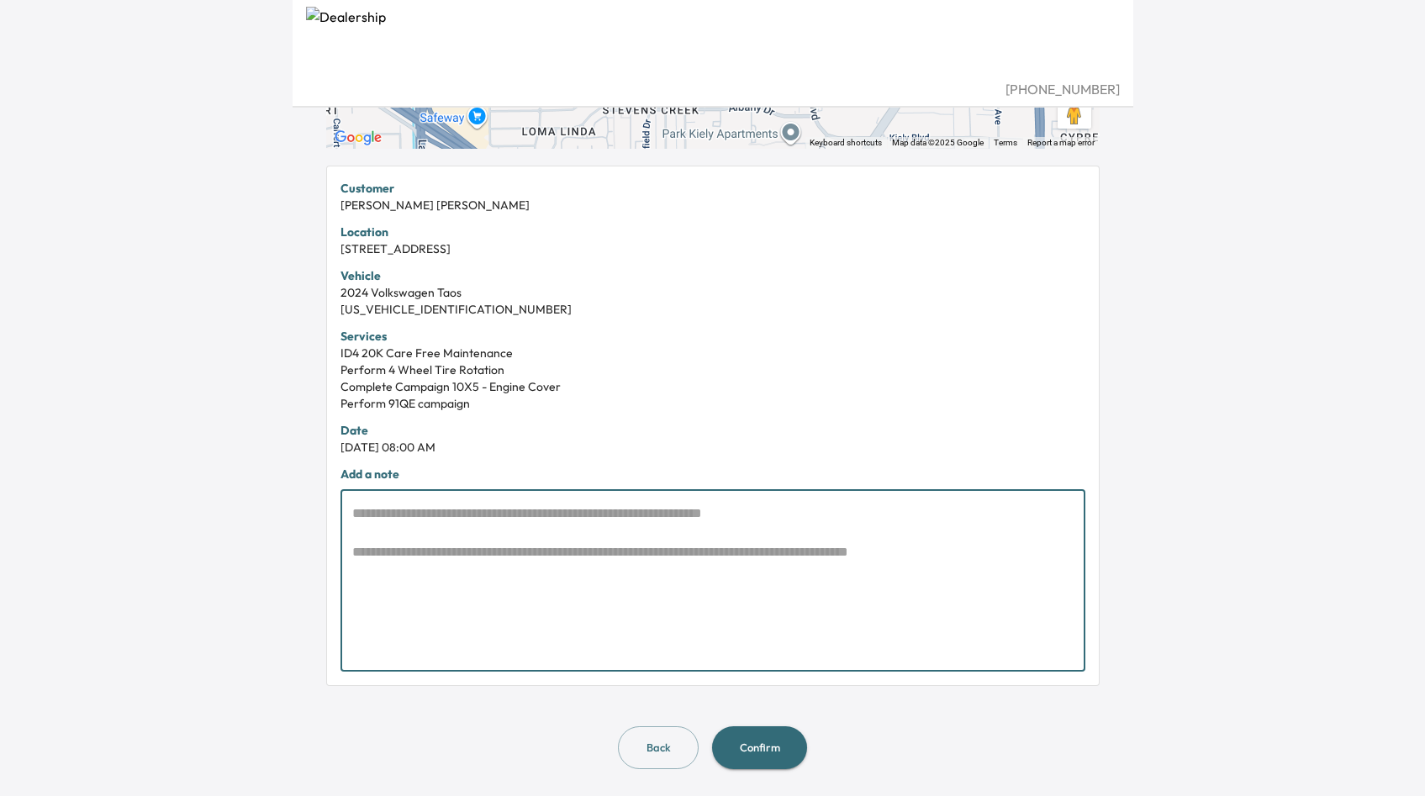
type textarea "*"
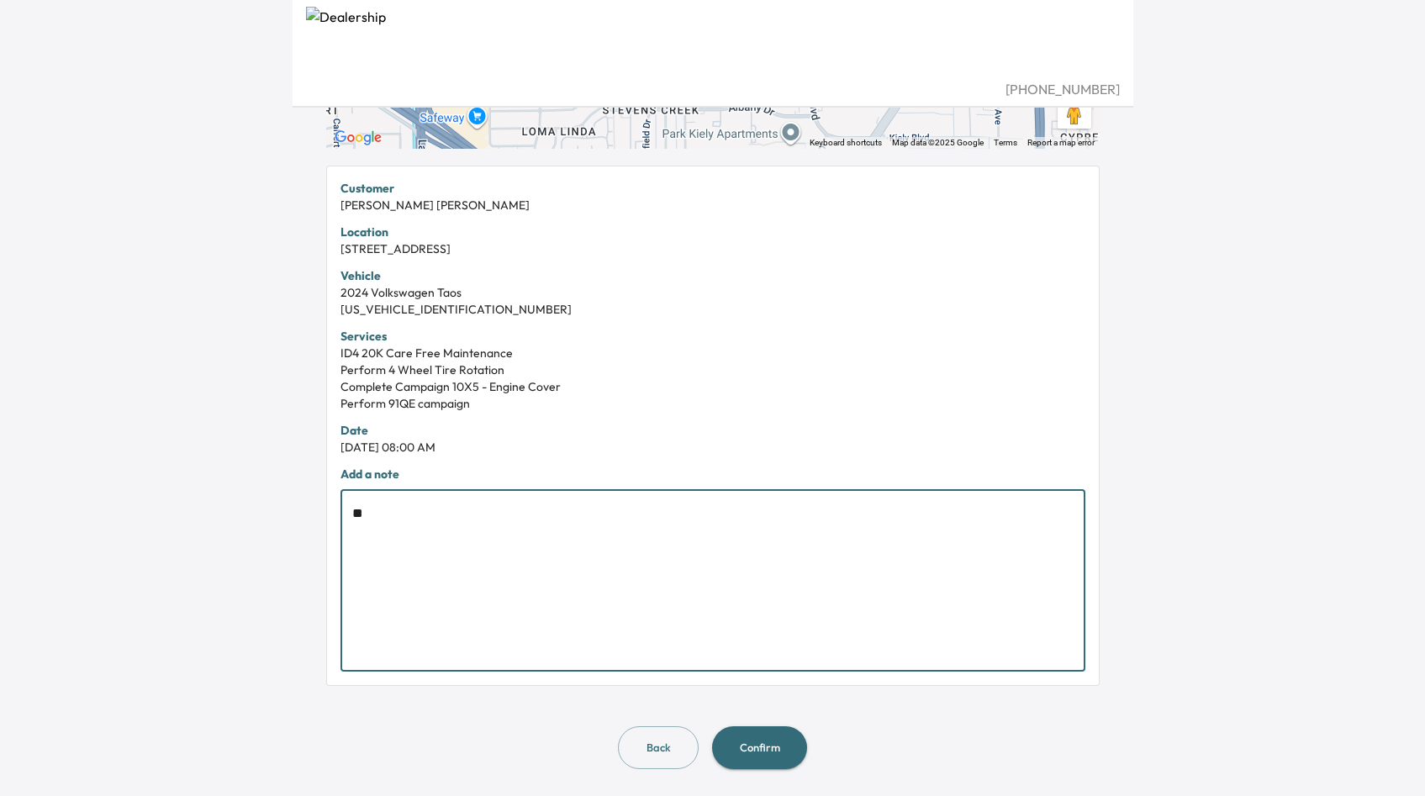
type textarea "*"
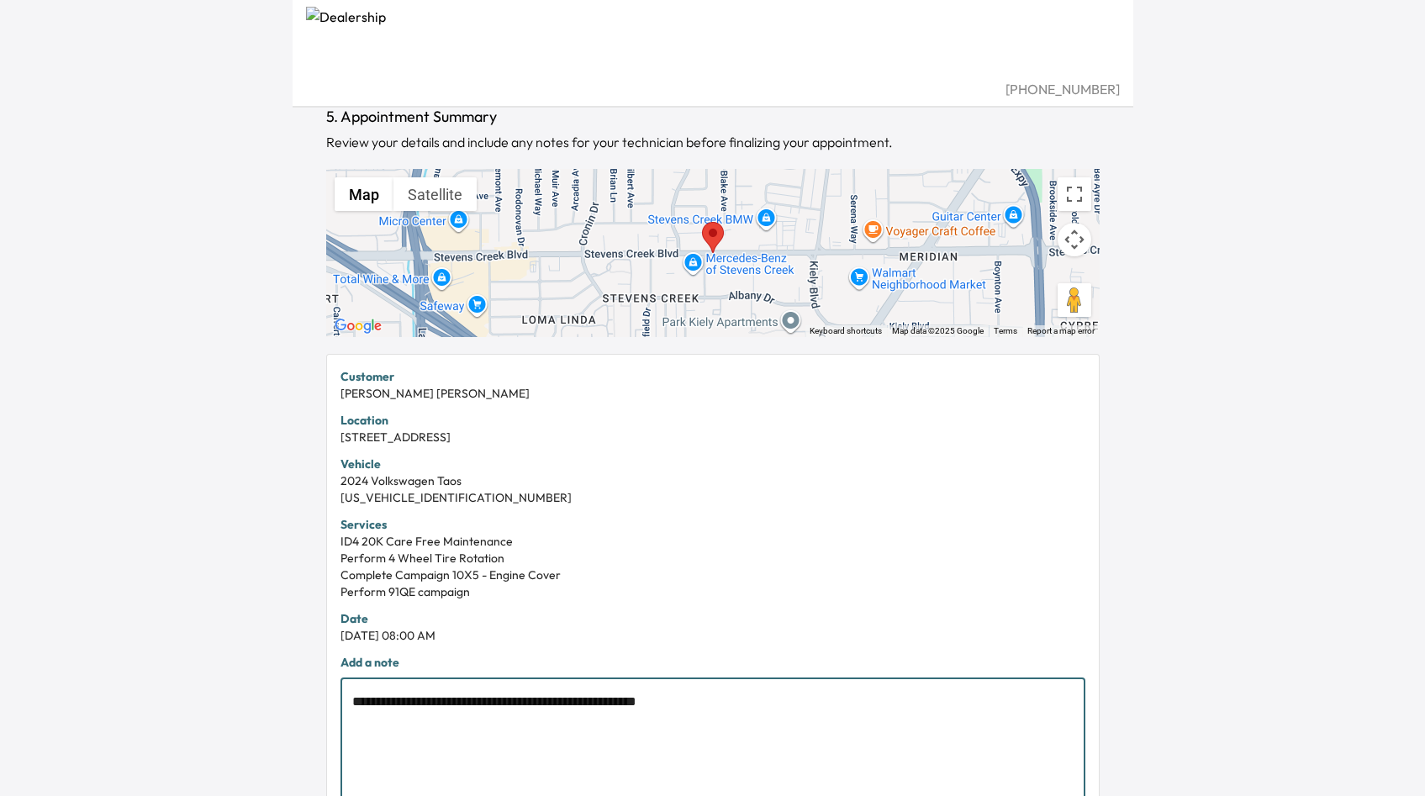
scroll to position [0, 0]
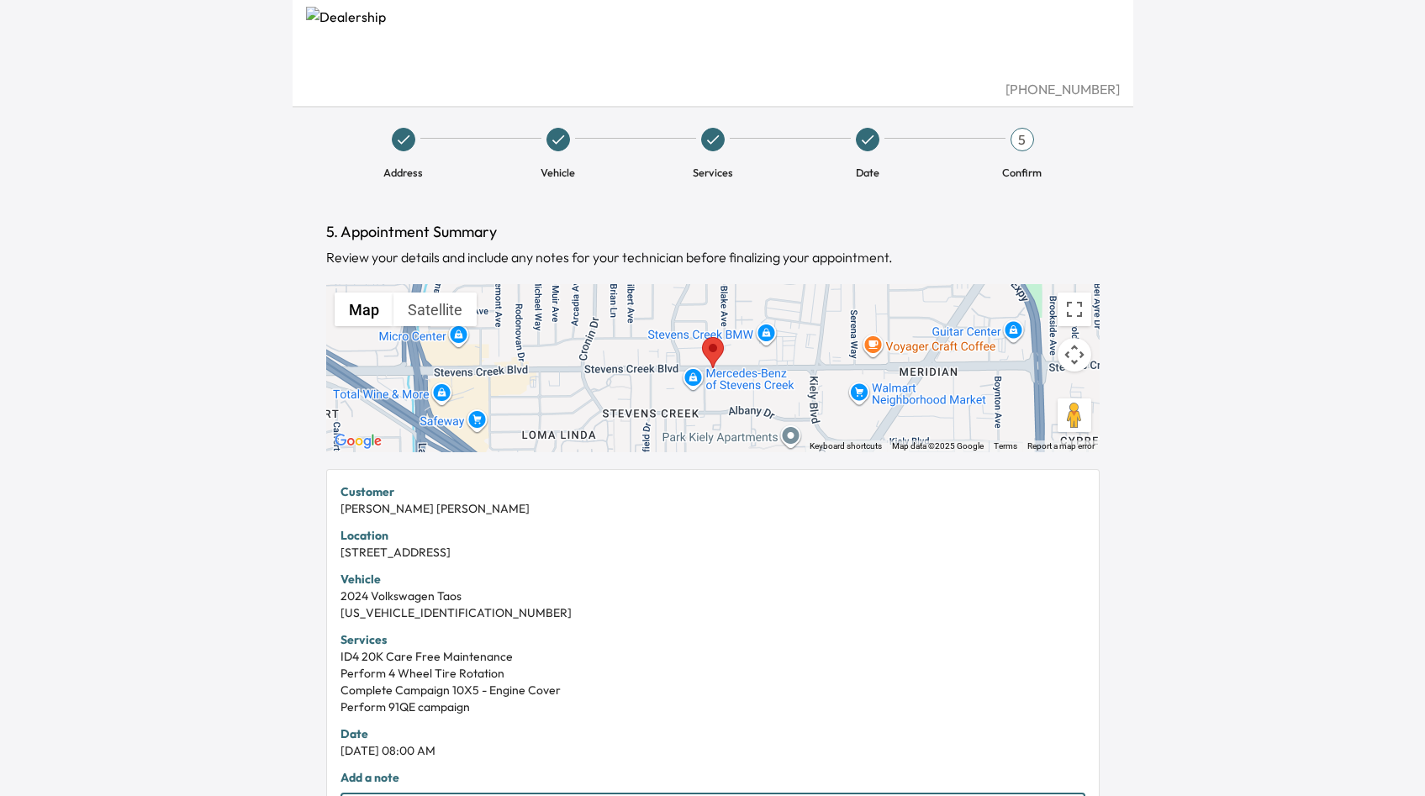
type textarea "**********"
click at [409, 140] on icon at bounding box center [403, 139] width 17 height 17
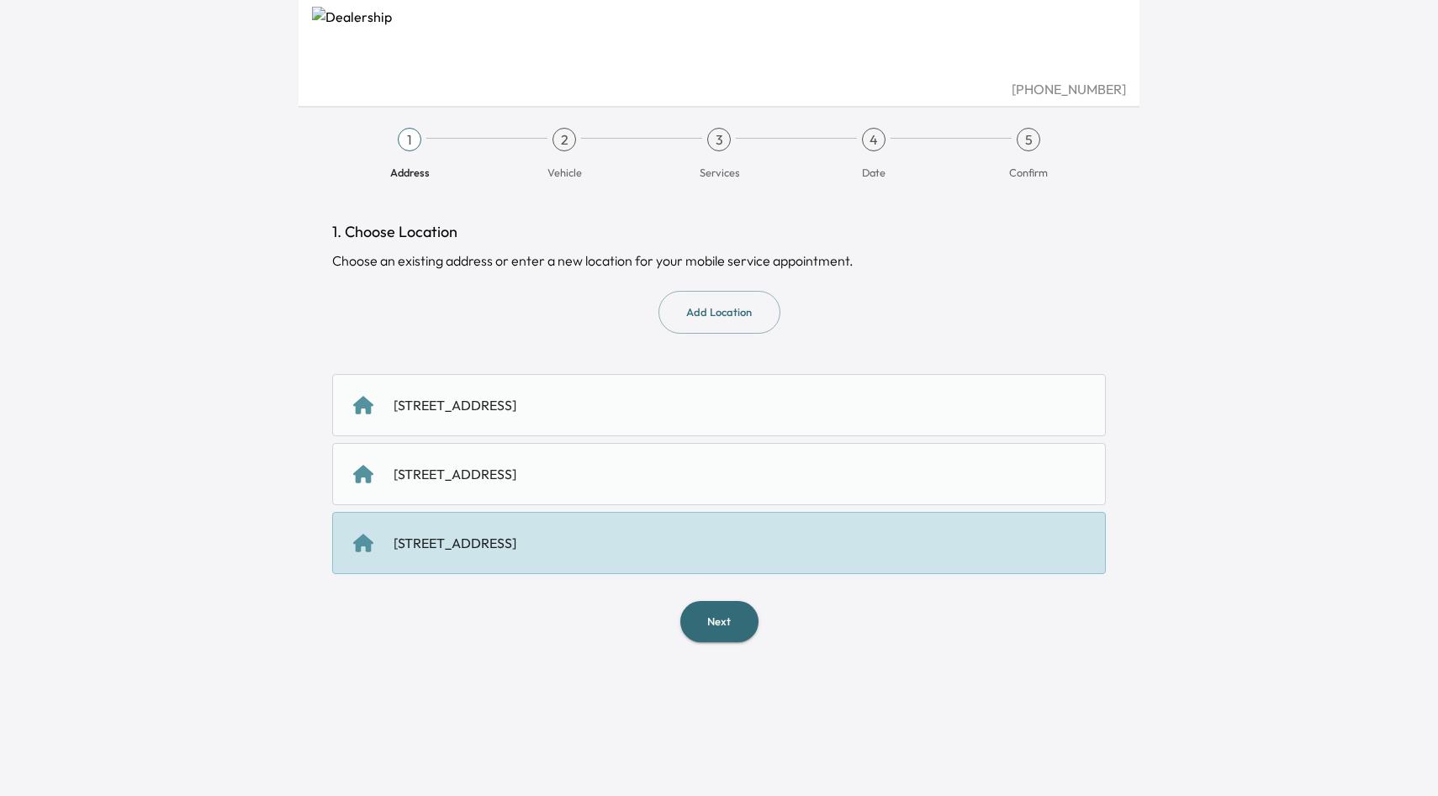
click at [586, 440] on div "900 [GEOGRAPHIC_DATA], [GEOGRAPHIC_DATA] [STREET_ADDRESS] [STREET_ADDRESS]" at bounding box center [718, 474] width 773 height 200
click at [516, 480] on div "[STREET_ADDRESS]" at bounding box center [454, 474] width 123 height 20
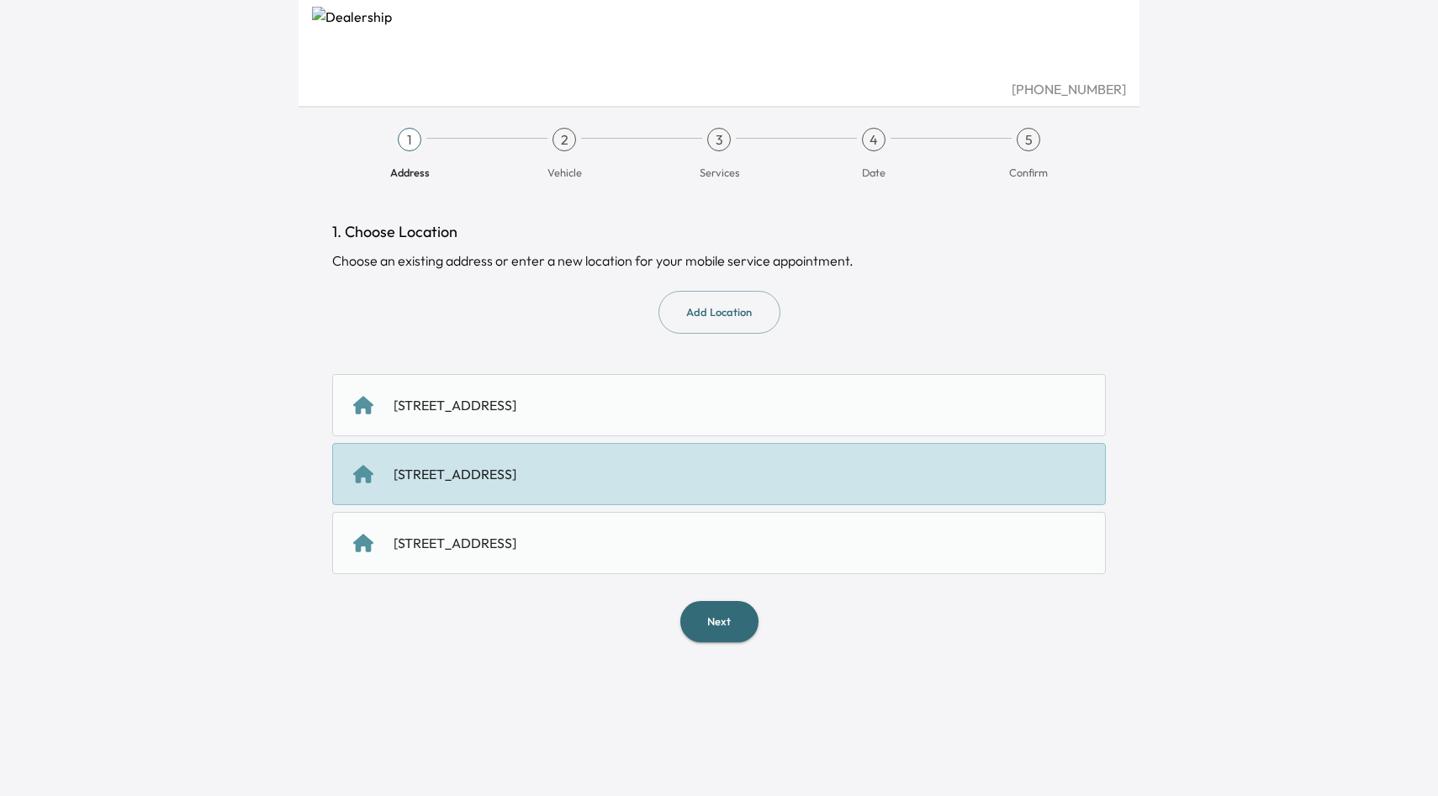
click at [695, 626] on button "Next" at bounding box center [719, 621] width 78 height 41
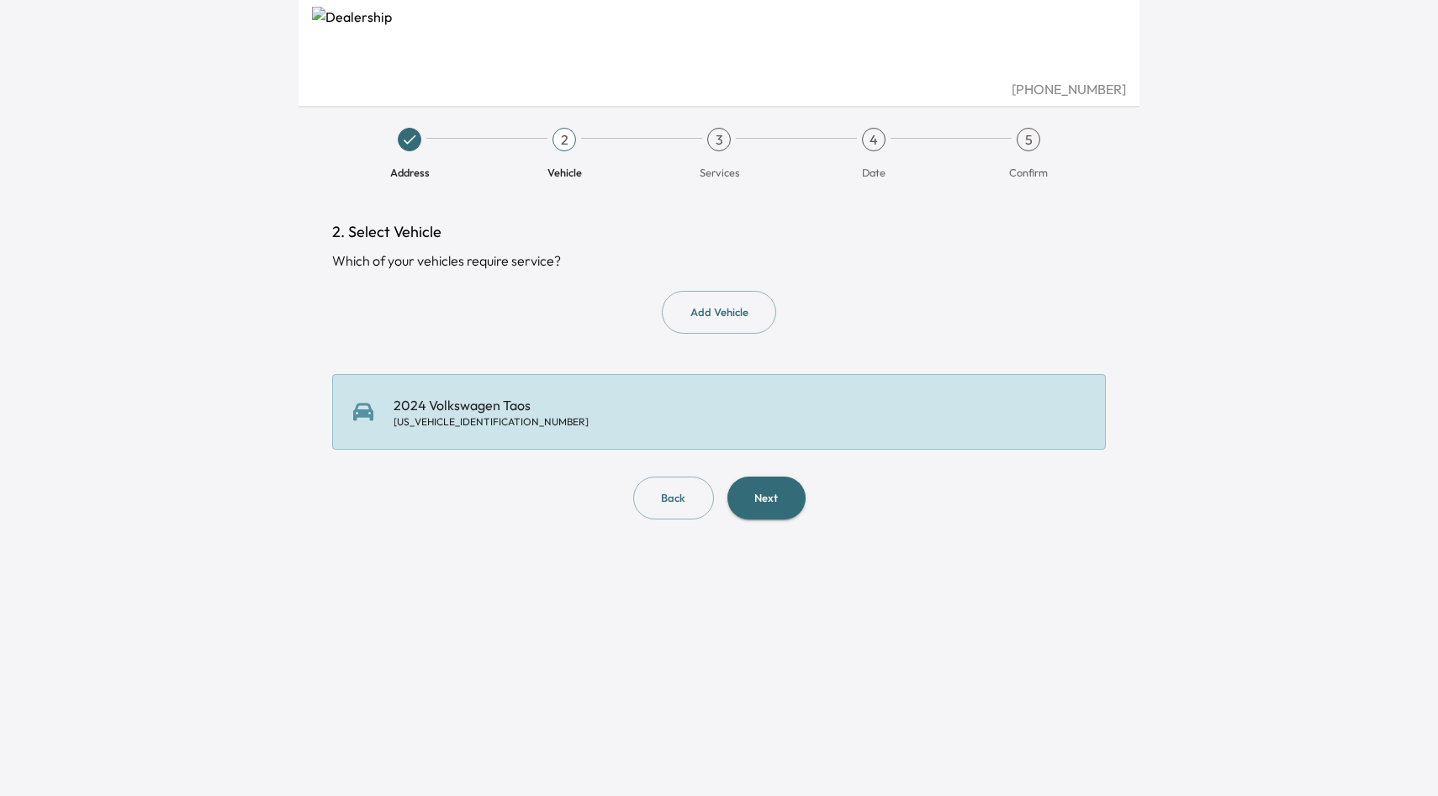
click at [870, 135] on div "4" at bounding box center [874, 140] width 24 height 24
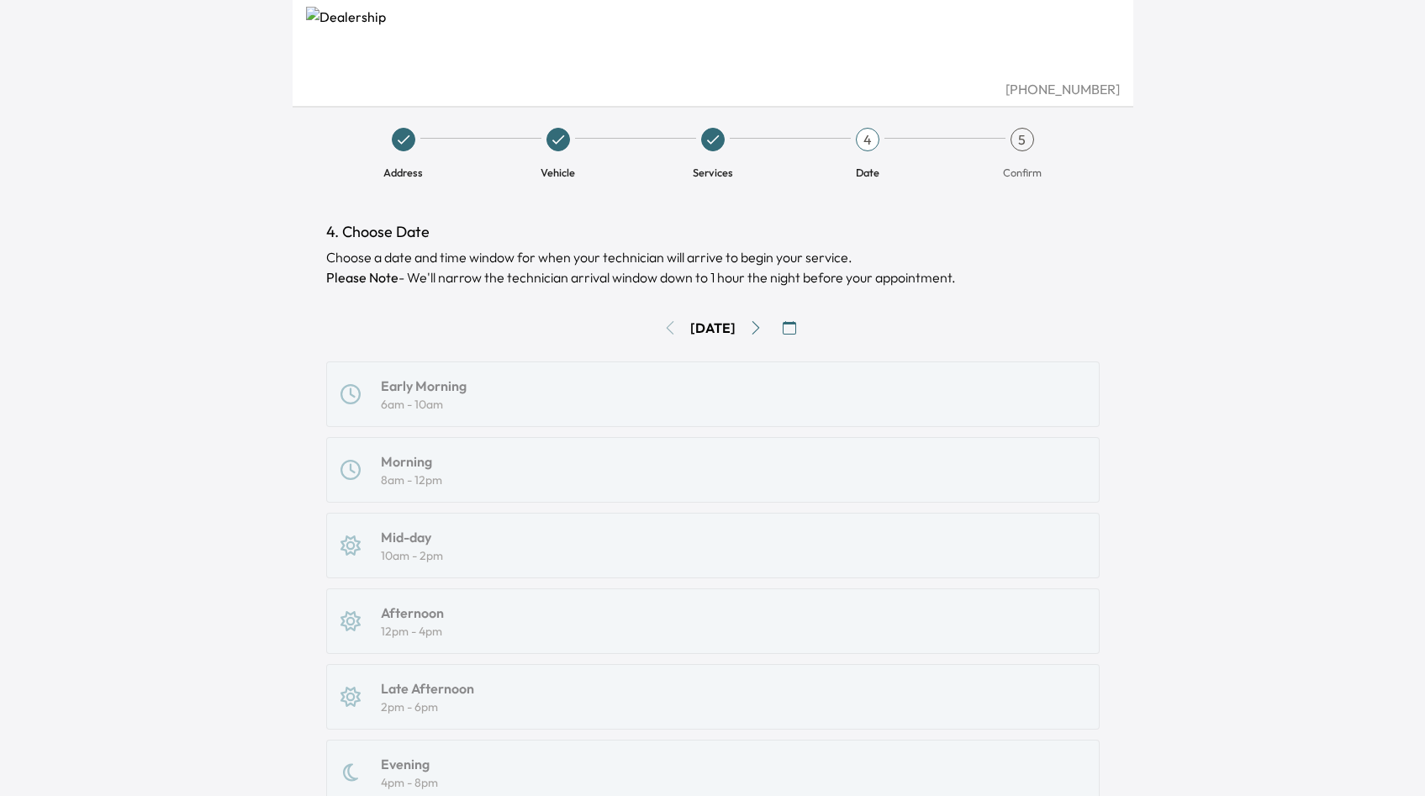
scroll to position [3, 0]
click at [1018, 145] on div "5" at bounding box center [1023, 137] width 24 height 24
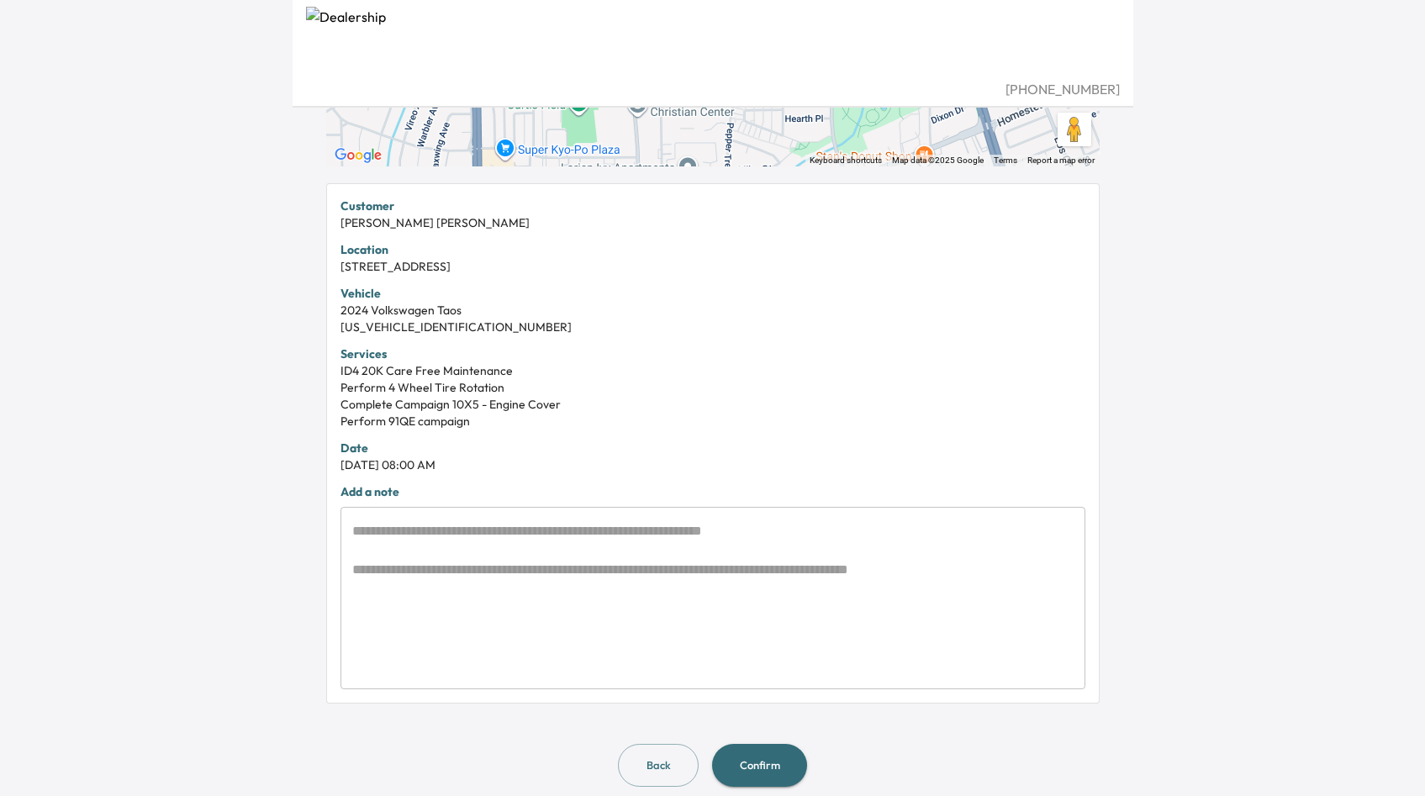
scroll to position [304, 0]
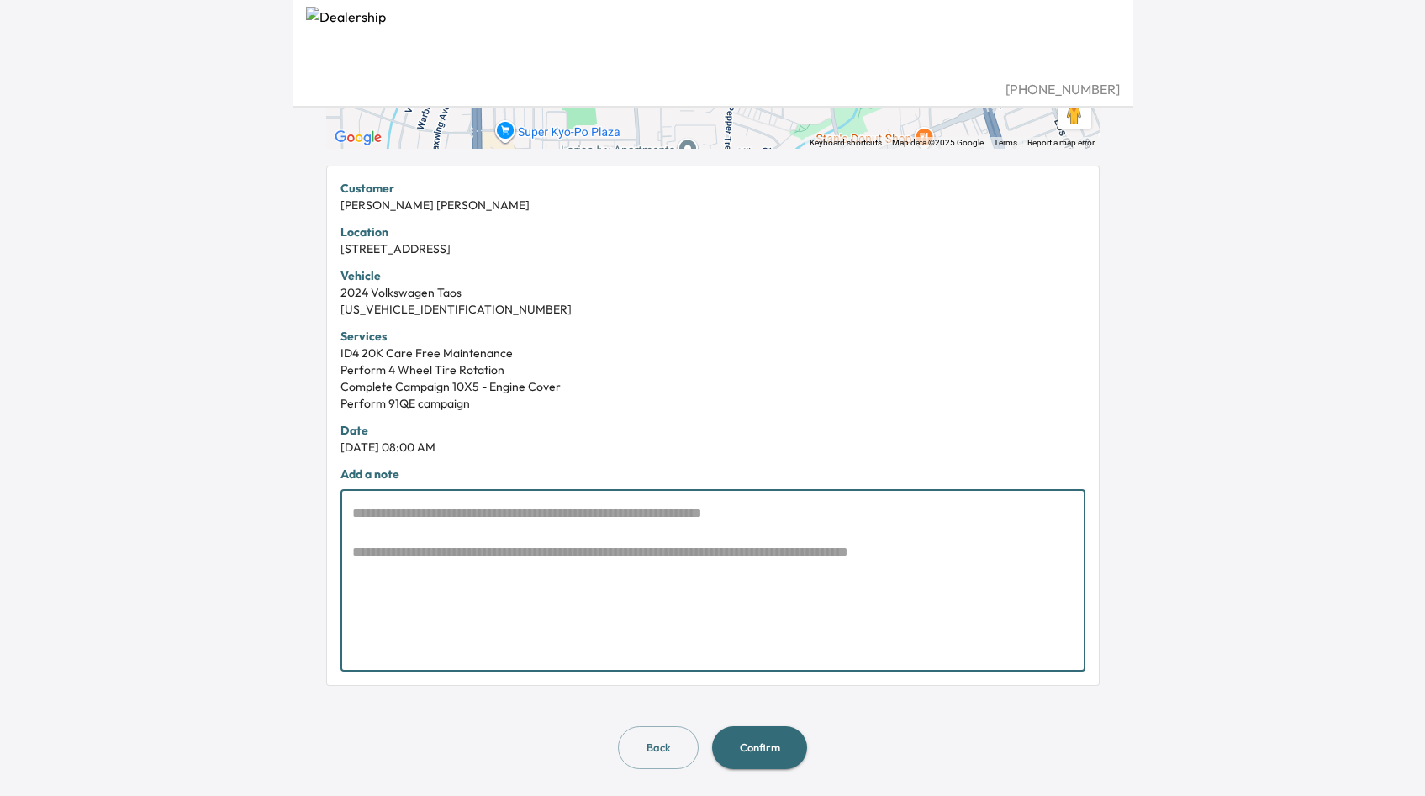
click at [744, 561] on textarea at bounding box center [712, 581] width 721 height 155
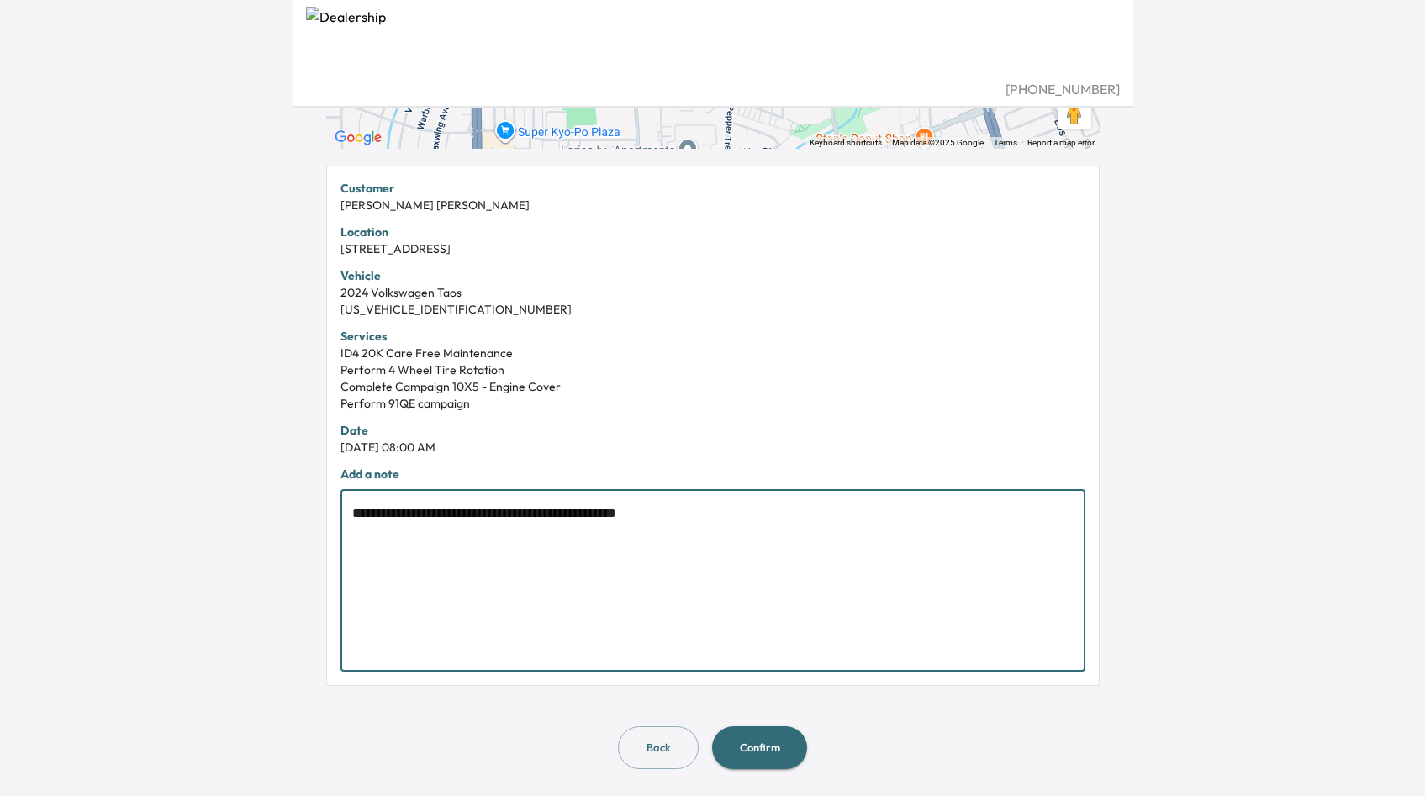
type textarea "**********"
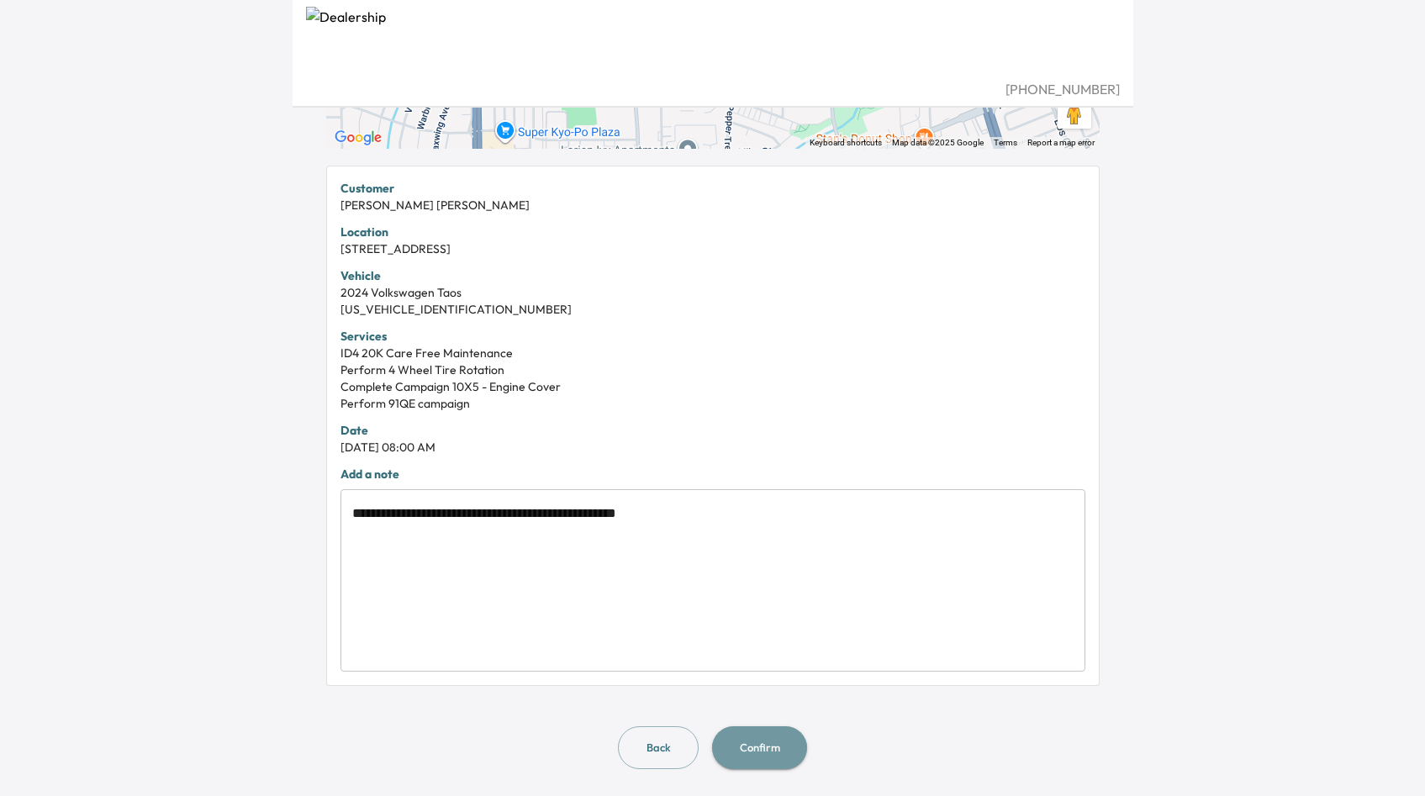
click at [747, 741] on button "Confirm" at bounding box center [759, 747] width 95 height 43
